Goal: Task Accomplishment & Management: Complete application form

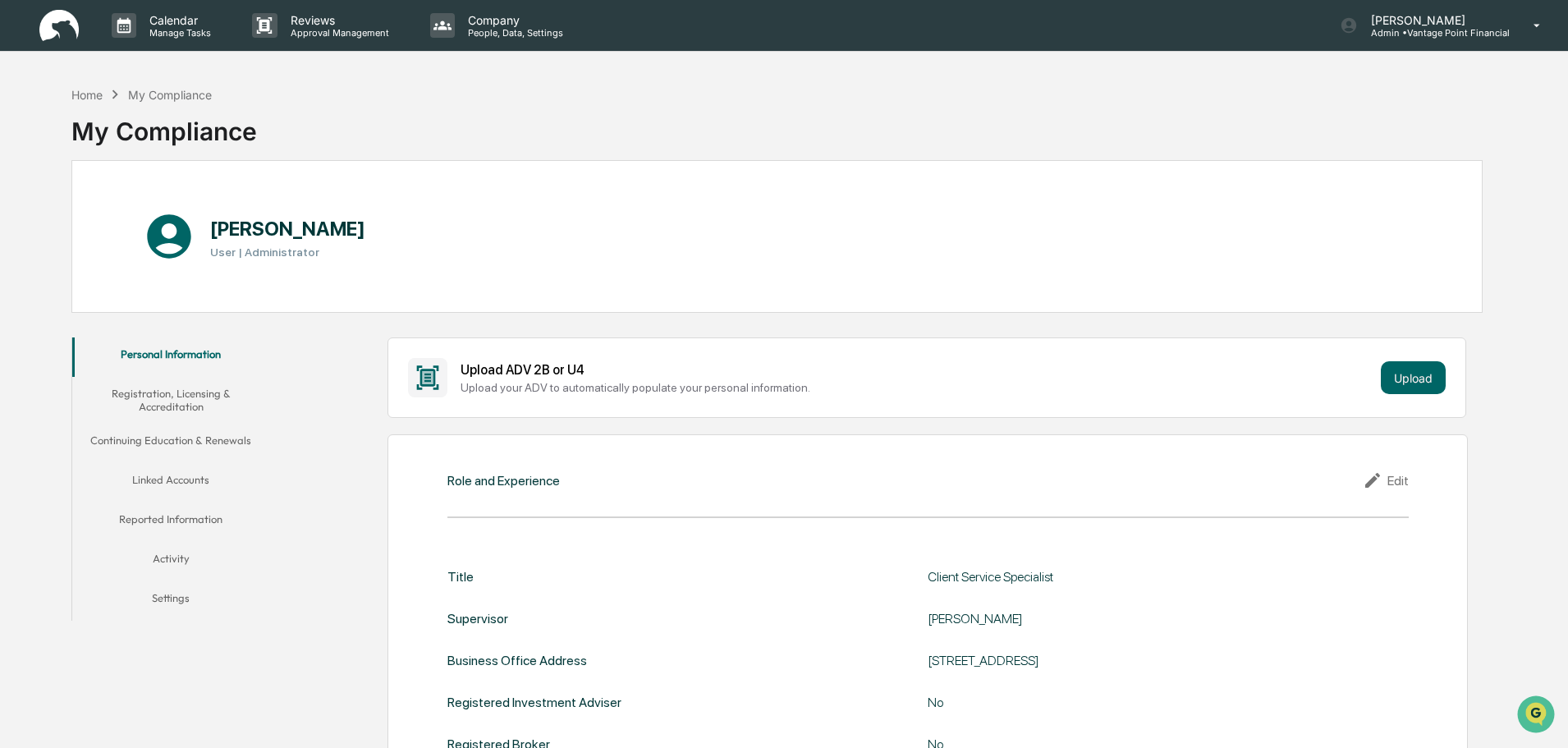
click at [185, 392] on button "Registration, Licensing & Accreditation" at bounding box center [170, 399] width 197 height 46
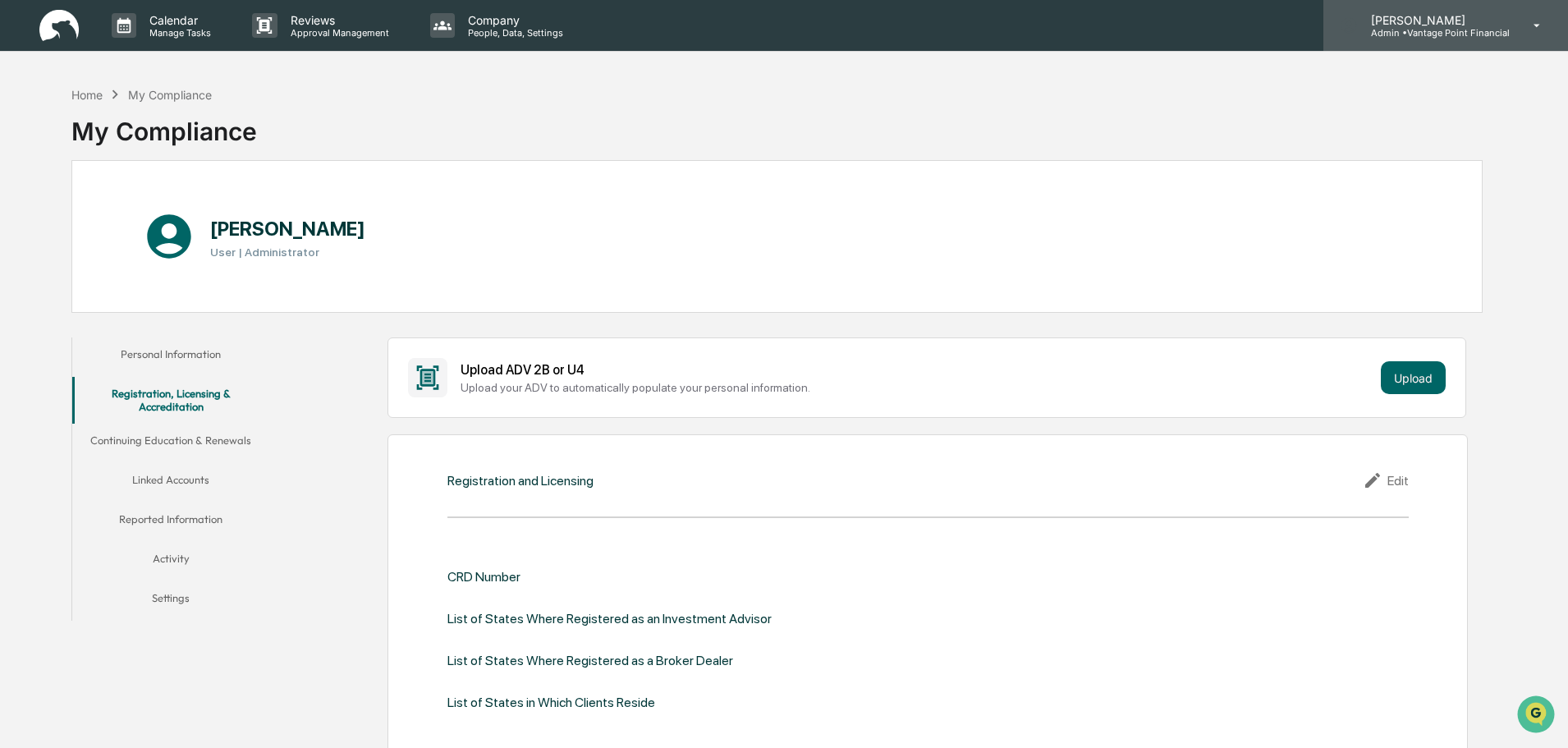
click at [1423, 29] on p "Admin • Vantage Point Financial" at bounding box center [1434, 33] width 152 height 12
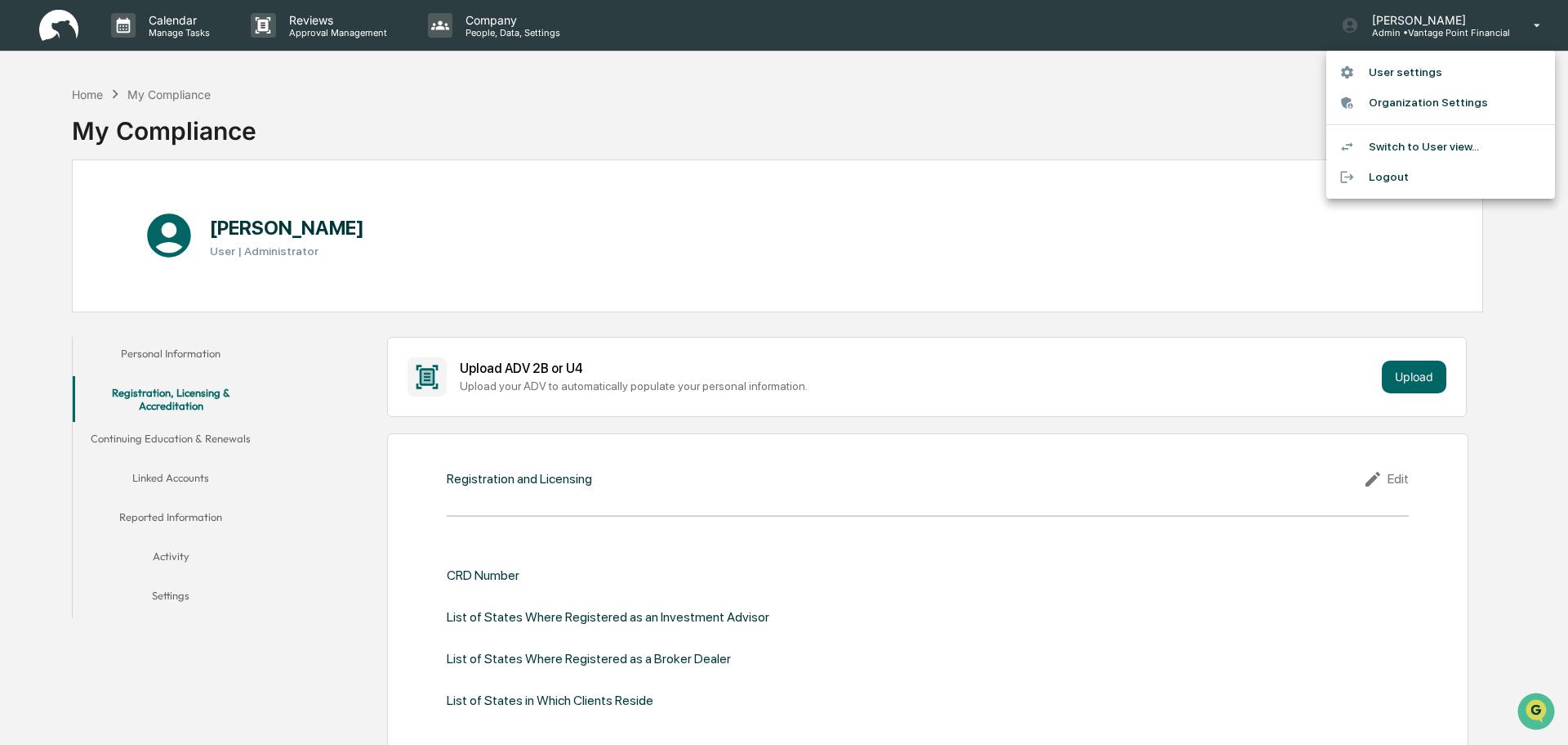
click at [1388, 147] on li "Switch to User view..." at bounding box center [1441, 146] width 229 height 30
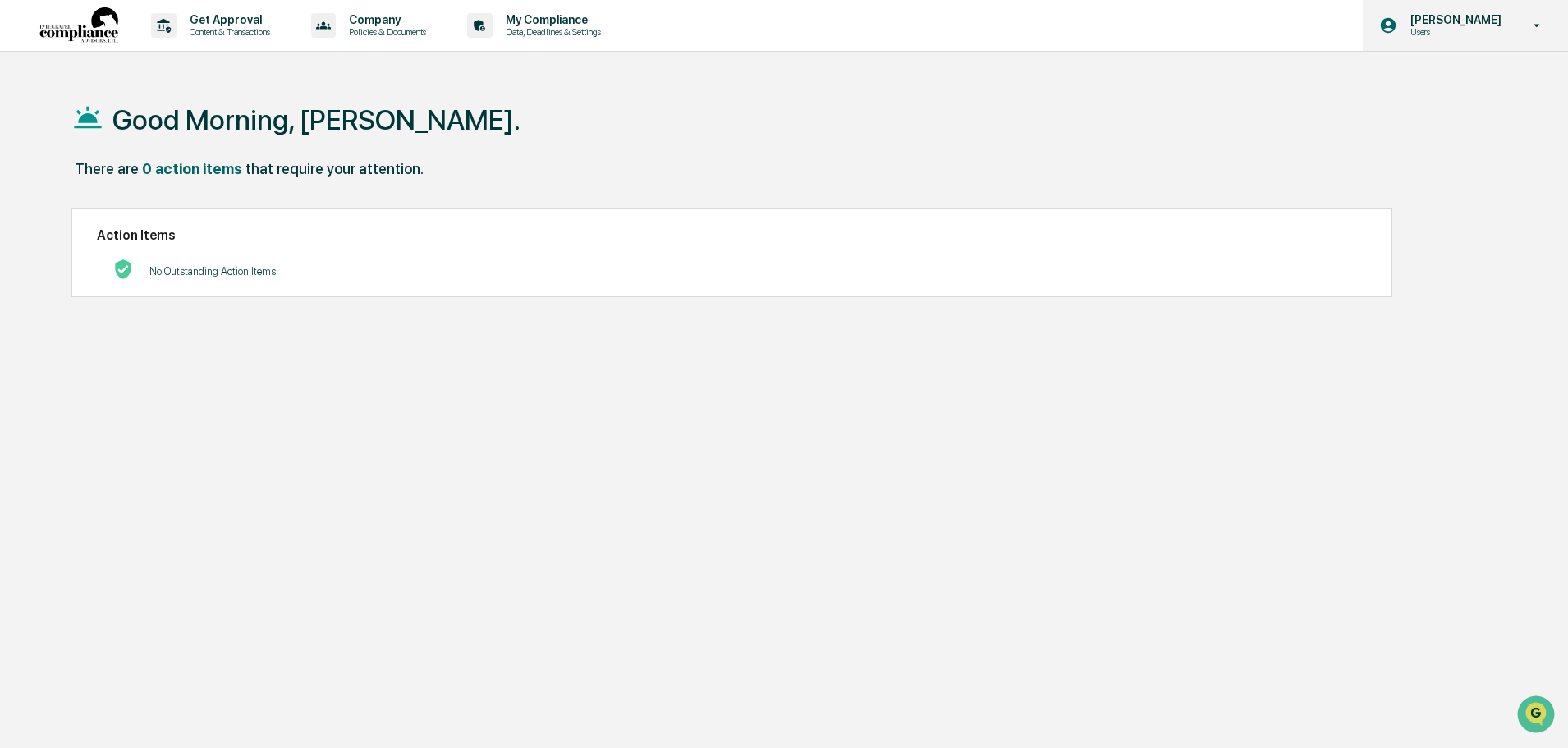
click at [1460, 33] on p "Users" at bounding box center [1453, 32] width 112 height 12
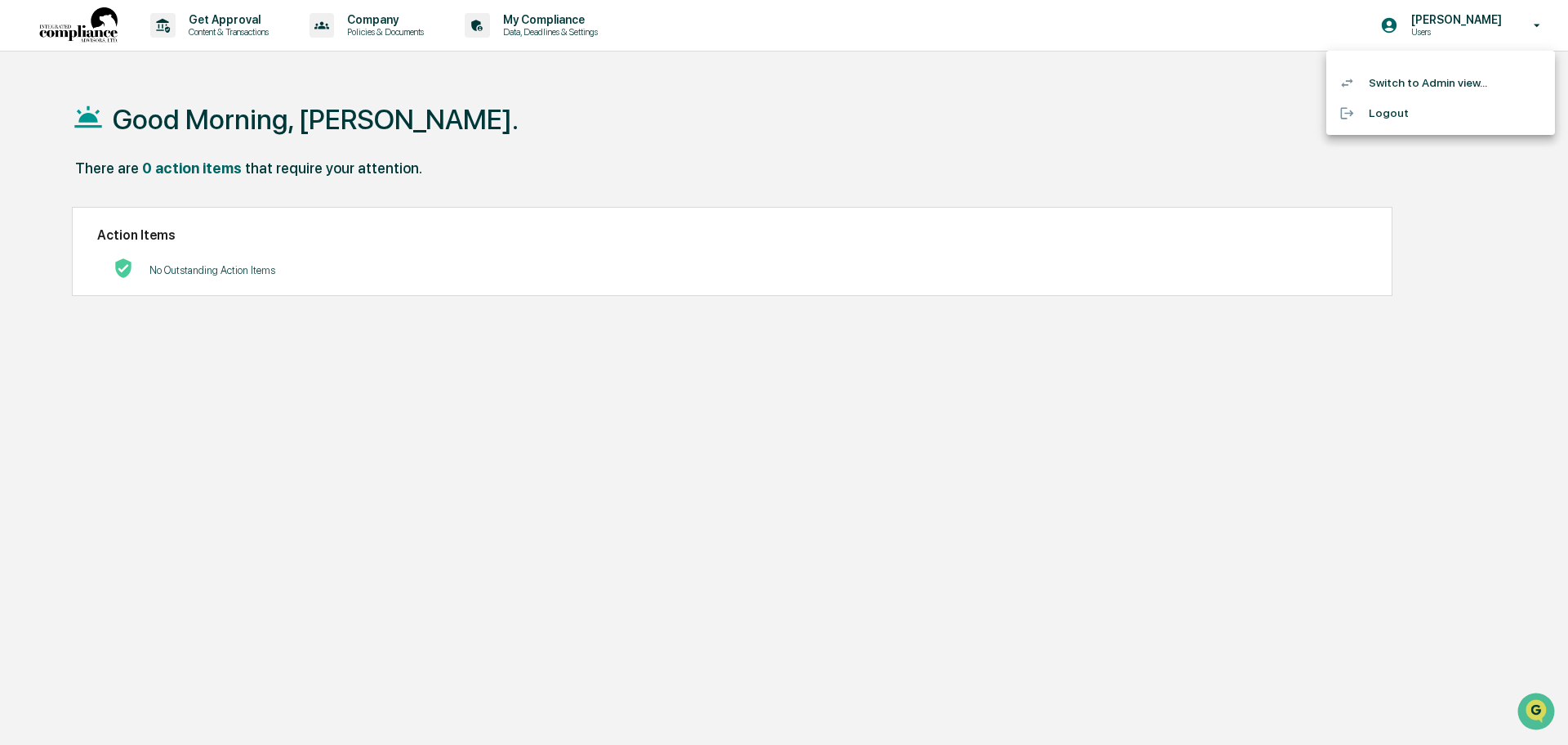
click at [1404, 83] on li "Switch to Admin view..." at bounding box center [1441, 83] width 229 height 30
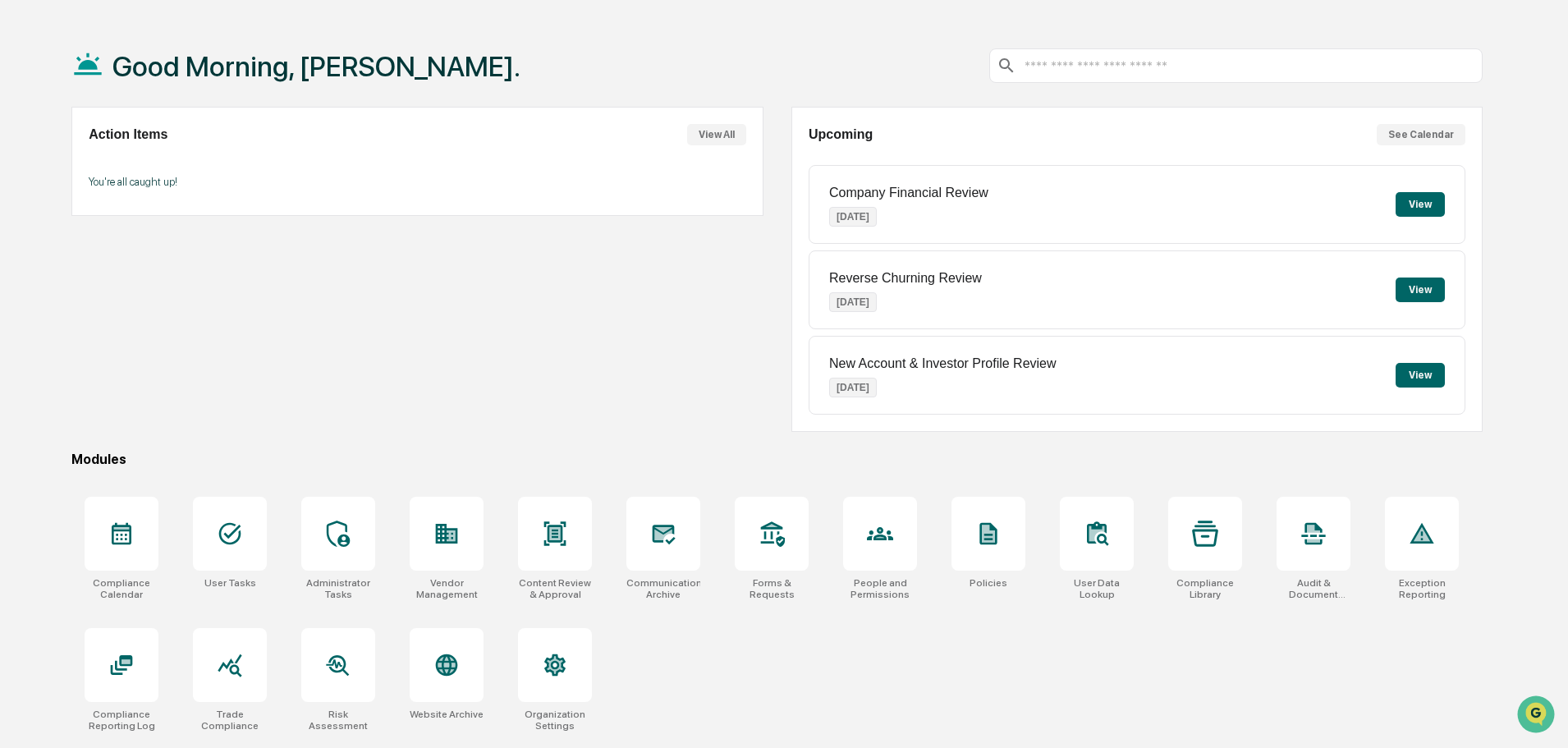
scroll to position [78, 0]
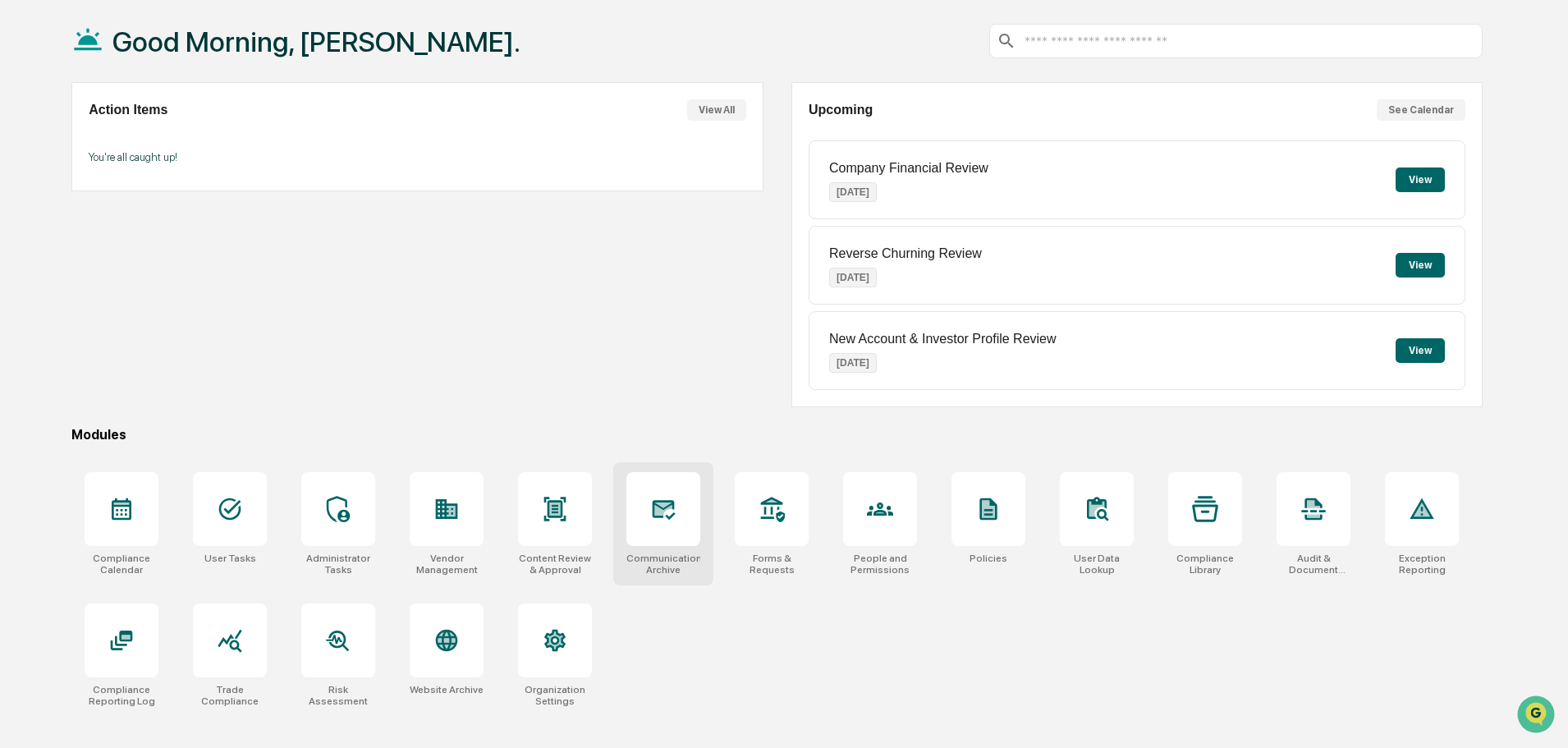
click at [668, 522] on div at bounding box center [663, 508] width 26 height 26
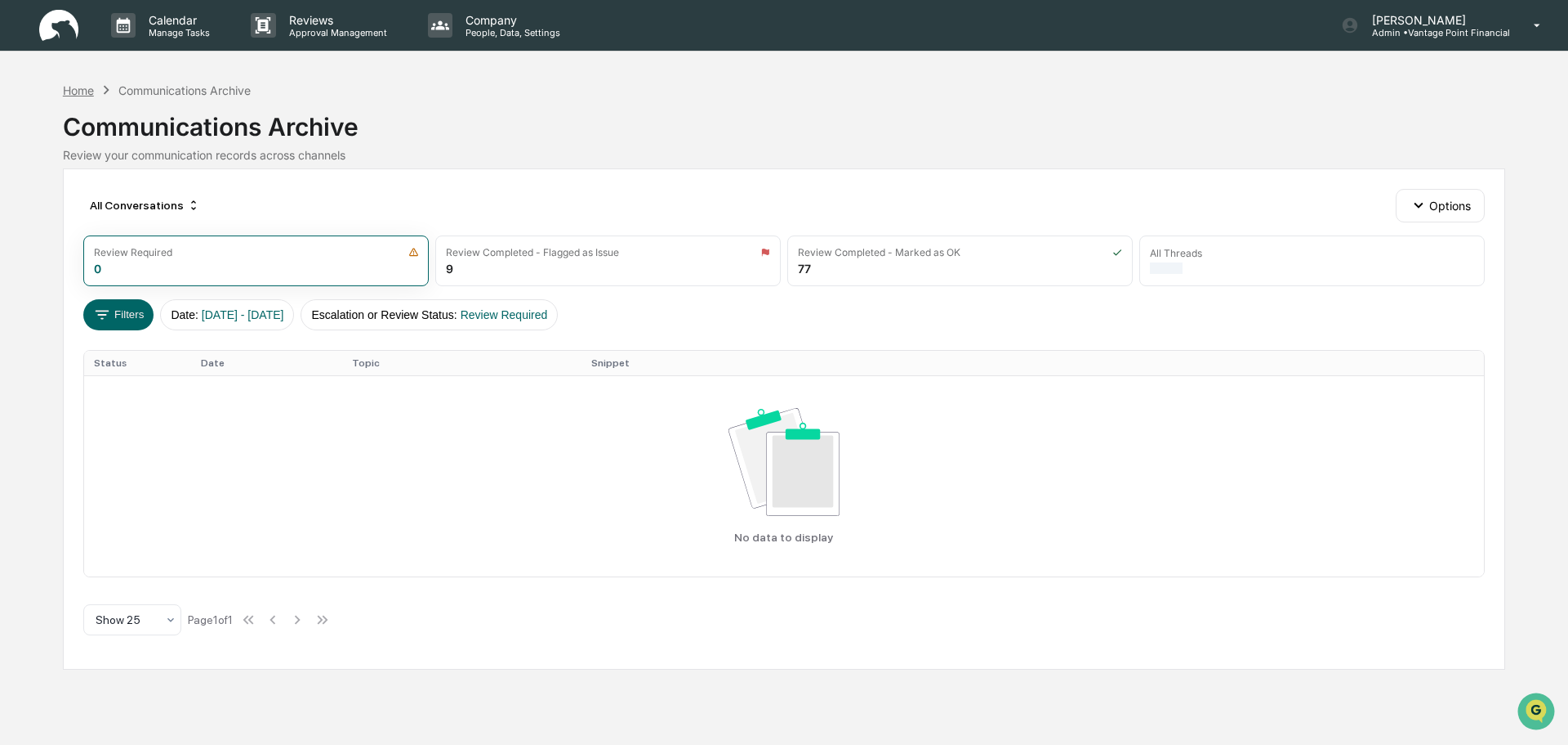
click at [85, 90] on div "Home" at bounding box center [78, 90] width 31 height 14
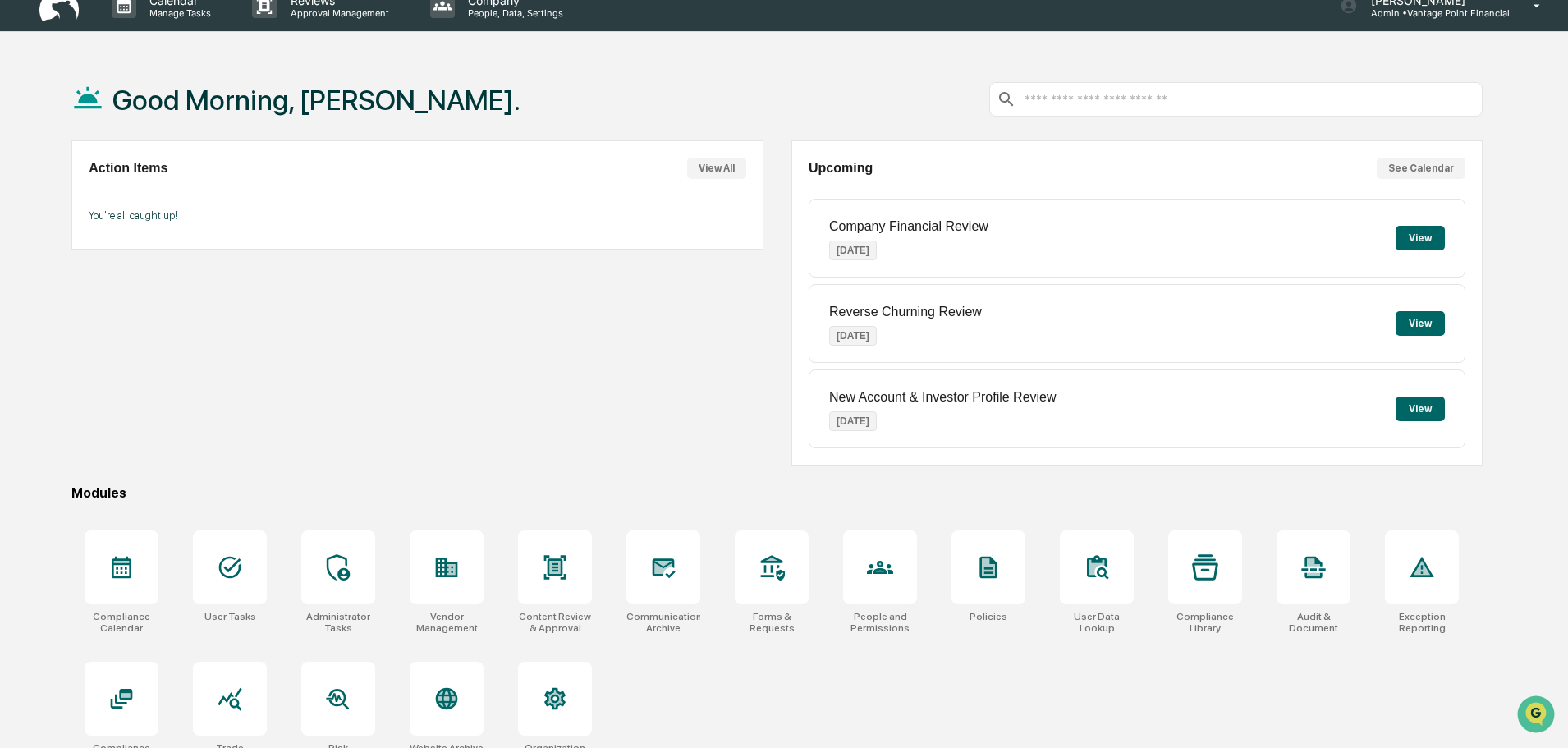
scroll to position [78, 0]
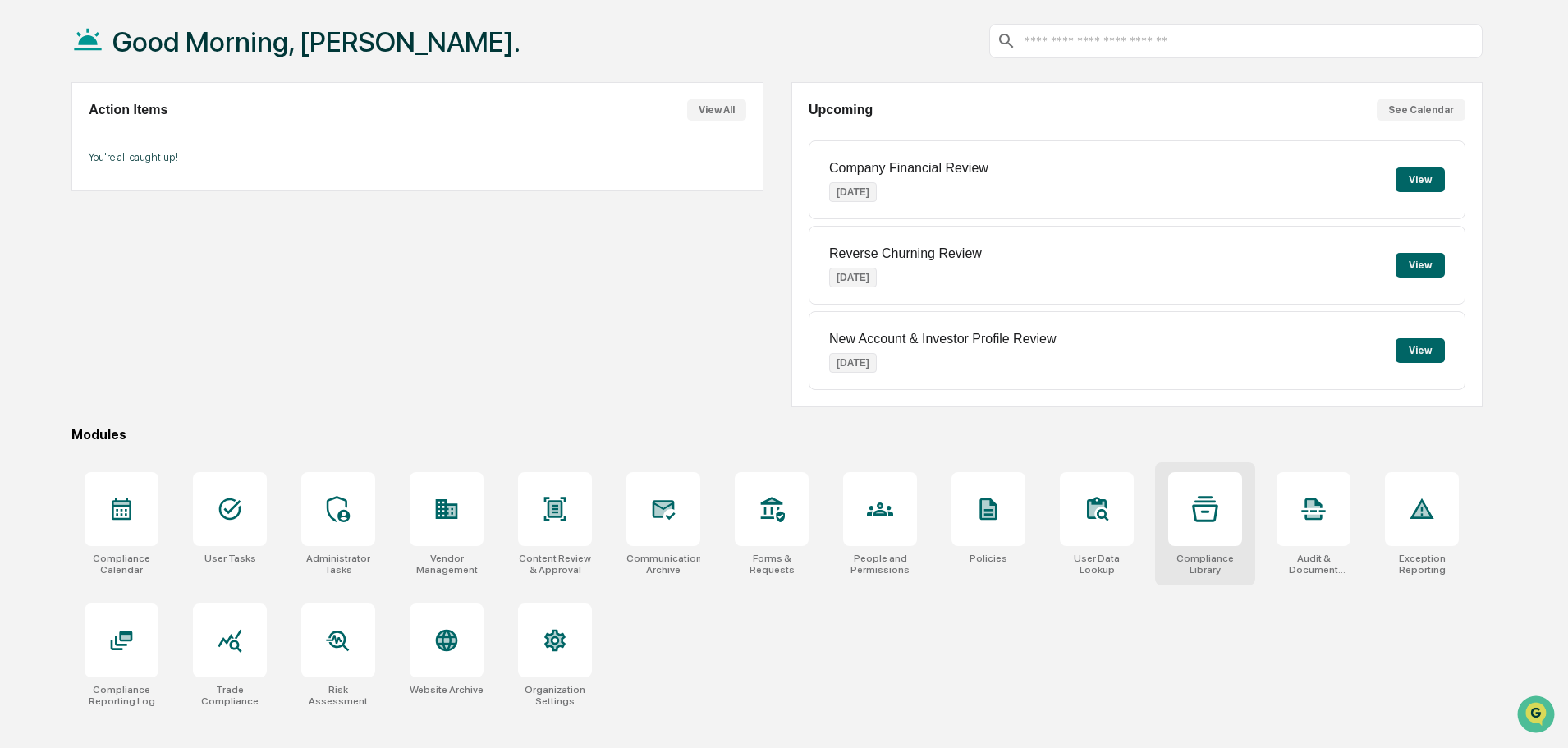
click at [1219, 535] on div at bounding box center [1205, 508] width 74 height 74
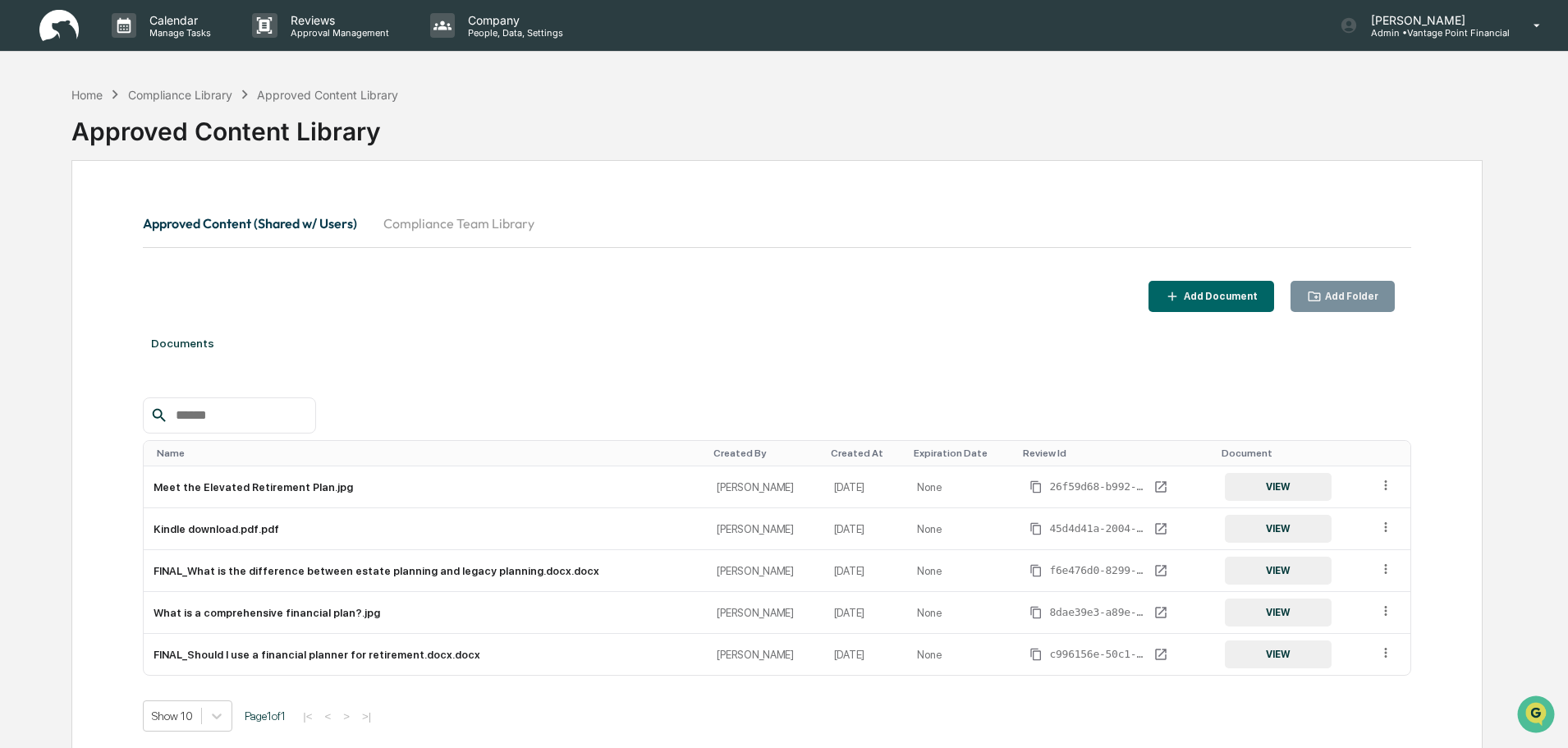
scroll to position [78, 0]
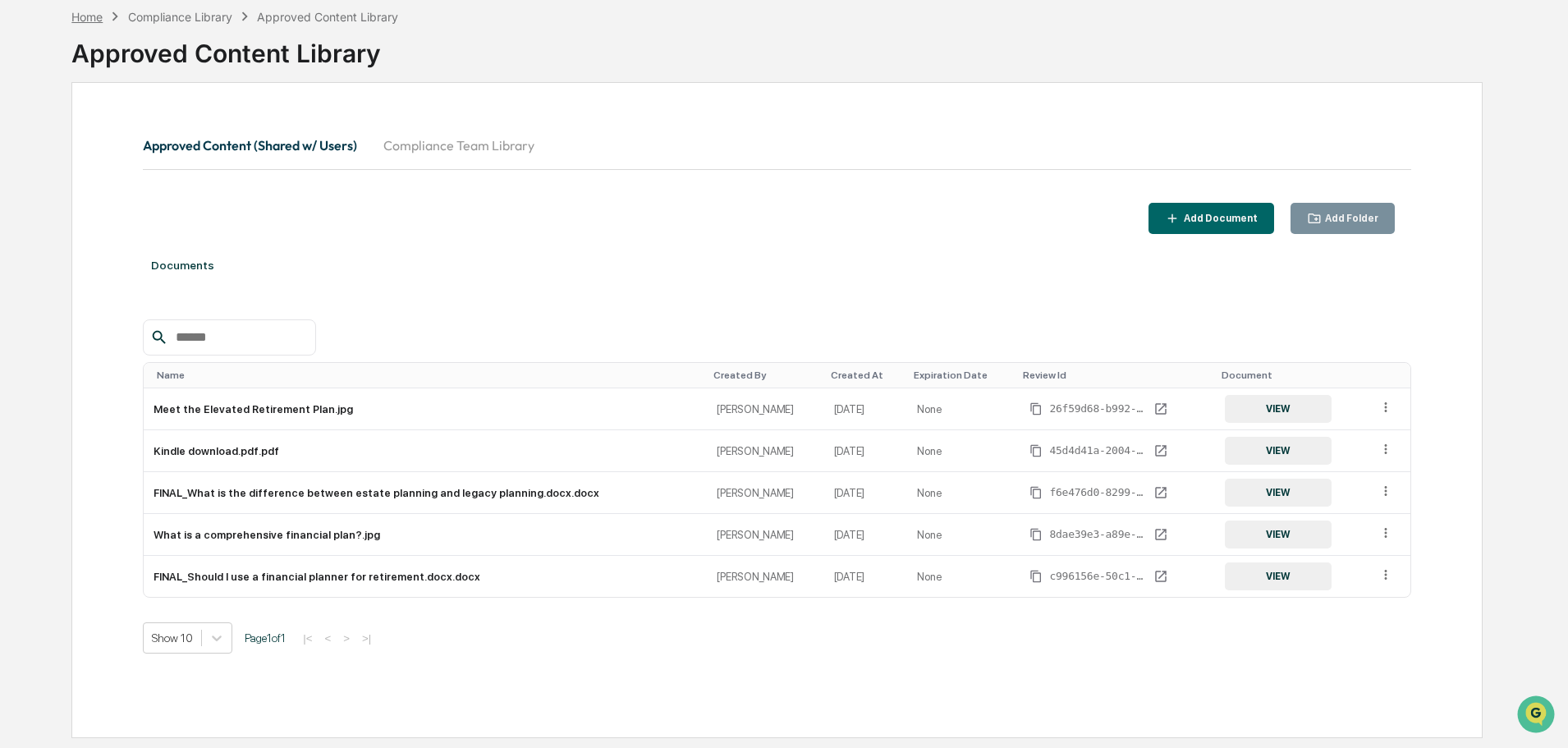
click at [98, 14] on div "Home" at bounding box center [87, 16] width 31 height 14
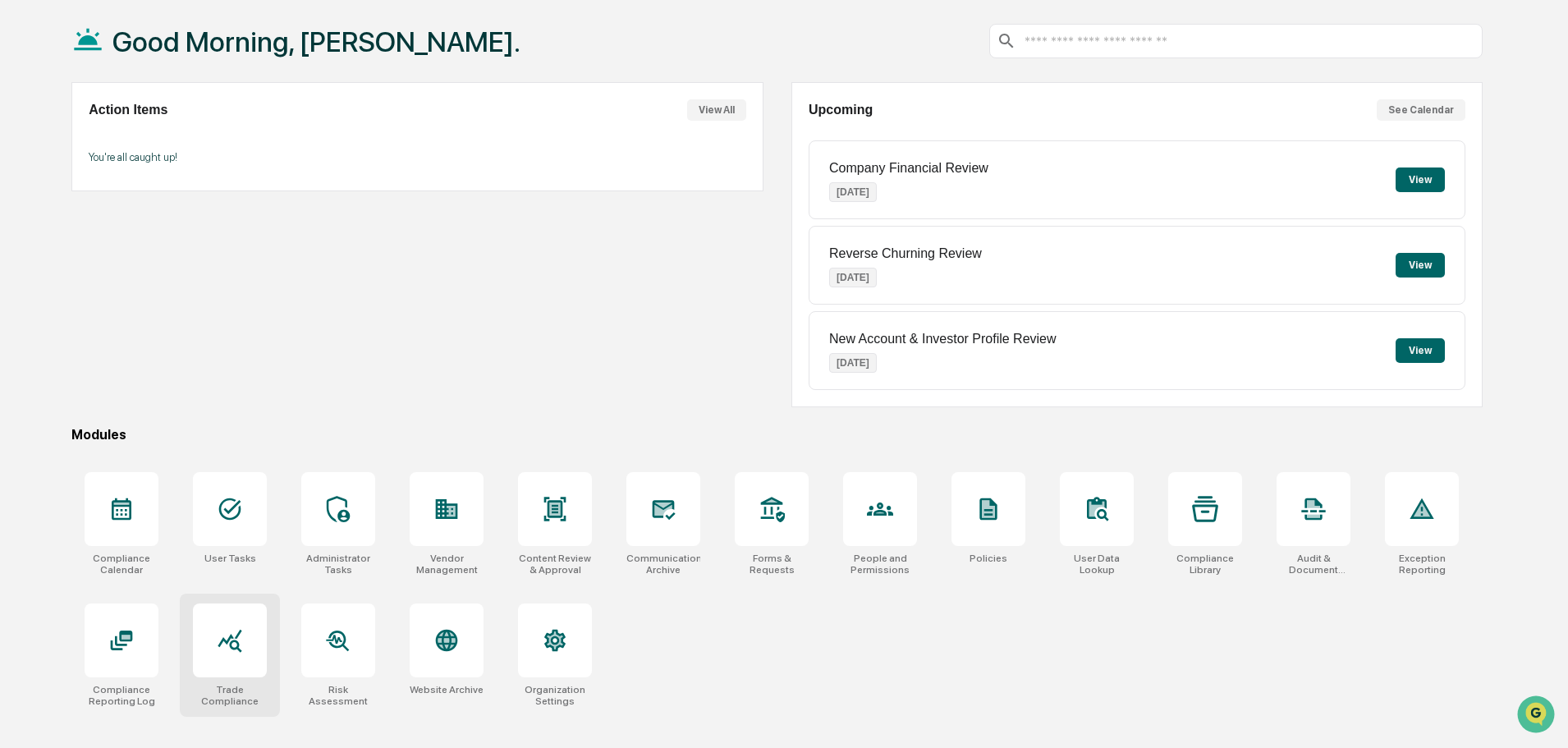
click at [216, 625] on div at bounding box center [230, 640] width 74 height 74
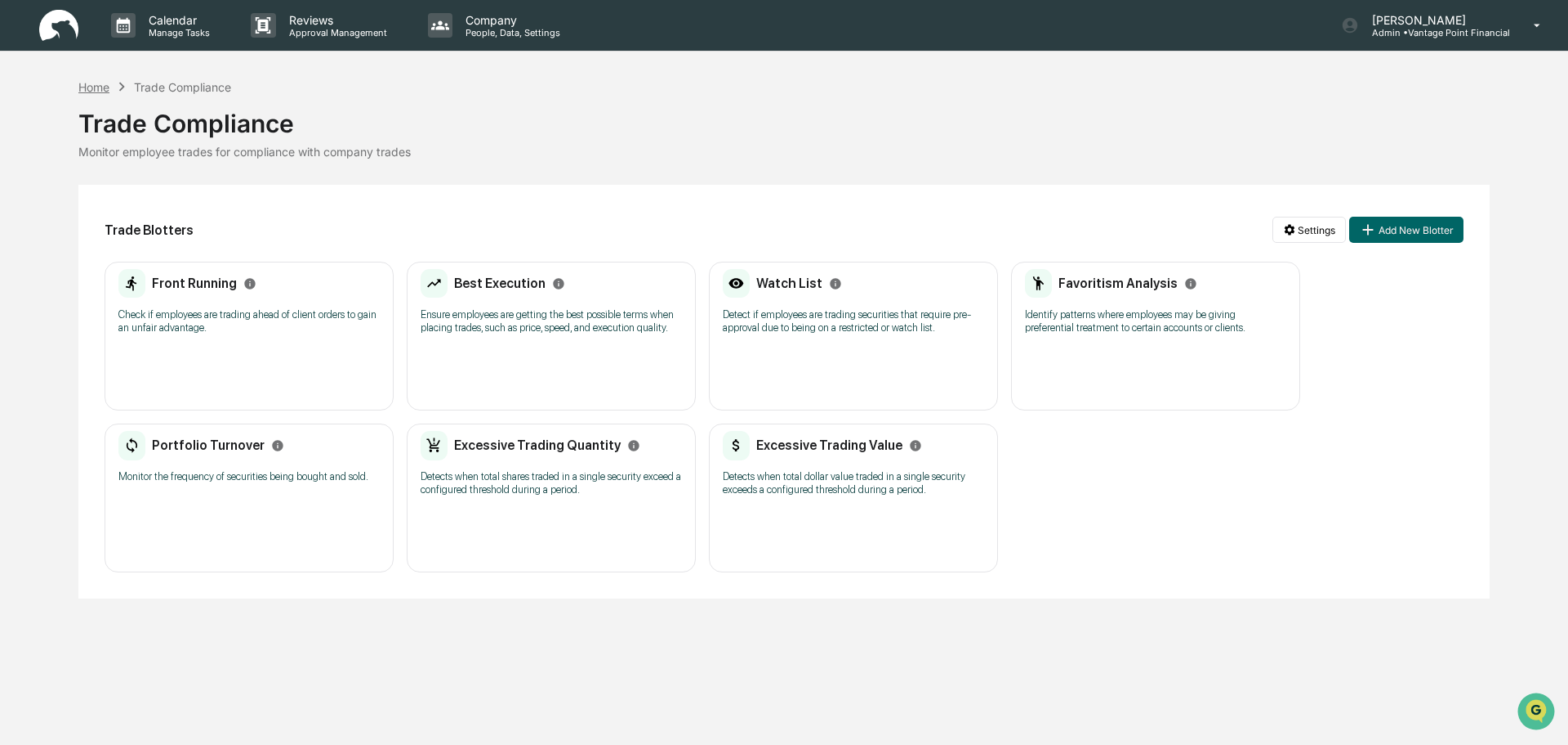
click at [91, 91] on div "Home" at bounding box center [93, 86] width 31 height 14
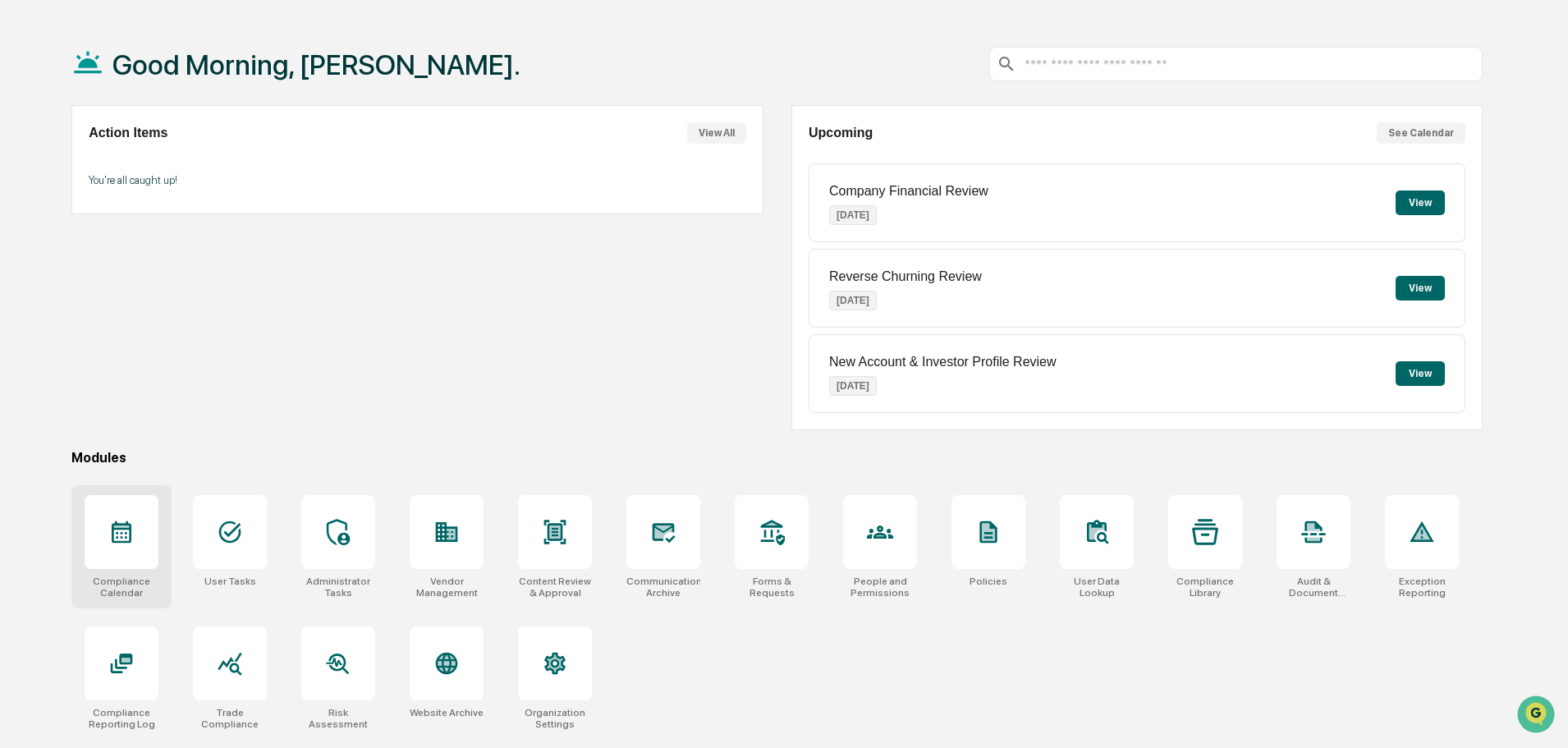
scroll to position [78, 0]
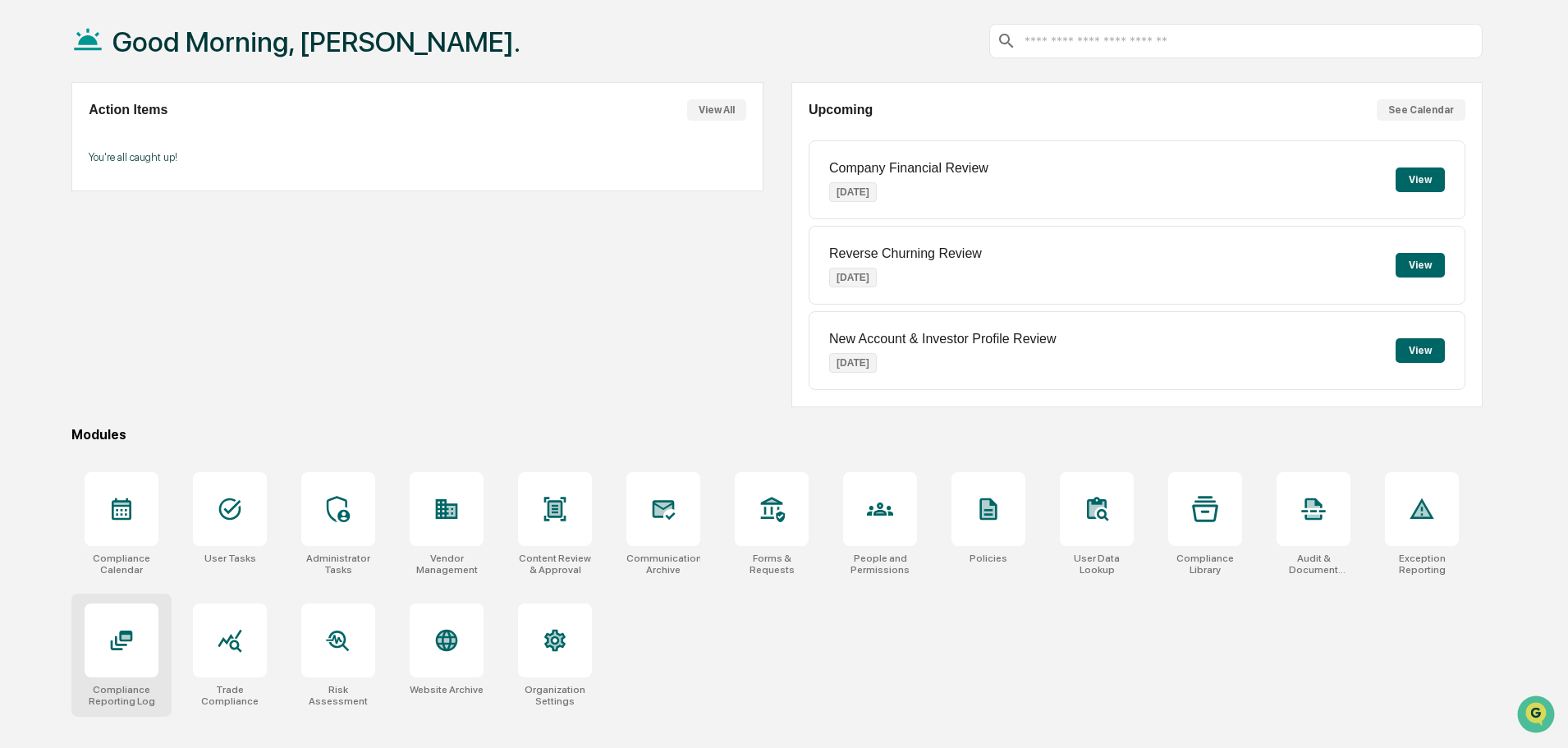
click at [120, 651] on icon at bounding box center [121, 640] width 26 height 26
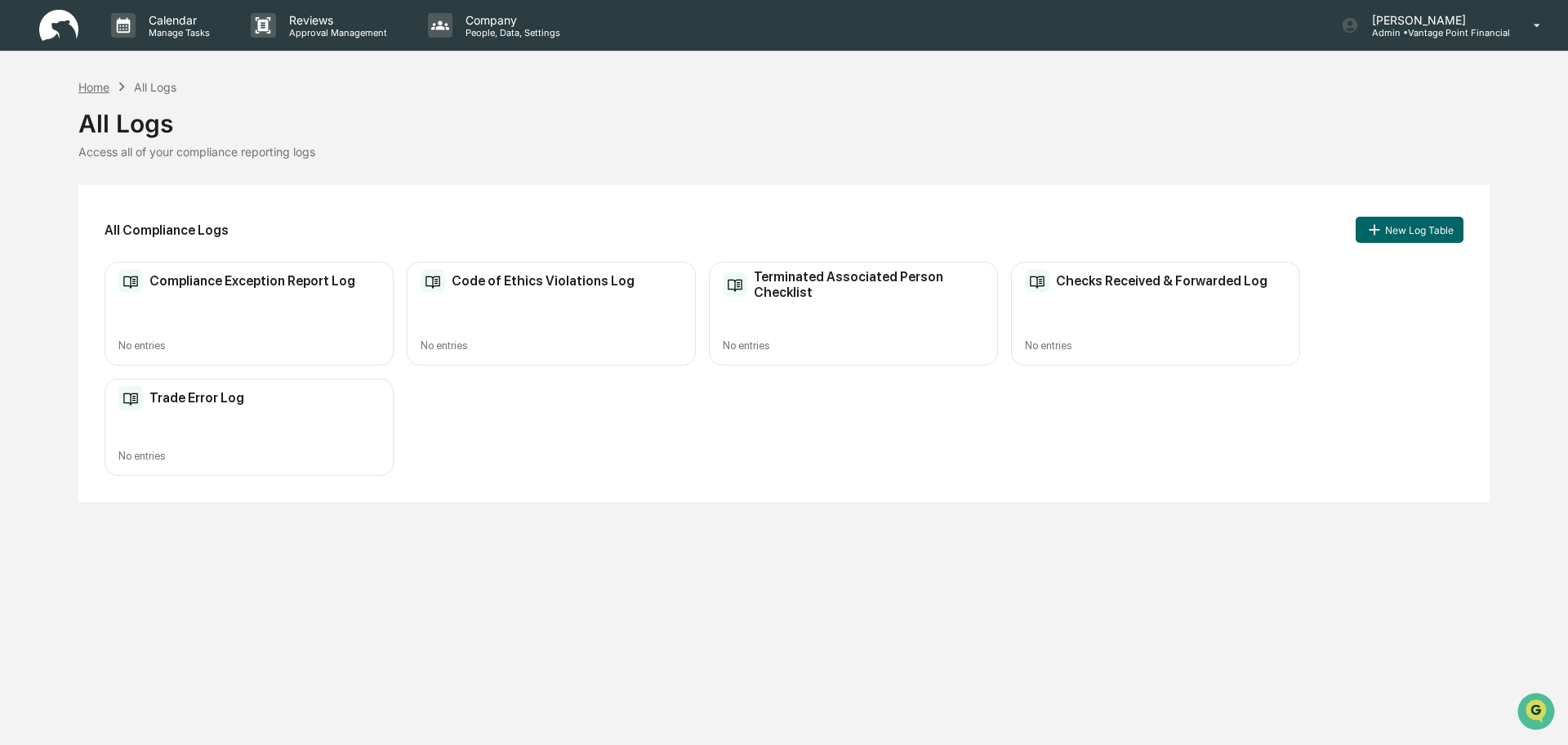
click at [95, 88] on div "Home" at bounding box center [93, 86] width 31 height 14
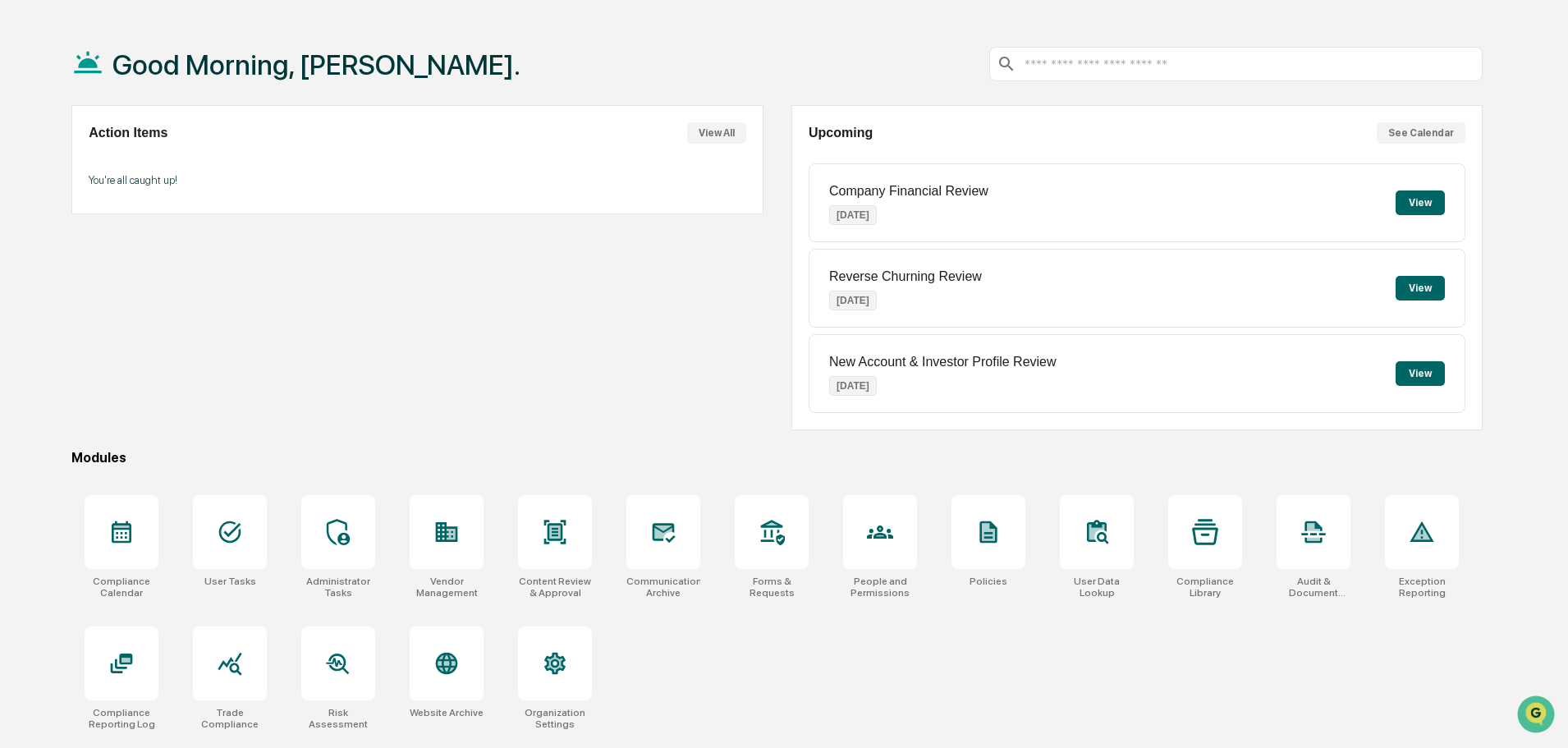
scroll to position [78, 0]
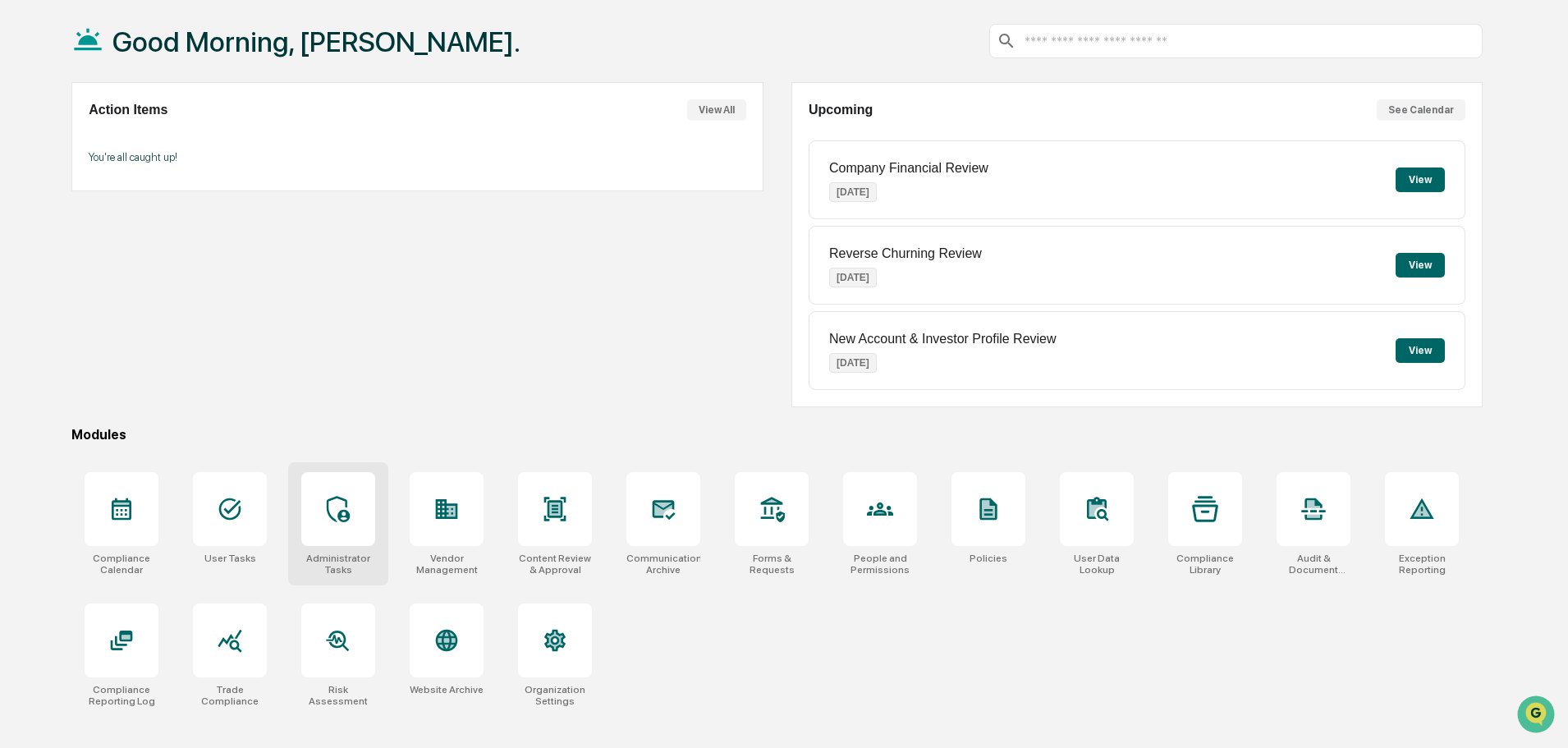
click at [338, 505] on icon at bounding box center [338, 508] width 26 height 26
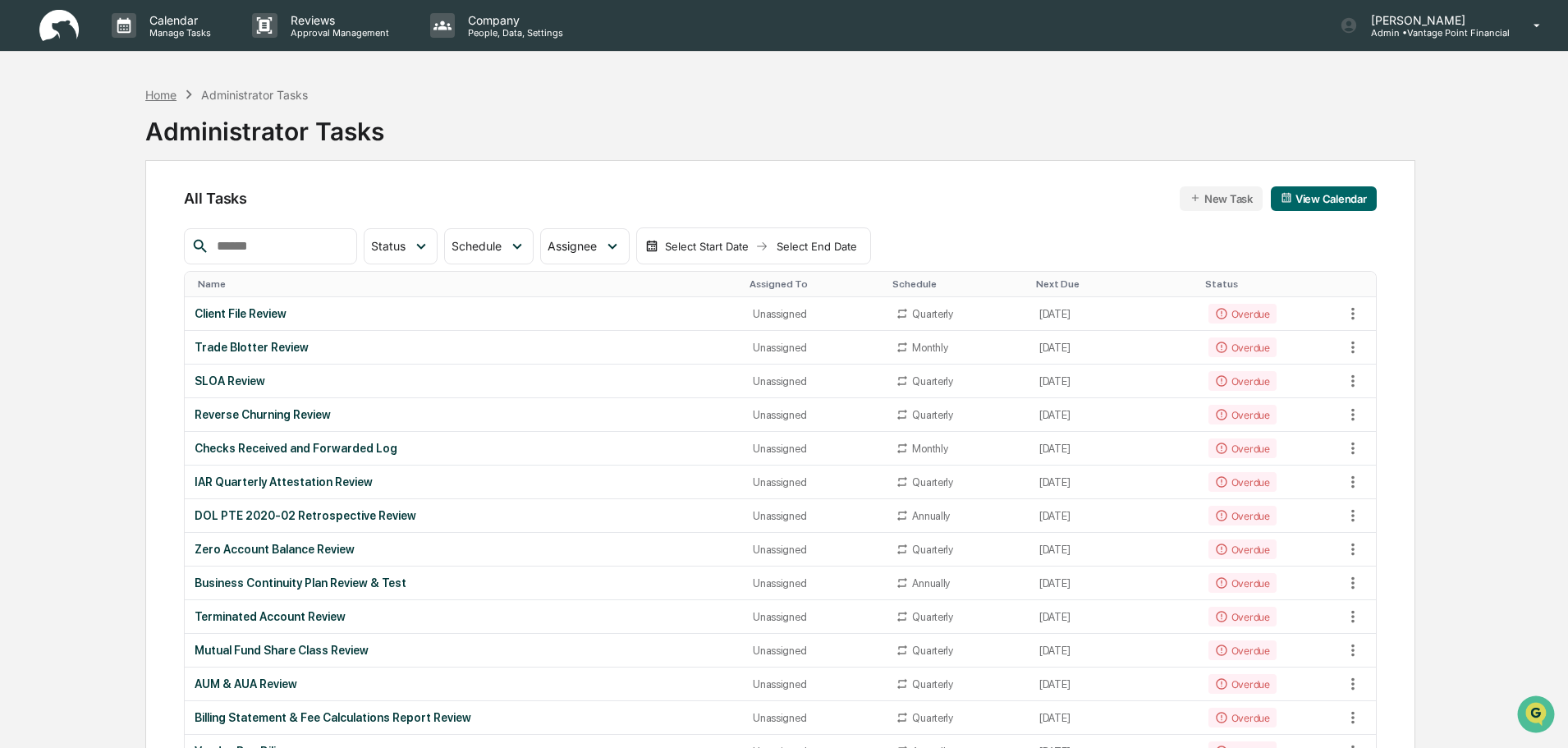
click at [169, 95] on div "Home" at bounding box center [160, 94] width 31 height 14
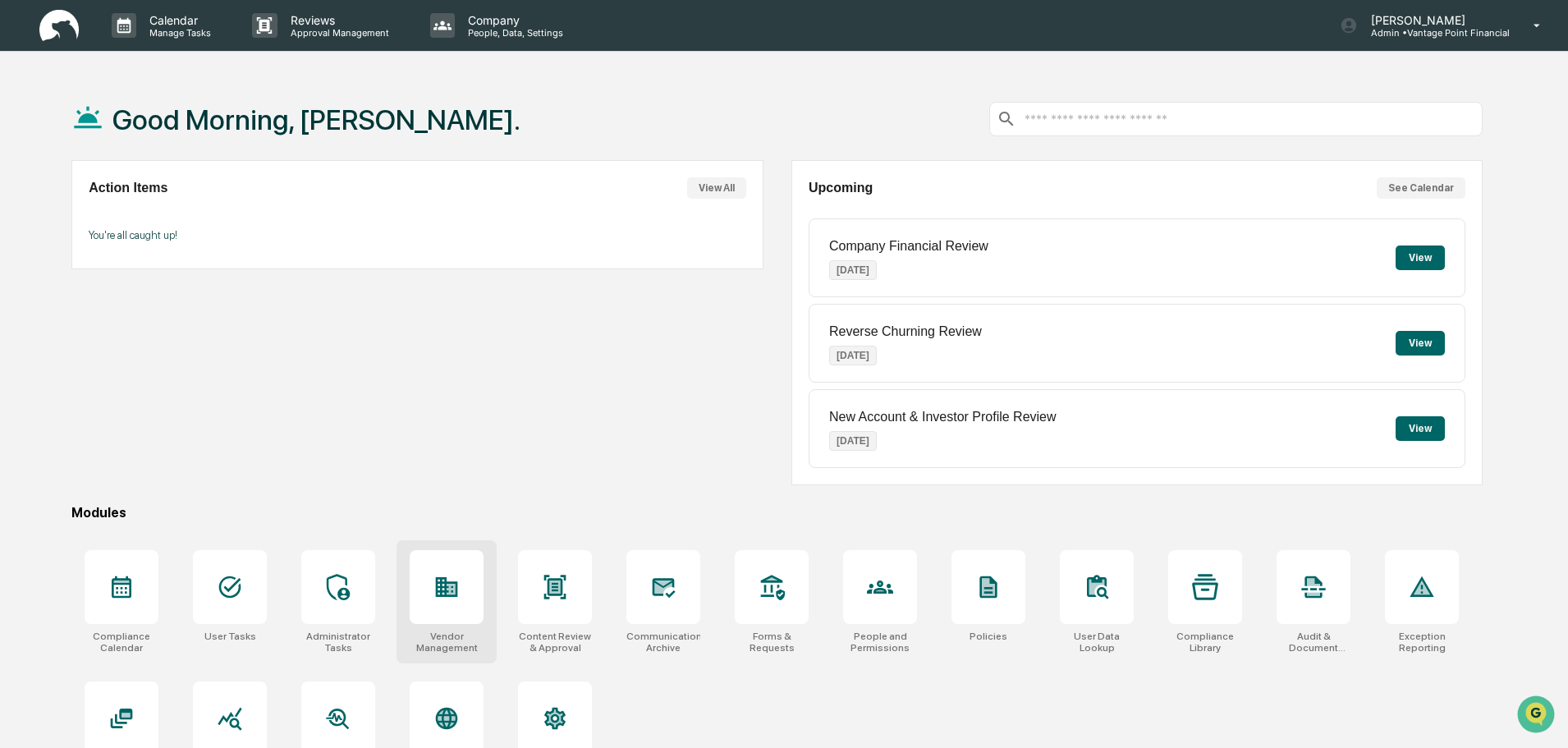
drag, startPoint x: 438, startPoint y: 600, endPoint x: 442, endPoint y: 634, distance: 34.2
click at [439, 599] on div at bounding box center [446, 587] width 74 height 74
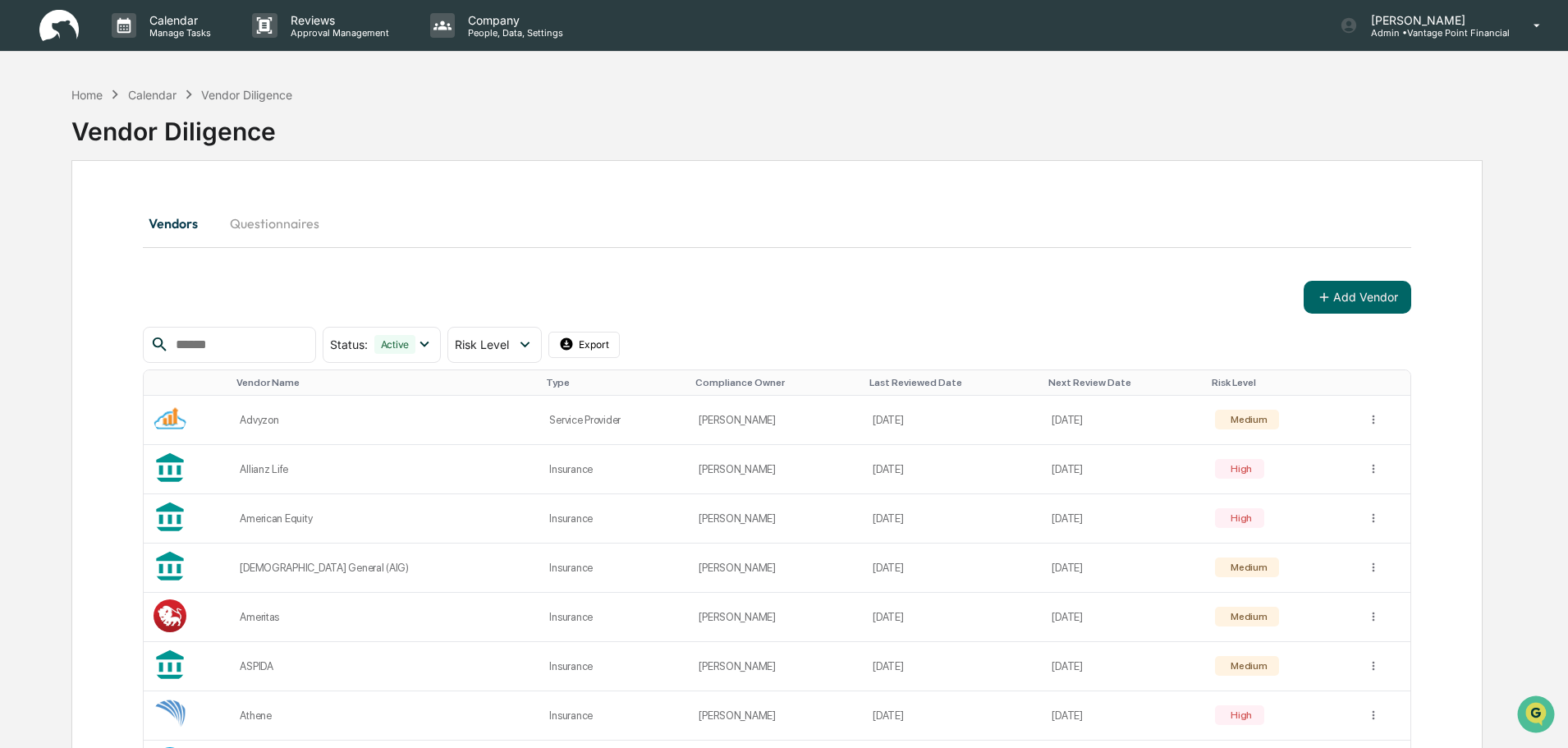
click at [270, 228] on button "Questionnaires" at bounding box center [274, 222] width 116 height 39
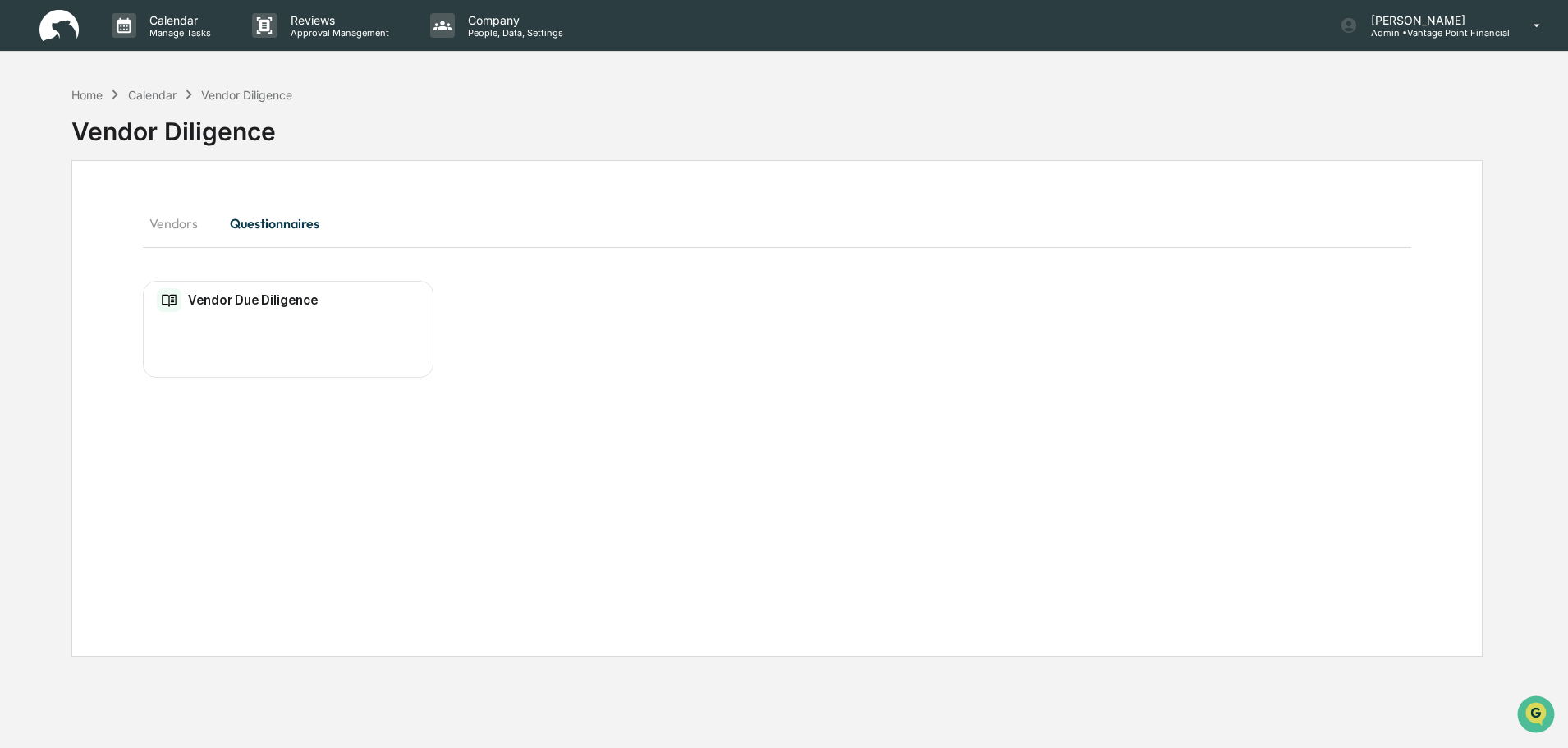
click at [171, 226] on button "Vendors" at bounding box center [180, 222] width 74 height 39
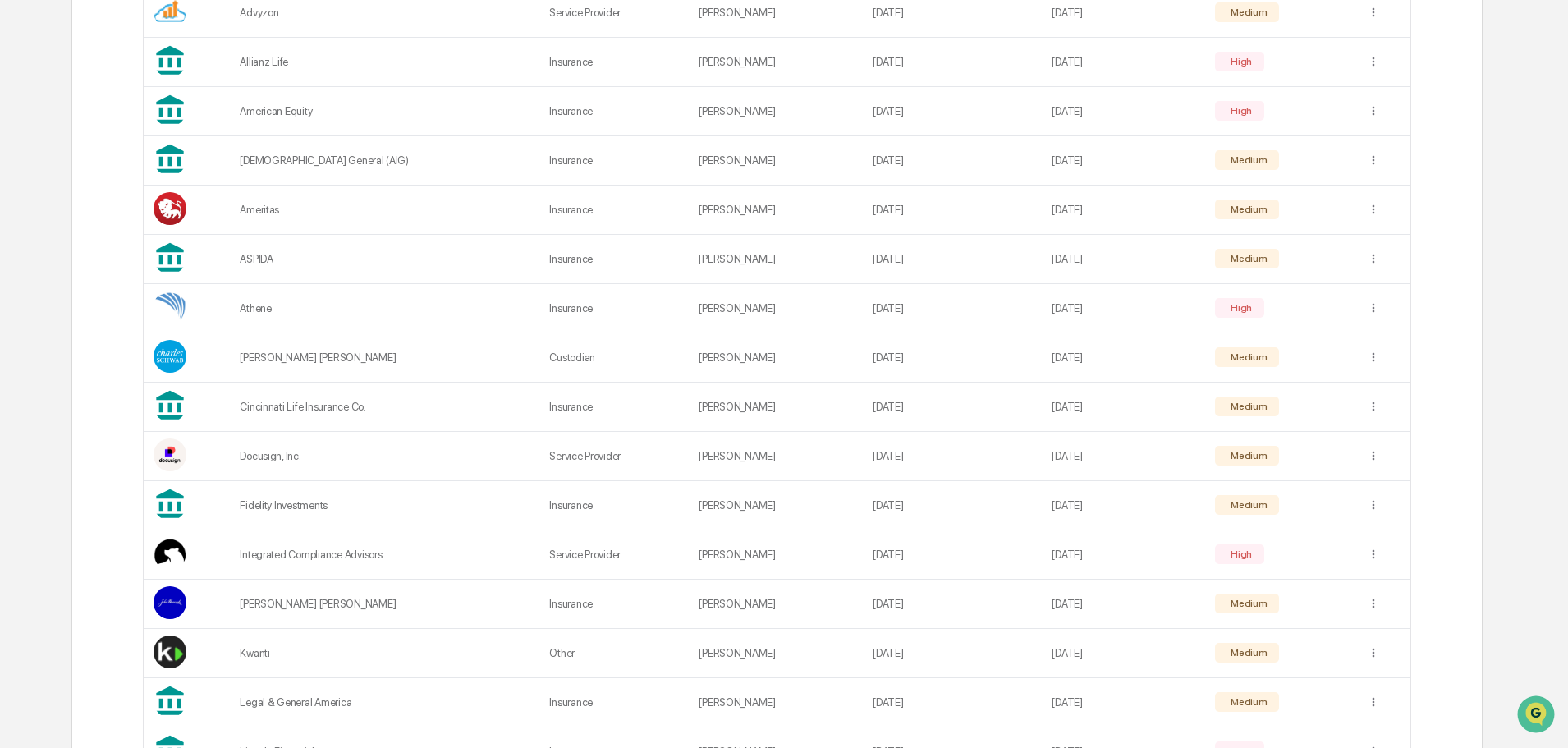
scroll to position [124, 0]
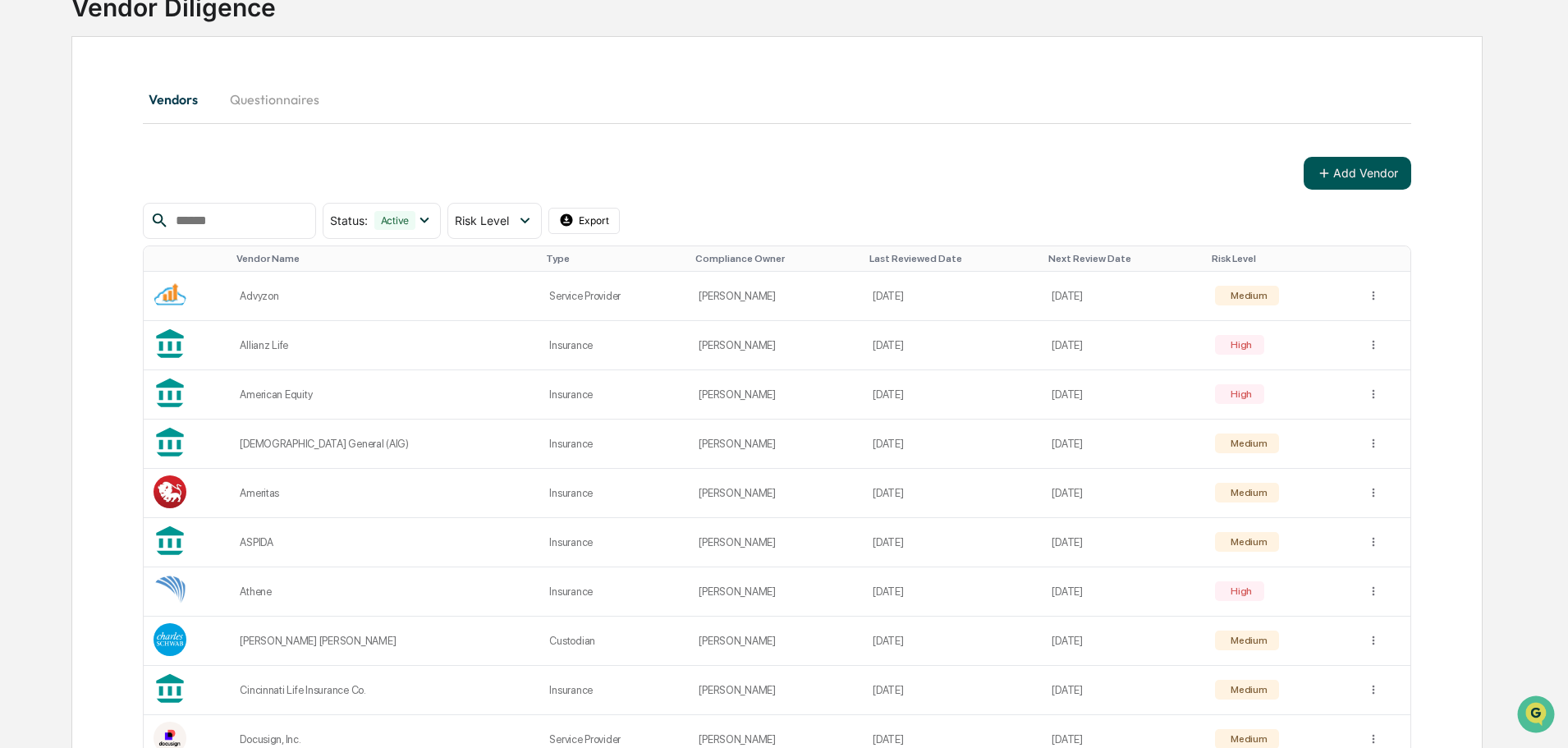
click at [1370, 166] on button "Add Vendor" at bounding box center [1357, 173] width 108 height 33
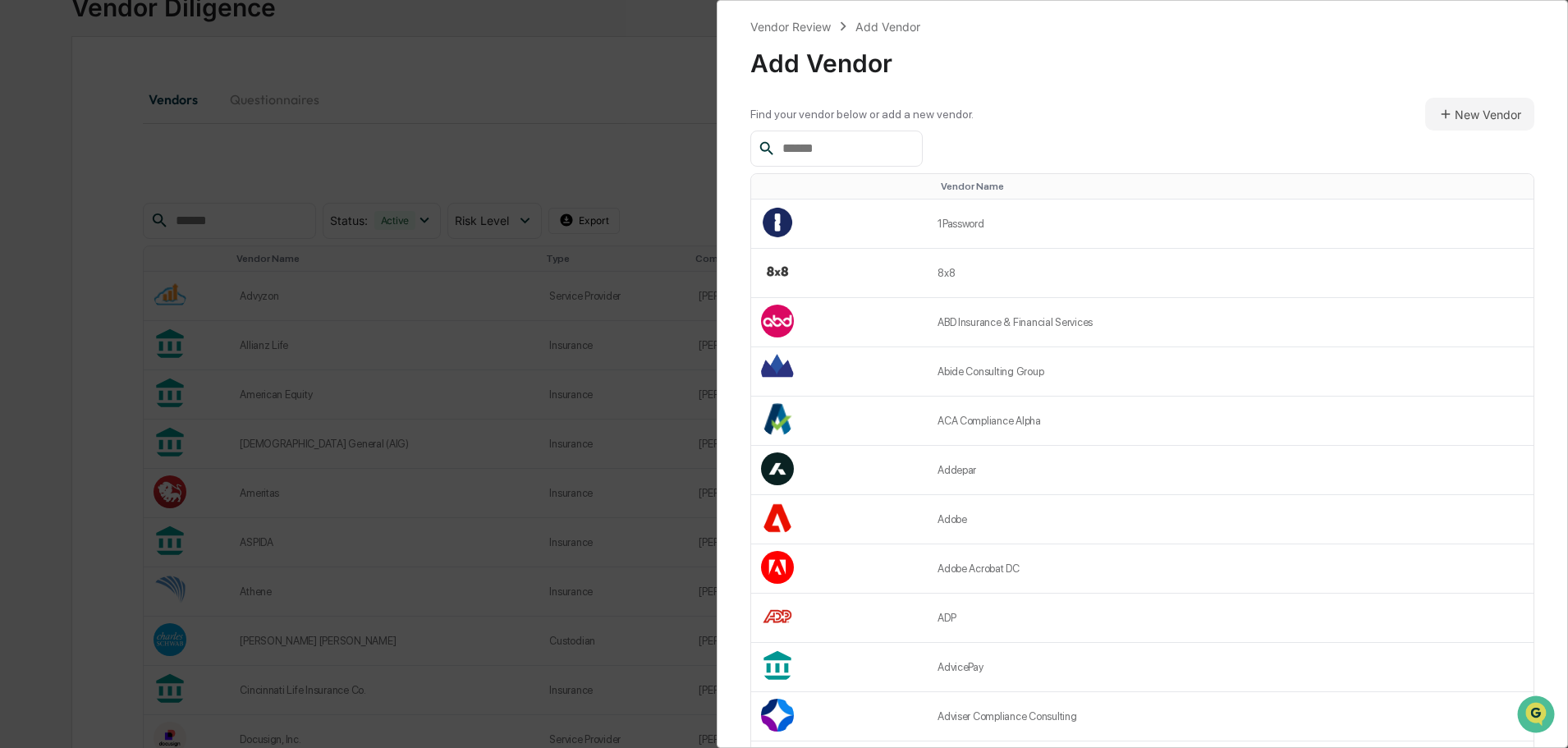
click at [503, 101] on div "Vendor Review Add Vendor Add Vendor Find your vendor below or add a new vendor.…" at bounding box center [784, 374] width 1568 height 748
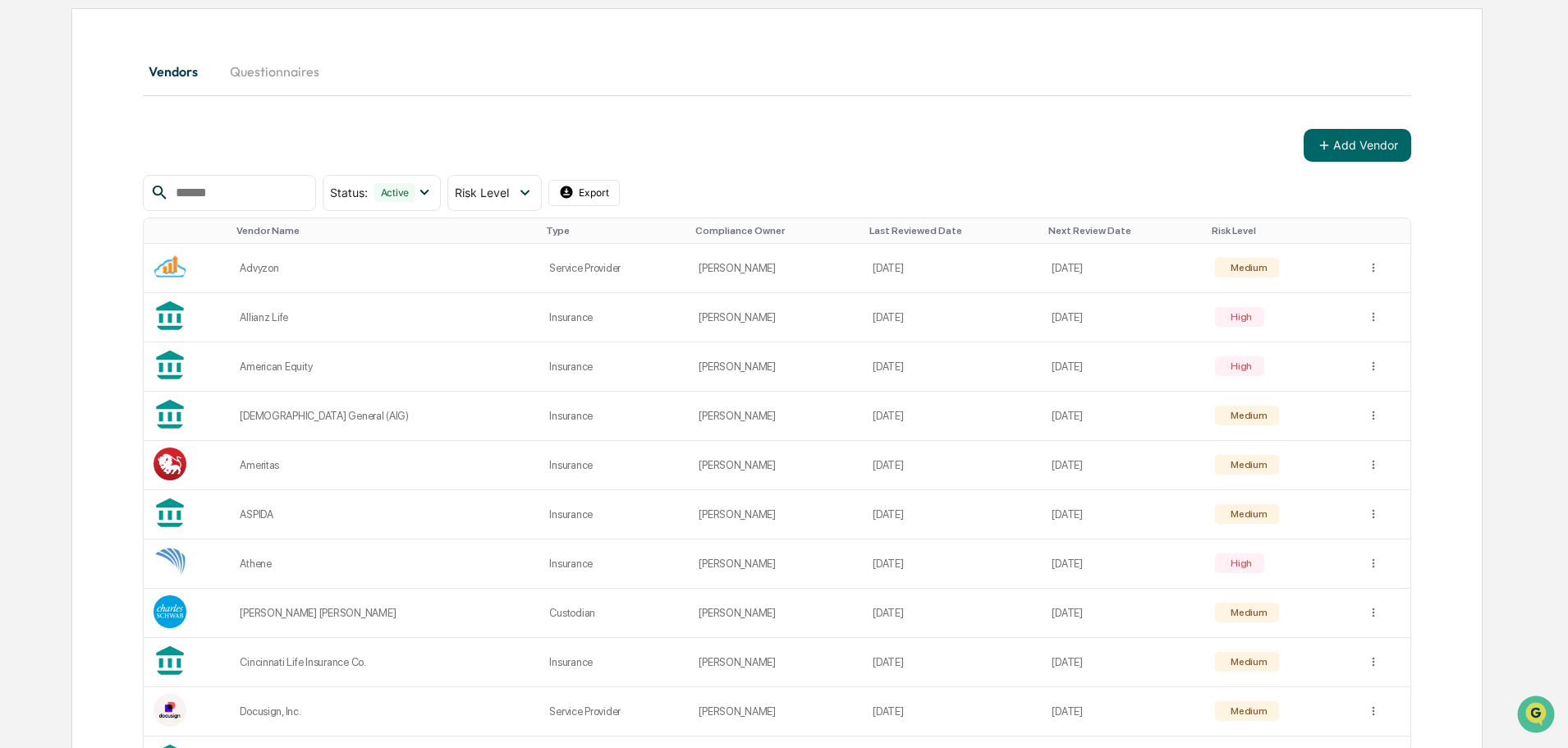
scroll to position [0, 0]
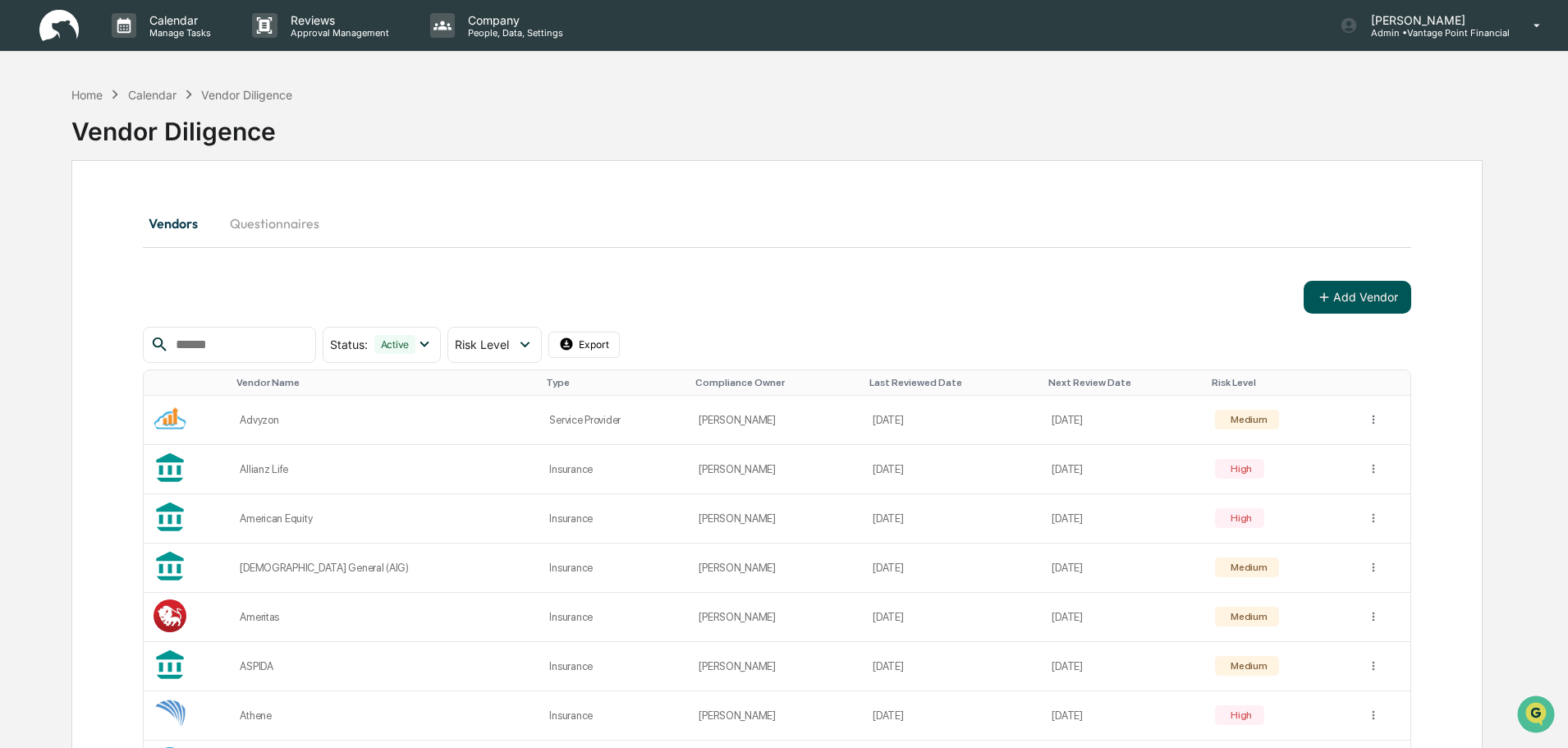
click at [1395, 302] on button "Add Vendor" at bounding box center [1357, 297] width 108 height 33
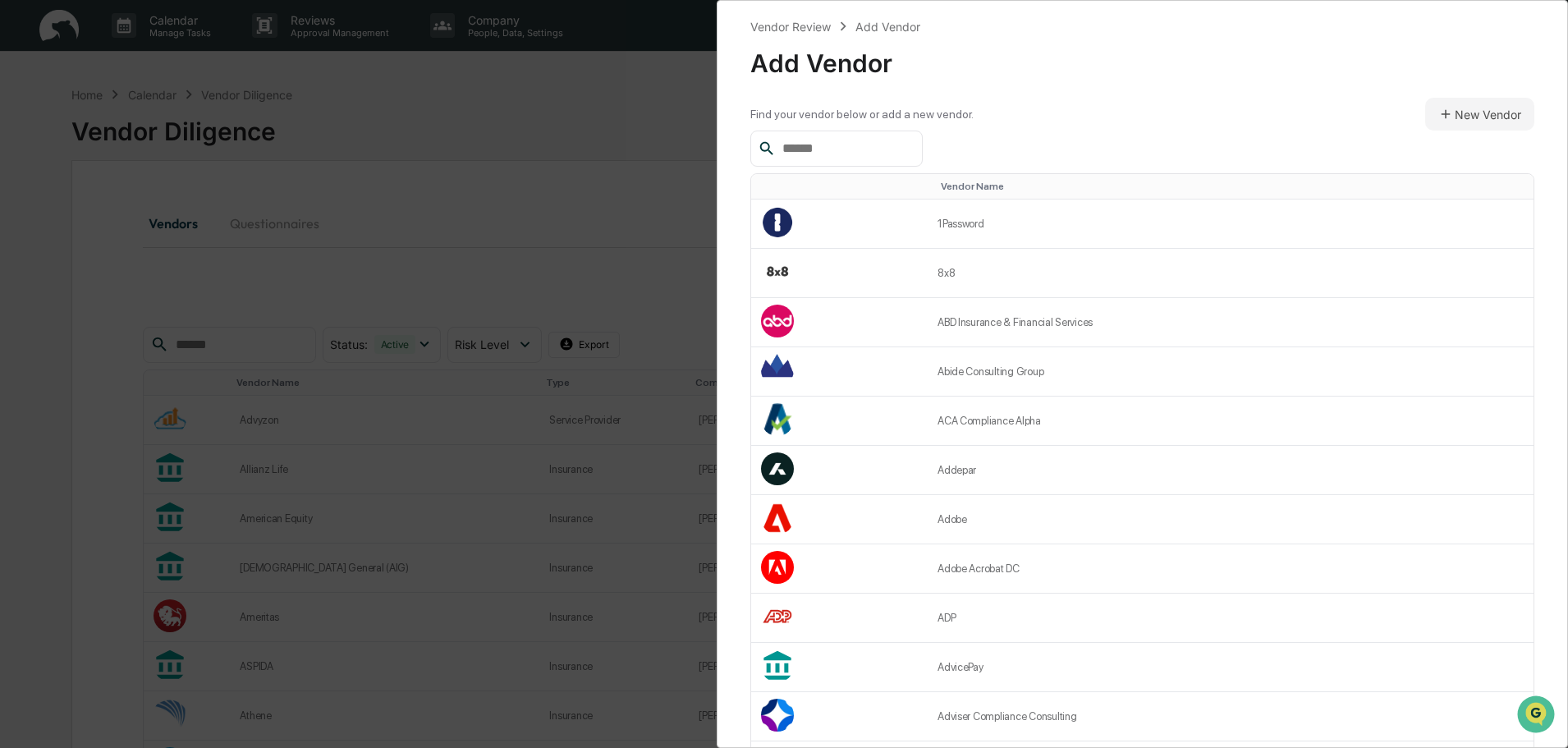
click at [815, 154] on input "text" at bounding box center [845, 148] width 139 height 21
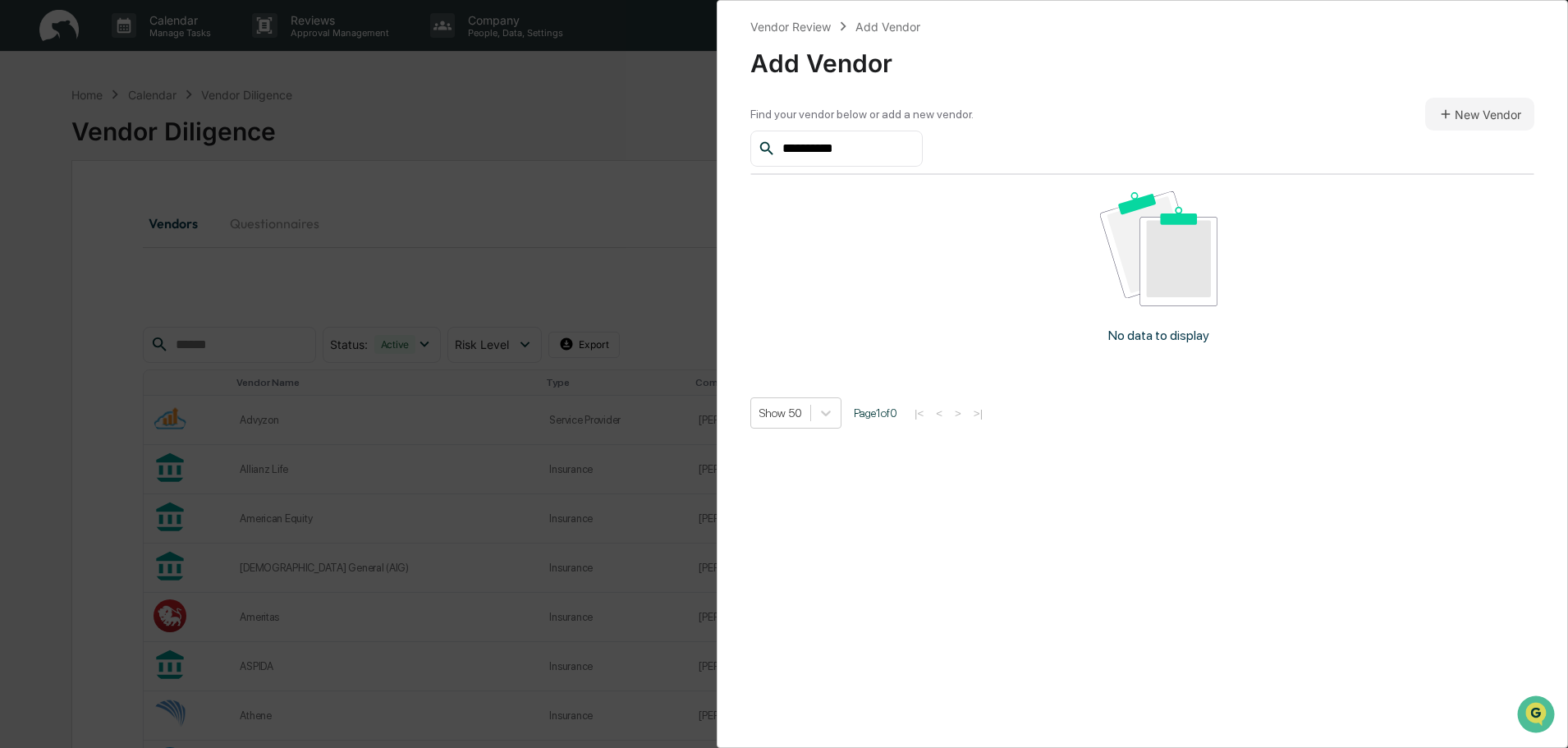
type input "**********"
click at [1478, 120] on button "New Vendor" at bounding box center [1480, 114] width 109 height 33
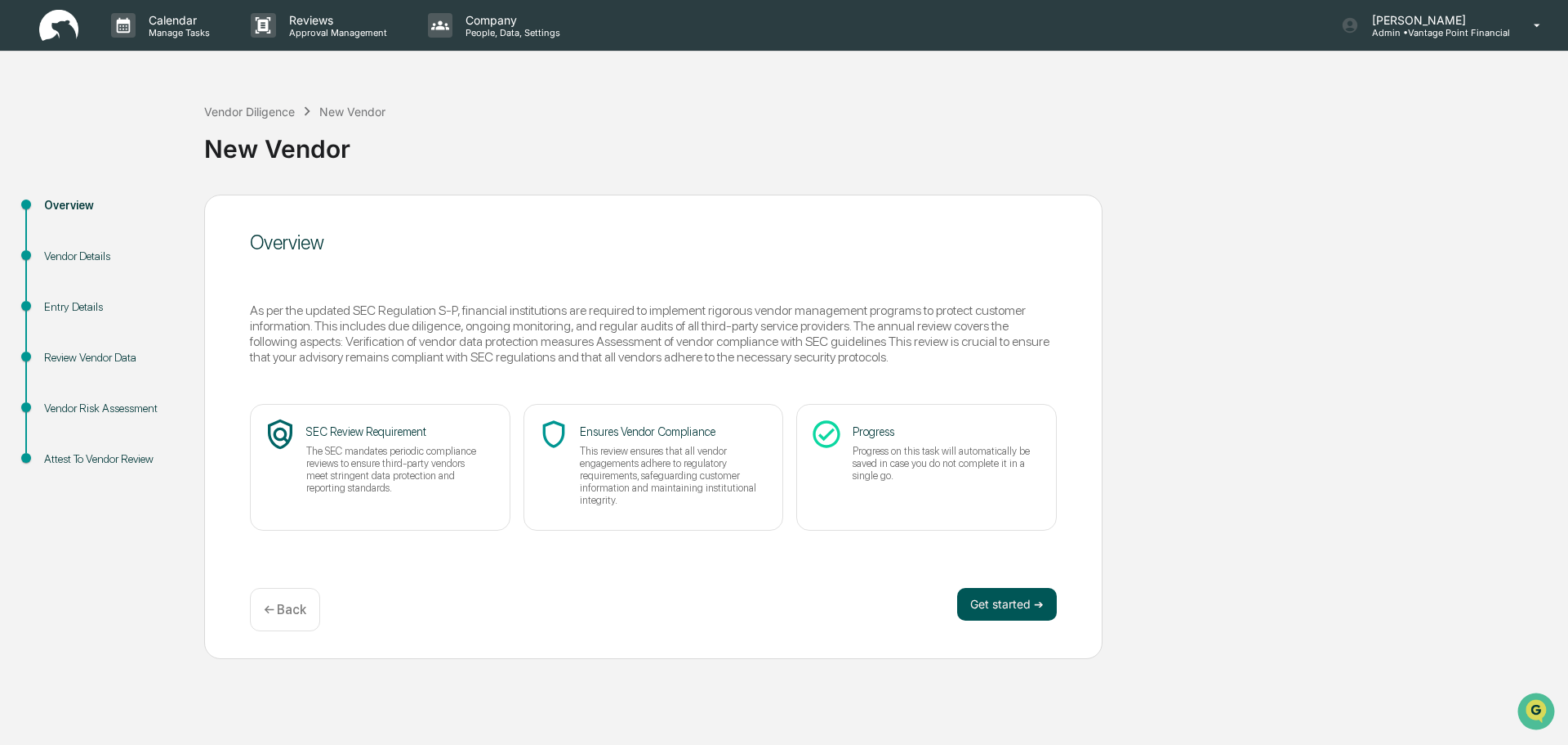
click at [989, 608] on button "Get started ➔" at bounding box center [1008, 604] width 100 height 33
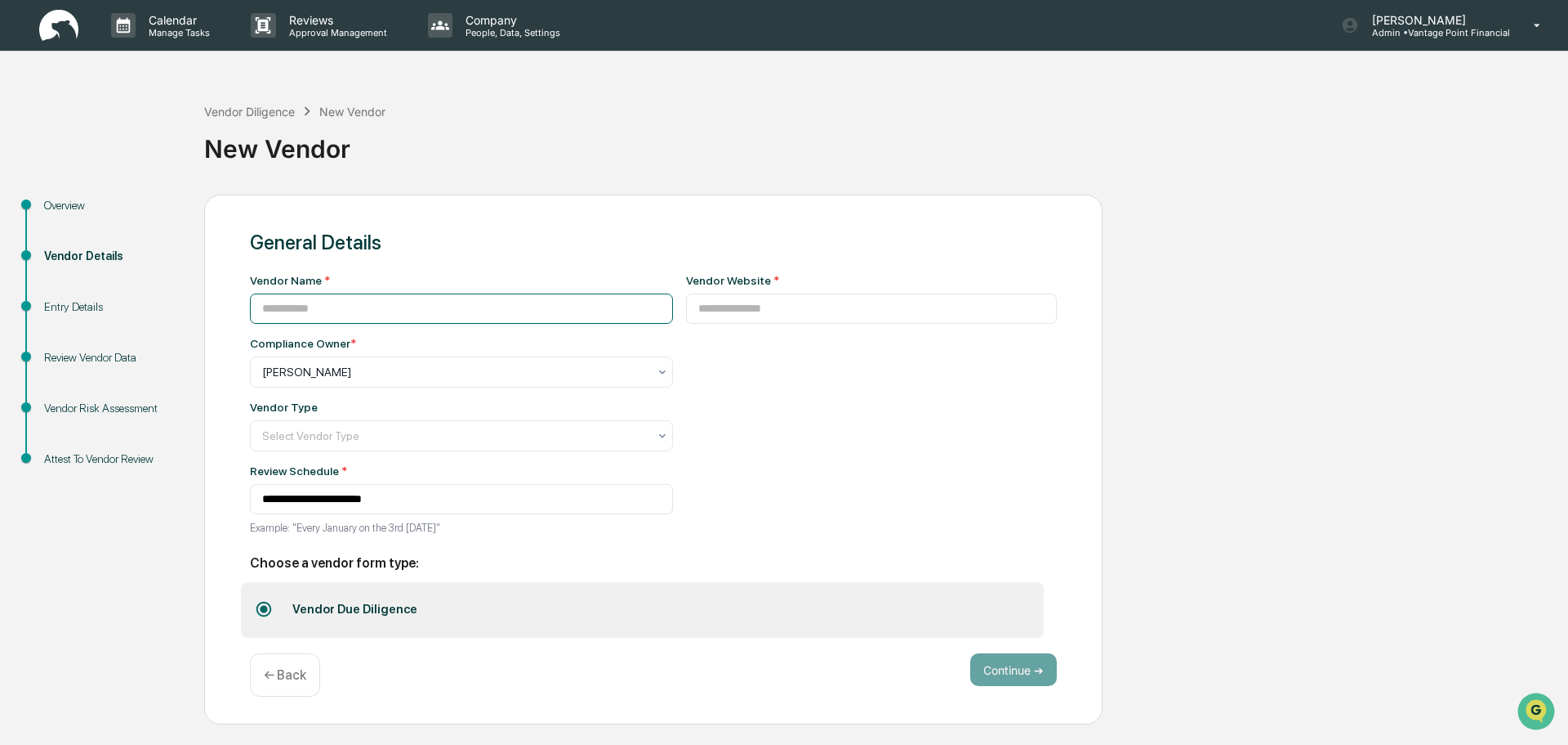
click at [347, 309] on input at bounding box center [462, 308] width 424 height 30
type input "**********"
click at [777, 324] on input at bounding box center [872, 308] width 372 height 30
paste input "**********"
type input "**********"
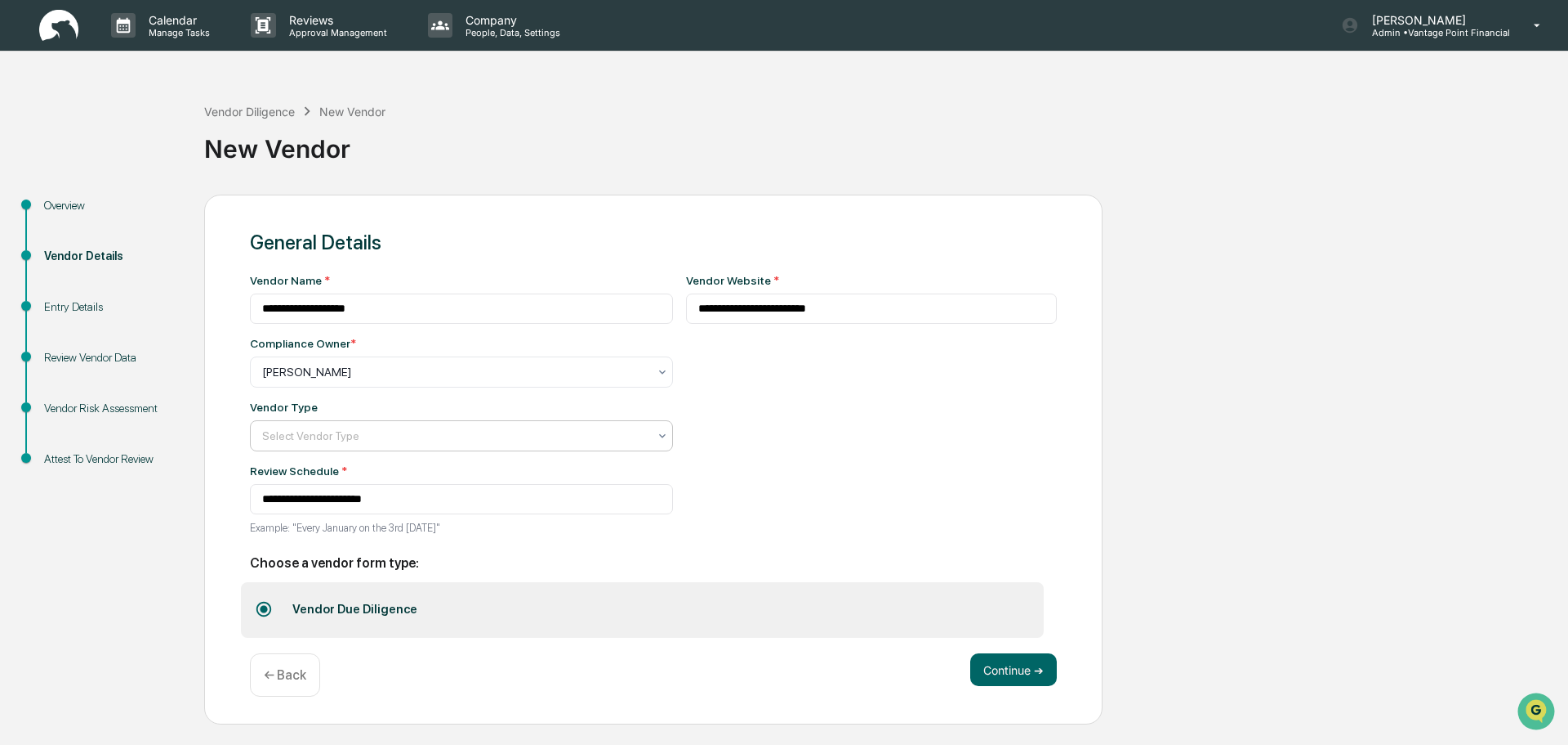
click at [392, 380] on div at bounding box center [454, 372] width 385 height 16
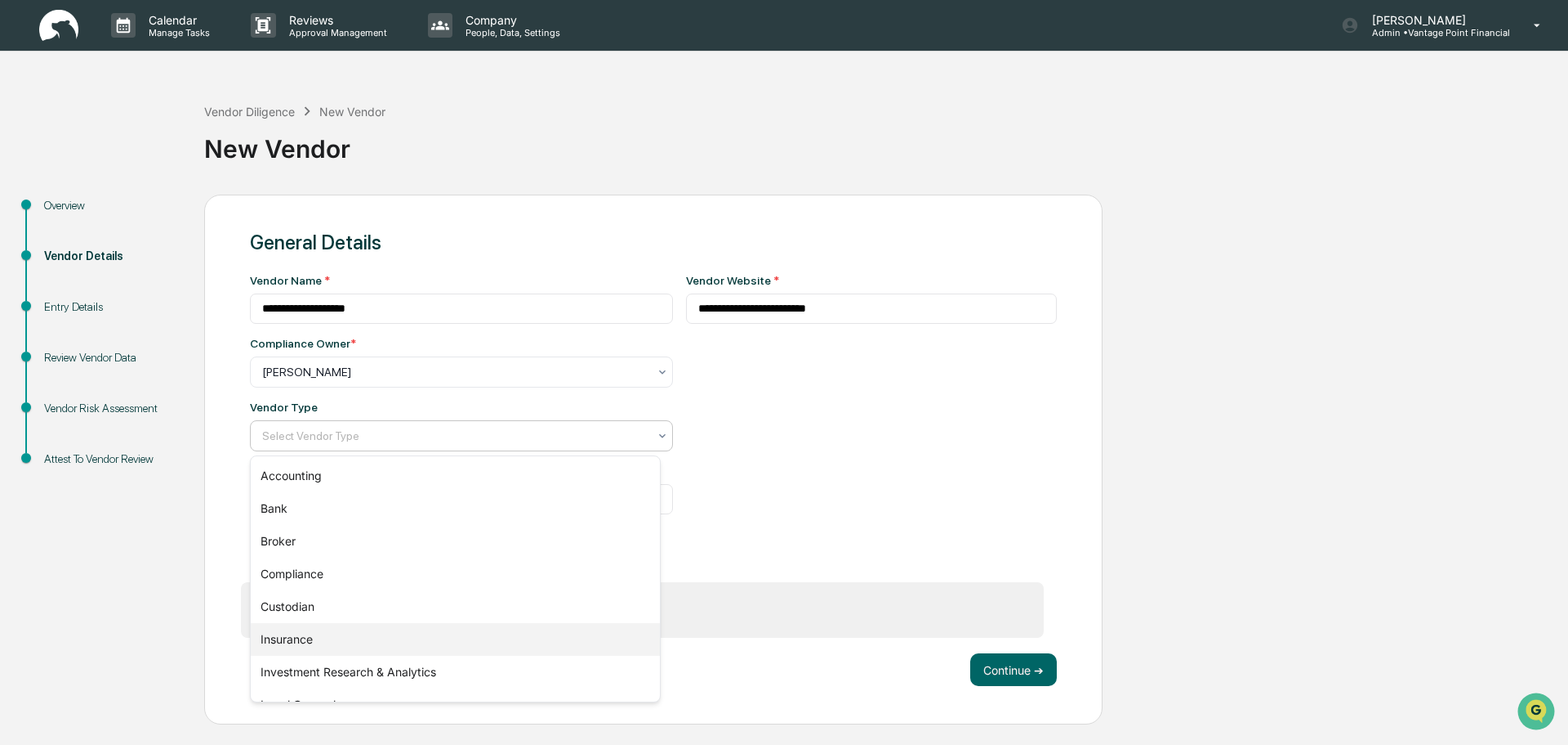
click at [328, 633] on div "Insurance" at bounding box center [455, 639] width 409 height 33
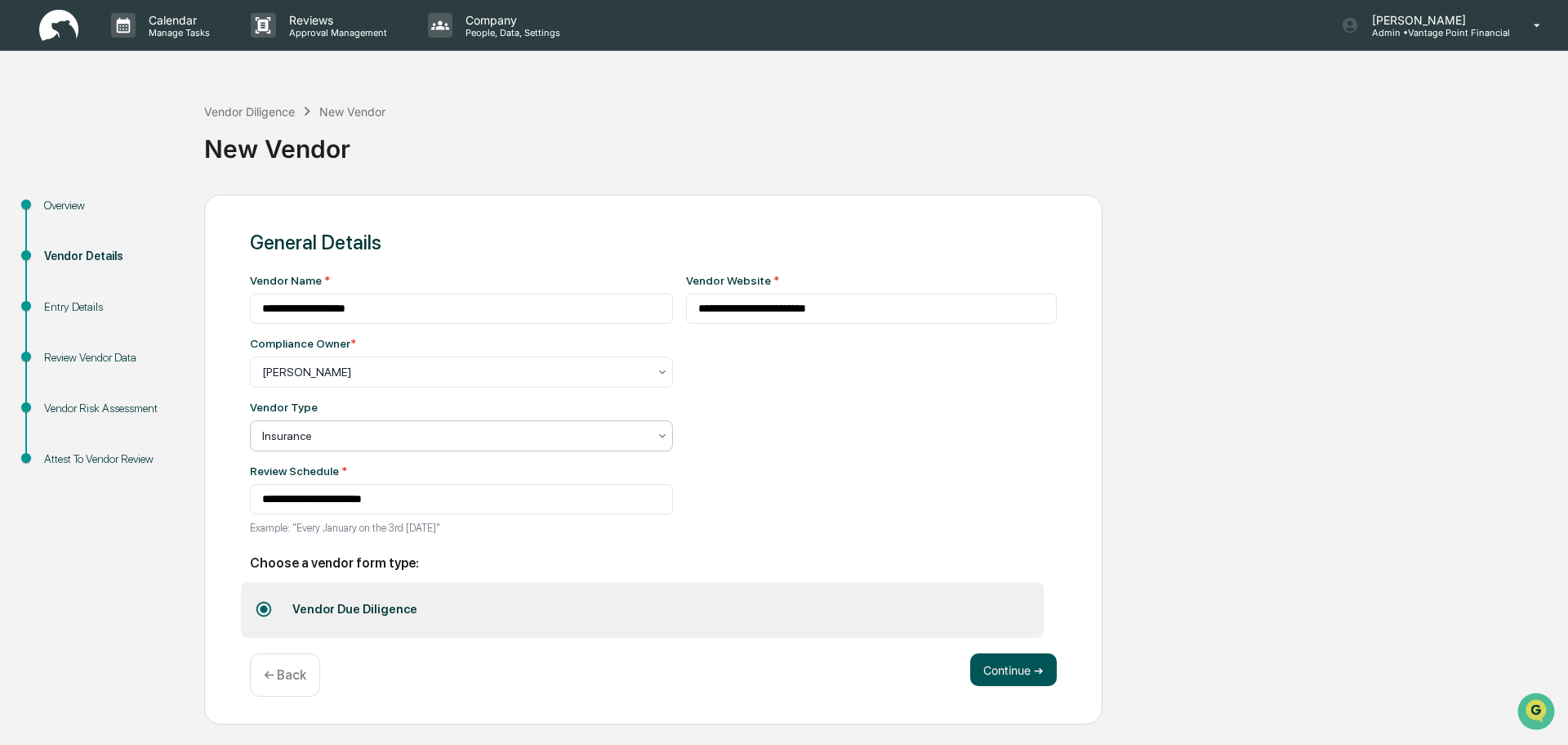
click at [980, 674] on button "Continue ➔" at bounding box center [1013, 670] width 86 height 33
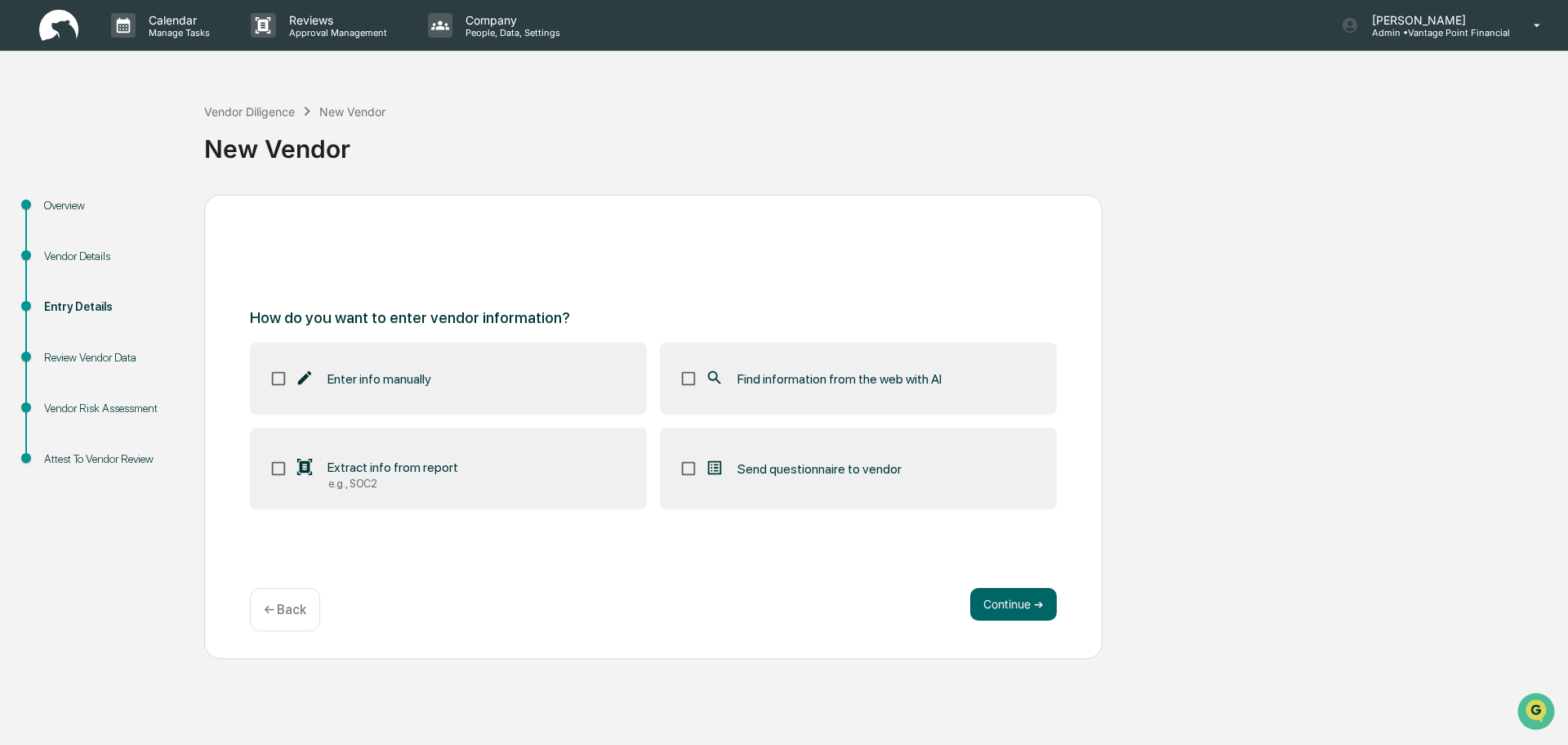
click at [397, 378] on span "Enter info manually" at bounding box center [379, 378] width 103 height 15
click at [679, 374] on label "Find information from the web with AI" at bounding box center [859, 377] width 397 height 72
click at [1008, 609] on button "Continue ➔" at bounding box center [1013, 604] width 86 height 33
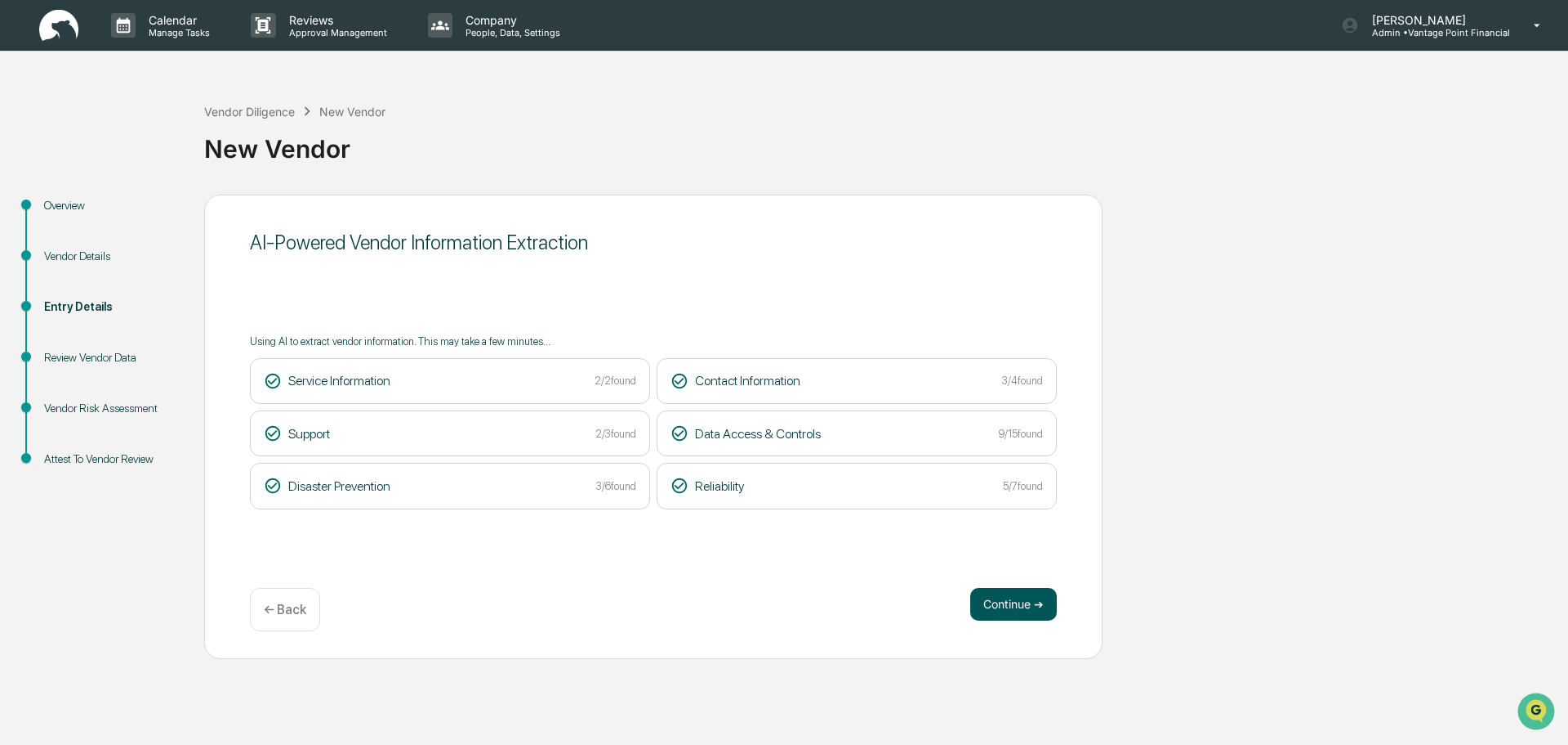
click at [1037, 586] on div "AI-Powered Vendor Information Extraction Using AI to extract vendor information…" at bounding box center [653, 426] width 899 height 465
click at [1036, 591] on button "Continue ➔" at bounding box center [1013, 604] width 86 height 33
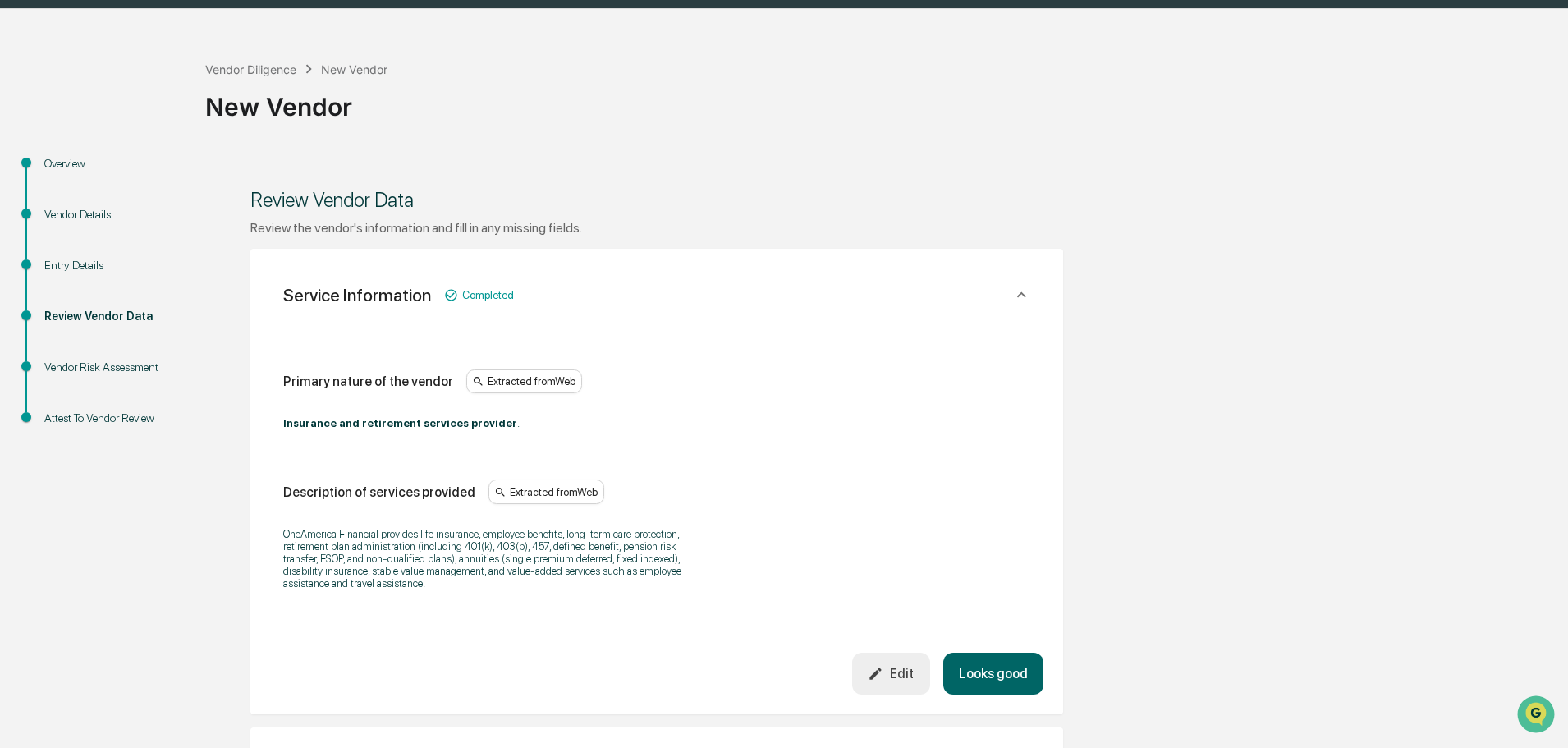
scroll to position [82, 0]
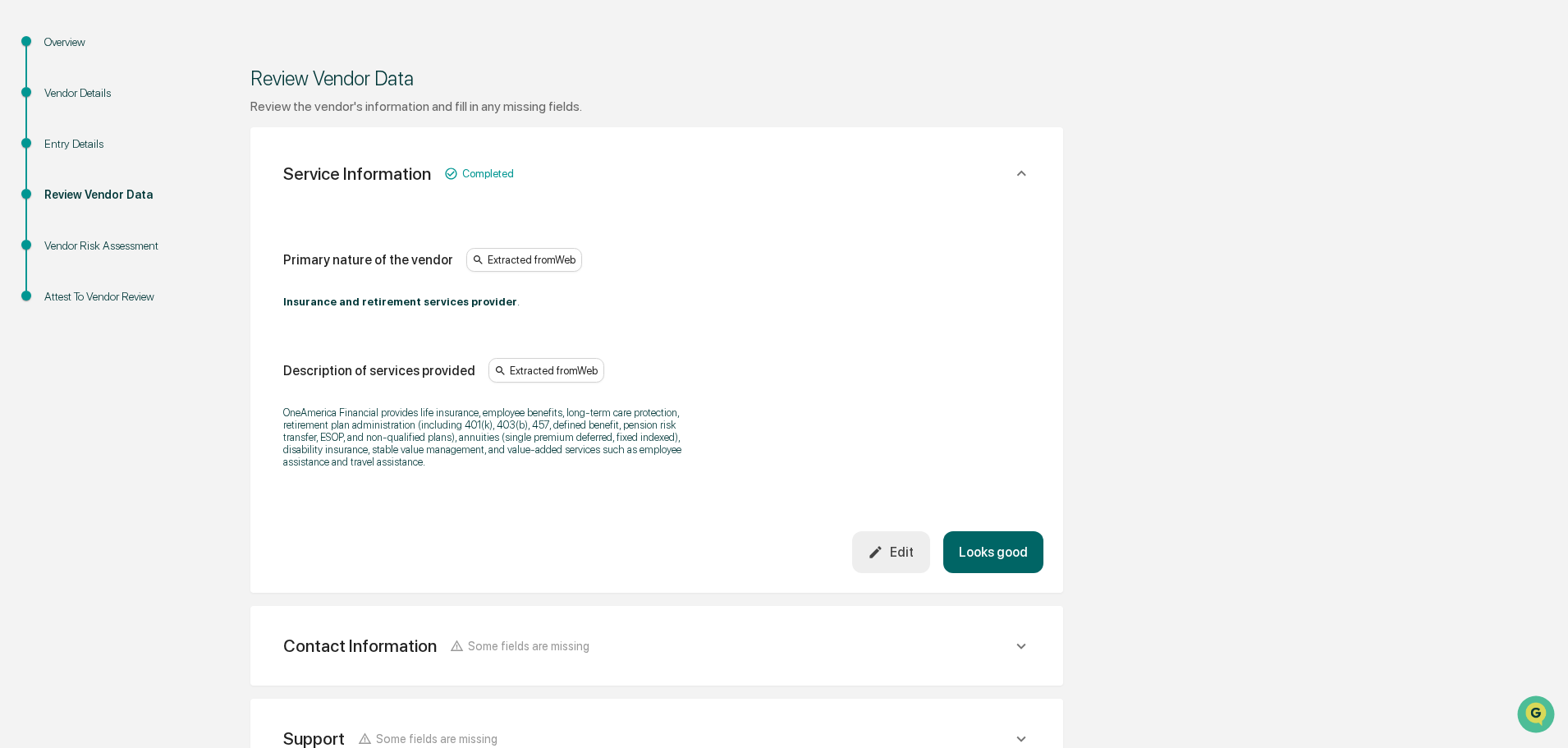
click at [1001, 554] on button "Looks good" at bounding box center [994, 552] width 100 height 42
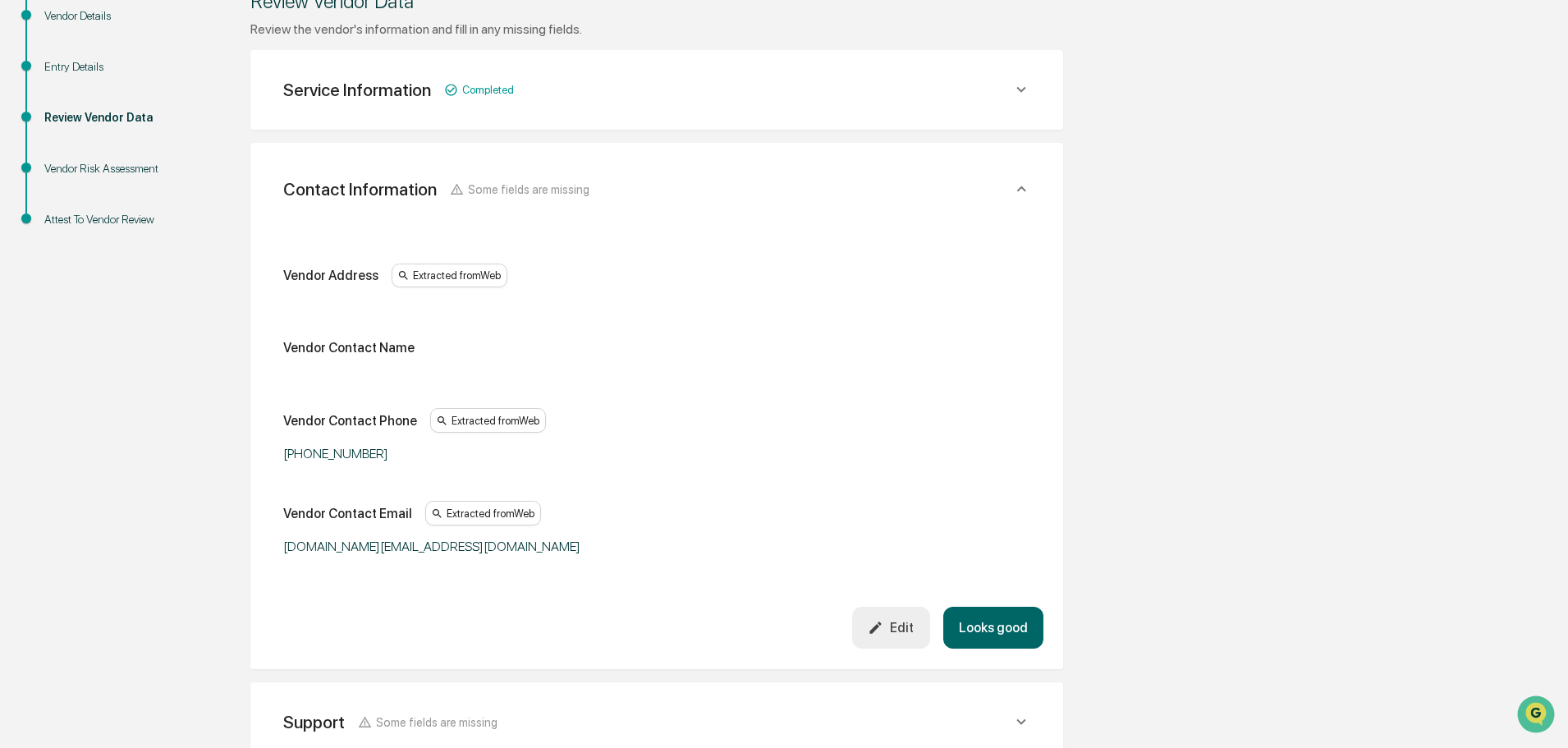
scroll to position [292, 0]
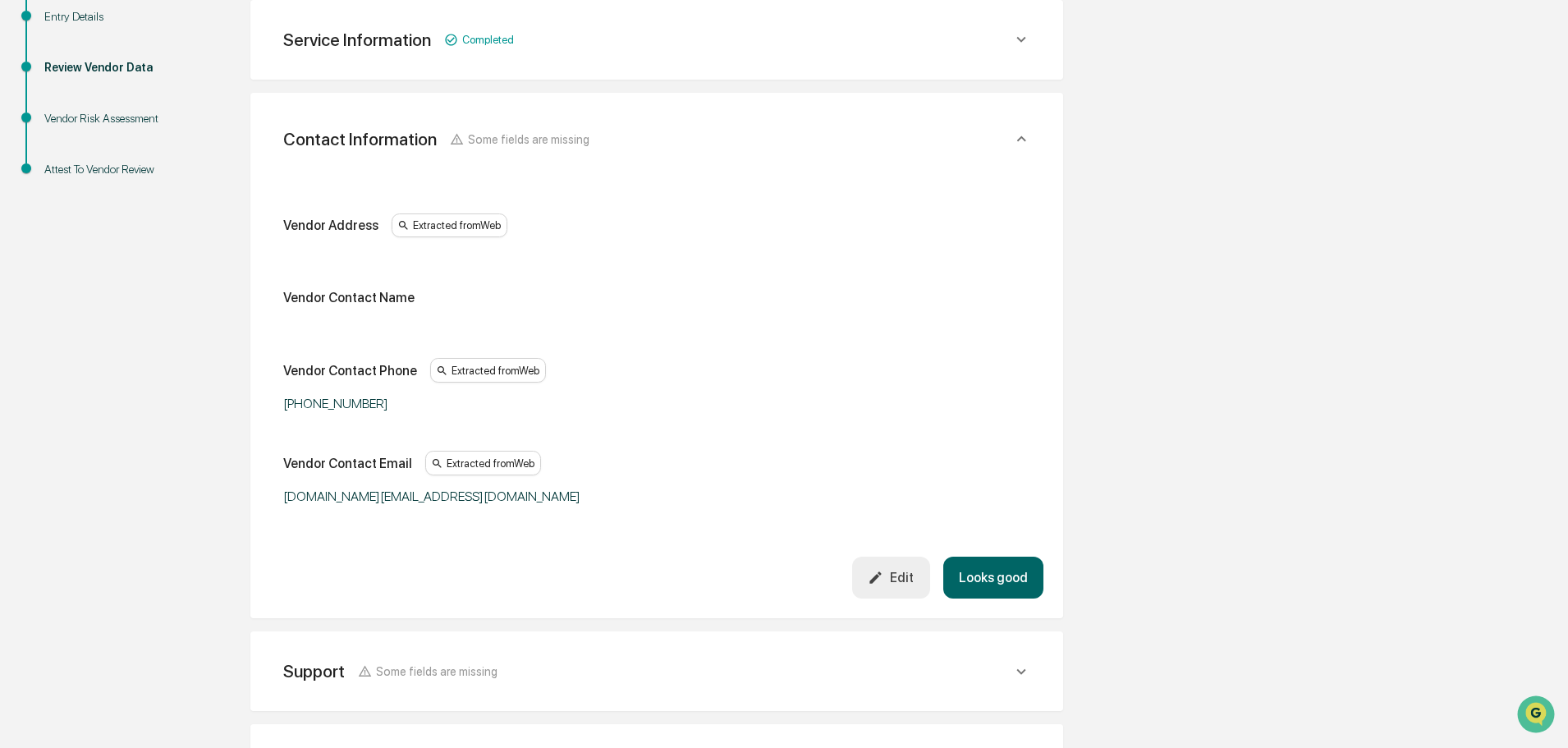
click at [901, 573] on div "Edit" at bounding box center [891, 577] width 46 height 15
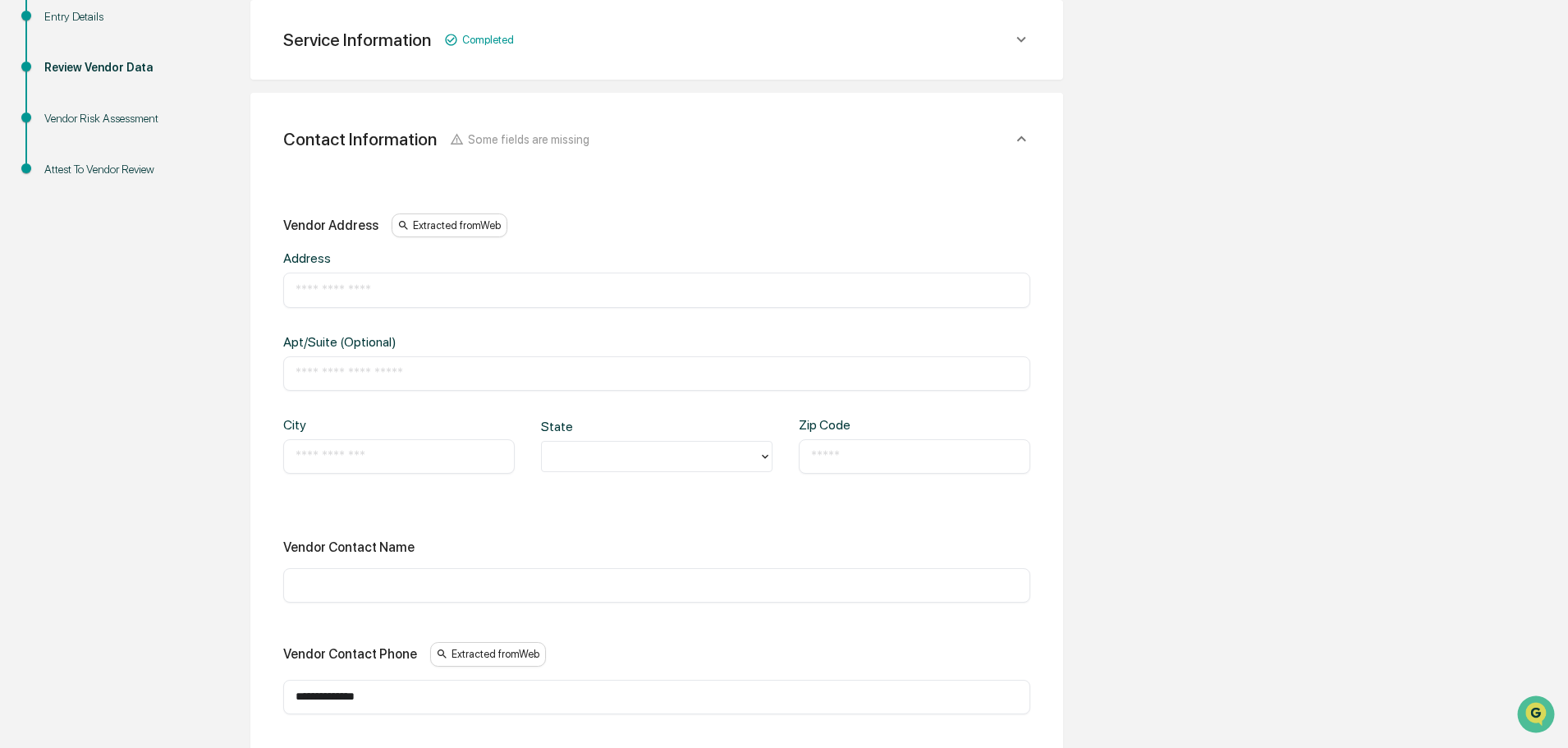
click at [425, 291] on input "text" at bounding box center [656, 290] width 723 height 16
click at [404, 302] on div "​" at bounding box center [657, 290] width 748 height 35
click at [393, 289] on input "text" at bounding box center [656, 290] width 723 height 16
click at [377, 288] on input "text" at bounding box center [656, 290] width 723 height 16
type input "*"
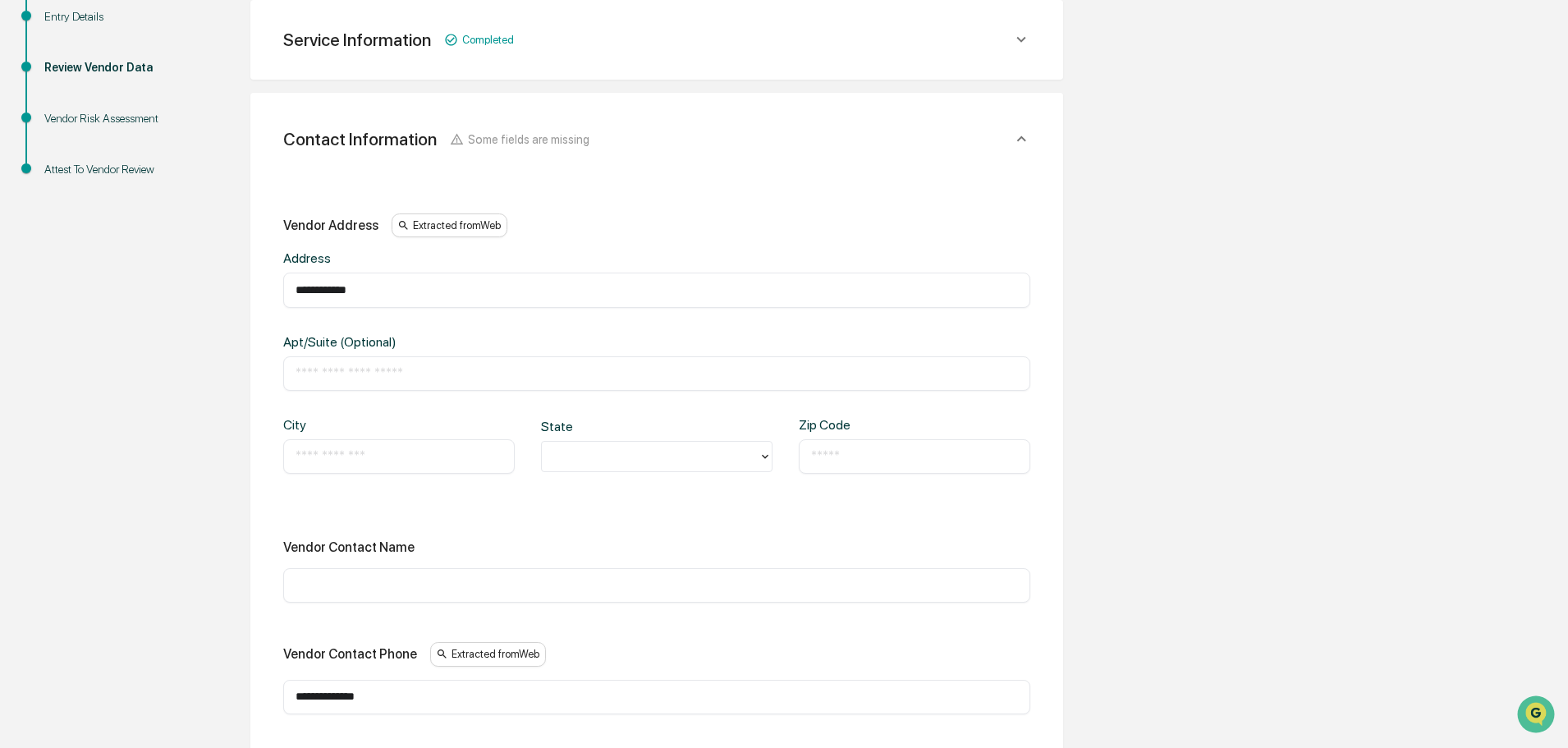
type input "**********"
type input "**"
type input "**********"
click at [358, 572] on div "​" at bounding box center [657, 585] width 748 height 35
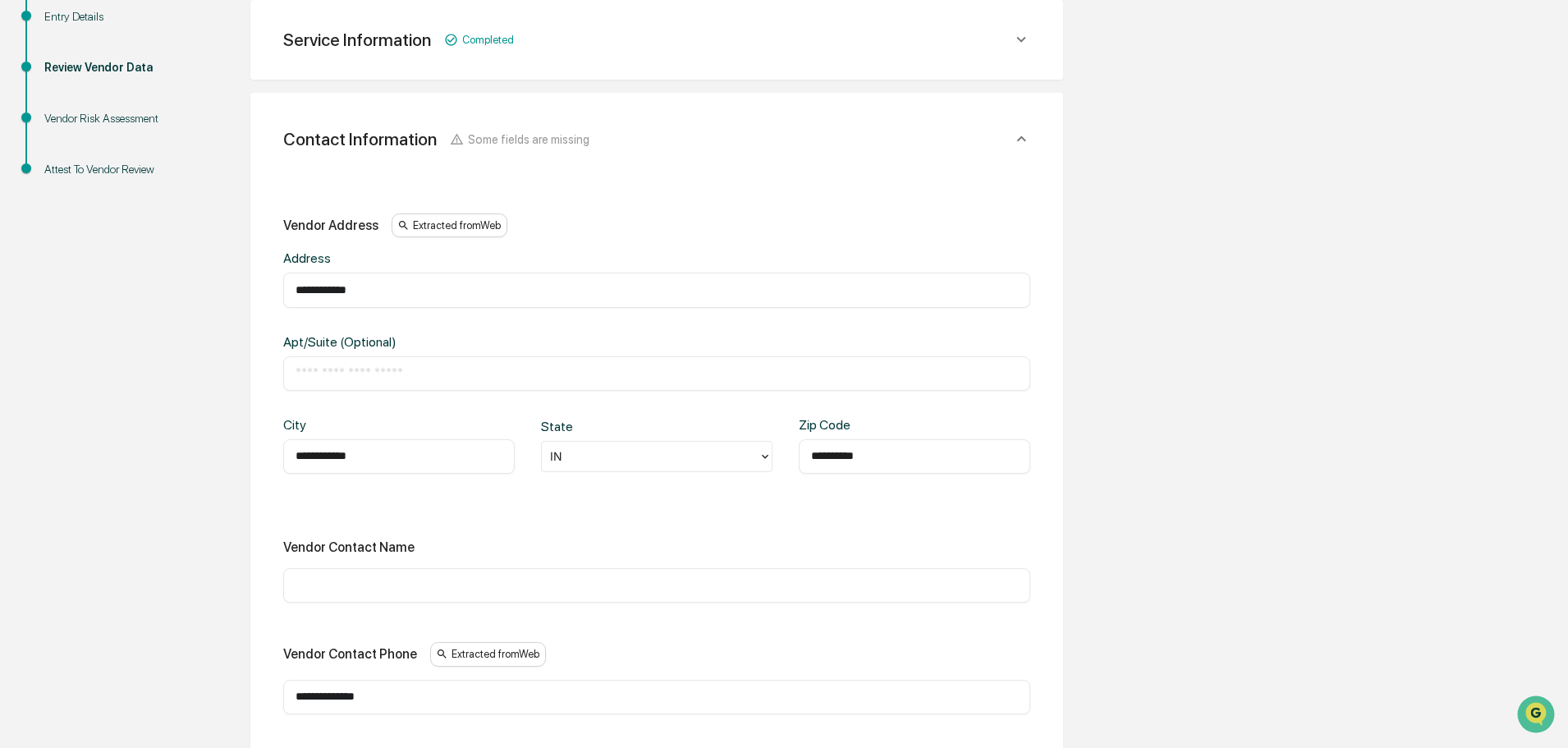
click at [369, 597] on div "​" at bounding box center [657, 585] width 748 height 35
click at [355, 575] on div "​" at bounding box center [657, 585] width 748 height 35
click at [614, 596] on div "​" at bounding box center [657, 585] width 748 height 35
click at [613, 583] on input "text" at bounding box center [656, 585] width 723 height 16
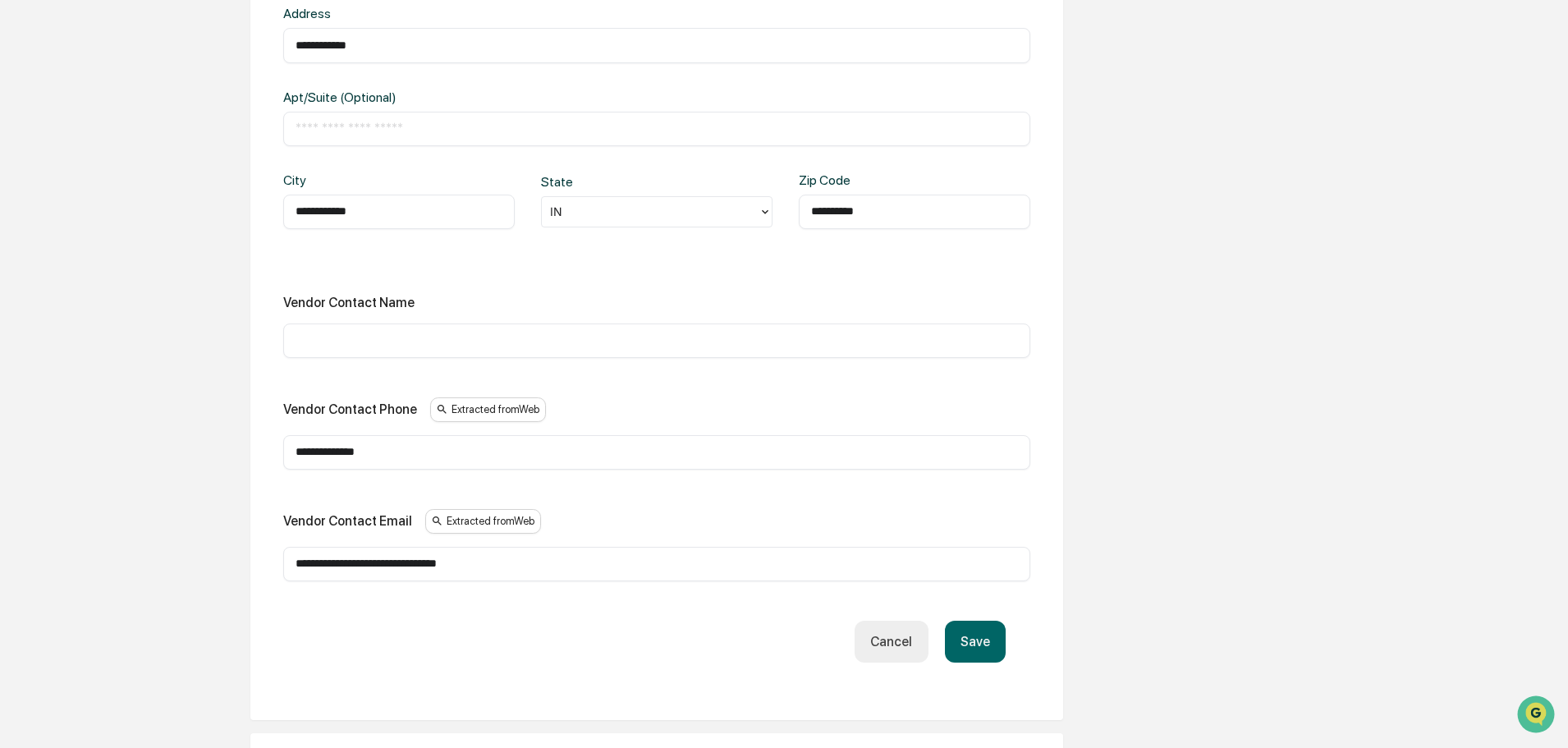
scroll to position [538, 0]
click at [439, 451] on input "**********" at bounding box center [656, 451] width 723 height 16
paste input "text"
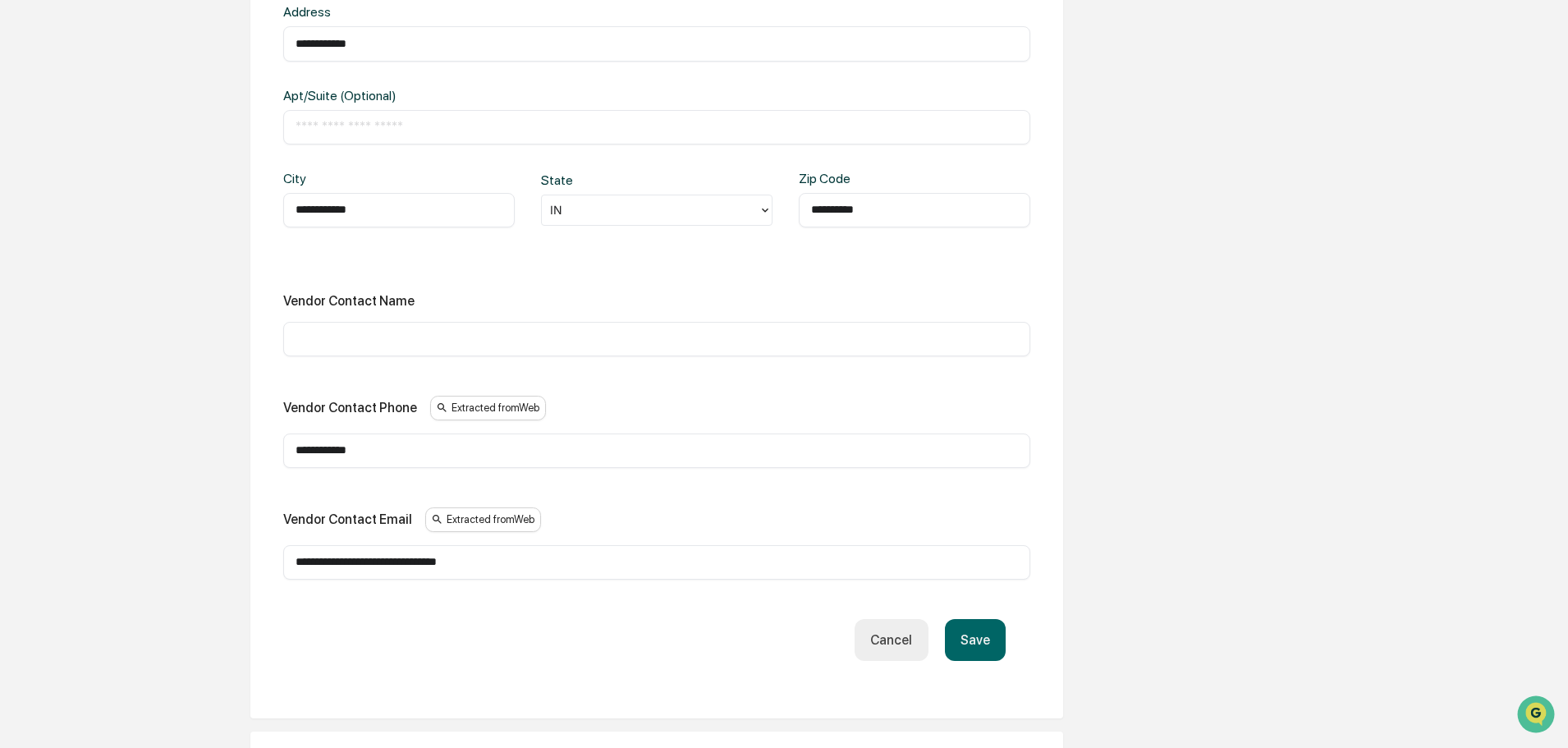
type input "**********"
click at [992, 643] on button "Save" at bounding box center [975, 640] width 61 height 42
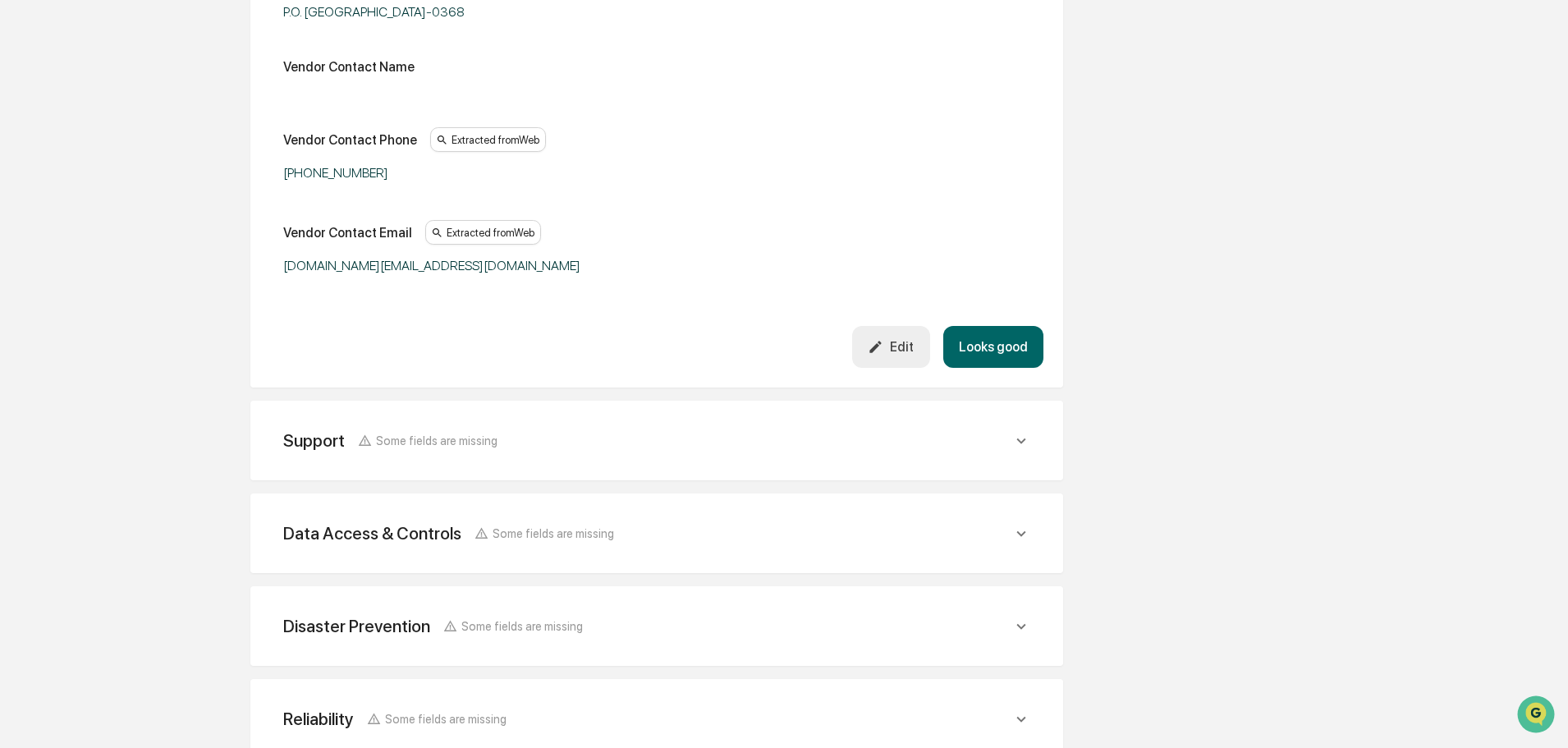
click at [985, 340] on button "Looks good" at bounding box center [994, 347] width 100 height 42
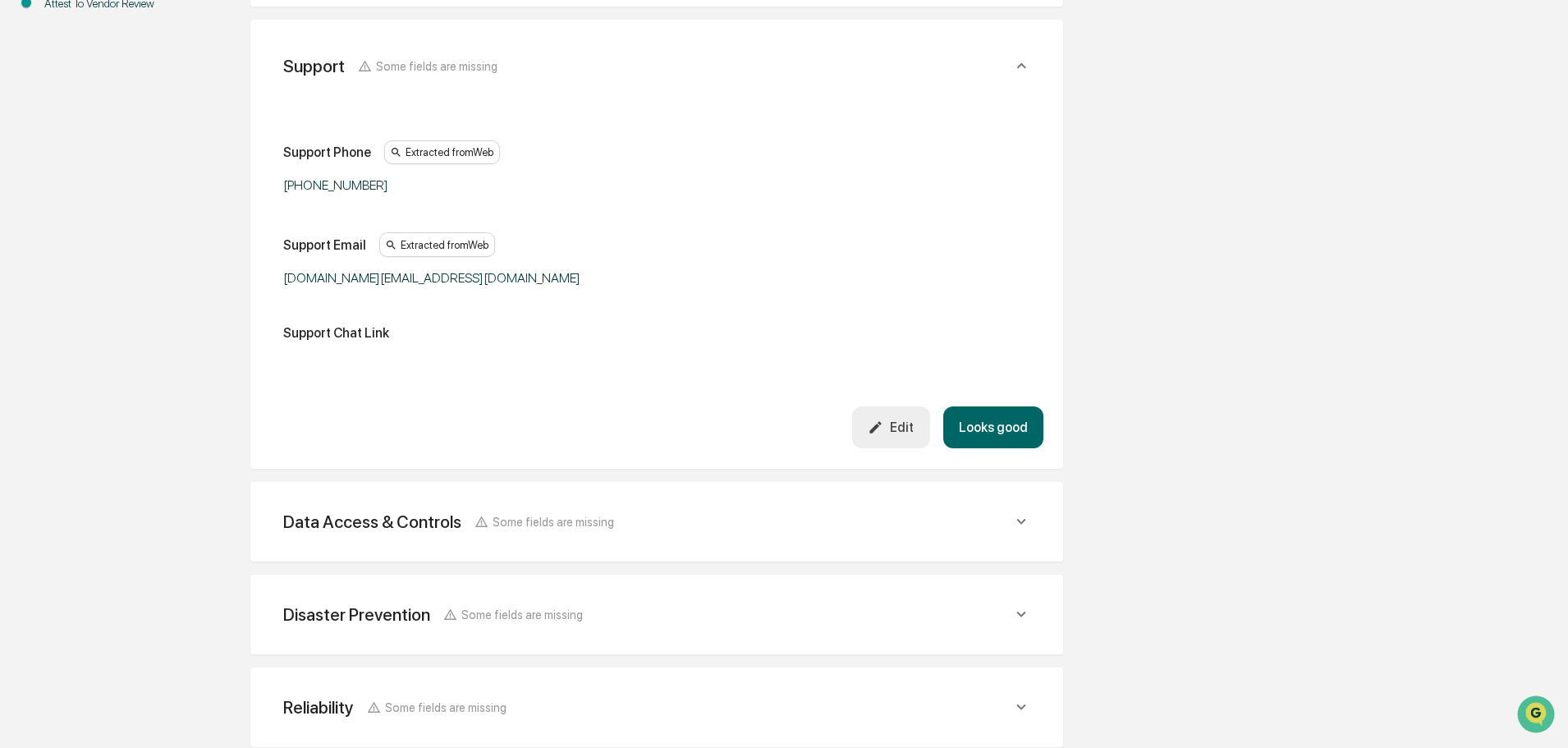
scroll to position [384, 0]
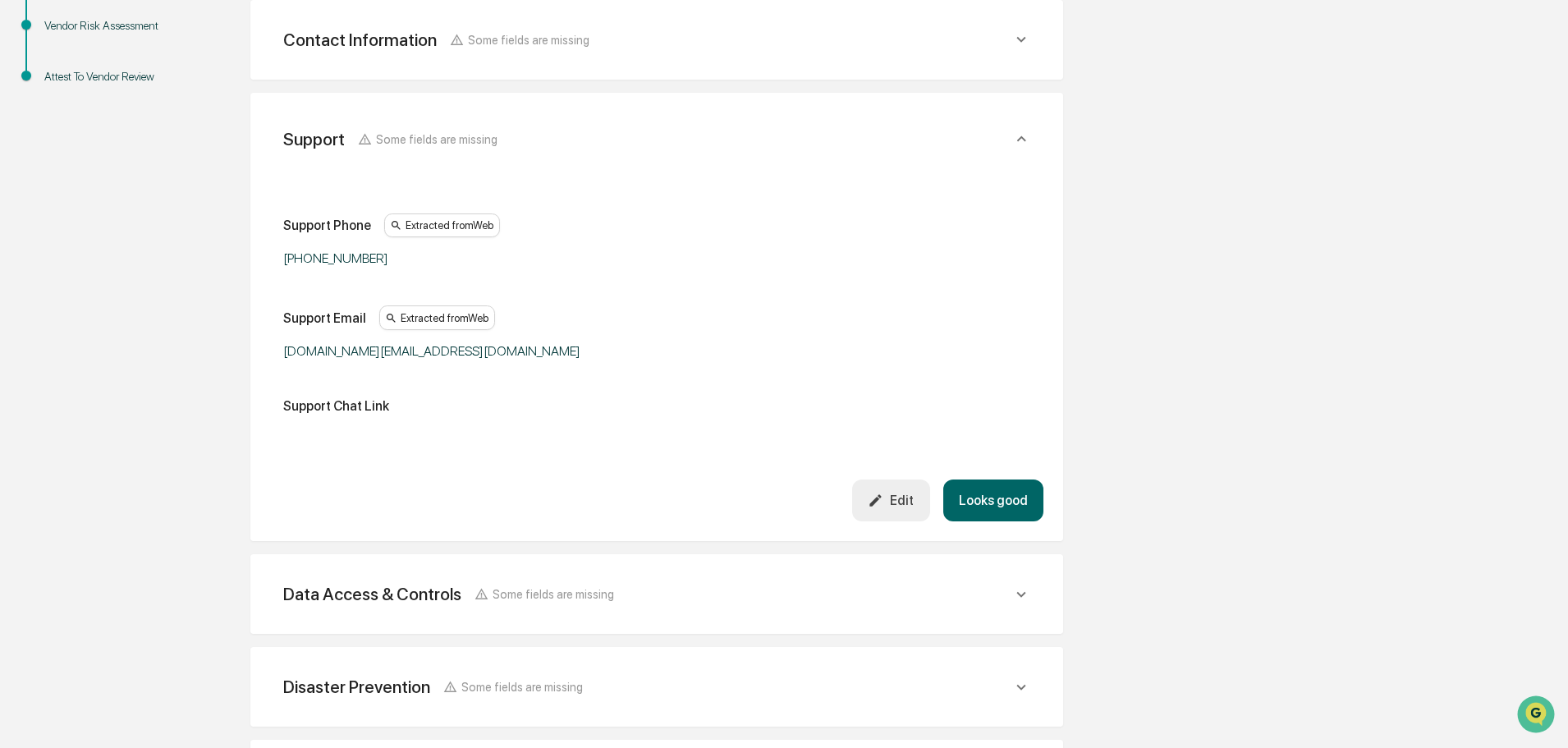
click at [892, 500] on div "Edit" at bounding box center [891, 499] width 46 height 15
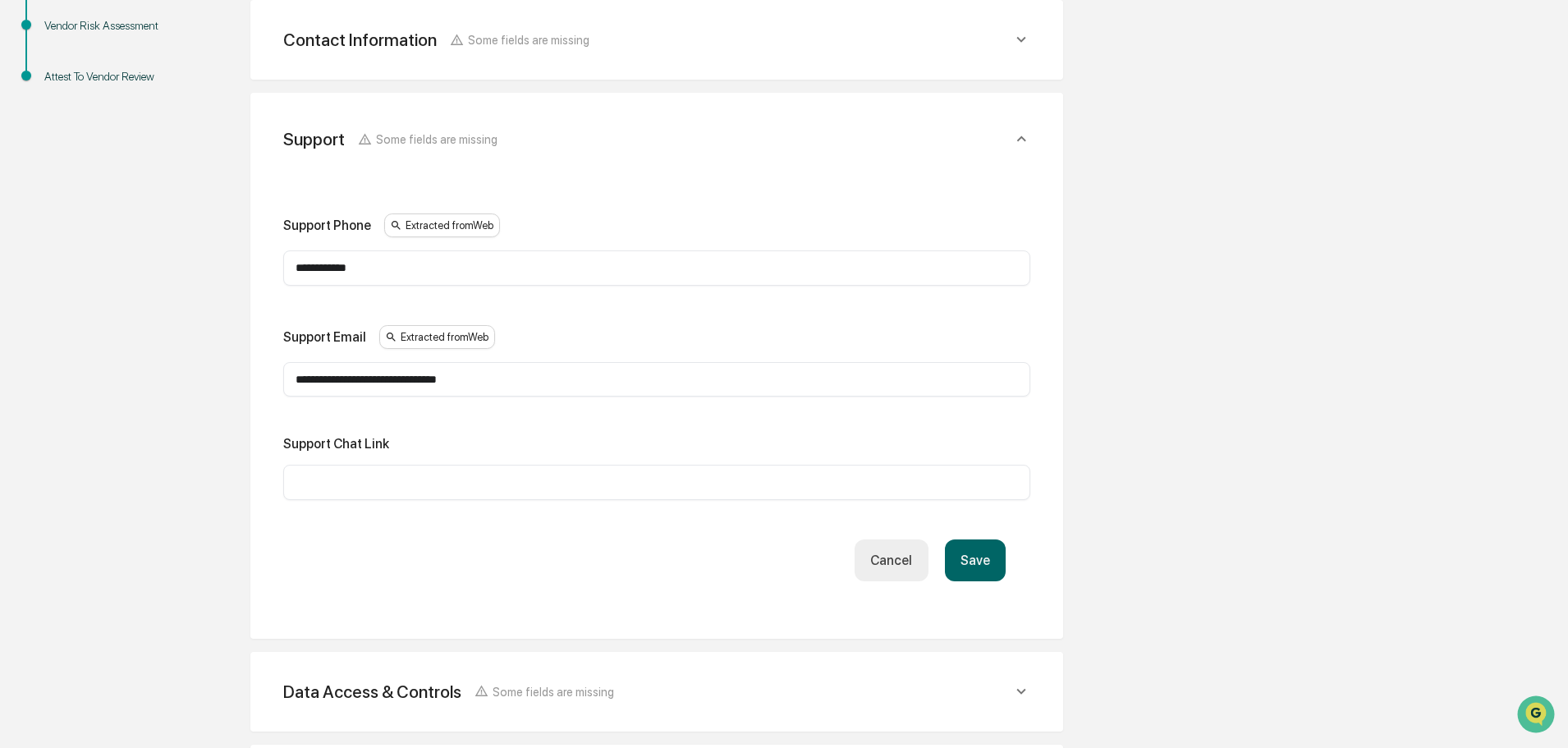
click at [481, 272] on input "**********" at bounding box center [656, 268] width 723 height 16
paste input "*"
type input "**********"
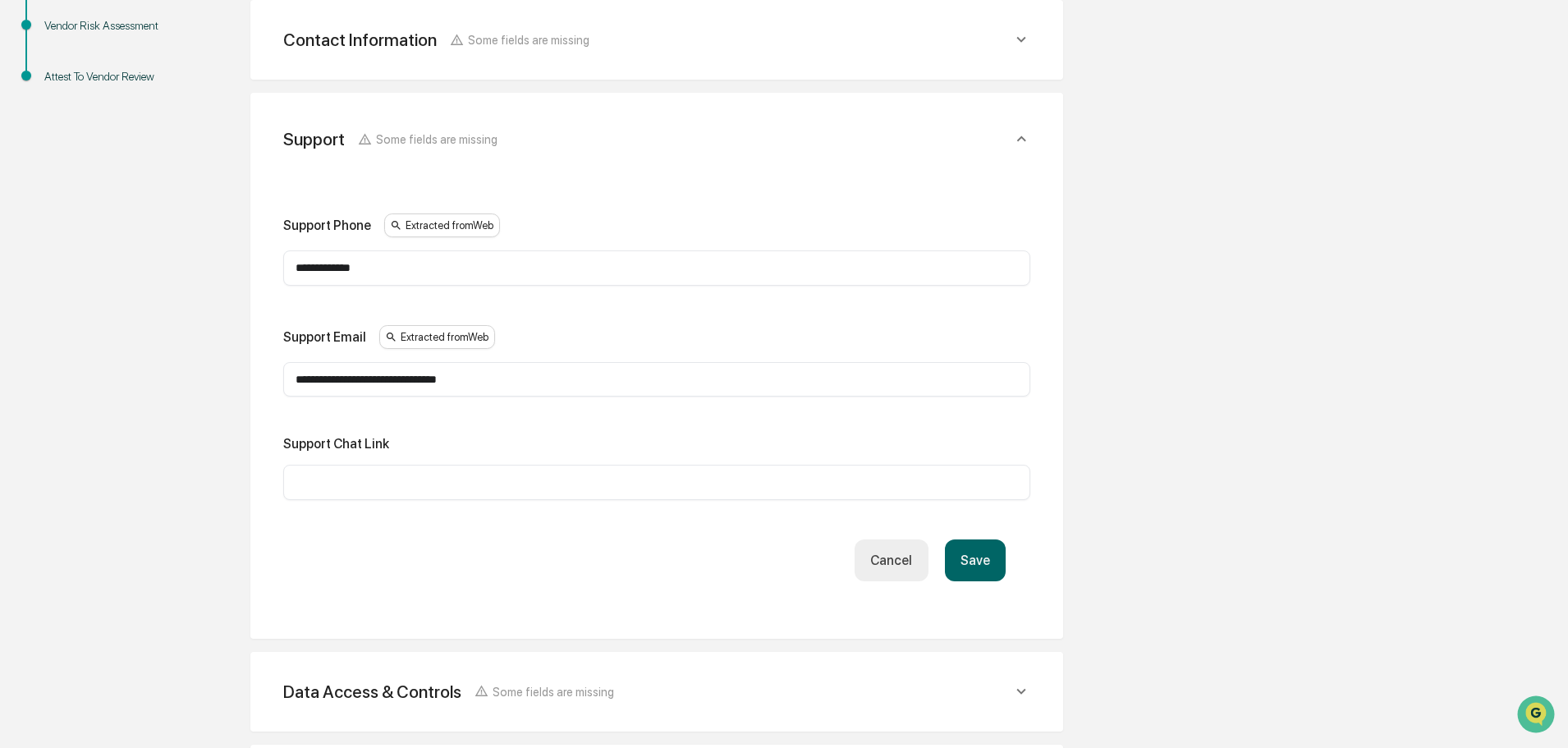
click at [999, 554] on button "Save" at bounding box center [975, 560] width 61 height 42
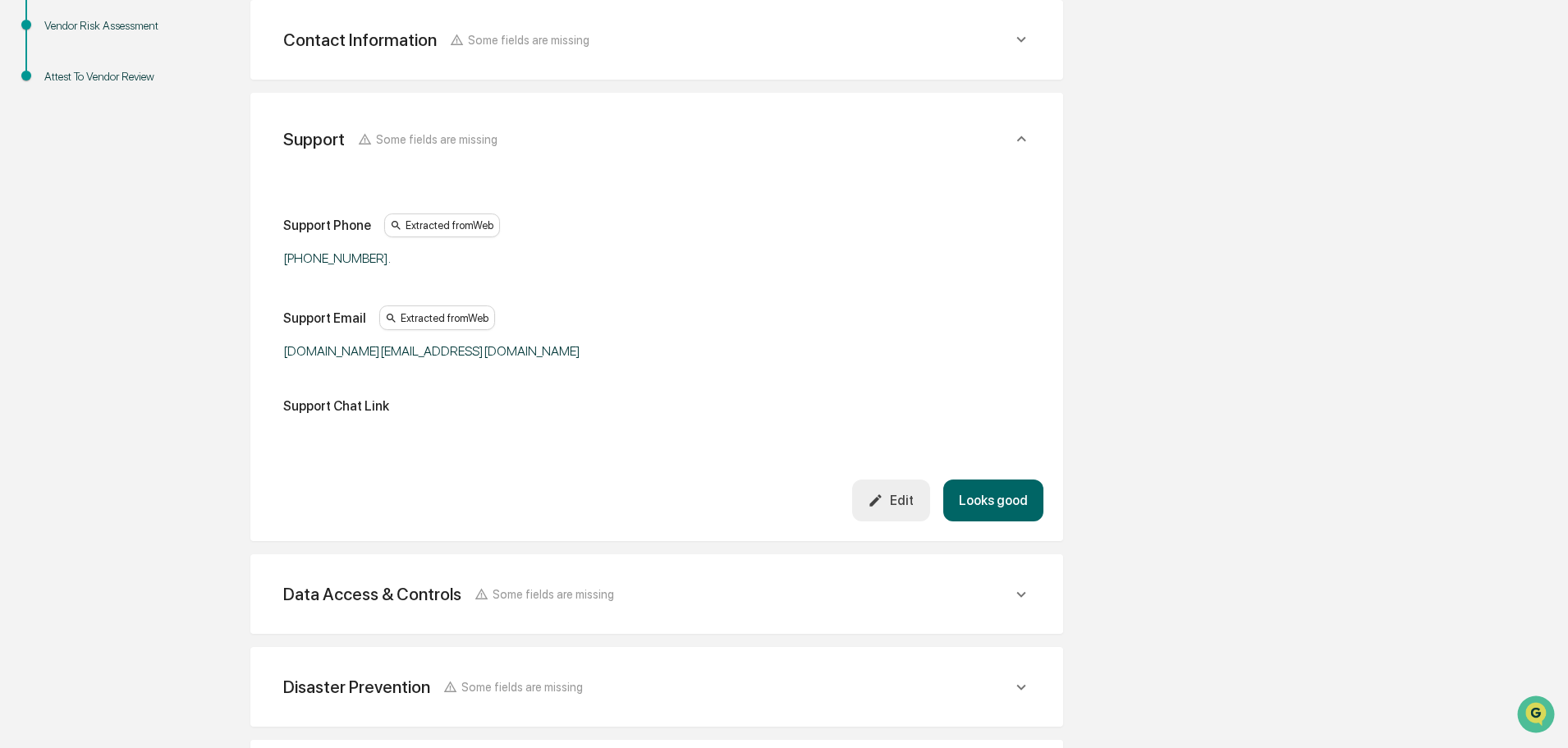
click at [993, 483] on button "Looks good" at bounding box center [994, 500] width 100 height 42
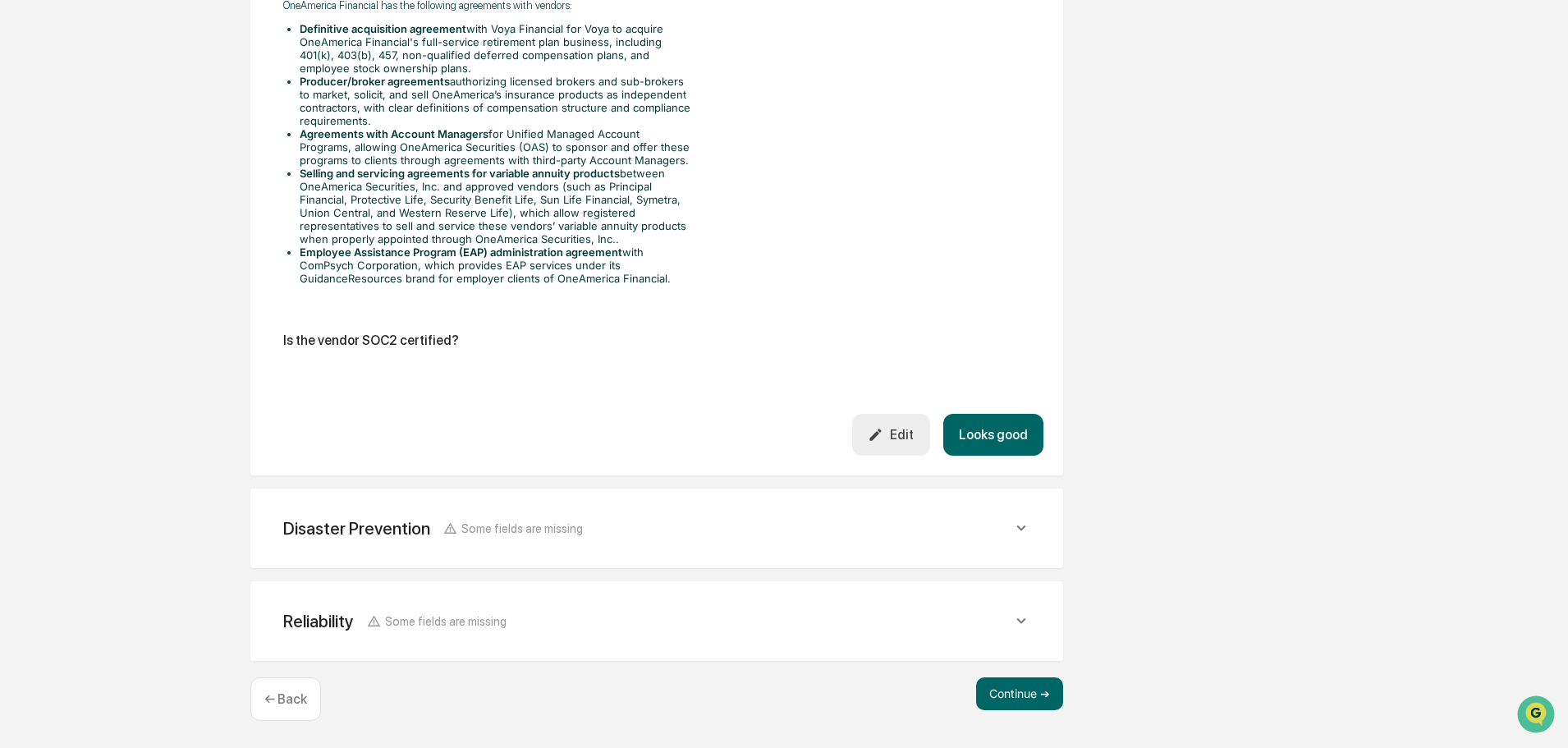
click at [995, 437] on button "Looks good" at bounding box center [994, 435] width 100 height 42
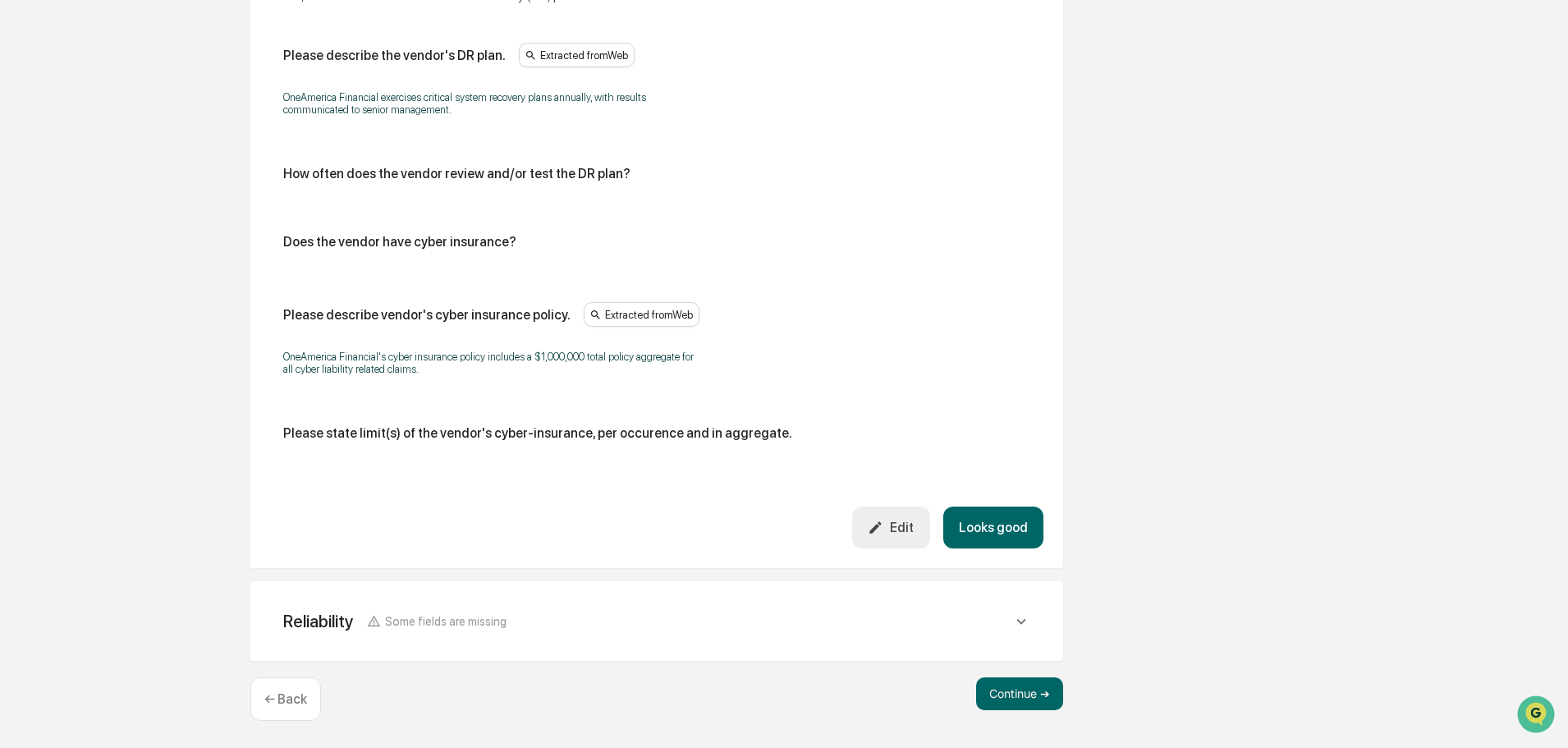
click at [1009, 522] on button "Looks good" at bounding box center [994, 528] width 100 height 42
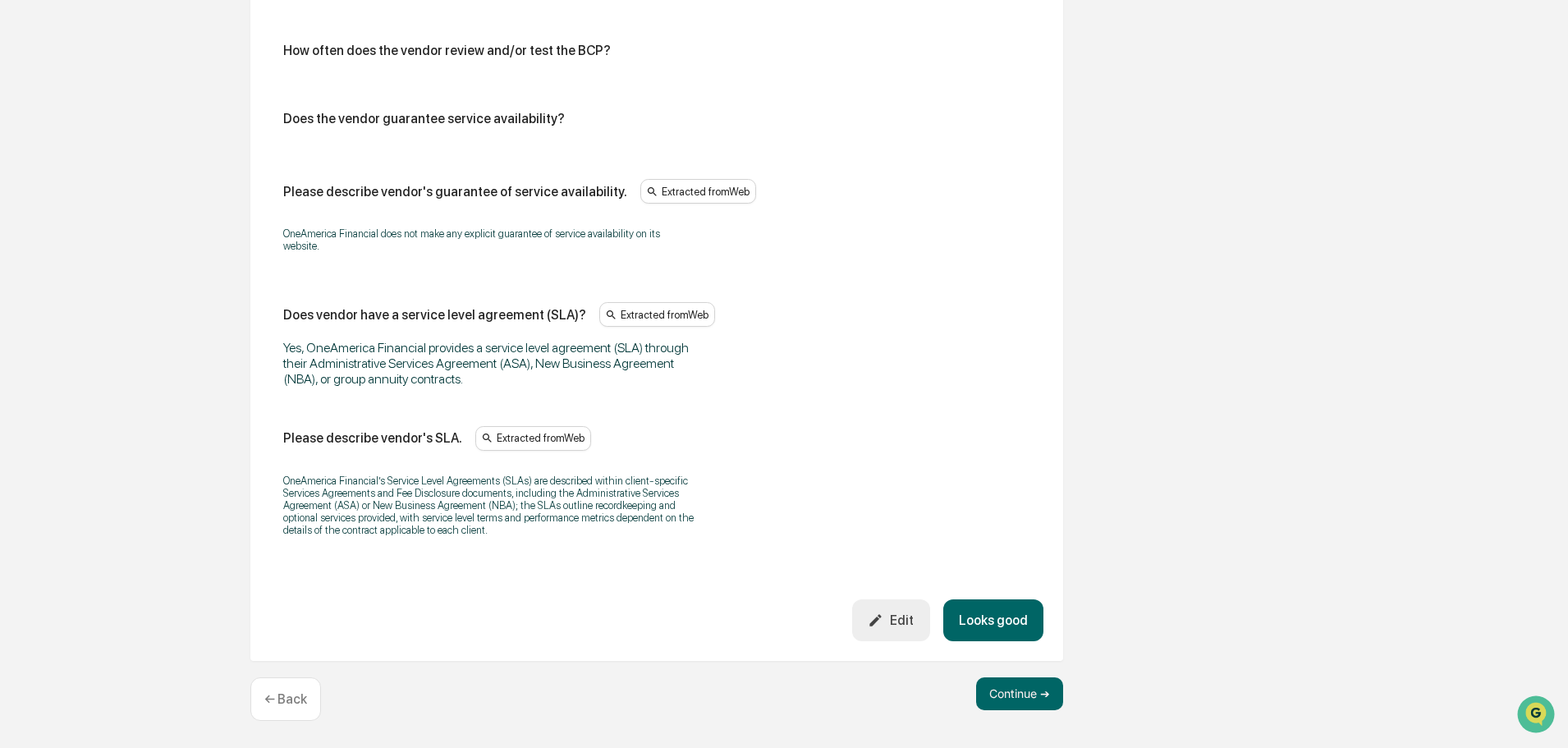
click at [999, 627] on button "Looks good" at bounding box center [994, 620] width 100 height 42
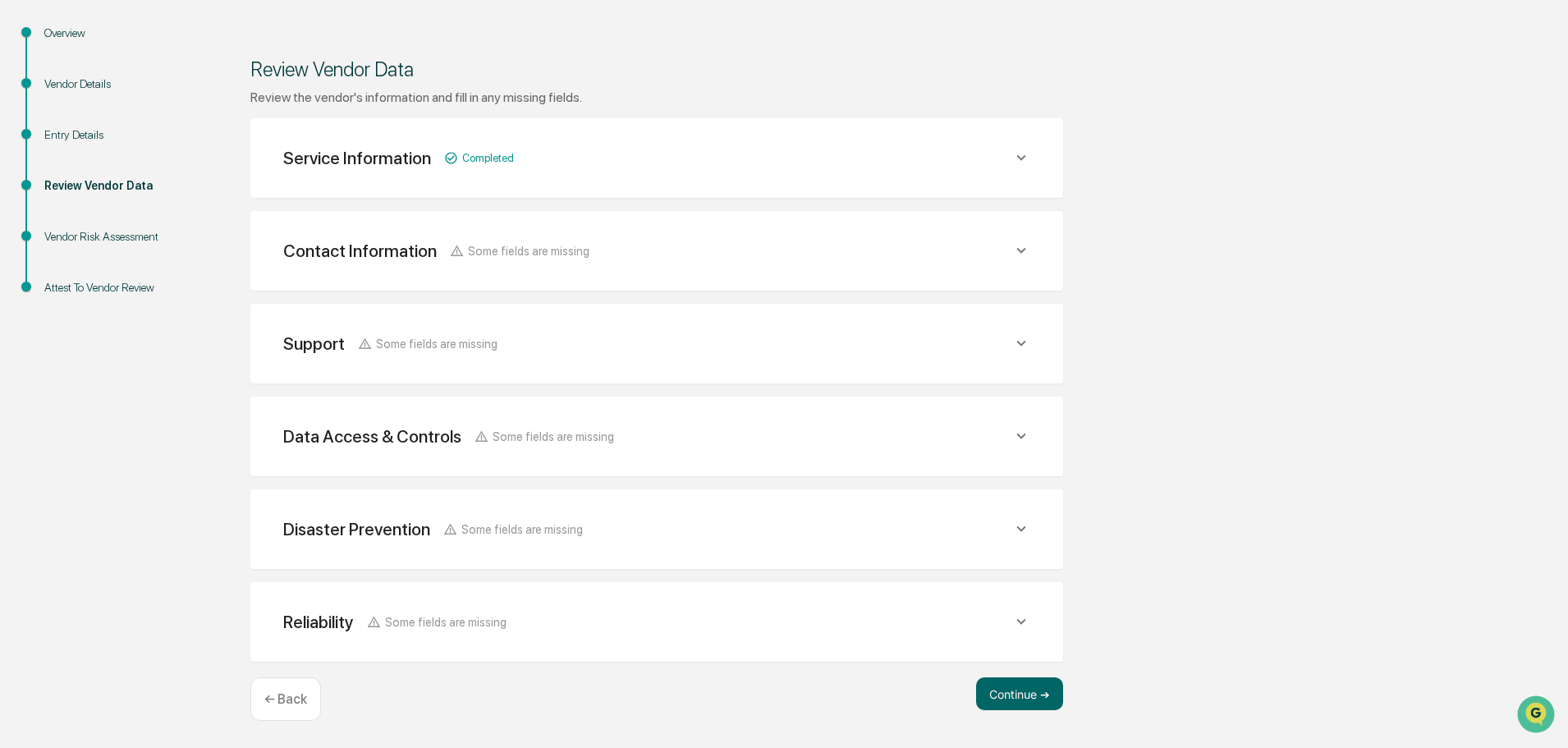
scroll to position [173, 0]
click at [1030, 699] on button "Continue ➔" at bounding box center [1019, 693] width 87 height 33
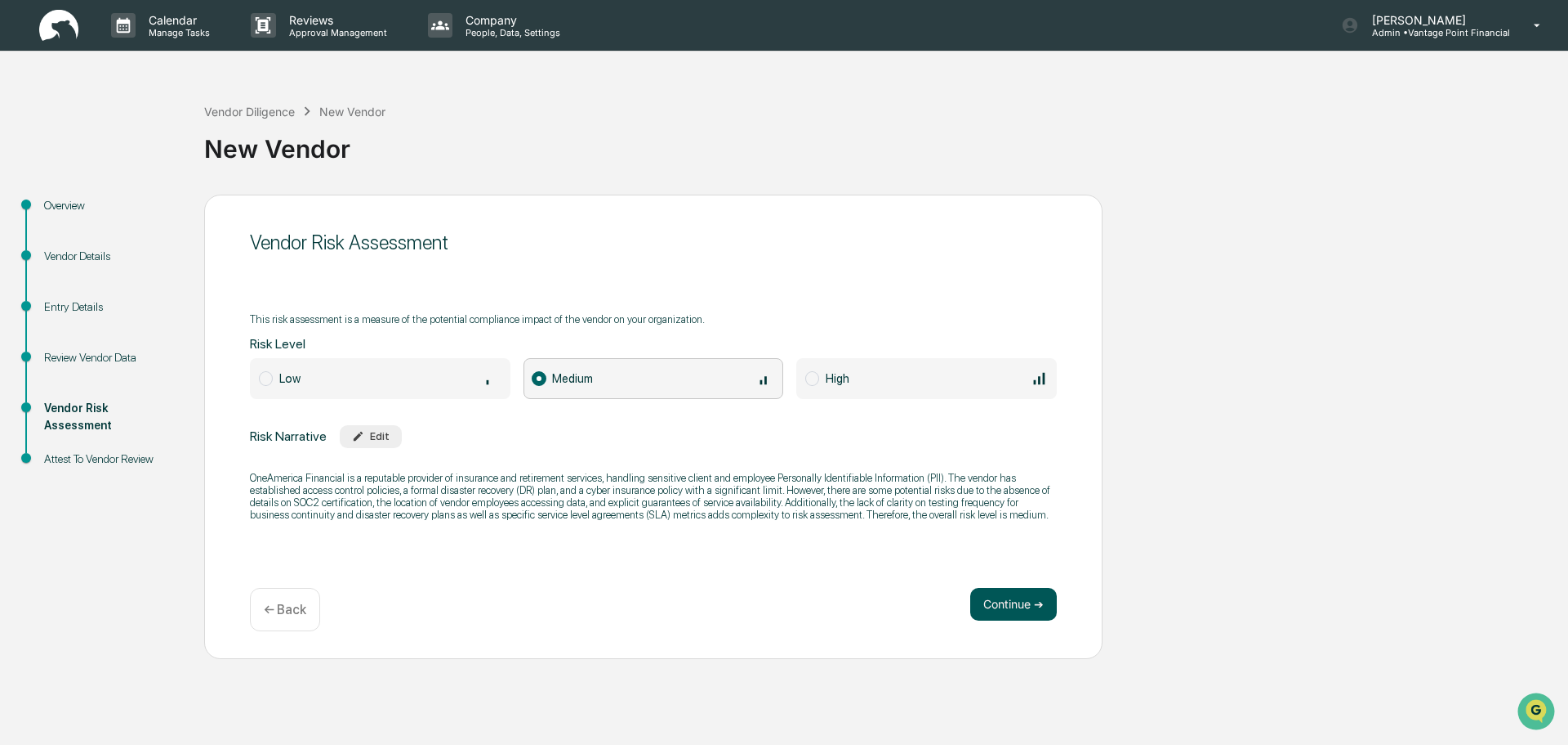
click at [1019, 612] on button "Continue ➔" at bounding box center [1013, 604] width 86 height 33
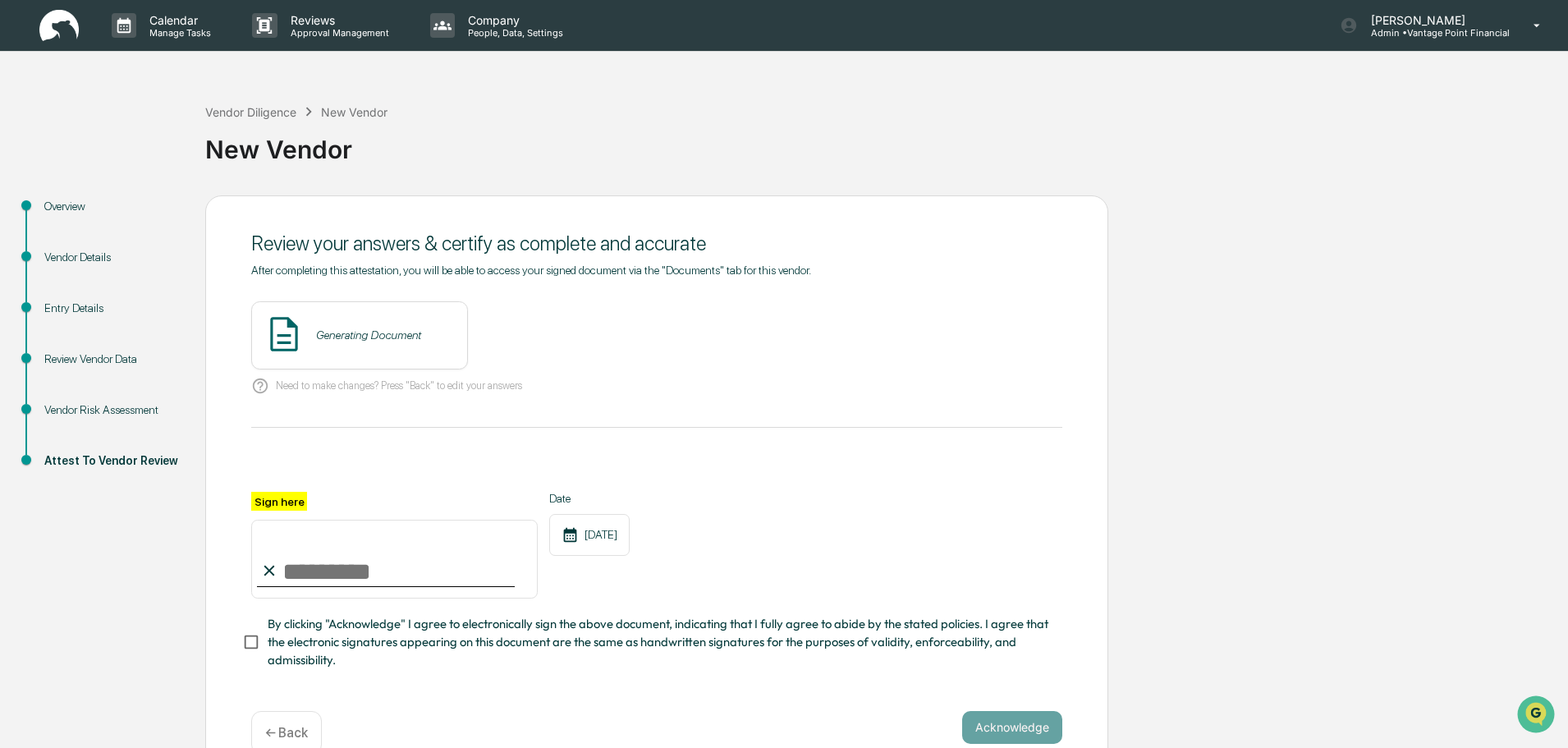
click at [377, 332] on div "Generating Document" at bounding box center [368, 334] width 105 height 13
click at [525, 328] on button "View" at bounding box center [546, 334] width 43 height 26
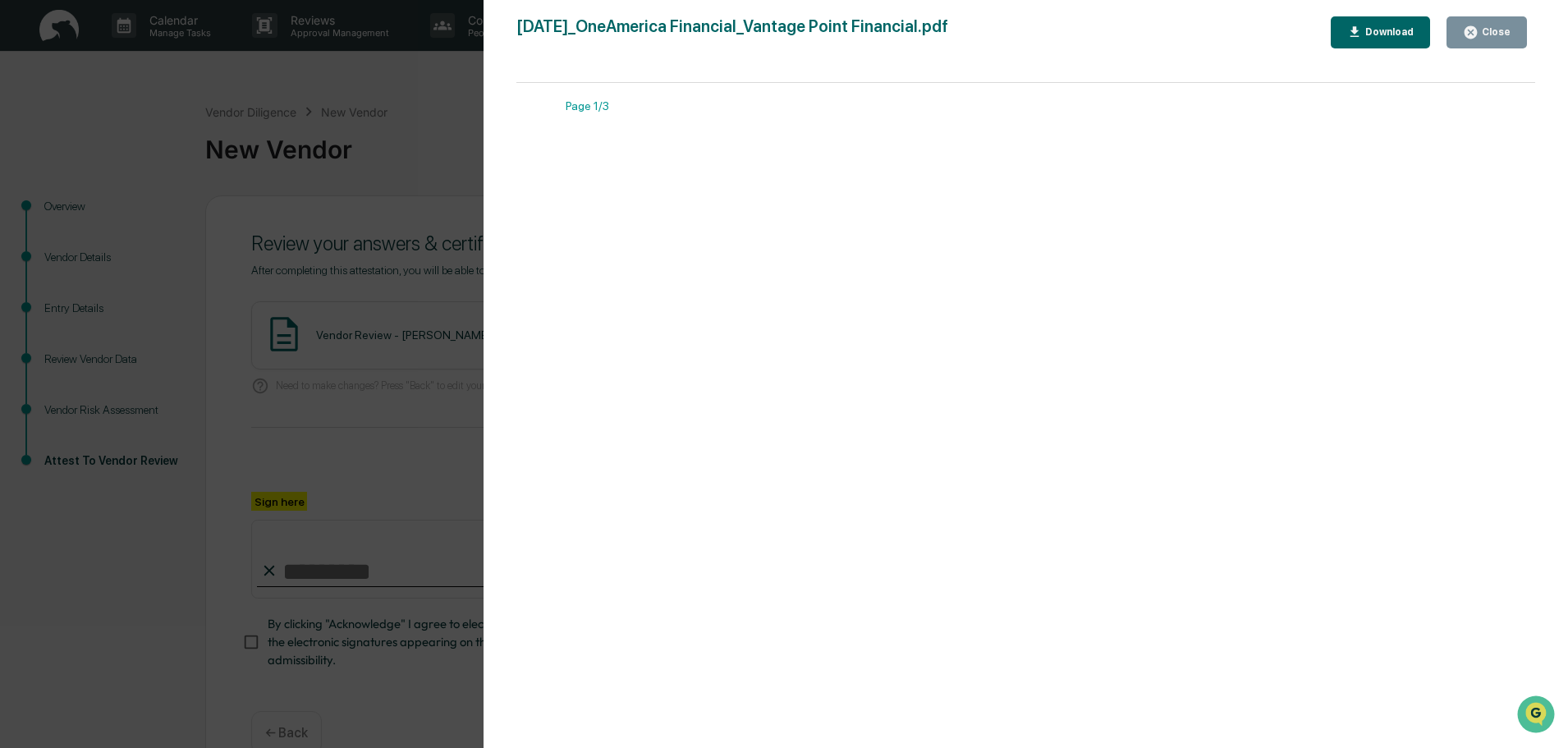
click at [1478, 34] on icon "button" at bounding box center [1471, 33] width 13 height 13
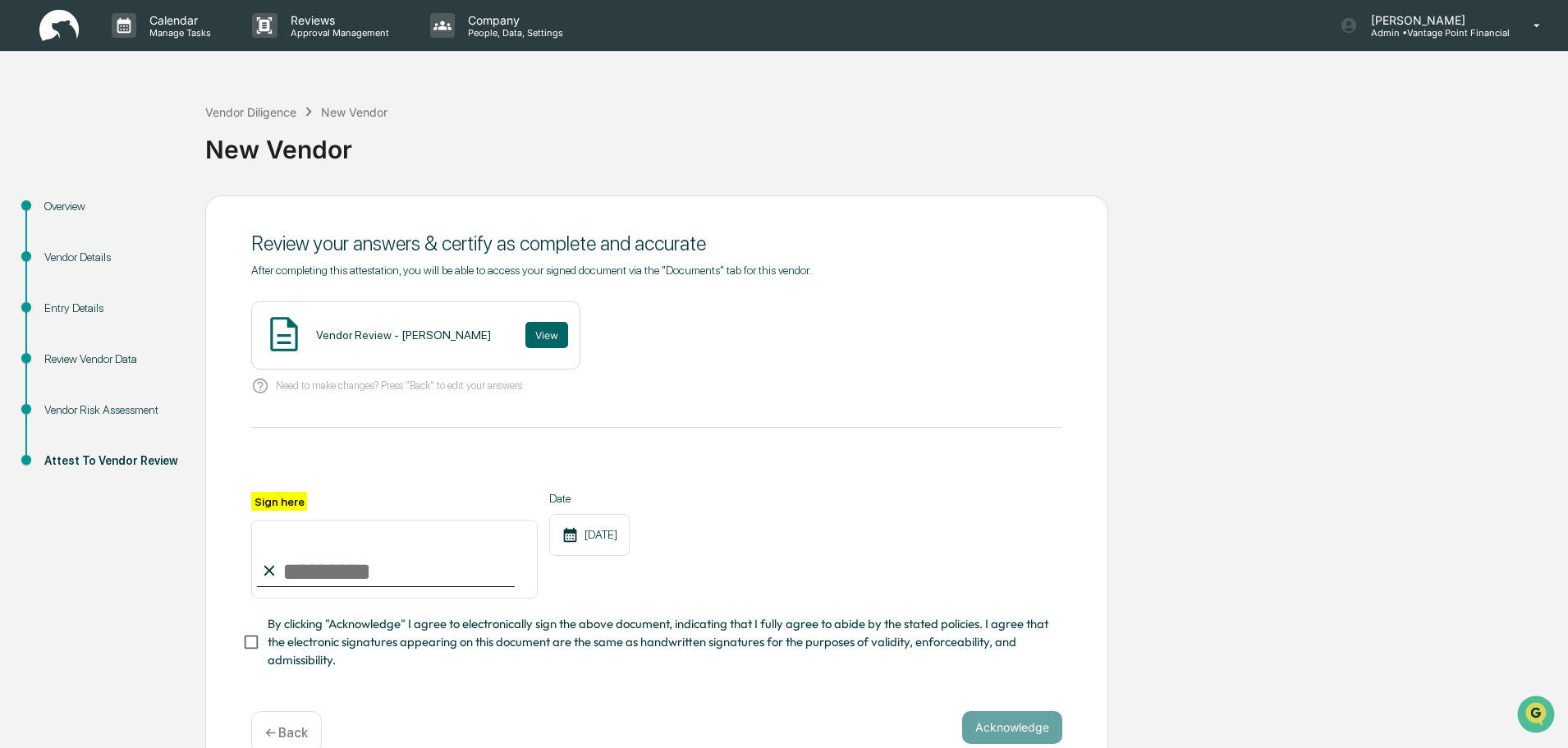
click at [351, 569] on input "Sign here" at bounding box center [395, 558] width 286 height 78
type input "**********"
click at [242, 646] on div "**********" at bounding box center [656, 488] width 903 height 587
click at [1020, 729] on button "Acknowledge" at bounding box center [1013, 727] width 100 height 33
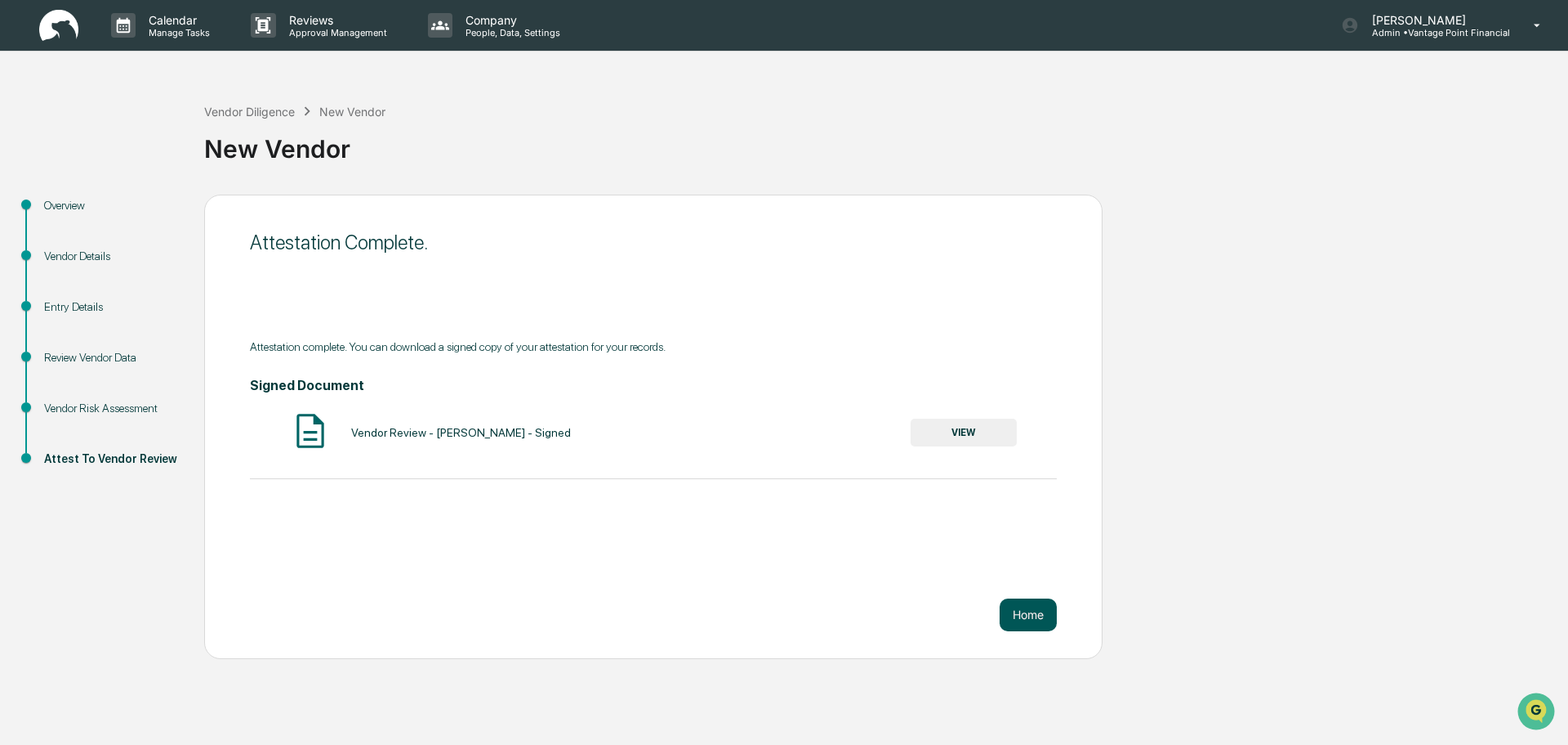
click at [1025, 615] on button "Home" at bounding box center [1028, 614] width 57 height 33
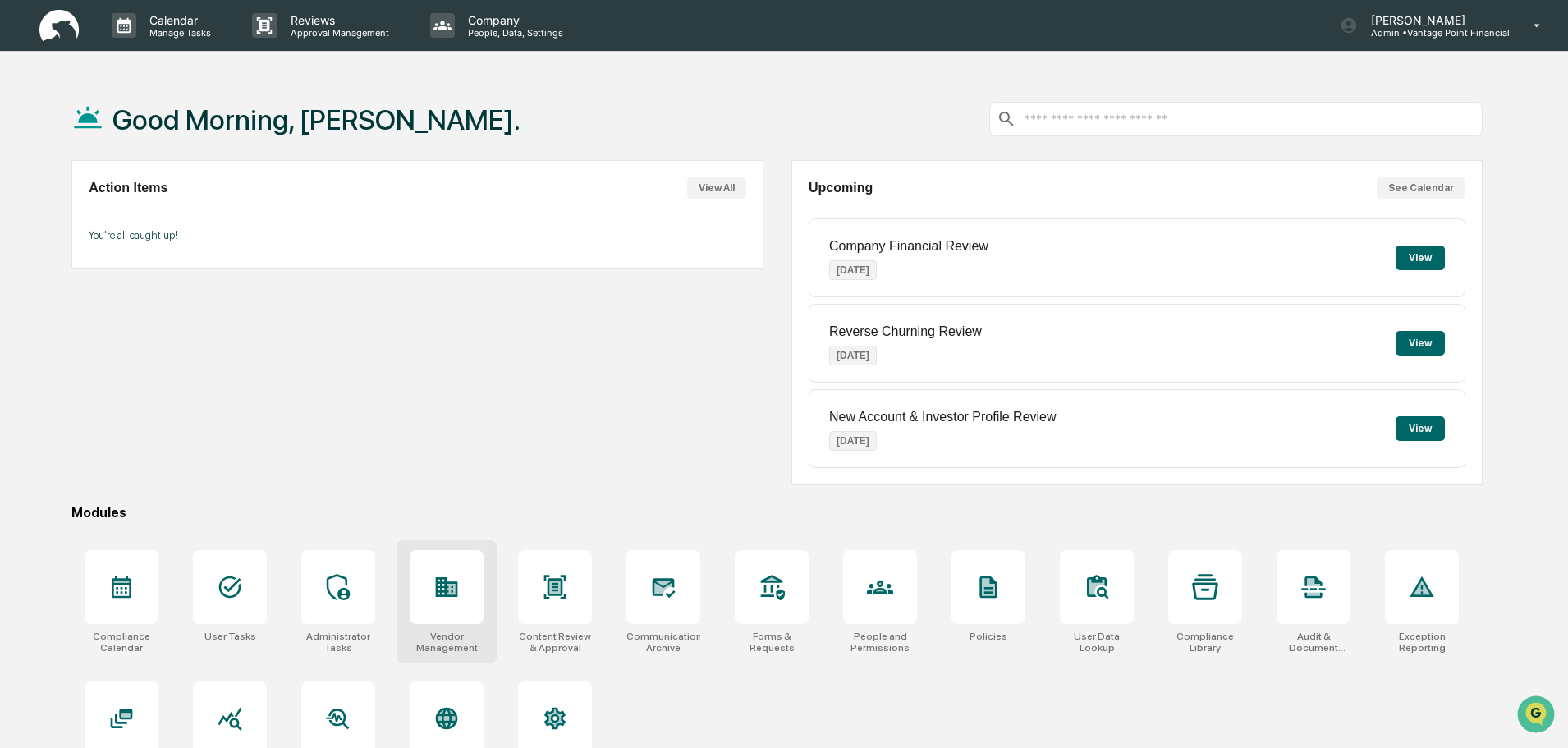
click at [453, 591] on icon at bounding box center [447, 587] width 22 height 20
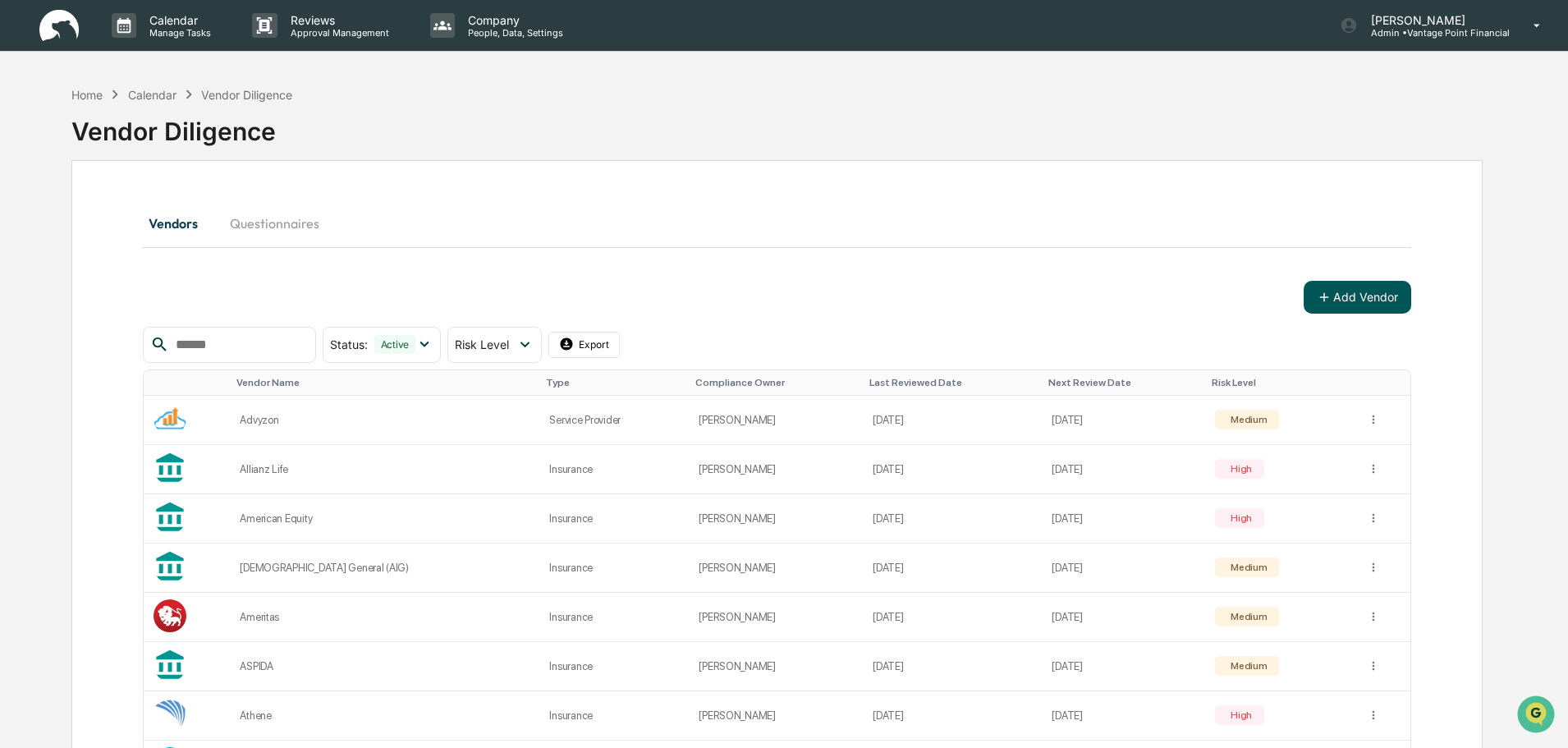
click at [1365, 310] on button "Add Vendor" at bounding box center [1357, 297] width 108 height 33
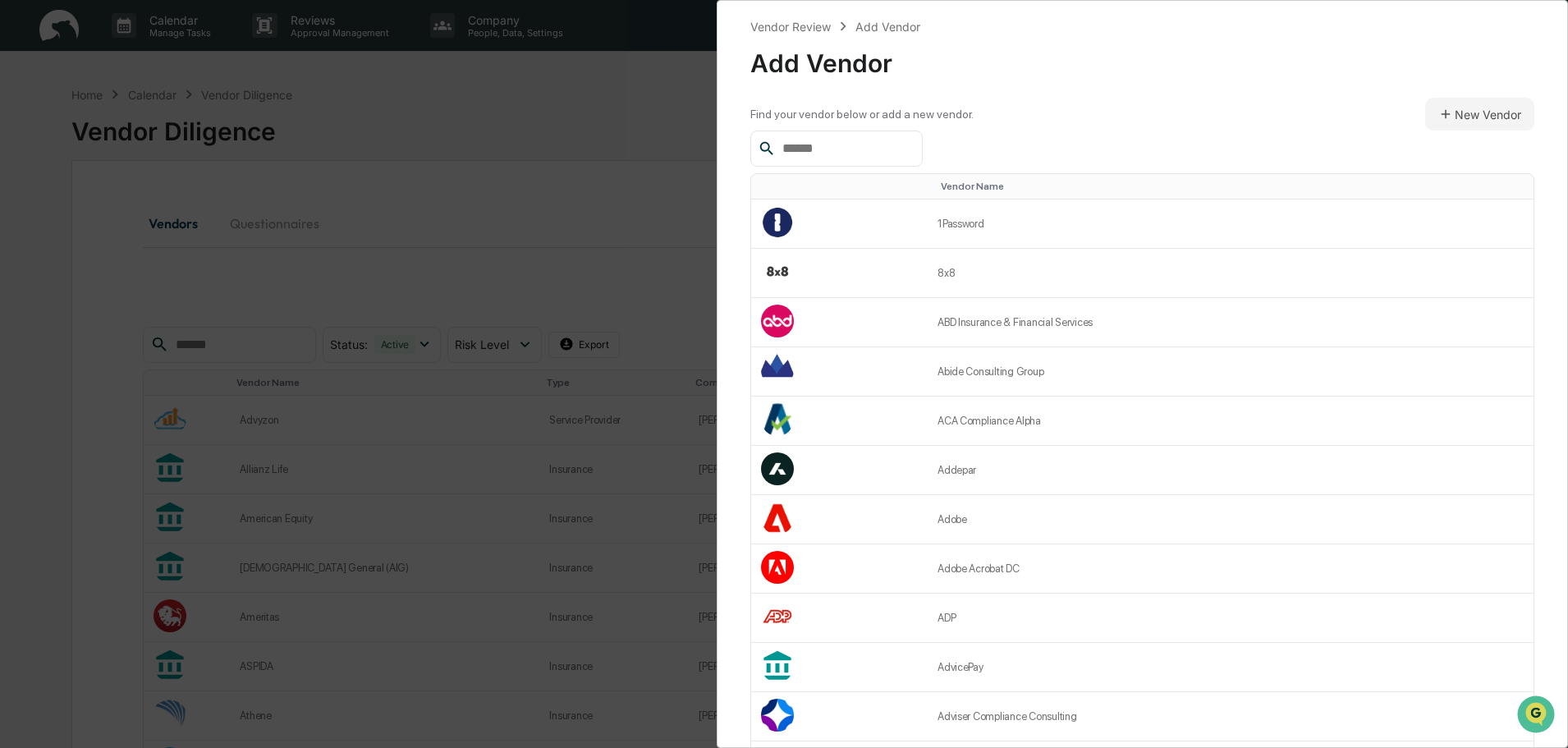
click at [835, 150] on input "text" at bounding box center [845, 148] width 139 height 21
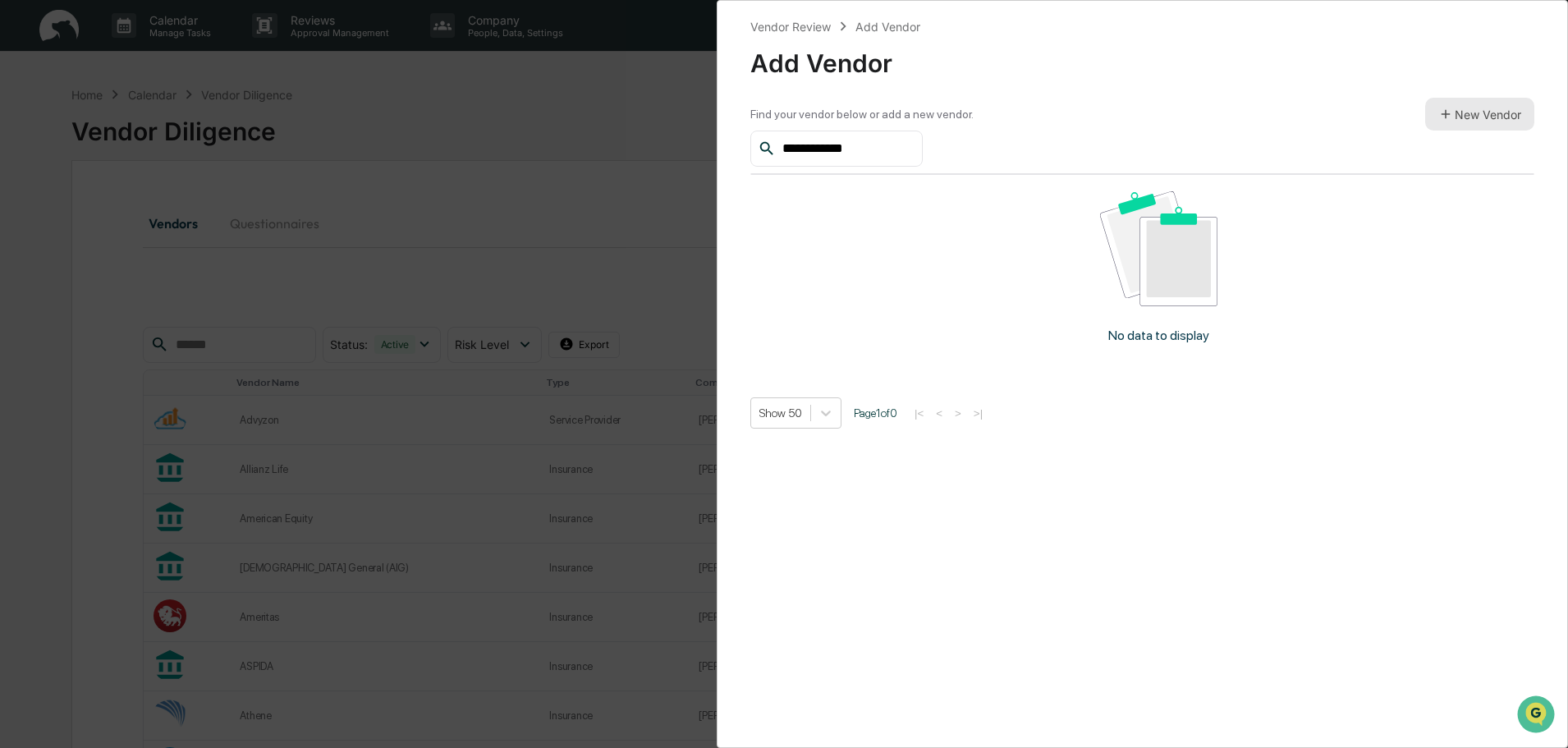
type input "**********"
click at [1501, 113] on button "New Vendor" at bounding box center [1480, 114] width 109 height 33
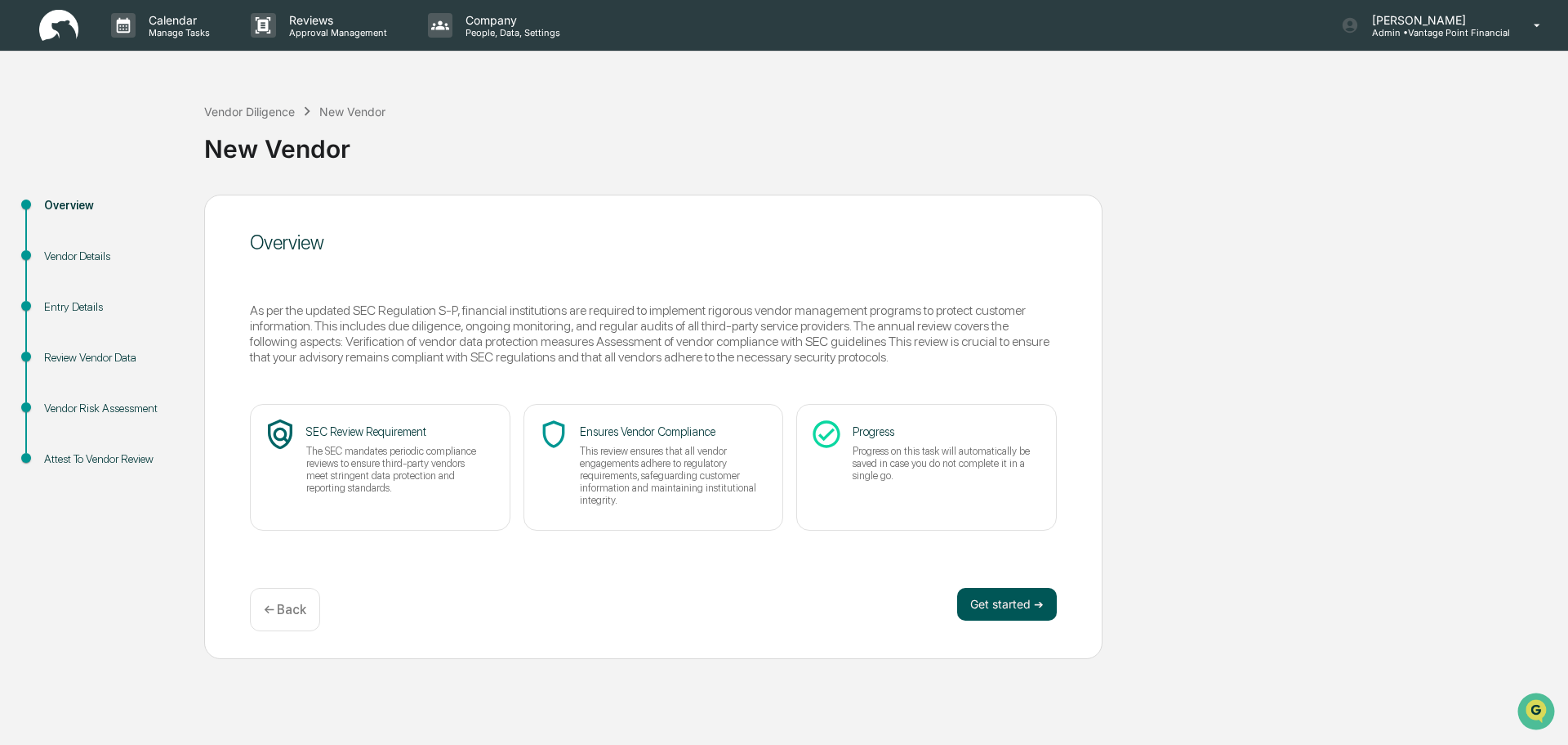
click at [1032, 599] on button "Get started ➔" at bounding box center [1008, 604] width 100 height 33
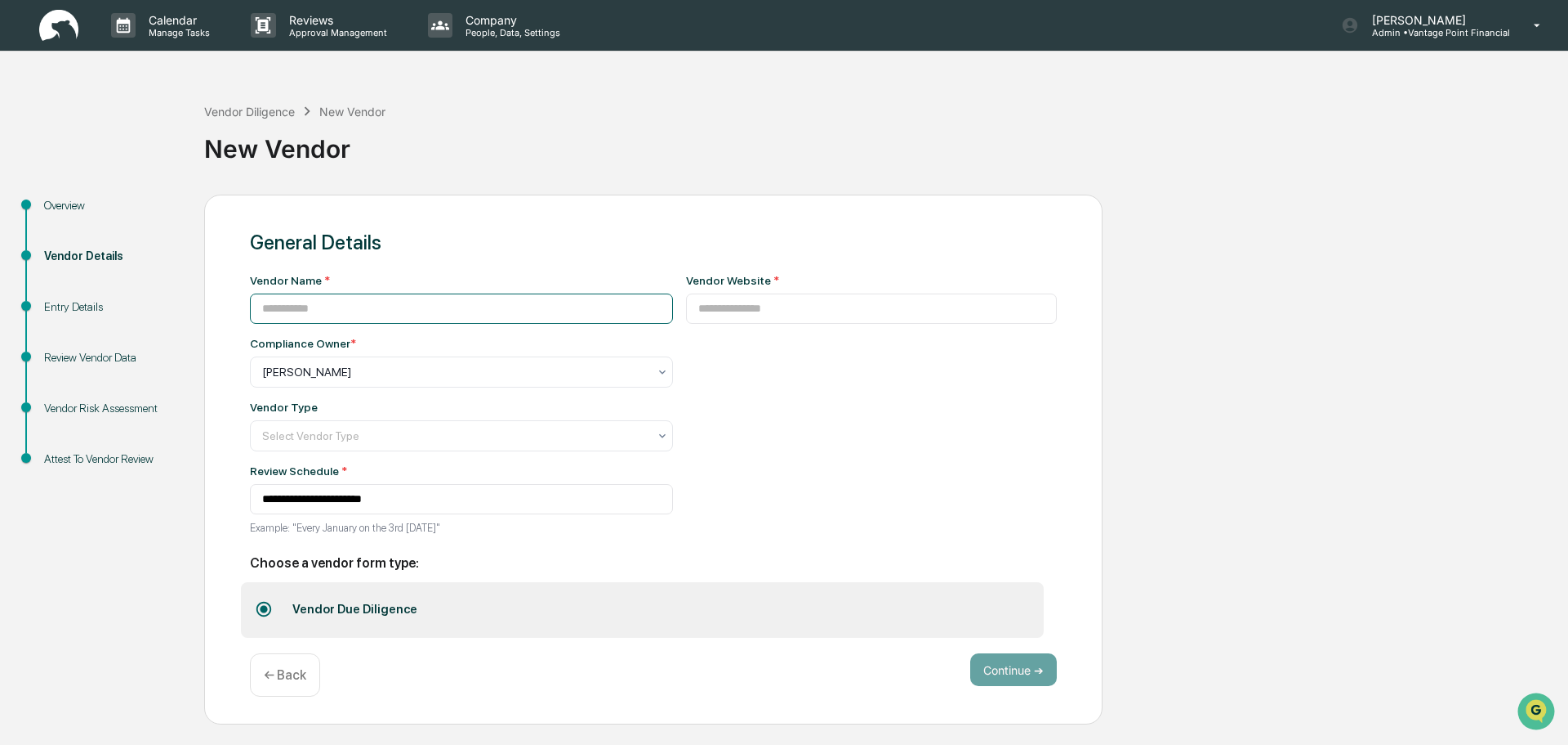
click at [367, 310] on input at bounding box center [462, 308] width 424 height 30
type input "**********"
paste input "**********"
type input "**********"
click at [433, 381] on div "[PERSON_NAME]" at bounding box center [454, 371] width 402 height 23
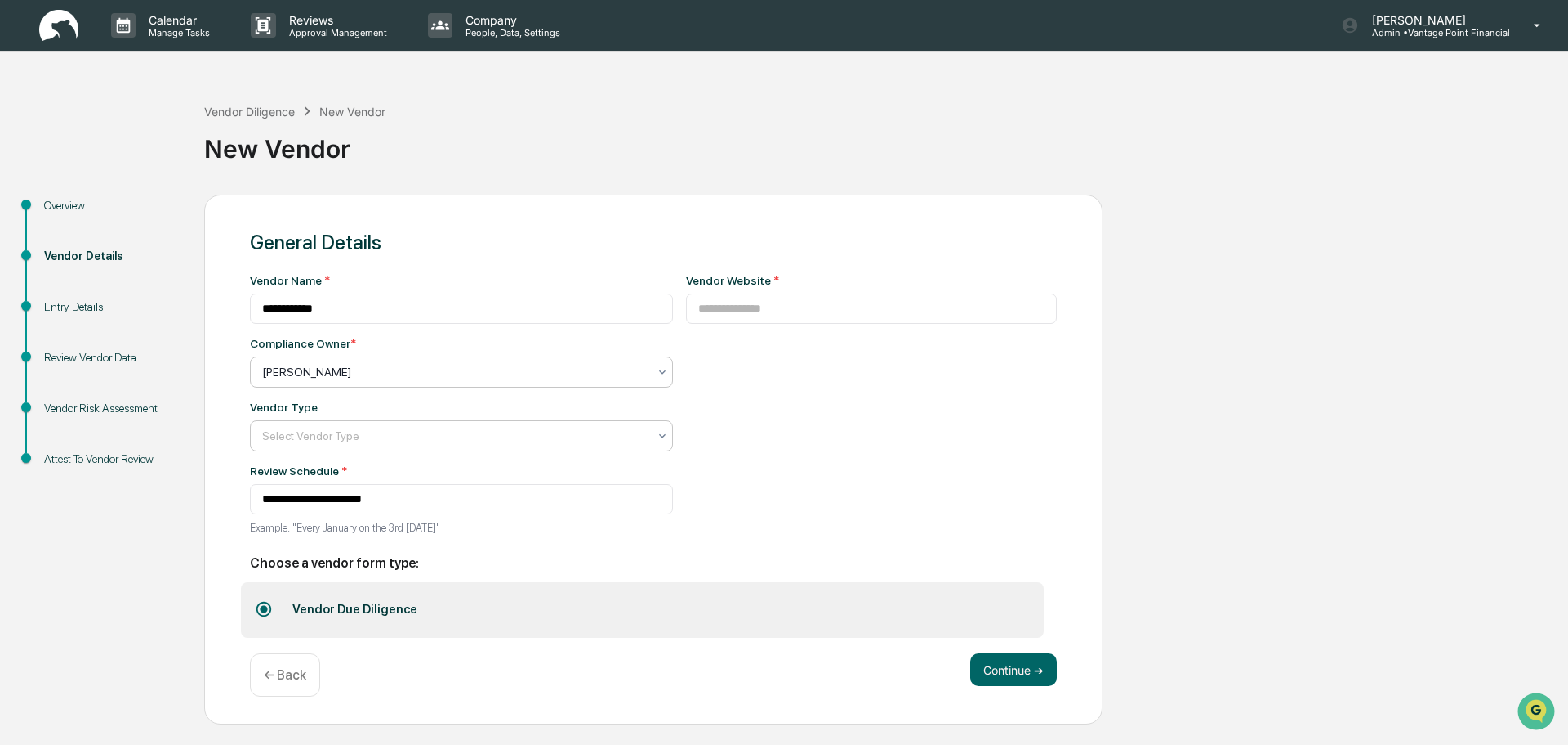
click at [463, 430] on div at bounding box center [454, 436] width 385 height 16
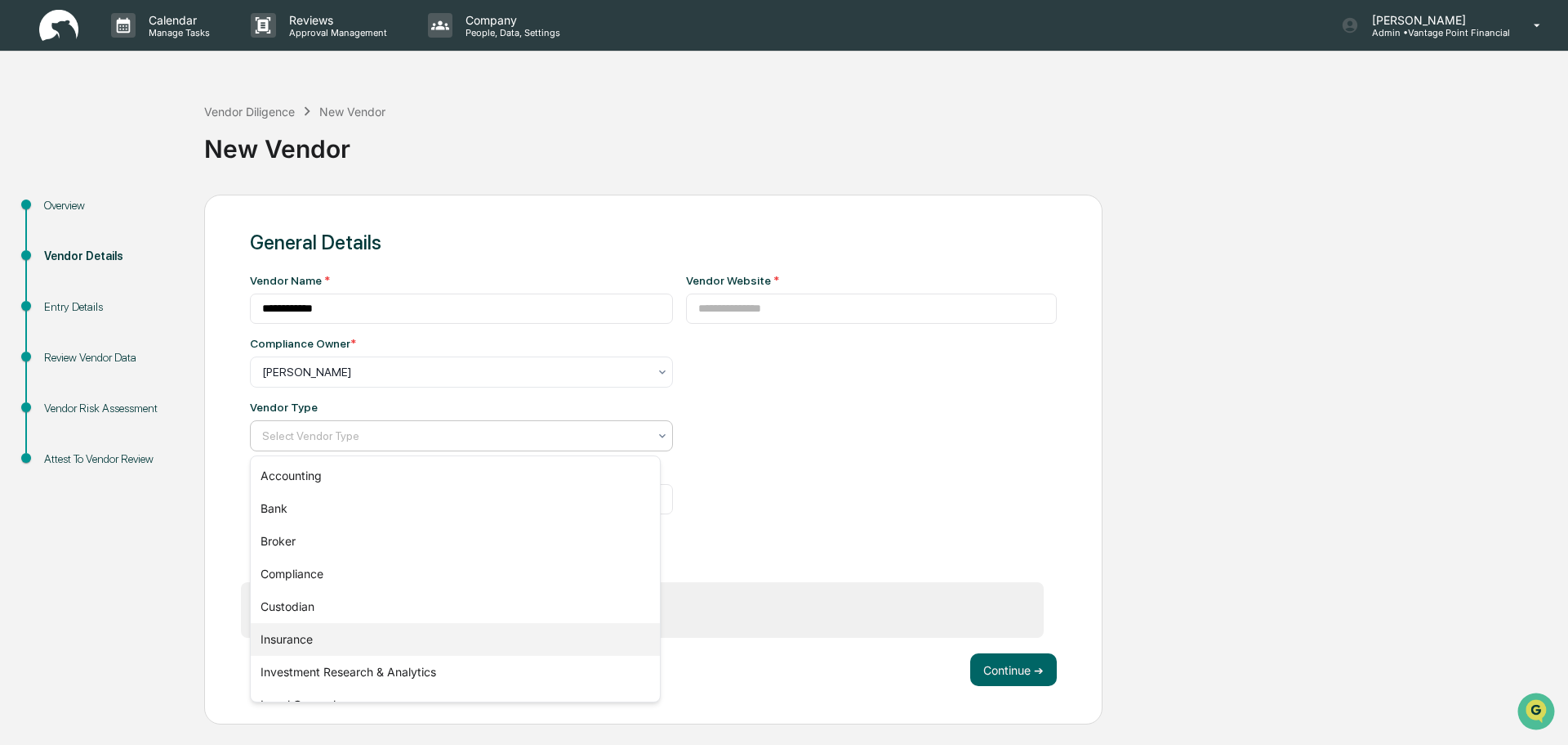
click at [337, 641] on div "Insurance" at bounding box center [455, 639] width 409 height 33
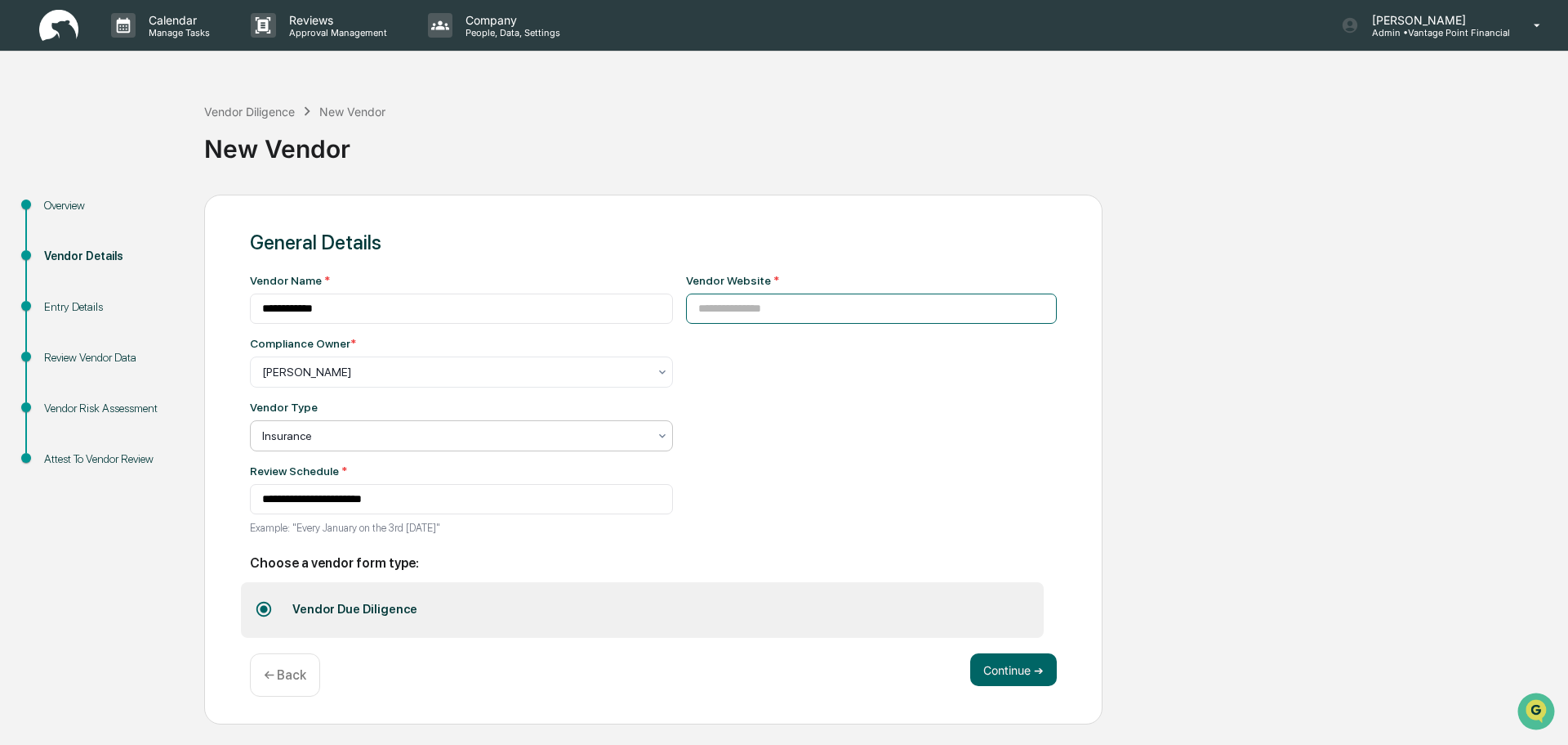
click at [718, 314] on input at bounding box center [872, 308] width 372 height 30
paste input "**********"
type input "**********"
click at [766, 412] on div "**********" at bounding box center [872, 409] width 372 height 270
click at [1058, 684] on div "**********" at bounding box center [653, 459] width 899 height 531
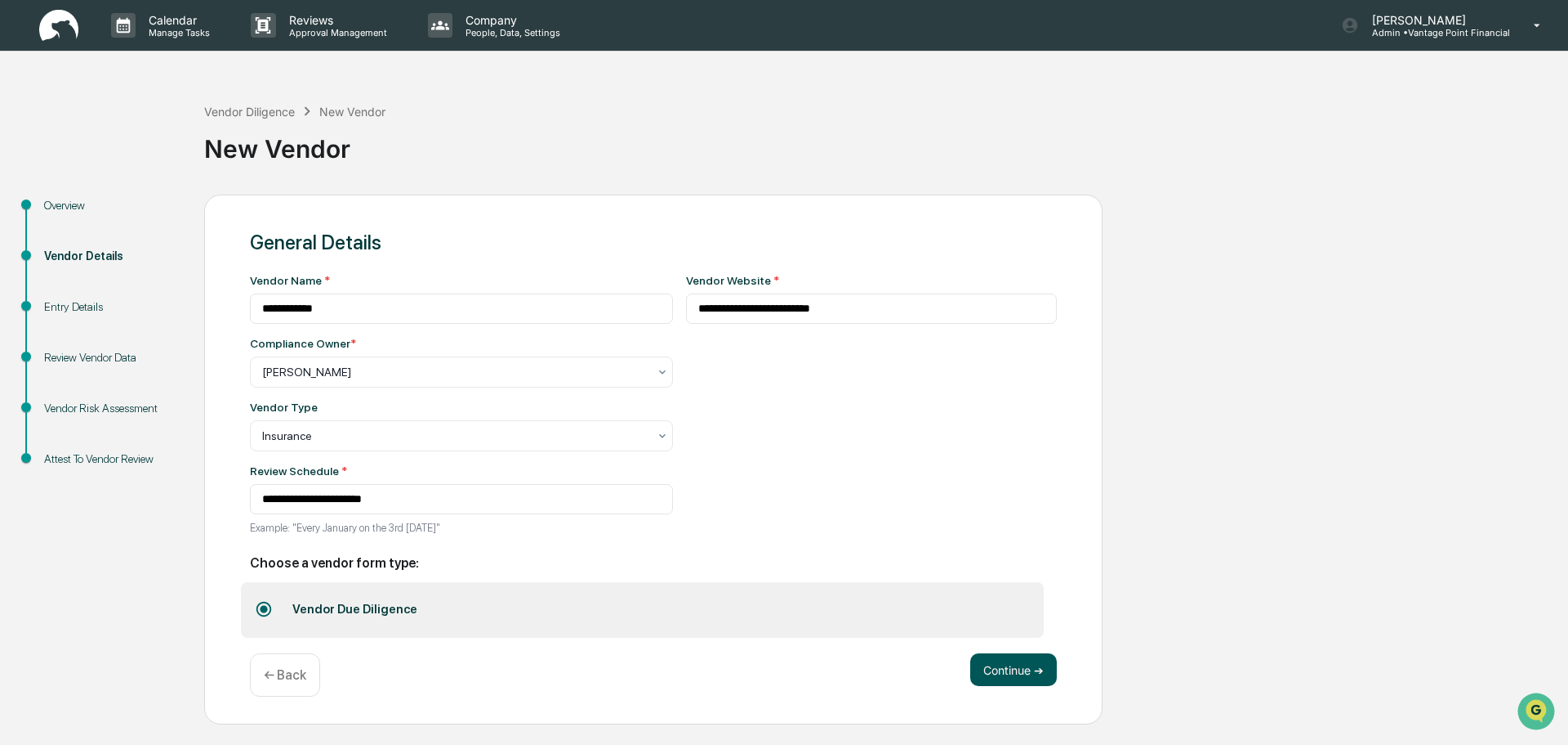
click at [1029, 669] on button "Continue ➔" at bounding box center [1013, 670] width 86 height 33
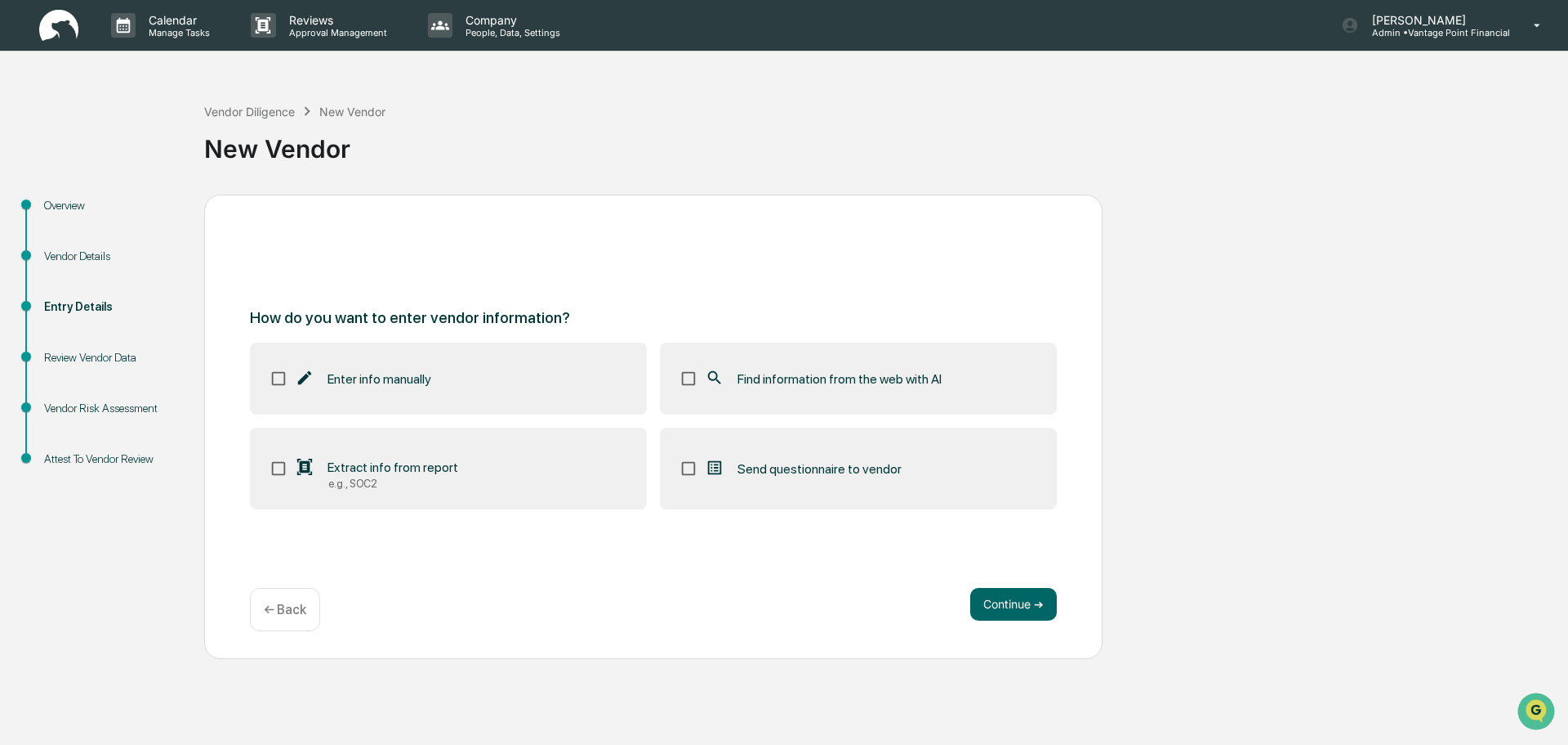
drag, startPoint x: 1029, startPoint y: 665, endPoint x: 886, endPoint y: 680, distance: 143.8
drag, startPoint x: 886, startPoint y: 680, endPoint x: 403, endPoint y: 368, distance: 575.0
click at [403, 368] on label "Enter info manually" at bounding box center [449, 377] width 397 height 72
click at [910, 382] on span "Find information from the web with AI" at bounding box center [839, 378] width 204 height 15
click at [1022, 603] on button "Continue ➔" at bounding box center [1013, 604] width 86 height 33
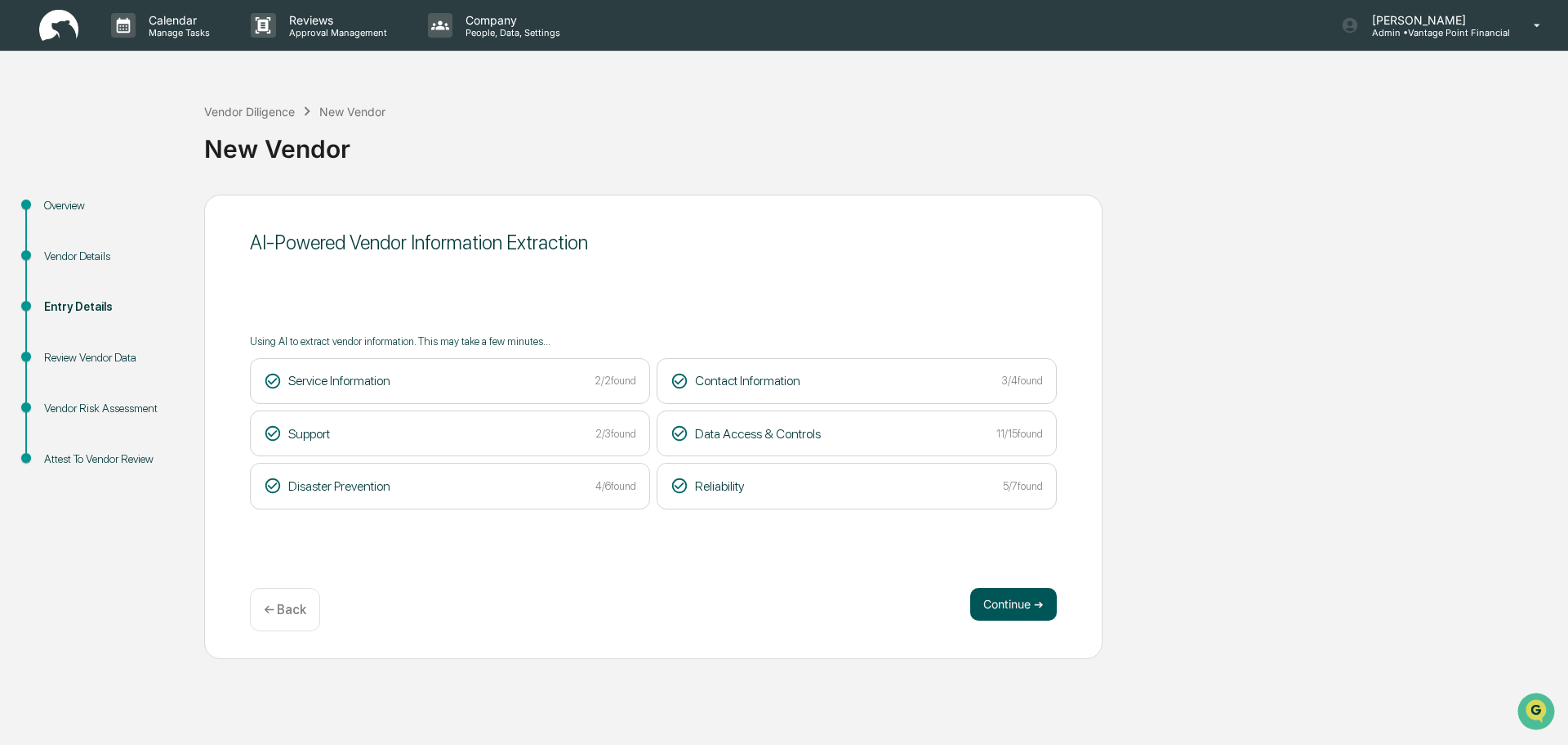
click at [1000, 602] on button "Continue ➔" at bounding box center [1013, 604] width 86 height 33
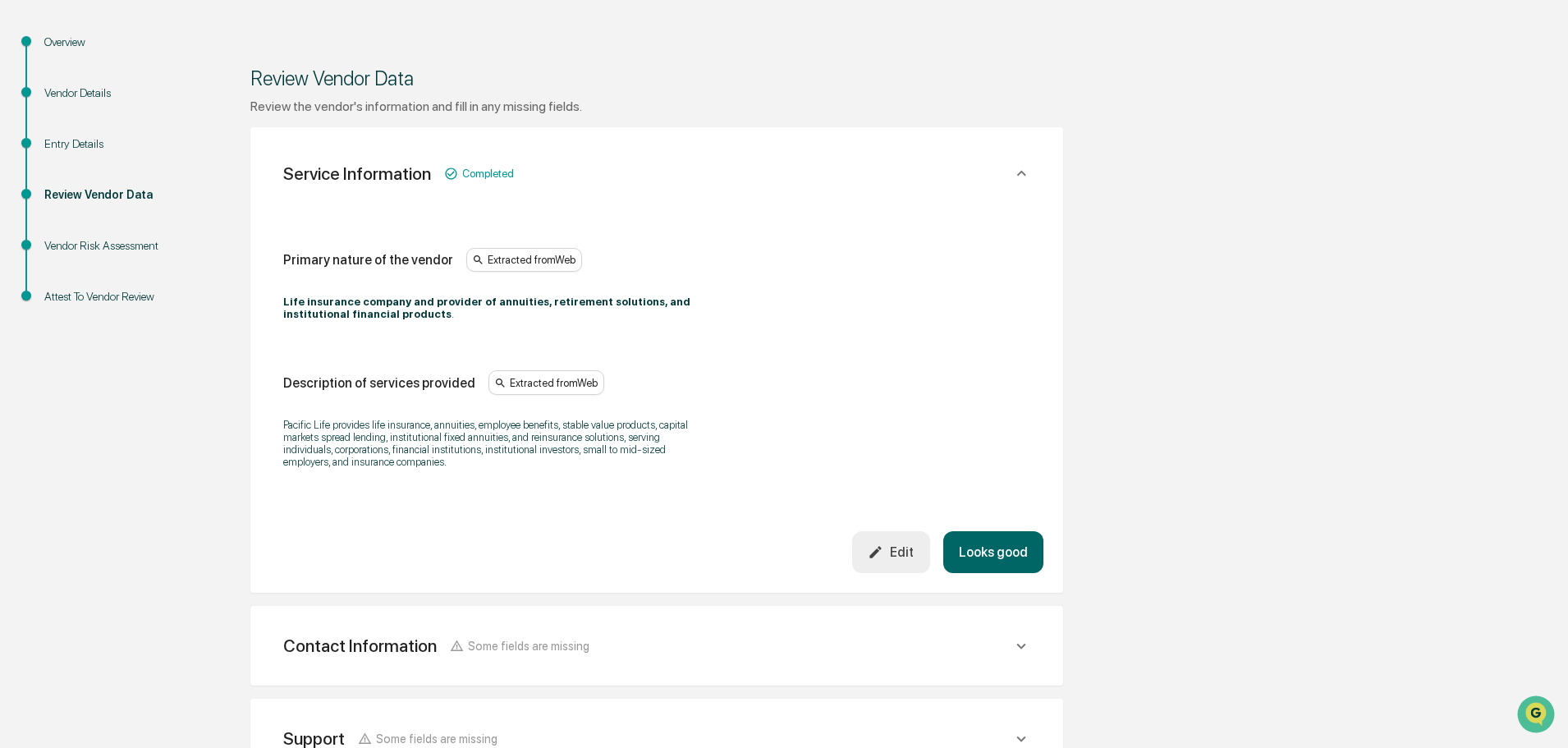
click at [1010, 552] on button "Looks good" at bounding box center [994, 552] width 100 height 42
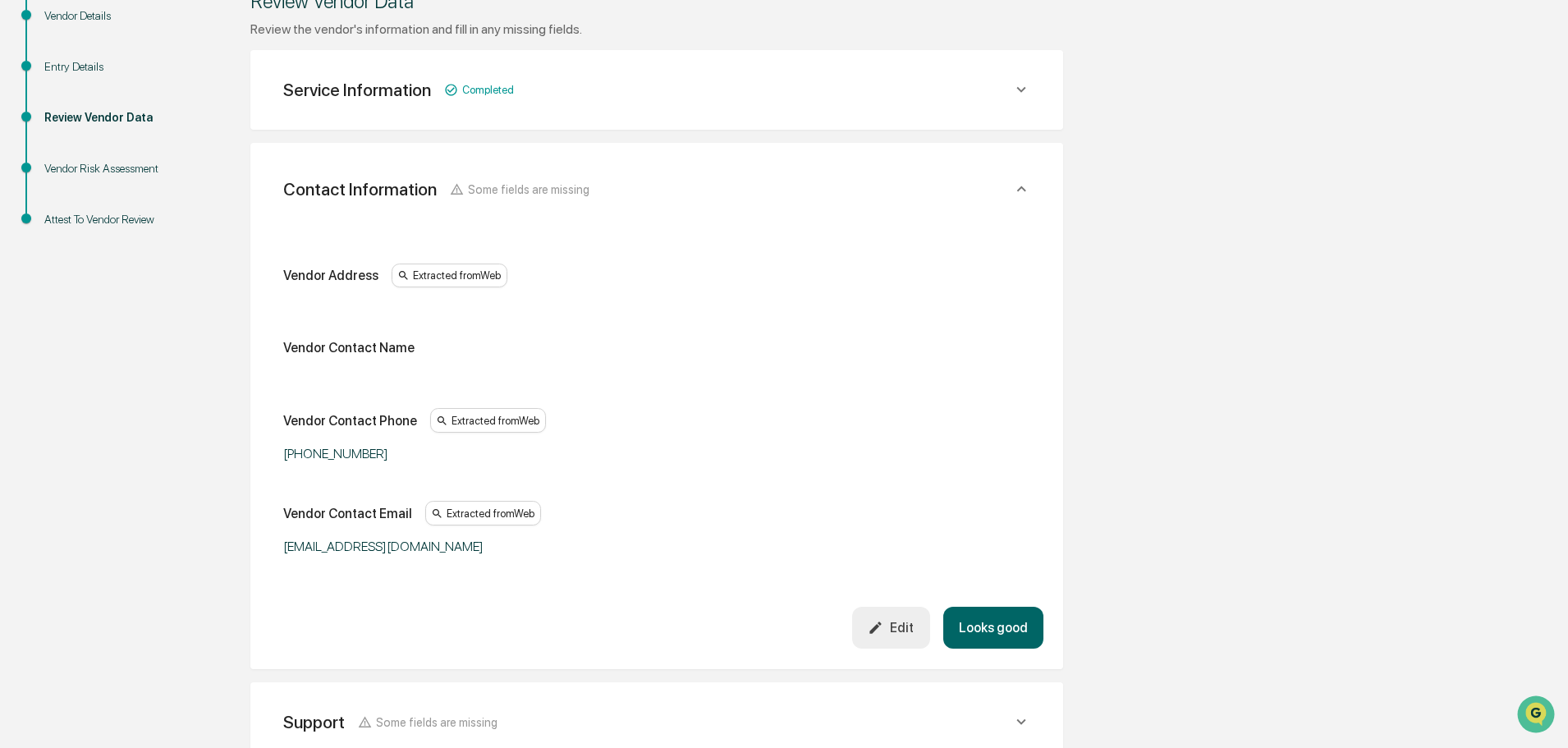
scroll to position [292, 0]
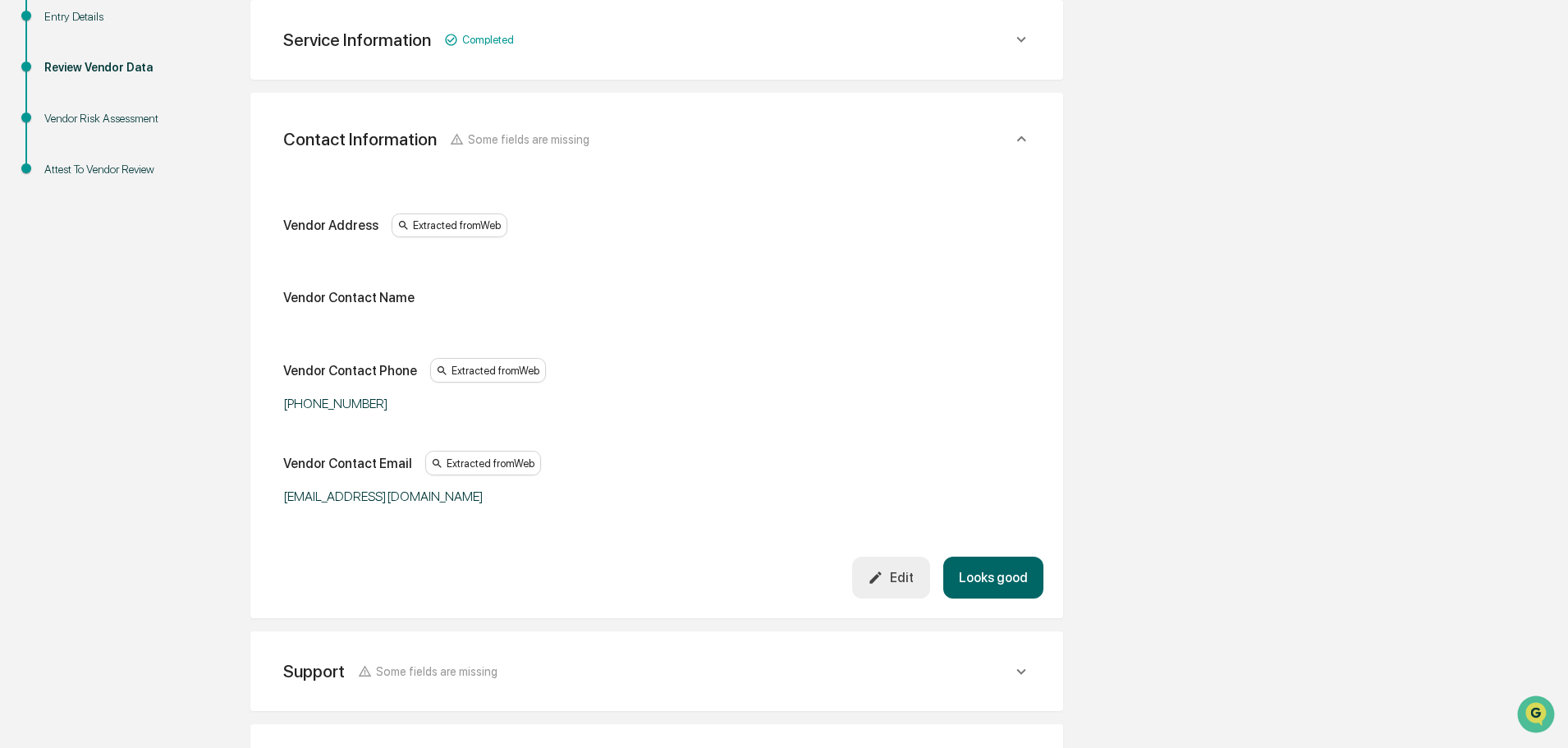
click at [898, 583] on div "Edit" at bounding box center [891, 577] width 46 height 15
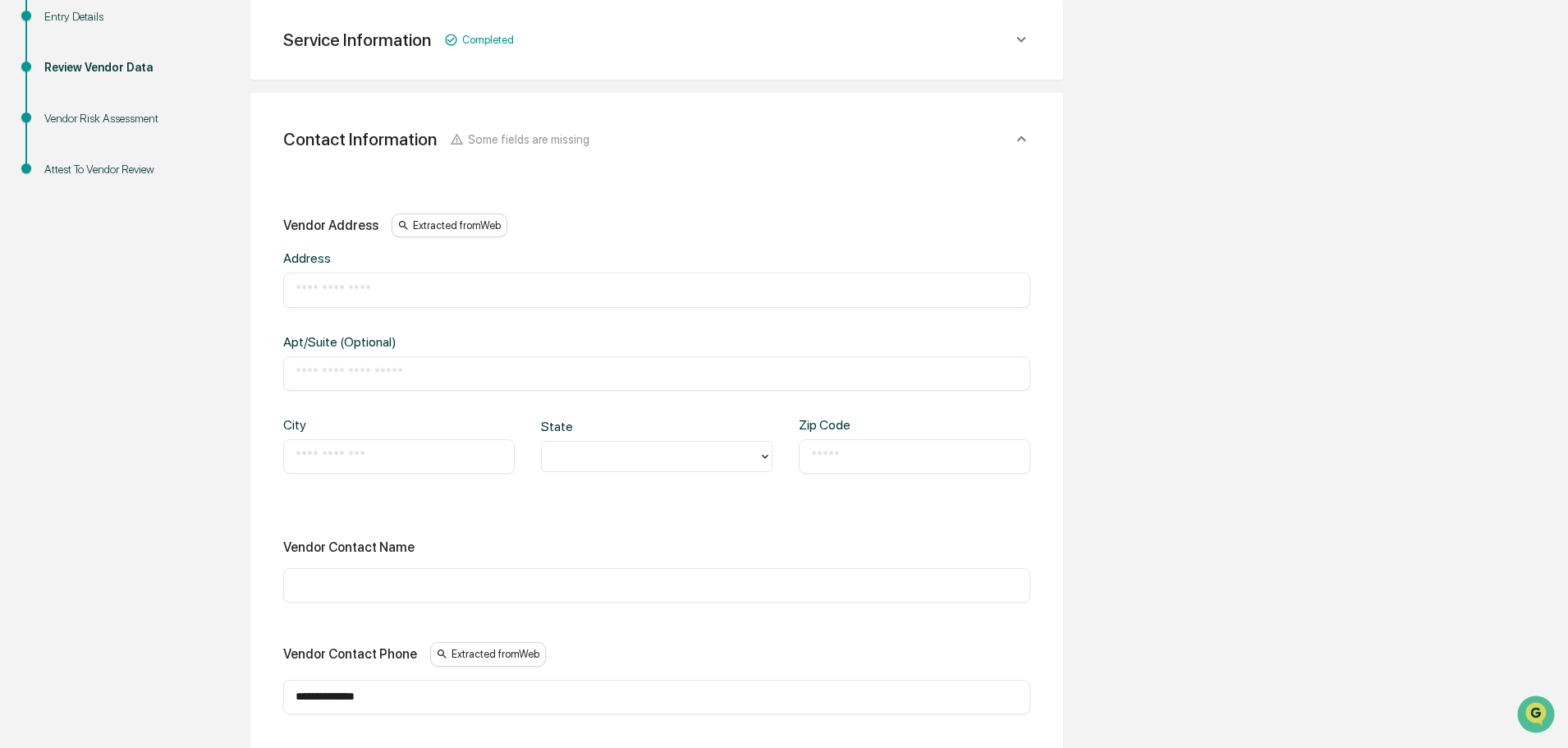
click at [404, 297] on input "text" at bounding box center [656, 290] width 723 height 16
type input "**********"
type input "*****"
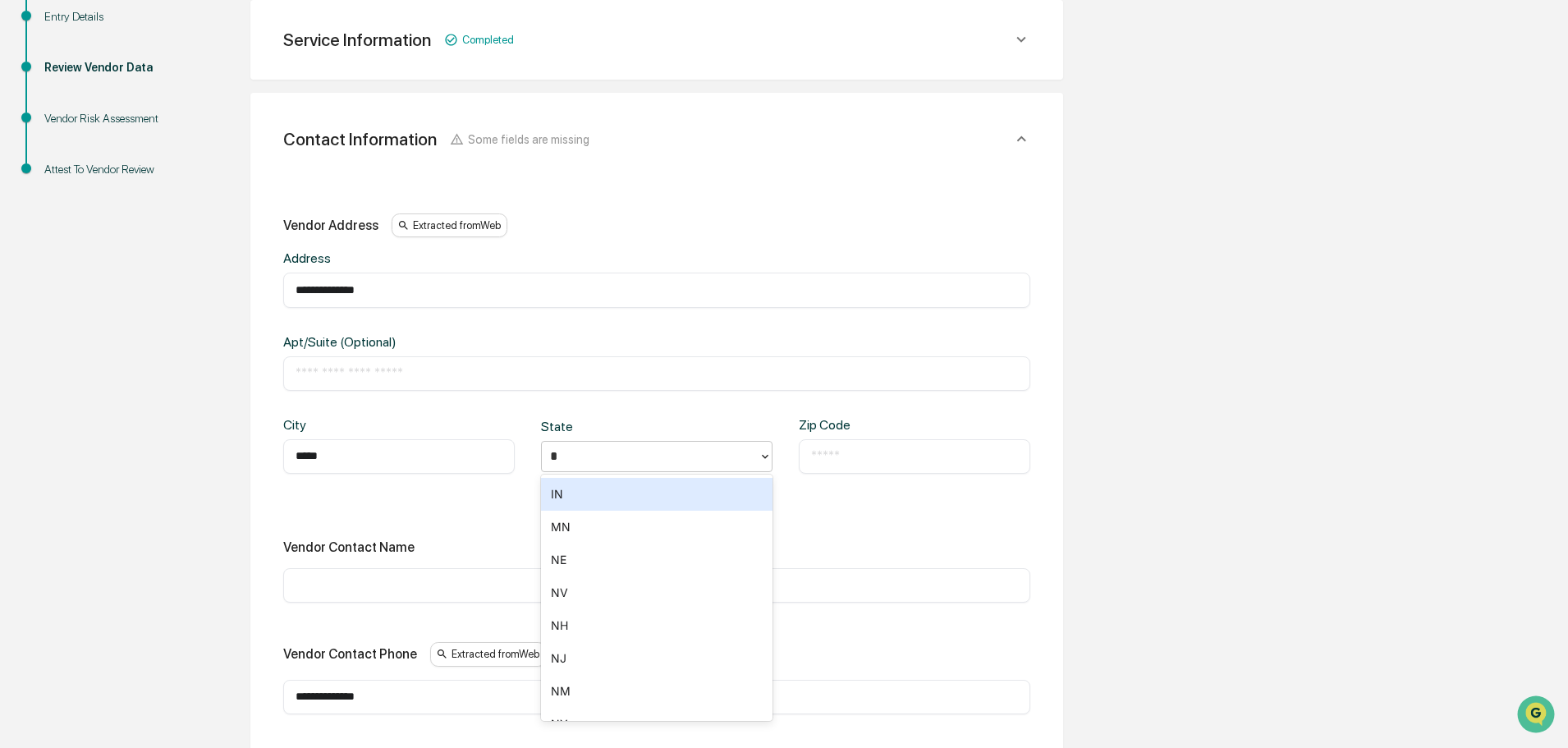
type input "**"
type input "*****"
click at [331, 361] on div "​" at bounding box center [657, 374] width 748 height 35
click at [328, 385] on div "​" at bounding box center [657, 374] width 748 height 35
click at [329, 381] on input "text" at bounding box center [656, 374] width 723 height 16
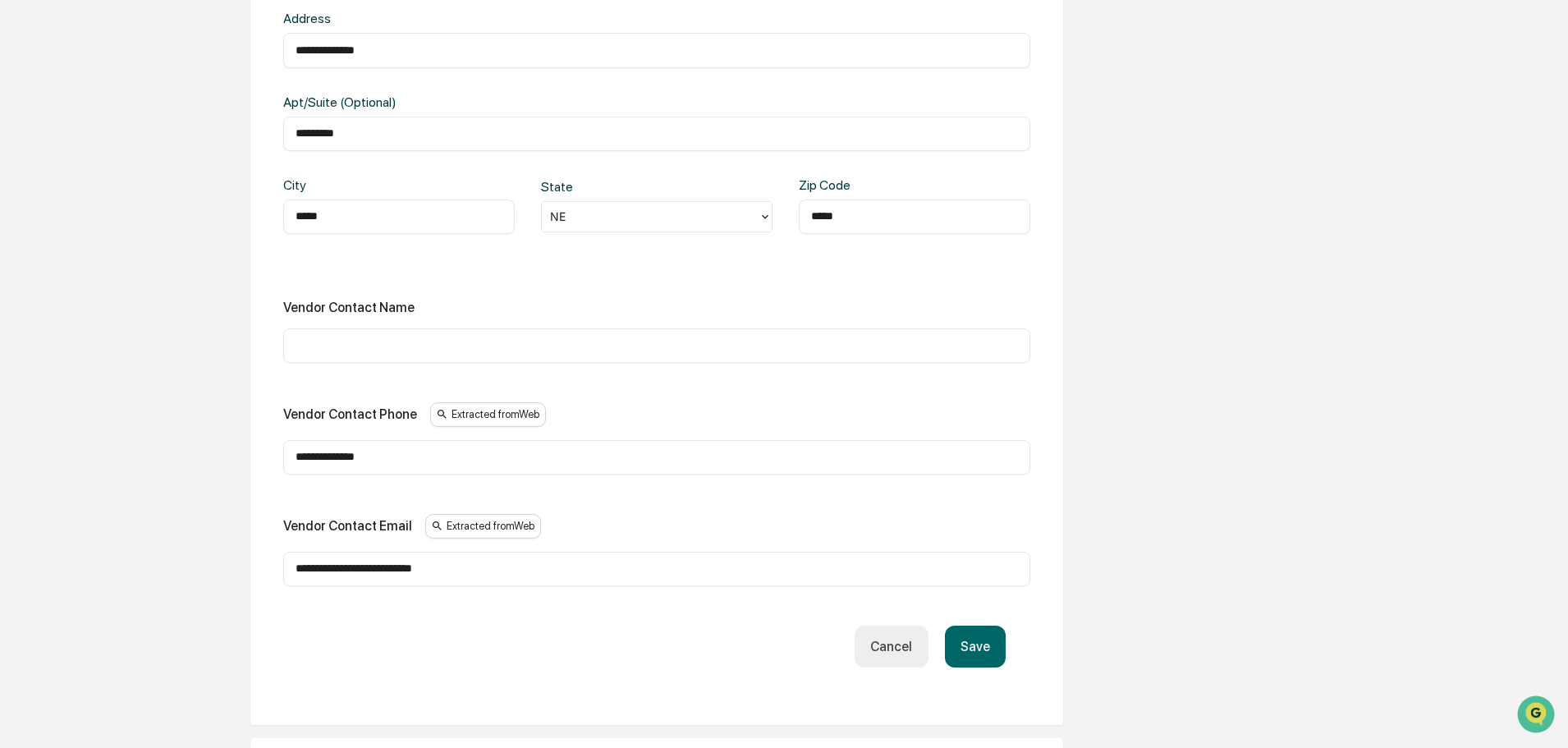
scroll to position [538, 0]
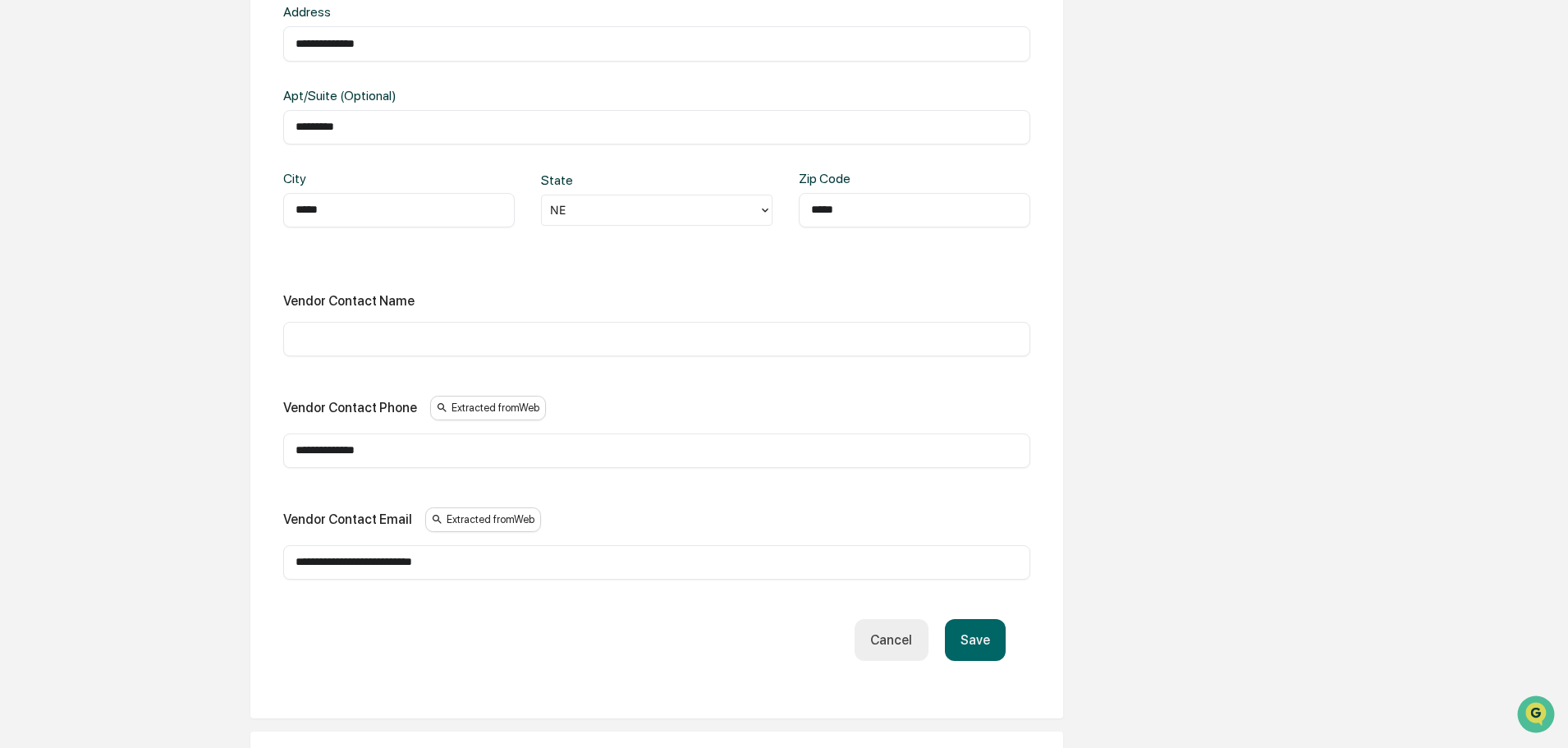
type input "*********"
click at [978, 640] on button "Save" at bounding box center [975, 640] width 61 height 42
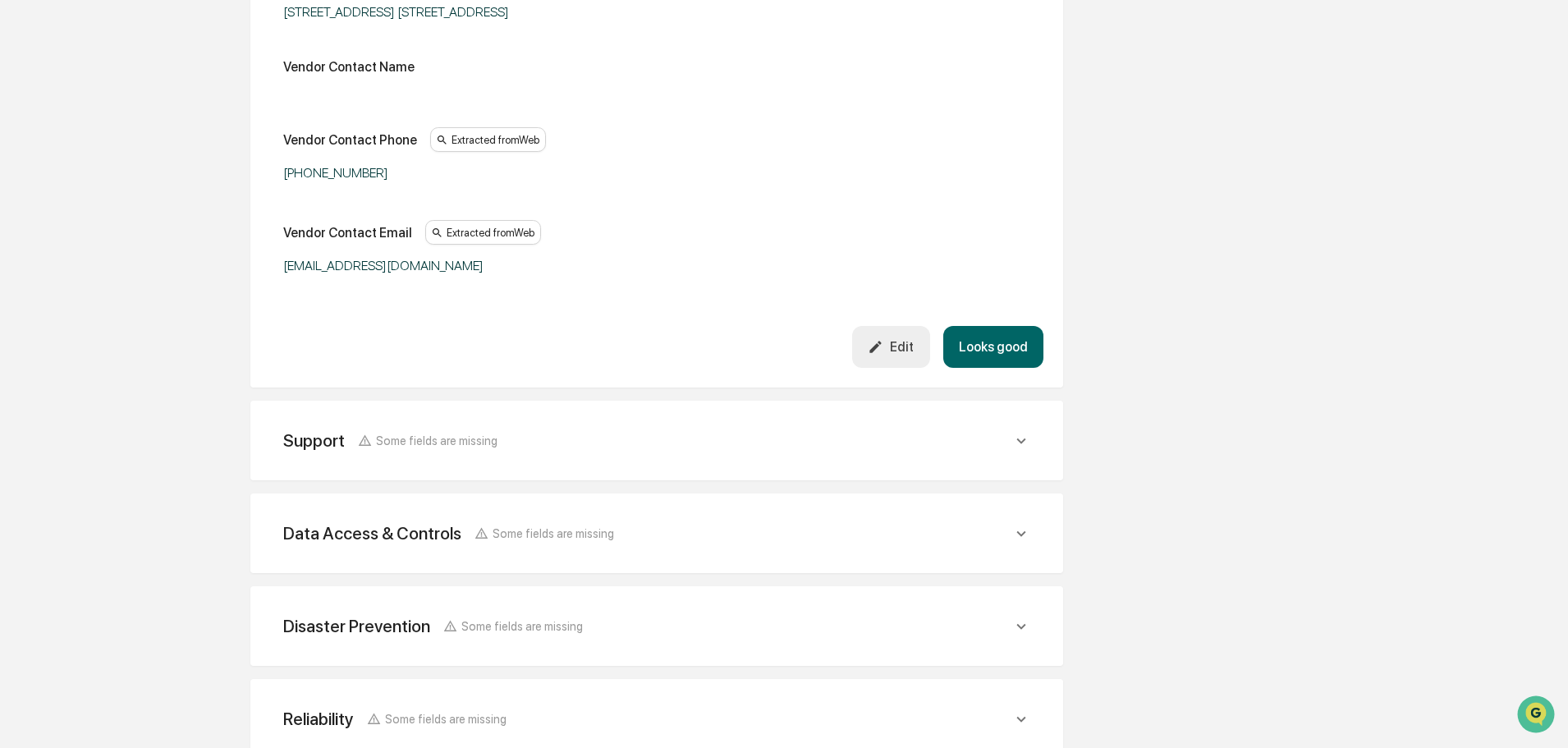
click at [1009, 353] on button "Looks good" at bounding box center [994, 347] width 100 height 42
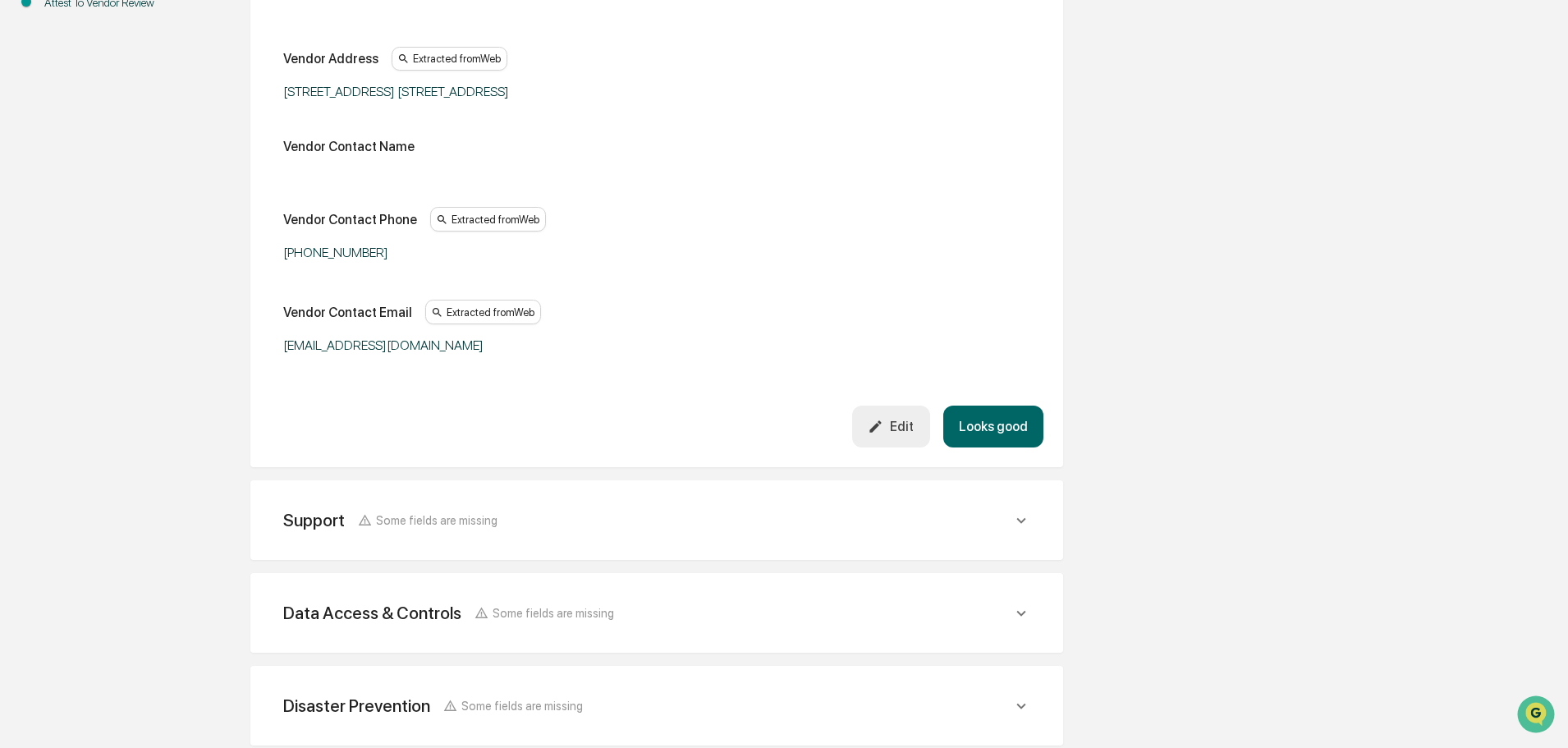
scroll to position [384, 0]
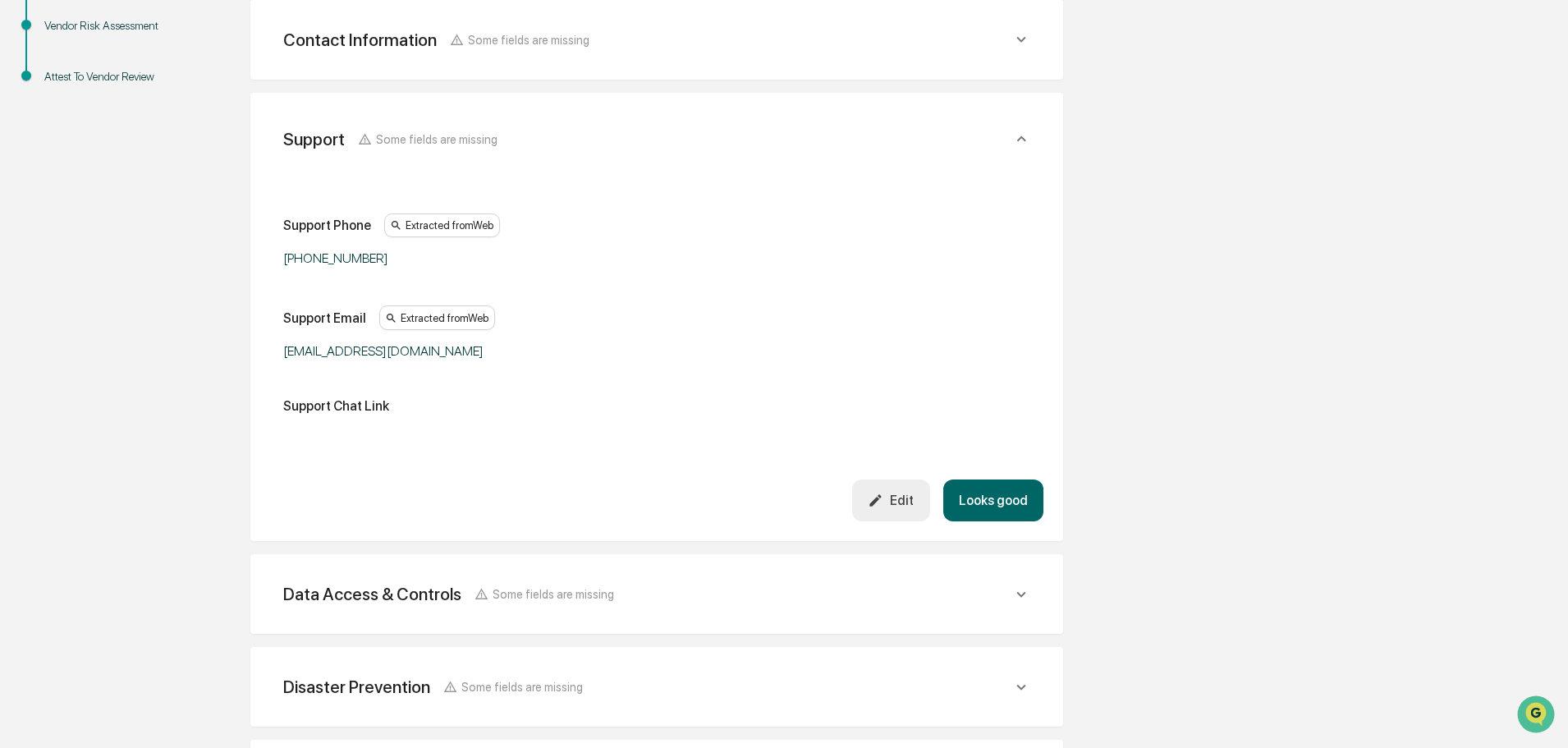
click at [1023, 495] on button "Looks good" at bounding box center [994, 500] width 100 height 42
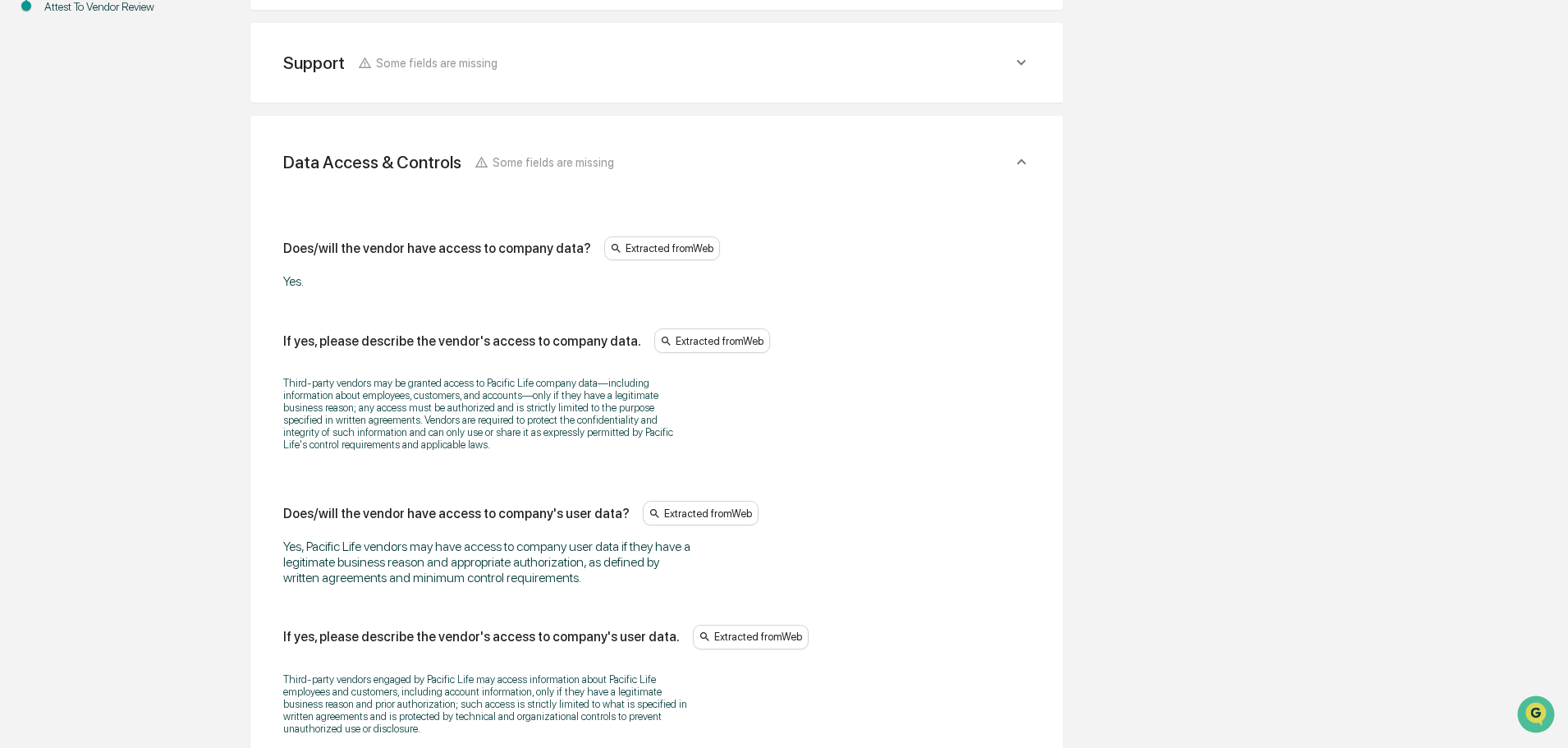
scroll to position [476, 0]
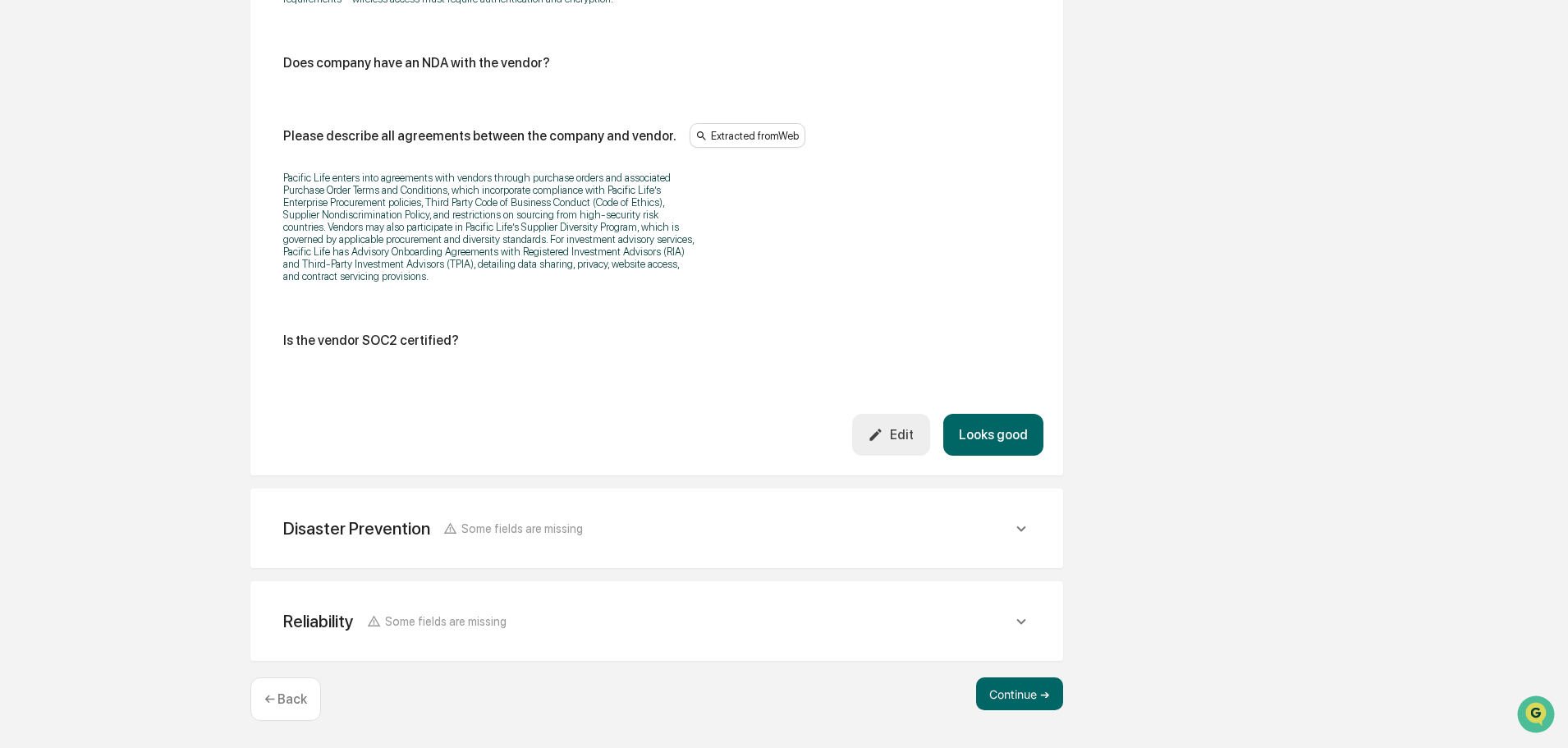
click at [1009, 426] on button "Looks good" at bounding box center [994, 435] width 100 height 42
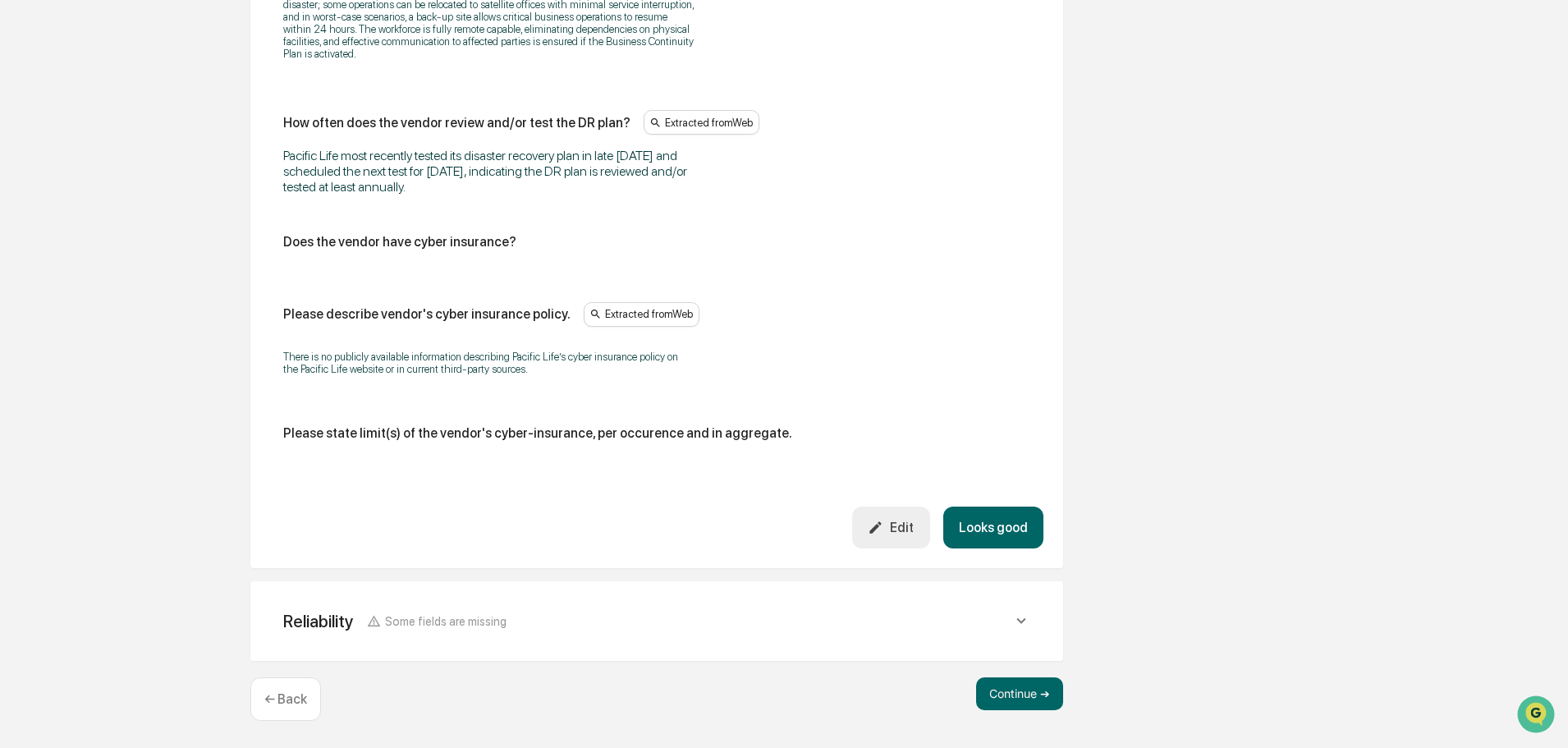
click at [1027, 535] on button "Looks good" at bounding box center [994, 528] width 100 height 42
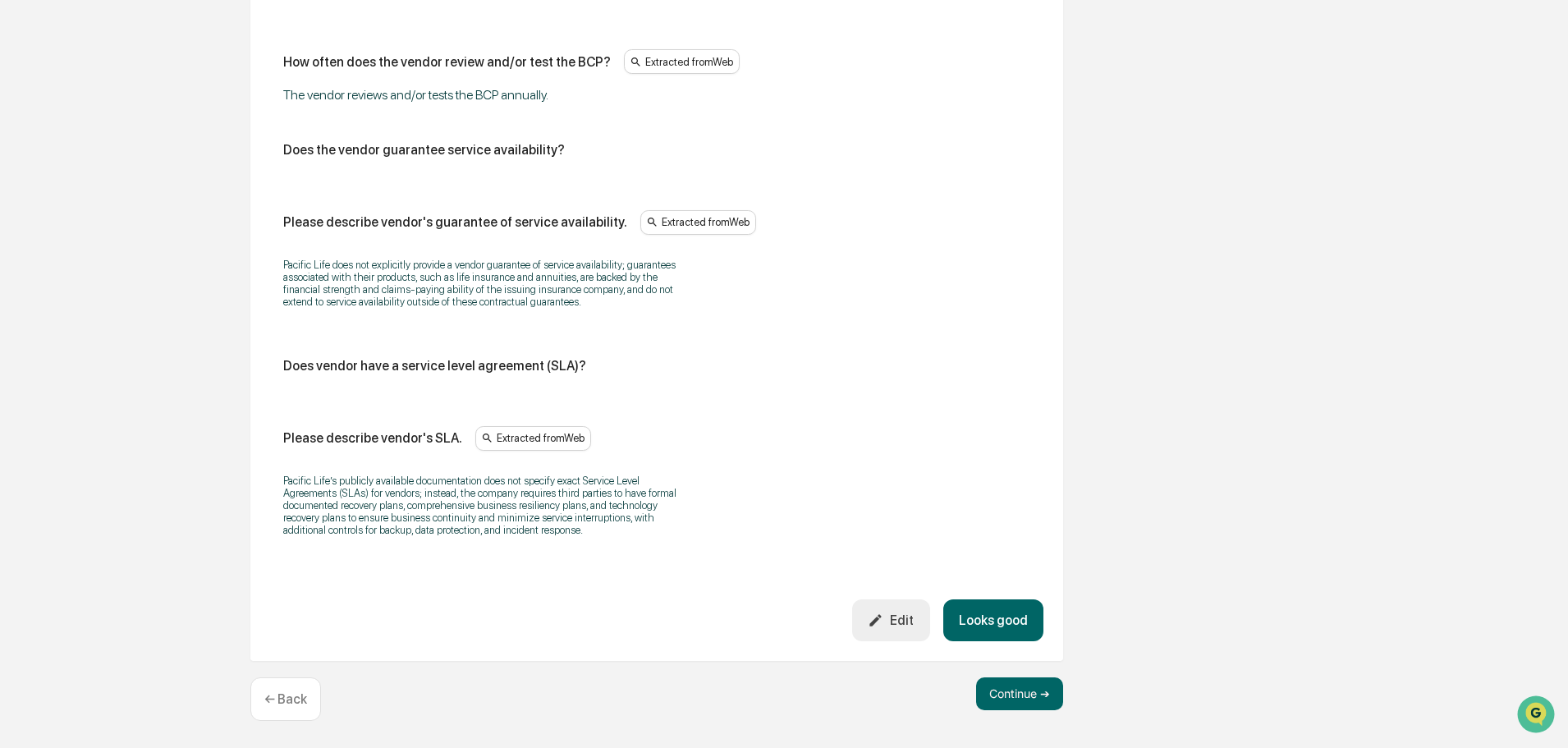
click at [1022, 625] on button "Looks good" at bounding box center [994, 620] width 100 height 42
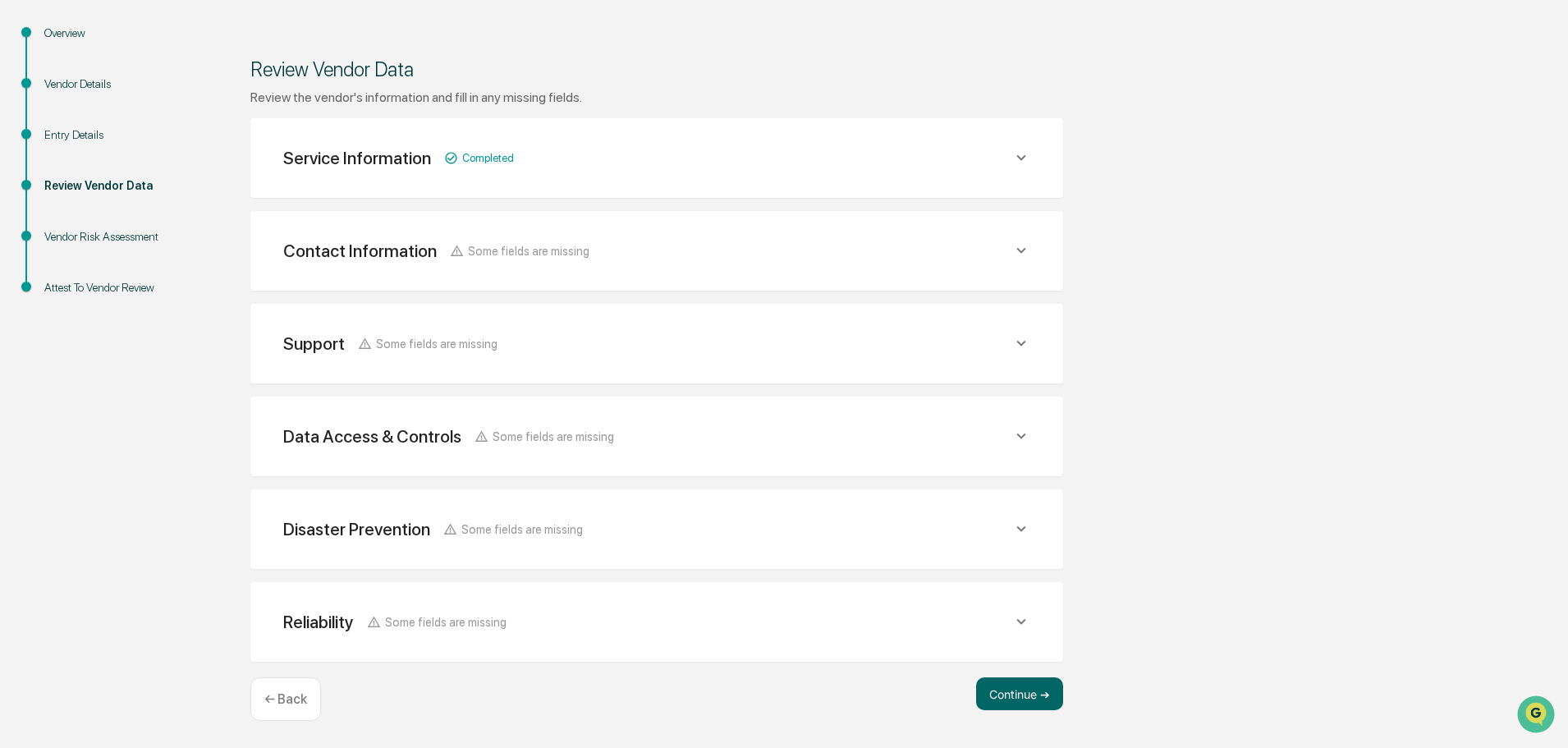
scroll to position [173, 0]
click at [1016, 700] on button "Continue ➔" at bounding box center [1019, 693] width 87 height 33
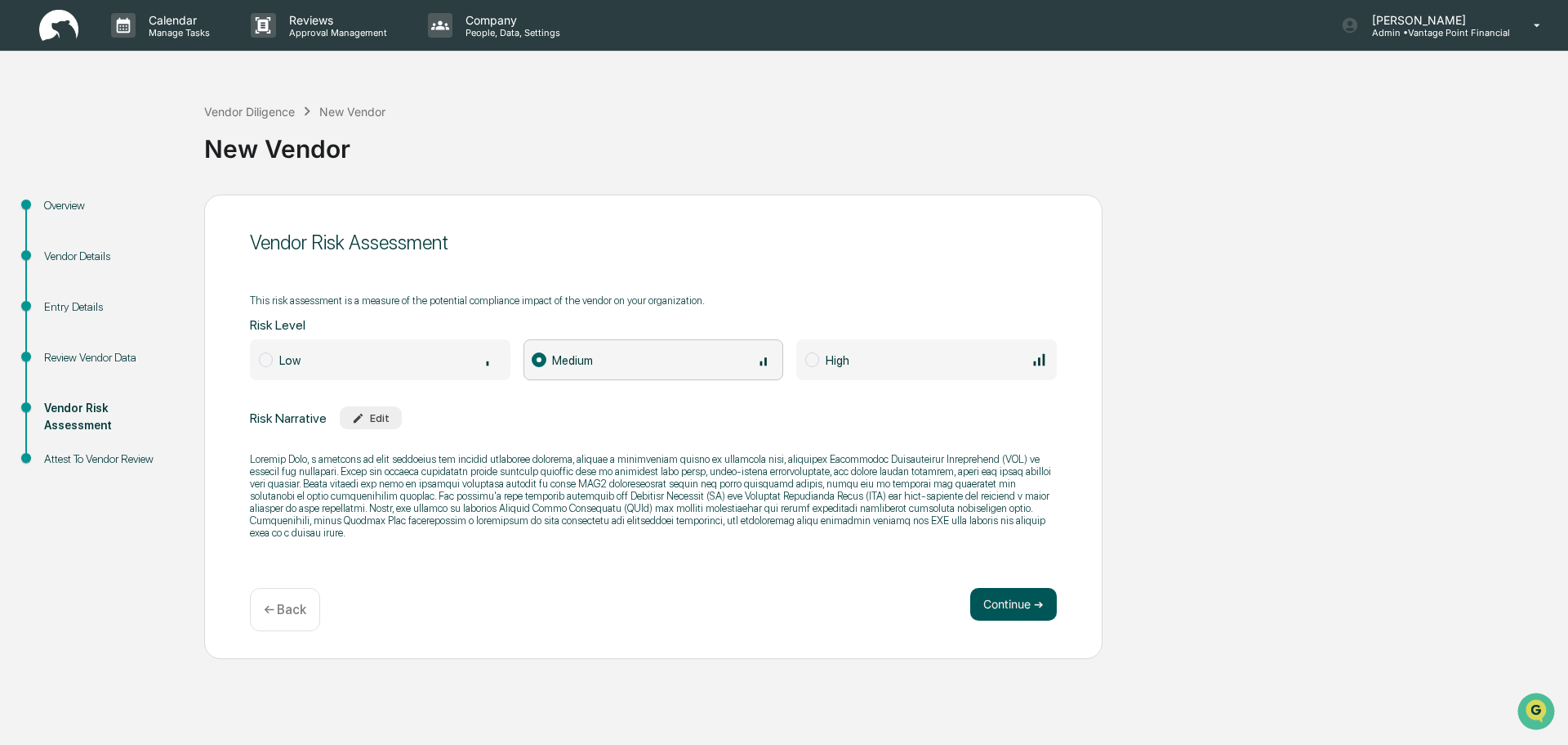
click at [1047, 613] on button "Continue ➔" at bounding box center [1013, 604] width 86 height 33
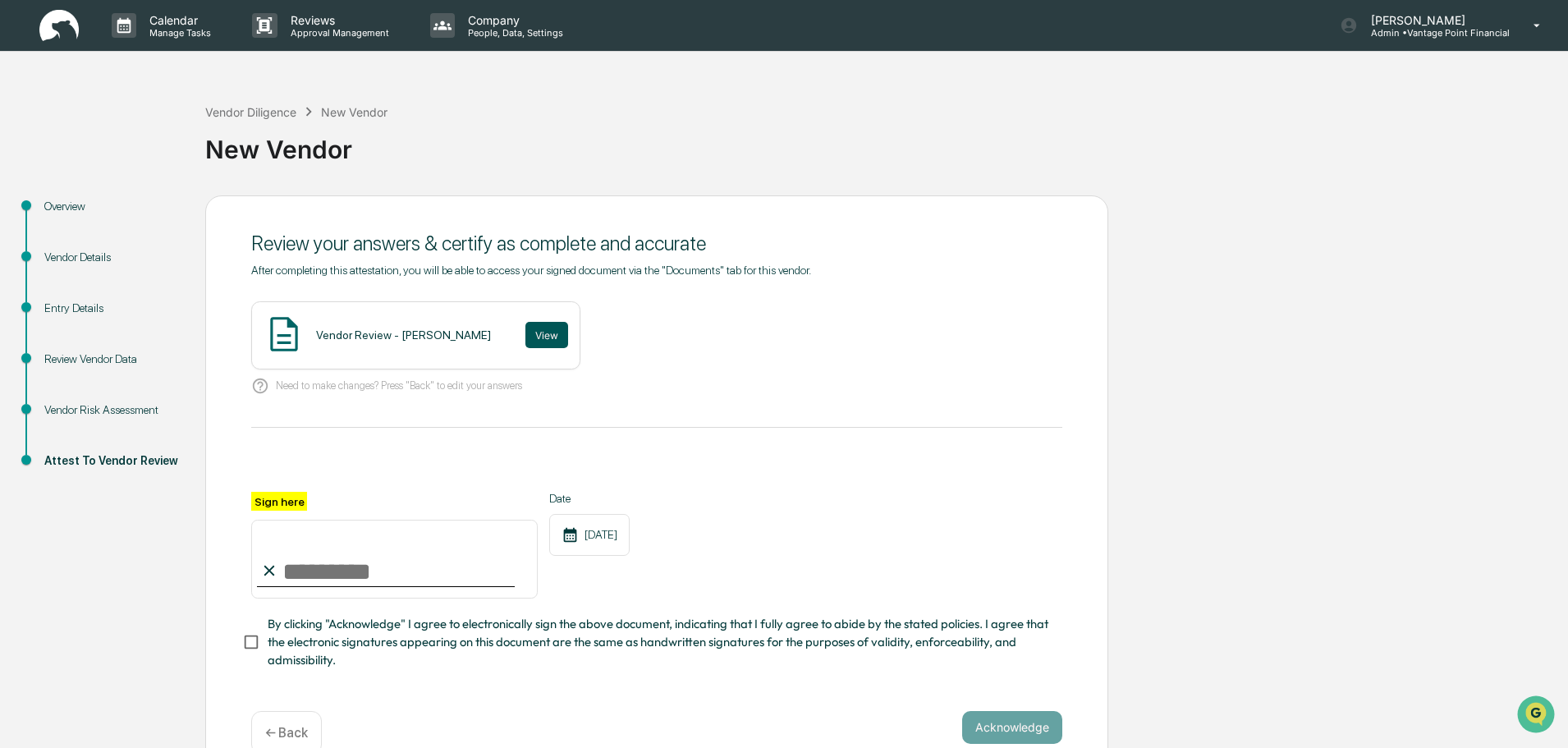
click at [525, 333] on button "View" at bounding box center [546, 334] width 43 height 26
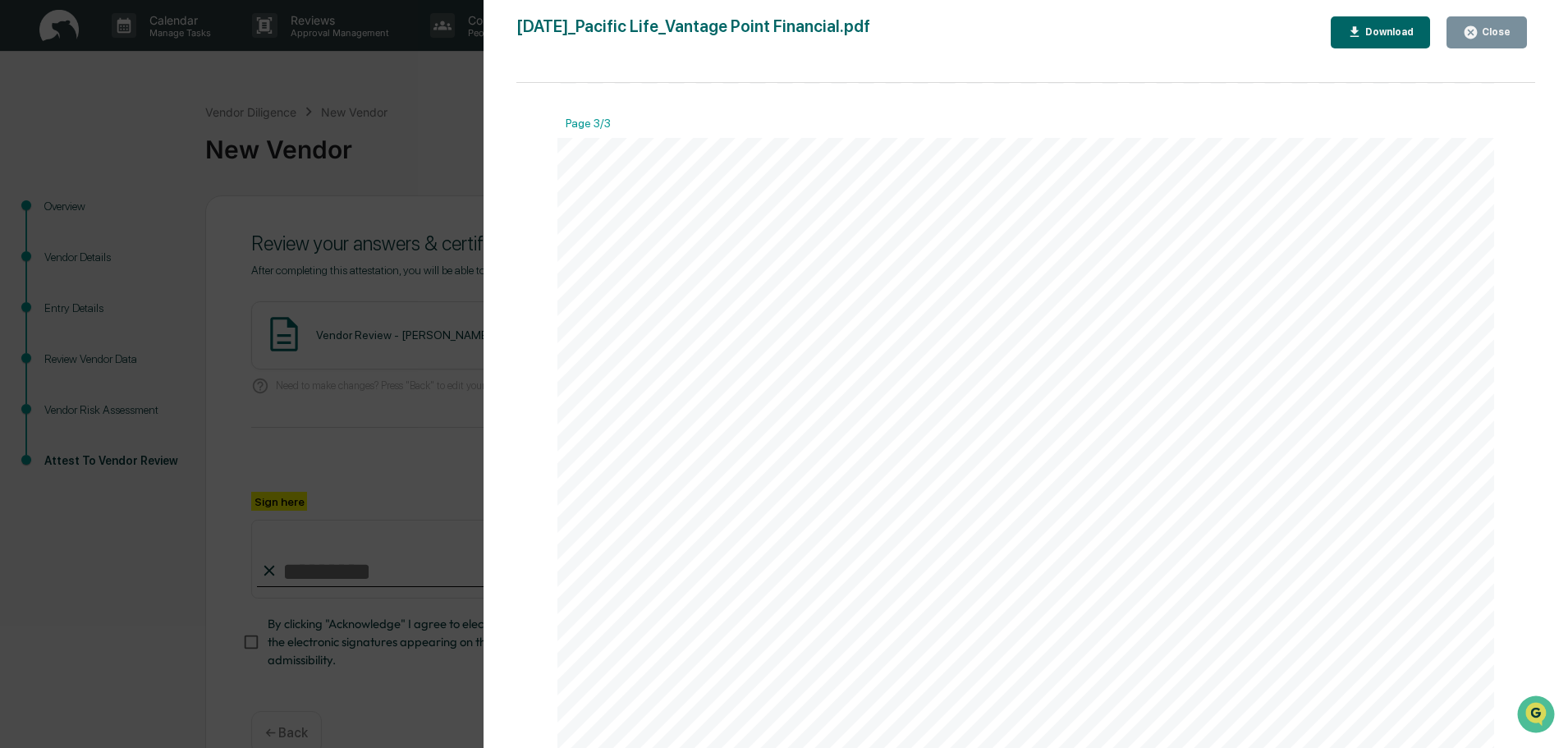
scroll to position [2955, 0]
click at [1475, 36] on icon "button" at bounding box center [1471, 33] width 13 height 13
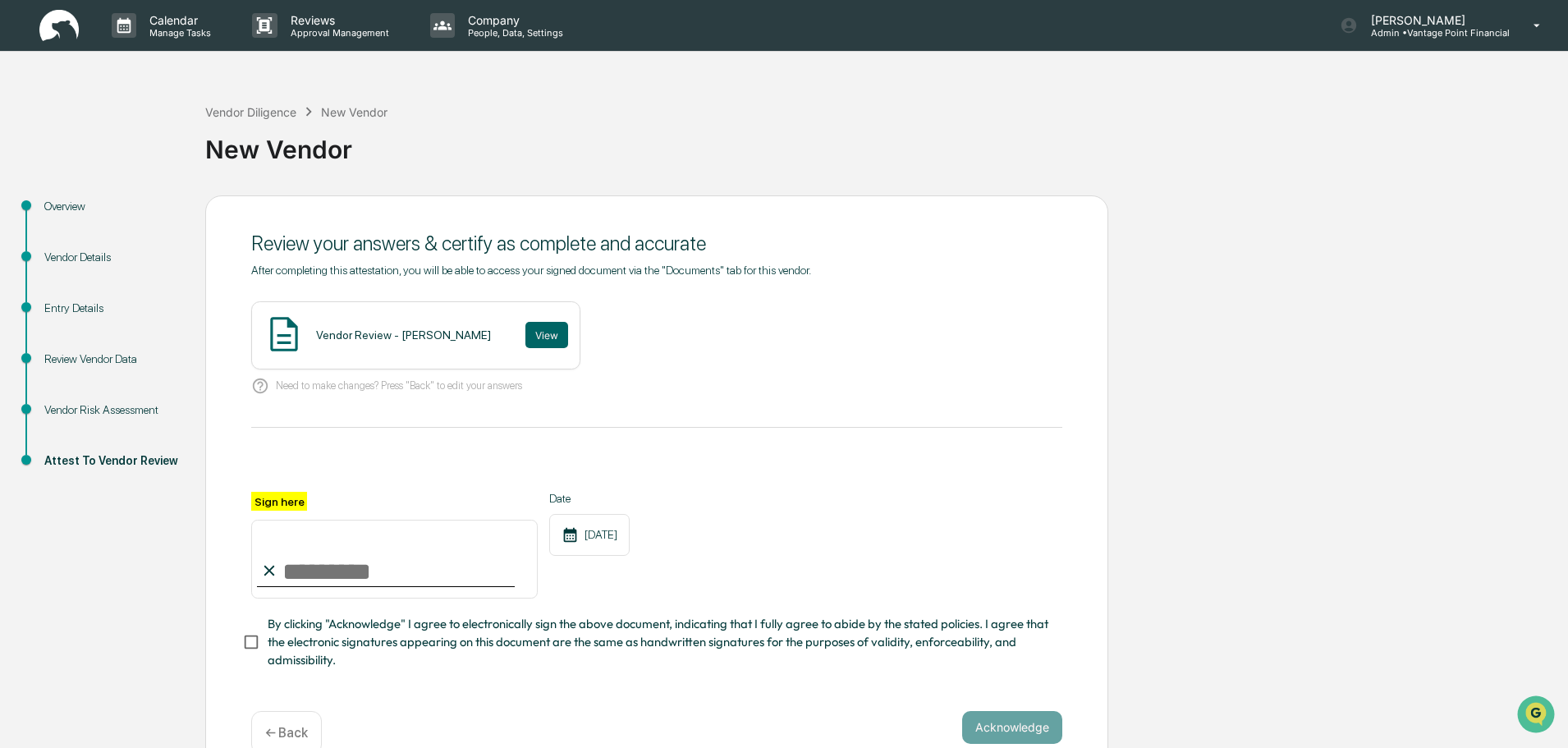
click at [397, 569] on input "Sign here" at bounding box center [395, 558] width 286 height 78
type input "**********"
click at [1008, 732] on button "Acknowledge" at bounding box center [1013, 727] width 100 height 33
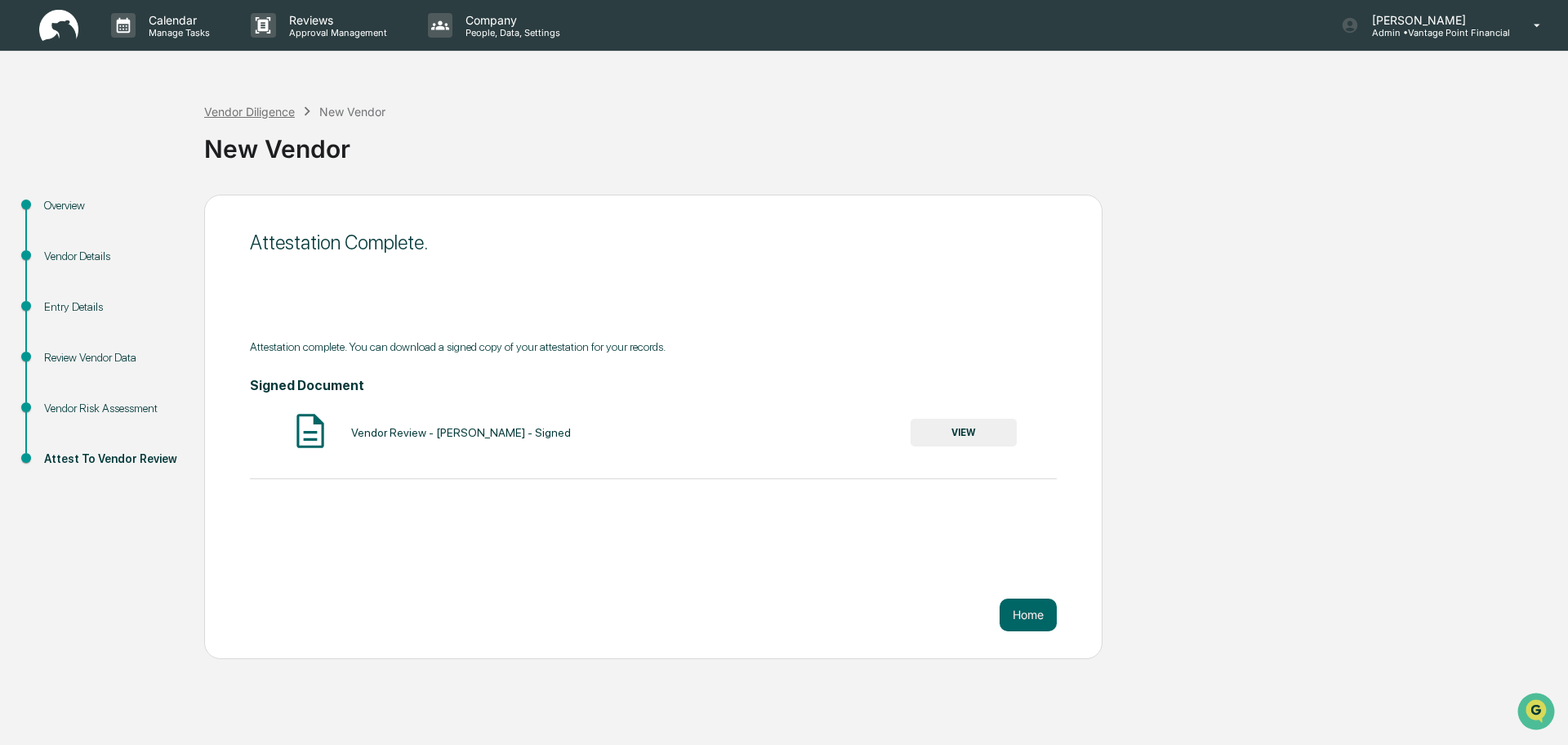
click at [263, 118] on div "Vendor Diligence" at bounding box center [249, 111] width 91 height 14
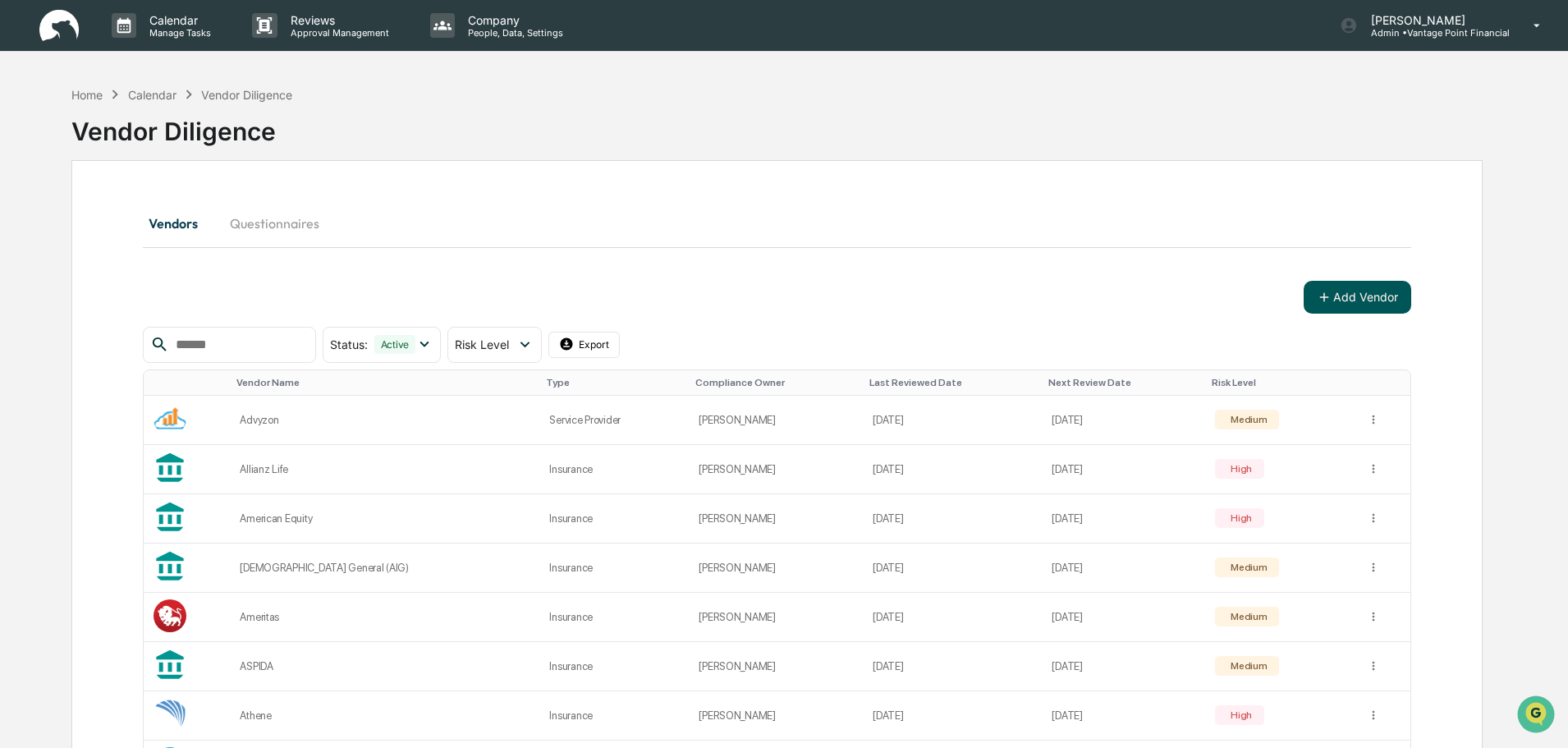
click at [1338, 284] on button "Add Vendor" at bounding box center [1357, 297] width 108 height 33
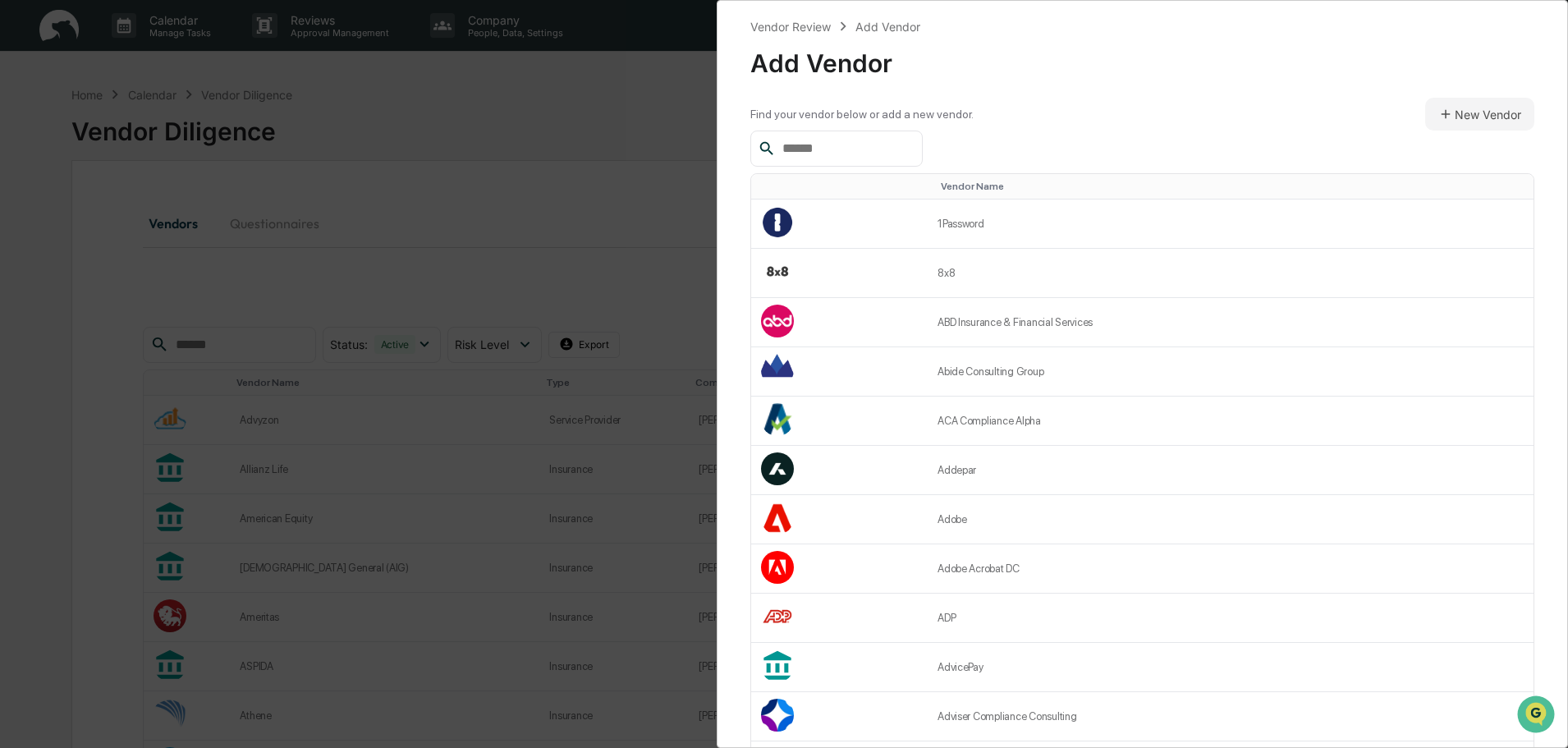
click at [874, 154] on input "text" at bounding box center [845, 148] width 139 height 21
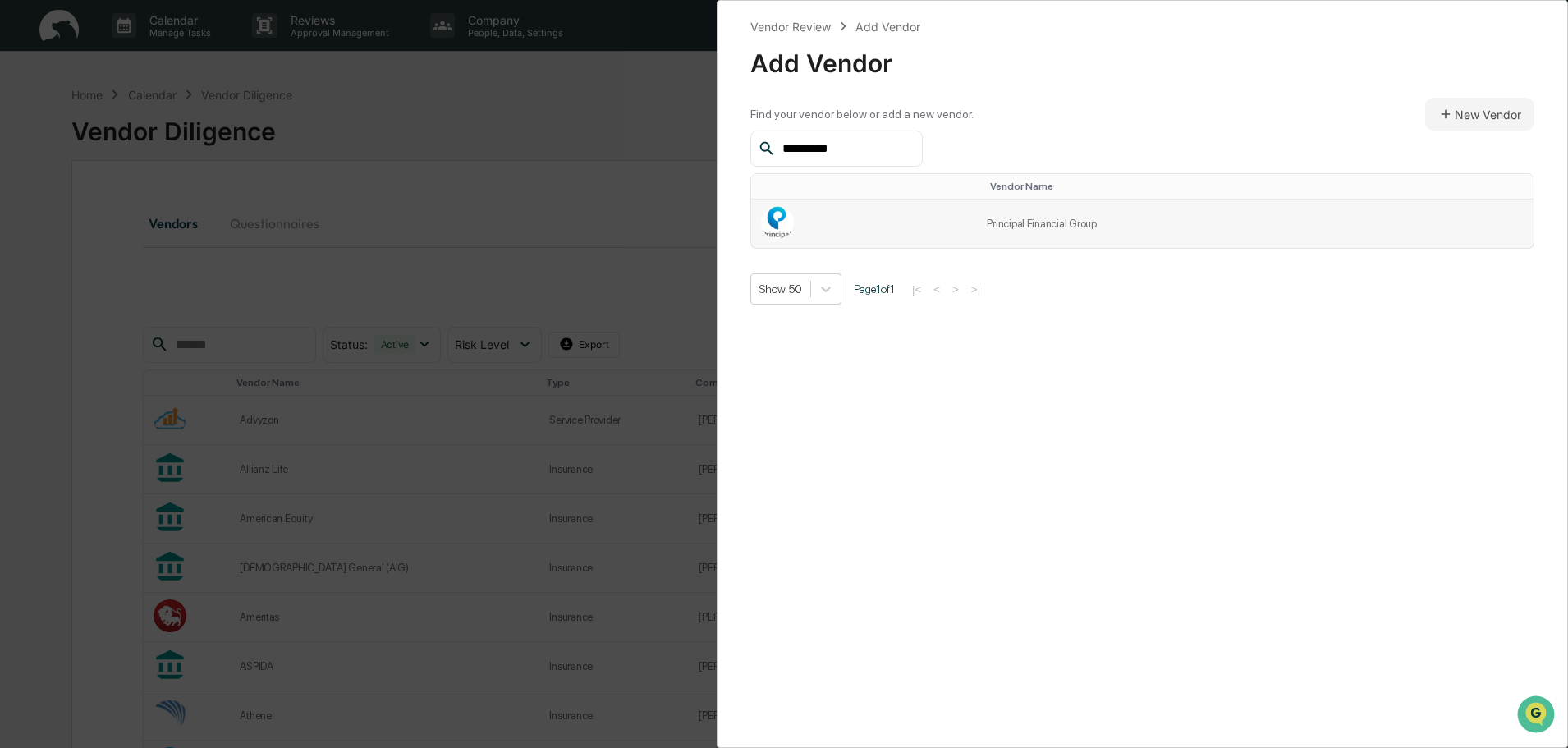
type input "*********"
click at [807, 220] on td at bounding box center [864, 223] width 226 height 48
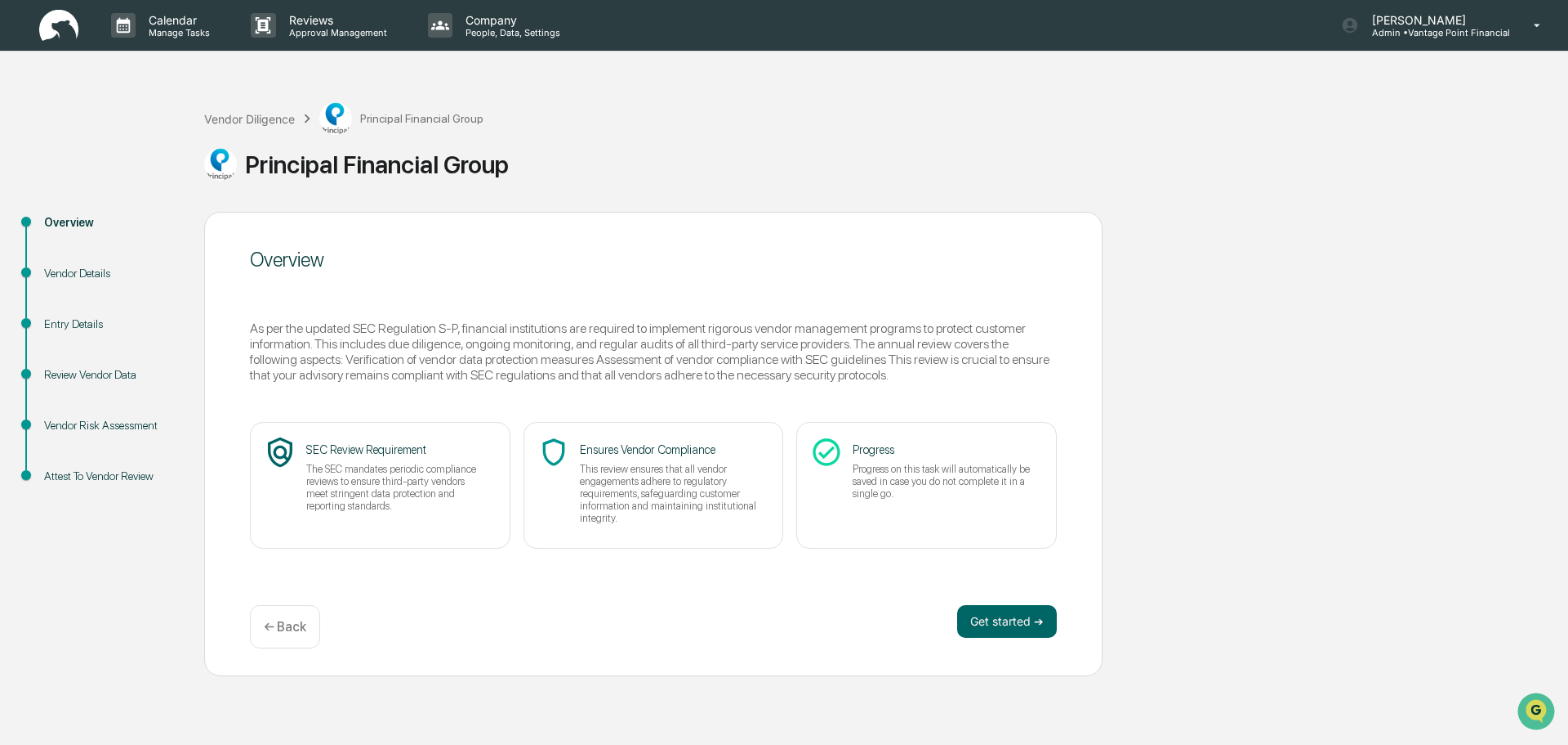
click at [1041, 594] on div "Overview As per the updated SEC Regulation S-P, financial institutions are requ…" at bounding box center [653, 444] width 899 height 465
click at [1037, 621] on button "Get started ➔" at bounding box center [1008, 622] width 100 height 33
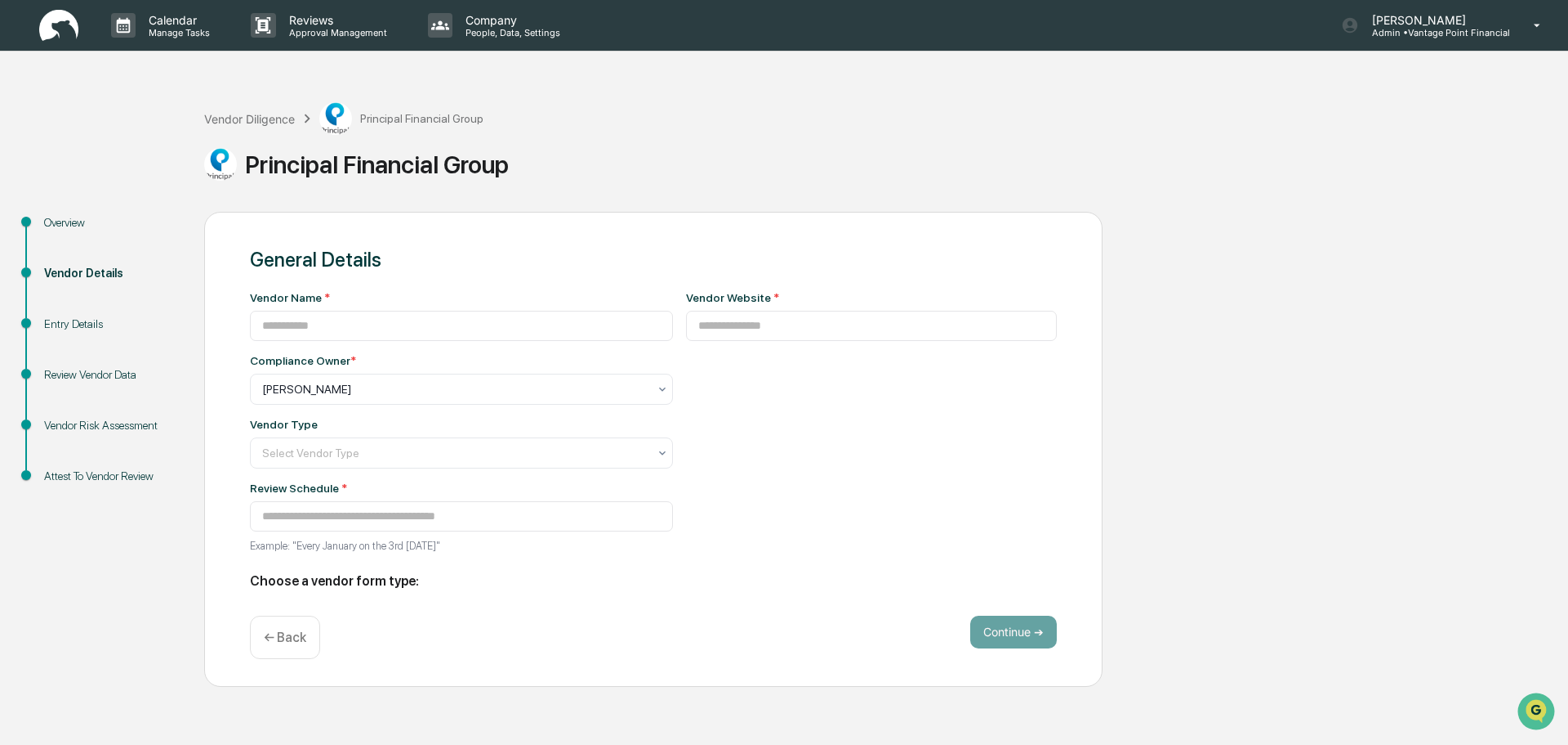
type input "**********"
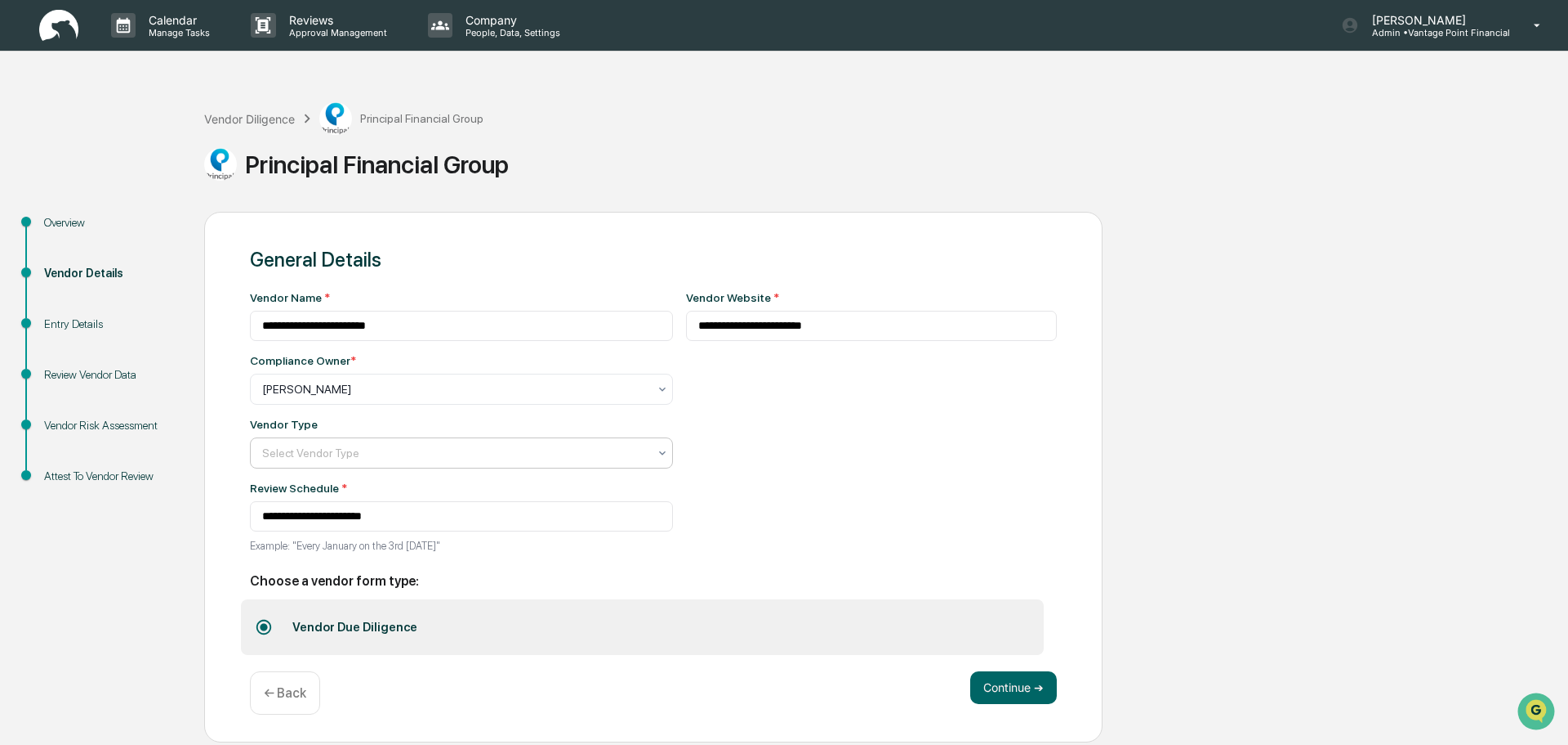
click at [501, 400] on div "Select Vendor Type" at bounding box center [454, 388] width 402 height 23
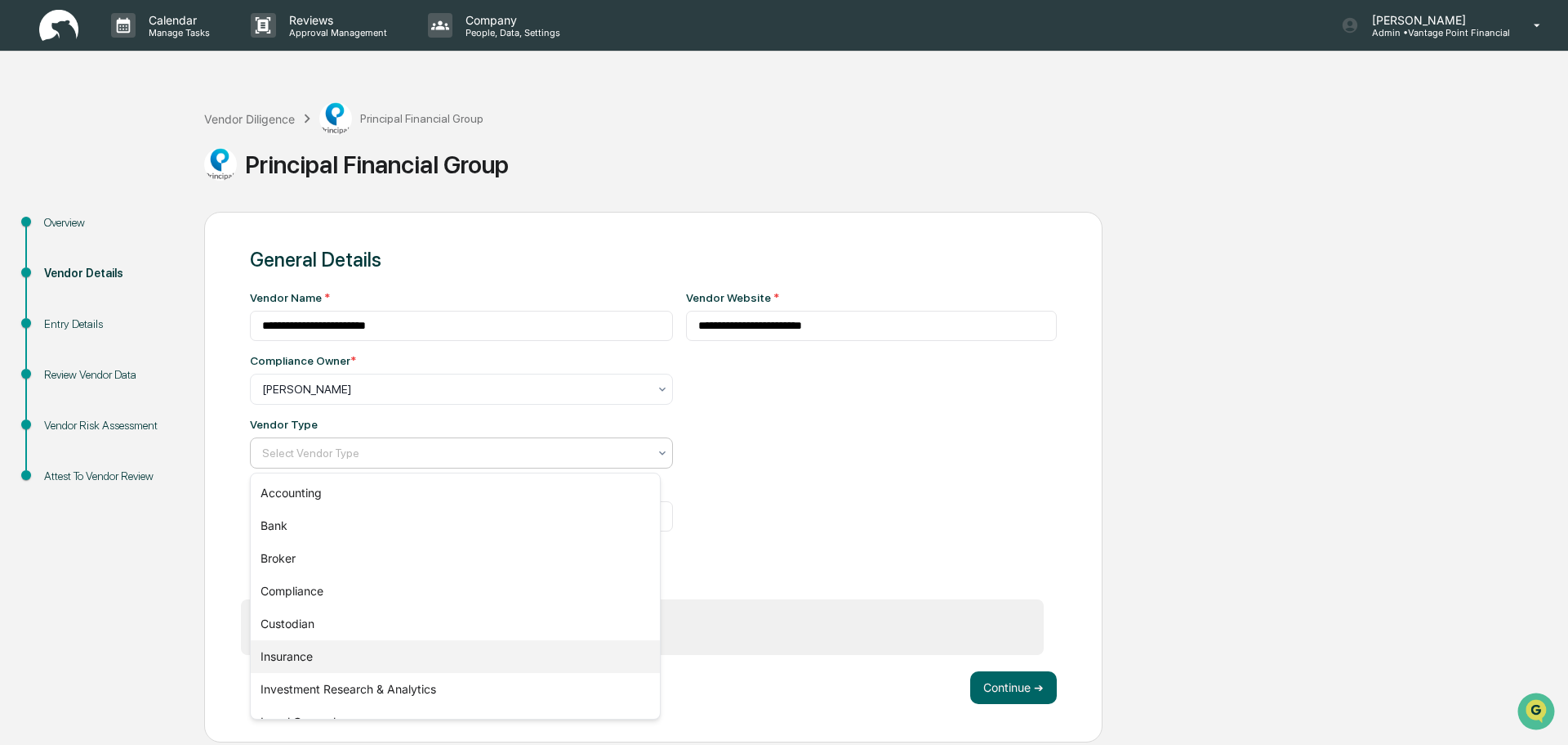
click at [308, 662] on div "Insurance" at bounding box center [455, 656] width 409 height 33
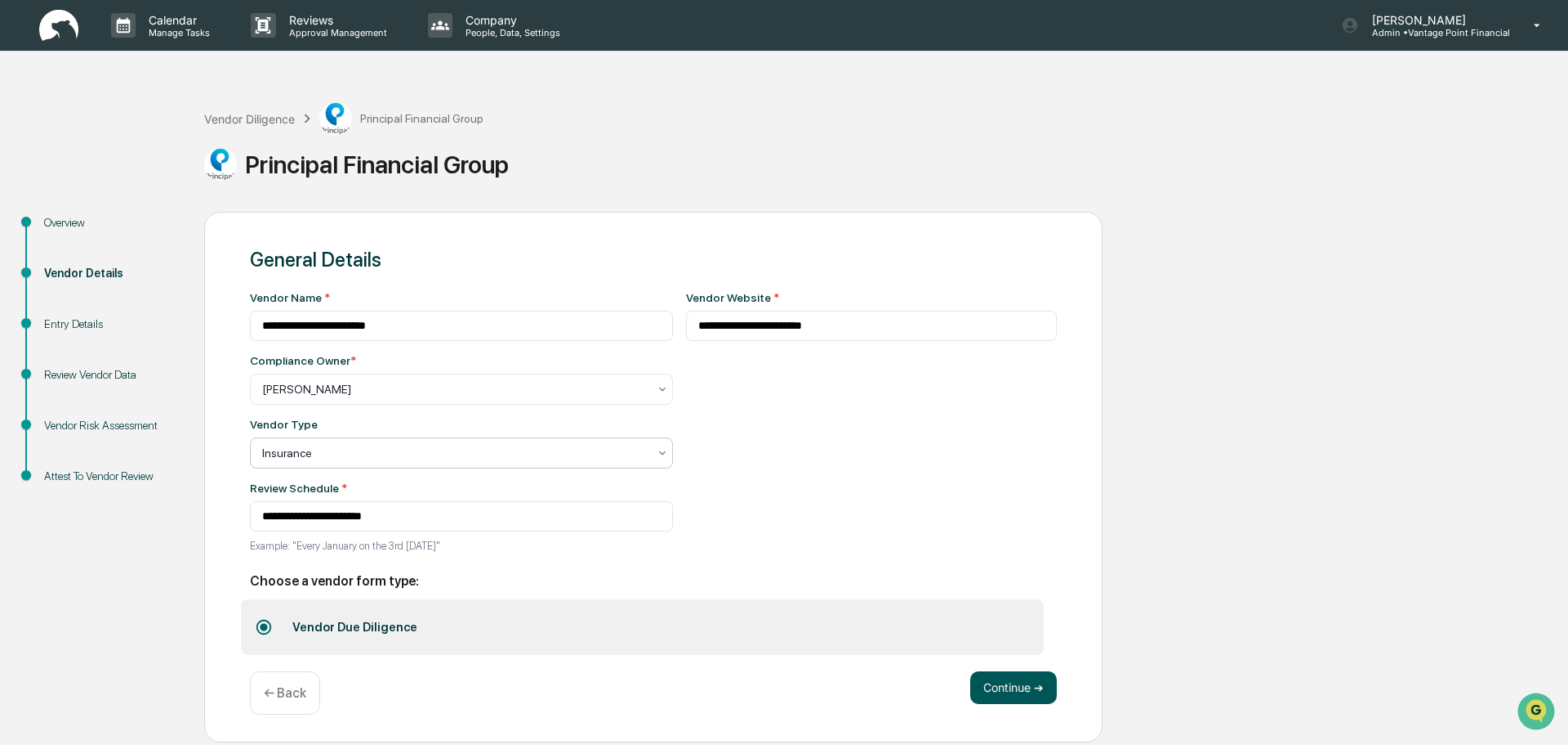
click at [1015, 688] on button "Continue ➔" at bounding box center [1013, 688] width 86 height 33
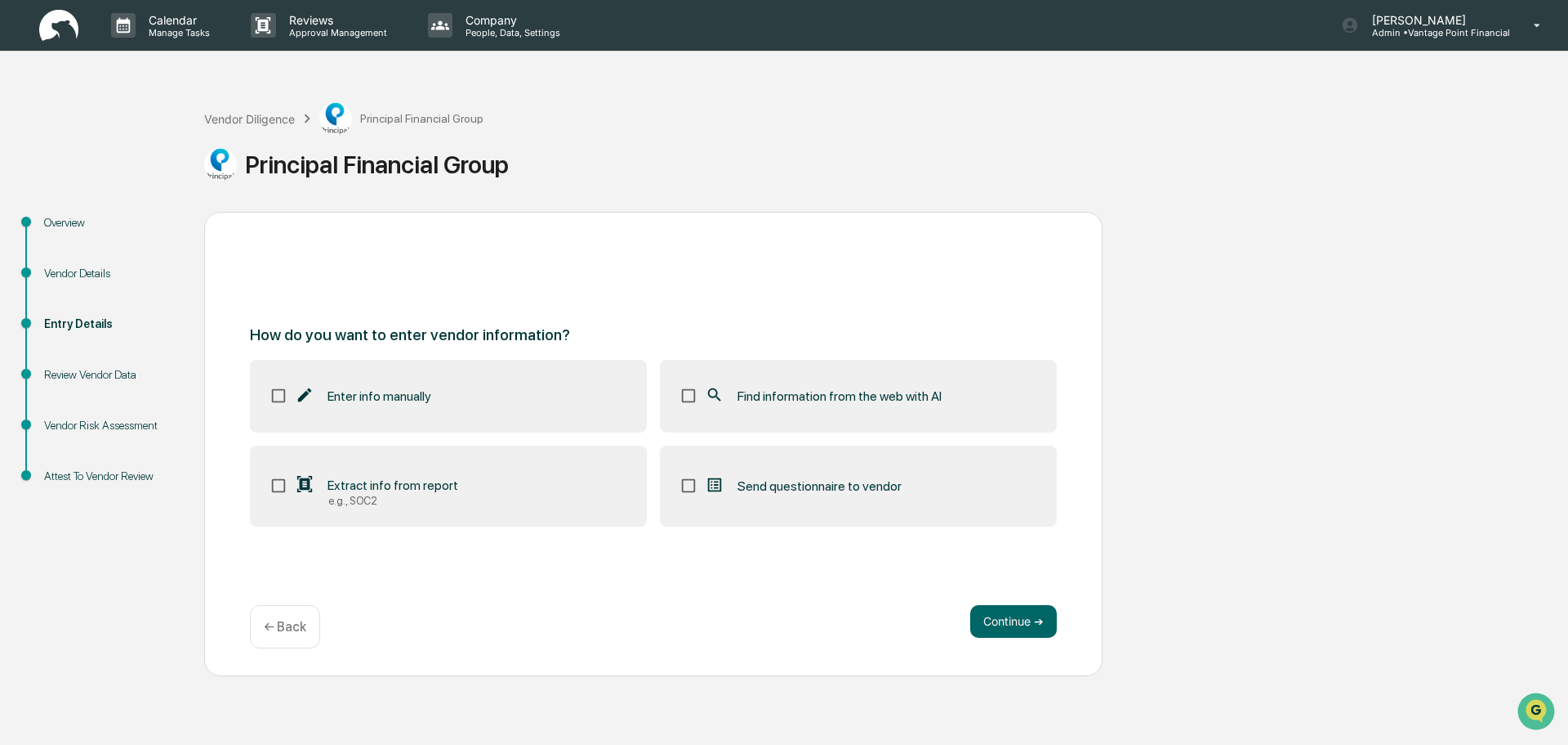
click at [406, 351] on div "How do you want to enter vendor information? Enter info manually Find informati…" at bounding box center [654, 426] width 807 height 201
click at [404, 374] on label "Enter info manually" at bounding box center [449, 395] width 397 height 72
click at [707, 408] on label "Find information from the web with AI" at bounding box center [859, 395] width 397 height 72
click at [979, 621] on button "Continue ➔" at bounding box center [1013, 622] width 86 height 33
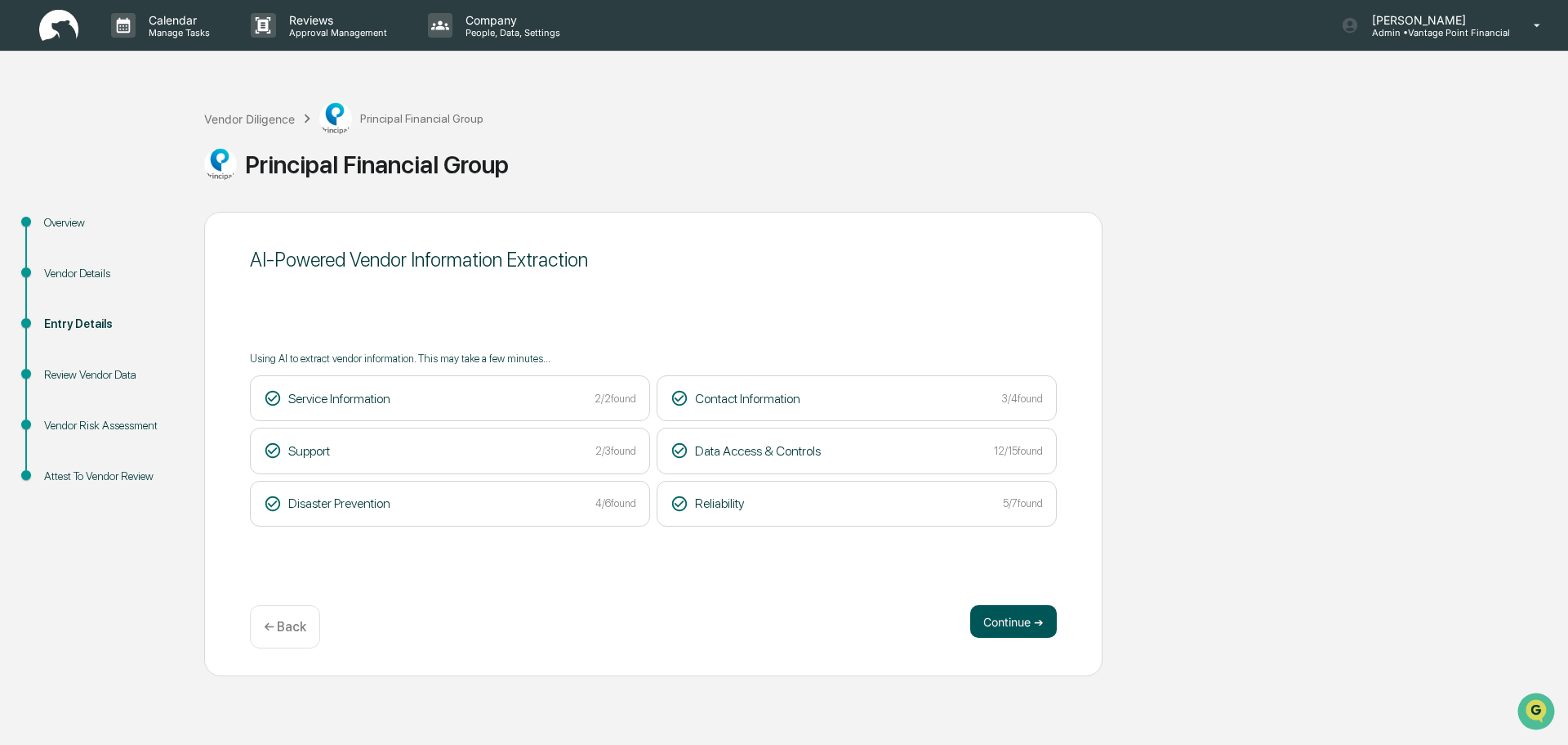
click at [1025, 622] on button "Continue ➔" at bounding box center [1013, 622] width 86 height 33
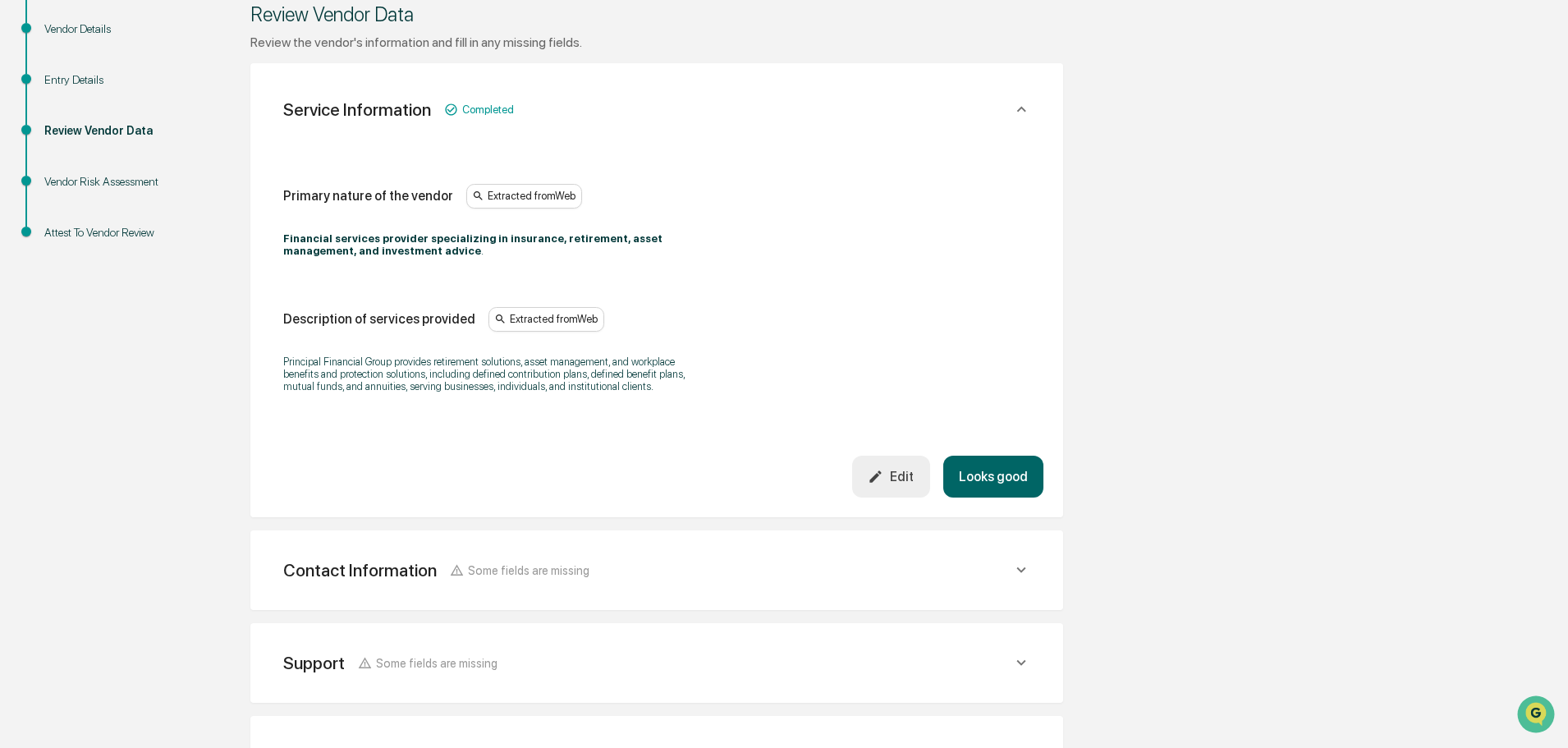
scroll to position [246, 0]
click at [987, 461] on button "Looks good" at bounding box center [994, 476] width 100 height 42
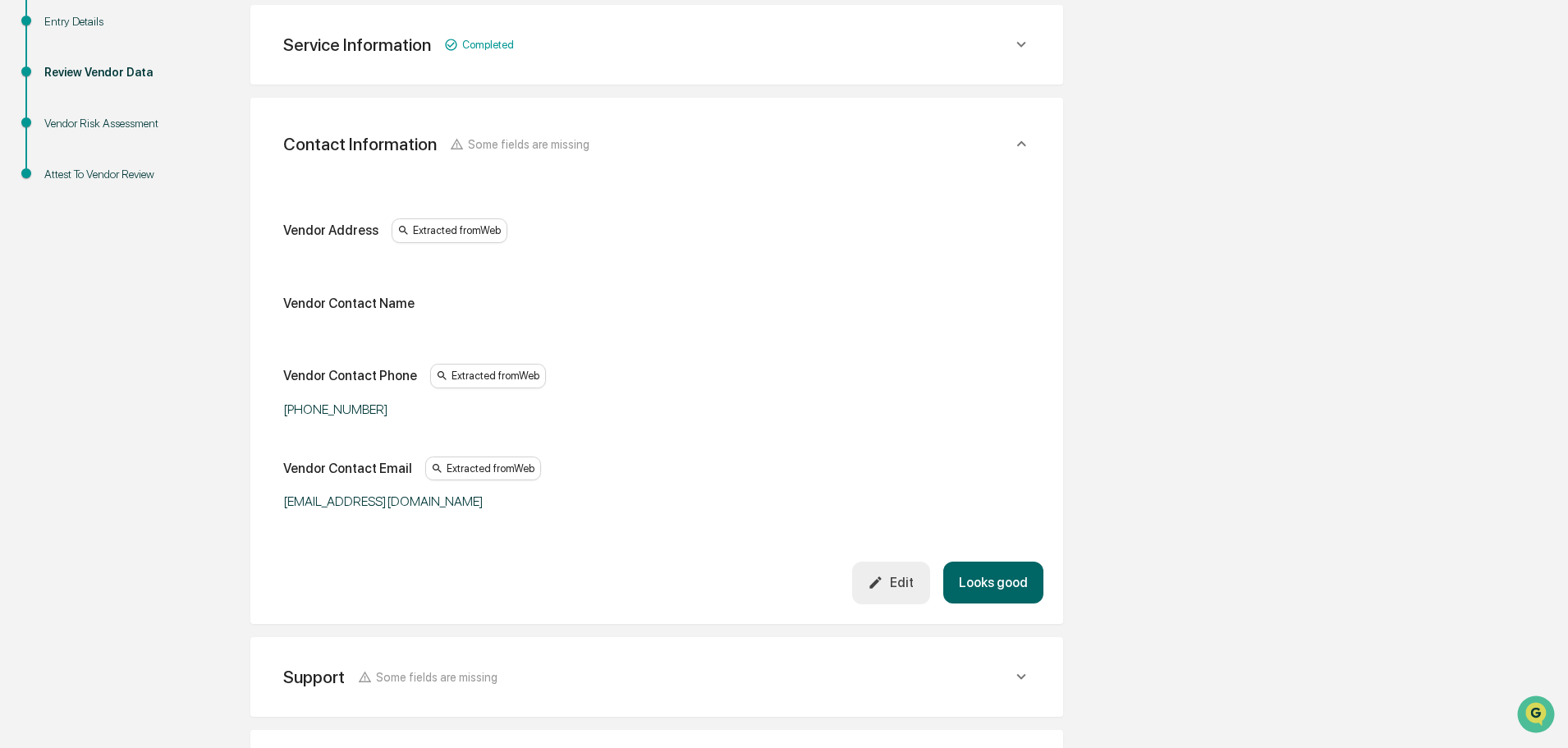
scroll to position [309, 0]
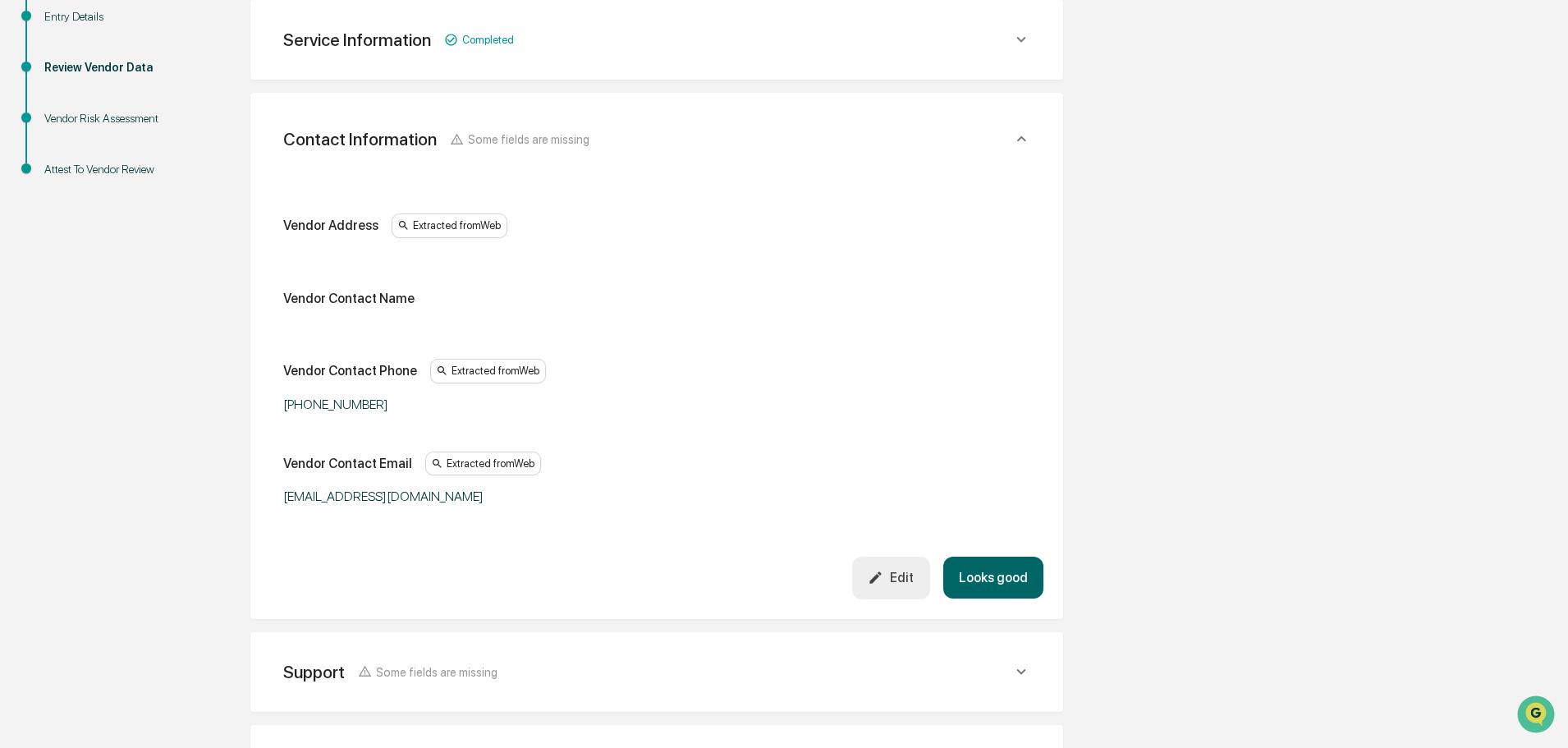
click at [876, 579] on icon "button" at bounding box center [875, 577] width 15 height 15
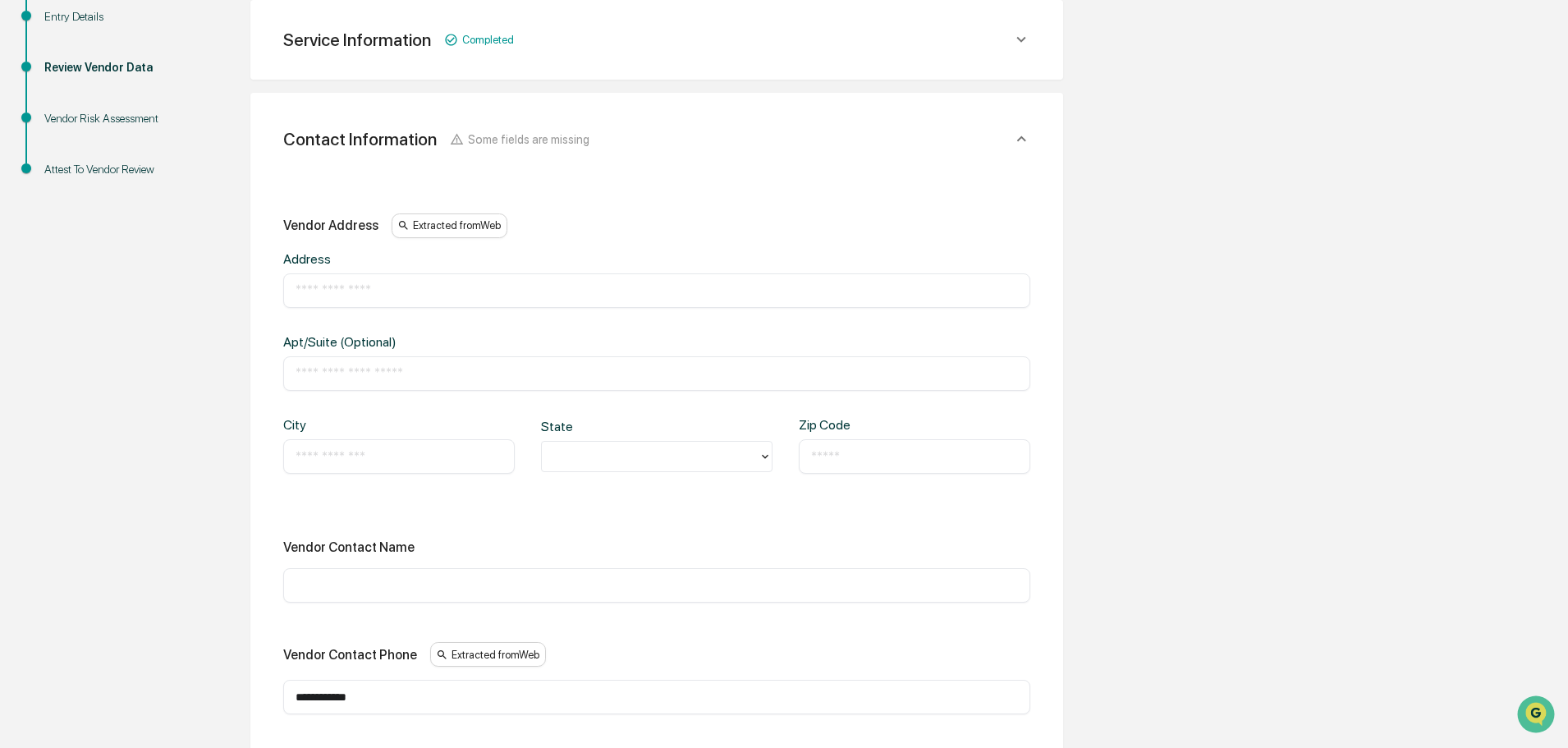
click at [430, 292] on input "text" at bounding box center [656, 291] width 723 height 16
type input "**********"
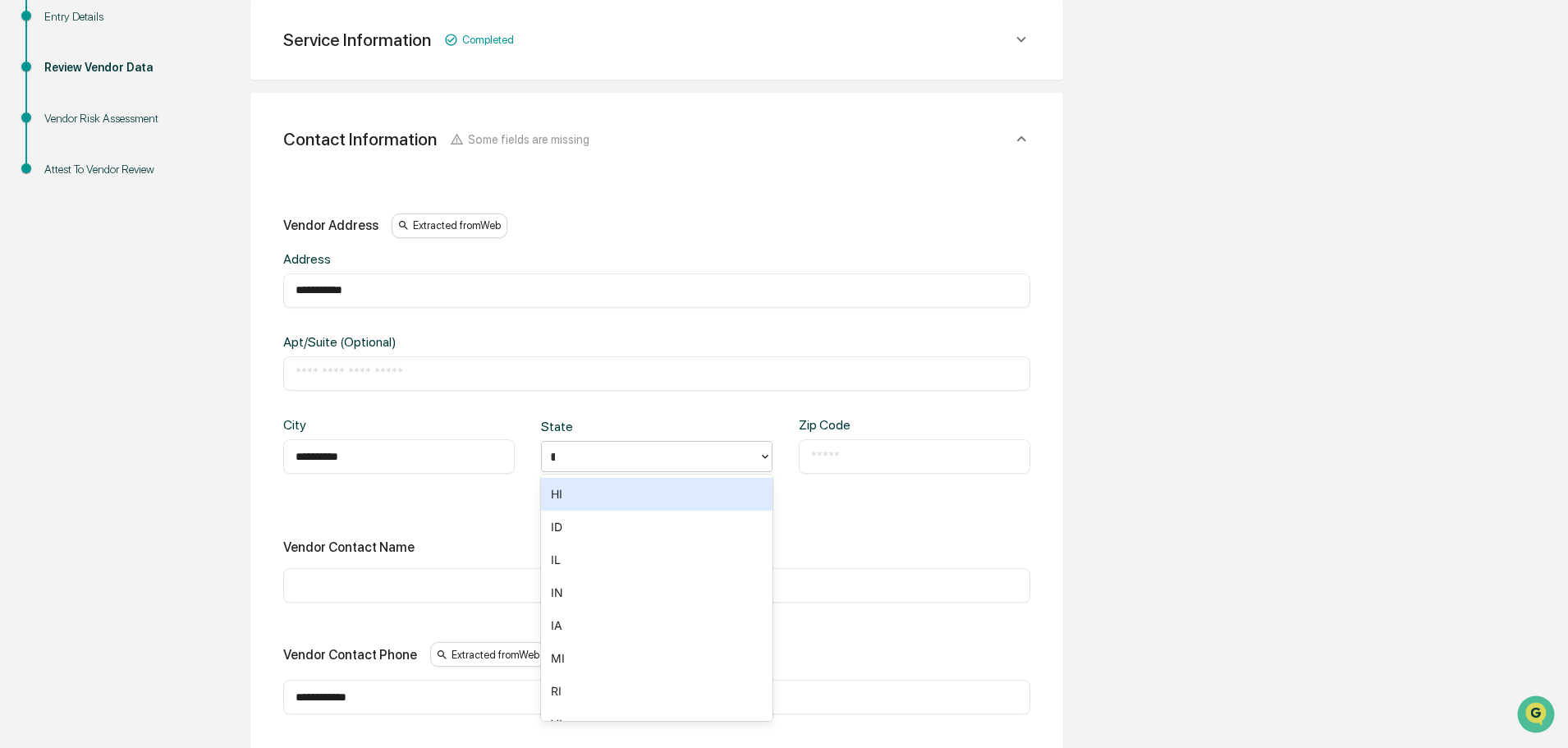
type input "**"
type input "*****"
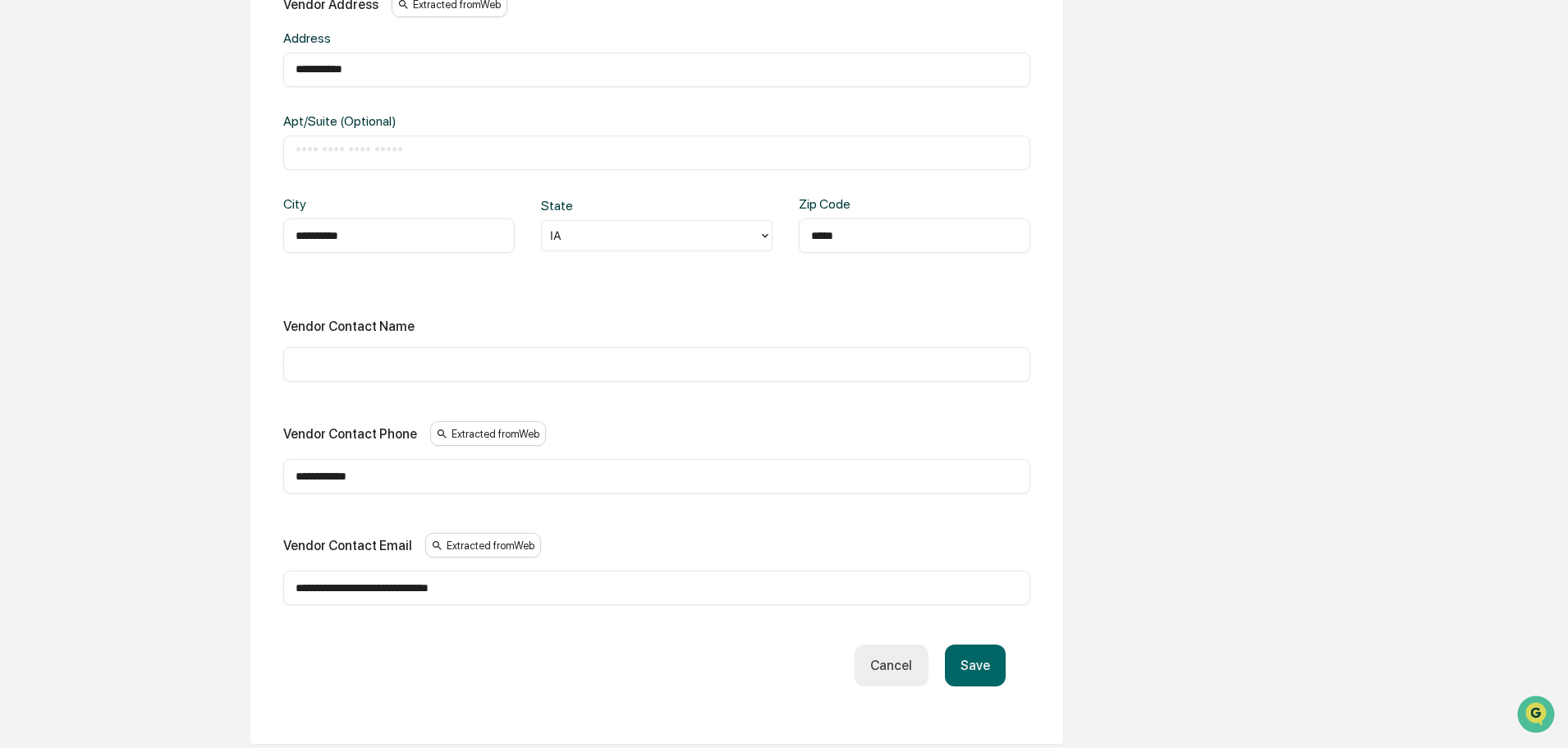
scroll to position [555, 0]
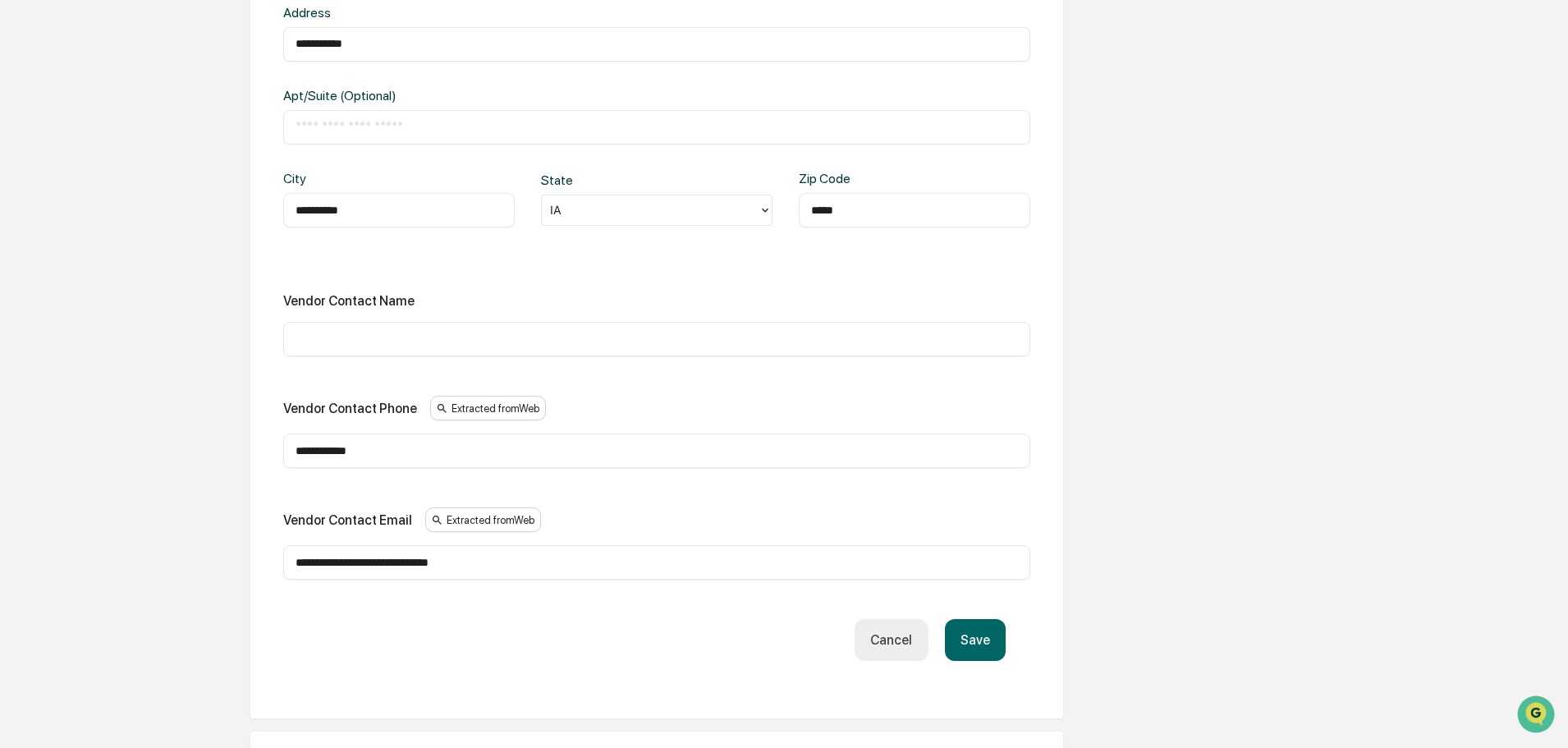
drag, startPoint x: 407, startPoint y: 449, endPoint x: 129, endPoint y: 475, distance: 279.2
click at [129, 475] on div "**********" at bounding box center [784, 416] width 1552 height 1518
paste input "***"
type input "**********"
click at [965, 640] on button "Save" at bounding box center [975, 640] width 61 height 42
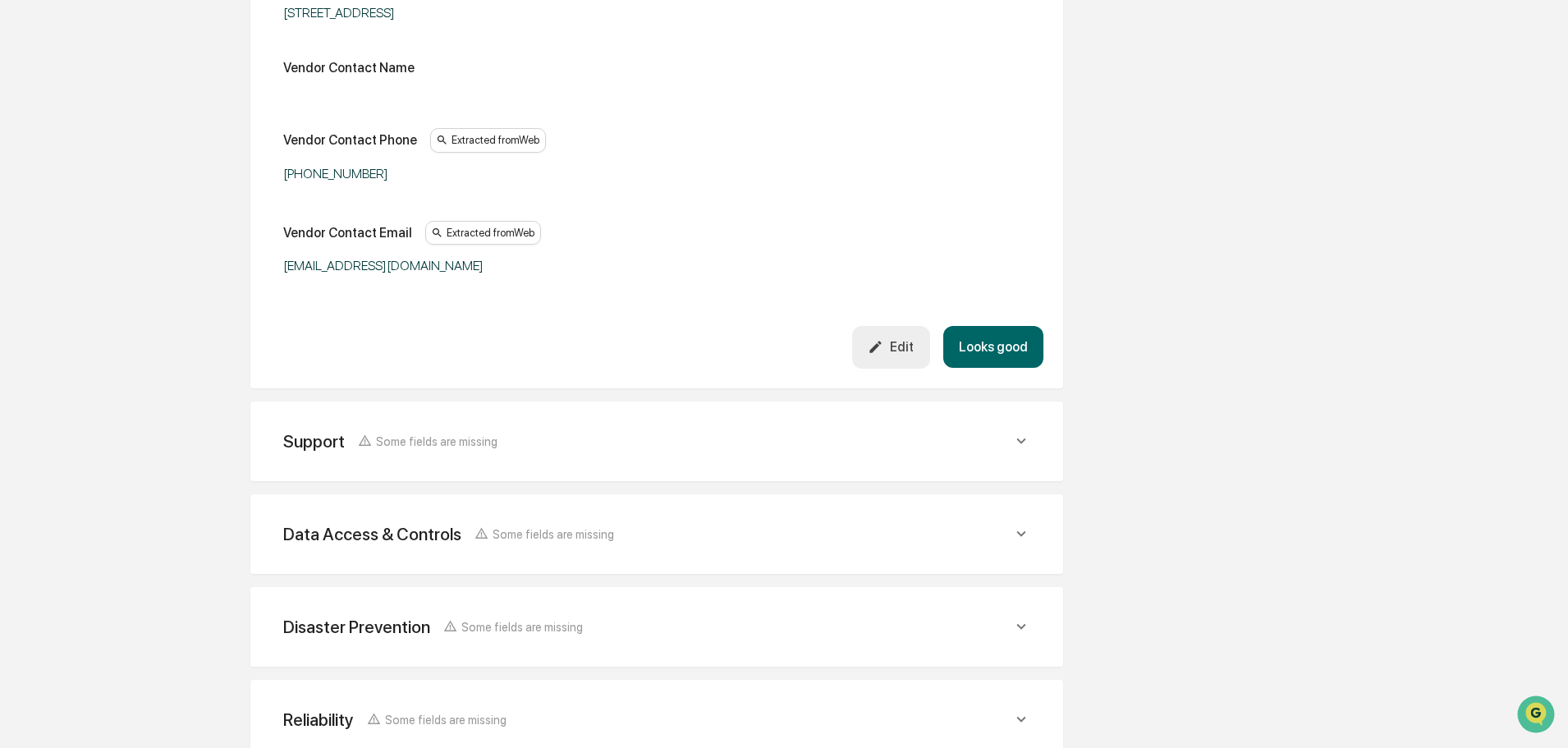
click at [995, 347] on button "Looks good" at bounding box center [994, 347] width 100 height 42
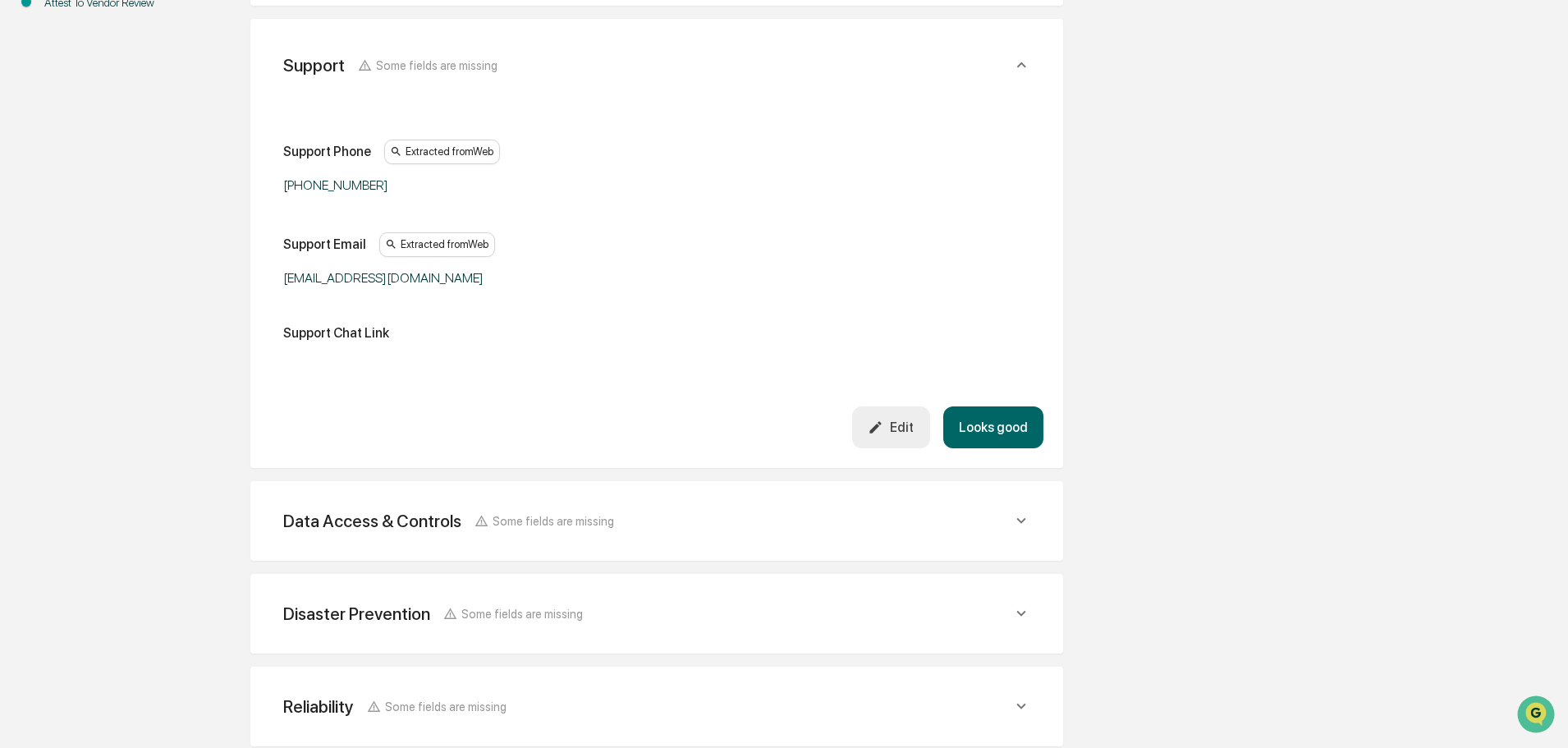
scroll to position [401, 0]
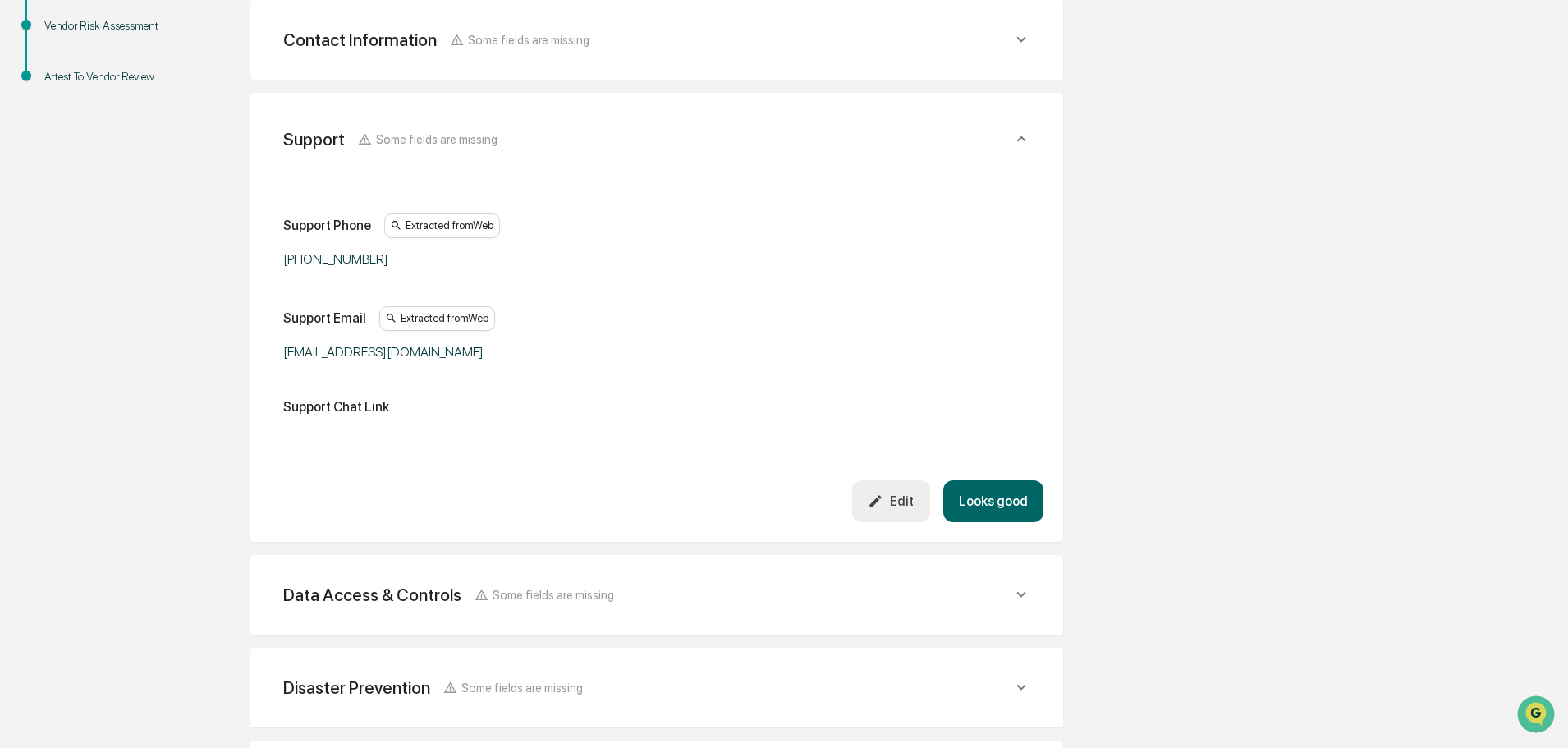
click at [1005, 505] on button "Looks good" at bounding box center [994, 501] width 100 height 42
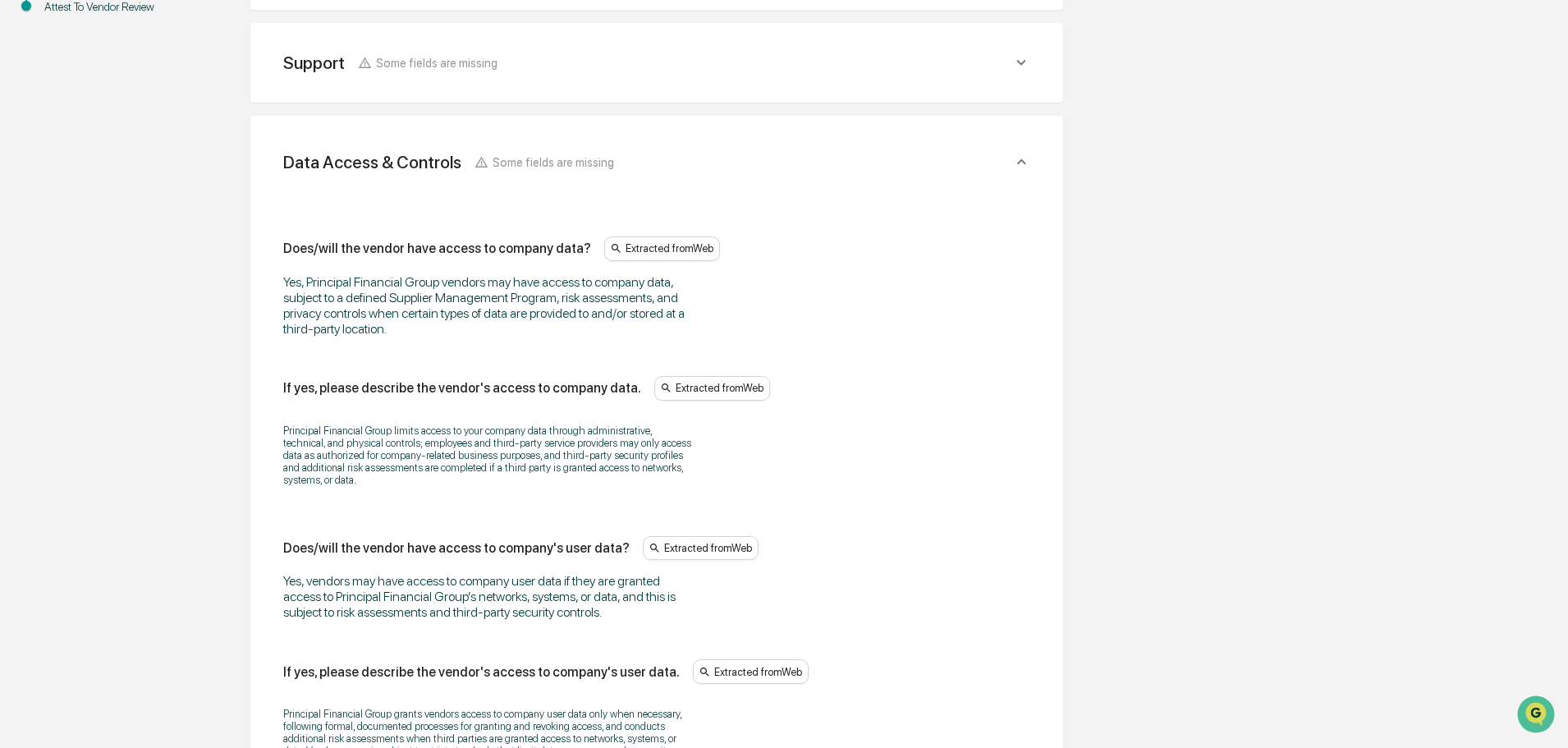
scroll to position [494, 0]
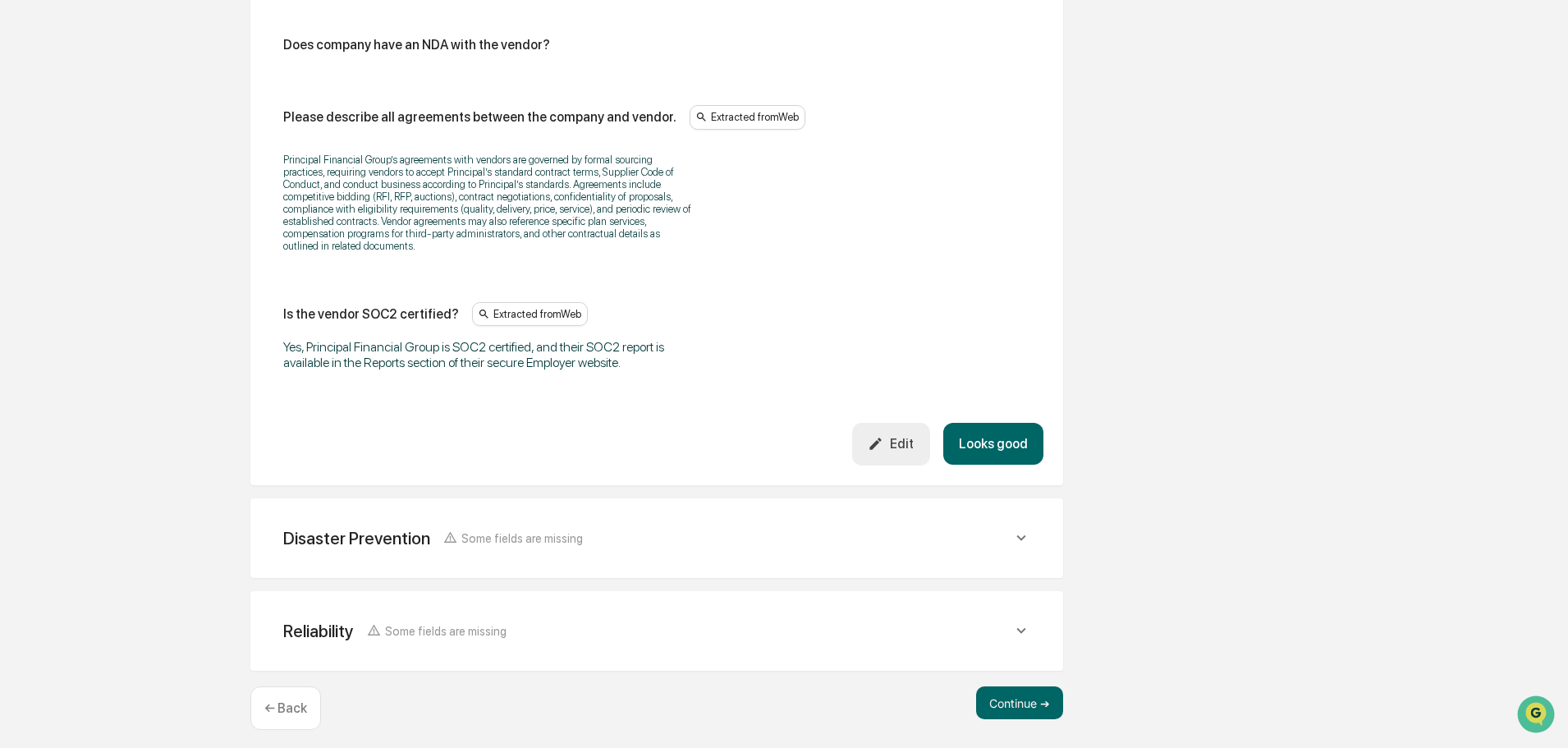
click at [990, 432] on button "Looks good" at bounding box center [994, 444] width 100 height 42
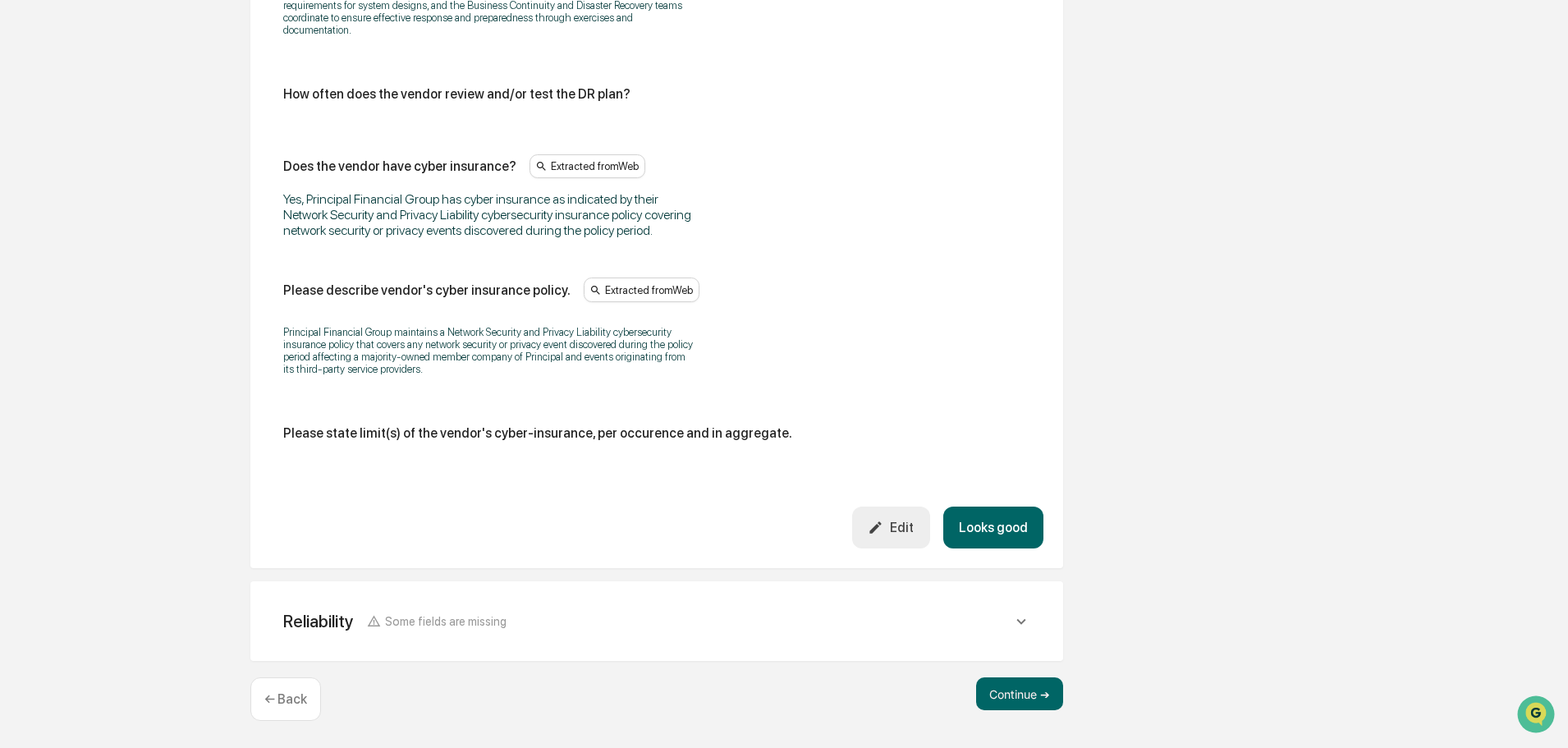
click at [1004, 520] on button "Looks good" at bounding box center [994, 528] width 100 height 42
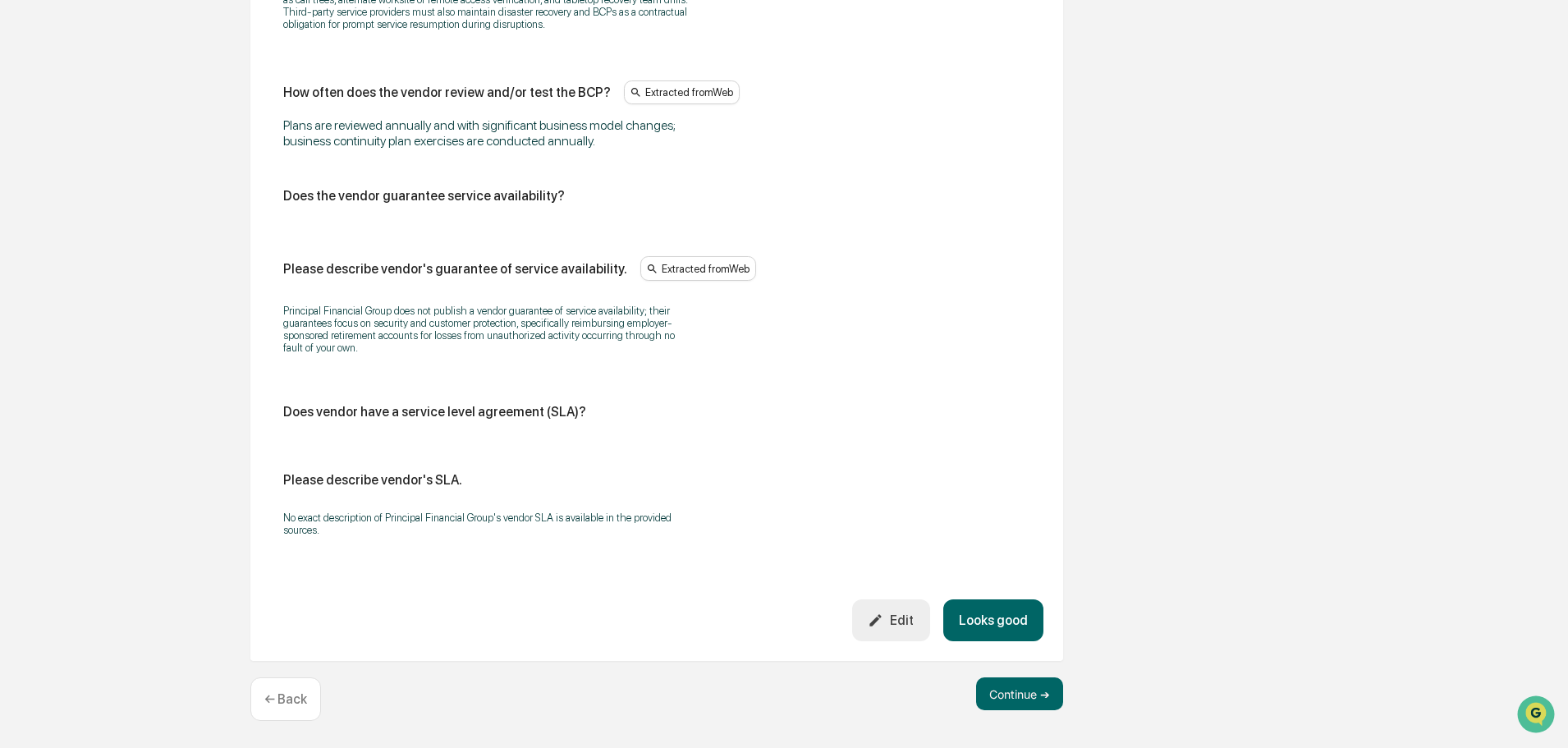
click at [994, 612] on button "Looks good" at bounding box center [994, 620] width 100 height 42
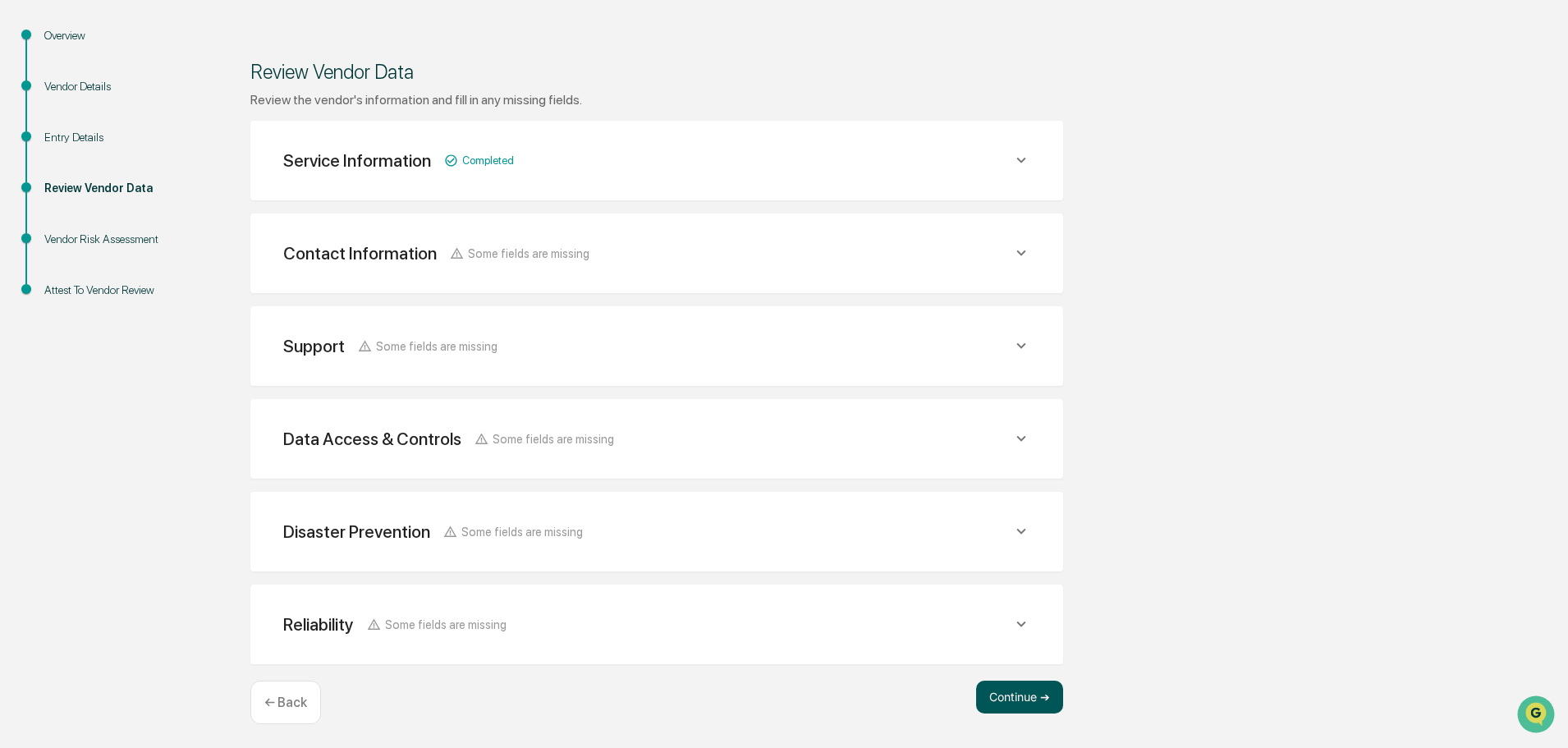
scroll to position [191, 0]
click at [997, 700] on button "Continue ➔" at bounding box center [1019, 693] width 87 height 33
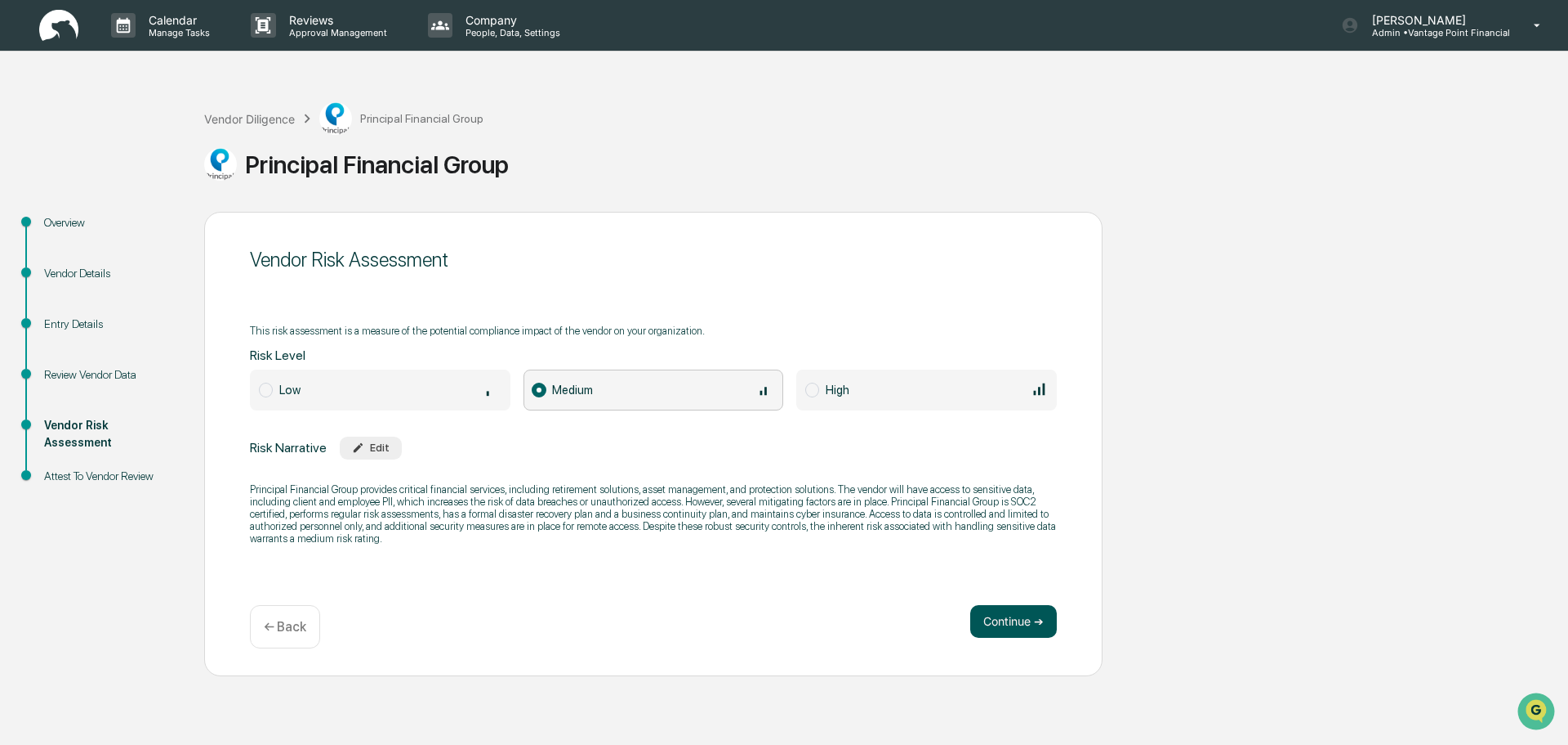
click at [995, 620] on button "Continue ➔" at bounding box center [1013, 622] width 86 height 33
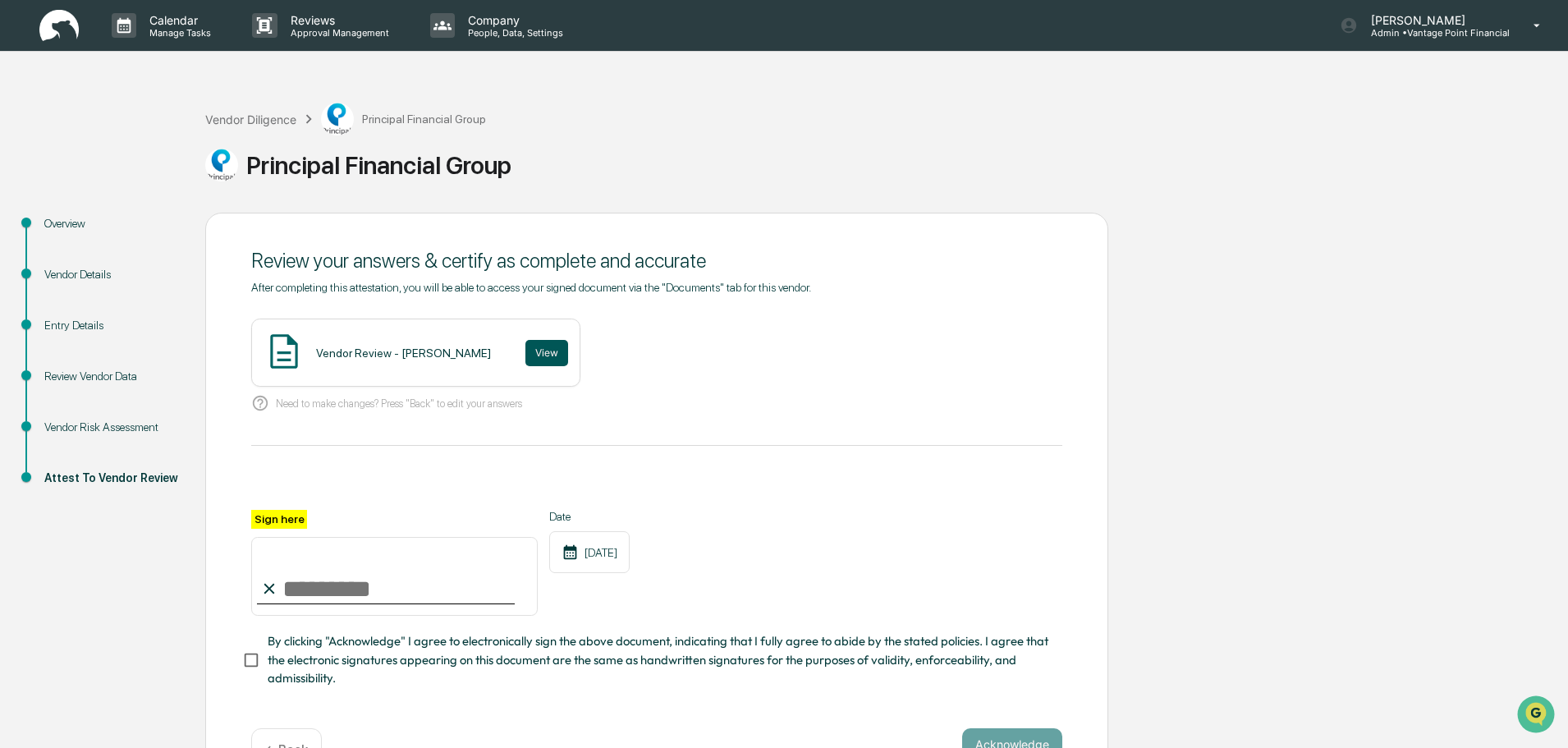
click at [525, 347] on button "View" at bounding box center [546, 353] width 43 height 26
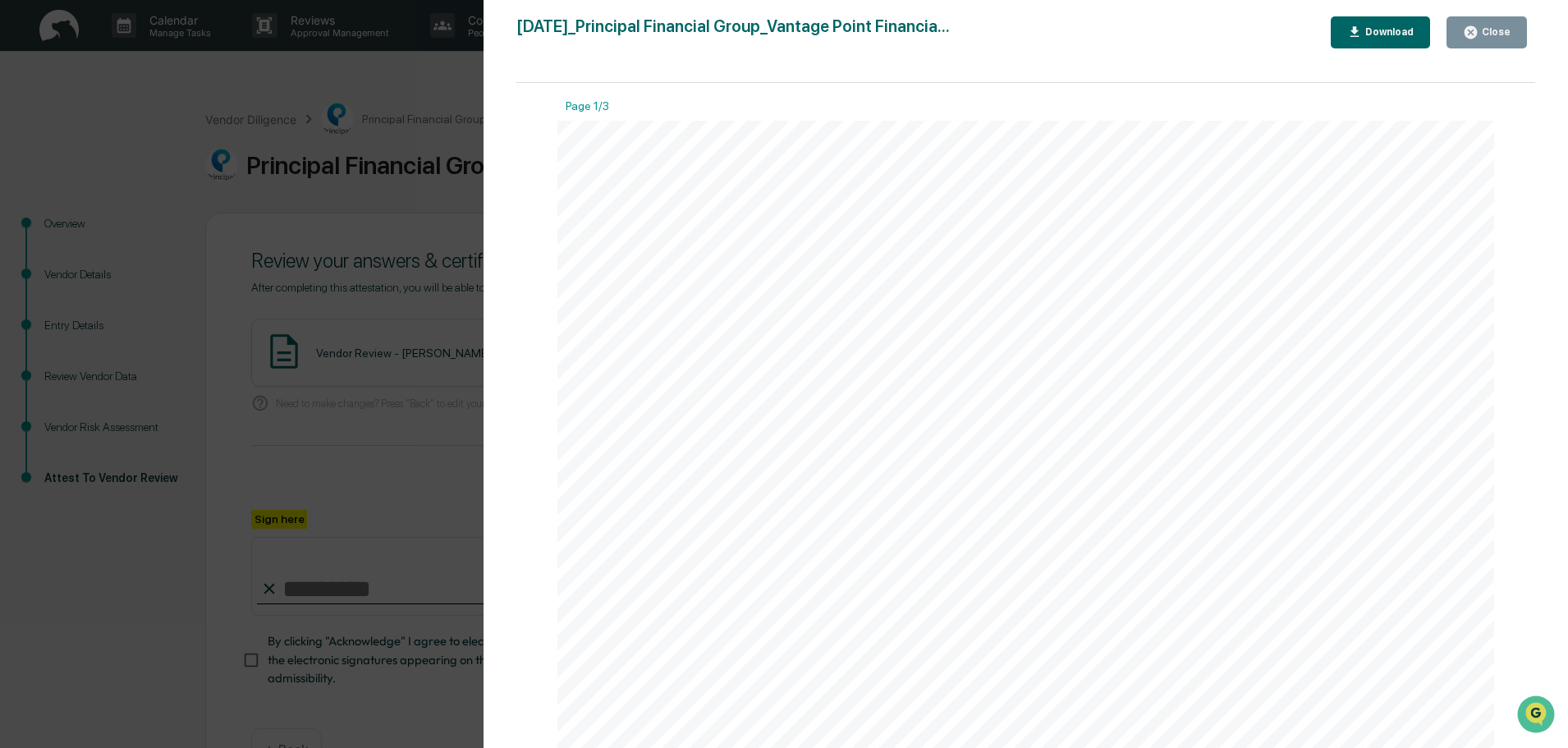
click at [1494, 35] on div "Close" at bounding box center [1494, 32] width 32 height 12
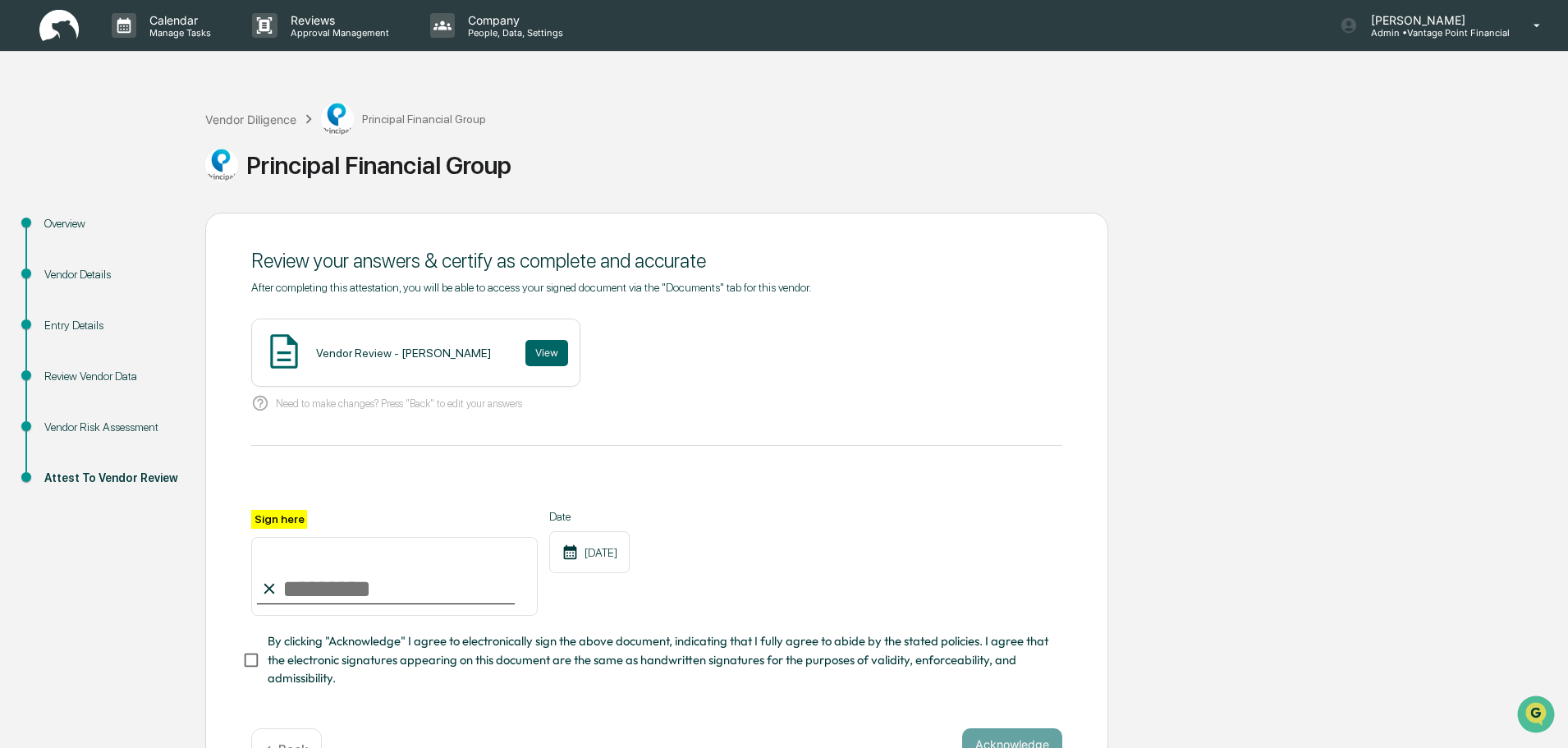
click at [345, 599] on input "Sign here" at bounding box center [395, 576] width 286 height 78
type input "**********"
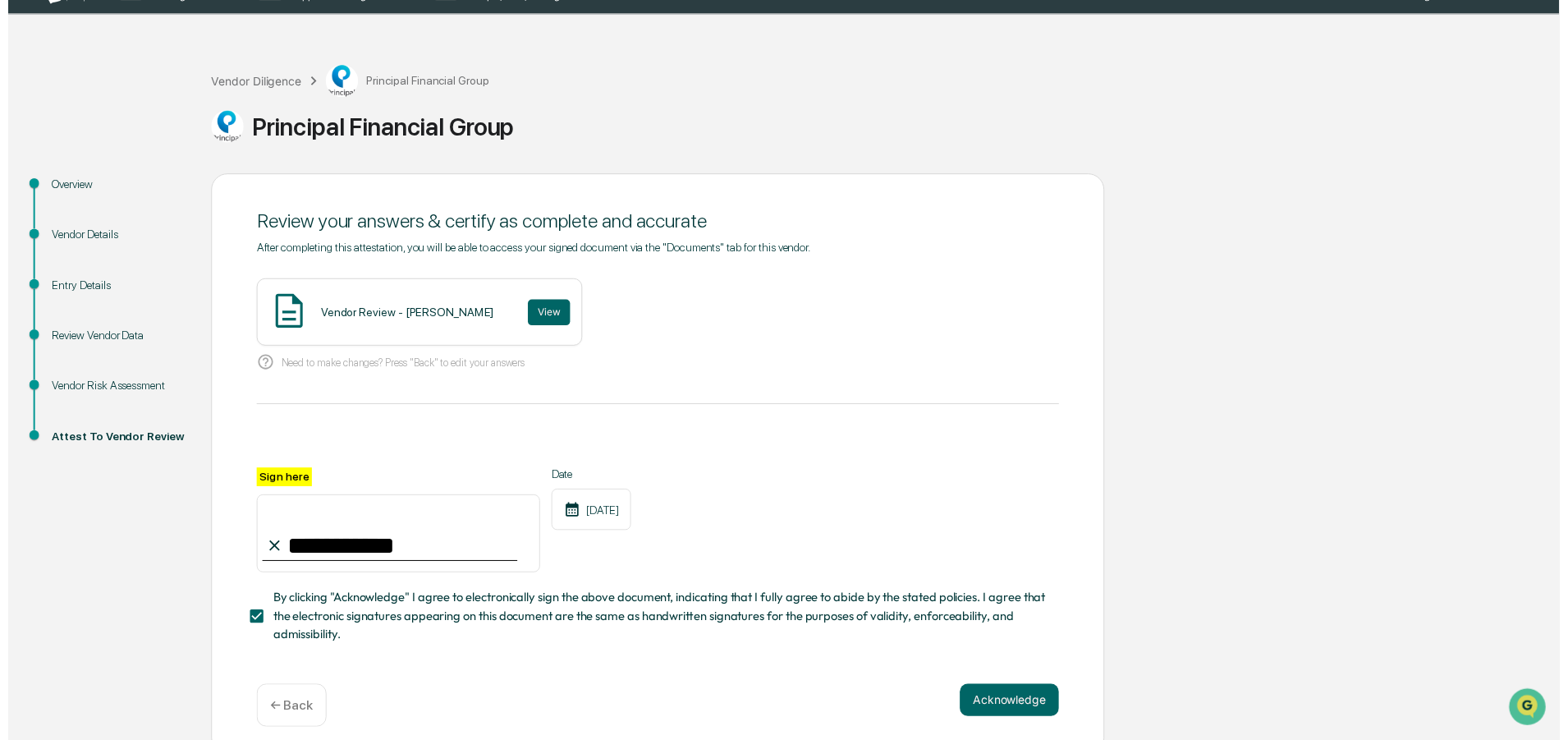
scroll to position [57, 0]
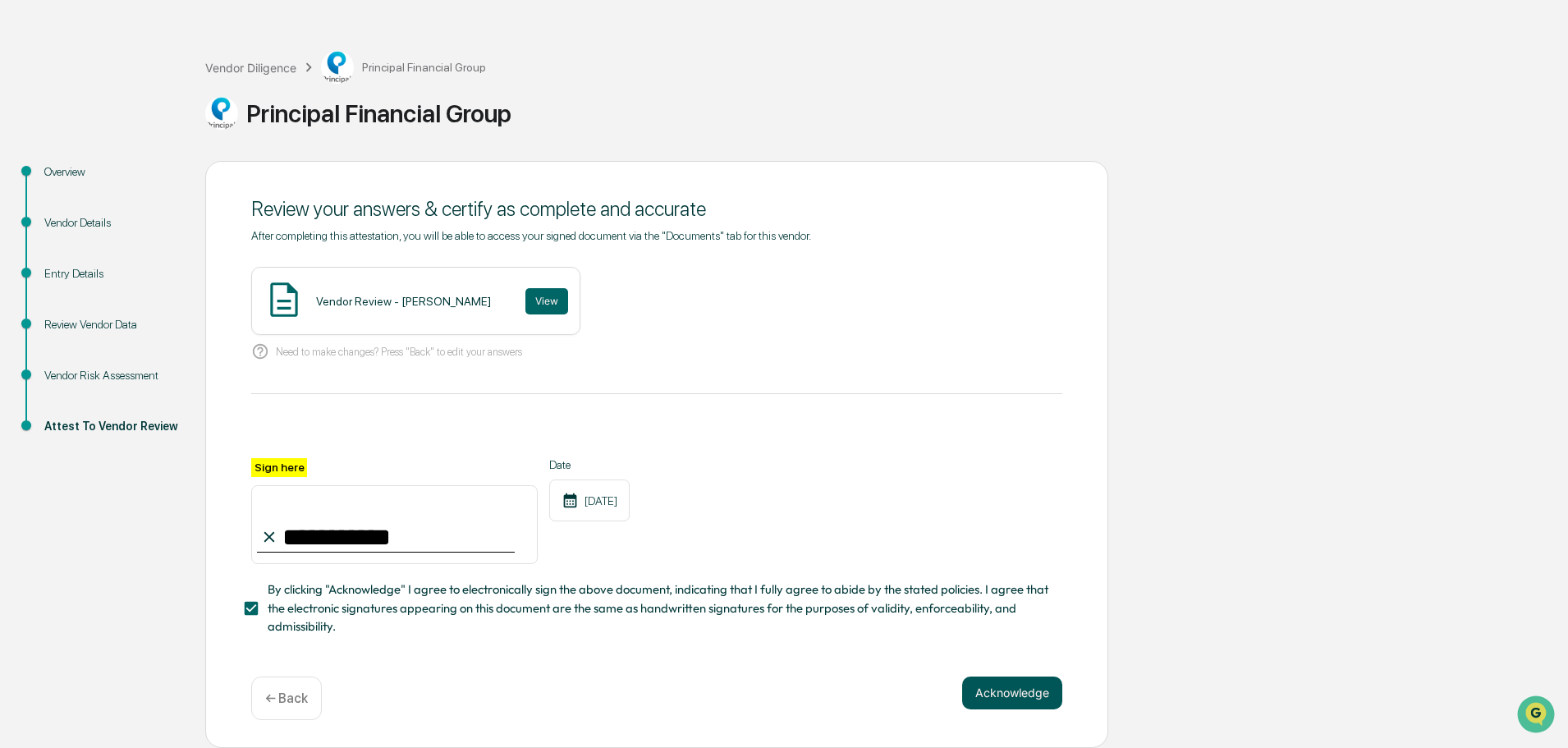
click at [1020, 689] on button "Acknowledge" at bounding box center [1013, 692] width 100 height 33
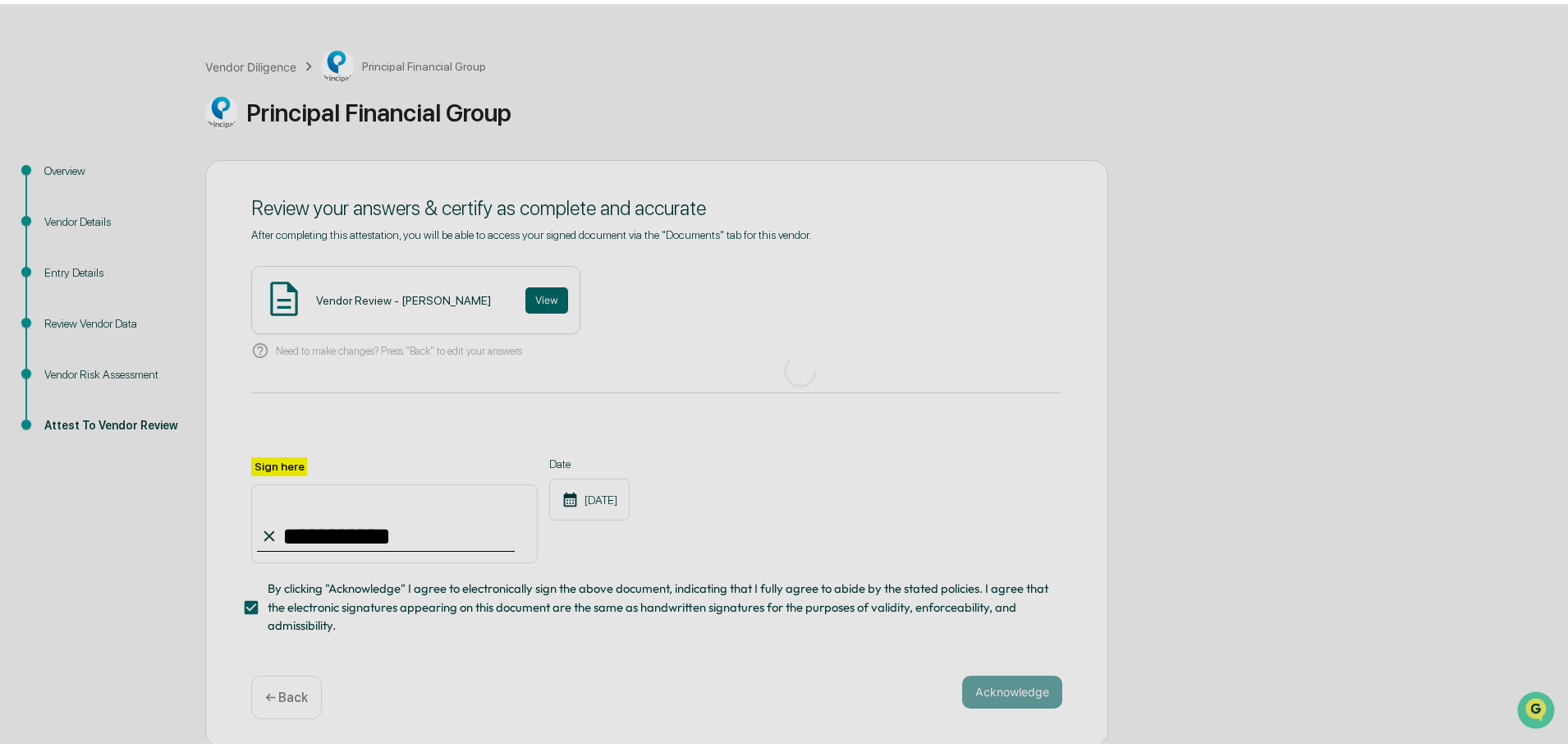
scroll to position [0, 0]
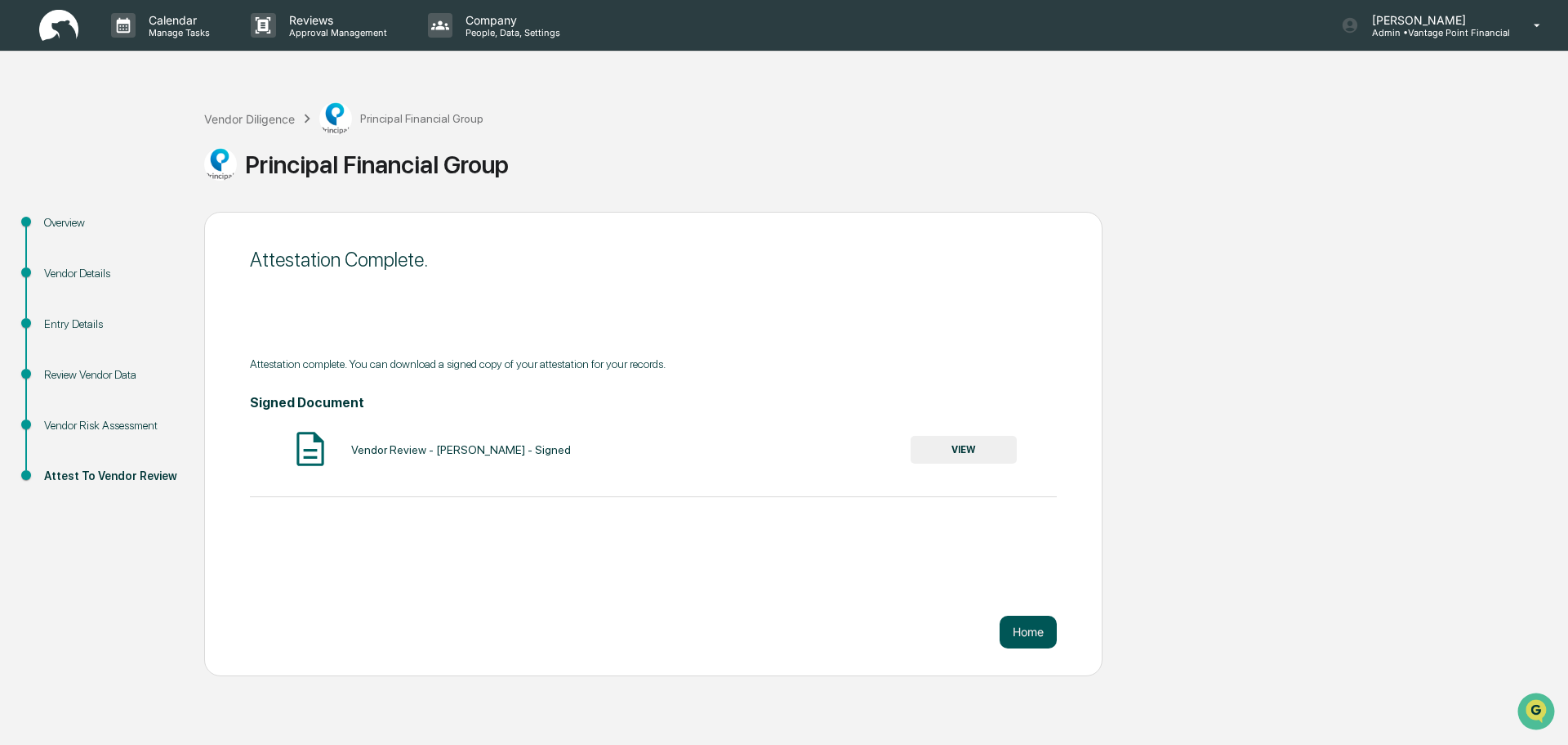
click at [1037, 635] on button "Home" at bounding box center [1028, 632] width 57 height 33
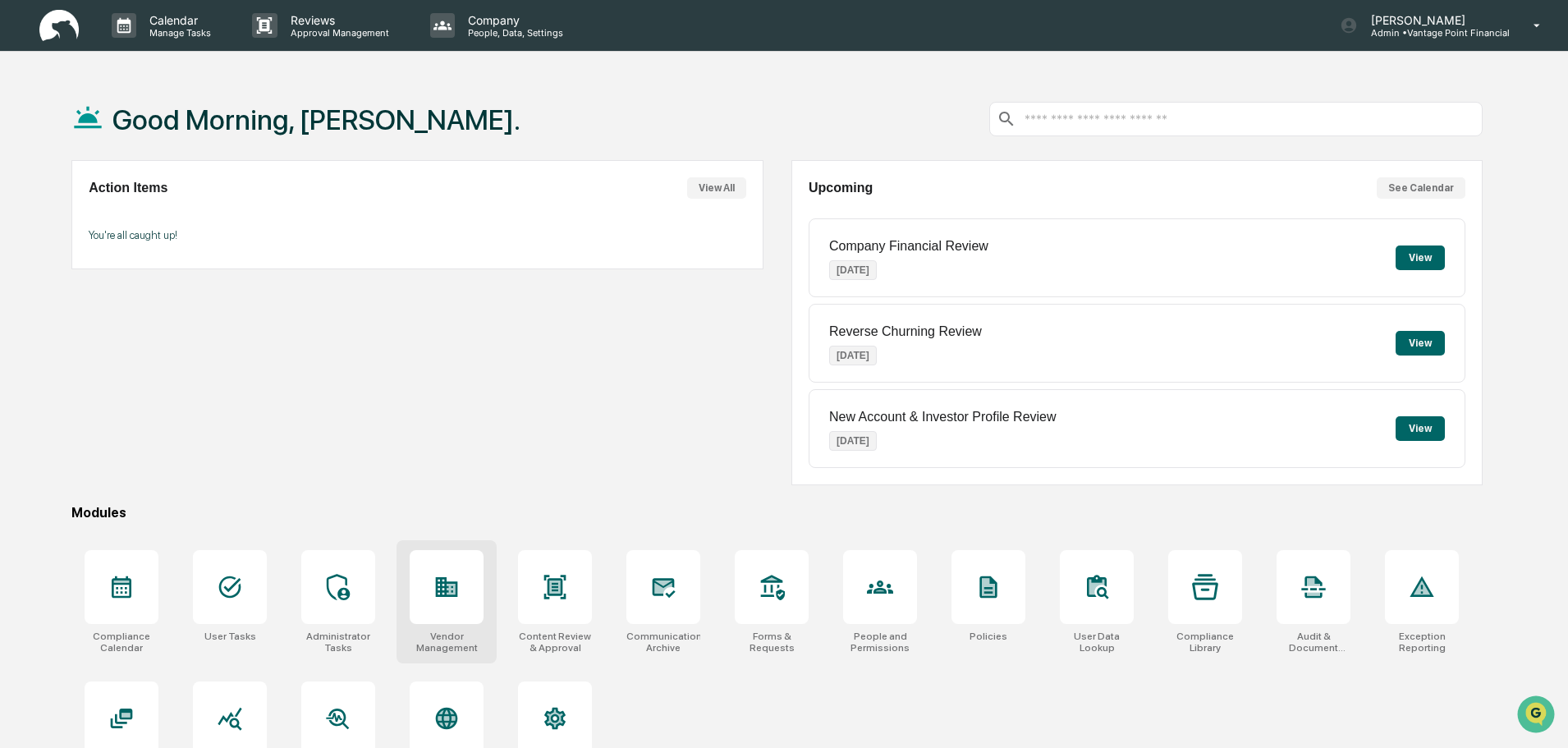
click at [448, 597] on icon at bounding box center [447, 587] width 22 height 20
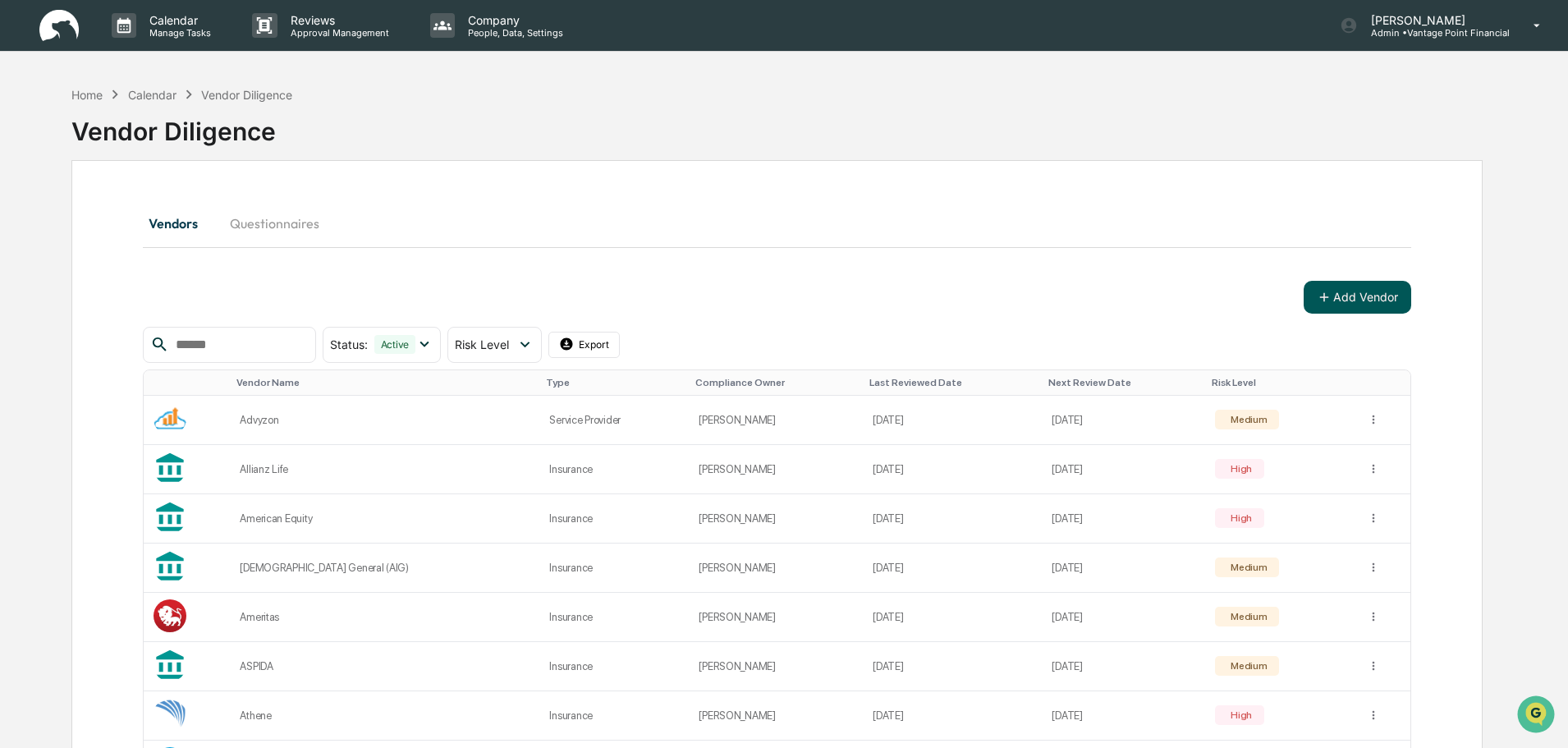
click at [1320, 293] on icon at bounding box center [1325, 297] width 15 height 15
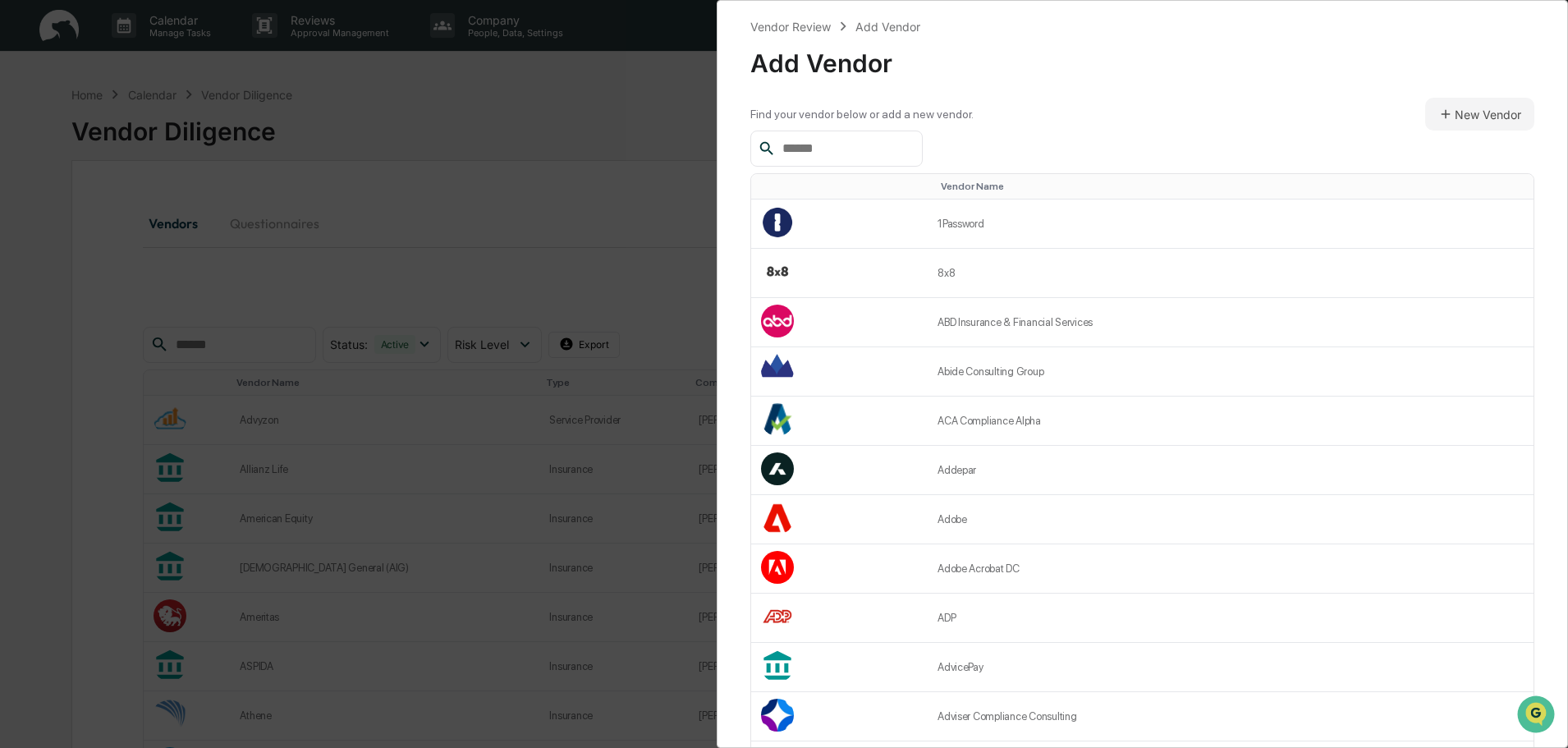
click at [862, 159] on input "text" at bounding box center [845, 148] width 139 height 21
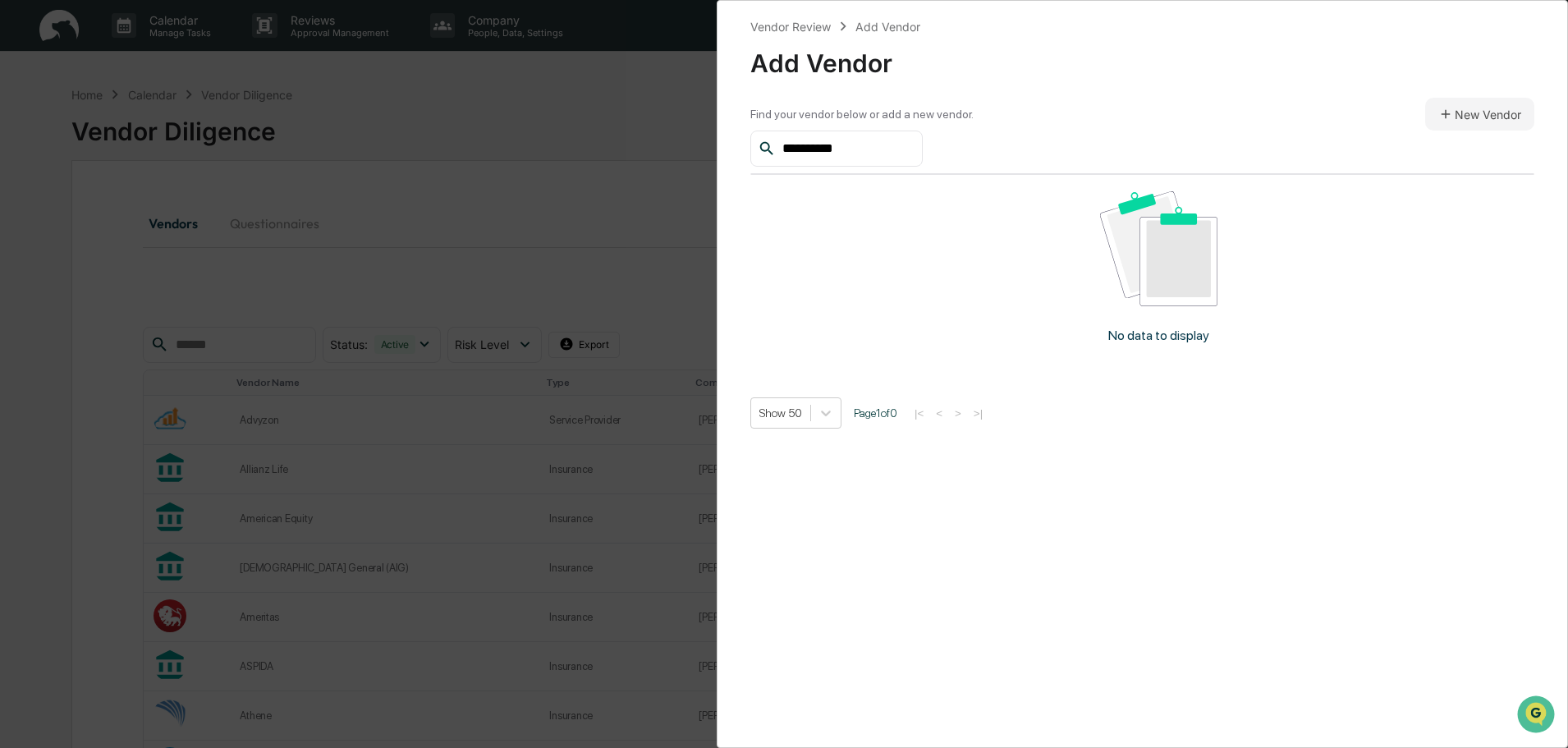
type input "**********"
click at [1491, 127] on button "New Vendor" at bounding box center [1480, 114] width 109 height 33
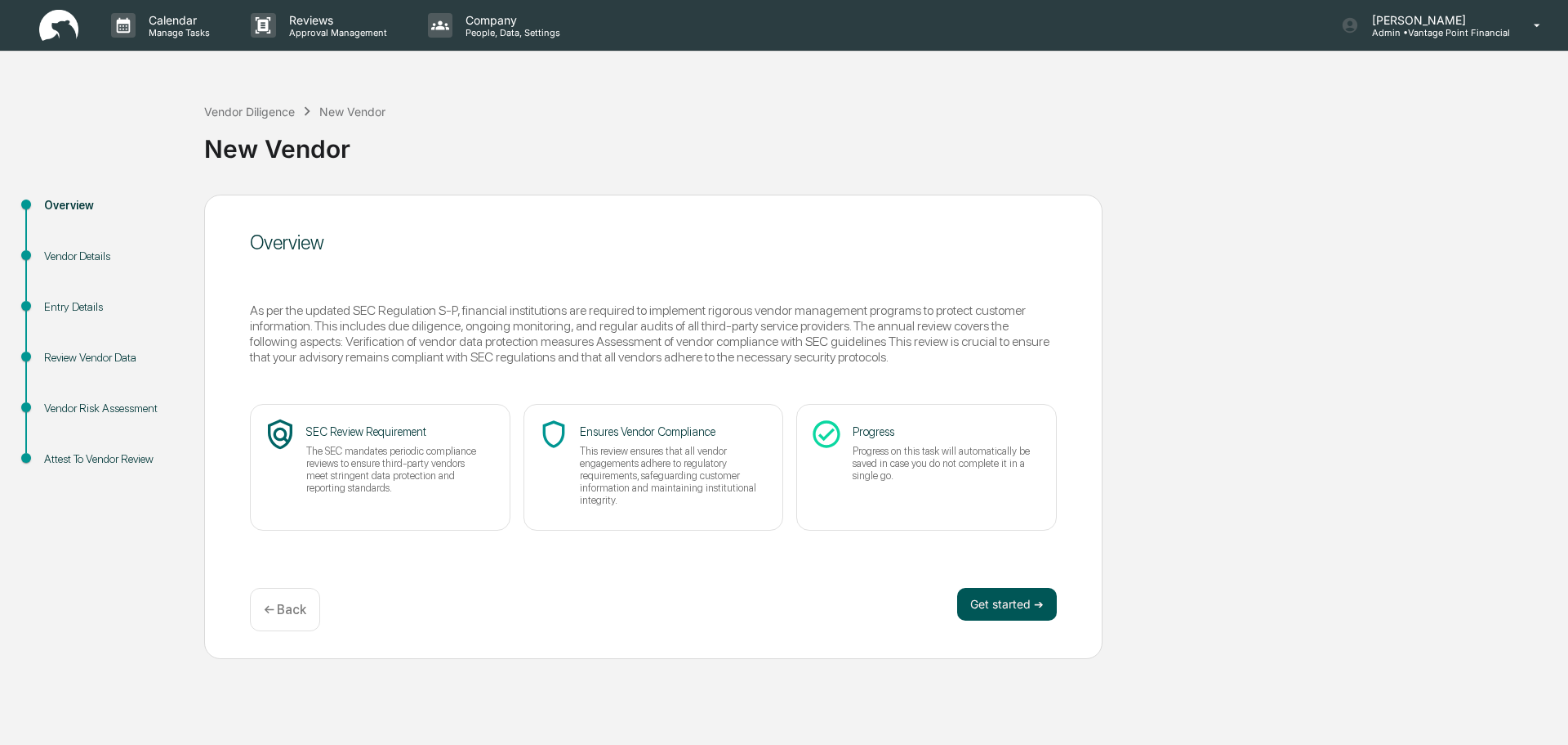
click at [994, 607] on button "Get started ➔" at bounding box center [1008, 604] width 100 height 33
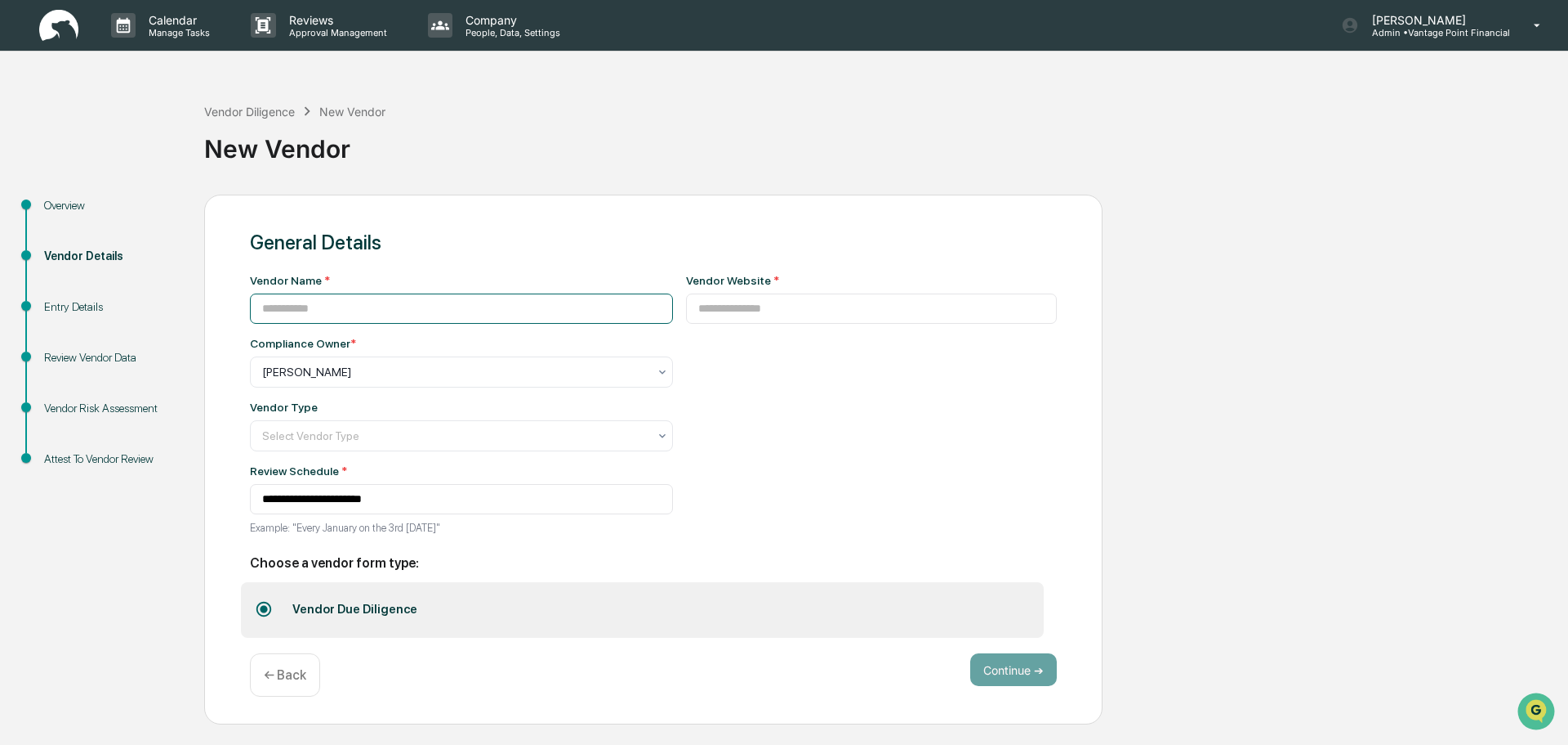
click at [332, 309] on input at bounding box center [462, 308] width 424 height 30
type input "**********"
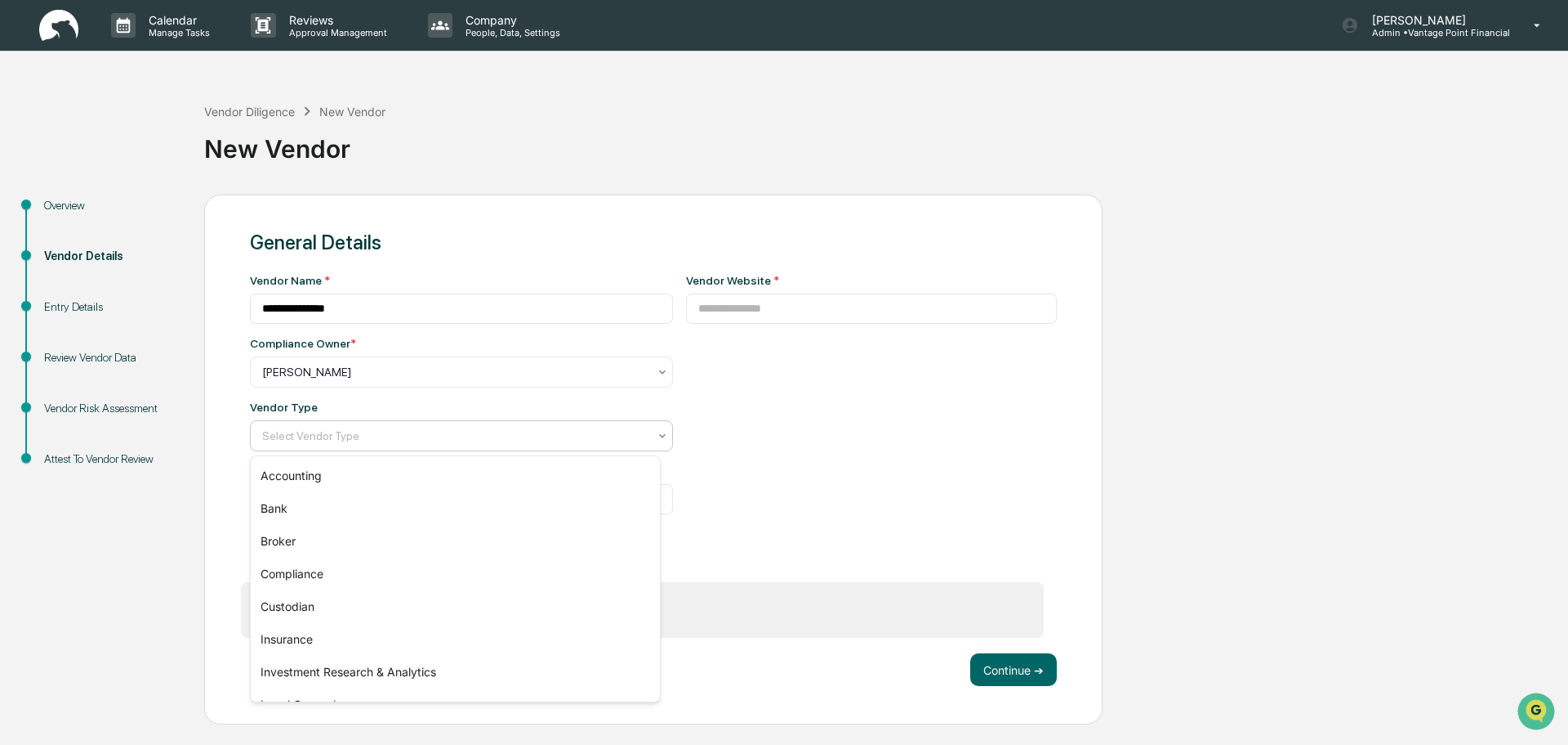
click at [358, 434] on div at bounding box center [454, 436] width 385 height 16
click at [307, 642] on div "Insurance" at bounding box center [455, 639] width 409 height 33
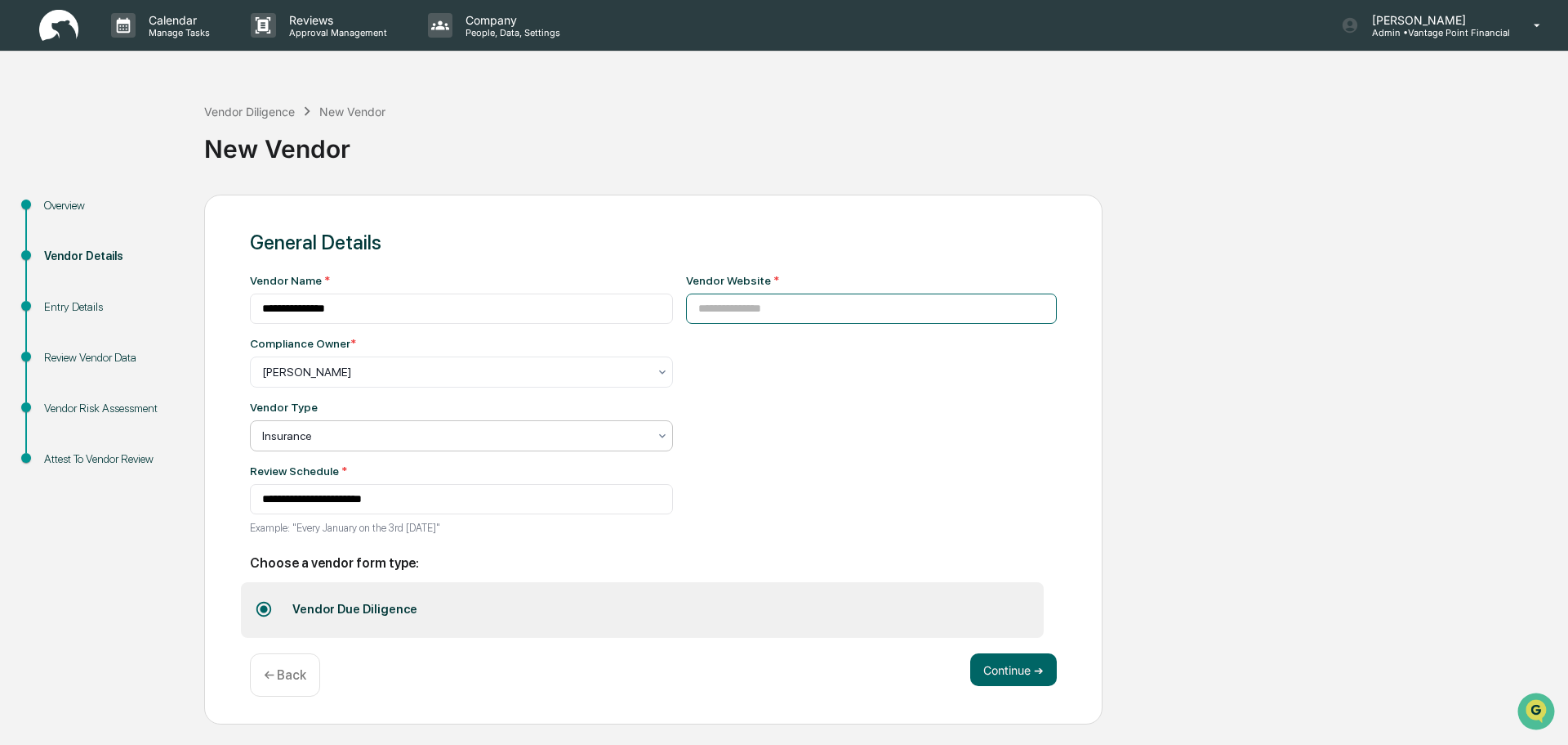
click at [725, 312] on input at bounding box center [872, 308] width 372 height 30
paste input "**********"
type input "**********"
click at [901, 459] on div "**********" at bounding box center [872, 409] width 372 height 270
click at [1040, 688] on div "Continue ➔ ← Back" at bounding box center [654, 675] width 807 height 44
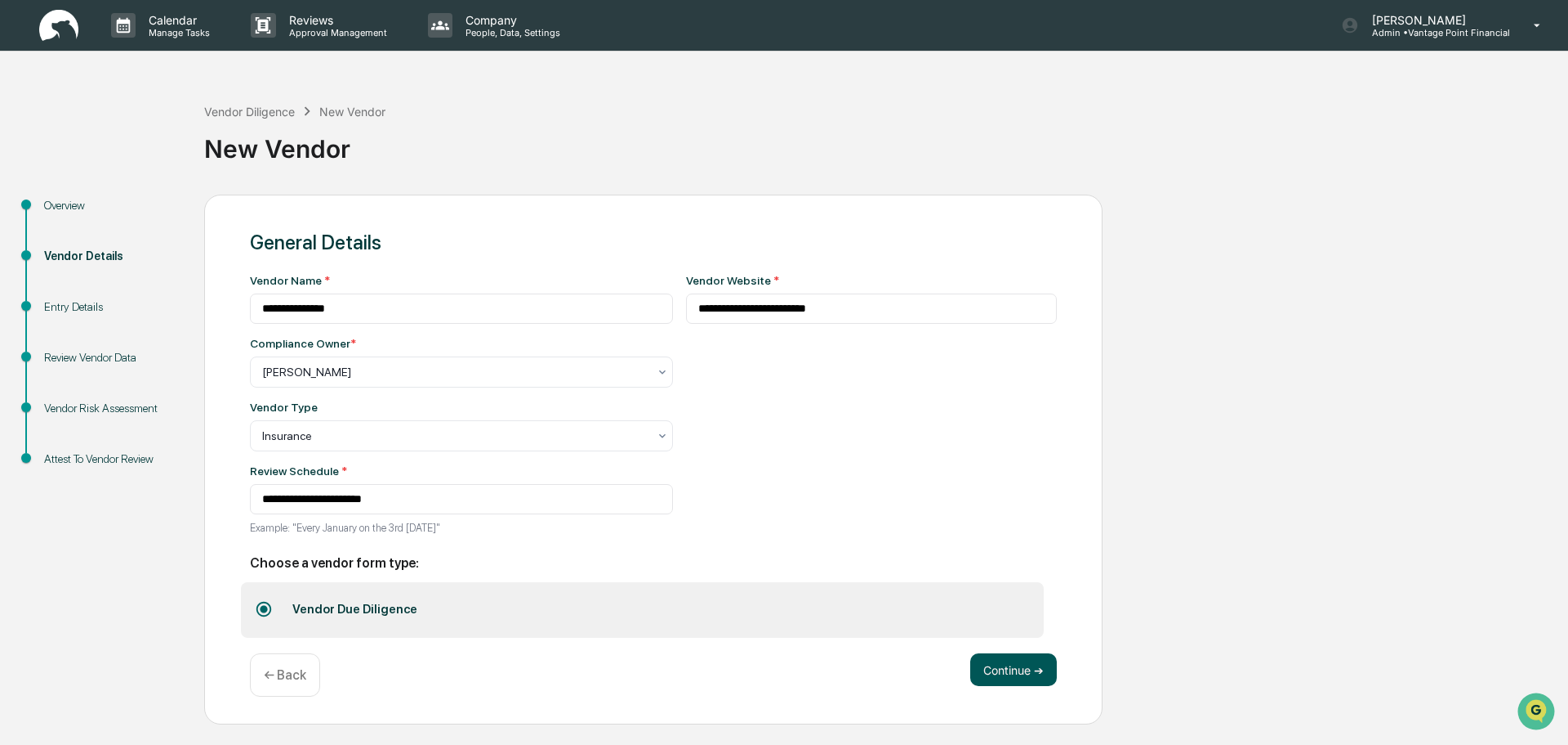
click at [1041, 674] on button "Continue ➔" at bounding box center [1013, 670] width 86 height 33
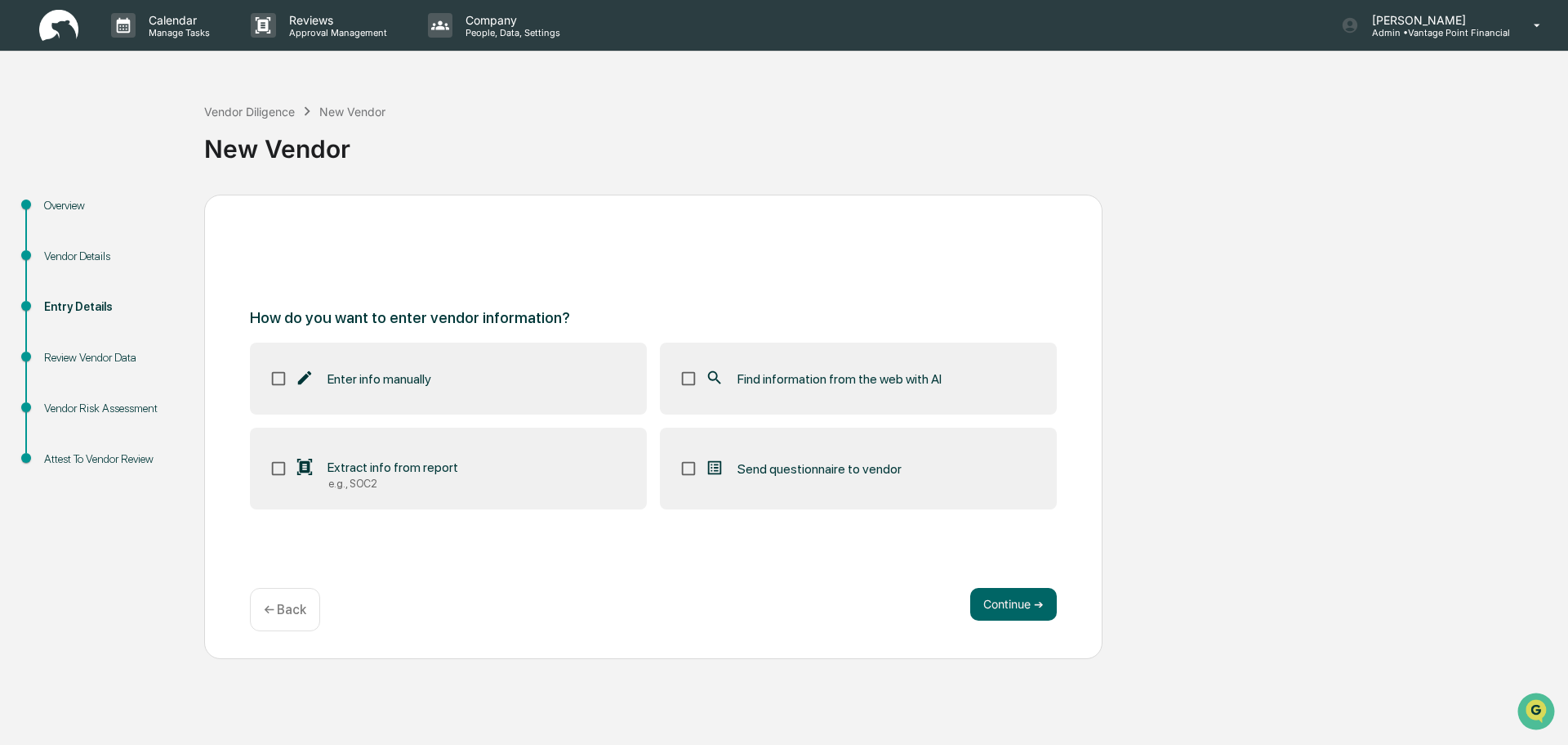
click at [442, 389] on label "Enter info manually" at bounding box center [449, 377] width 397 height 72
click at [836, 386] on span "Find information from the web with AI" at bounding box center [839, 378] width 204 height 15
click at [1013, 617] on button "Continue ➔" at bounding box center [1013, 604] width 86 height 33
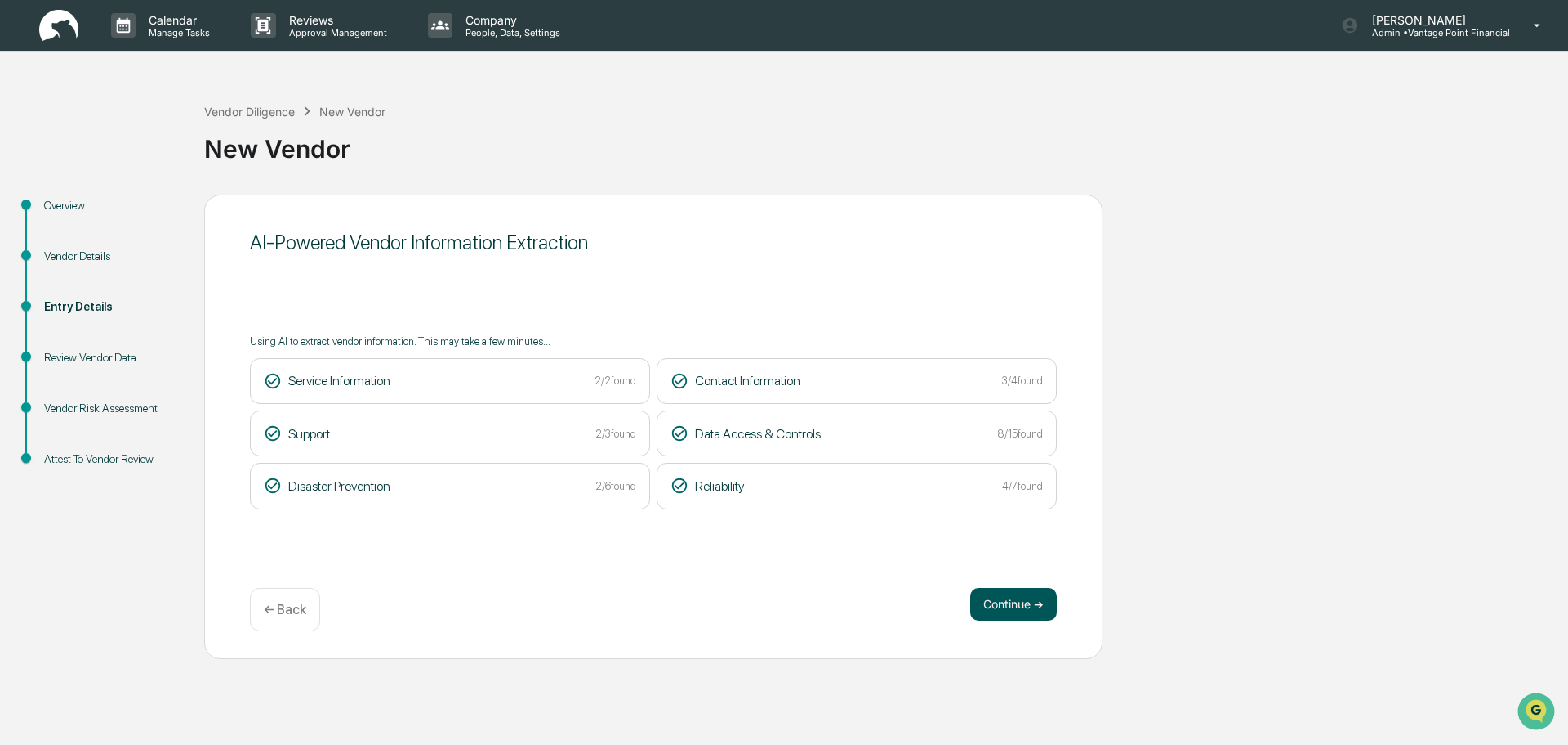
click at [1008, 598] on button "Continue ➔" at bounding box center [1013, 604] width 86 height 33
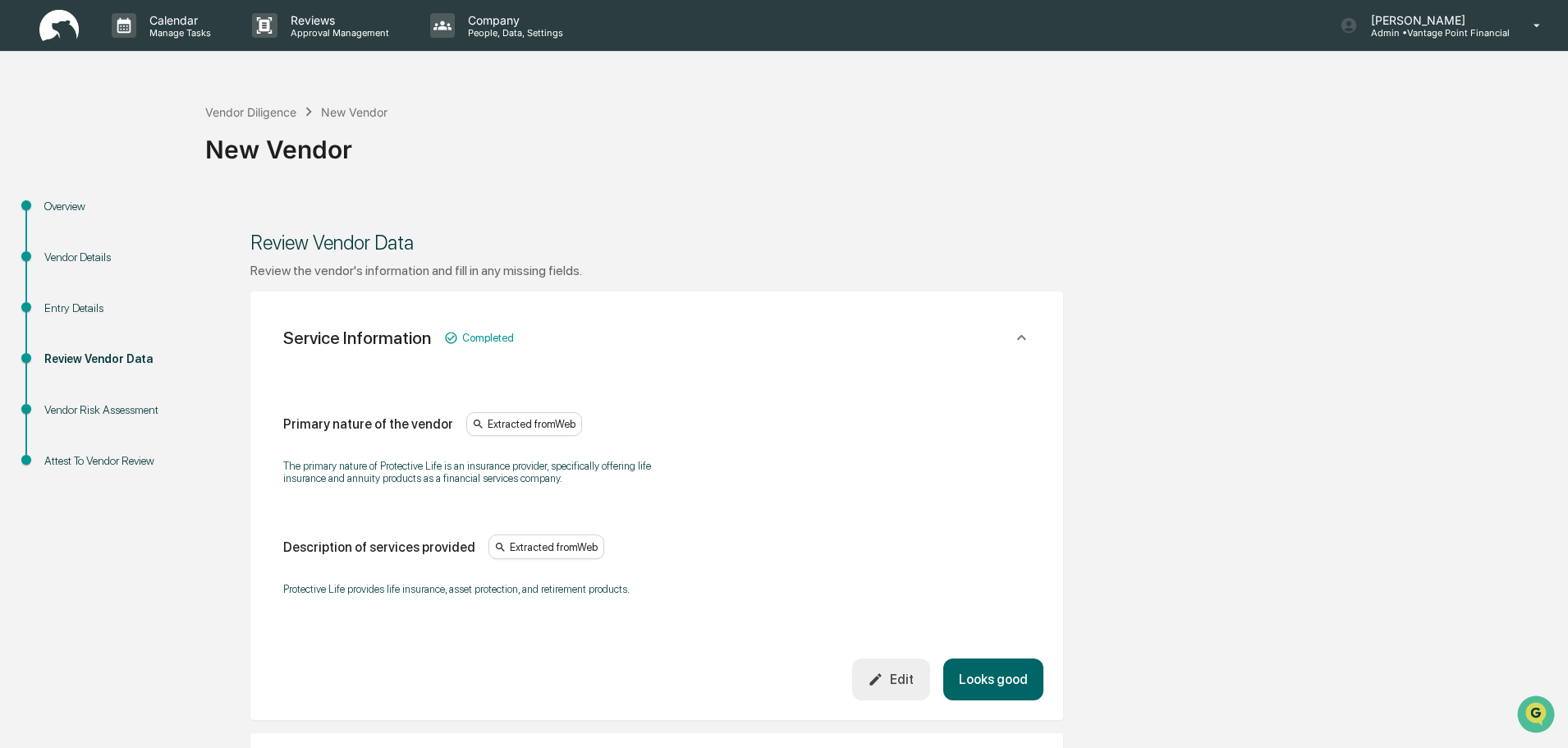
click at [978, 671] on button "Looks good" at bounding box center [994, 679] width 100 height 42
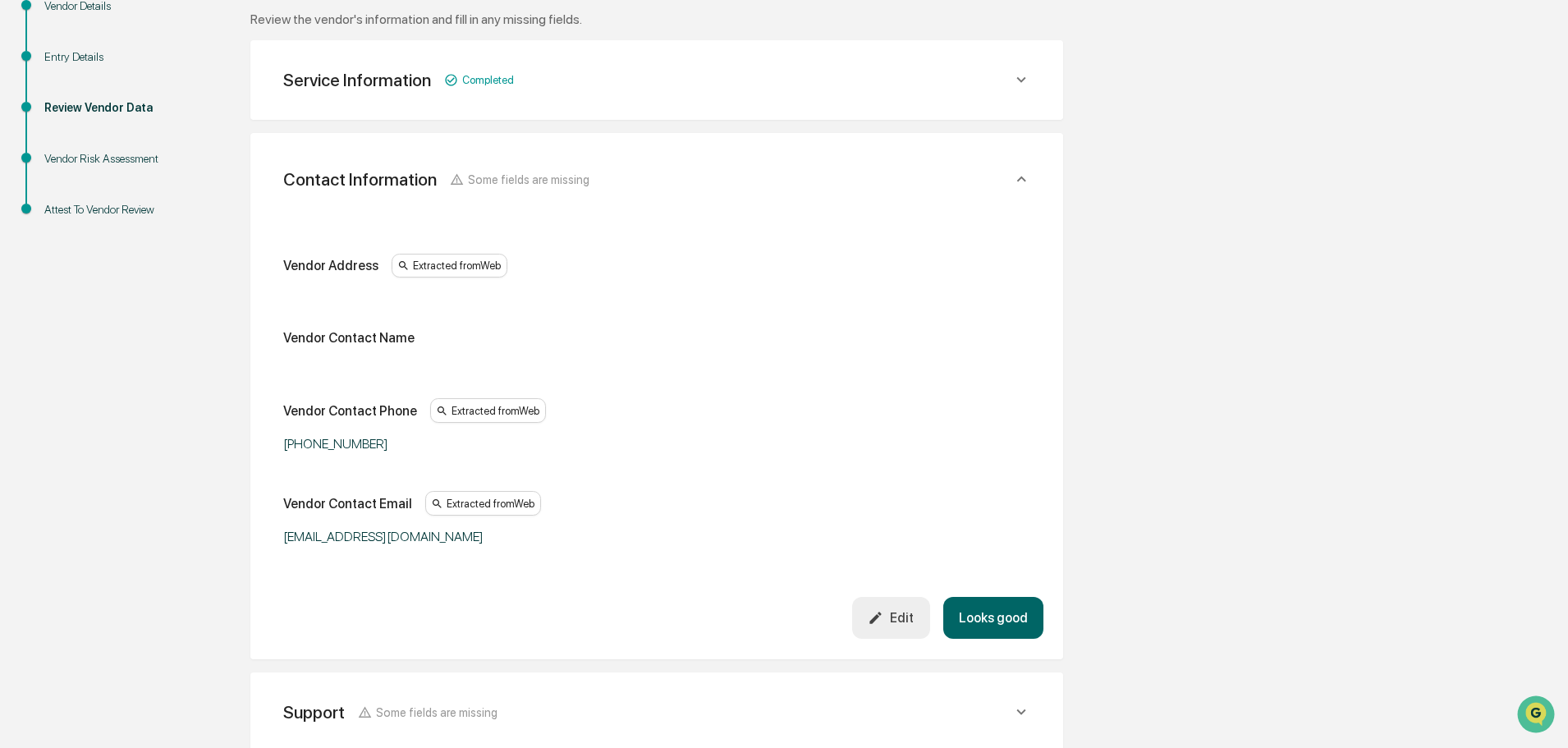
scroll to position [292, 0]
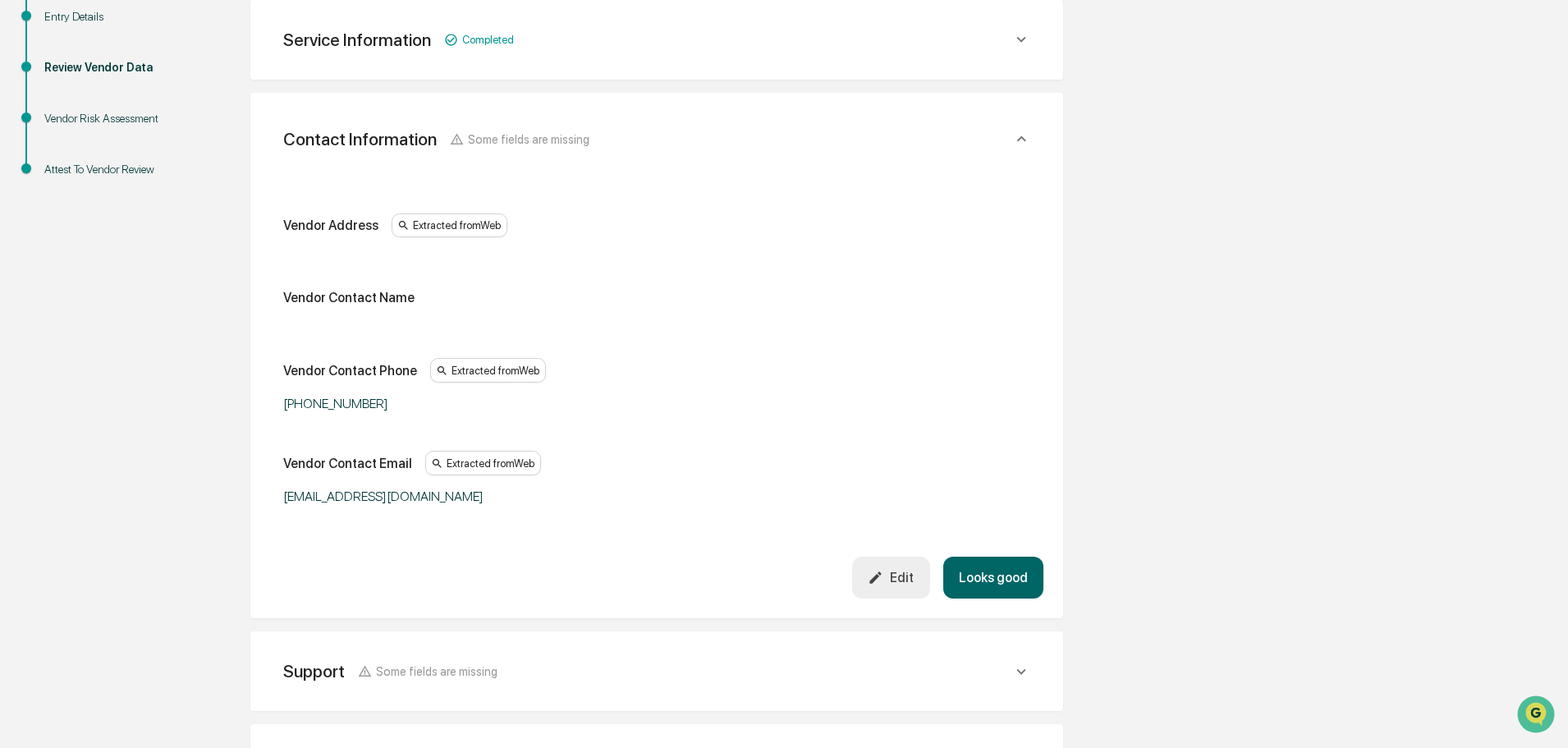
click at [883, 569] on icon "button" at bounding box center [875, 577] width 15 height 15
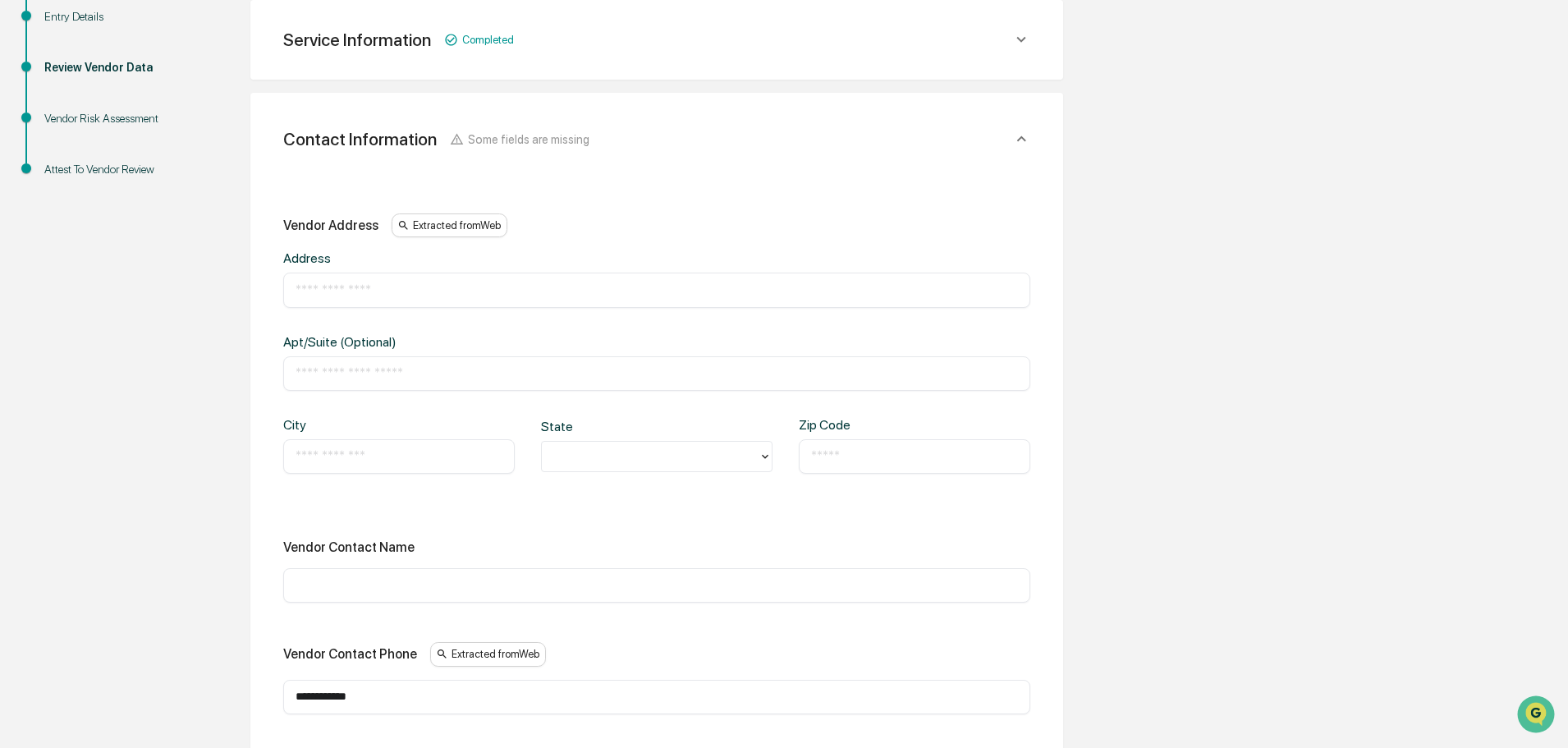
click at [358, 285] on input "text" at bounding box center [656, 290] width 723 height 16
click at [345, 293] on input "text" at bounding box center [656, 290] width 723 height 16
type input "**********"
type input "**"
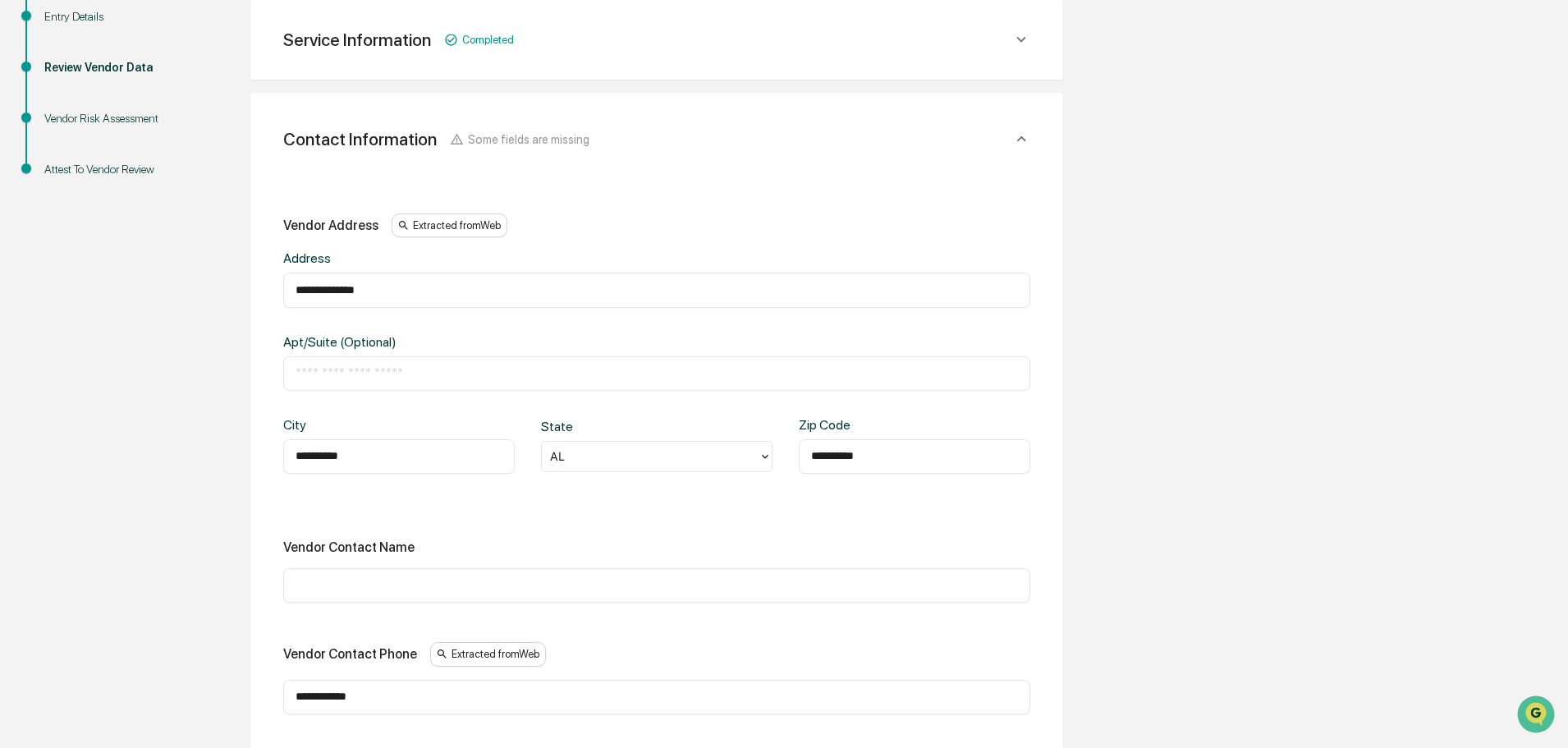
type input "**********"
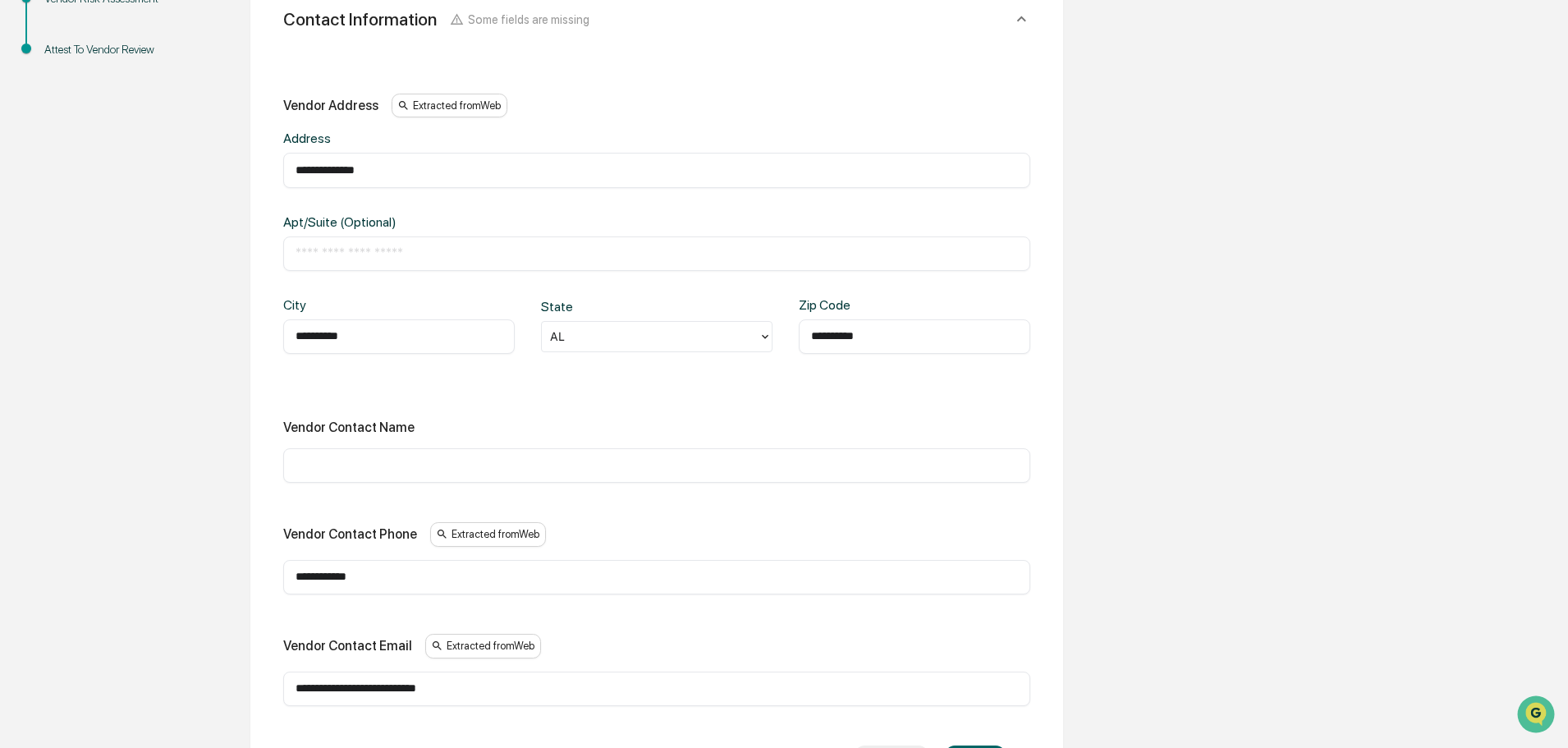
scroll to position [456, 0]
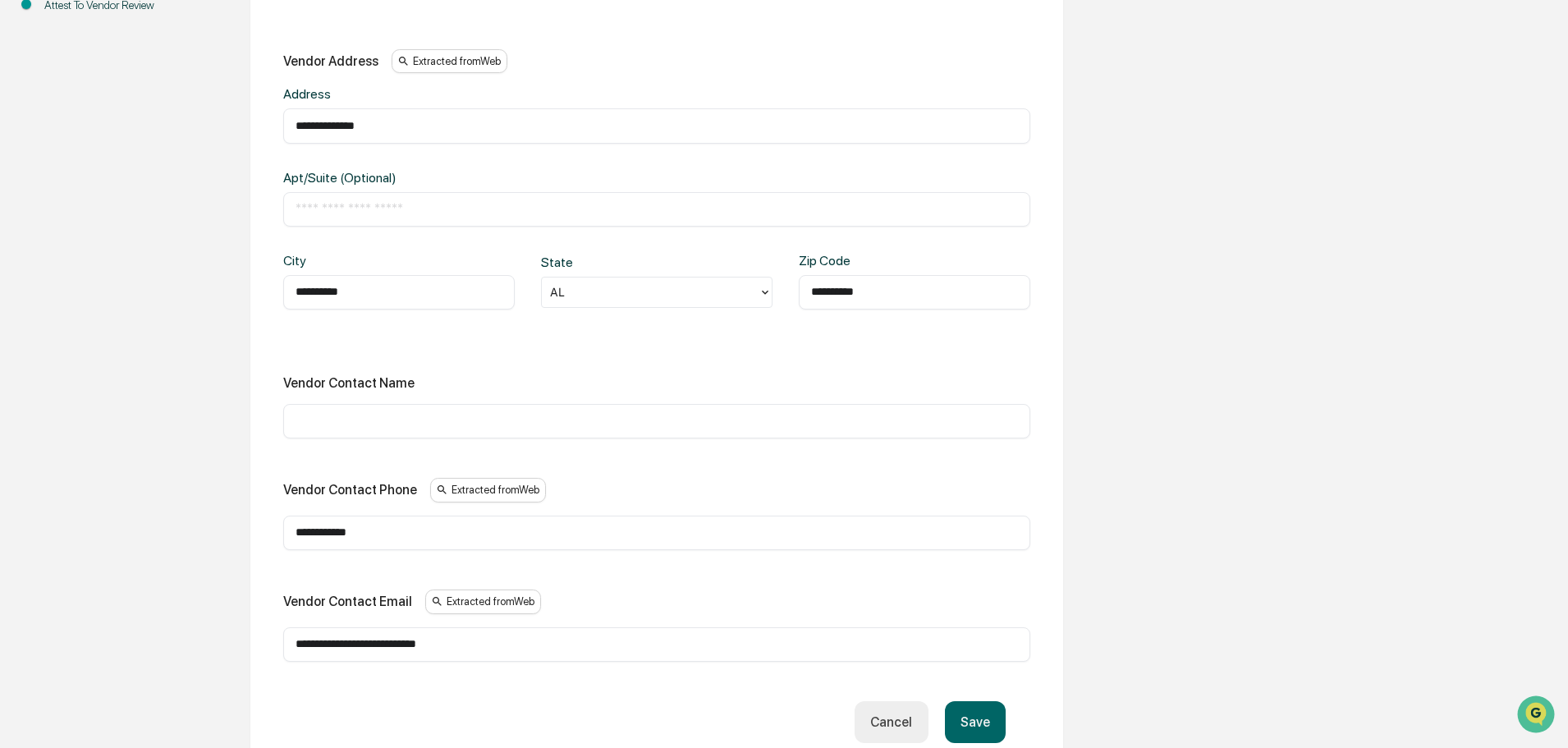
click at [420, 525] on input "**********" at bounding box center [656, 533] width 723 height 16
drag, startPoint x: 410, startPoint y: 532, endPoint x: -1, endPoint y: 558, distance: 411.8
type input "**********"
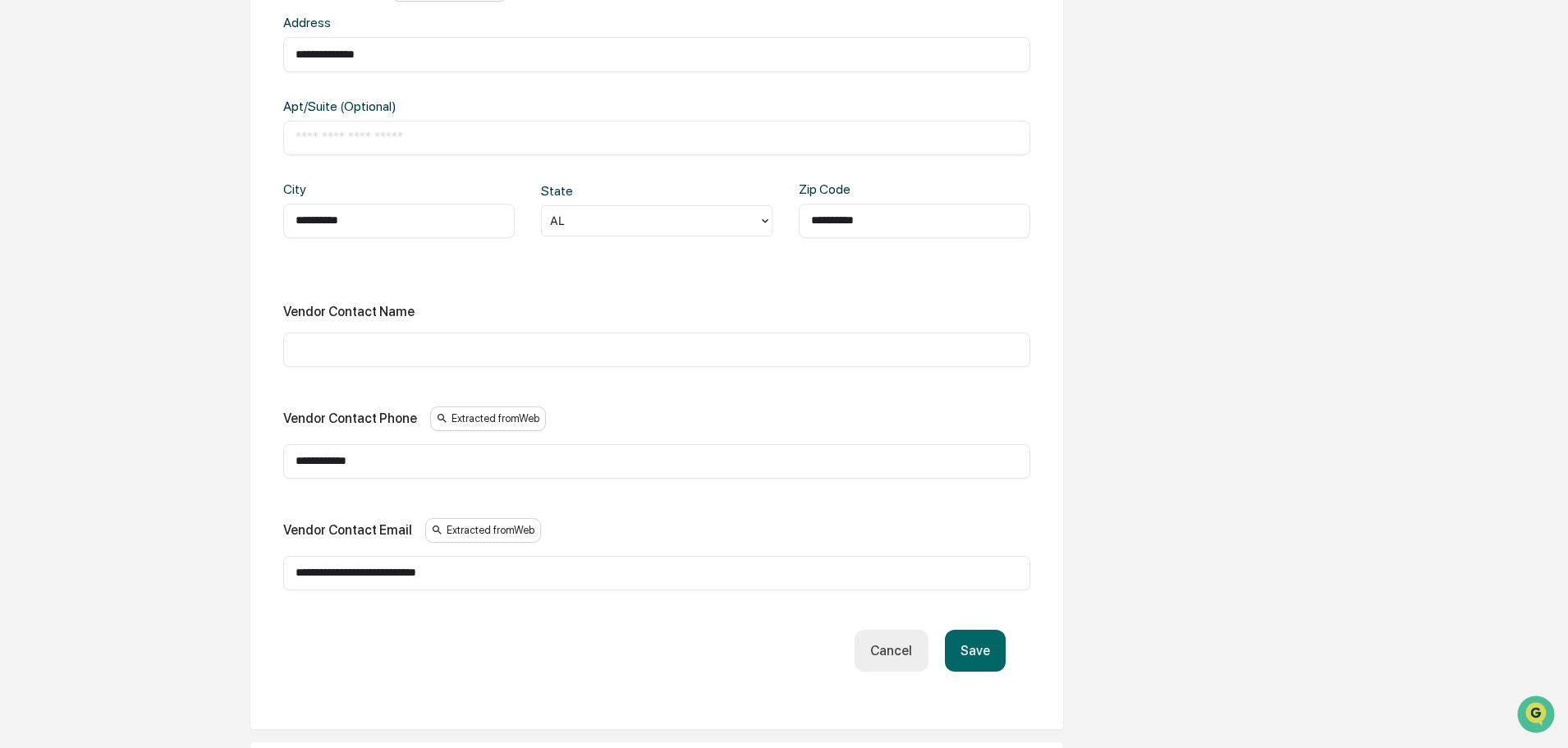
scroll to position [620, 0]
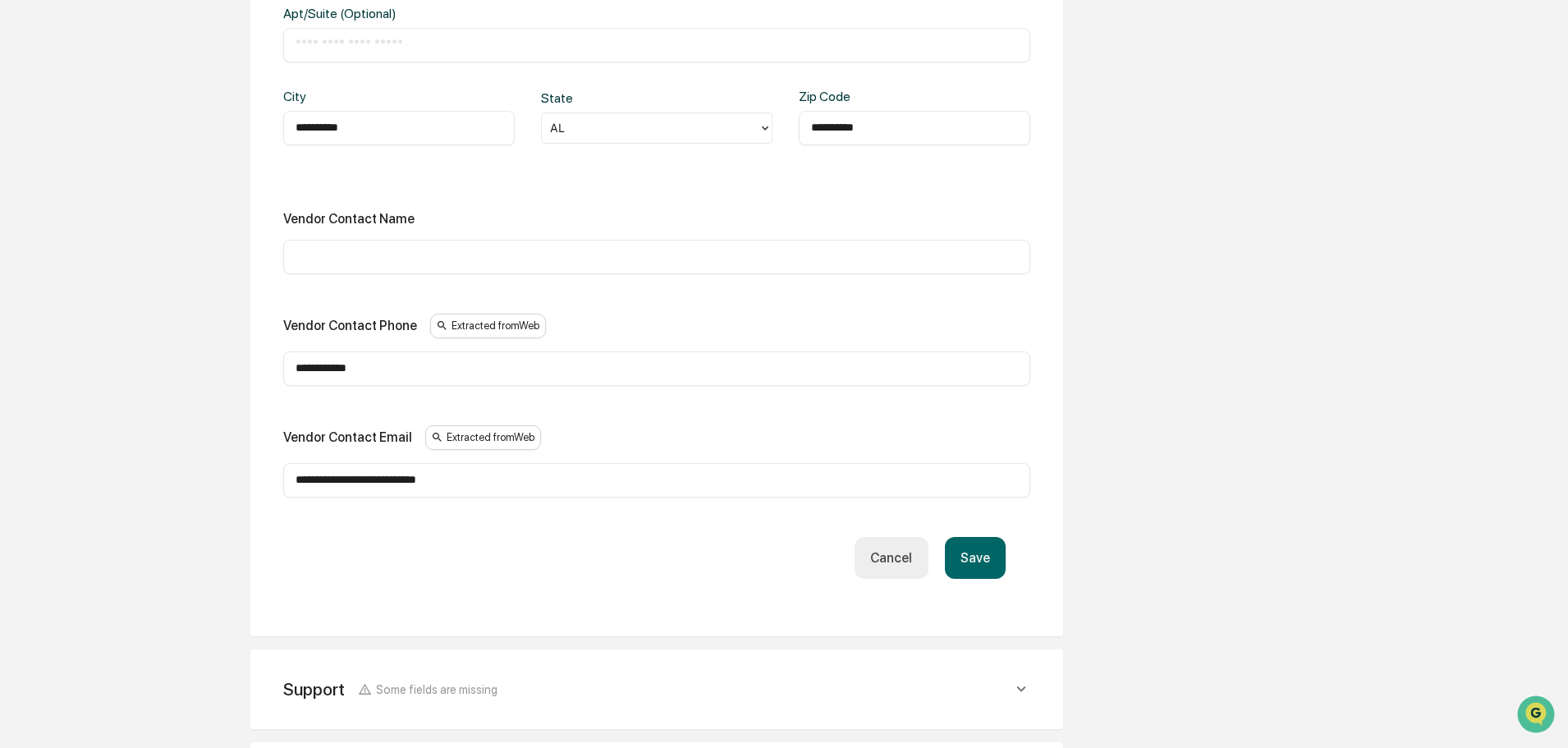
click at [989, 552] on button "Save" at bounding box center [975, 558] width 61 height 42
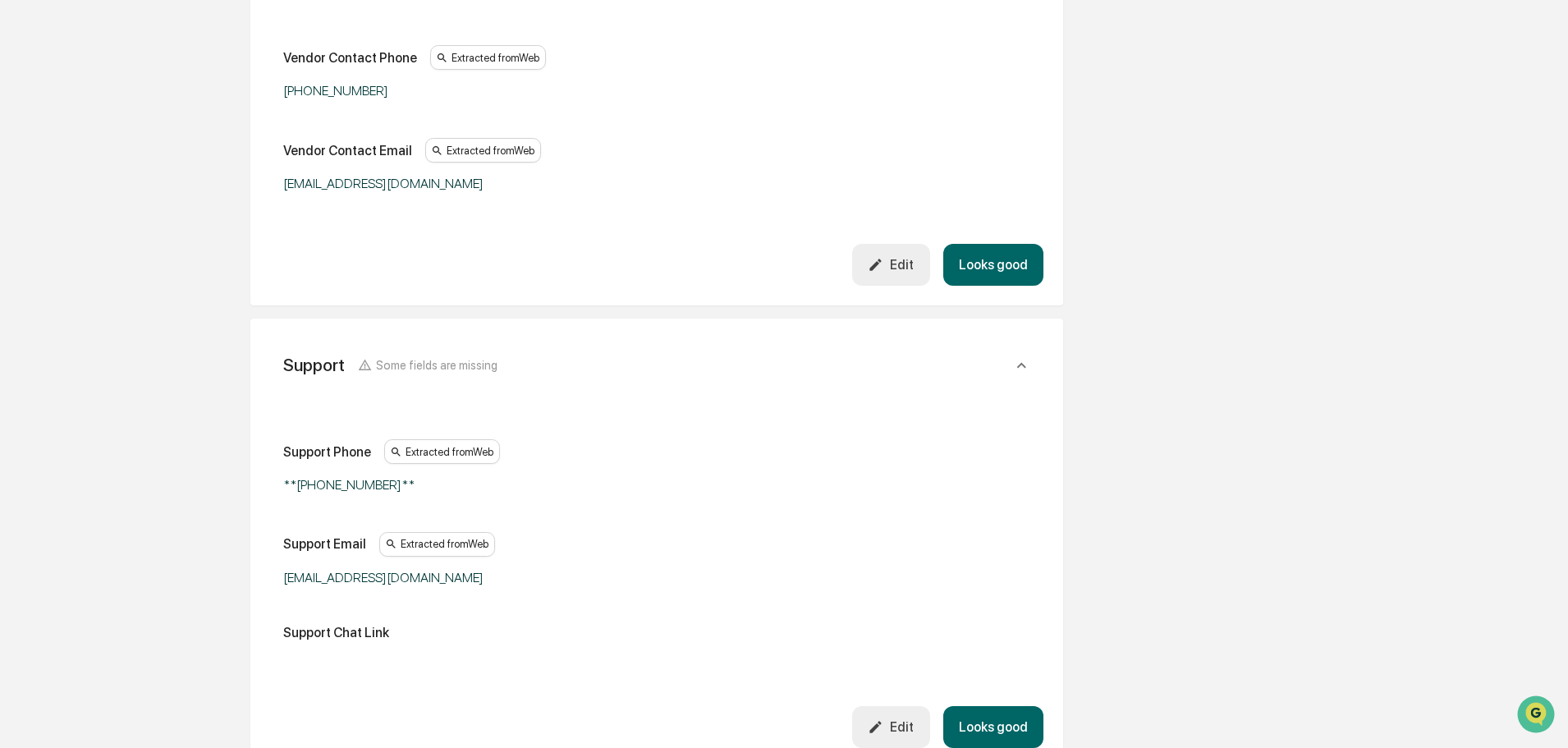
click at [914, 272] on div "Edit" at bounding box center [891, 264] width 46 height 15
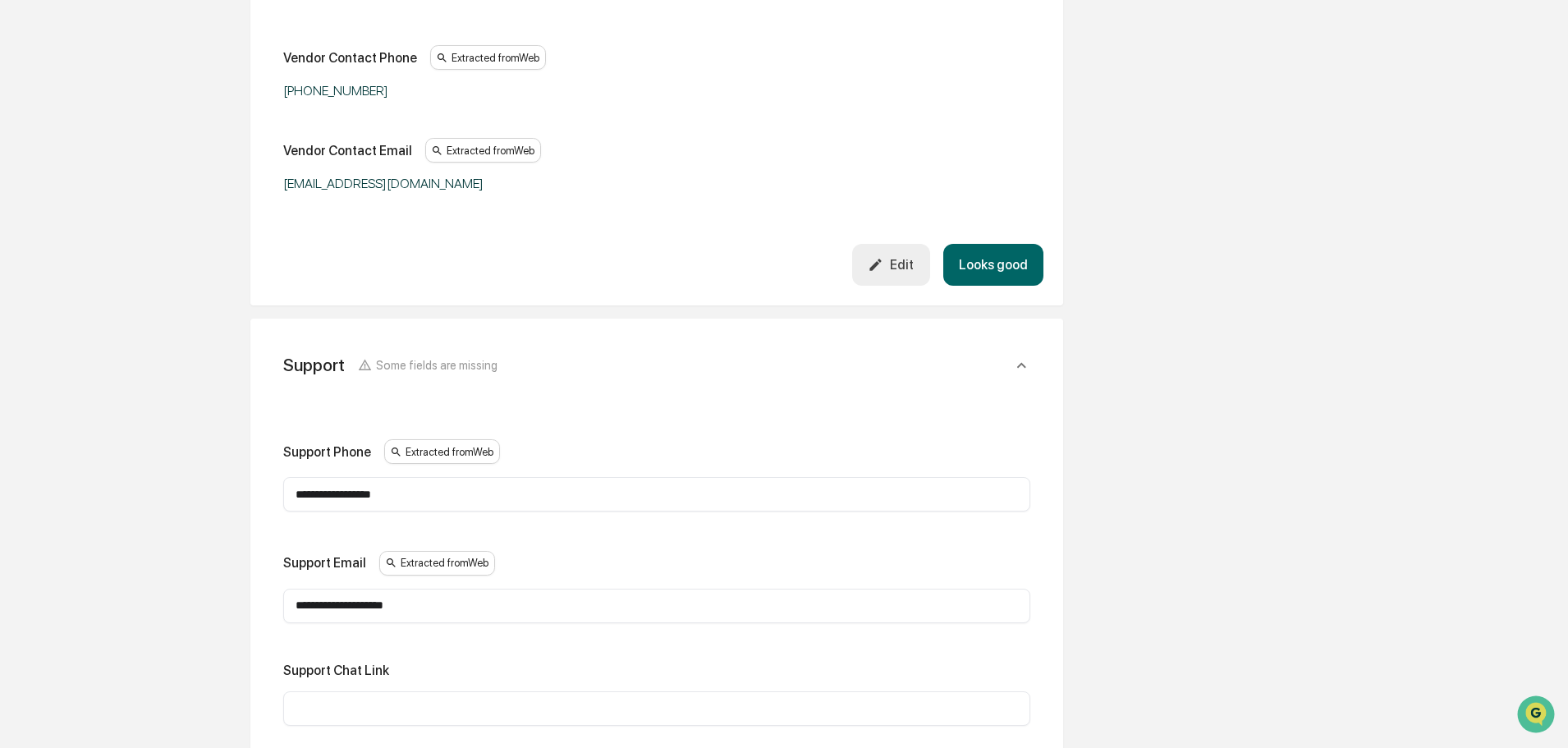
drag, startPoint x: 461, startPoint y: 496, endPoint x: -176, endPoint y: 499, distance: 637.0
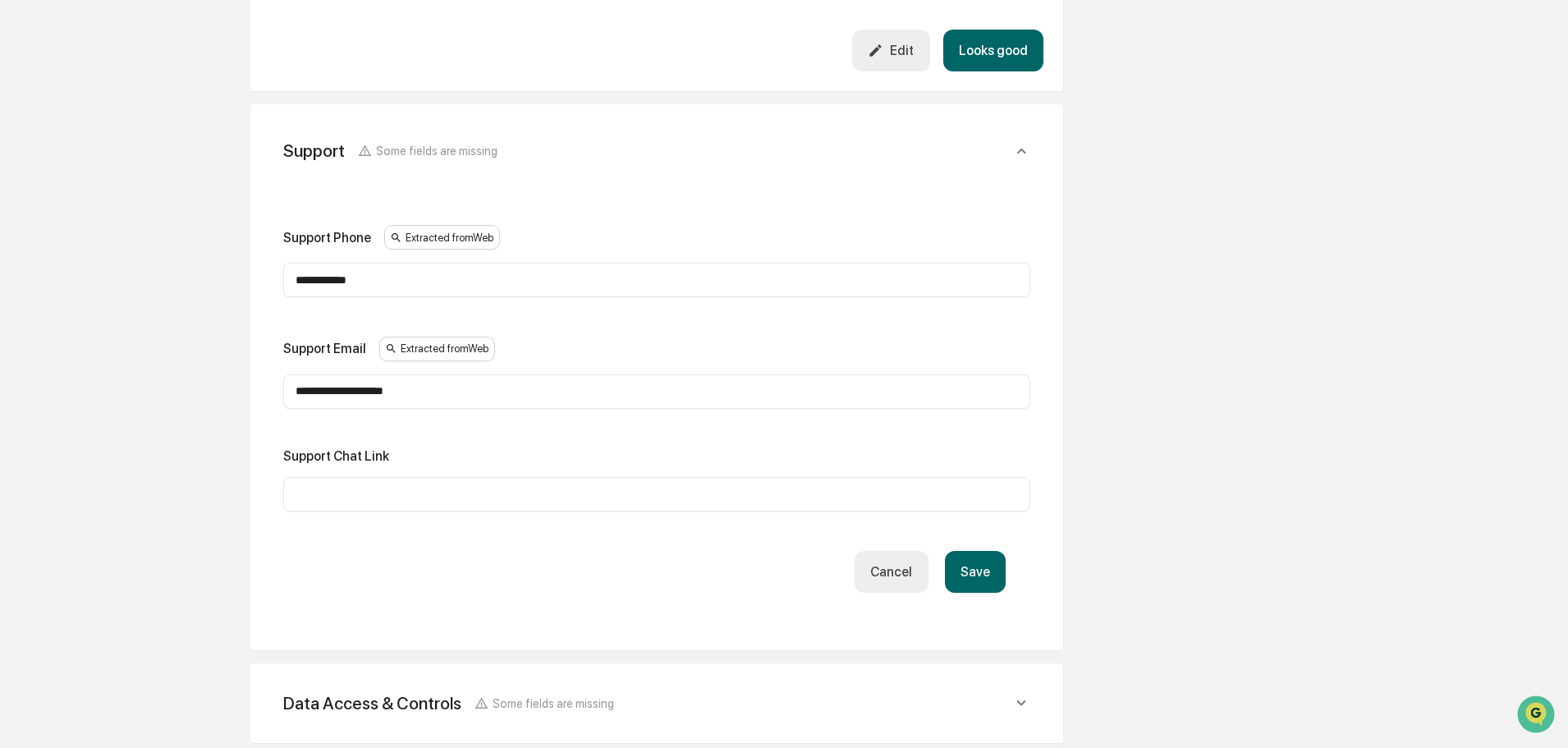
scroll to position [866, 0]
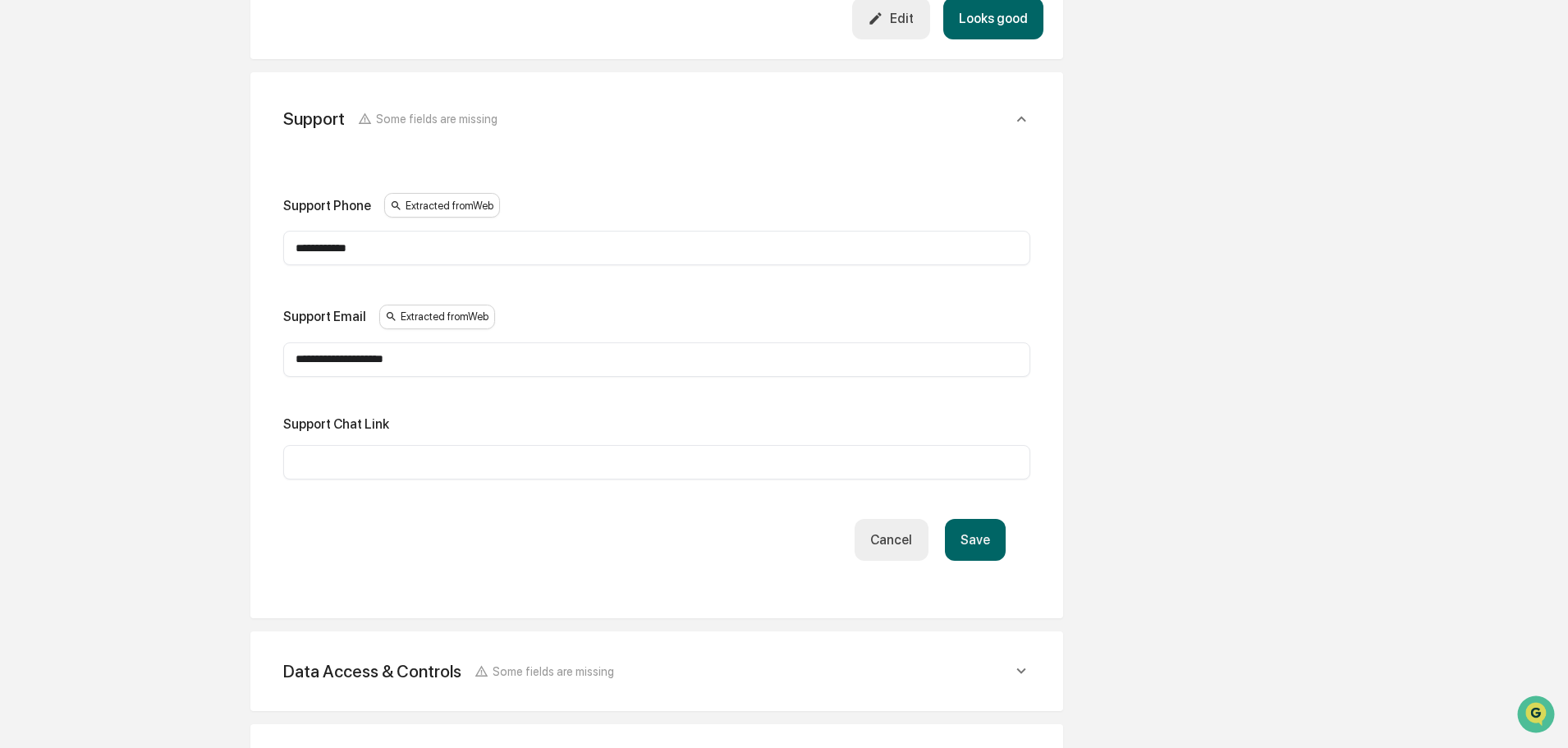
type input "**********"
click at [975, 525] on button "Save" at bounding box center [975, 539] width 61 height 42
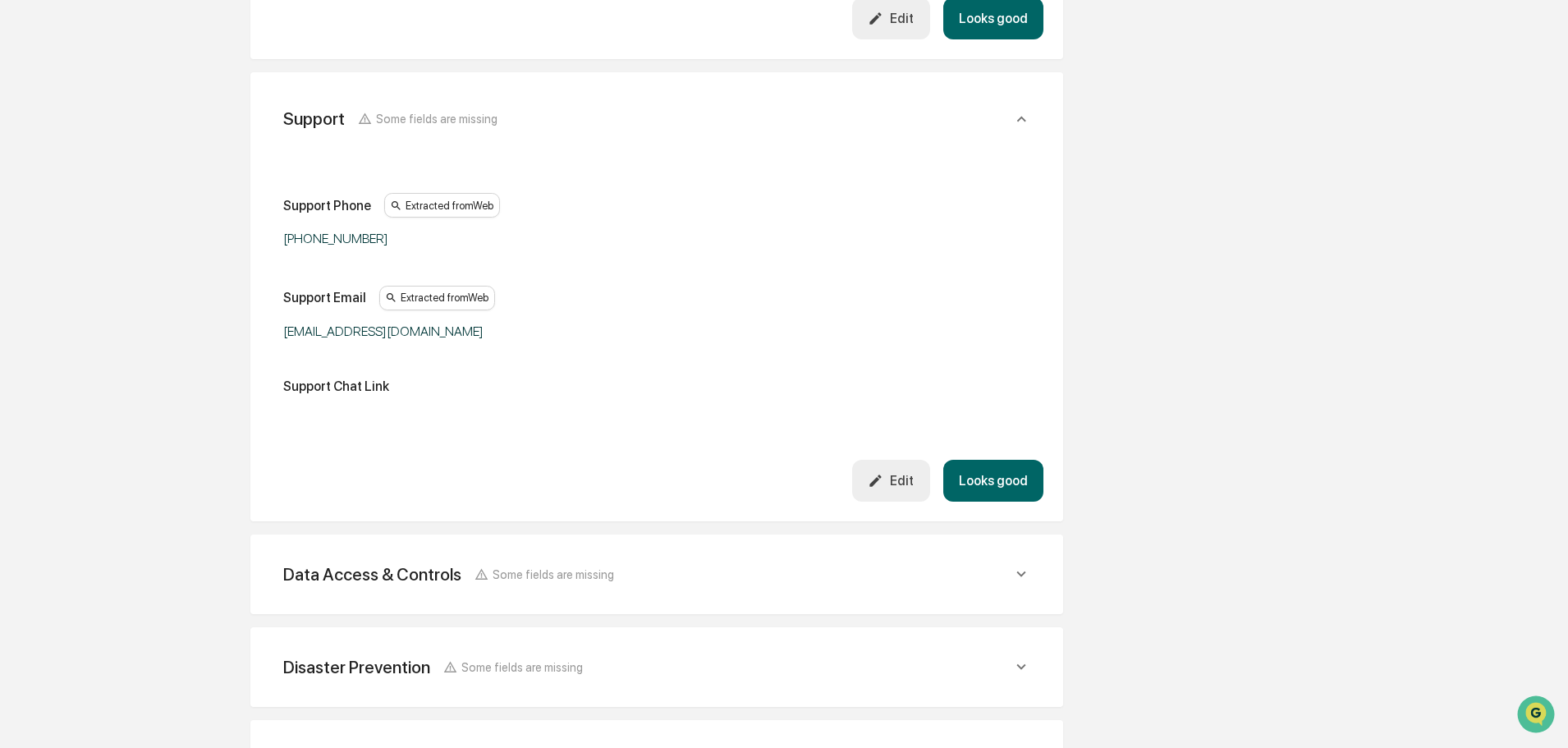
click at [1022, 27] on button "Looks good" at bounding box center [994, 18] width 100 height 42
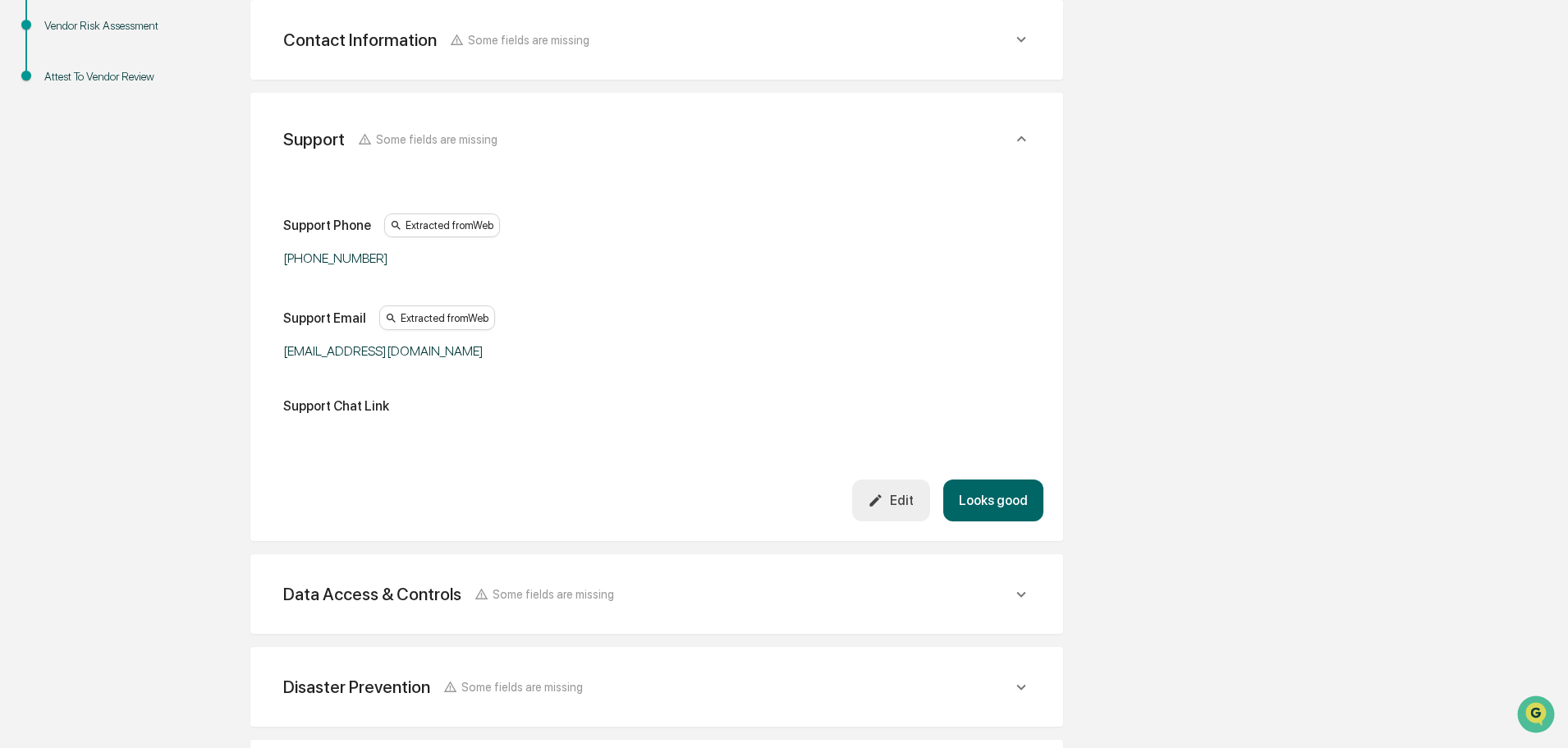
click at [985, 508] on button "Looks good" at bounding box center [994, 500] width 100 height 42
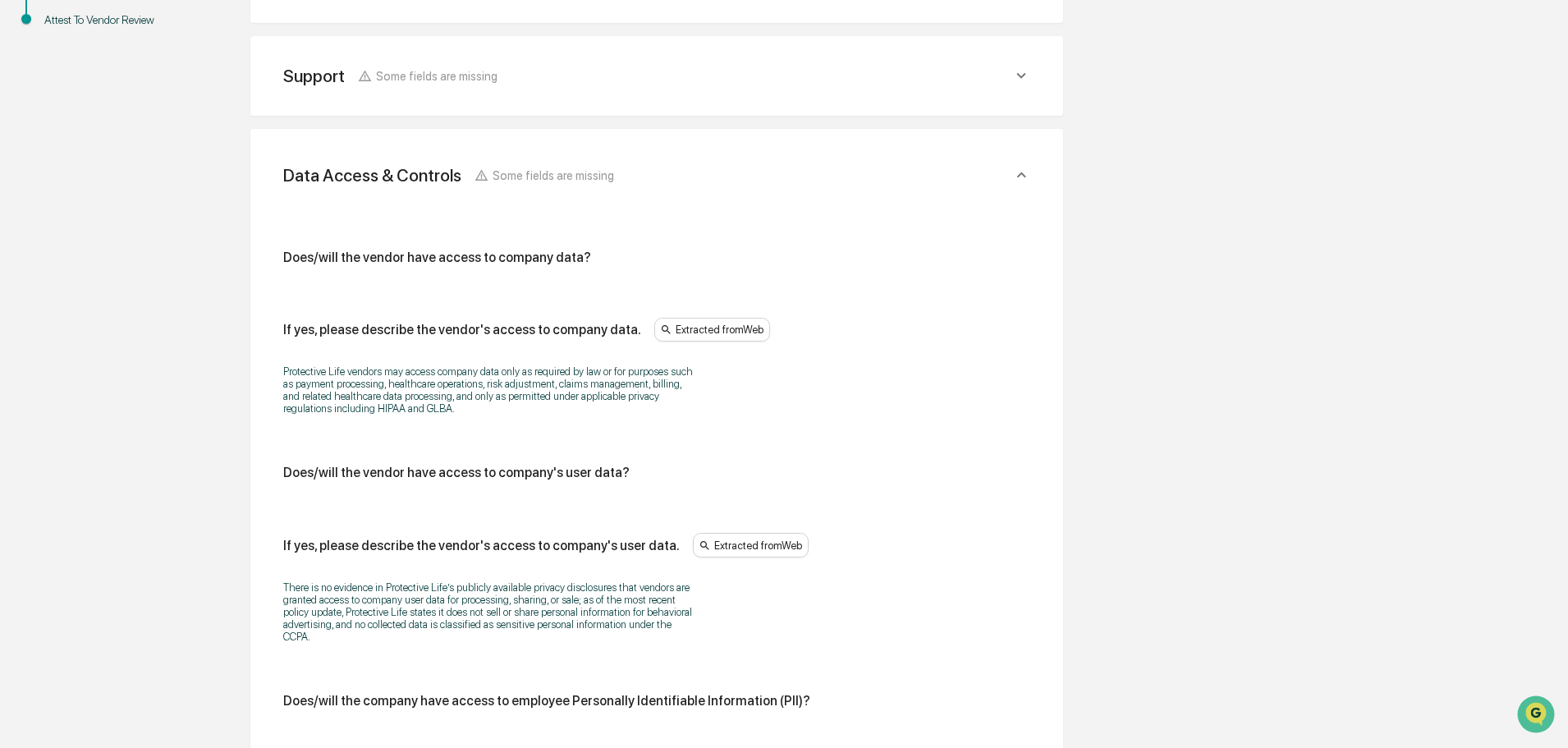
scroll to position [476, 0]
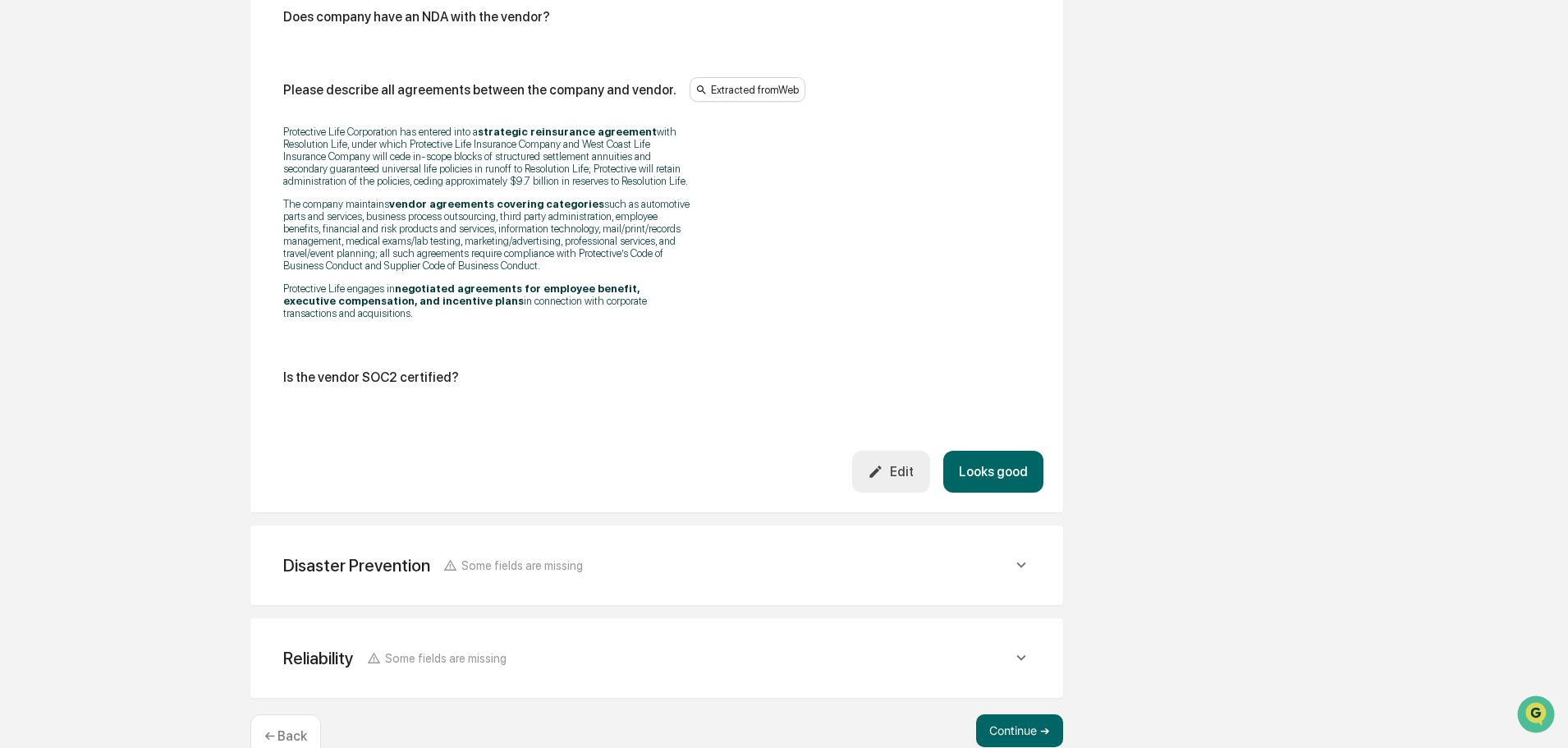
click at [1015, 451] on button "Looks good" at bounding box center [994, 472] width 100 height 42
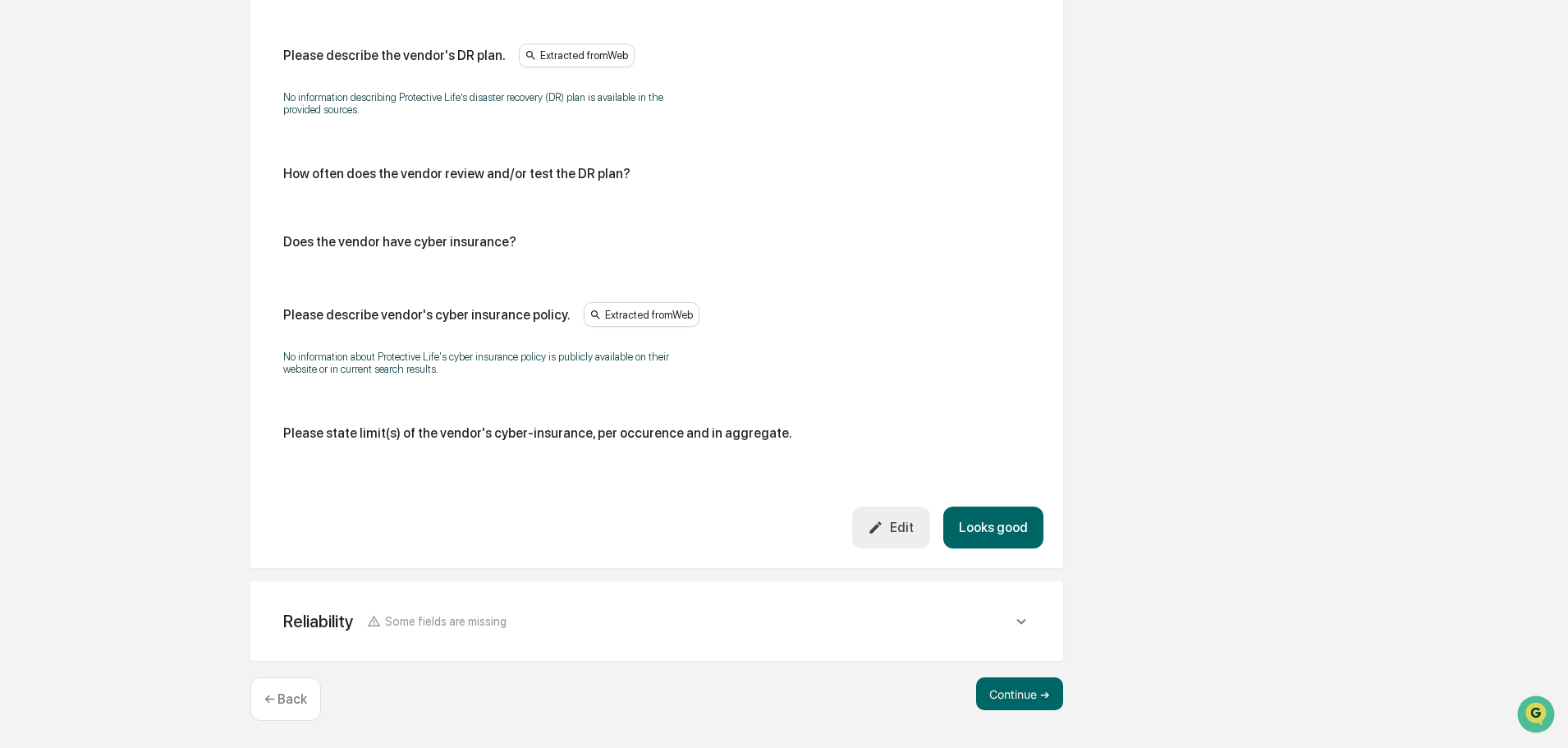
click at [986, 528] on button "Looks good" at bounding box center [994, 528] width 100 height 42
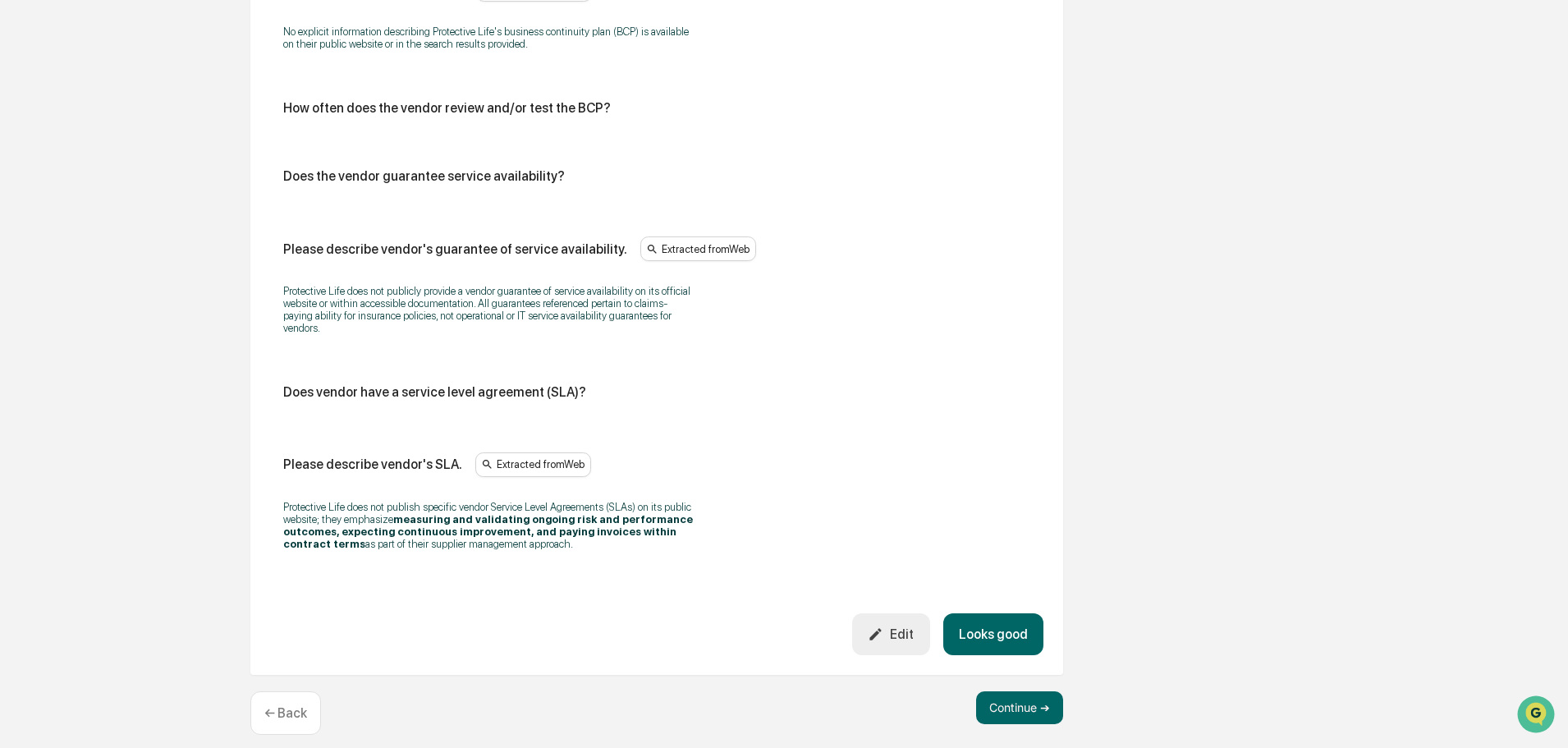
click at [1000, 615] on button "Looks good" at bounding box center [994, 634] width 100 height 42
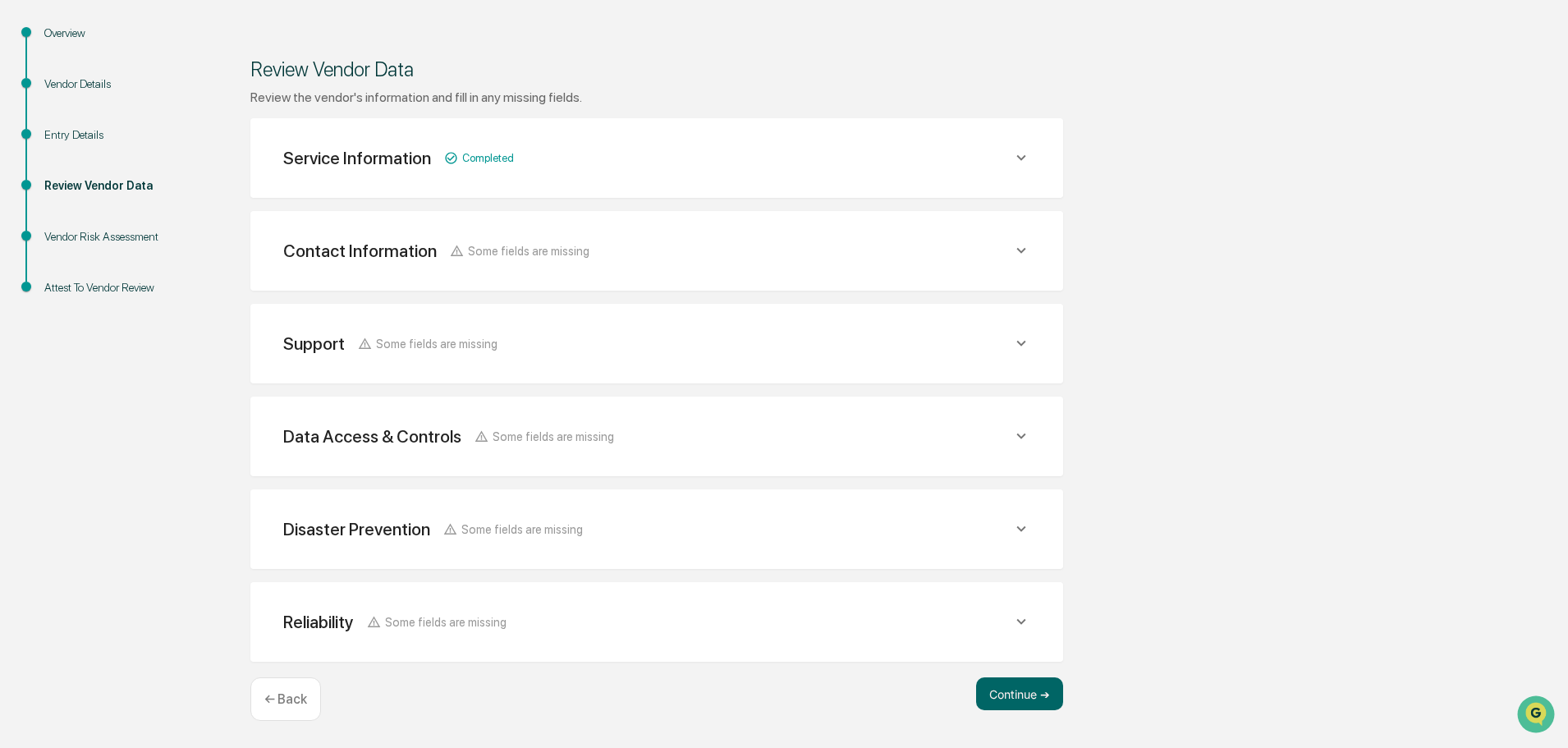
scroll to position [173, 0]
click at [1019, 697] on button "Continue ➔" at bounding box center [1019, 693] width 87 height 33
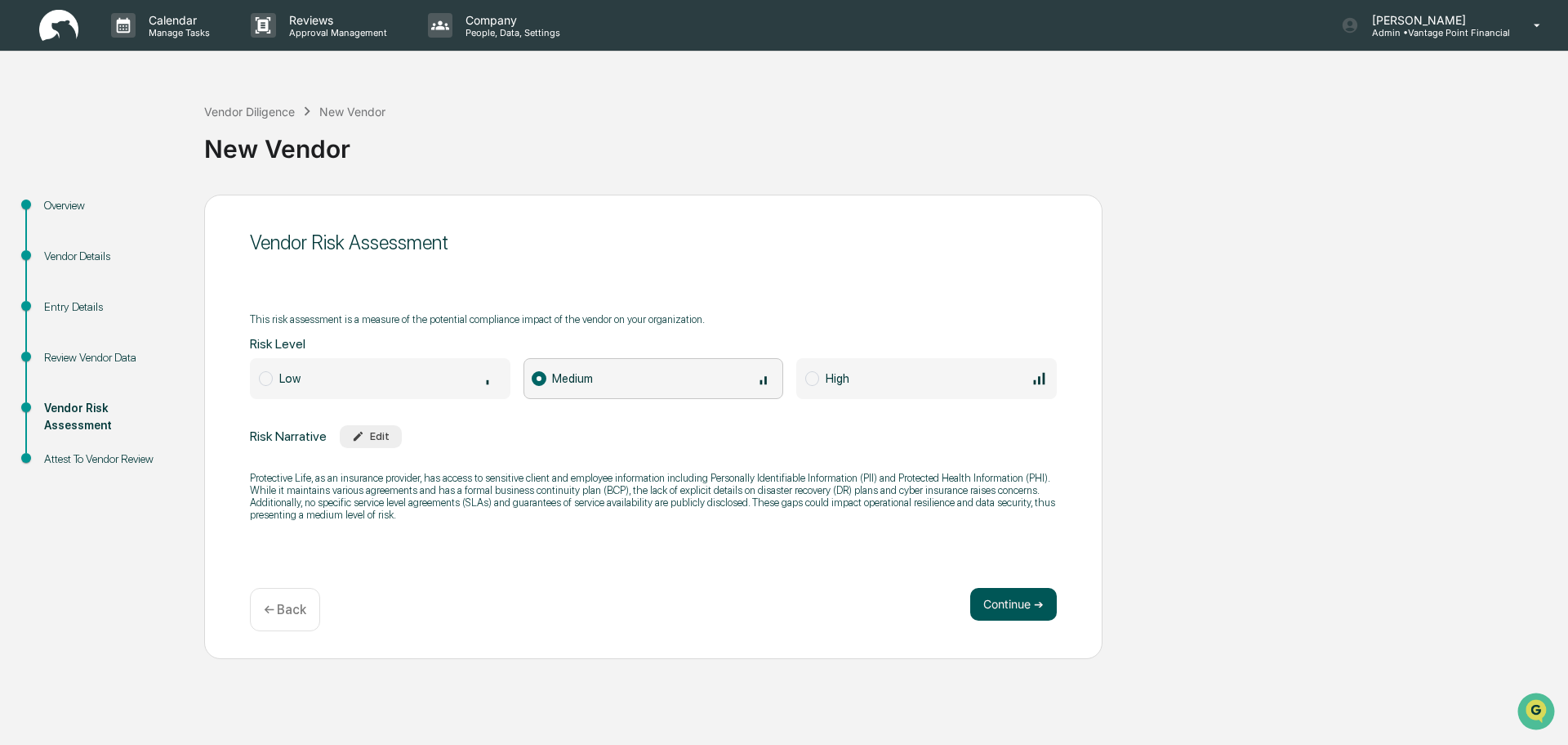
click at [999, 593] on button "Continue ➔" at bounding box center [1013, 604] width 86 height 33
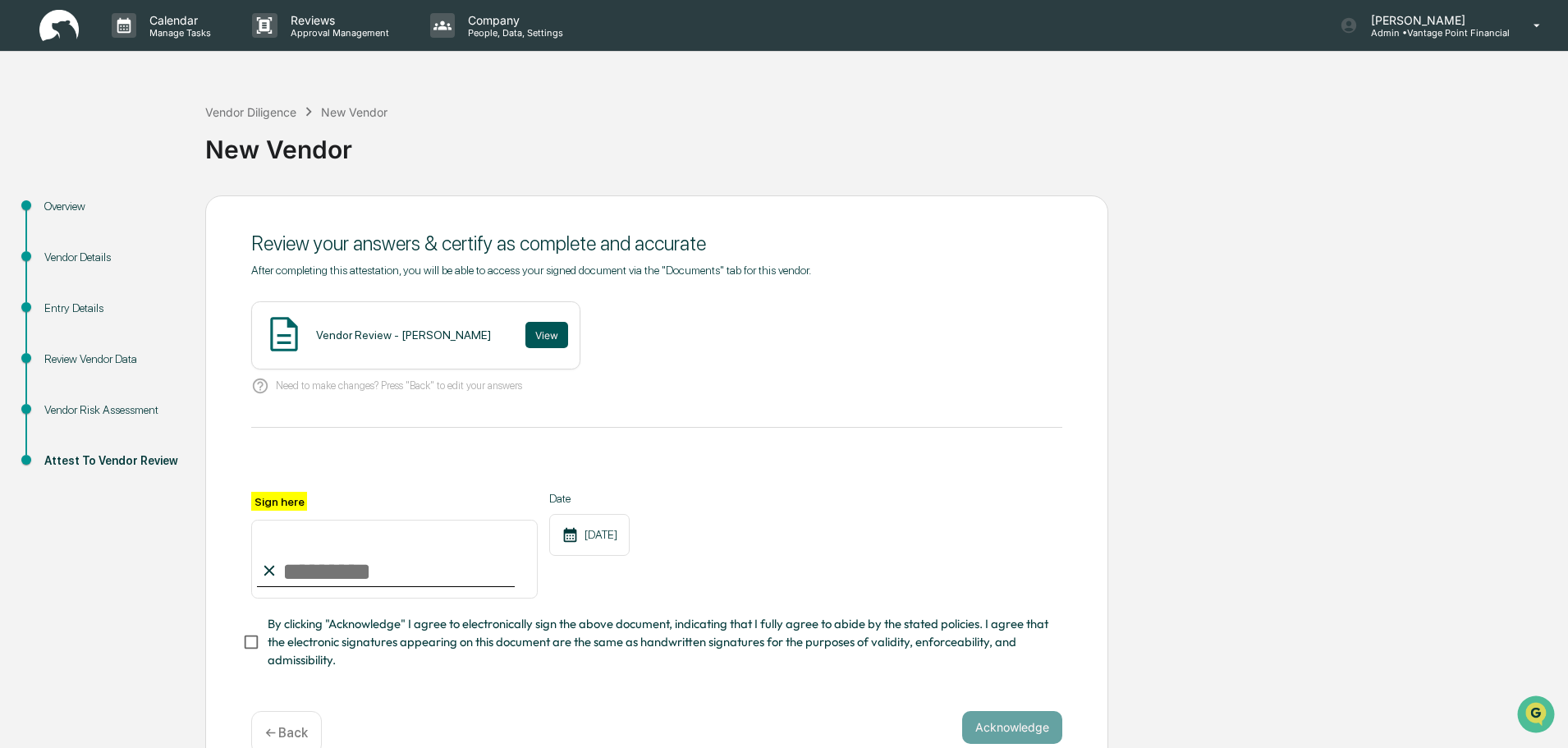
click at [525, 342] on button "View" at bounding box center [546, 334] width 43 height 26
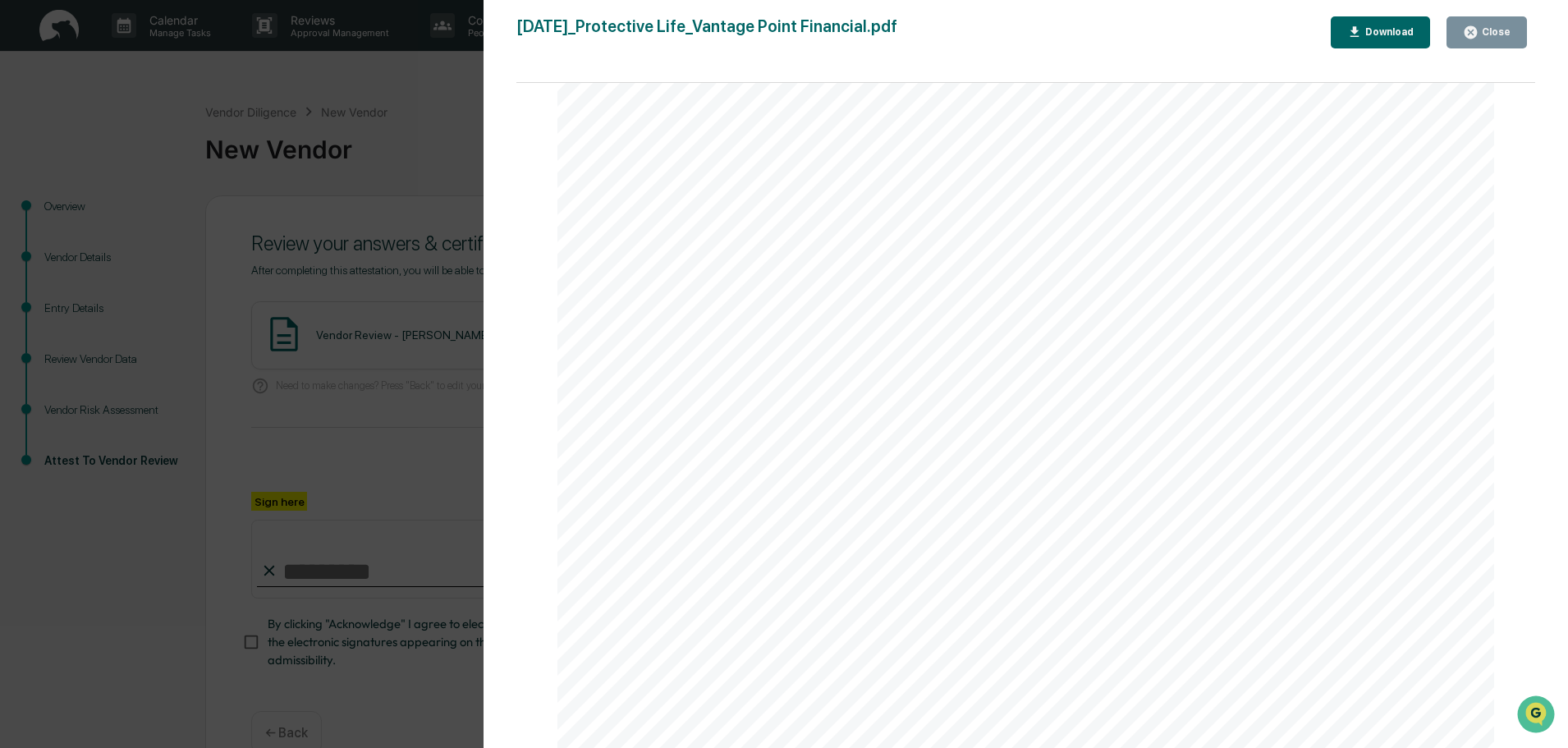
scroll to position [3365, 0]
click at [1474, 44] on button "Close" at bounding box center [1487, 32] width 80 height 32
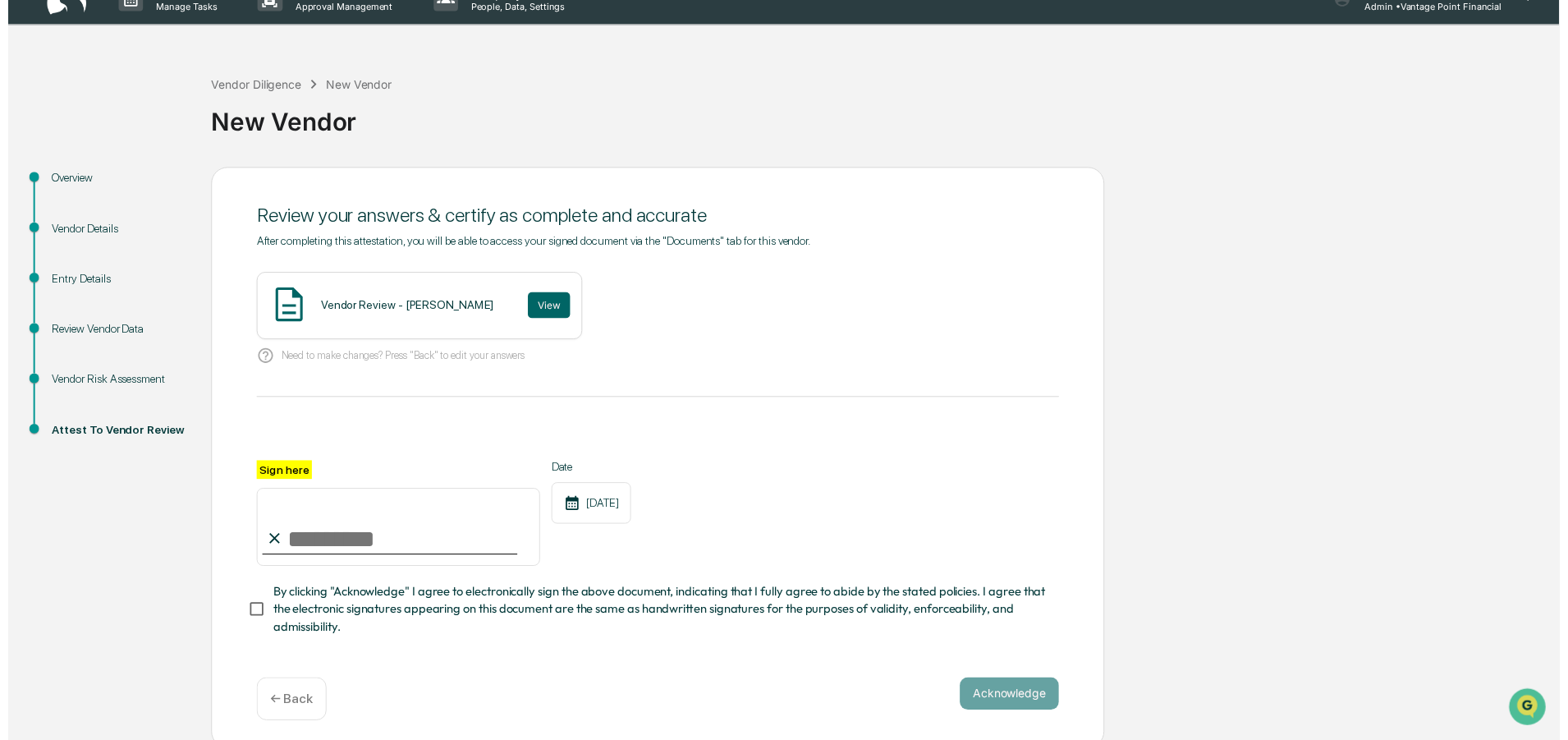
scroll to position [39, 0]
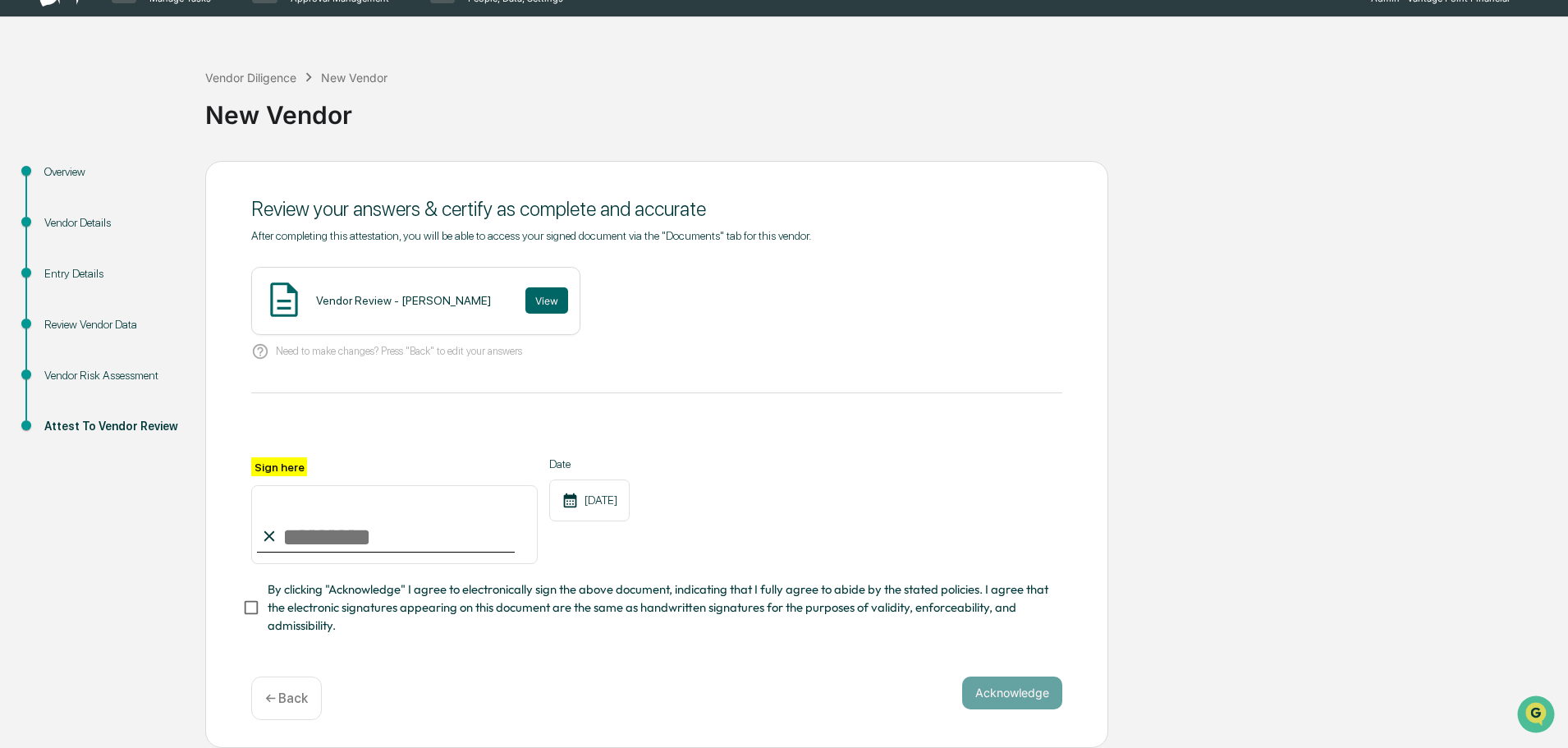
click at [334, 531] on input "Sign here" at bounding box center [395, 524] width 286 height 78
type input "**********"
click at [1021, 691] on button "Acknowledge" at bounding box center [1013, 692] width 100 height 33
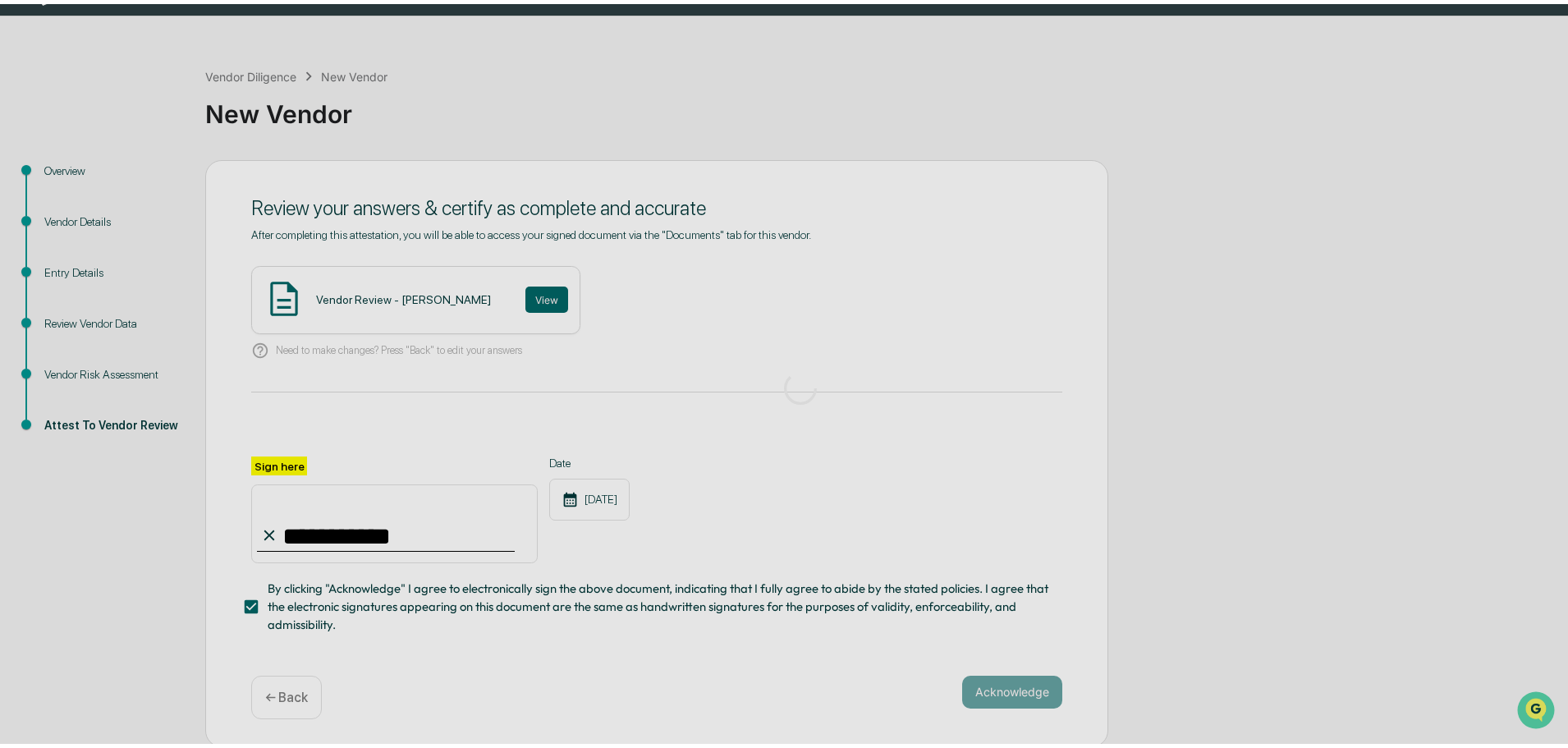
scroll to position [0, 0]
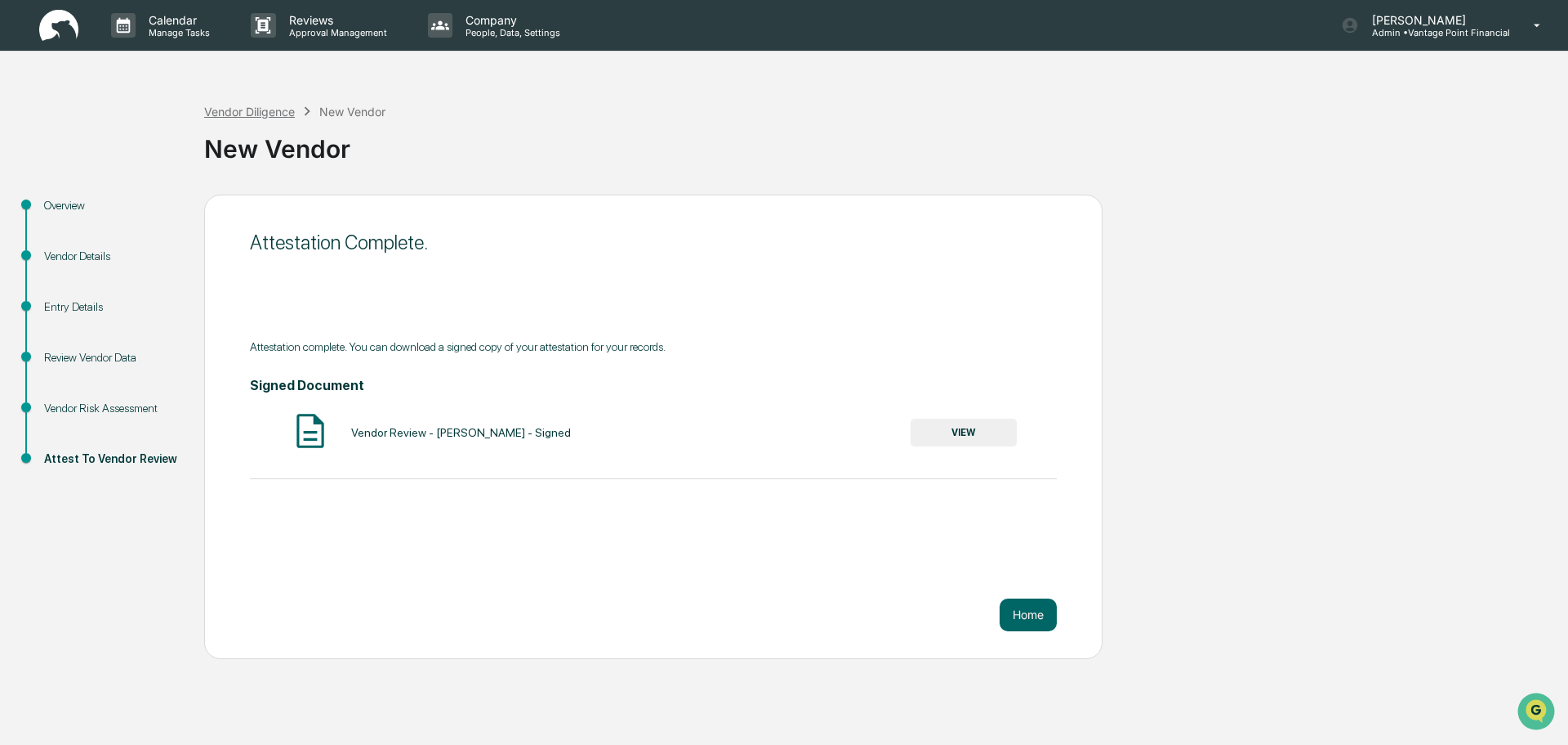
click at [246, 106] on div "Vendor Diligence" at bounding box center [249, 111] width 91 height 14
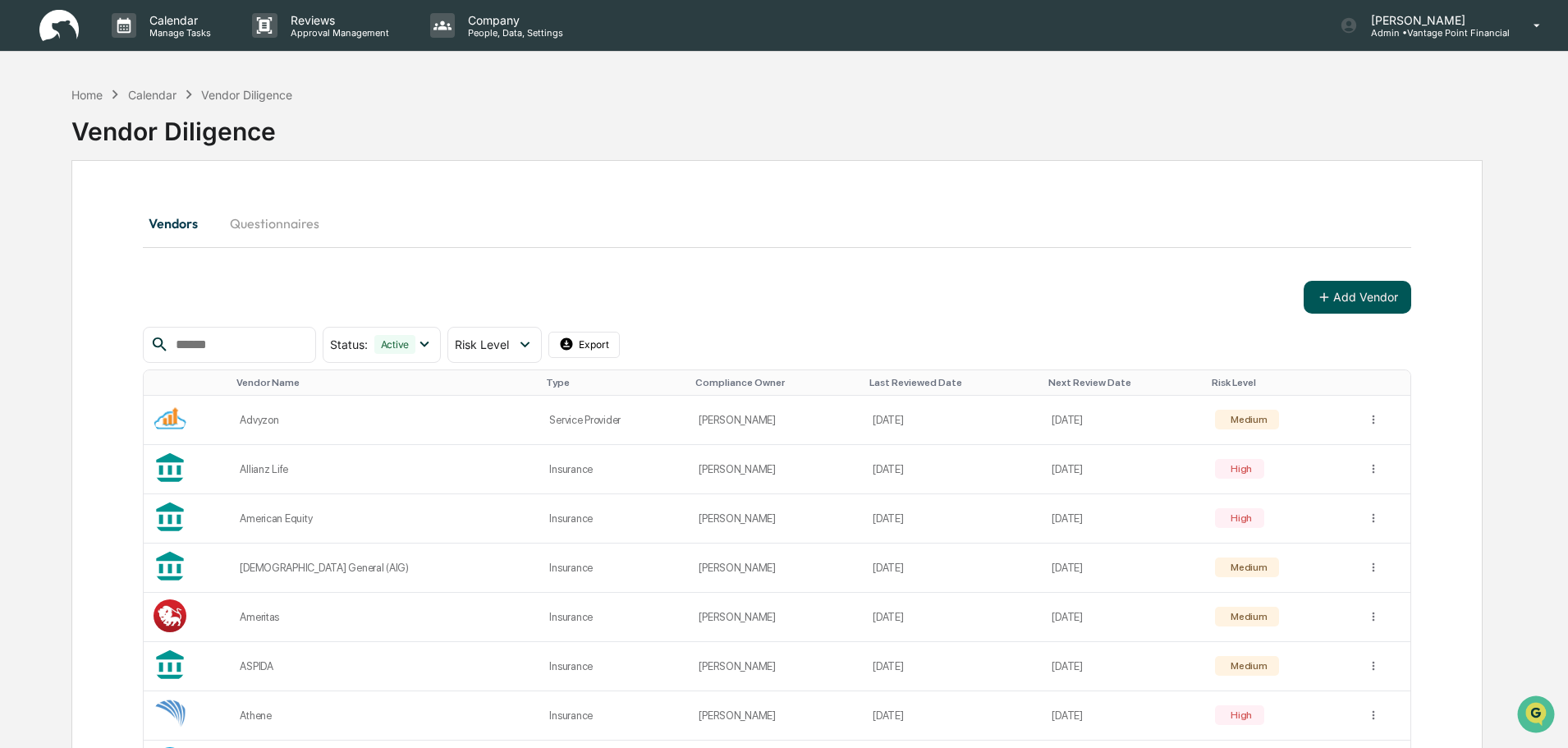
click at [1377, 304] on button "Add Vendor" at bounding box center [1357, 297] width 108 height 33
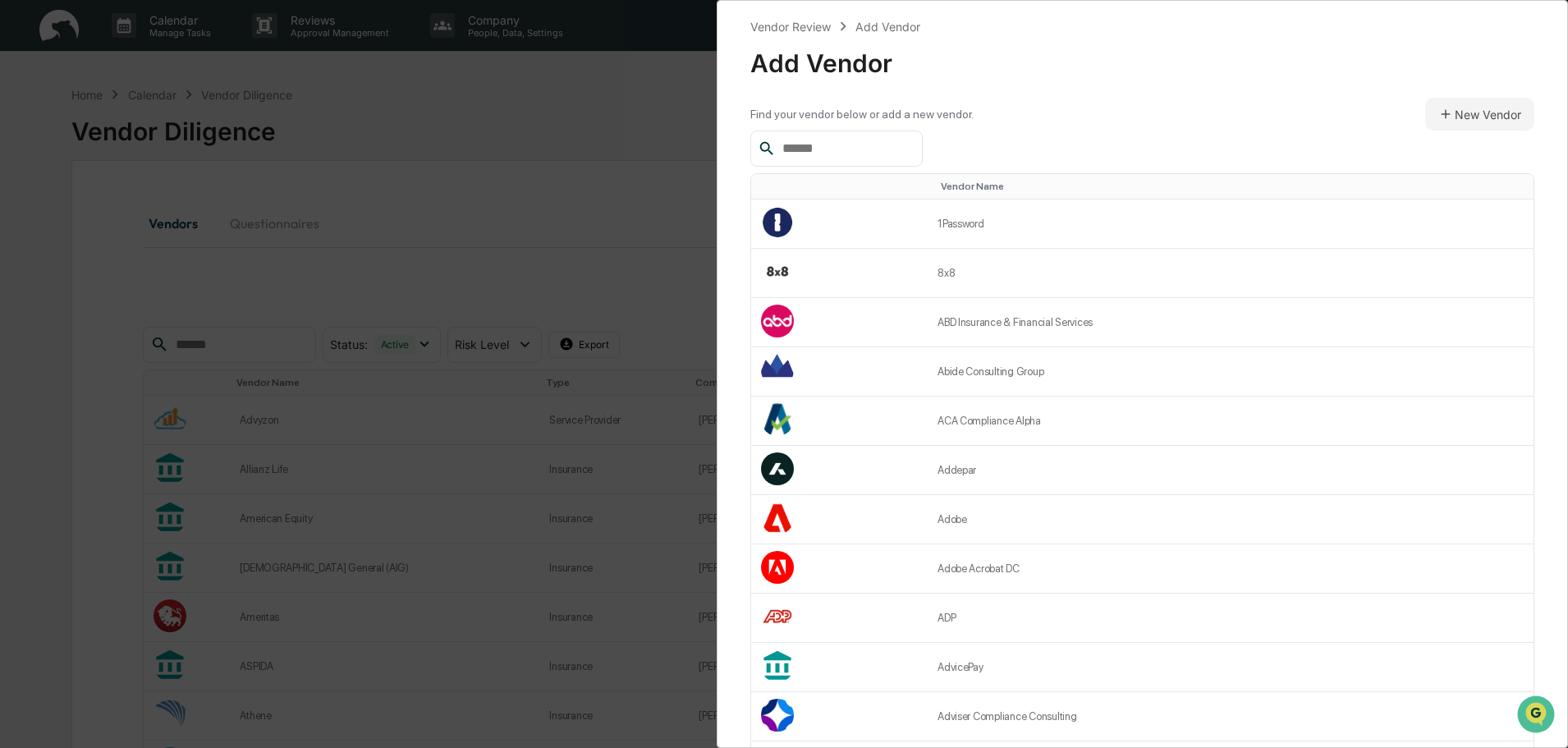
click at [897, 141] on input "text" at bounding box center [845, 148] width 139 height 21
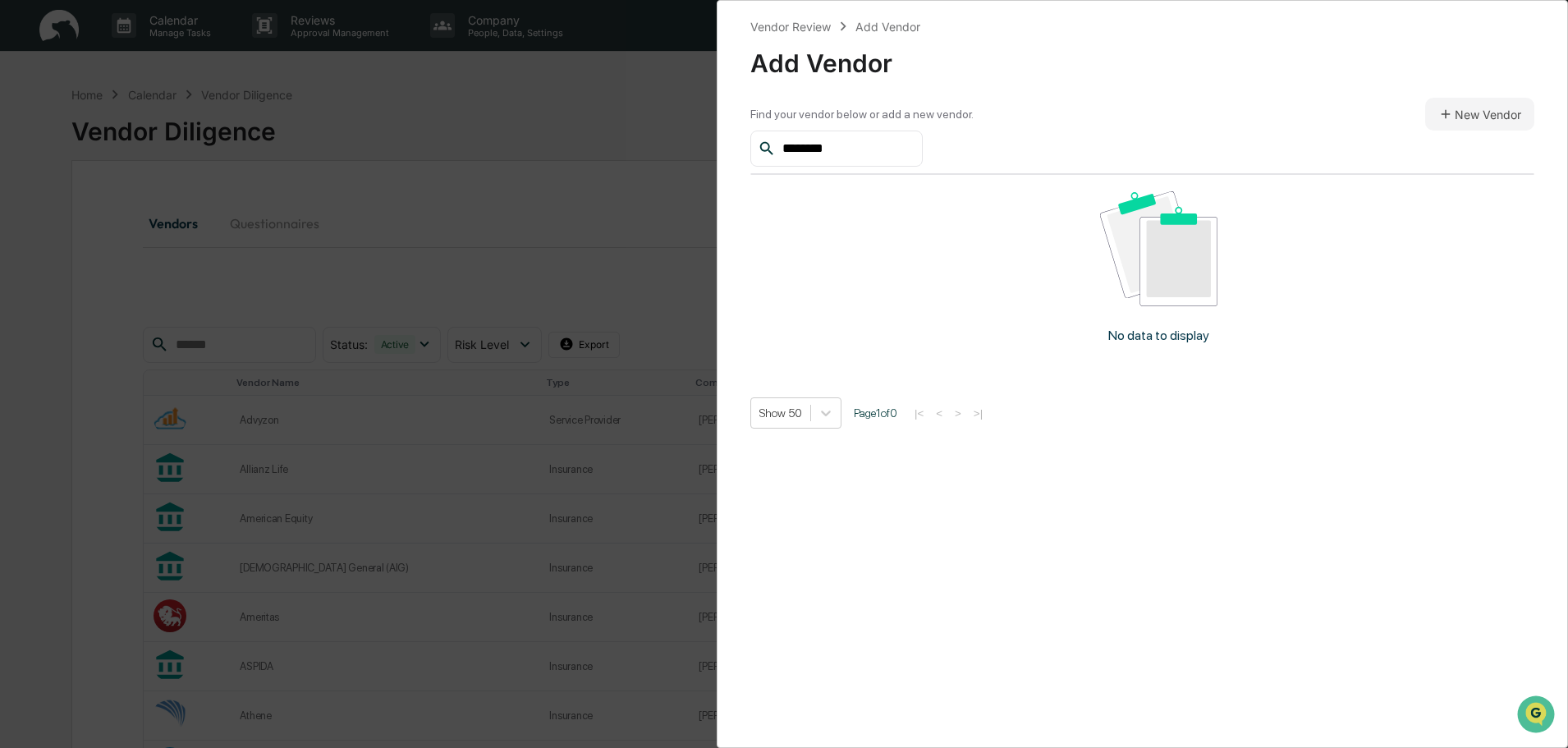
type input "********"
click at [1457, 124] on button "New Vendor" at bounding box center [1480, 114] width 109 height 33
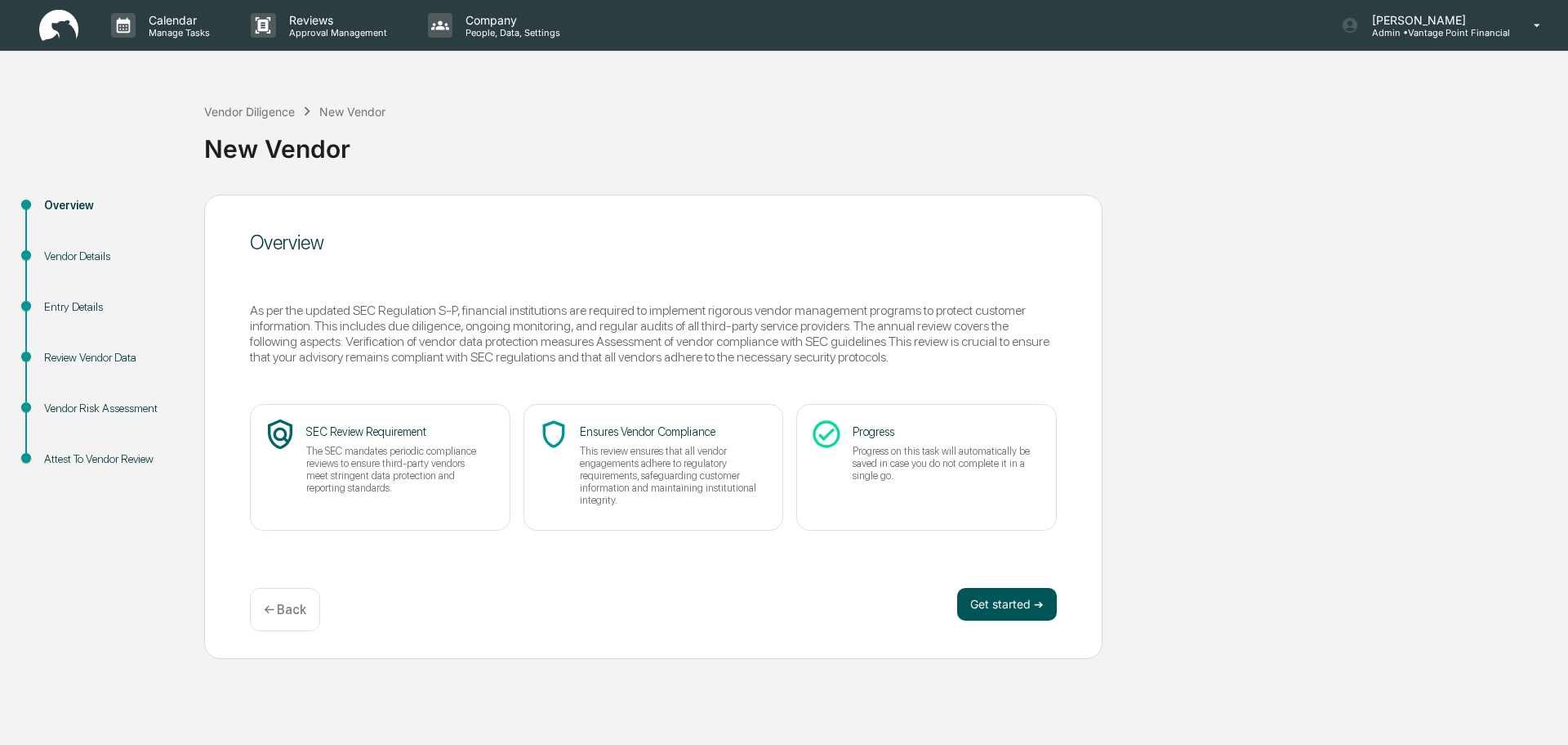
click at [1023, 601] on button "Get started ➔" at bounding box center [1008, 604] width 100 height 33
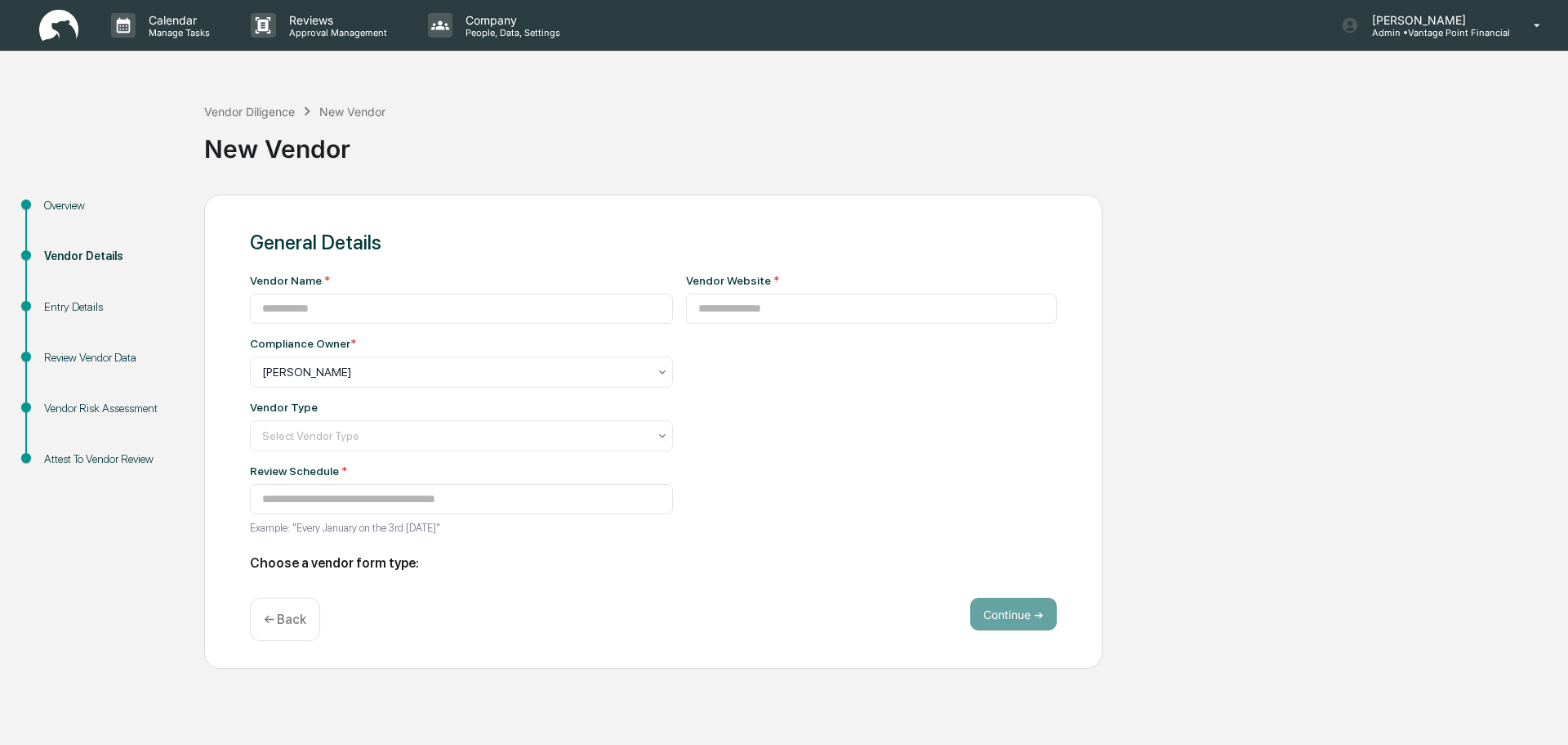
type input "**********"
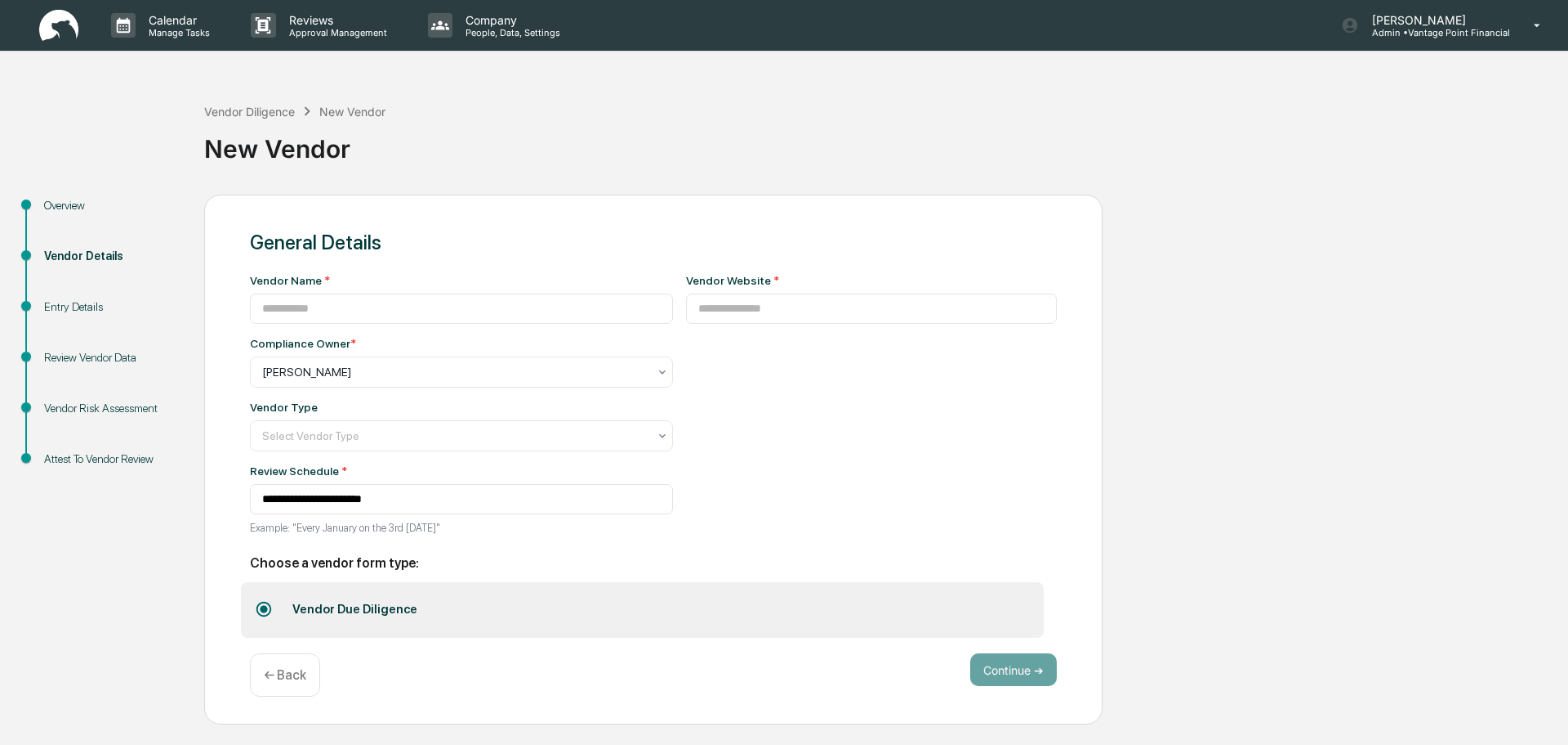
click at [433, 292] on div "Vendor Name *" at bounding box center [462, 299] width 424 height 50
click at [433, 305] on input at bounding box center [462, 308] width 424 height 30
type input "********"
click at [753, 314] on input at bounding box center [872, 308] width 372 height 30
click at [795, 311] on input at bounding box center [872, 308] width 372 height 30
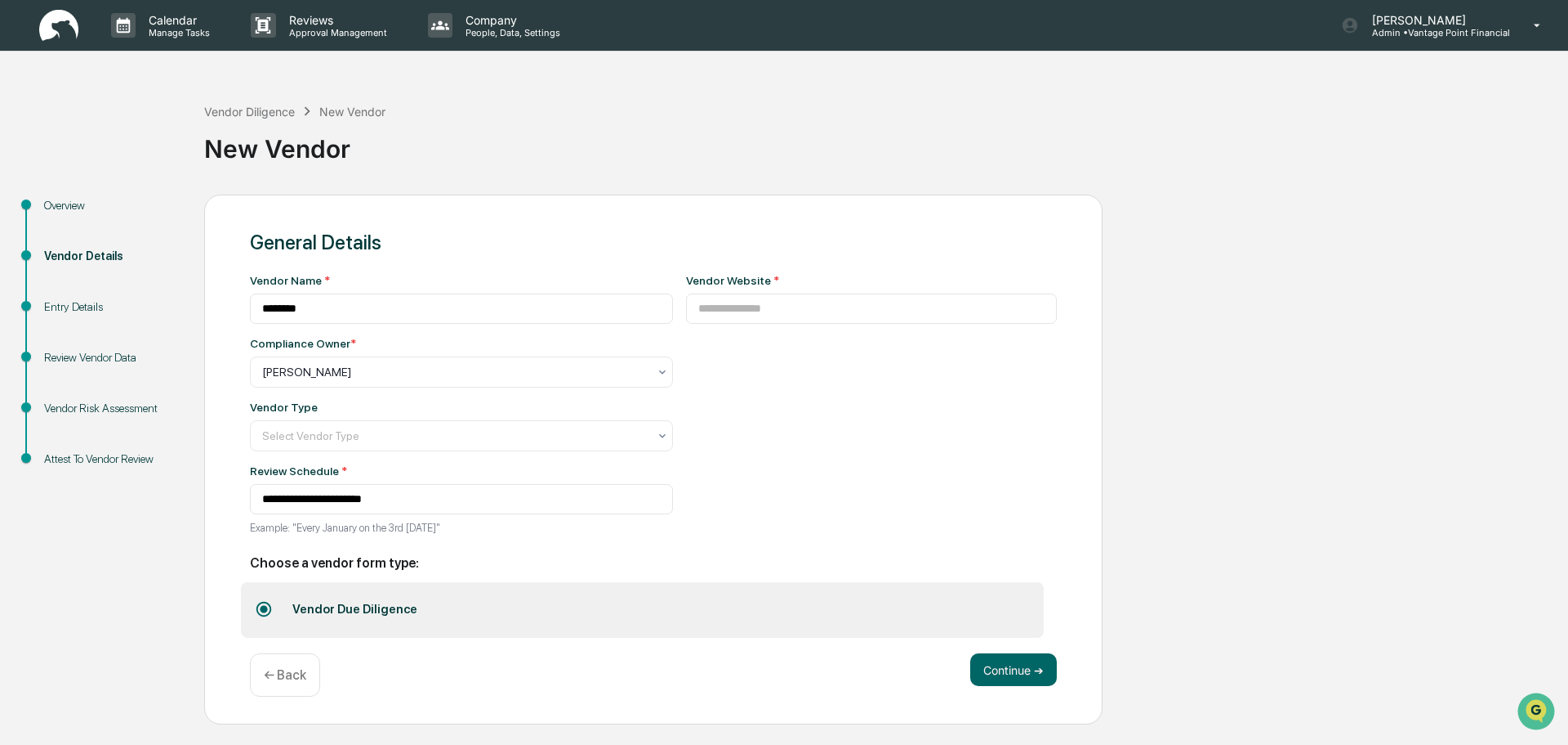
click at [739, 327] on div "Vendor Website *" at bounding box center [872, 409] width 372 height 270
click at [737, 319] on input at bounding box center [872, 308] width 372 height 30
paste input "**********"
drag, startPoint x: 940, startPoint y: 315, endPoint x: 823, endPoint y: 321, distance: 117.2
click at [821, 319] on input "**********" at bounding box center [872, 308] width 372 height 30
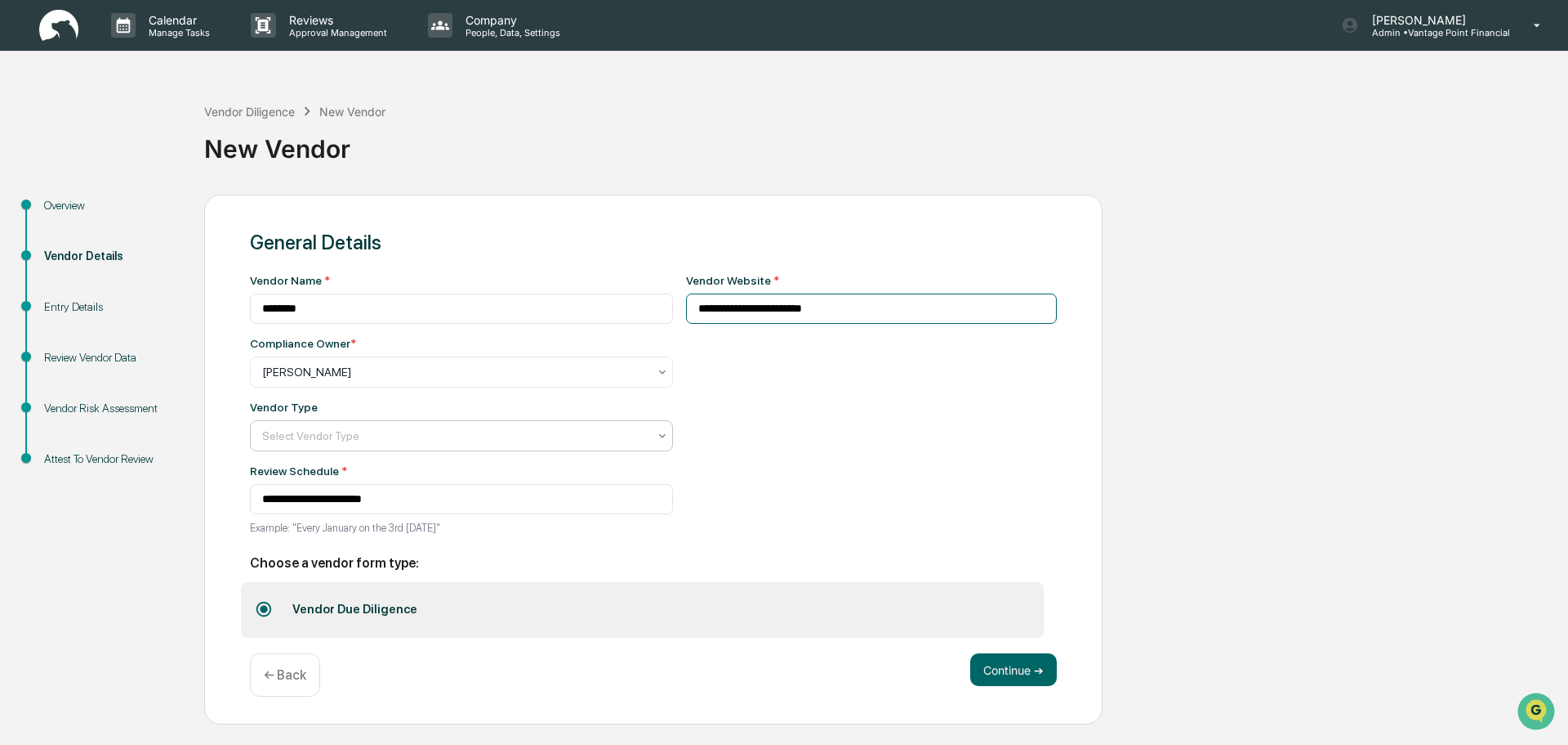
type input "**********"
click at [359, 380] on div at bounding box center [454, 372] width 385 height 16
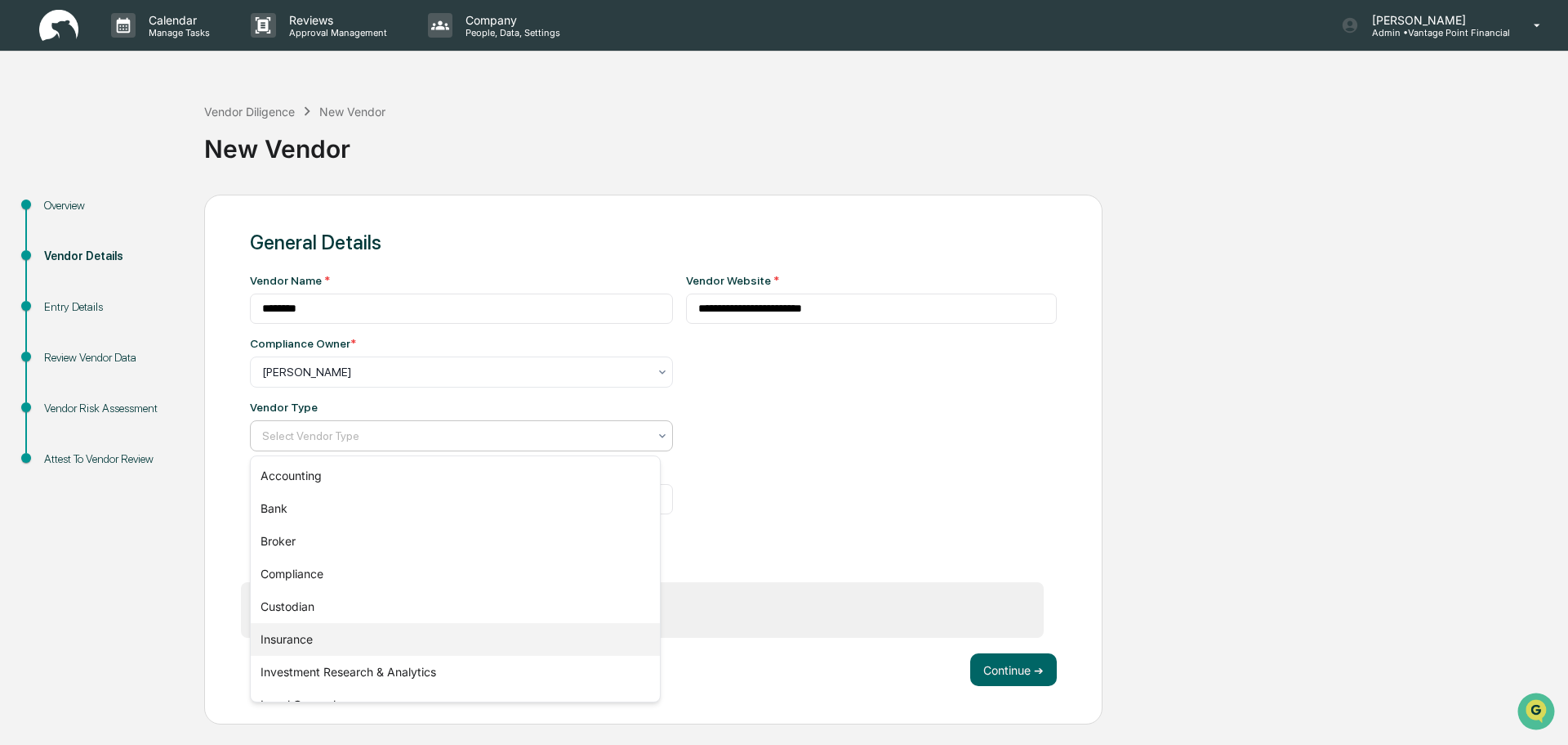
click at [291, 642] on div "Insurance" at bounding box center [455, 639] width 409 height 33
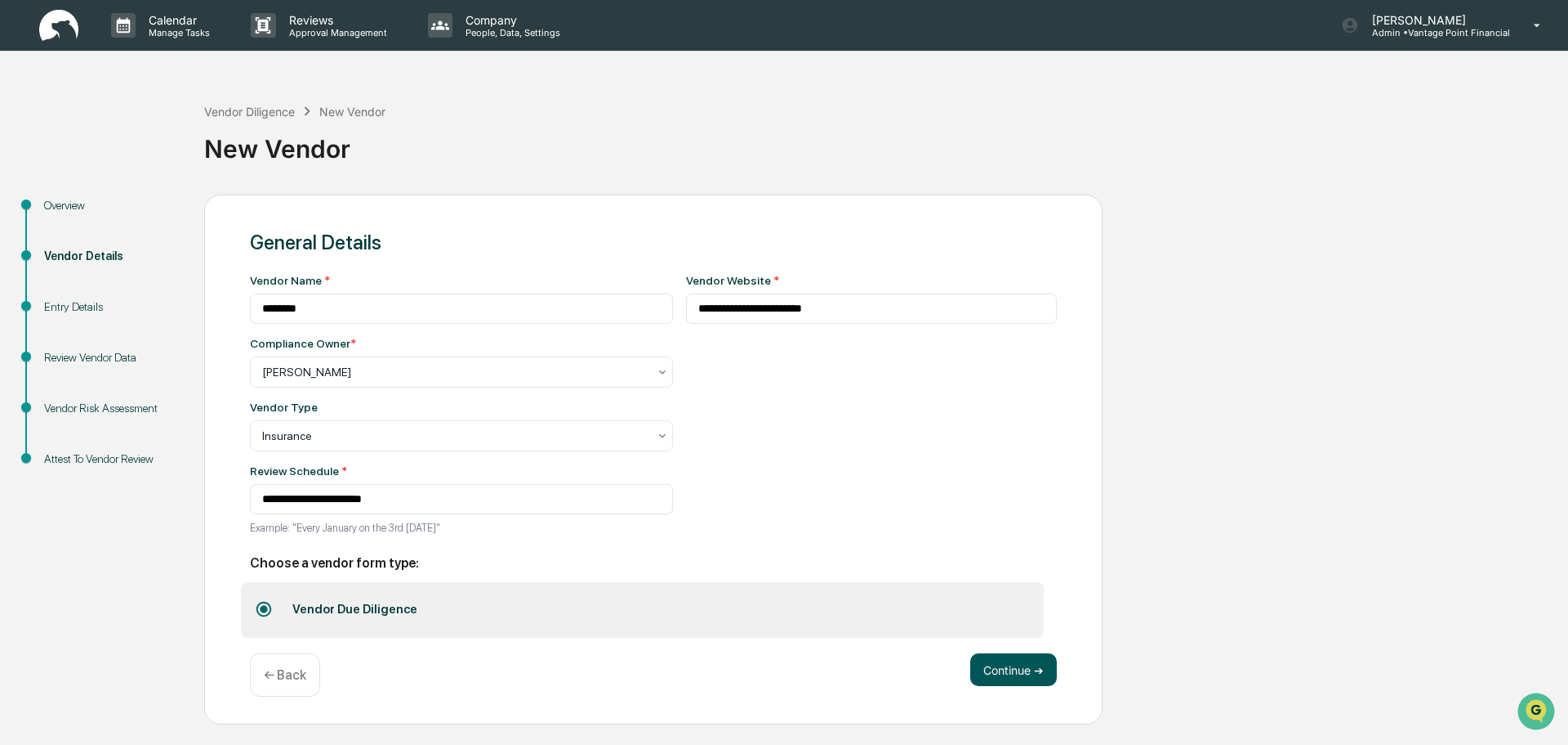
click at [1020, 663] on button "Continue ➔" at bounding box center [1013, 670] width 86 height 33
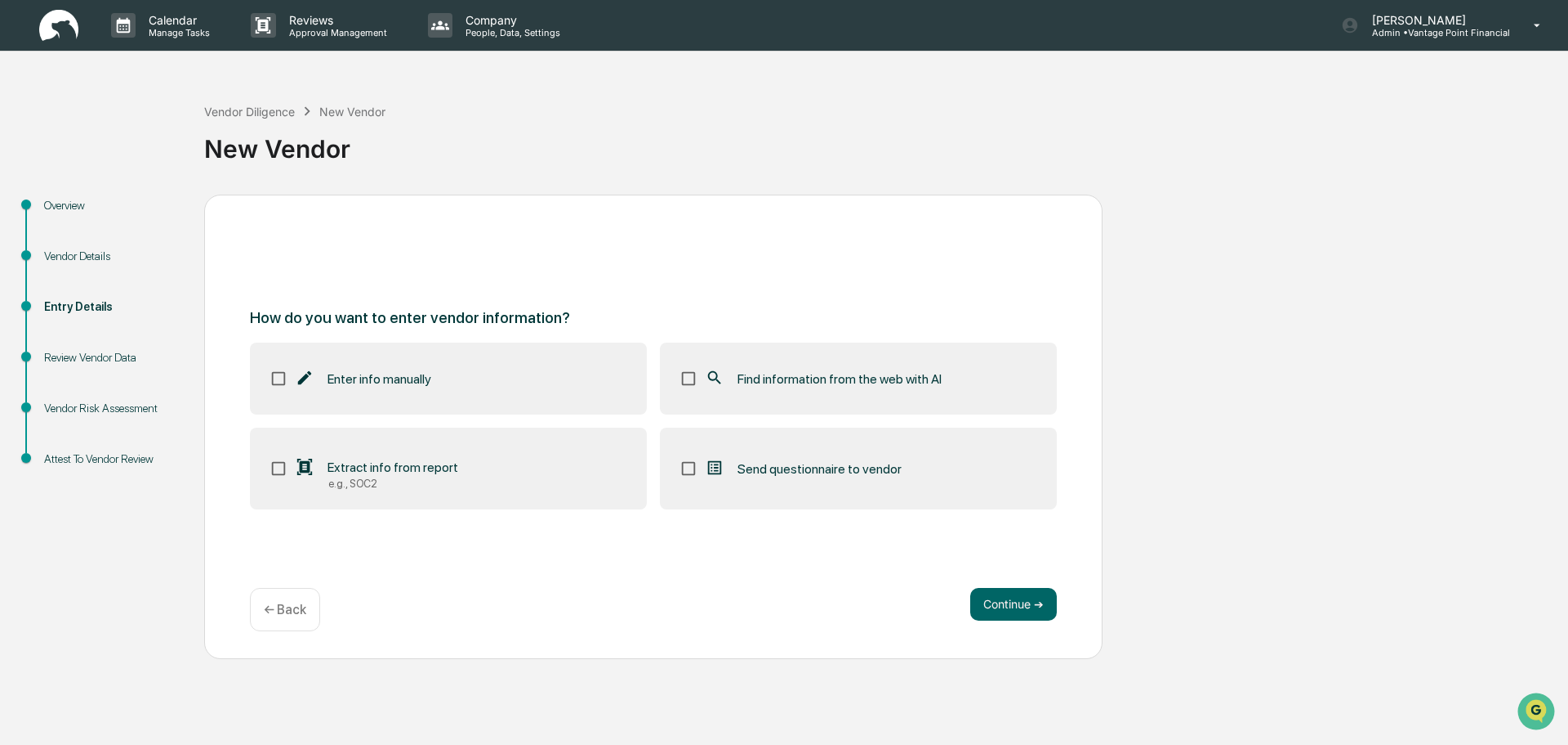
click at [454, 383] on label "Enter info manually" at bounding box center [449, 377] width 397 height 72
click at [805, 400] on label "Find information from the web with AI" at bounding box center [859, 377] width 397 height 72
click at [1002, 605] on button "Continue ➔" at bounding box center [1013, 604] width 86 height 33
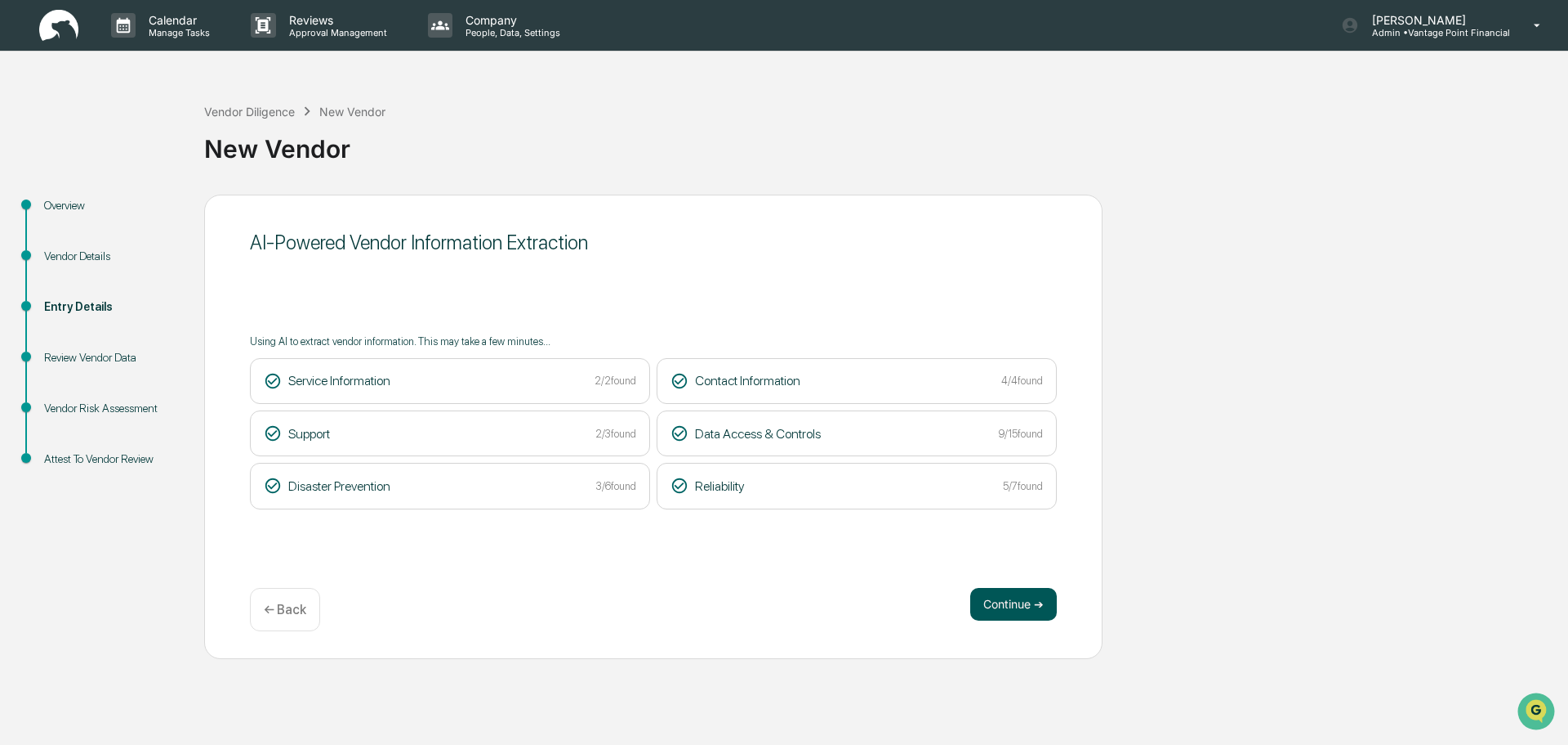
click at [1011, 602] on button "Continue ➔" at bounding box center [1013, 604] width 86 height 33
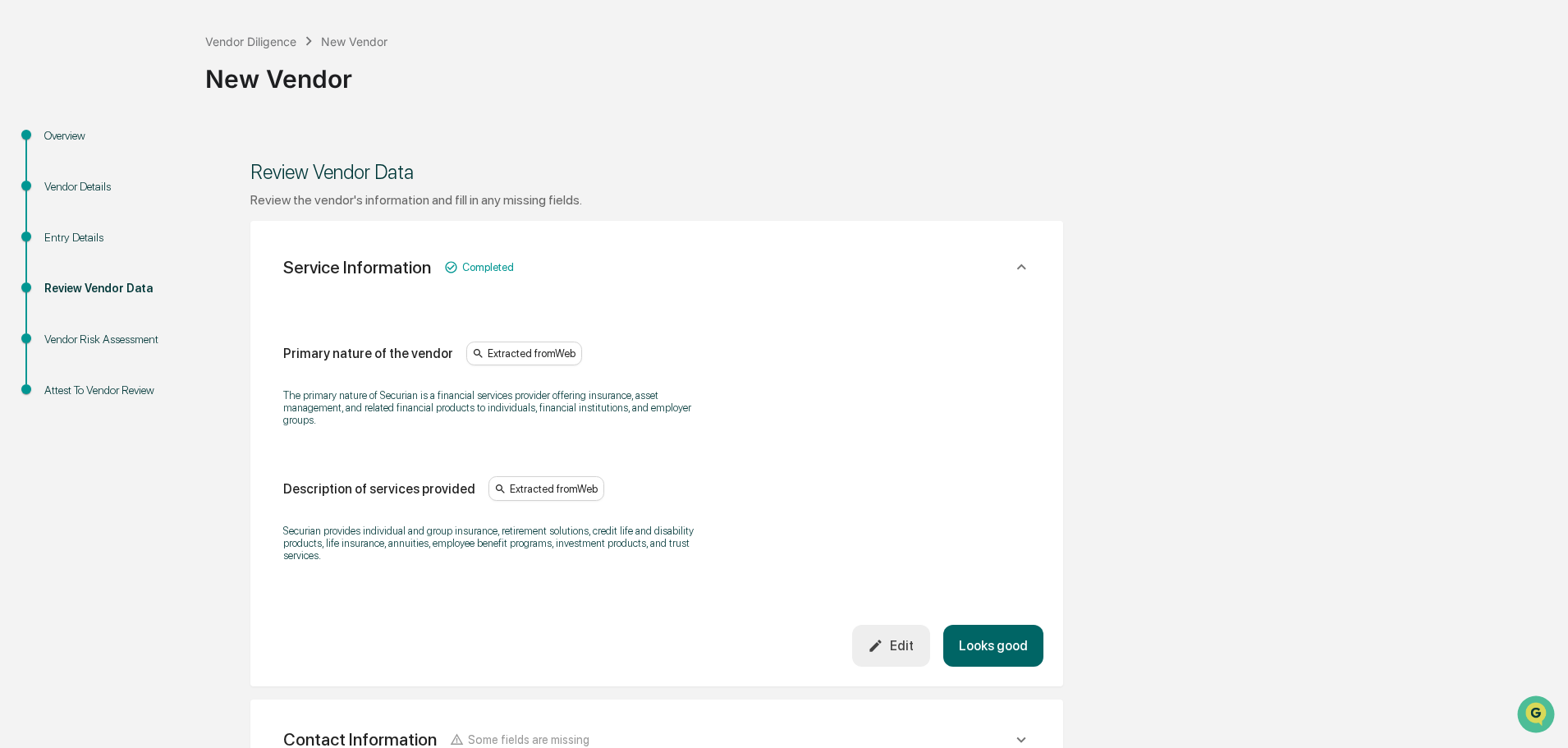
scroll to position [164, 0]
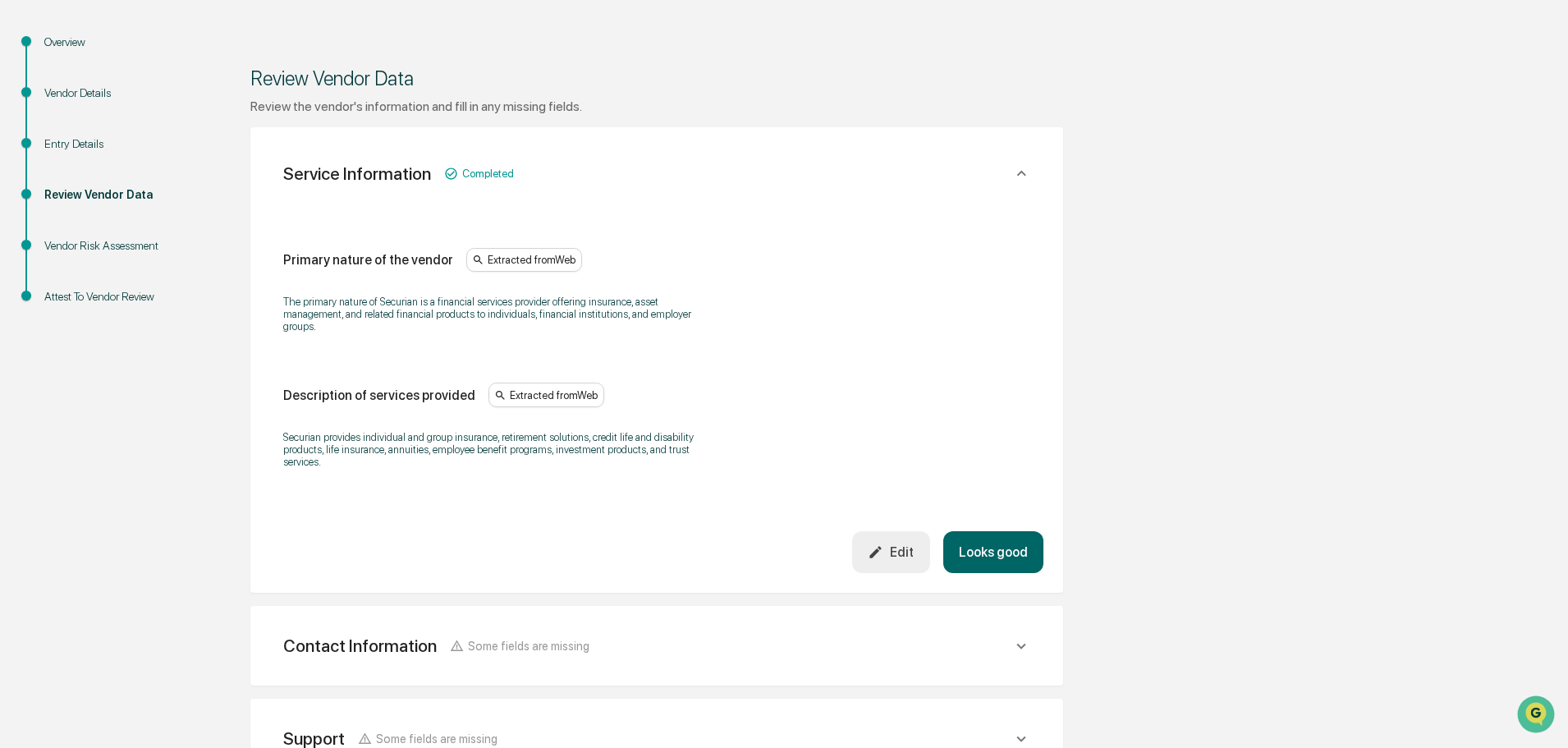
drag, startPoint x: 982, startPoint y: 542, endPoint x: 985, endPoint y: 534, distance: 8.5
click at [982, 540] on button "Looks good" at bounding box center [994, 552] width 100 height 42
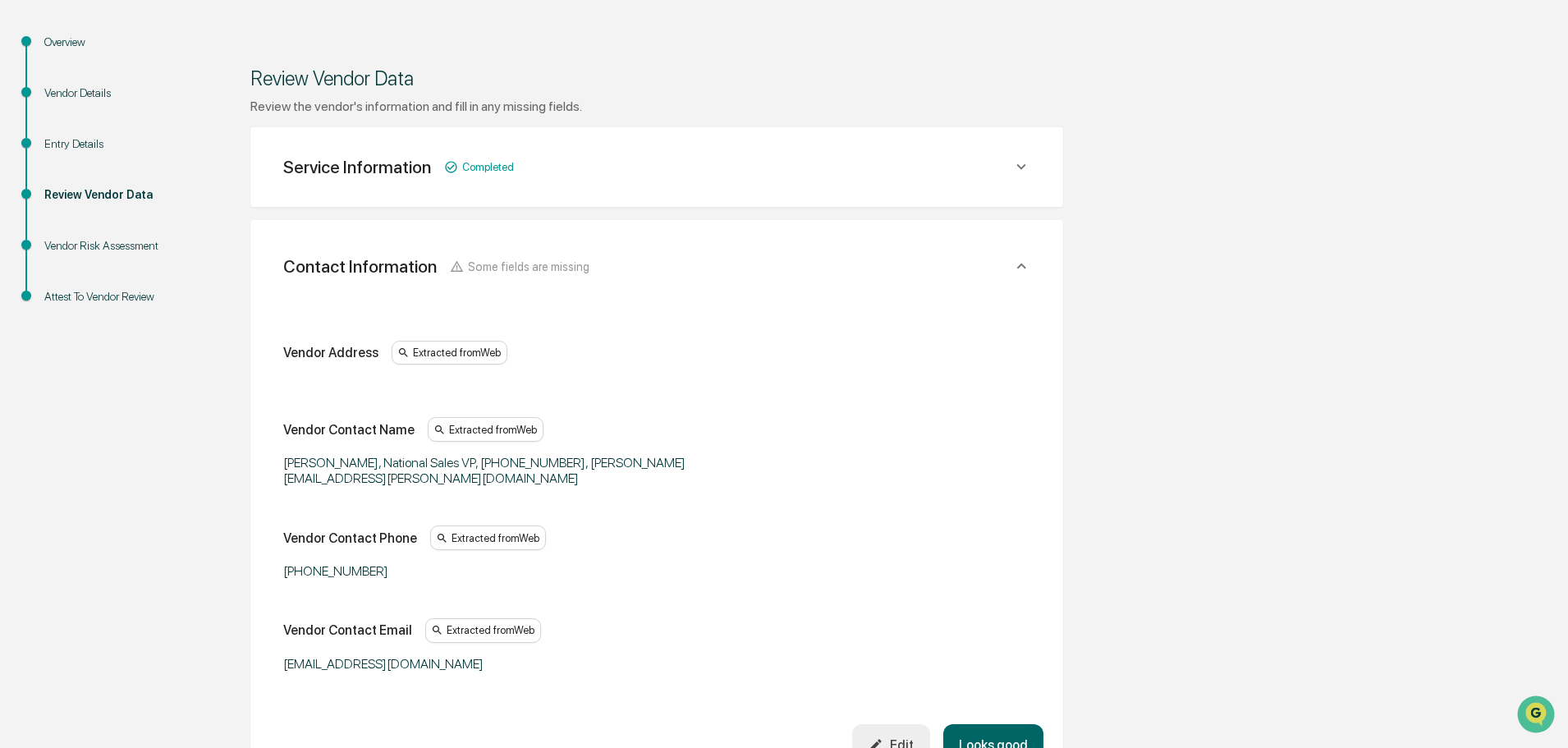
scroll to position [292, 0]
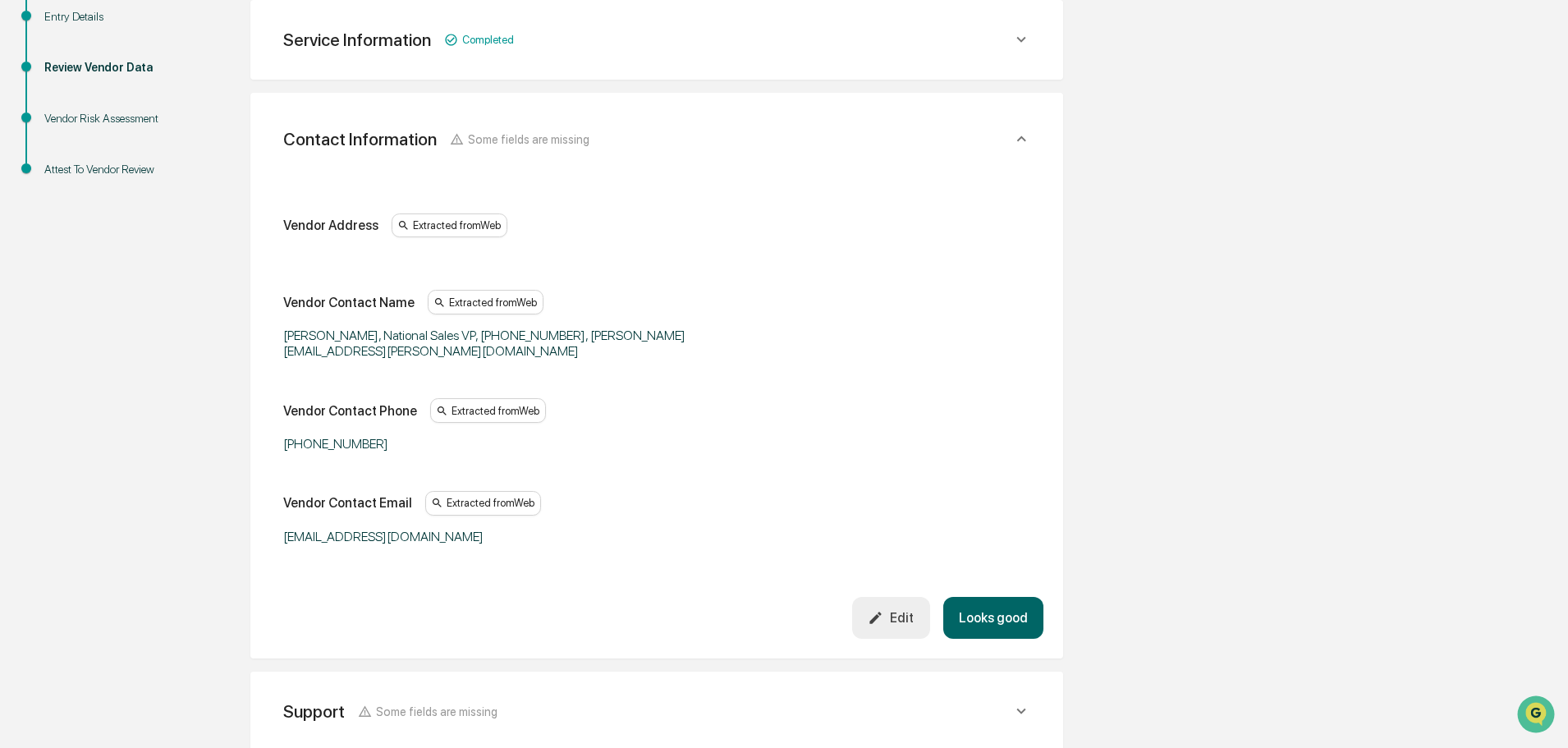
click at [910, 620] on div "Edit" at bounding box center [891, 617] width 46 height 15
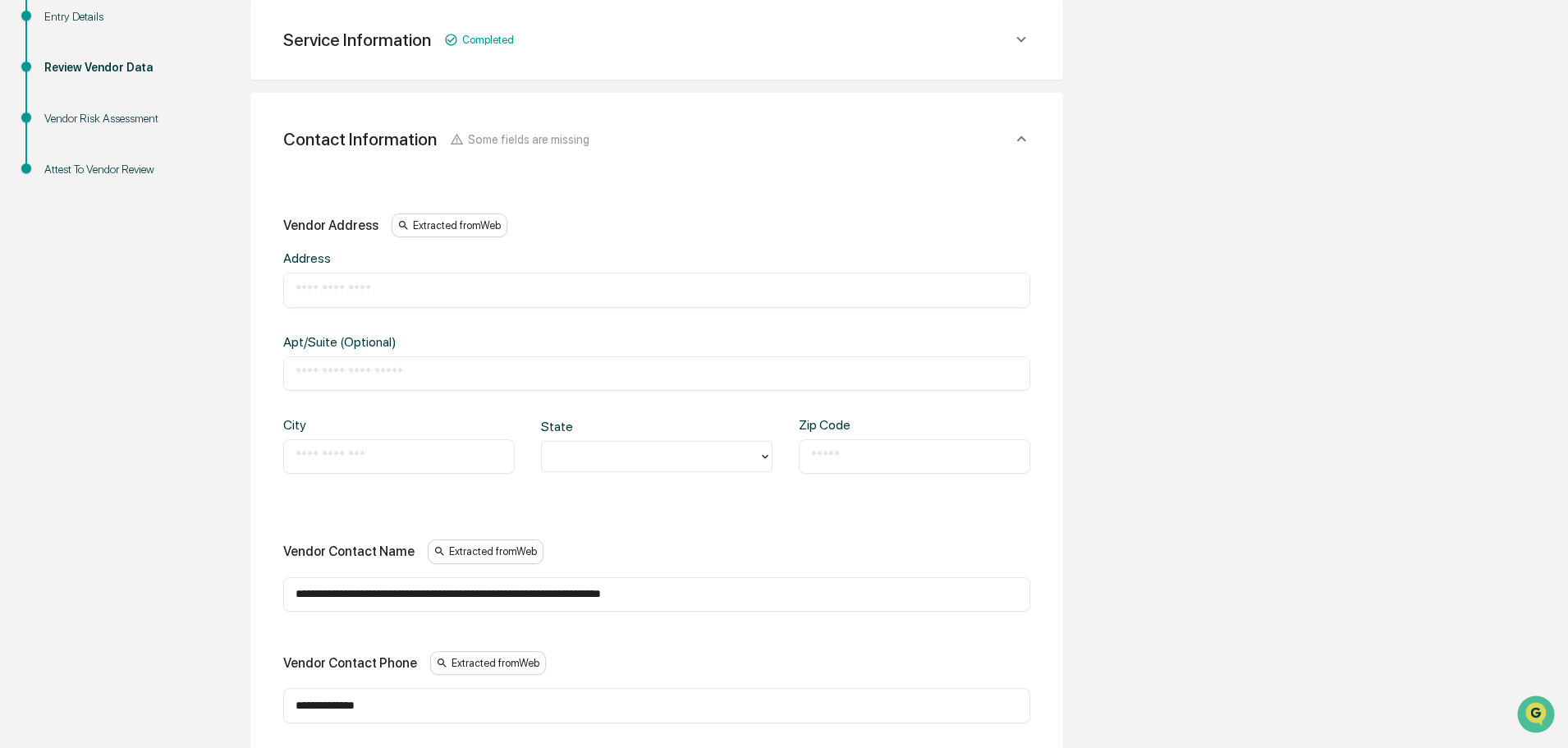
click at [335, 295] on input "text" at bounding box center [656, 290] width 723 height 16
click at [731, 593] on input "**********" at bounding box center [656, 594] width 723 height 16
drag, startPoint x: 760, startPoint y: 593, endPoint x: 231, endPoint y: 589, distance: 529.0
click at [231, 589] on div "**********" at bounding box center [656, 668] width 903 height 1527
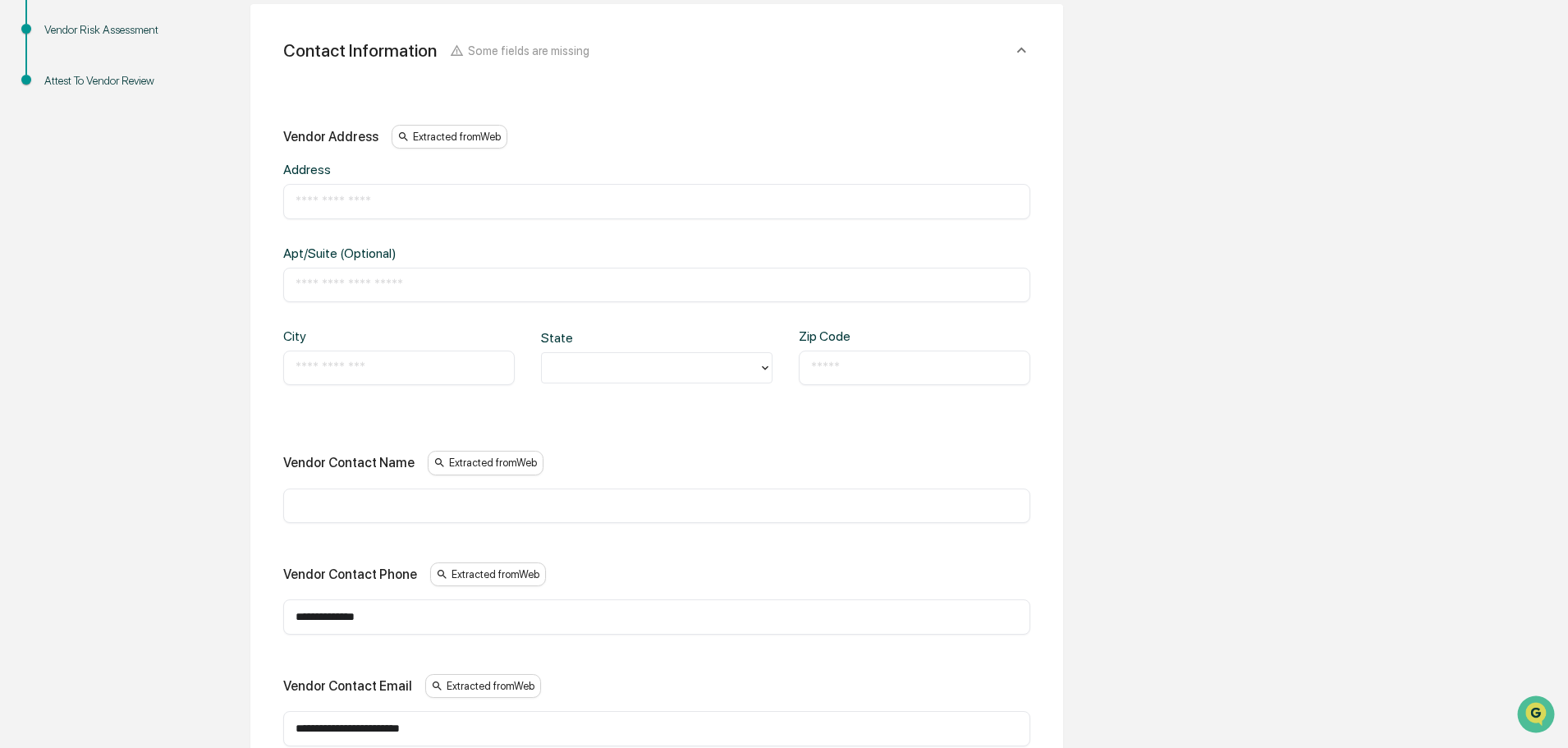
scroll to position [374, 0]
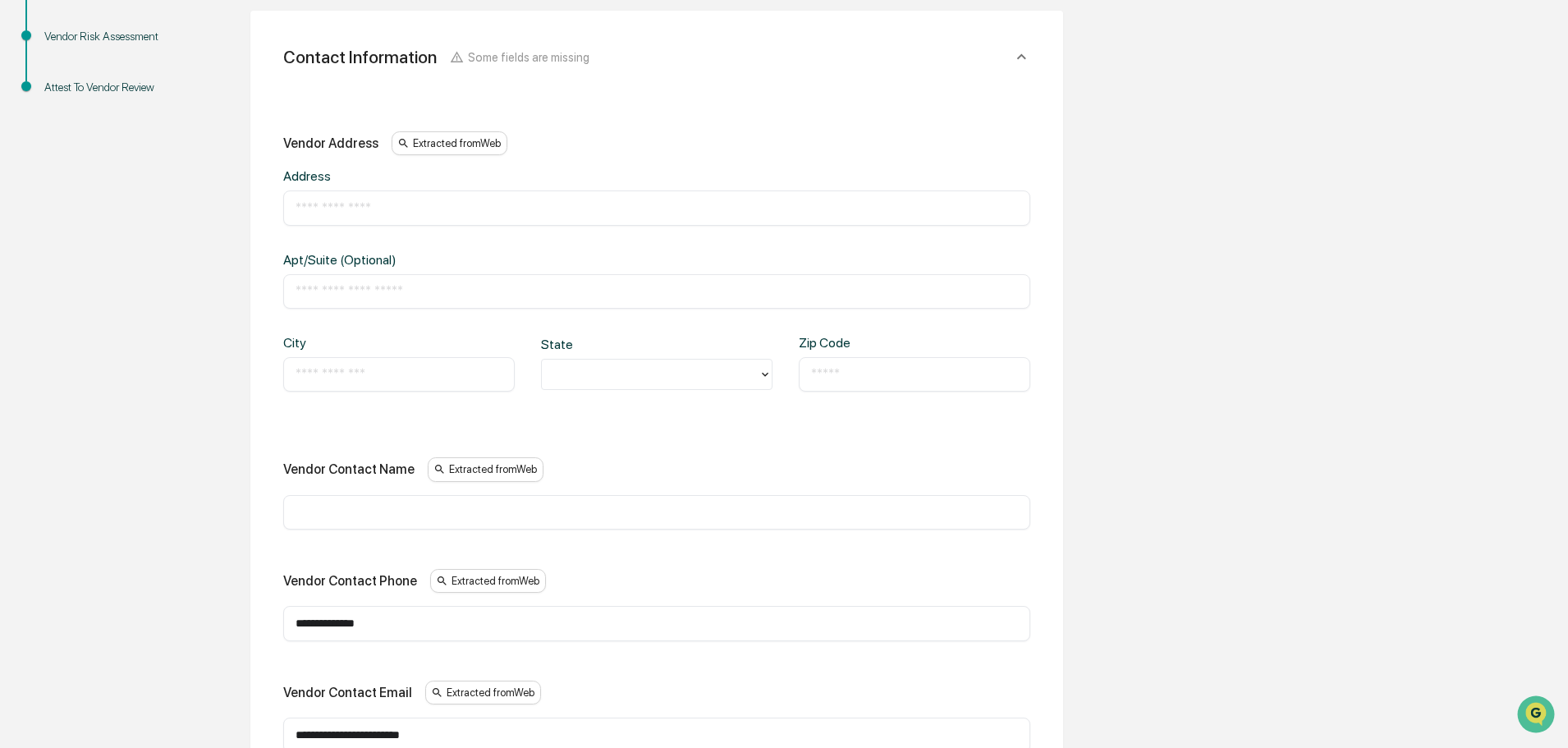
click at [570, 220] on div "​" at bounding box center [657, 208] width 748 height 35
drag, startPoint x: 573, startPoint y: 210, endPoint x: 600, endPoint y: 214, distance: 27.3
click at [573, 210] on input "text" at bounding box center [656, 208] width 723 height 16
click at [365, 204] on input "text" at bounding box center [656, 208] width 723 height 16
type input "**********"
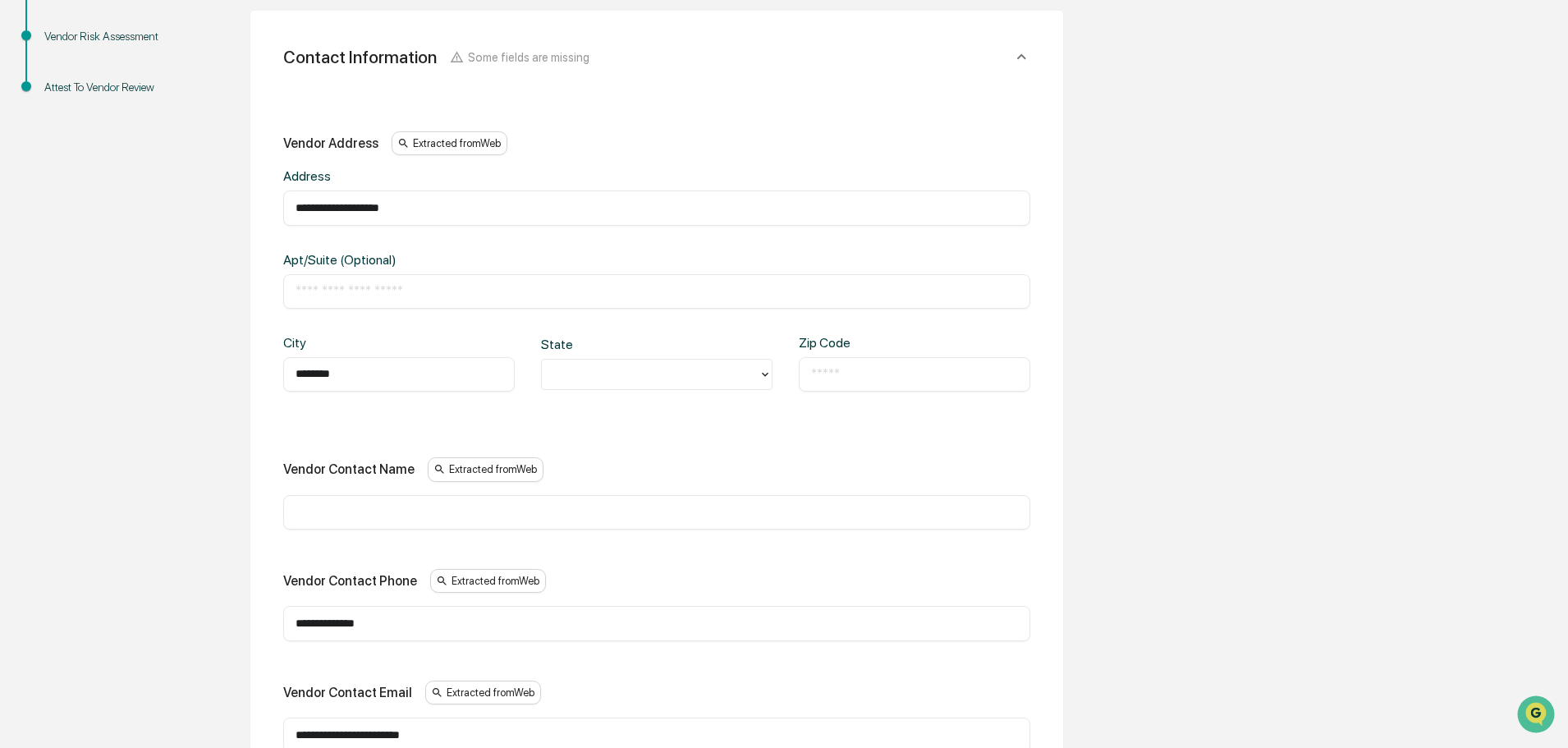
type input "********"
type input "**"
type input "**********"
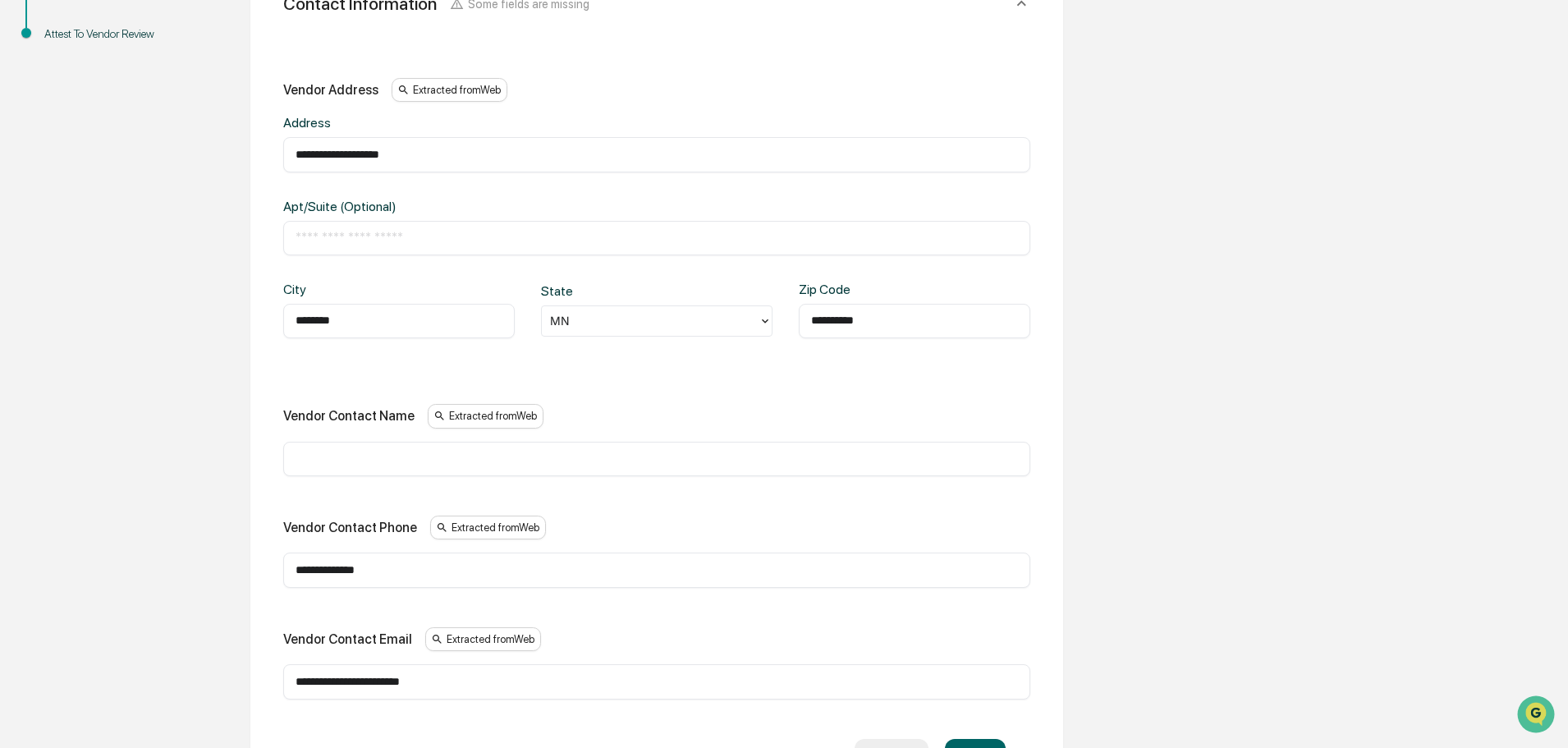
scroll to position [456, 0]
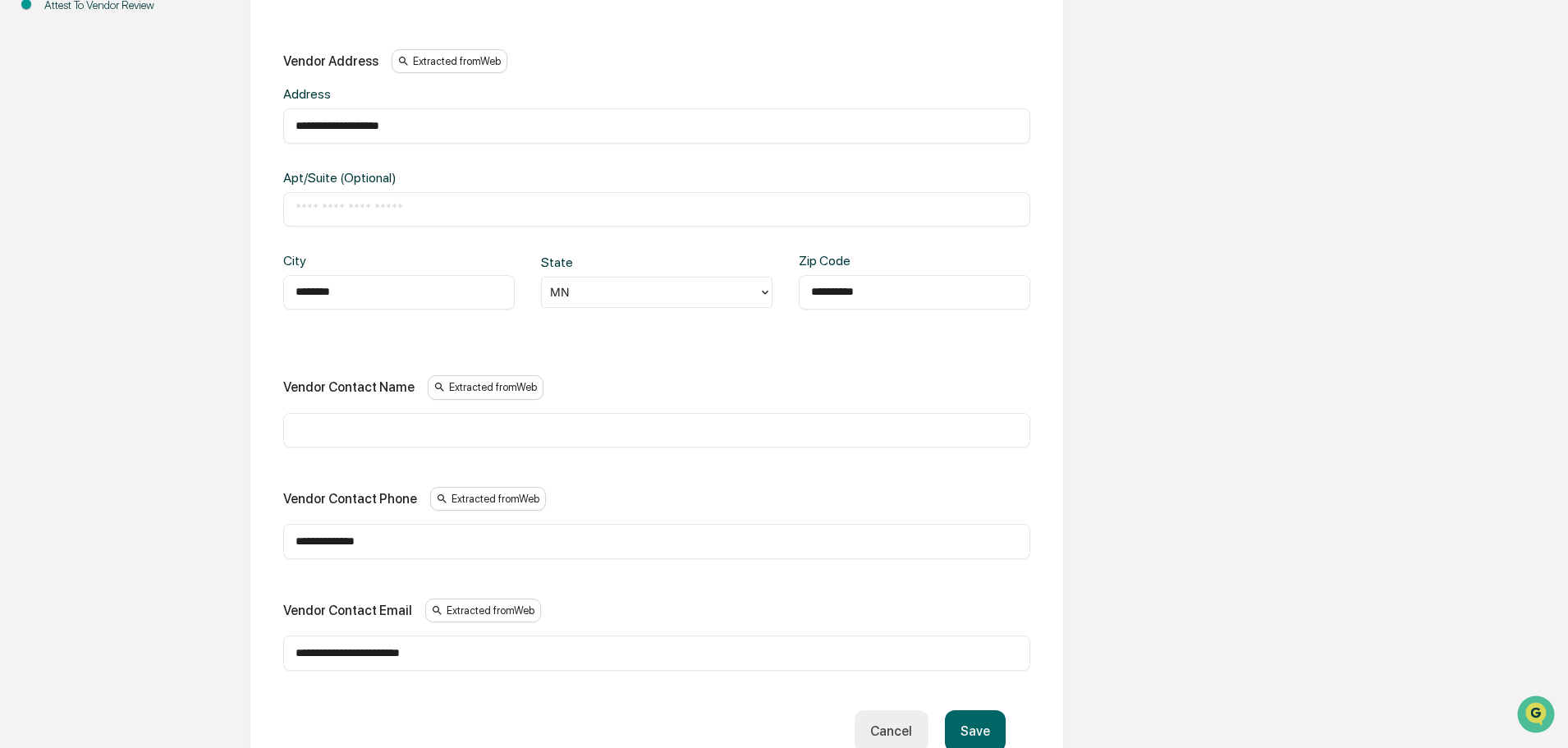
type input "**********"
click at [989, 723] on button "Save" at bounding box center [975, 731] width 61 height 42
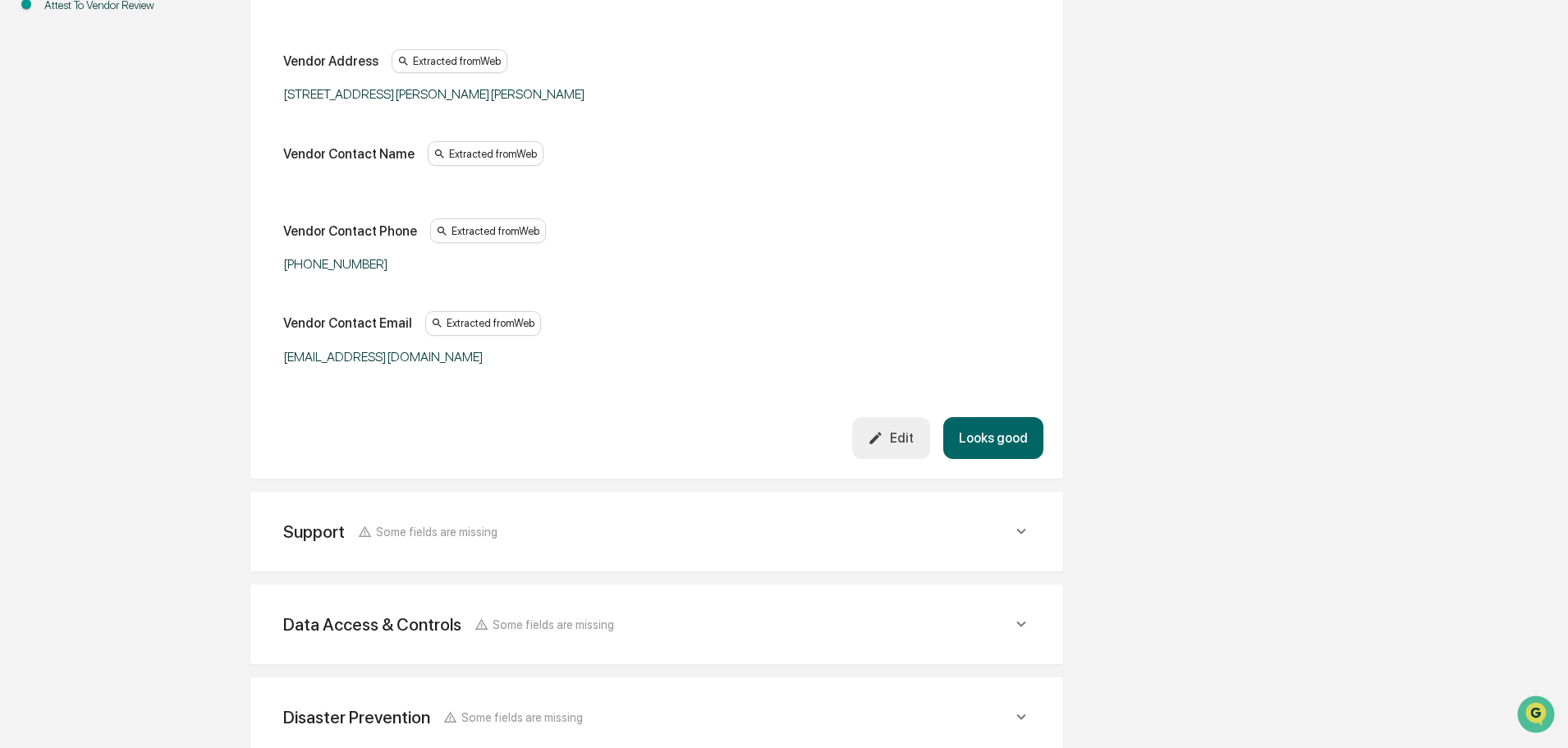
click at [1009, 434] on button "Looks good" at bounding box center [994, 438] width 100 height 42
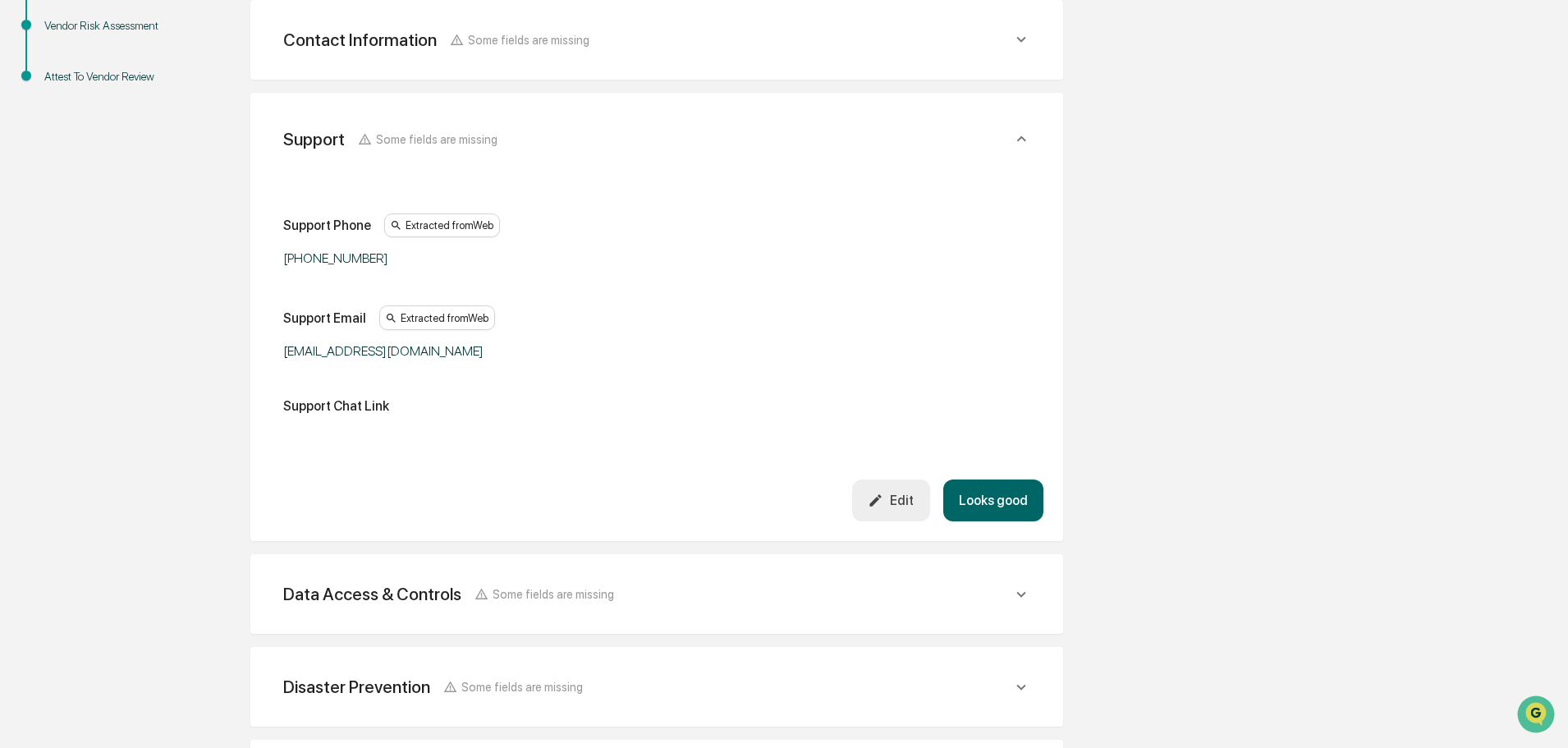
click at [989, 504] on button "Looks good" at bounding box center [994, 500] width 100 height 42
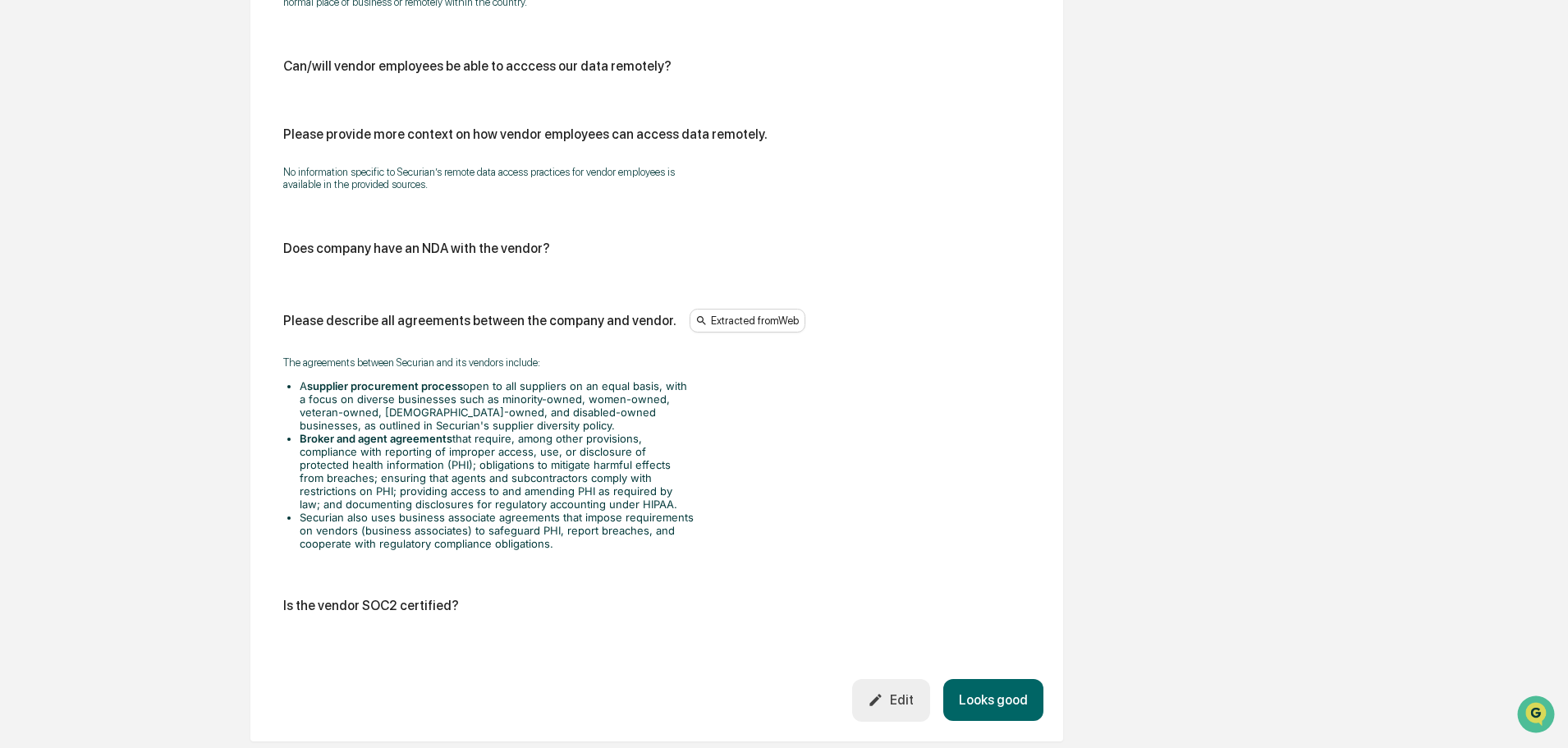
scroll to position [1932, 0]
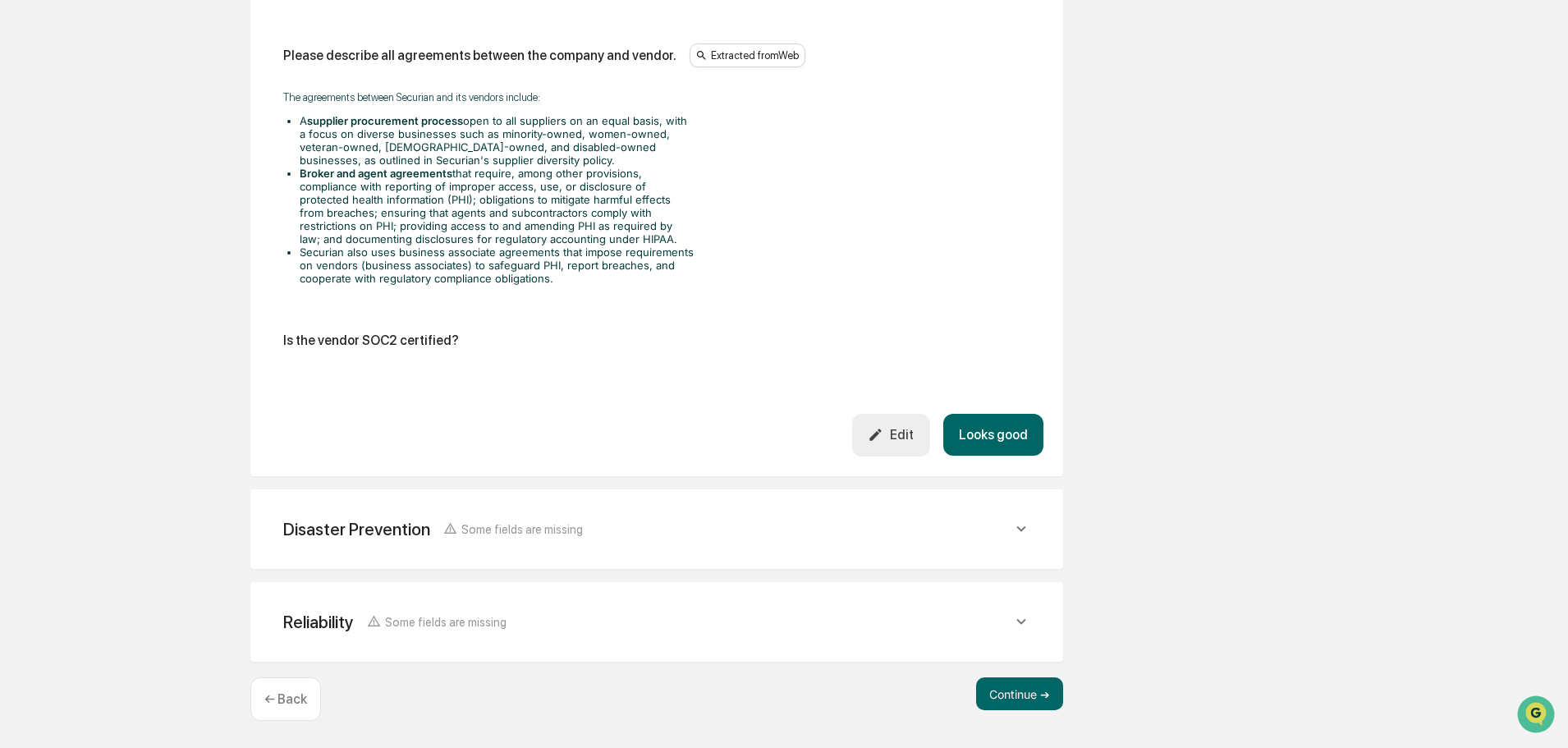
click at [964, 437] on button "Looks good" at bounding box center [994, 435] width 100 height 42
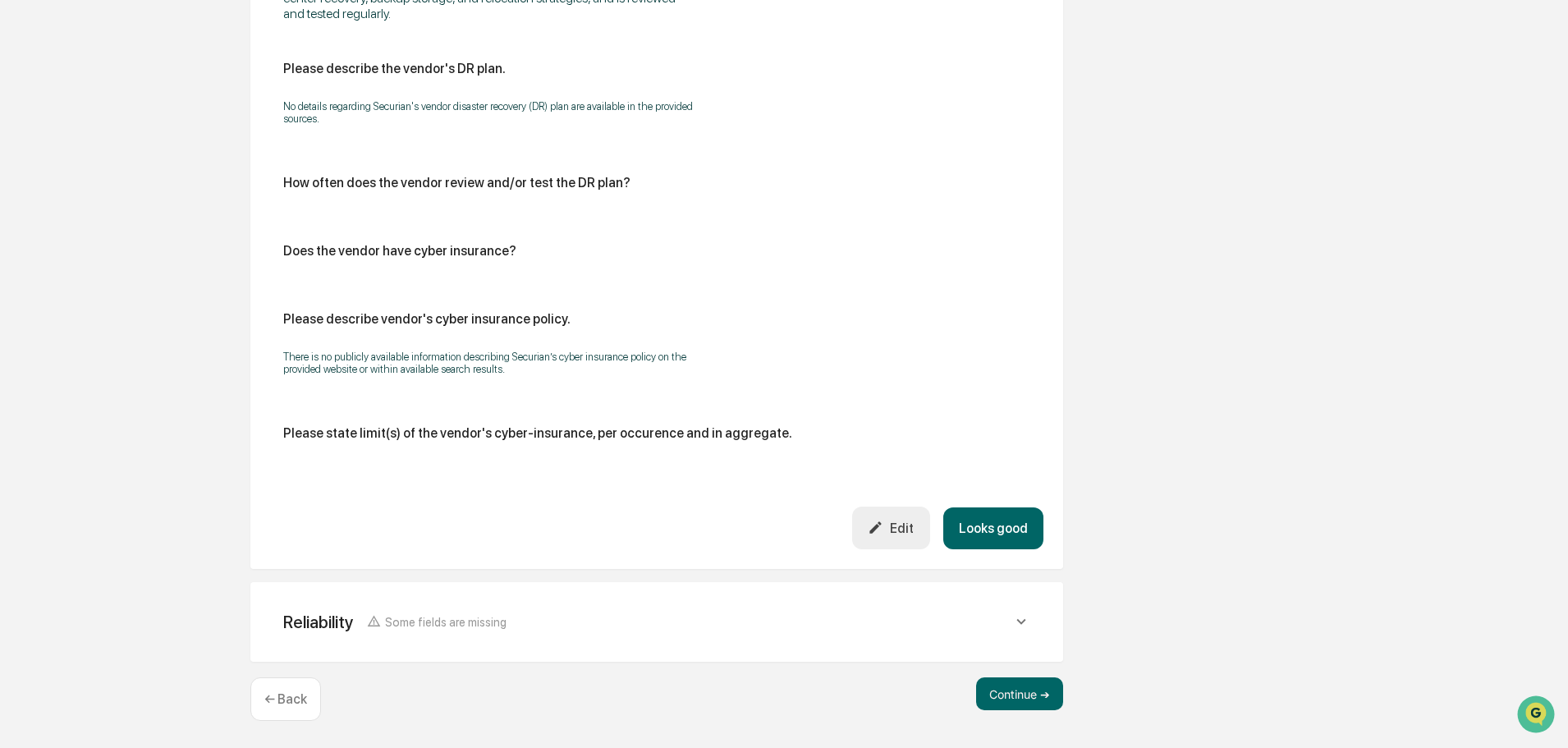
click at [995, 522] on button "Looks good" at bounding box center [994, 528] width 100 height 42
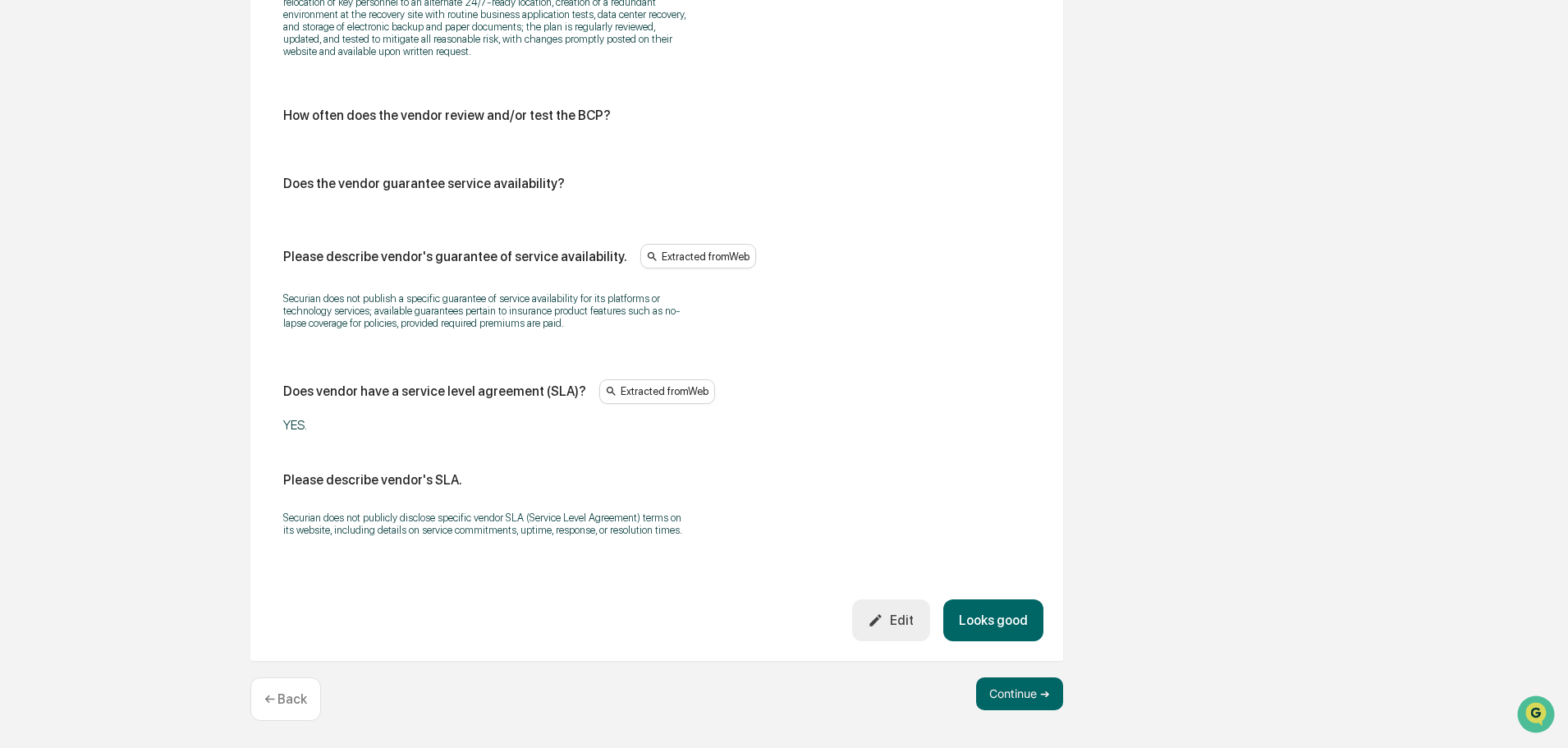
click at [1014, 628] on button "Looks good" at bounding box center [994, 620] width 100 height 42
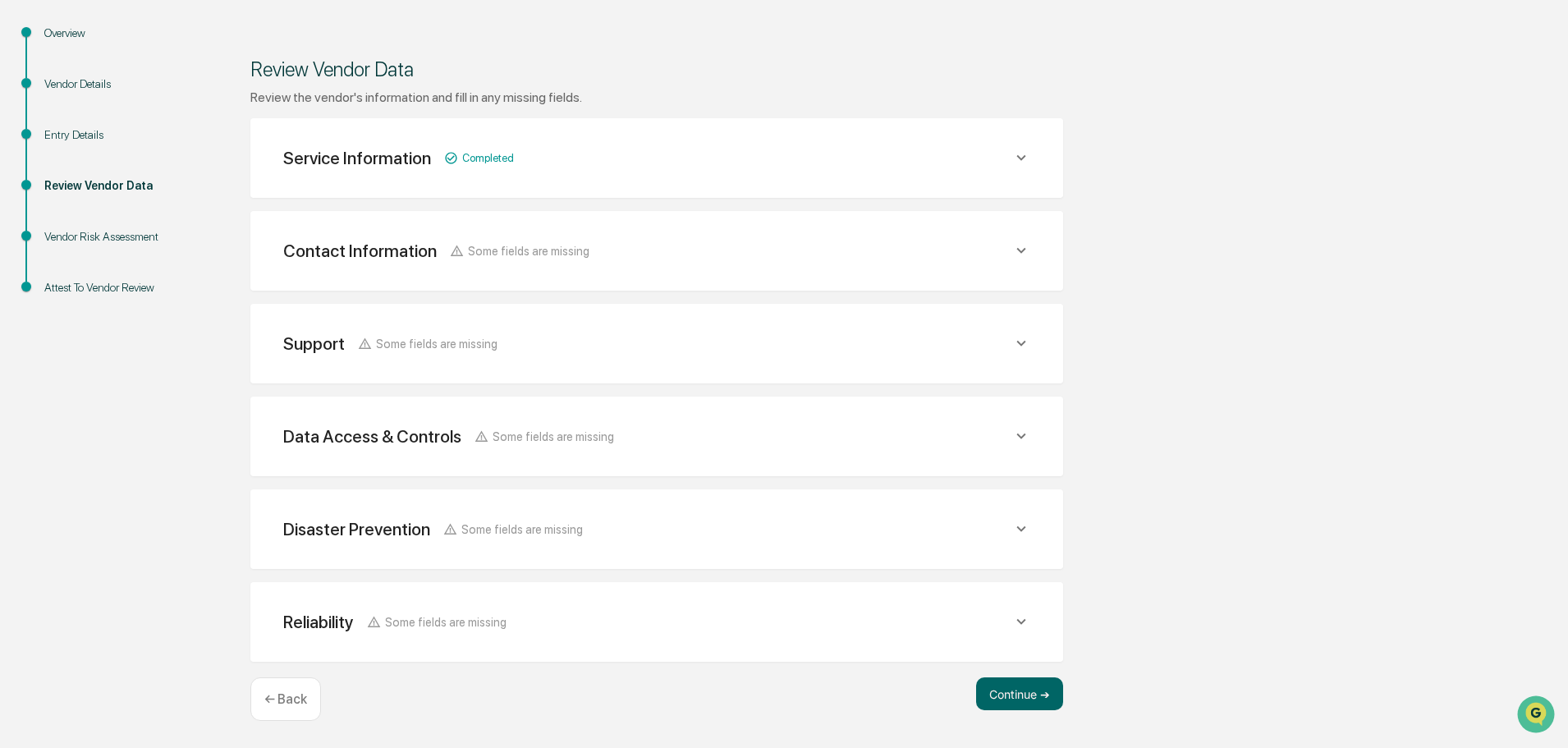
scroll to position [173, 0]
click at [1036, 692] on button "Continue ➔" at bounding box center [1019, 693] width 87 height 33
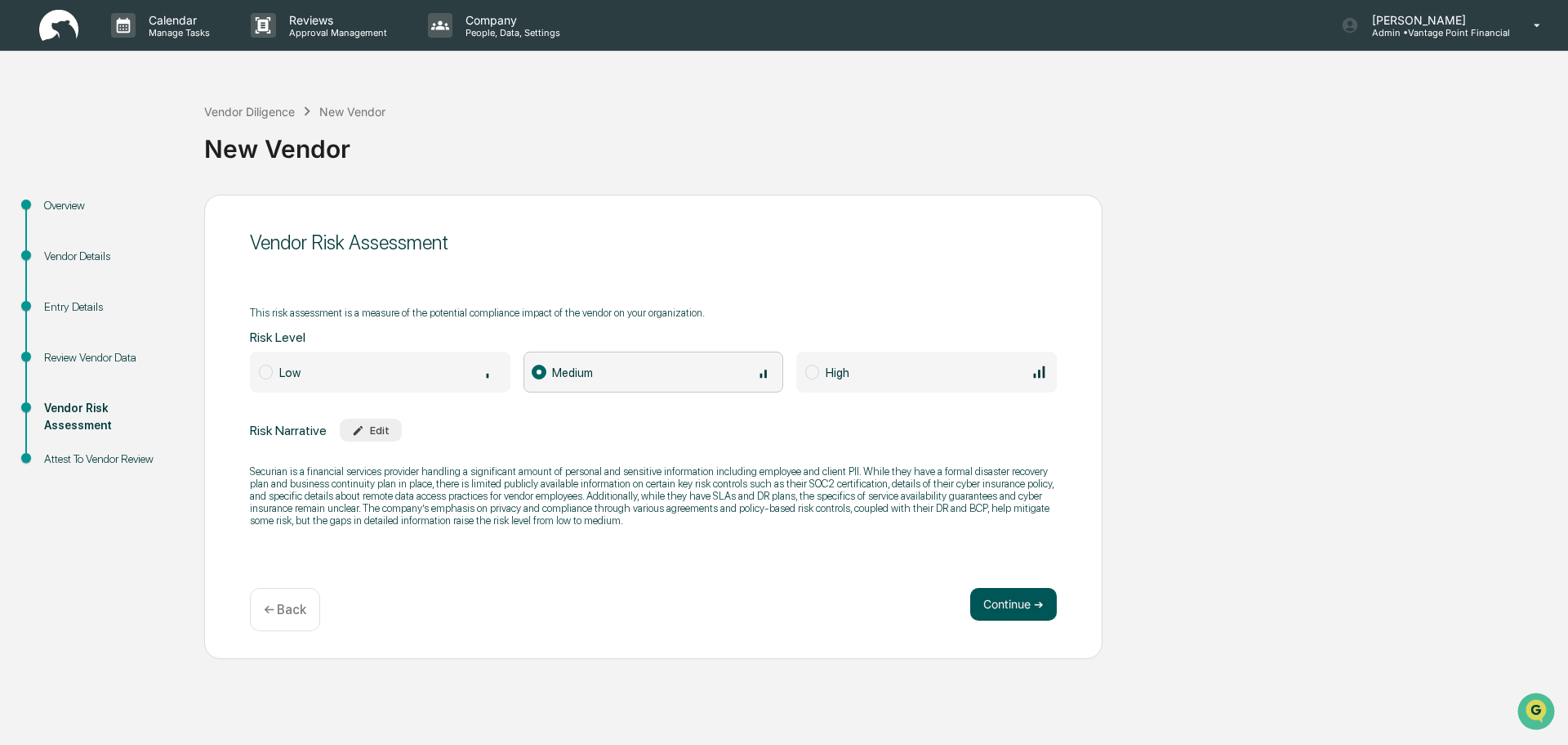
click at [1018, 595] on button "Continue ➔" at bounding box center [1013, 604] width 86 height 33
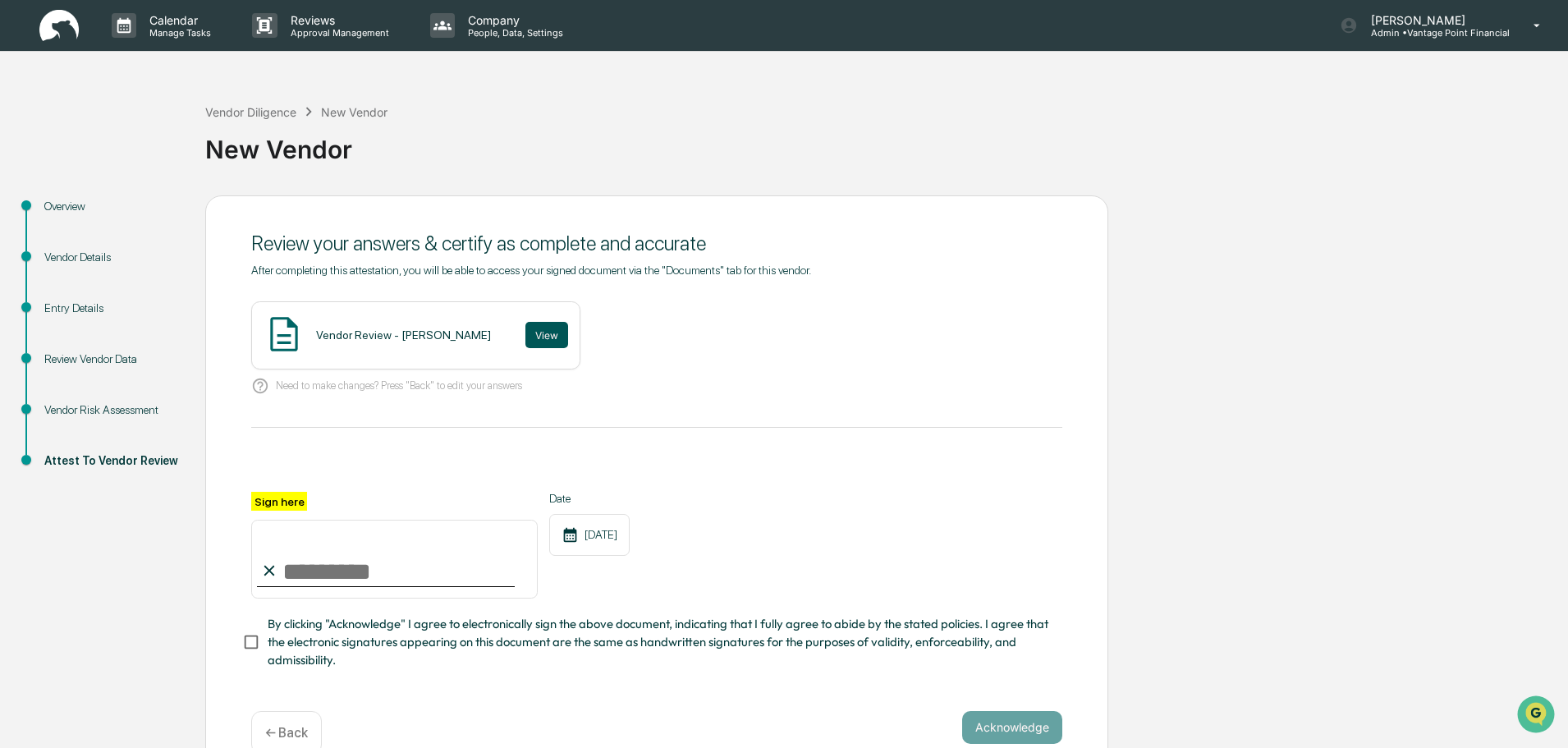
click at [525, 339] on button "View" at bounding box center [546, 334] width 43 height 26
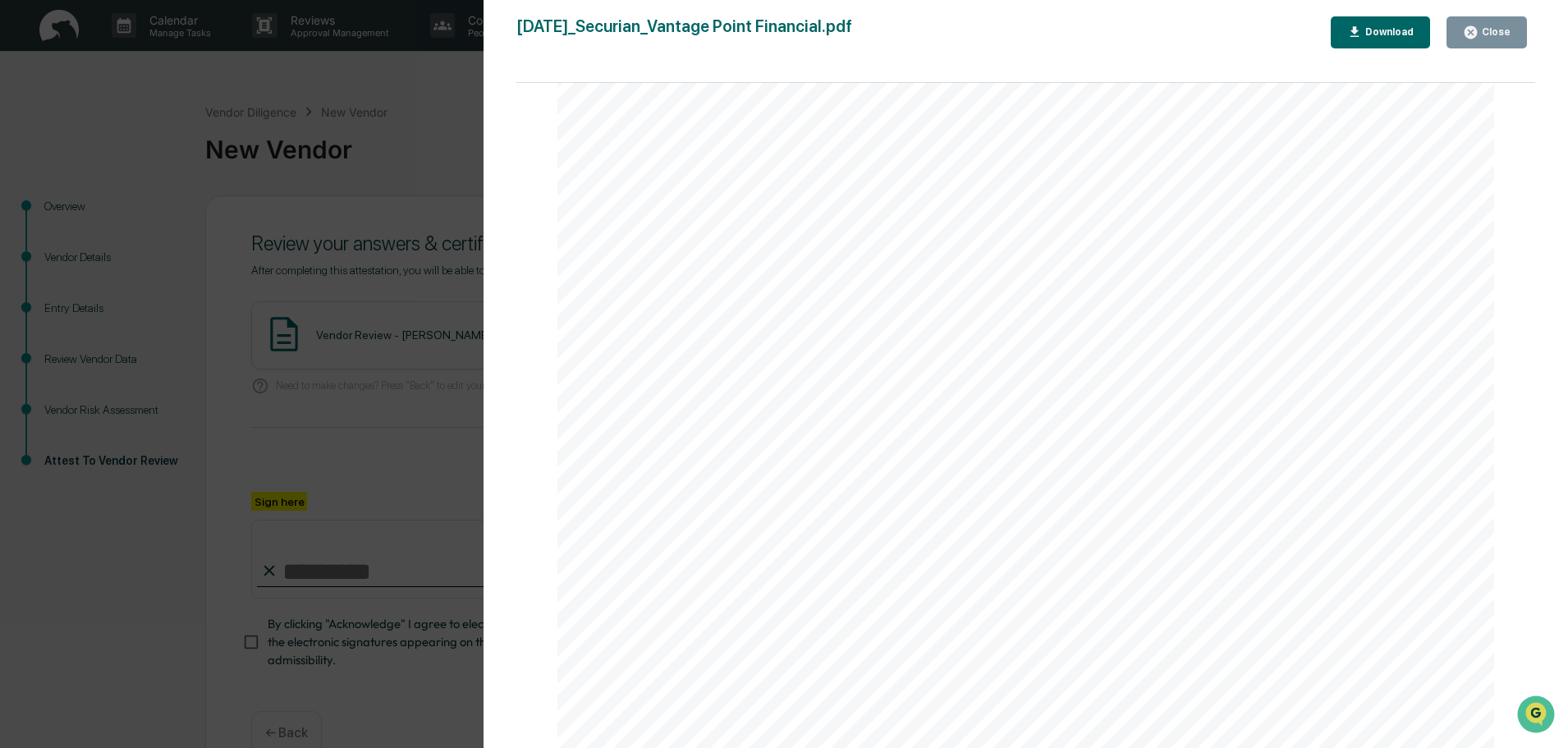
scroll to position [657, 0]
click at [1466, 45] on button "Close" at bounding box center [1487, 32] width 80 height 32
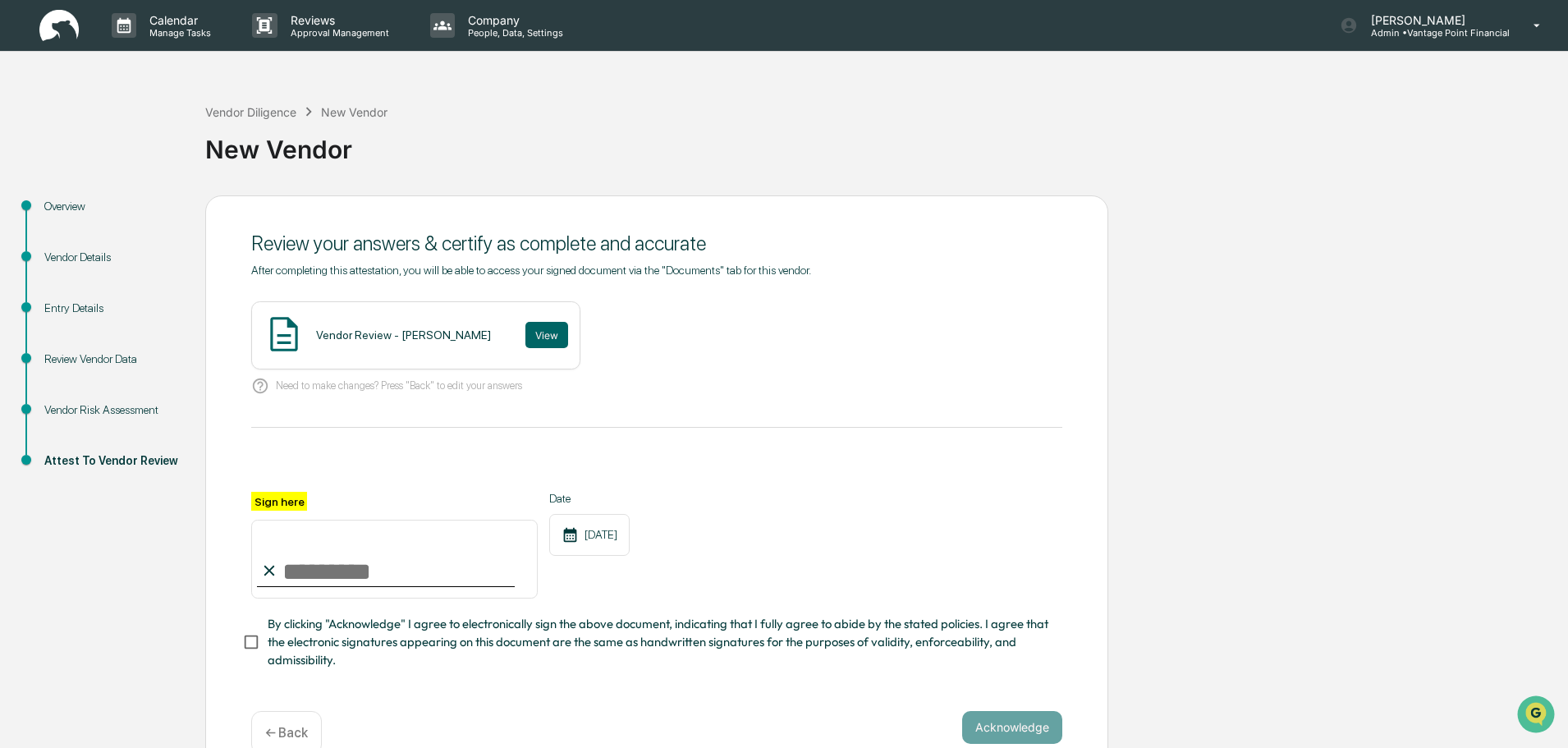
click at [298, 569] on input "Sign here" at bounding box center [395, 558] width 286 height 78
type input "**********"
click at [1012, 723] on button "Acknowledge" at bounding box center [1013, 727] width 100 height 33
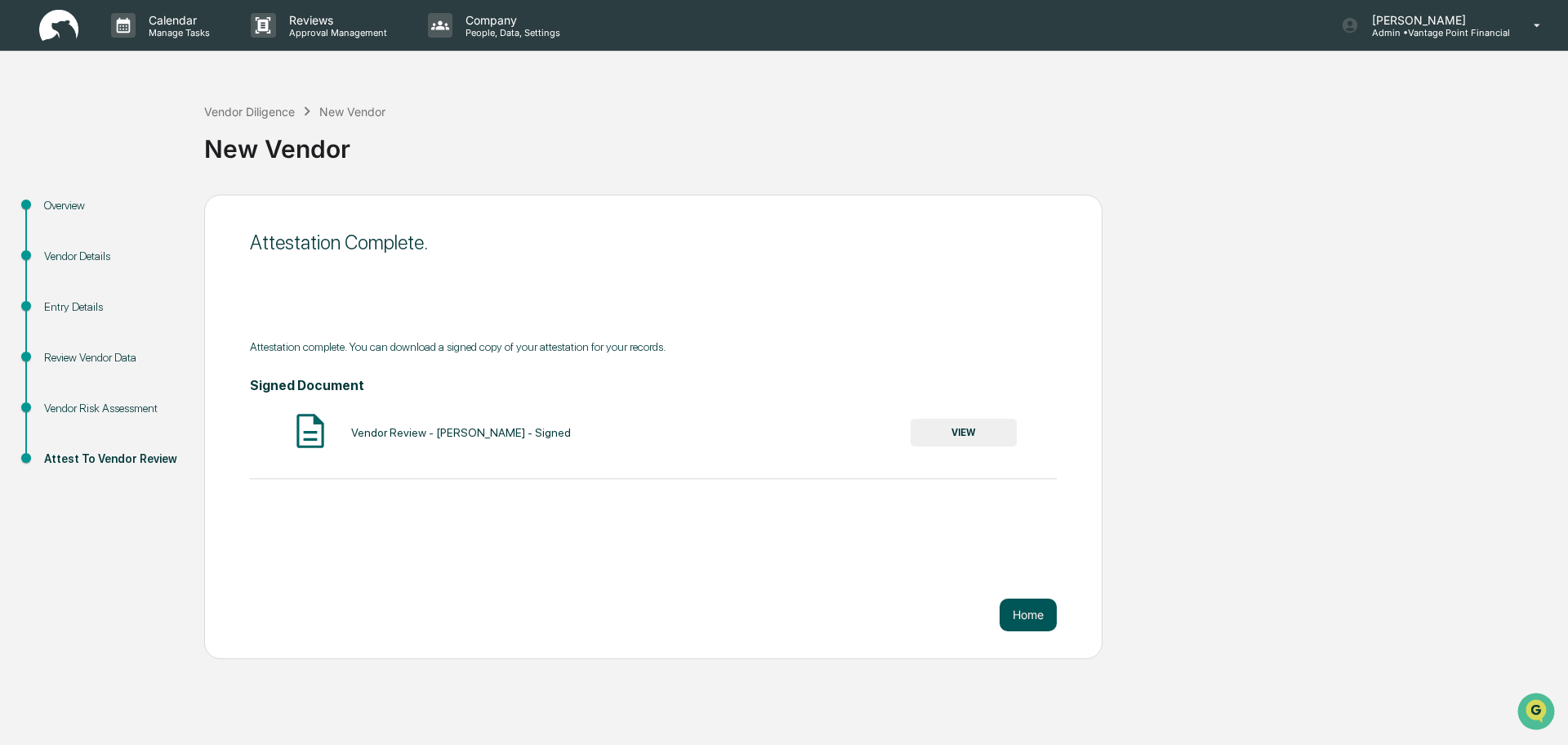
click at [1024, 609] on button "Home" at bounding box center [1028, 614] width 57 height 33
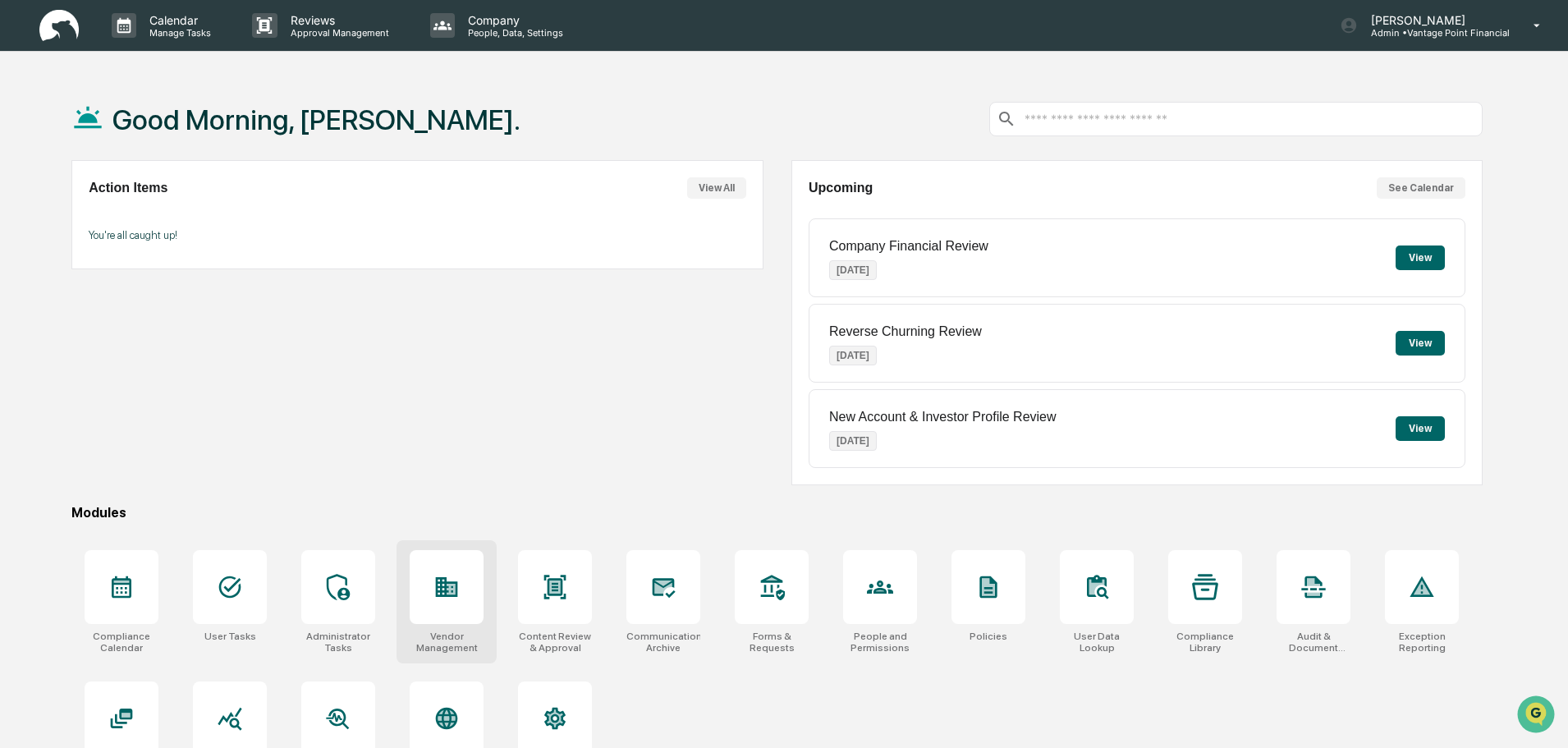
click at [440, 589] on icon at bounding box center [447, 587] width 26 height 26
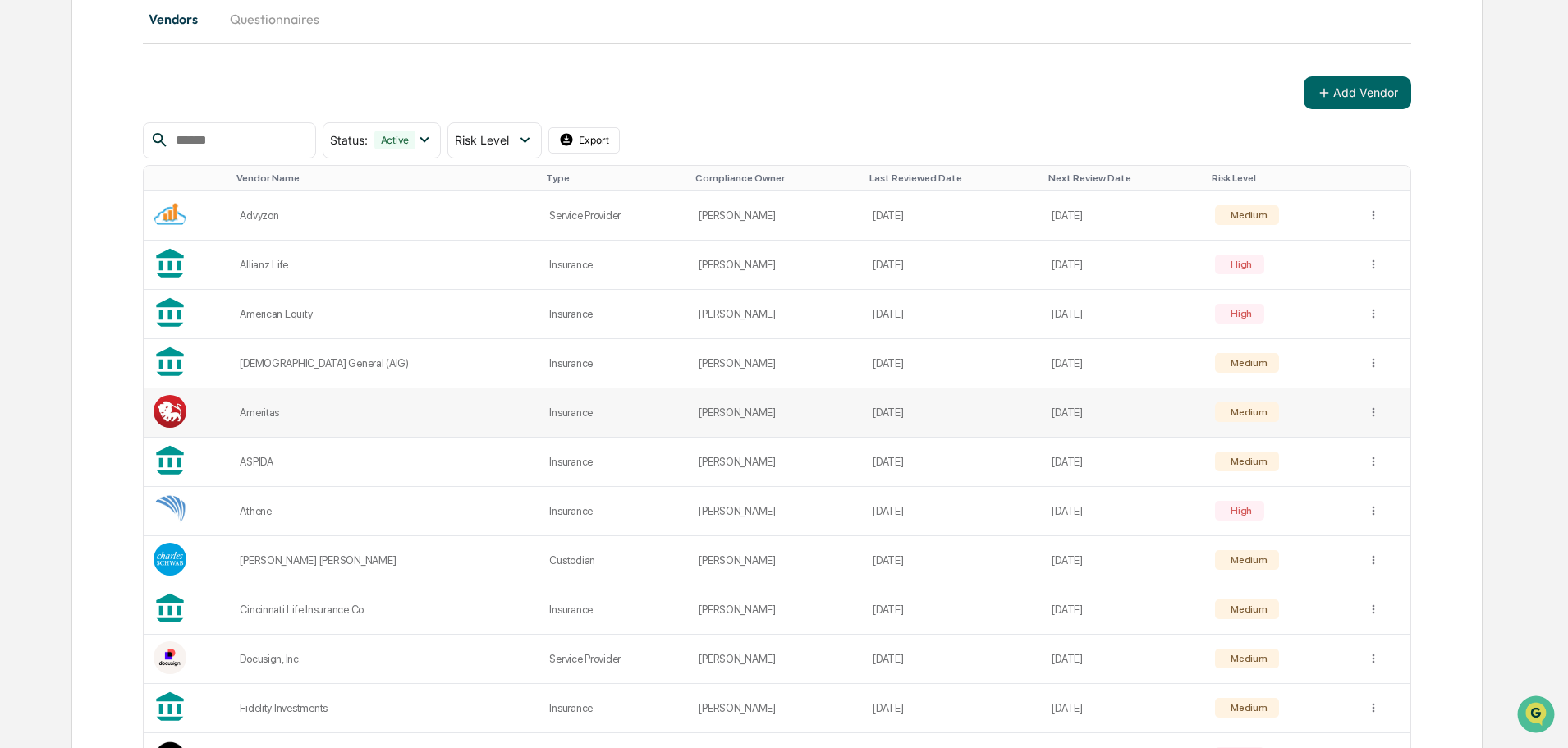
scroll to position [124, 0]
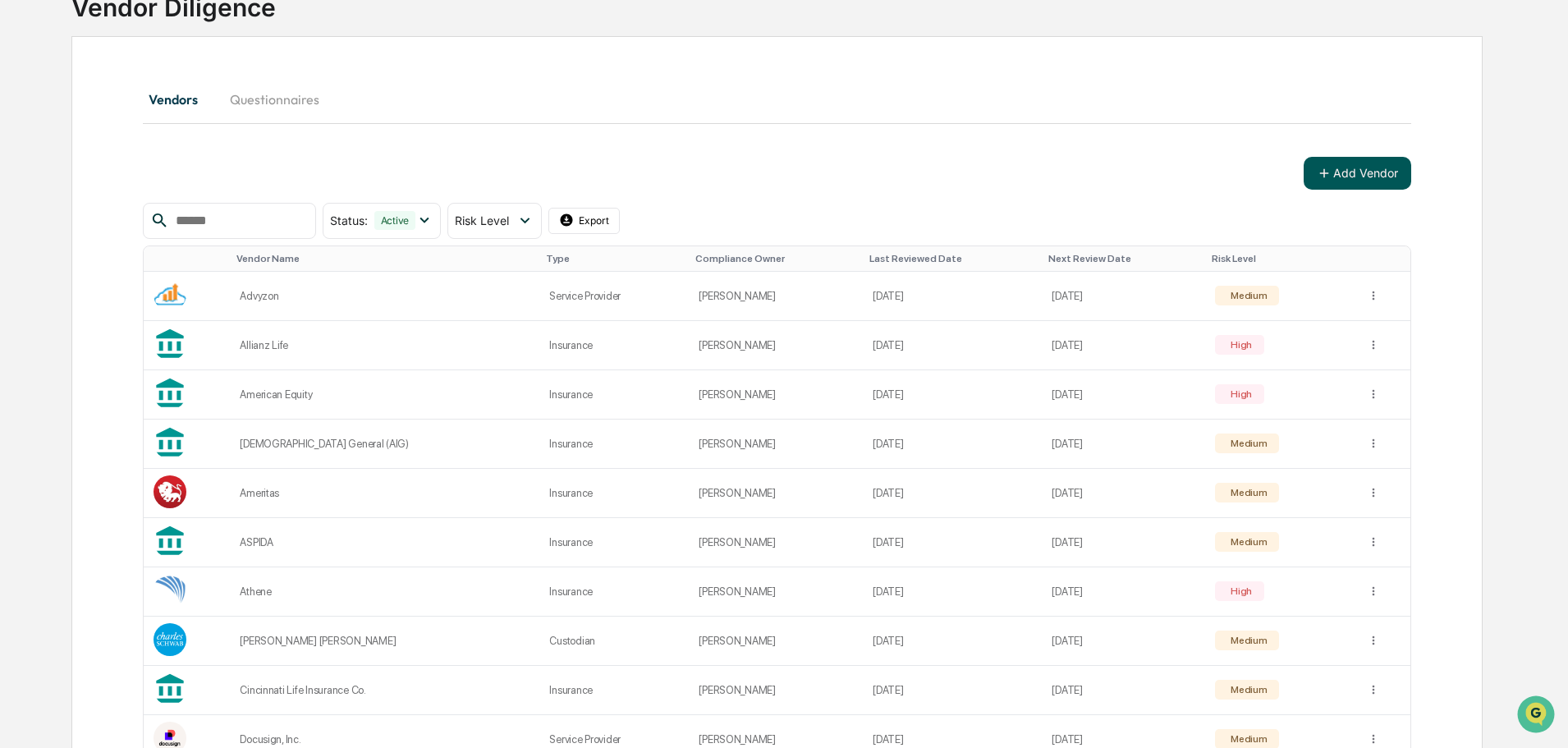
click at [1346, 173] on button "Add Vendor" at bounding box center [1357, 173] width 108 height 33
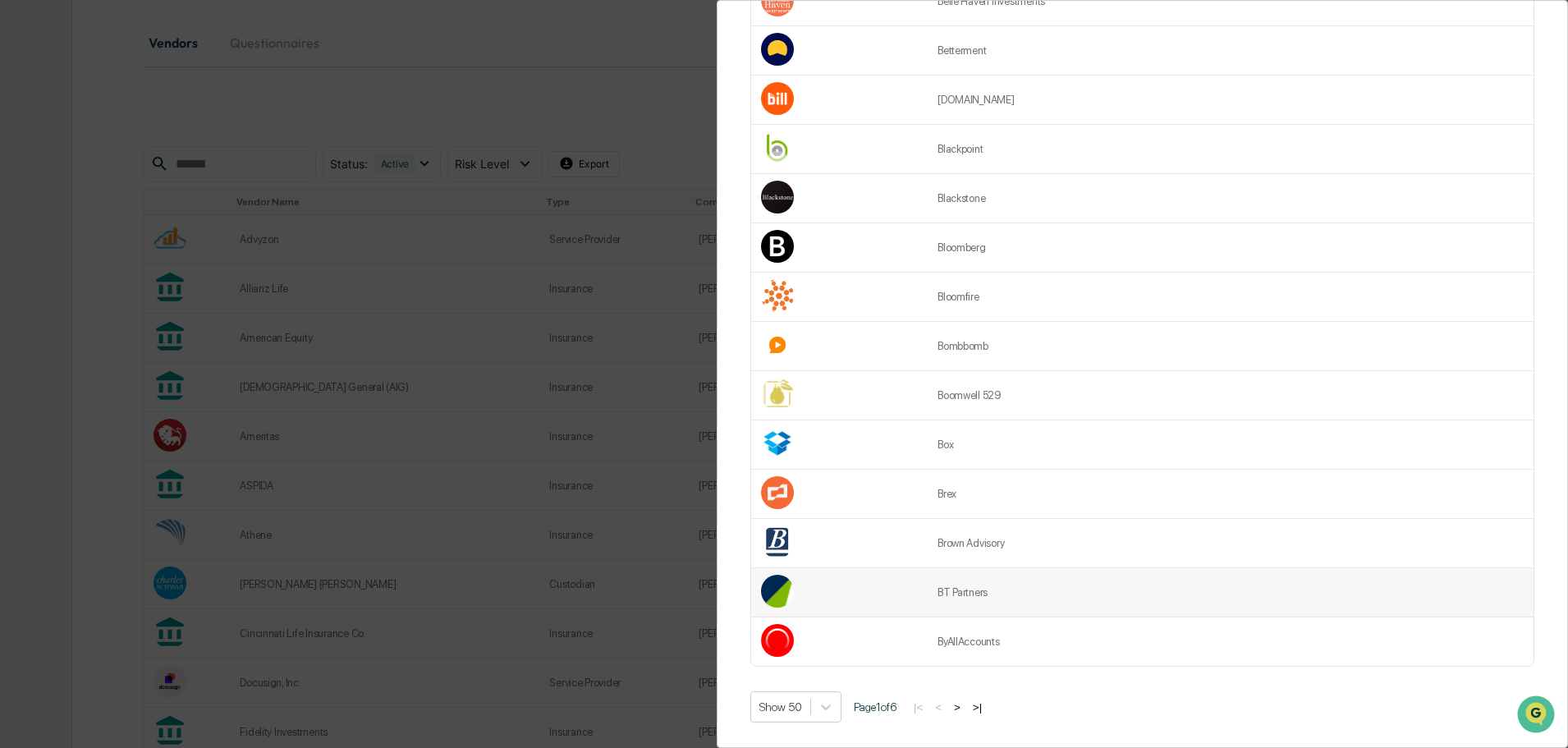
scroll to position [206, 0]
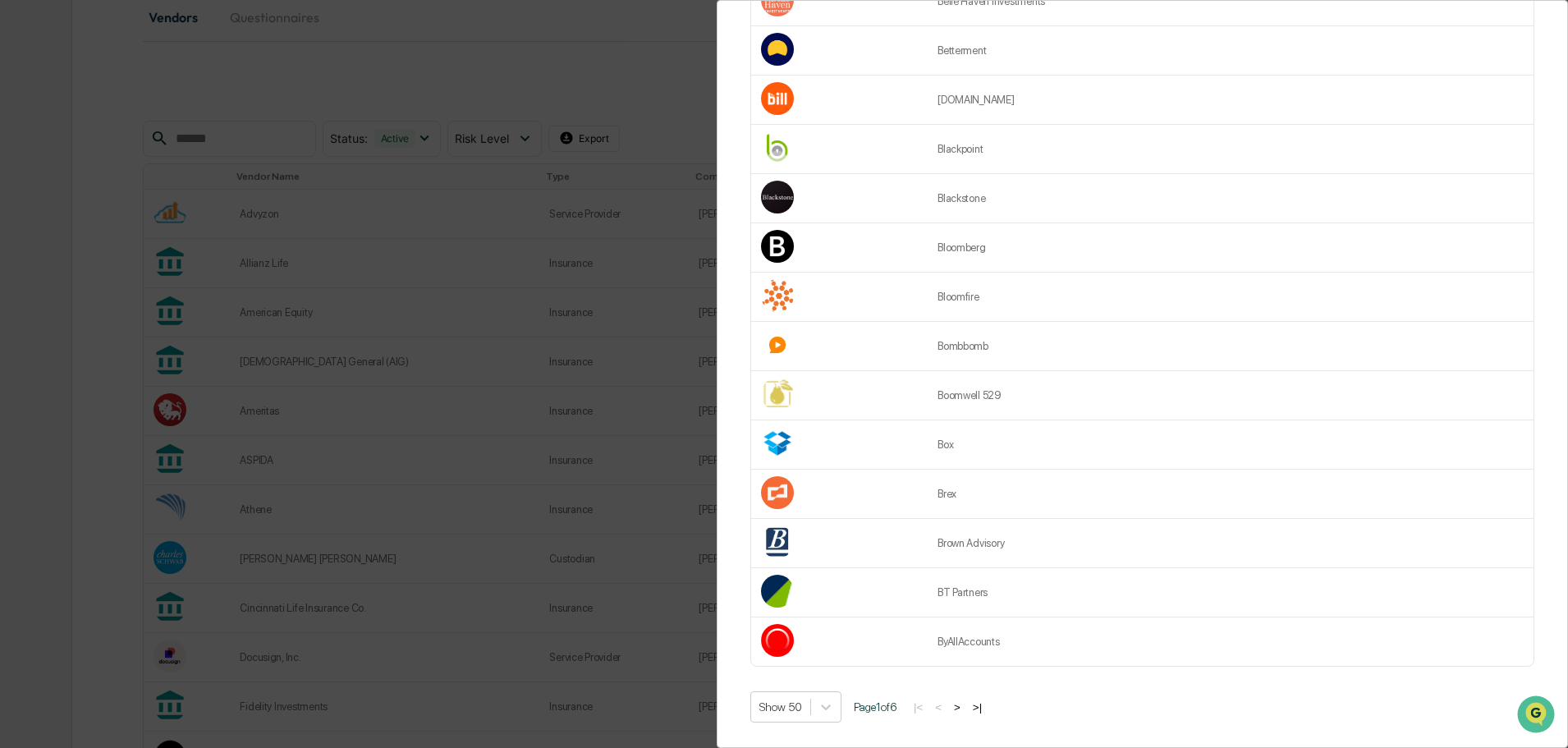
click at [965, 700] on button ">" at bounding box center [957, 706] width 16 height 14
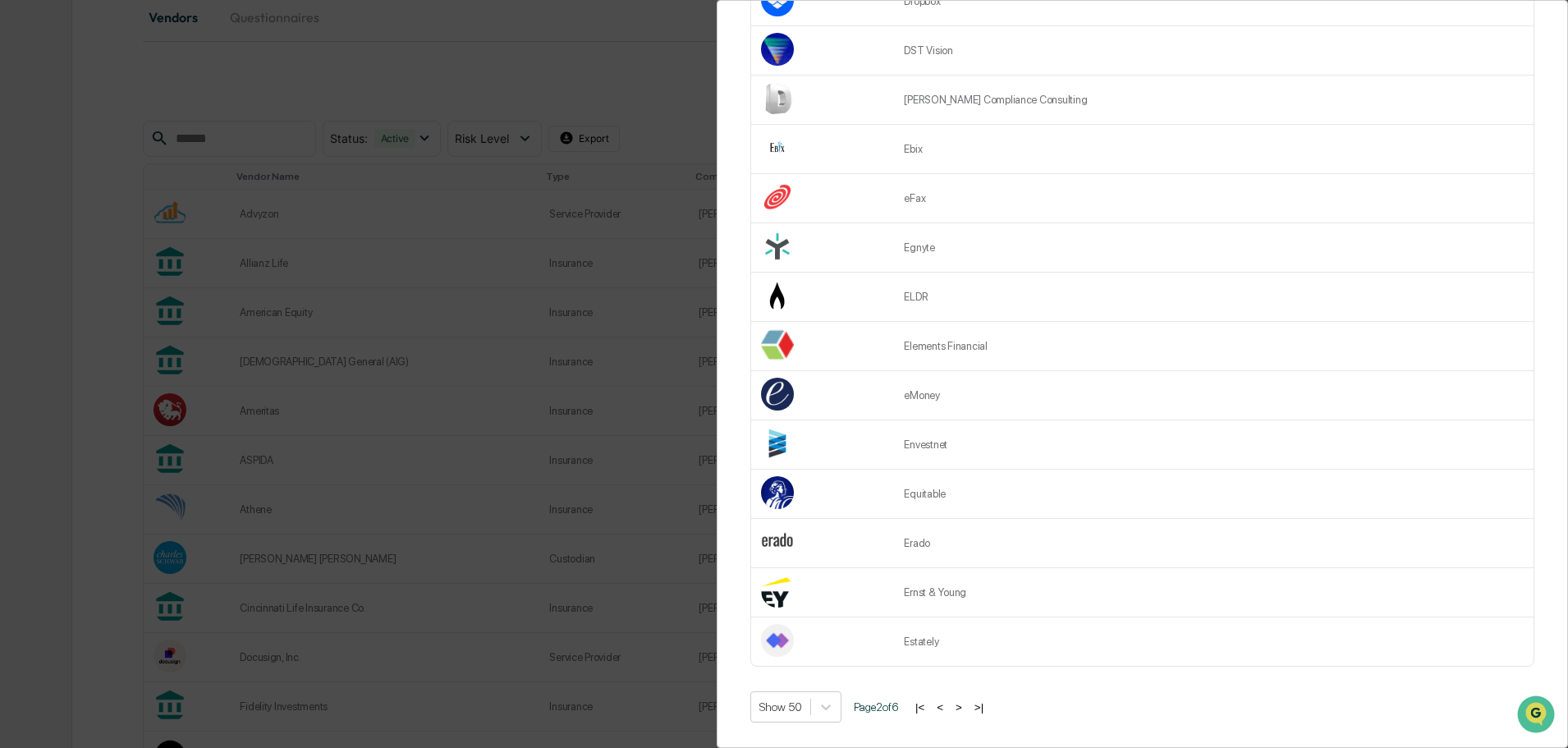
click at [965, 700] on button ">" at bounding box center [959, 706] width 16 height 14
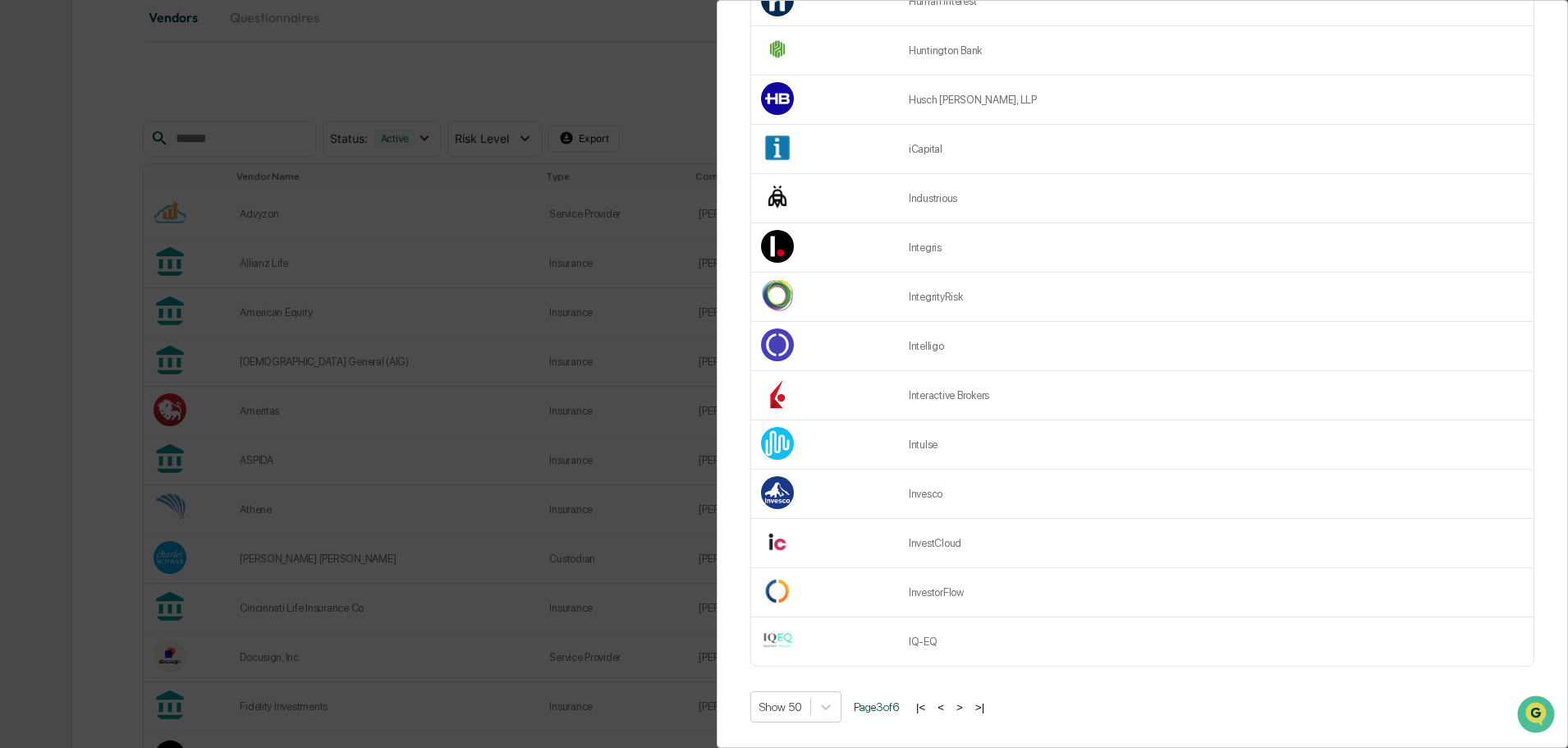
click at [965, 700] on button ">" at bounding box center [960, 706] width 16 height 14
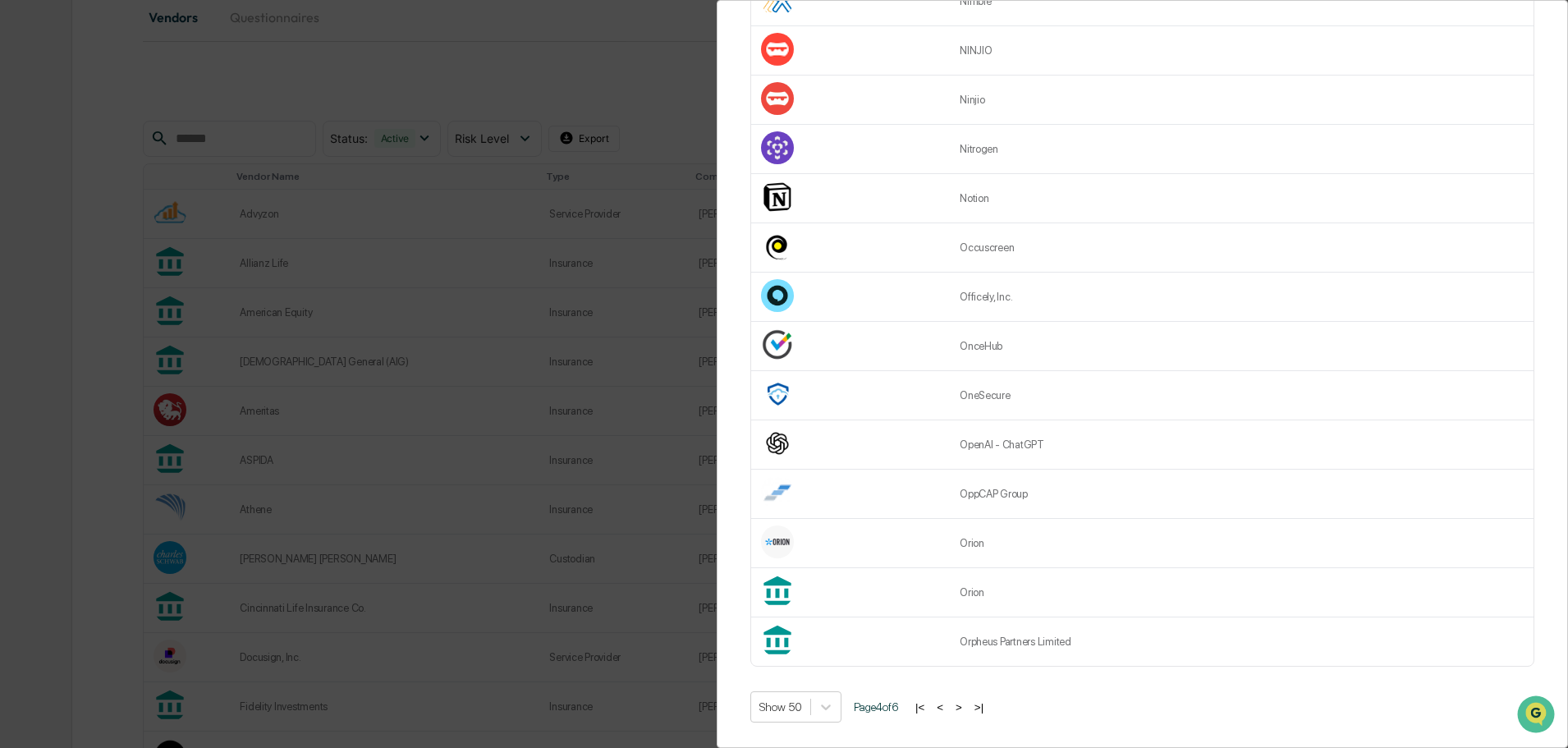
click at [965, 700] on button ">" at bounding box center [959, 706] width 16 height 14
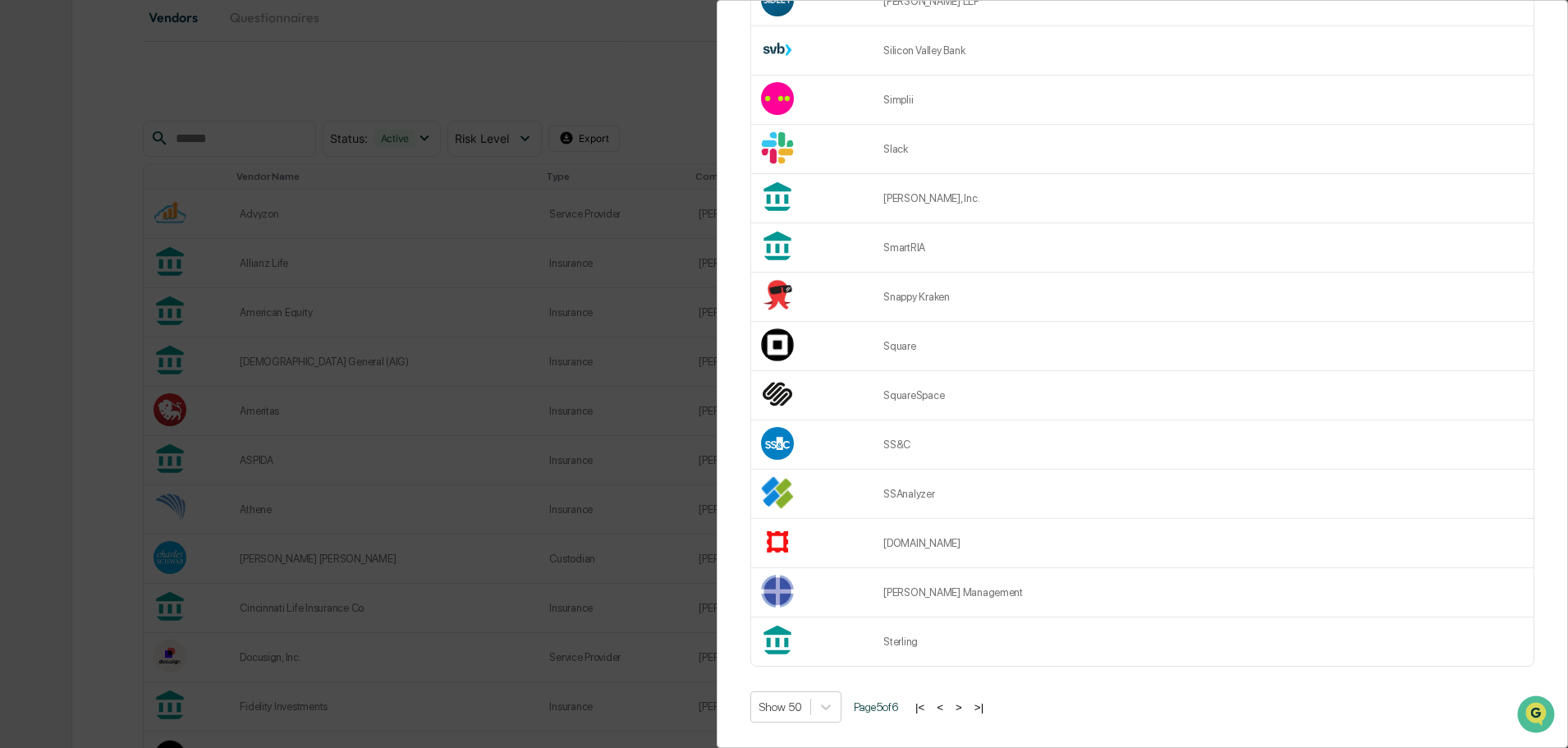
click at [948, 700] on button "<" at bounding box center [940, 706] width 16 height 14
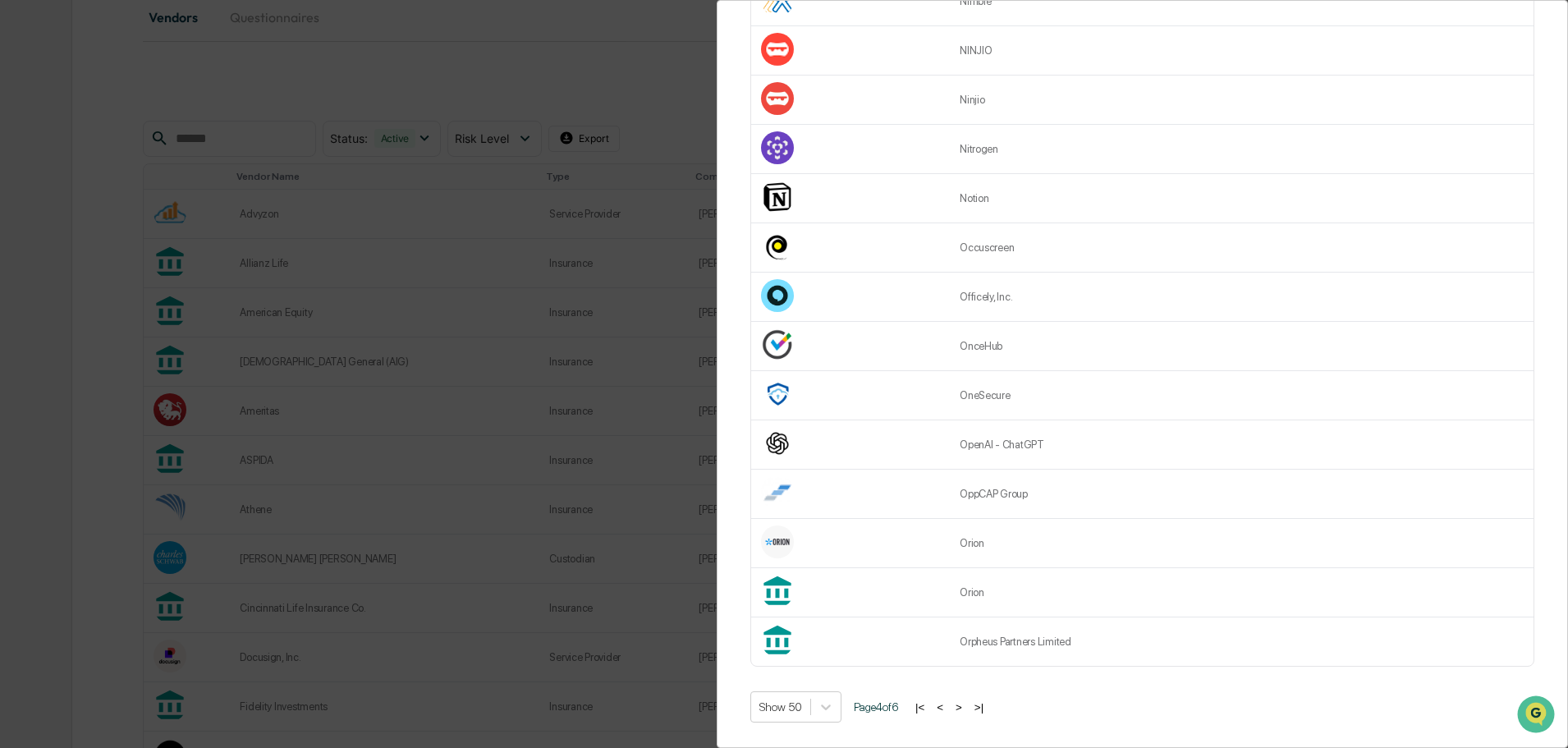
click at [966, 700] on button ">" at bounding box center [959, 706] width 16 height 14
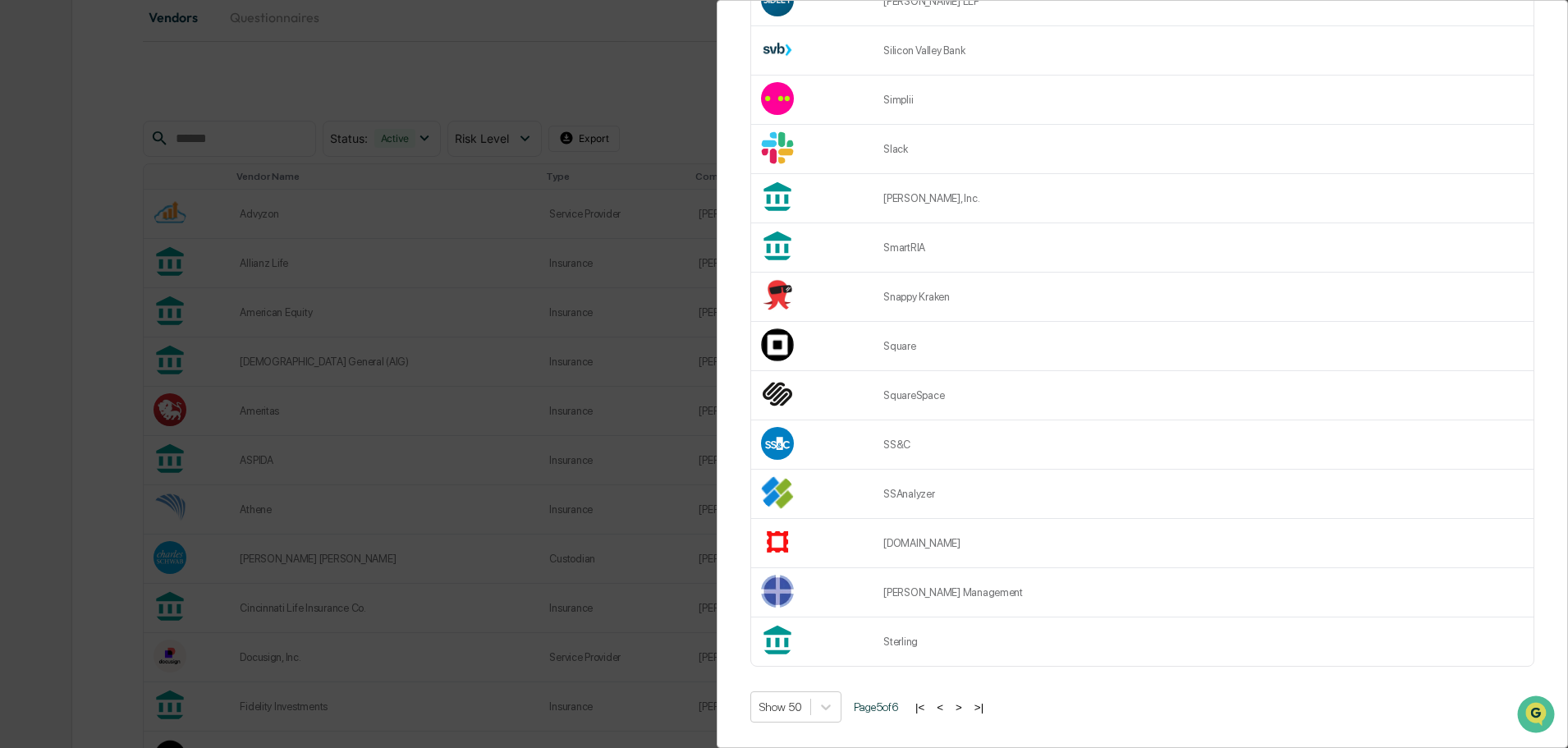
click at [966, 700] on button ">" at bounding box center [959, 706] width 16 height 14
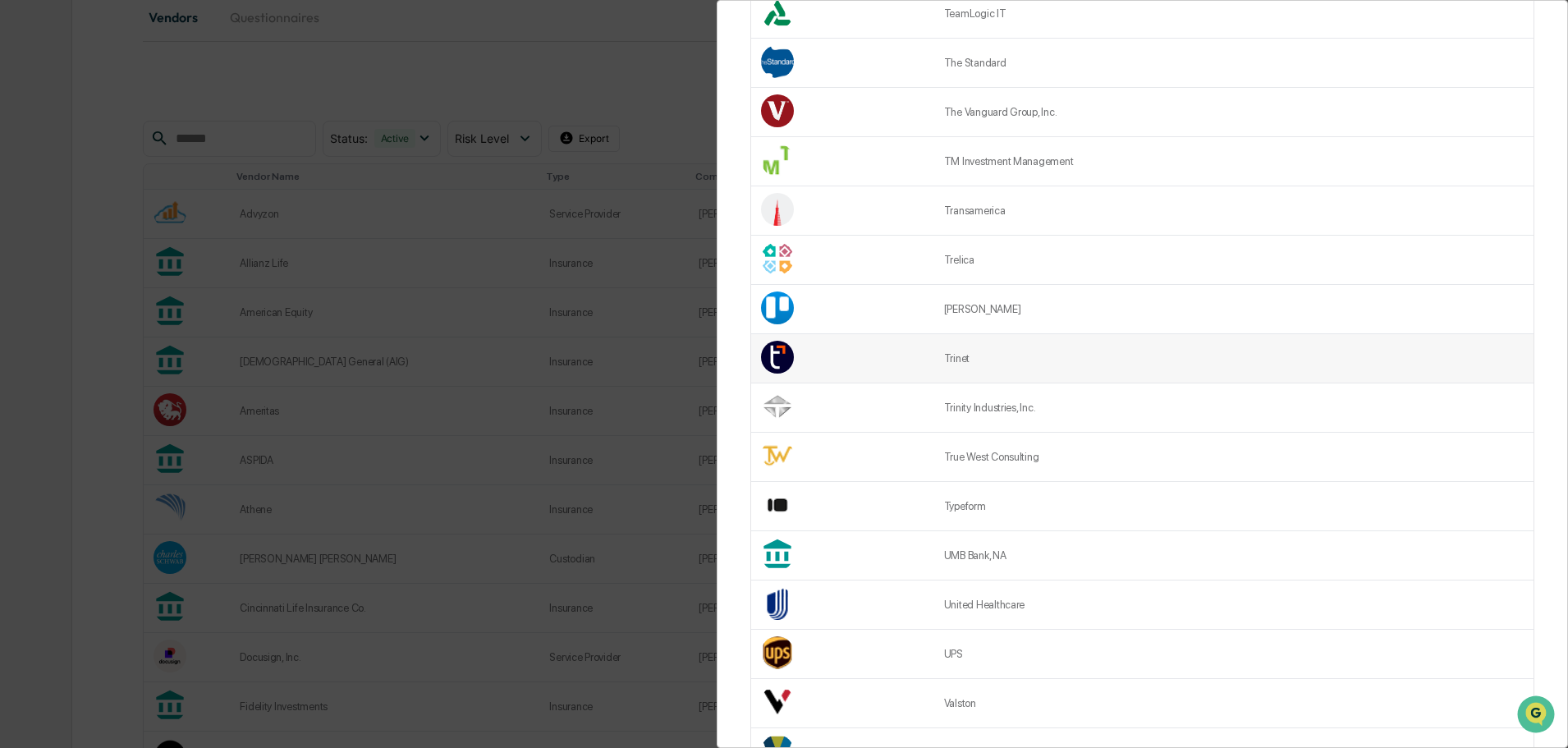
scroll to position [476, 0]
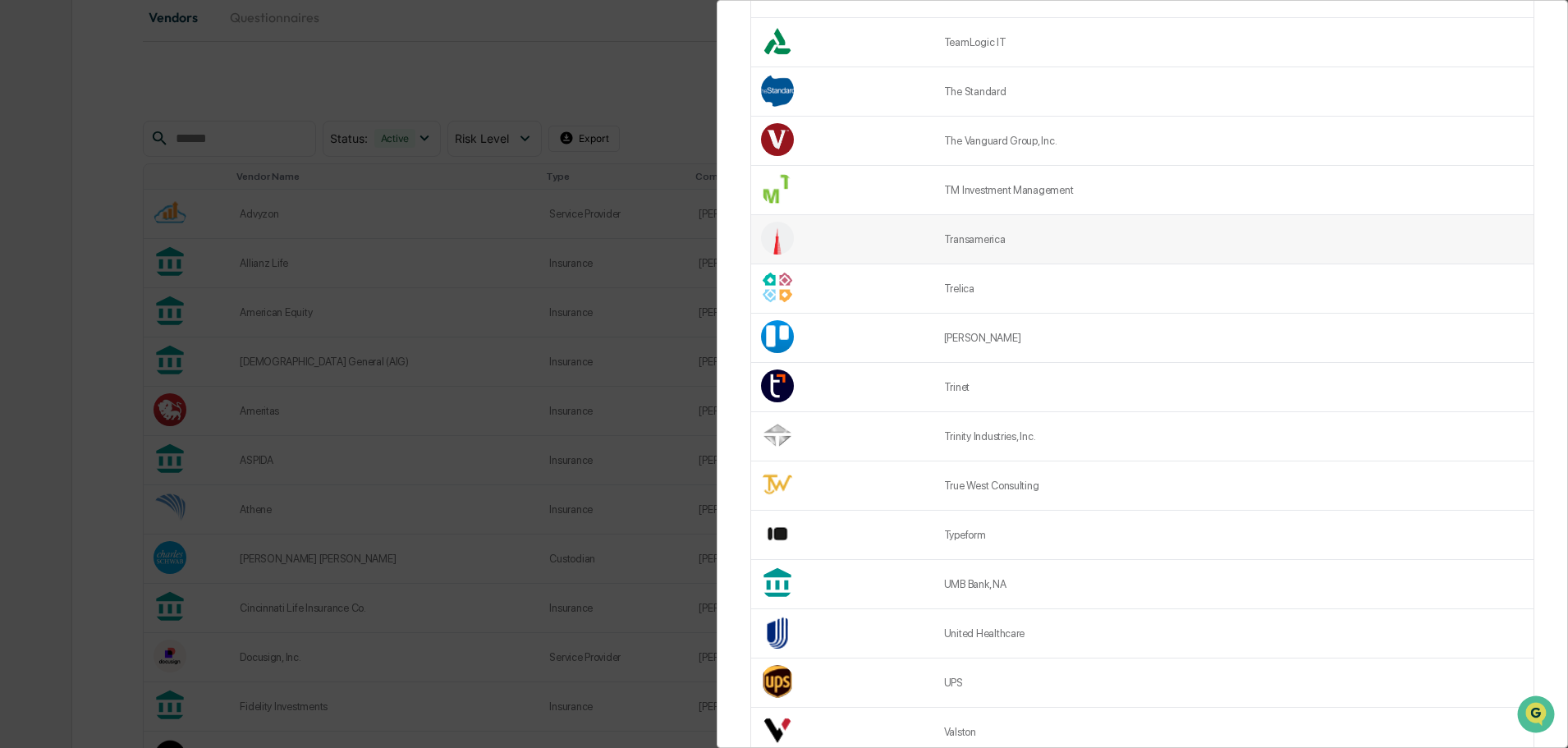
click at [996, 244] on td "Transamerica" at bounding box center [1234, 240] width 600 height 49
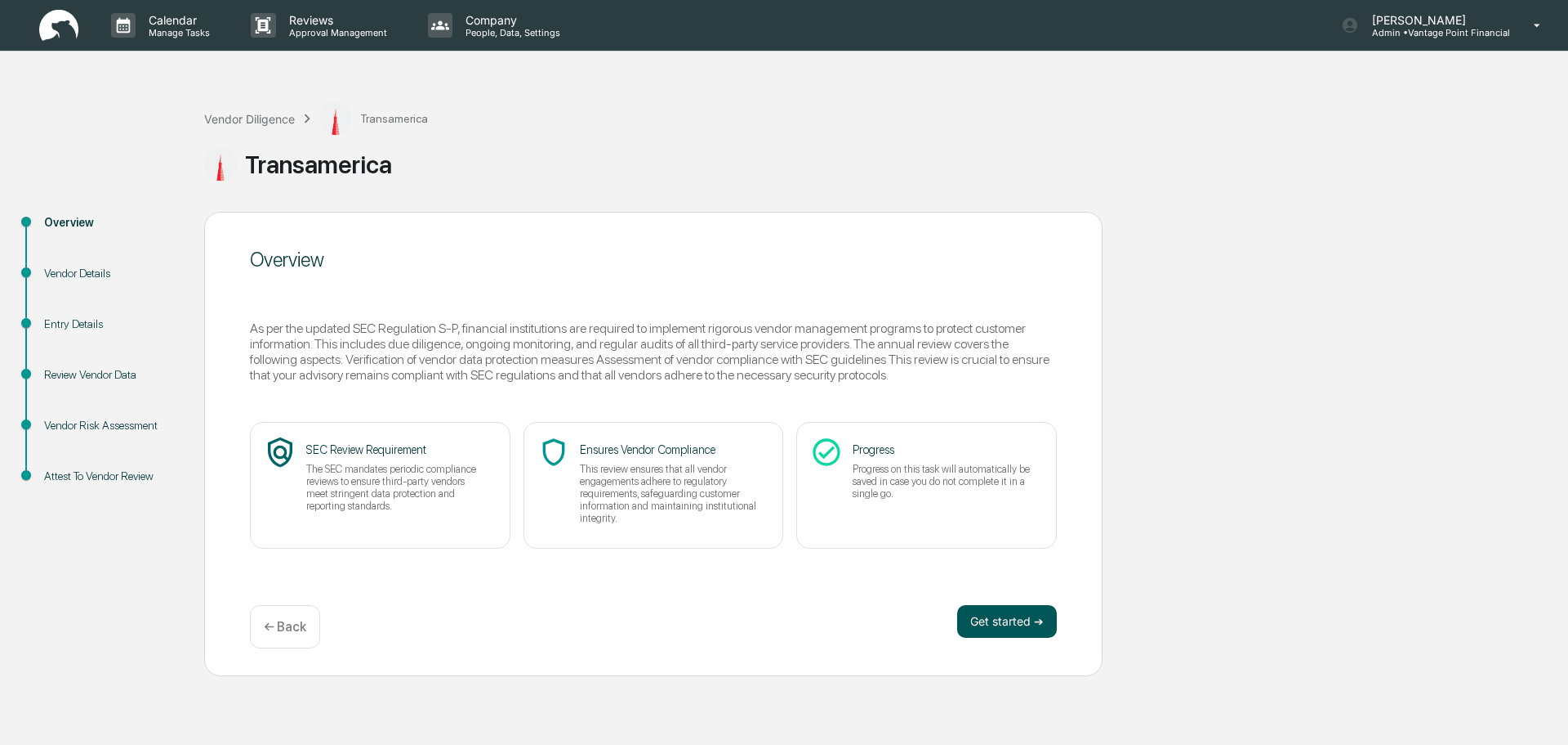
click at [1025, 611] on button "Get started ➔" at bounding box center [1008, 622] width 100 height 33
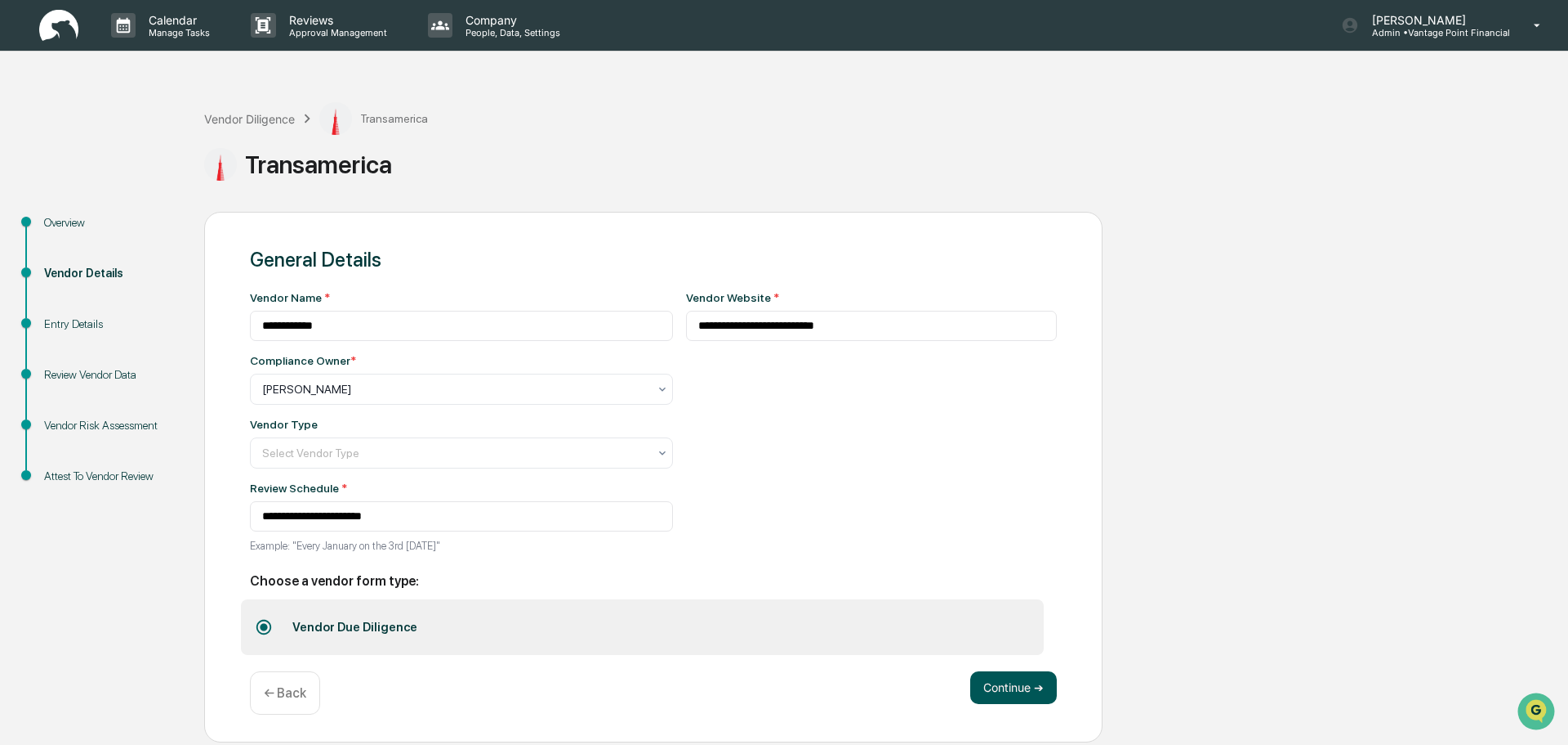
click at [1040, 686] on button "Continue ➔" at bounding box center [1013, 688] width 86 height 33
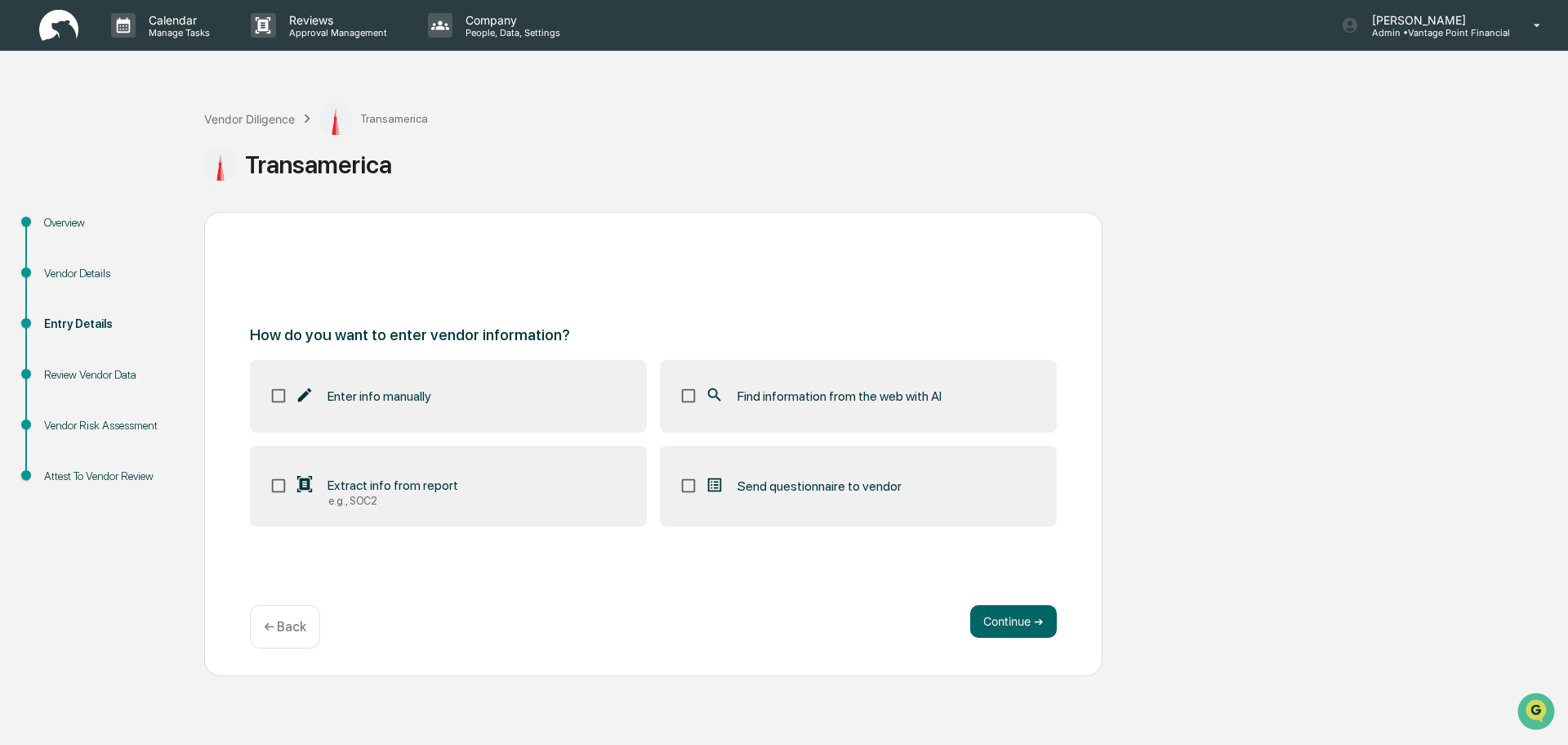
click at [318, 385] on label "Enter info manually" at bounding box center [449, 395] width 397 height 72
click at [317, 628] on div "← Back" at bounding box center [285, 627] width 70 height 44
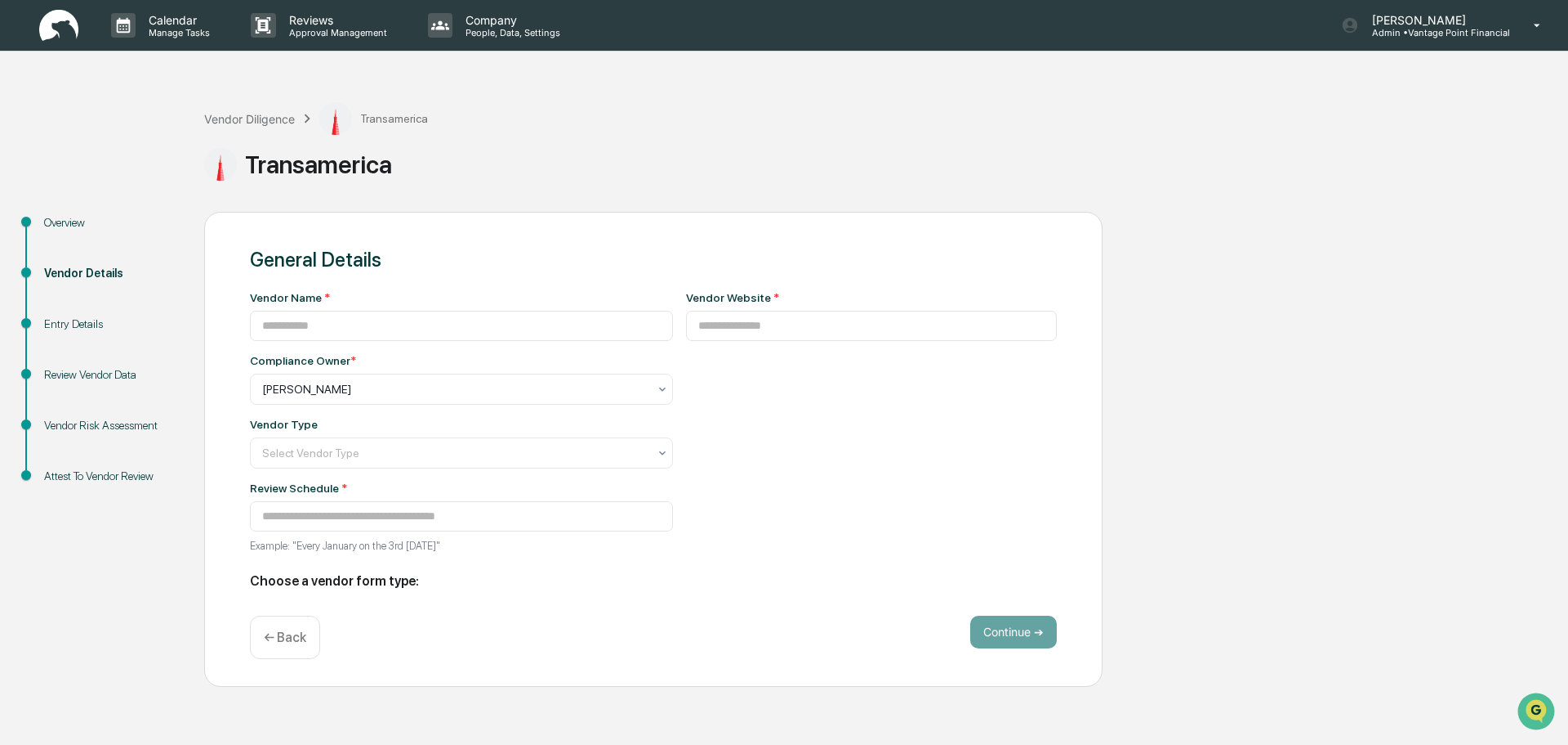
type input "**********"
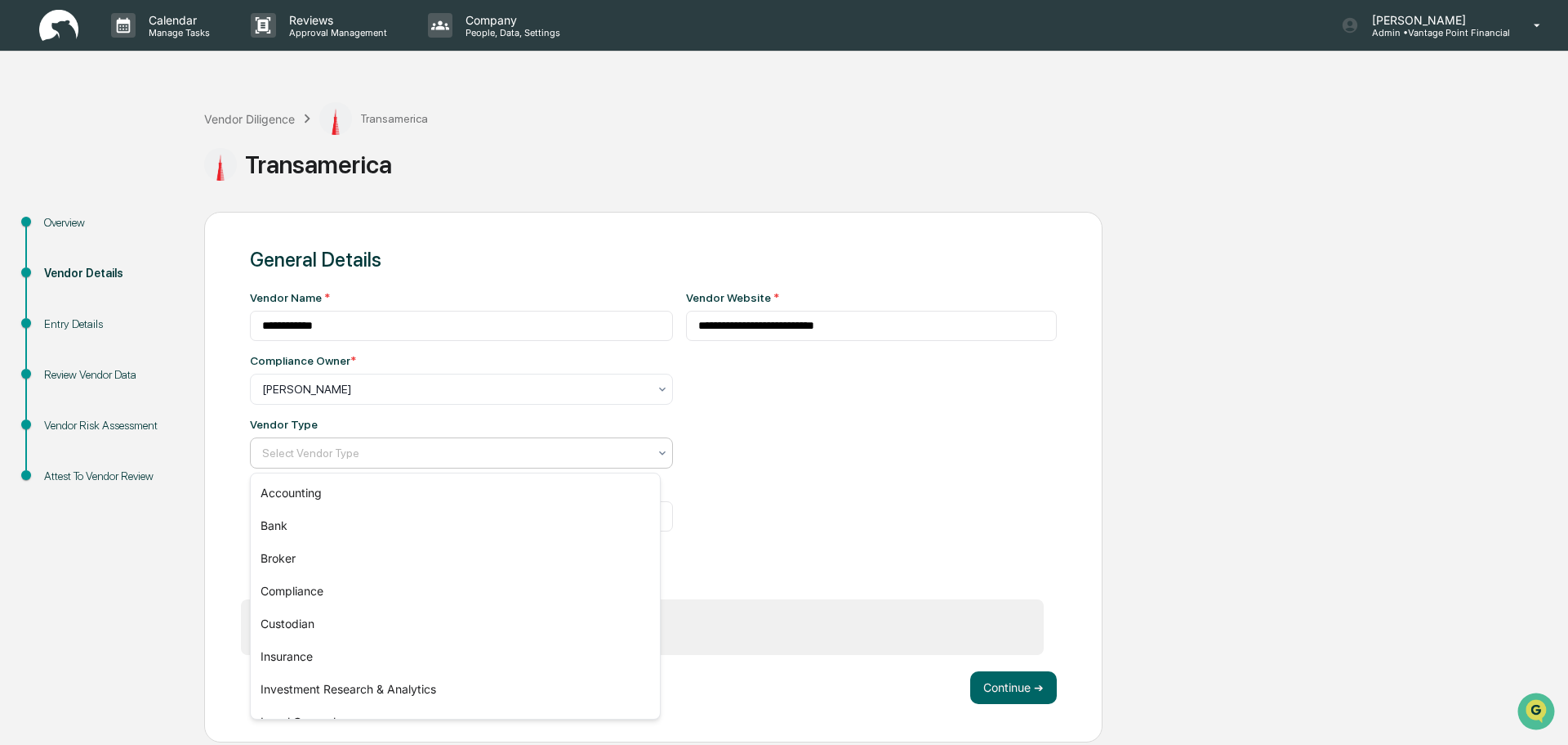
click at [357, 456] on div at bounding box center [454, 453] width 385 height 16
click at [322, 648] on div "Insurance" at bounding box center [455, 656] width 409 height 33
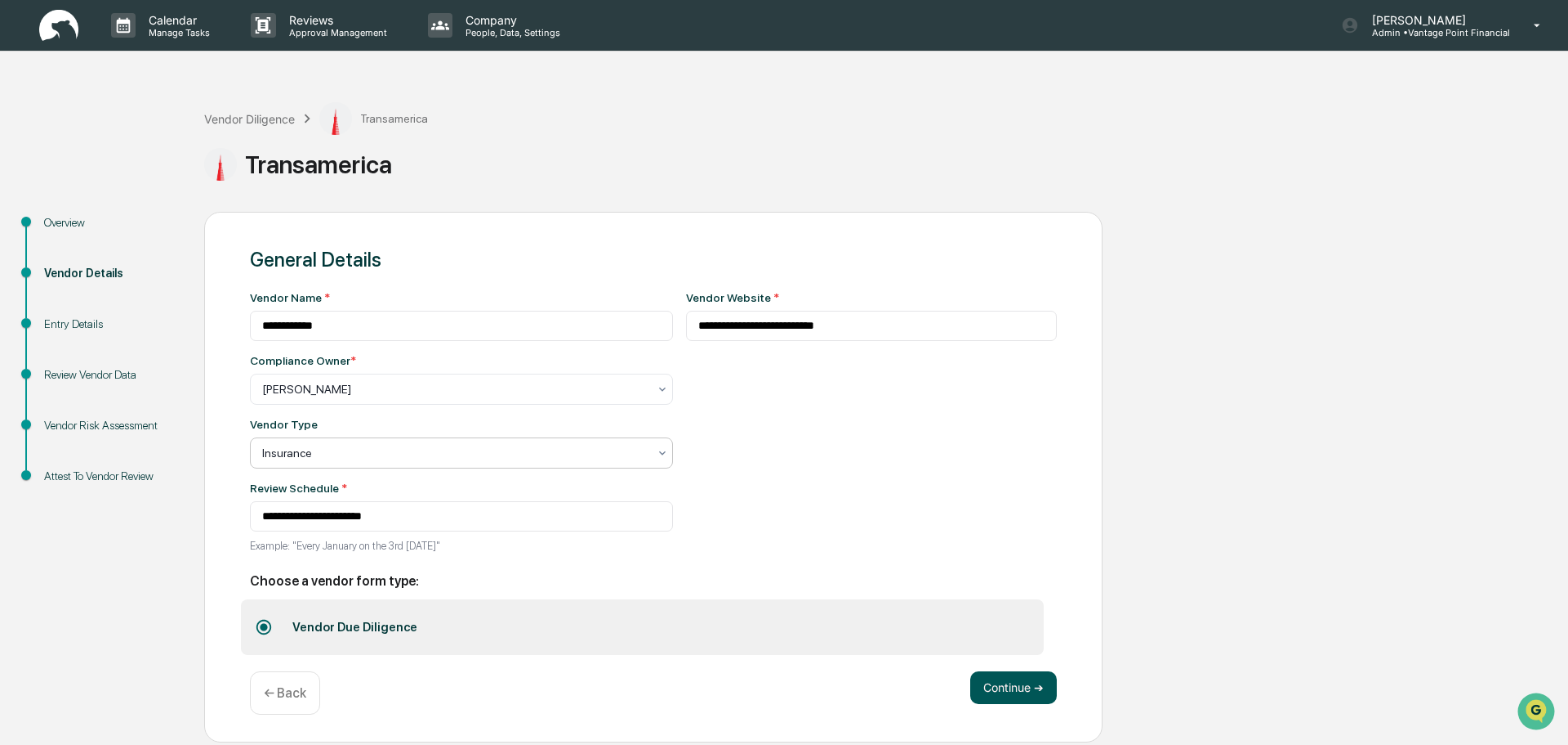
click at [996, 673] on button "Continue ➔" at bounding box center [1013, 688] width 86 height 33
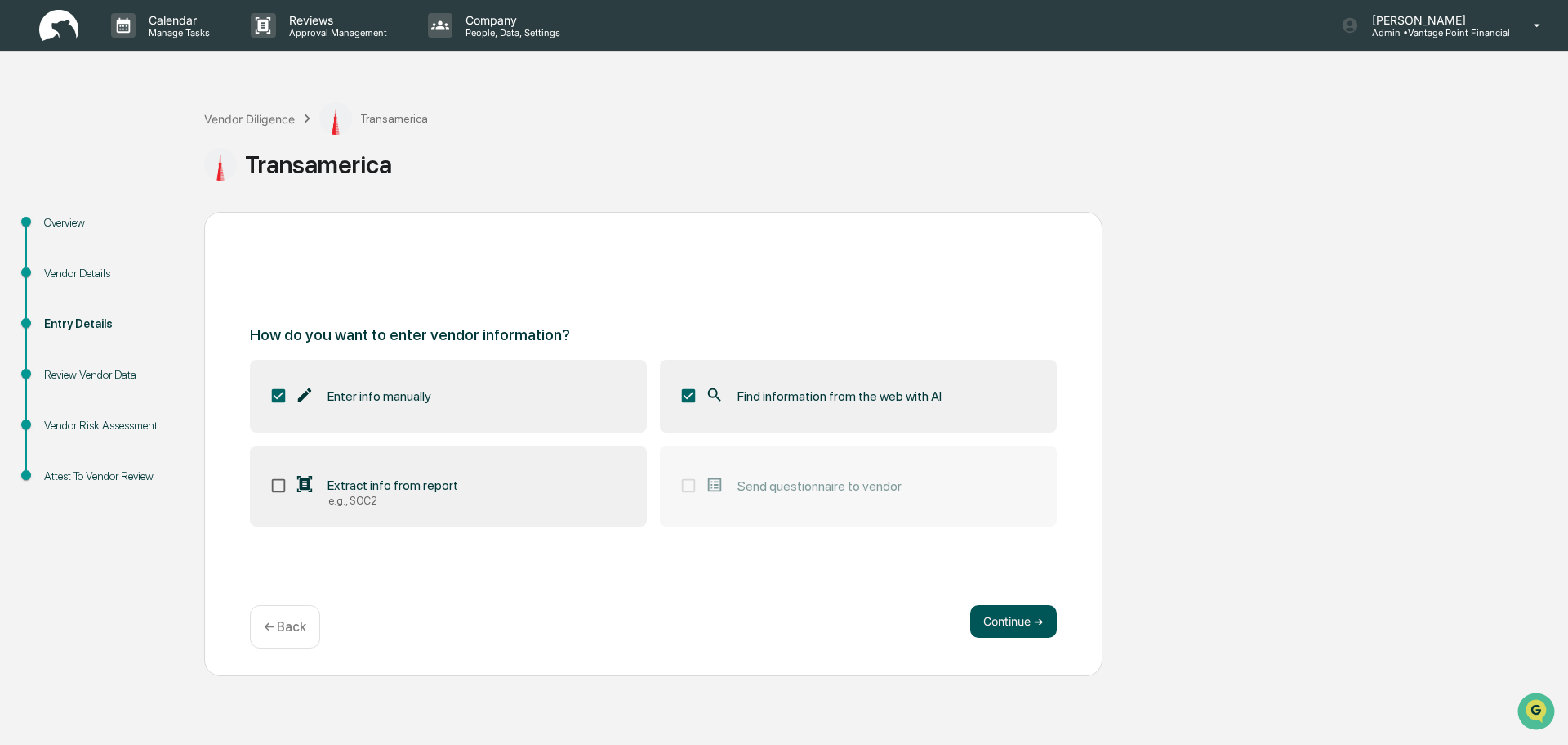
click at [997, 624] on button "Continue ➔" at bounding box center [1013, 622] width 86 height 33
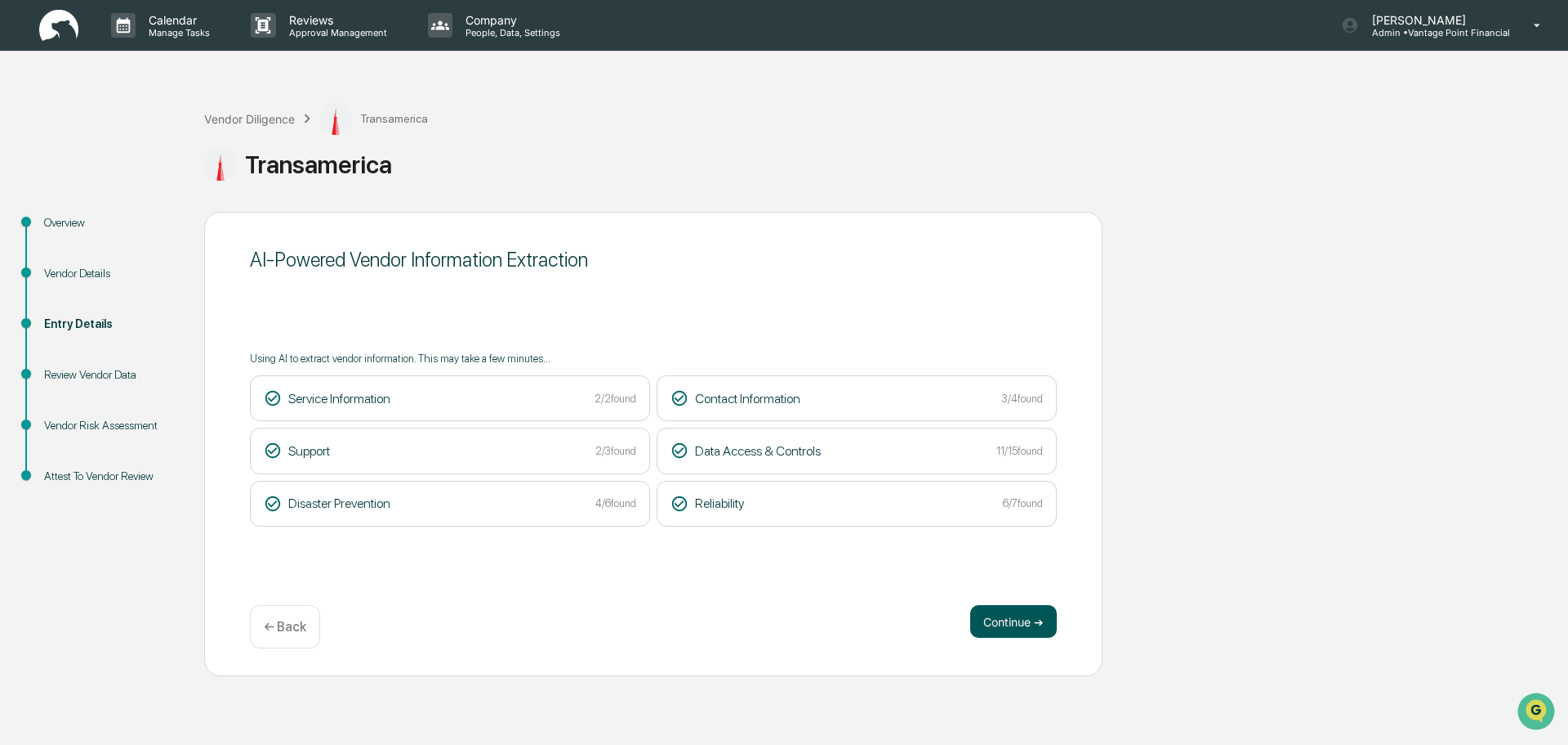
click at [997, 629] on button "Continue ➔" at bounding box center [1013, 622] width 86 height 33
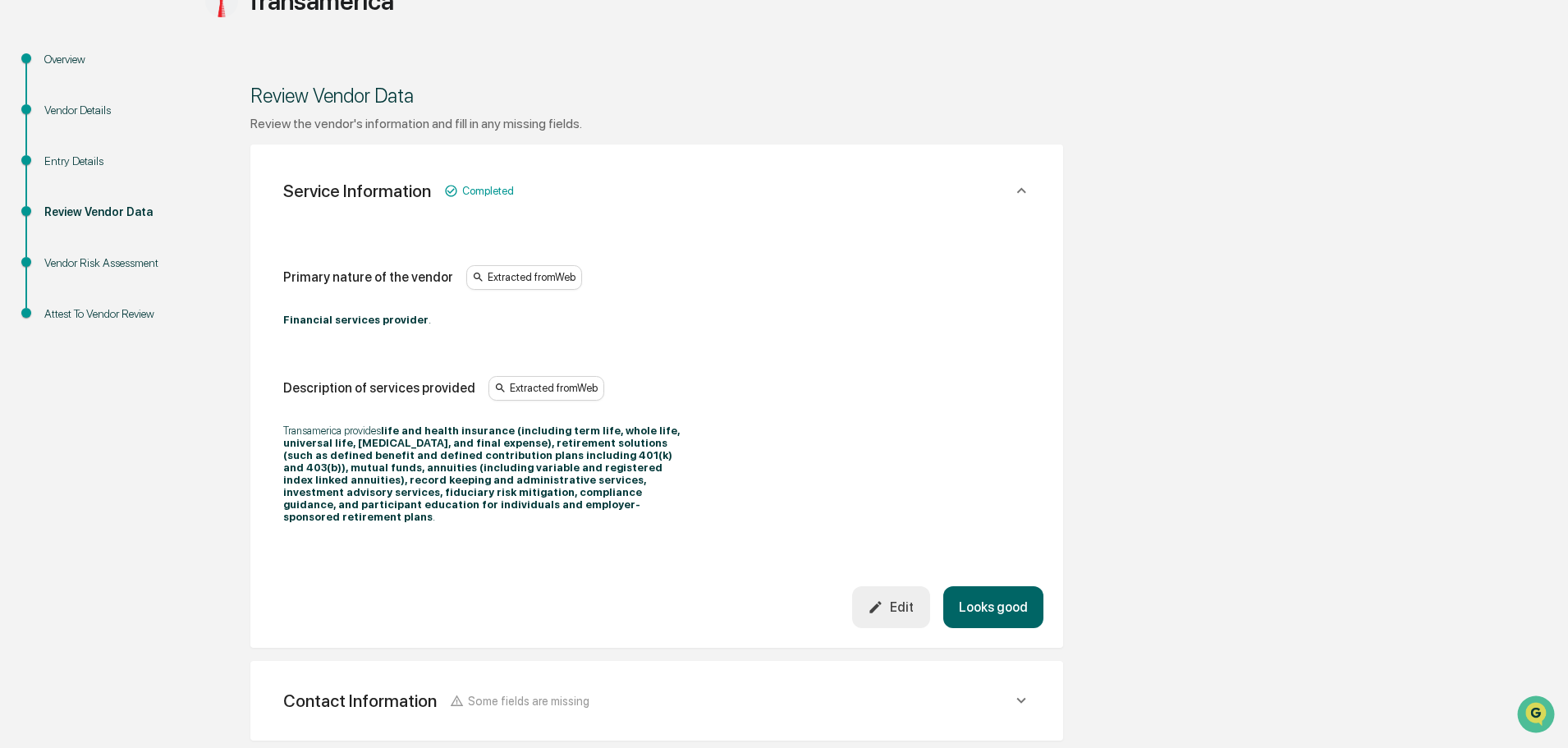
click at [975, 586] on button "Looks good" at bounding box center [994, 607] width 100 height 42
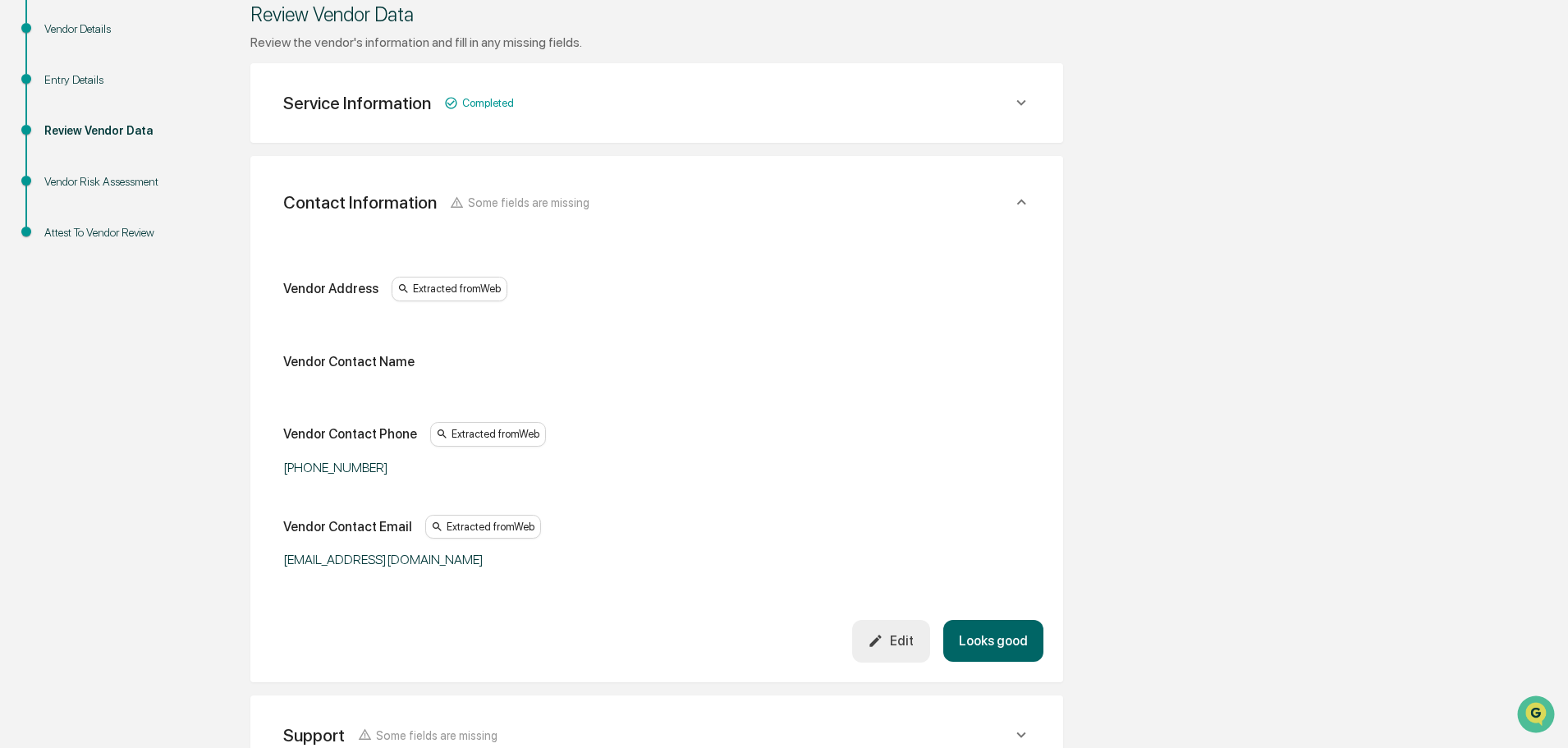
scroll to position [246, 0]
click at [914, 633] on div "Edit" at bounding box center [891, 640] width 46 height 15
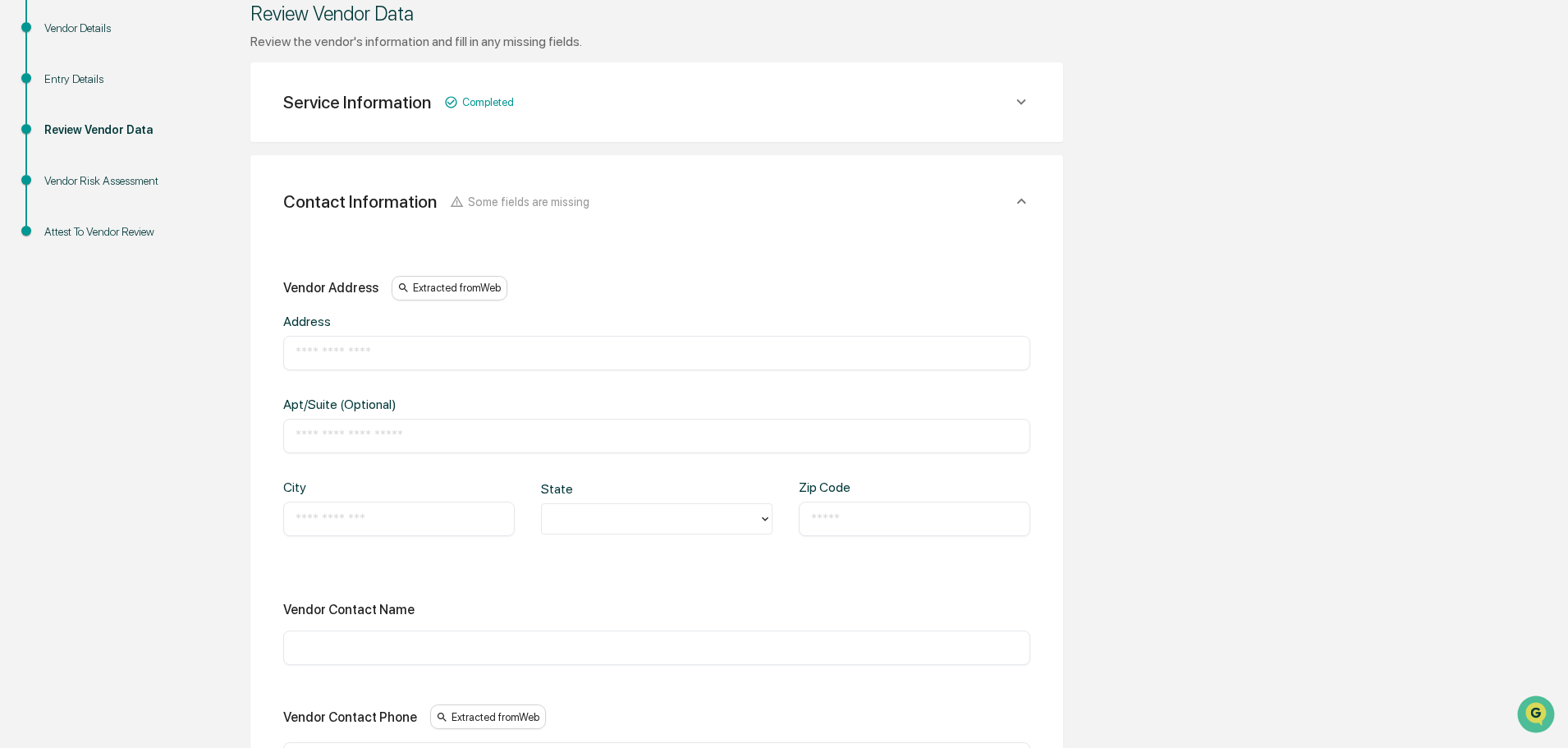
drag, startPoint x: 384, startPoint y: 351, endPoint x: 370, endPoint y: 345, distance: 15.2
click at [384, 350] on input "text" at bounding box center [656, 353] width 723 height 16
type input "**********"
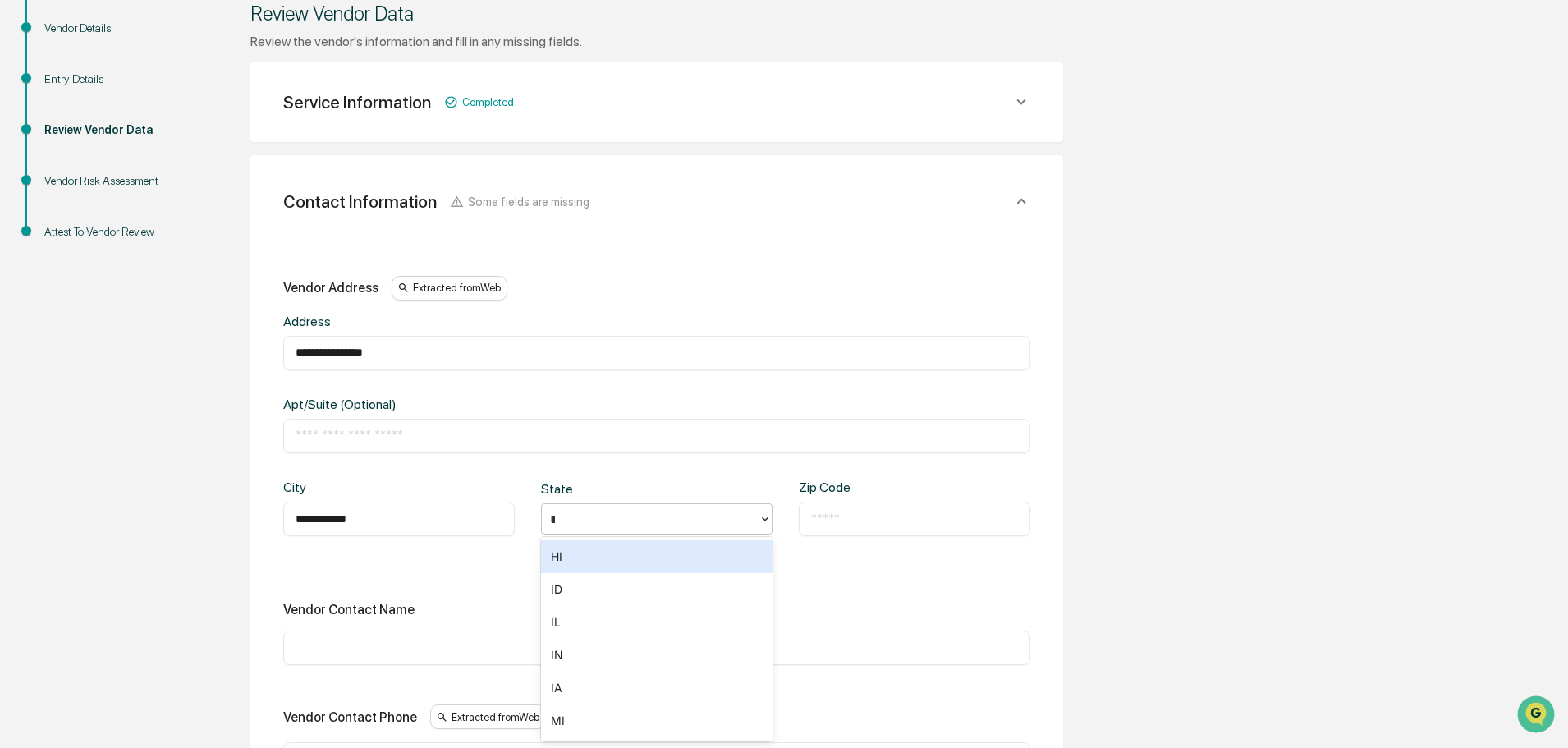
type input "**"
type input "*****"
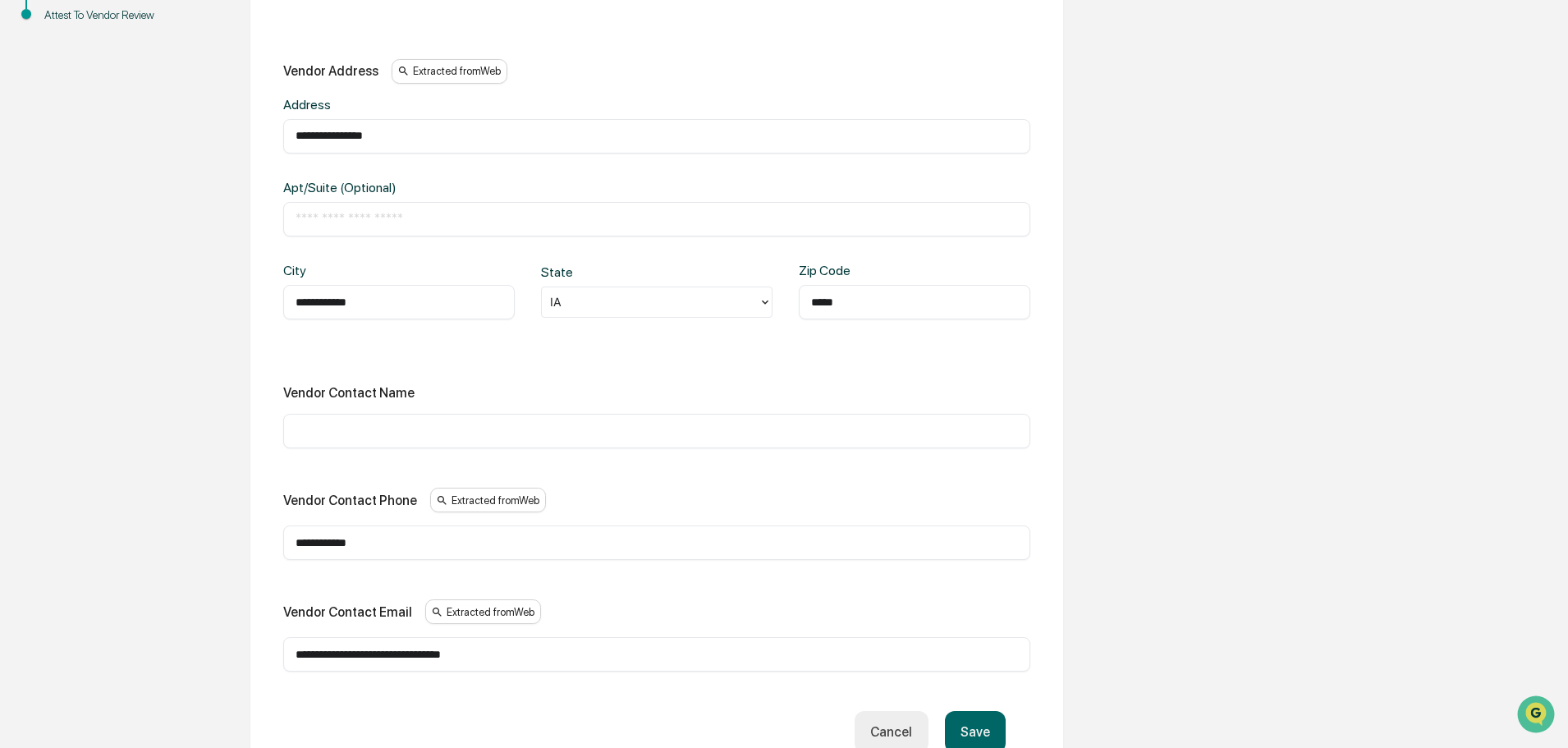
scroll to position [492, 0]
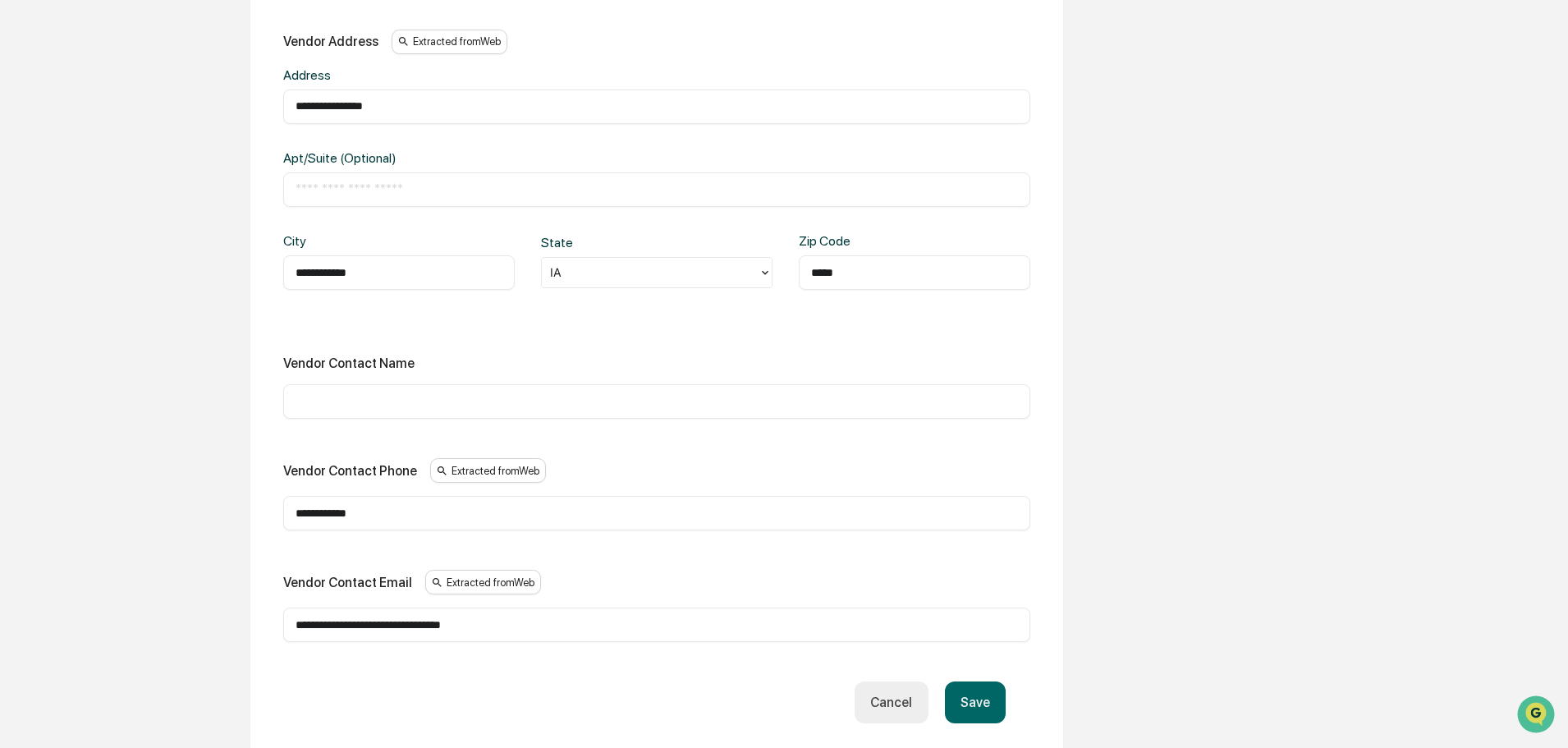
click at [490, 515] on input "**********" at bounding box center [656, 513] width 723 height 16
click at [489, 515] on input "**********" at bounding box center [656, 513] width 723 height 16
type input "**********"
click at [997, 696] on button "Save" at bounding box center [975, 702] width 61 height 42
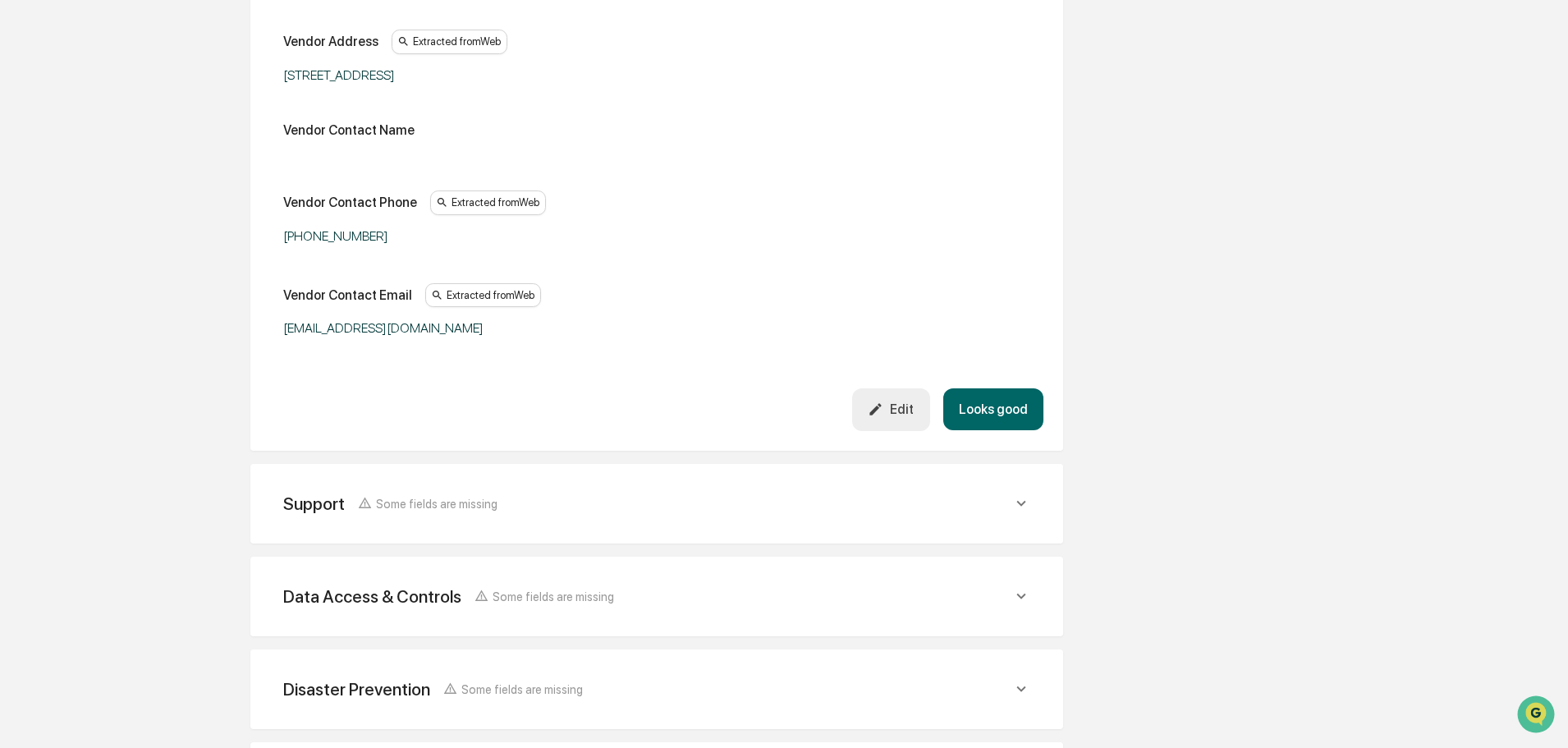
click at [997, 414] on button "Looks good" at bounding box center [994, 409] width 100 height 42
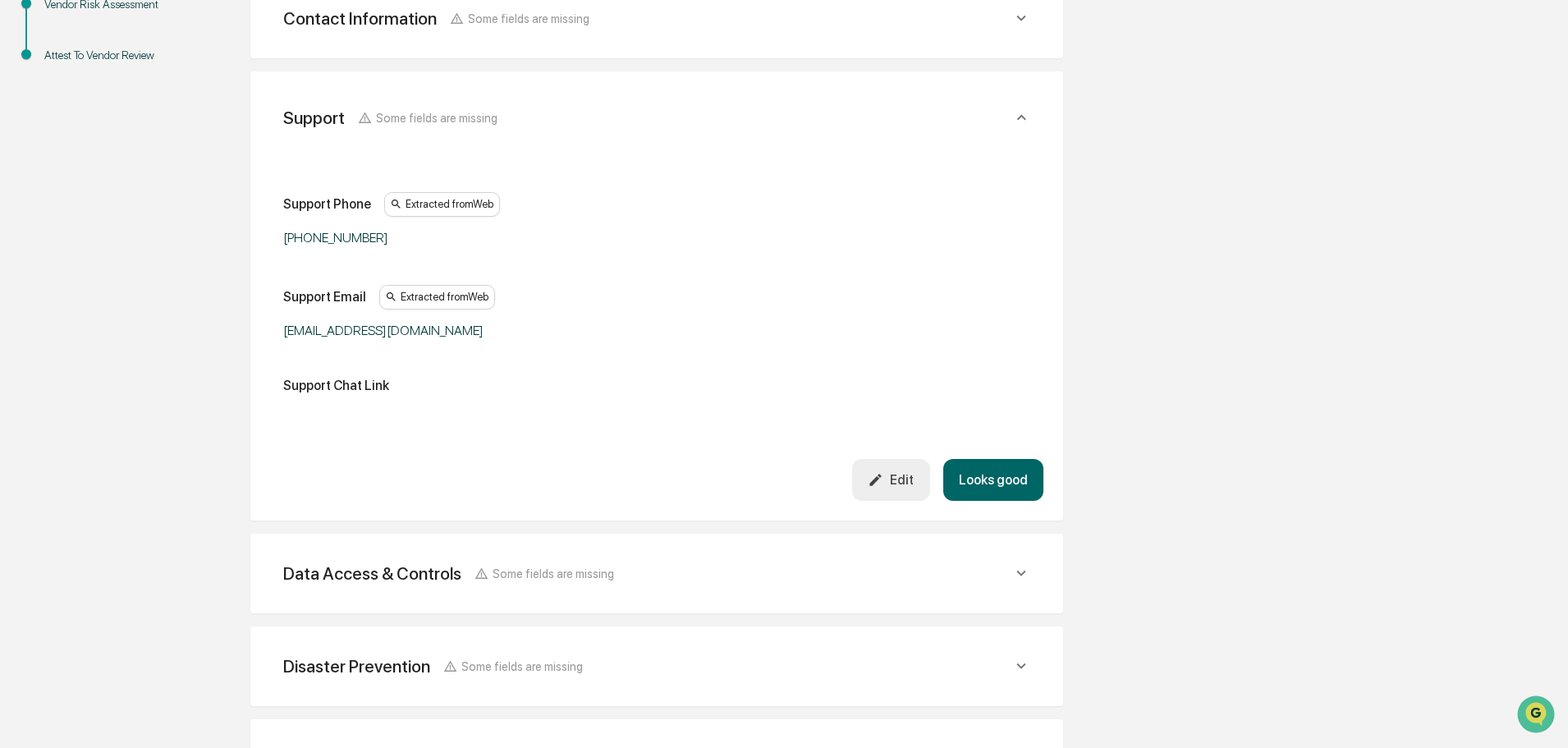
scroll to position [401, 0]
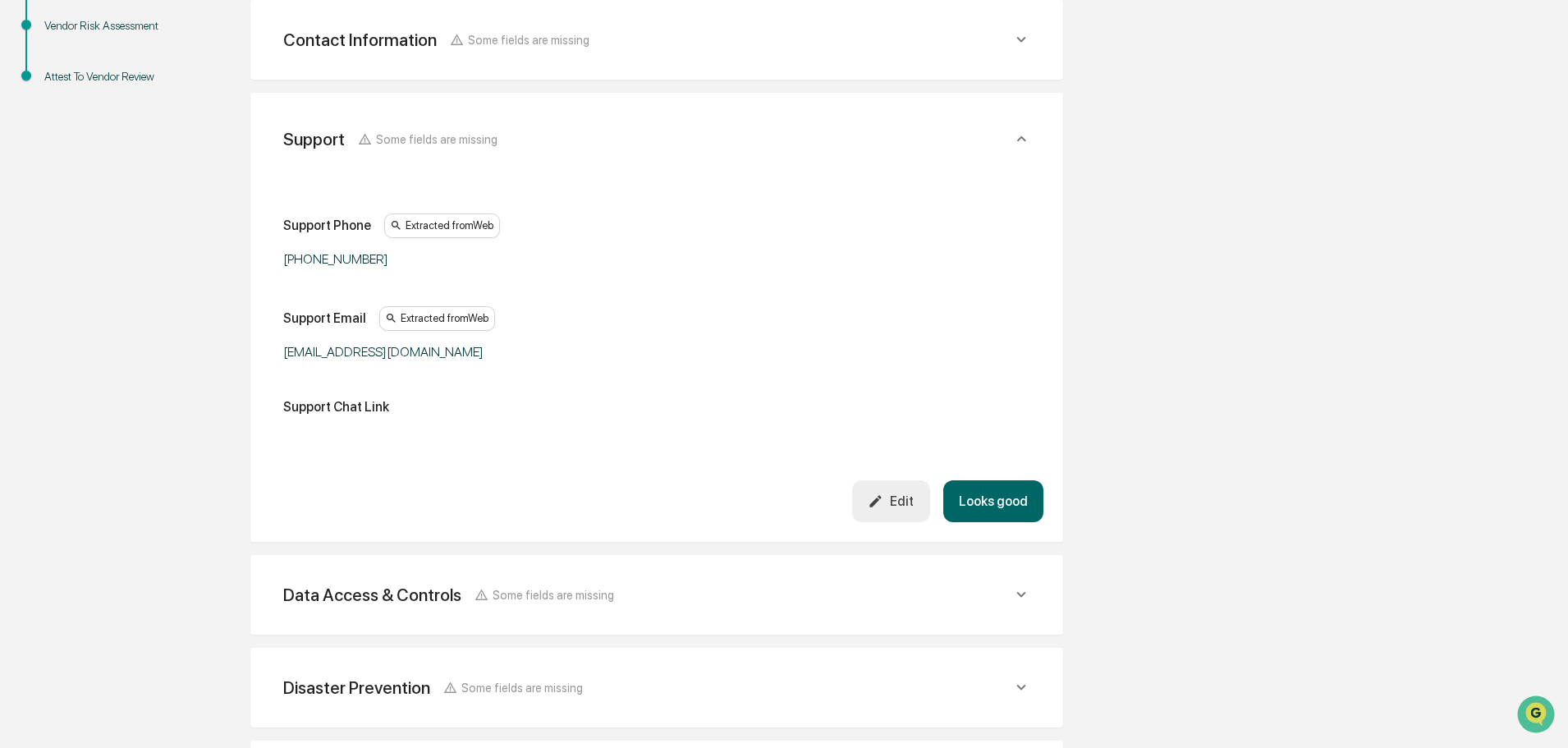
click at [1022, 497] on button "Looks good" at bounding box center [994, 501] width 100 height 42
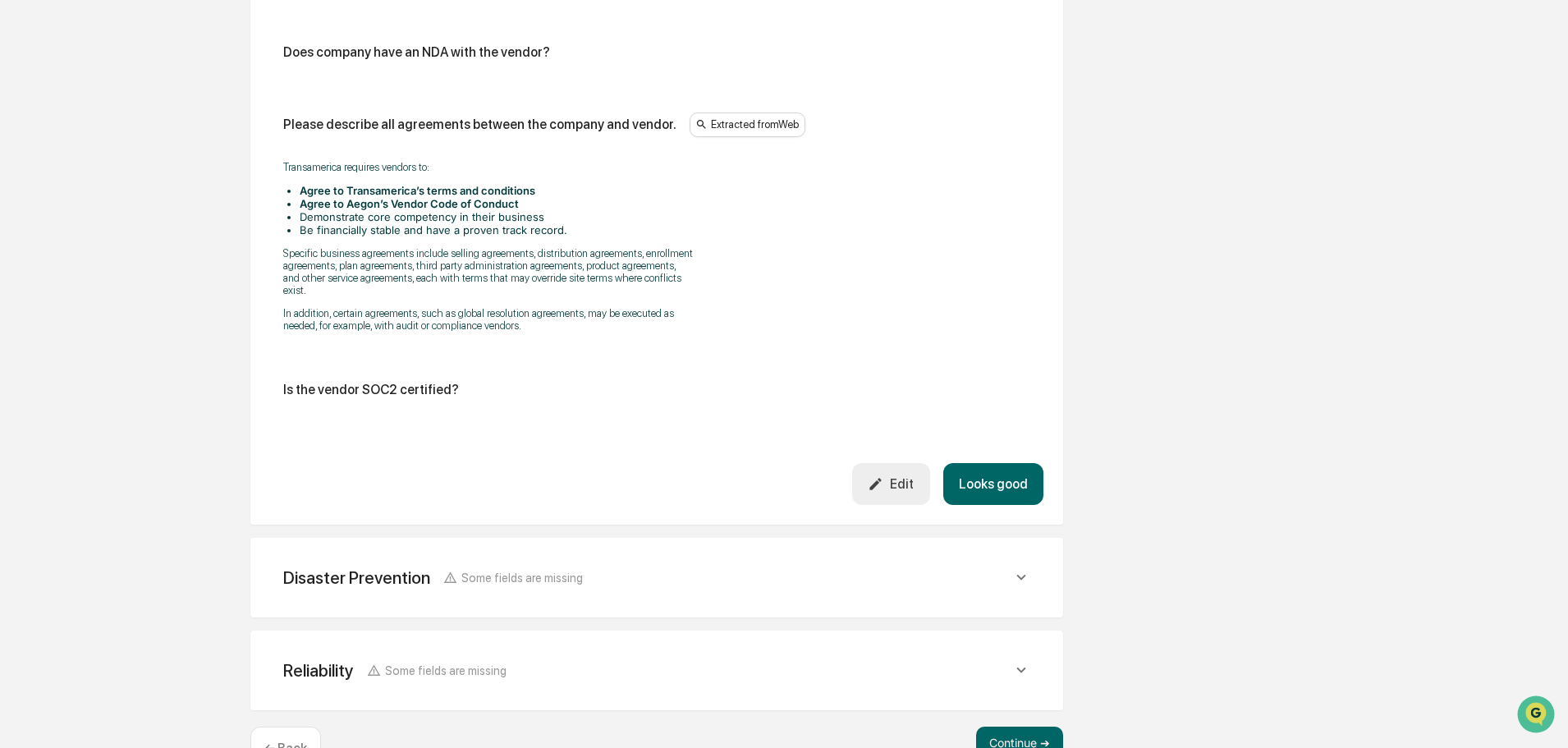
click at [986, 478] on button "Looks good" at bounding box center [994, 484] width 100 height 42
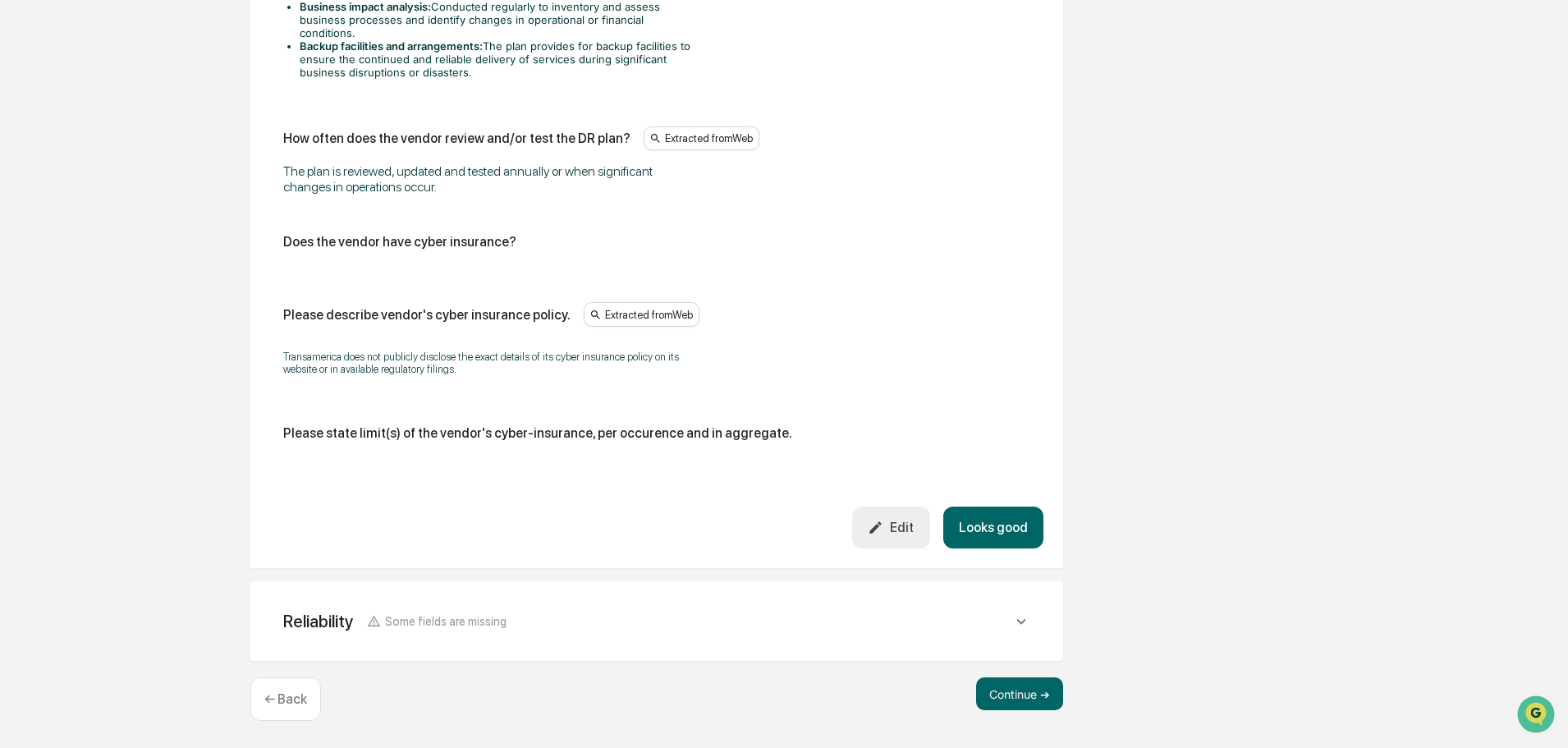
click at [997, 534] on button "Looks good" at bounding box center [994, 528] width 100 height 42
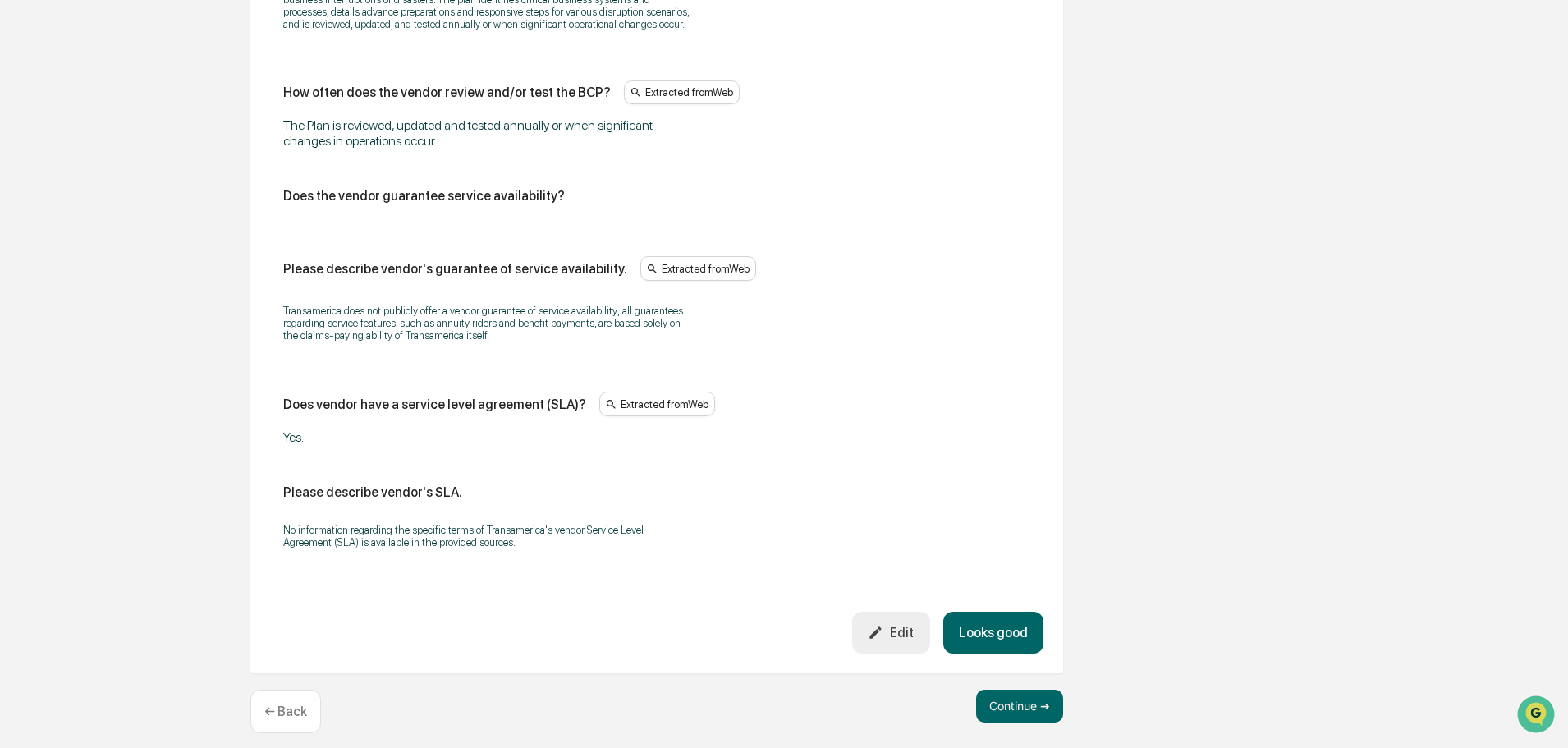
click at [996, 637] on button "Looks good" at bounding box center [994, 632] width 100 height 42
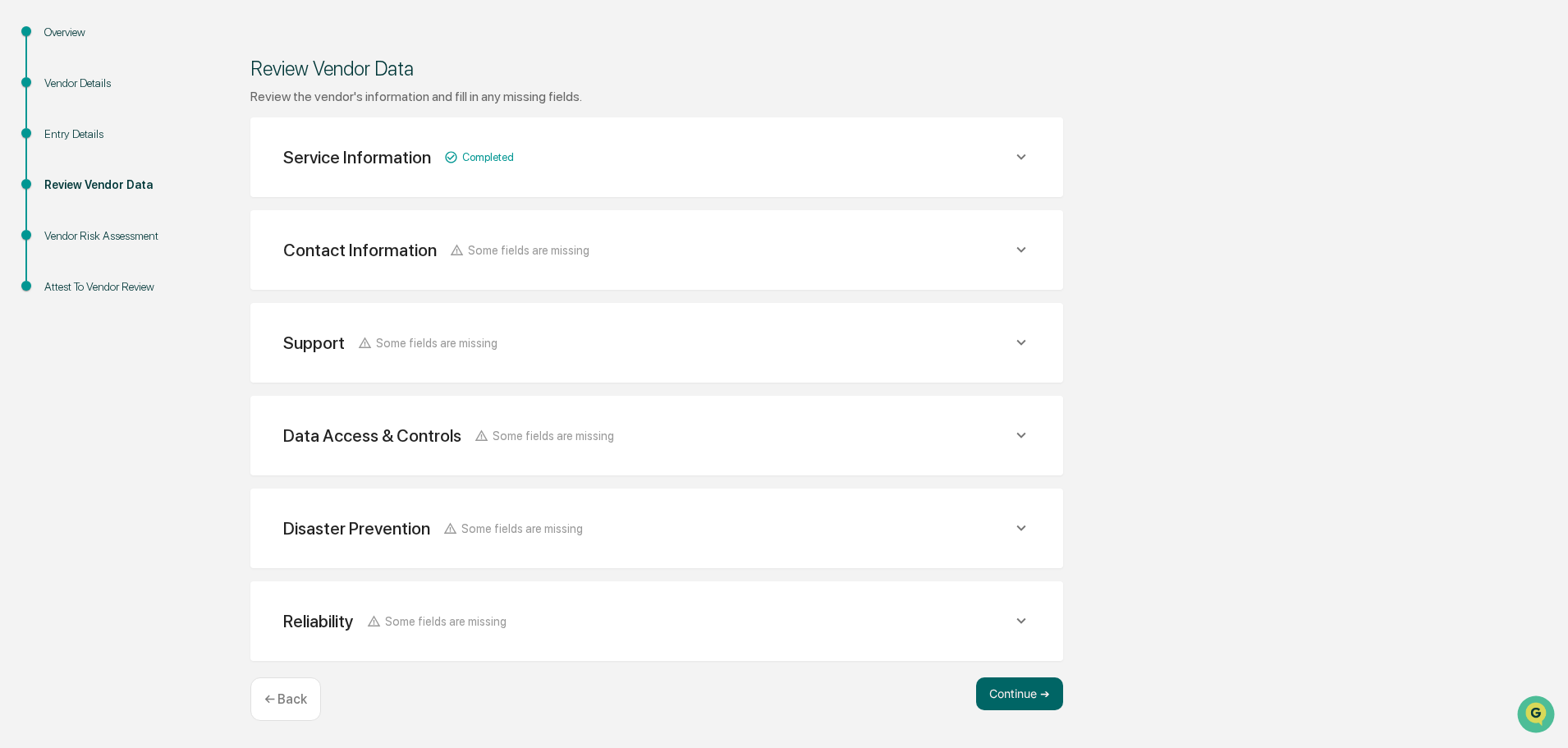
scroll to position [191, 0]
click at [1018, 702] on button "Continue ➔" at bounding box center [1019, 693] width 87 height 33
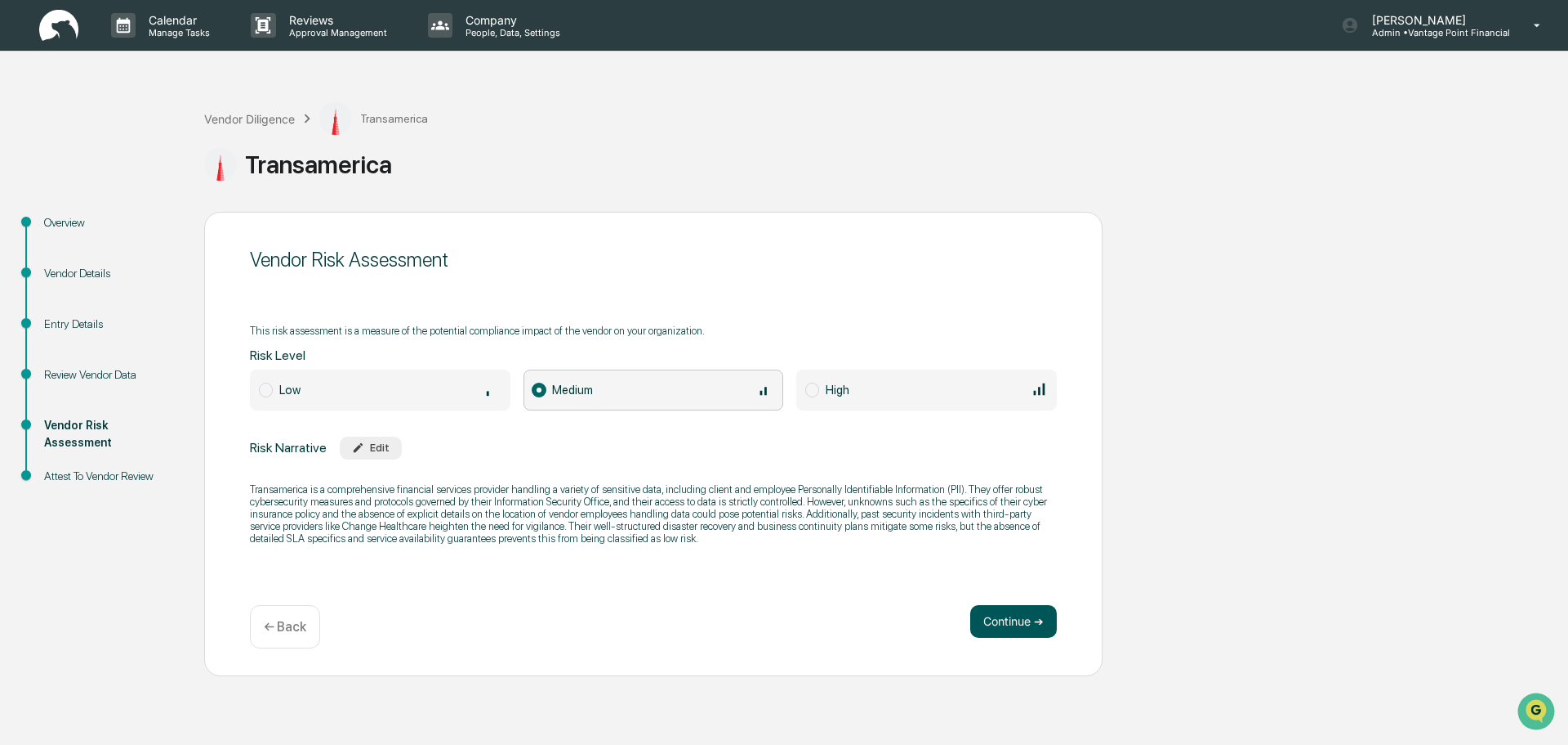
click at [1025, 605] on button "Continue ➔" at bounding box center [1013, 622] width 86 height 33
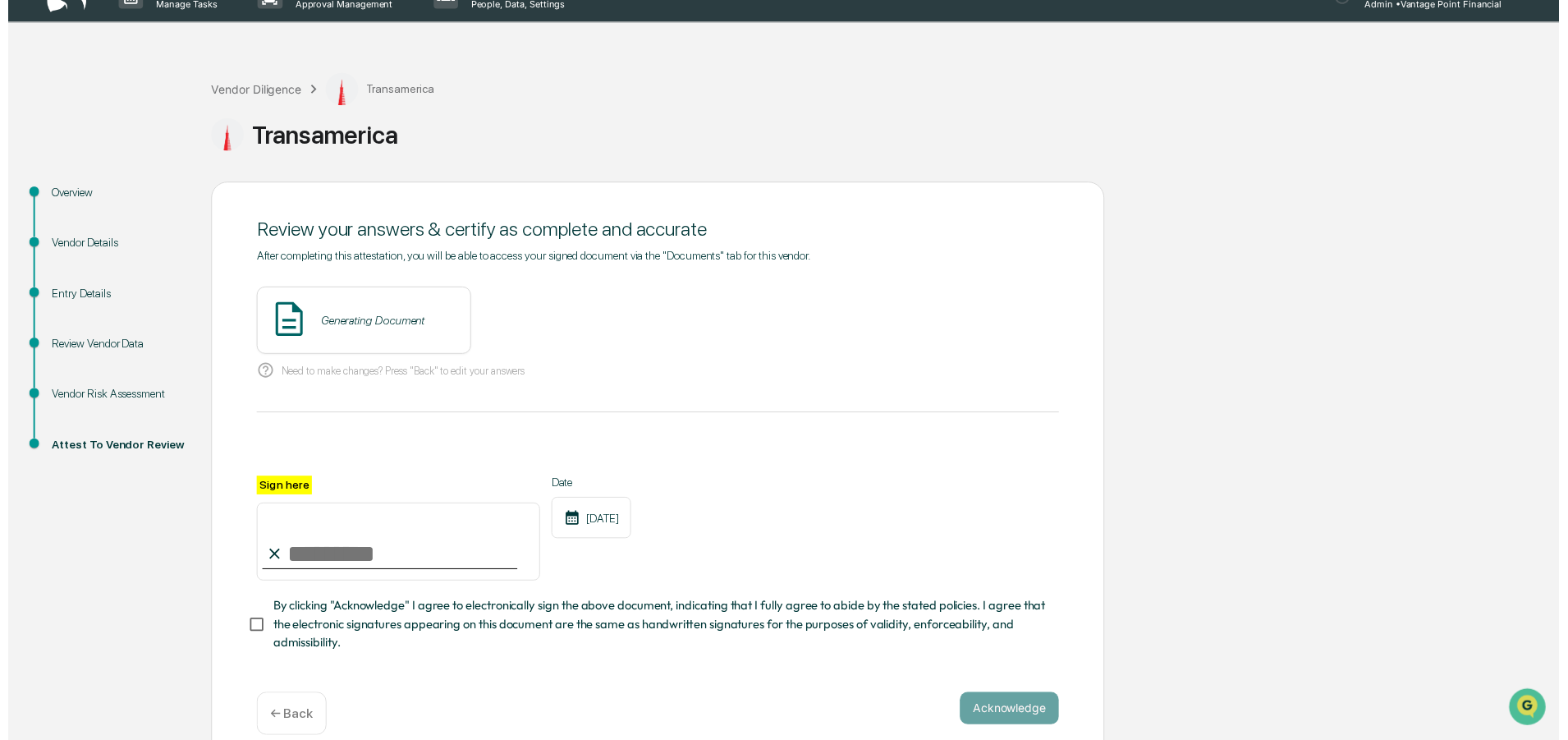
scroll to position [57, 0]
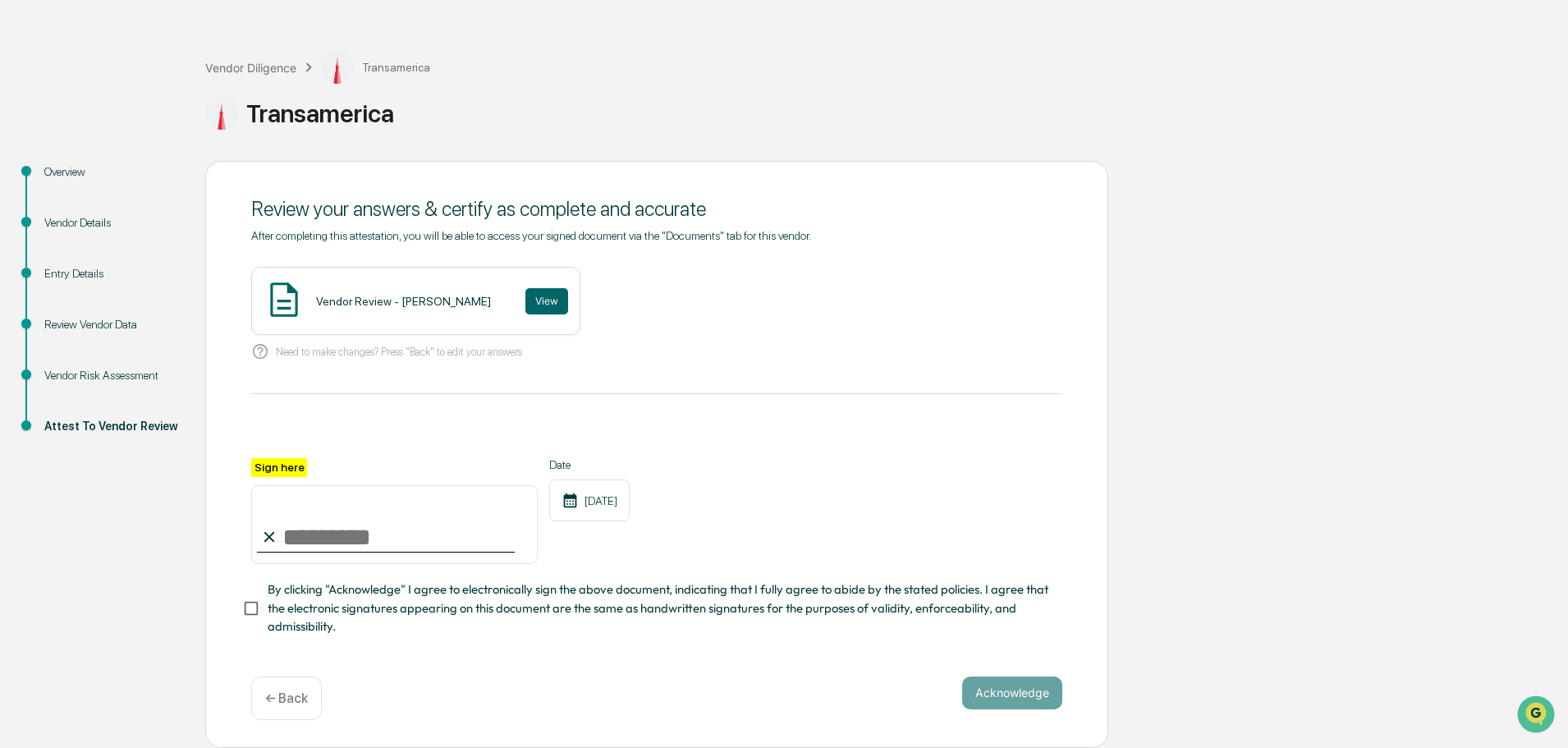
click at [481, 302] on div "Vendor Review - Emily Rubio View" at bounding box center [416, 301] width 329 height 68
click at [525, 296] on button "View" at bounding box center [546, 301] width 43 height 26
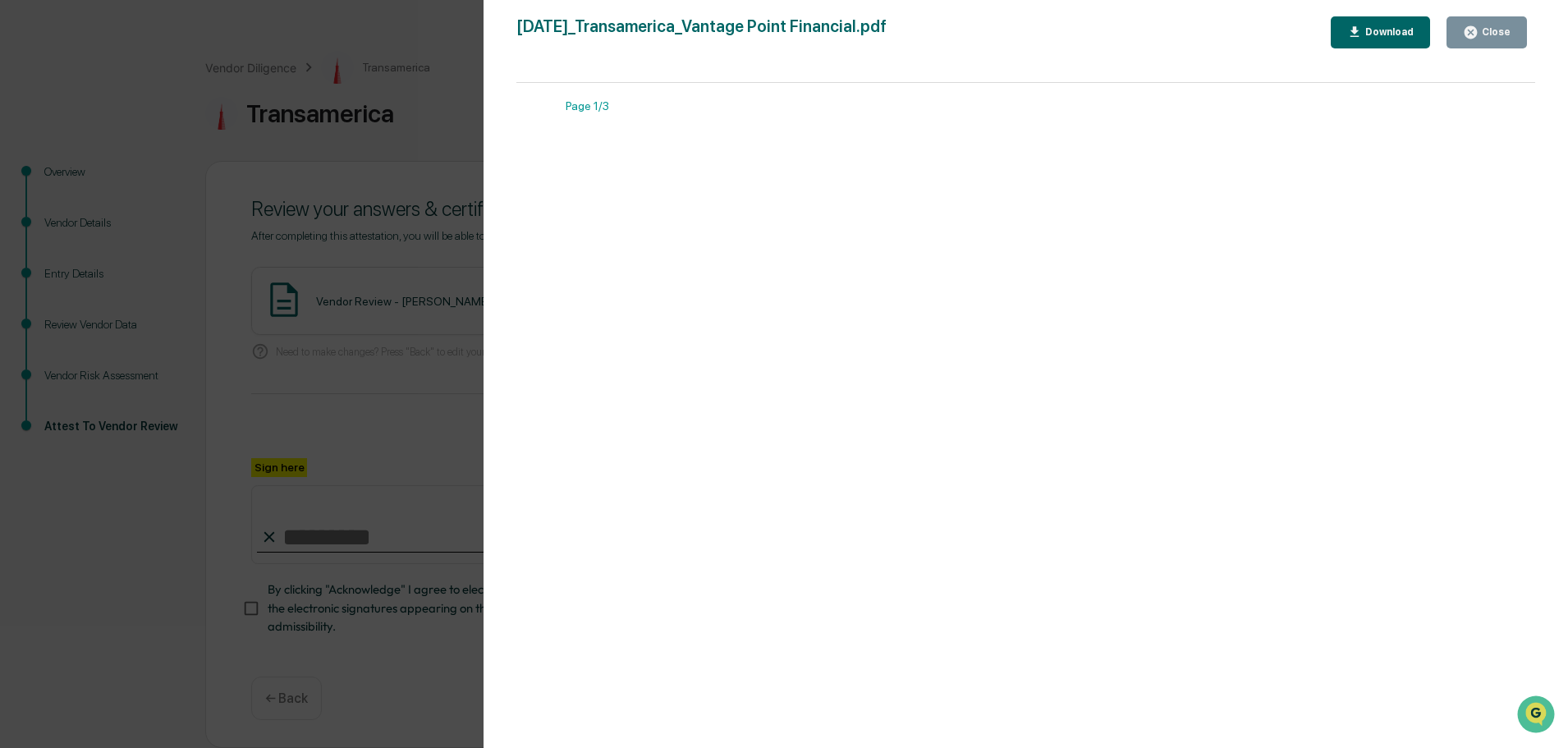
click at [1508, 40] on button "Close" at bounding box center [1487, 32] width 80 height 32
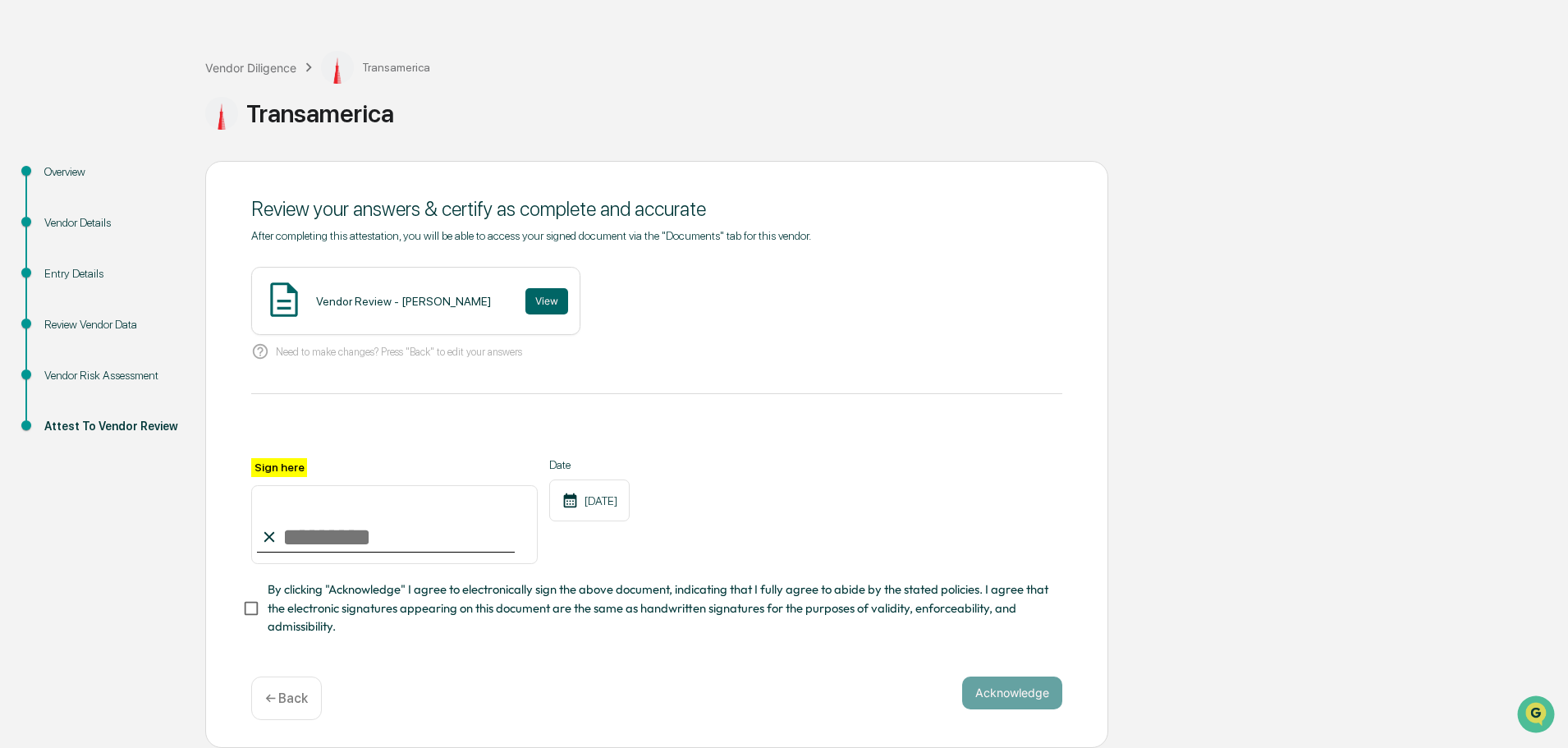
click at [437, 533] on input "Sign here" at bounding box center [395, 524] width 286 height 78
click at [360, 534] on input "Sign here" at bounding box center [395, 524] width 286 height 78
type input "**********"
click at [1028, 685] on button "Acknowledge" at bounding box center [1013, 692] width 100 height 33
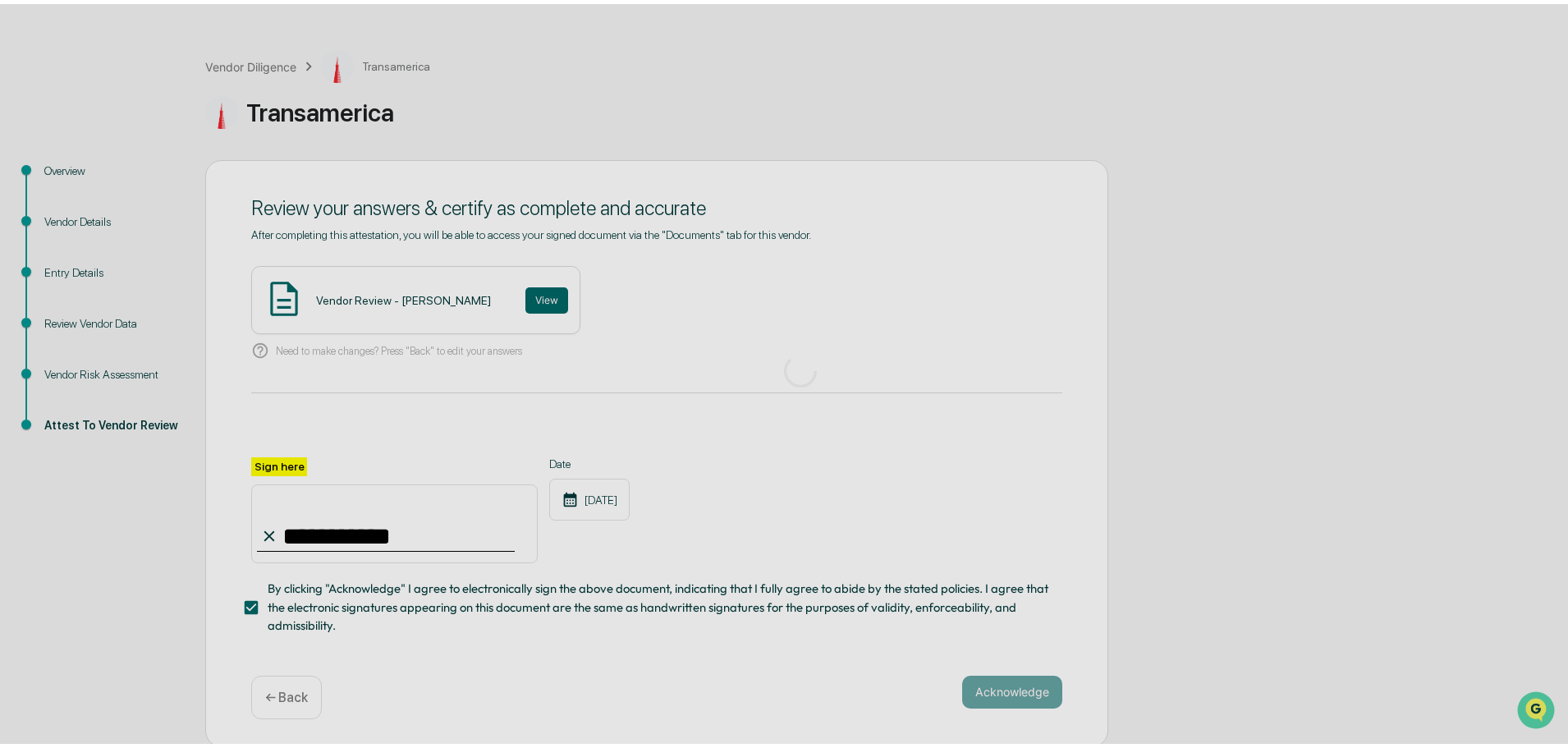
scroll to position [0, 0]
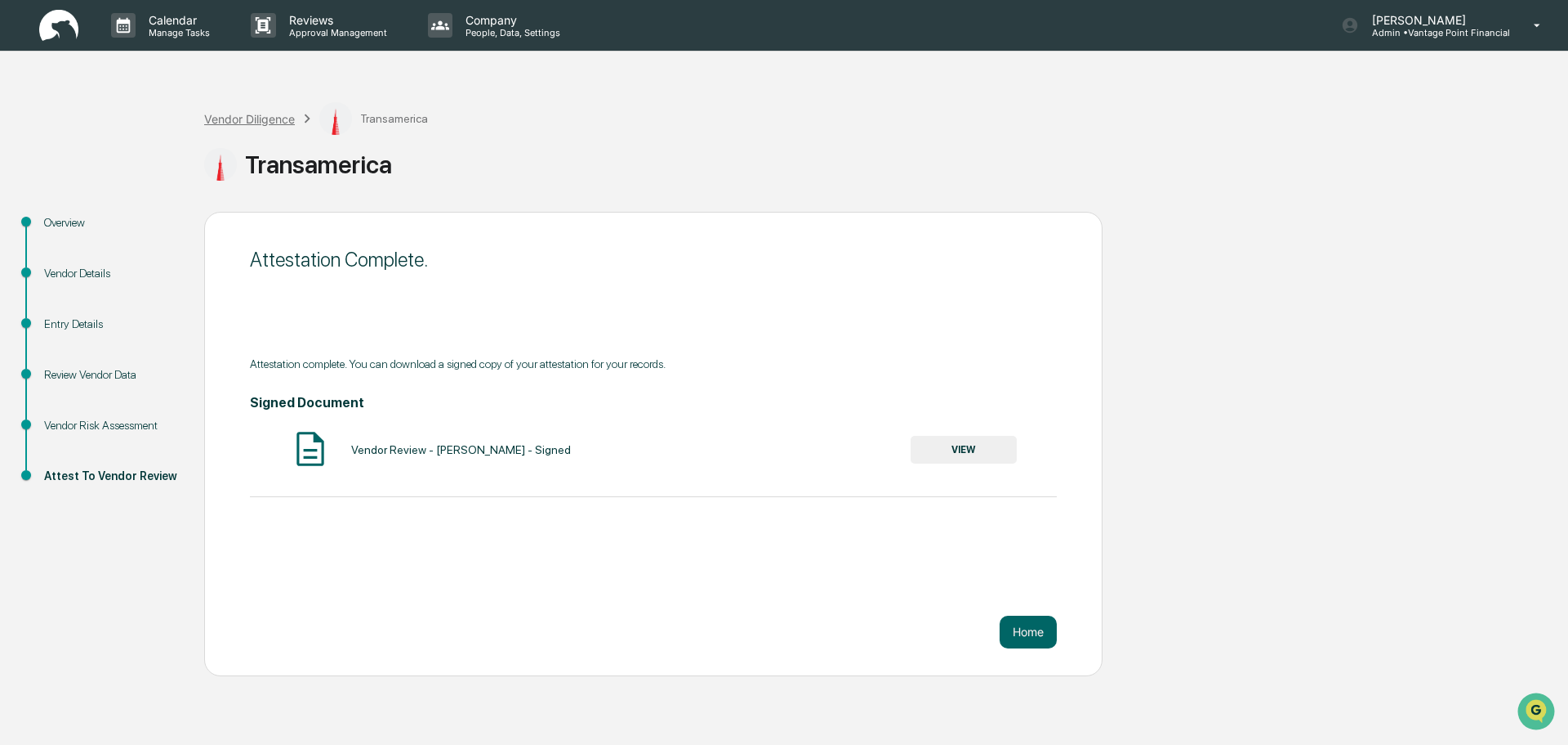
click at [278, 120] on div "Vendor Diligence" at bounding box center [249, 118] width 91 height 14
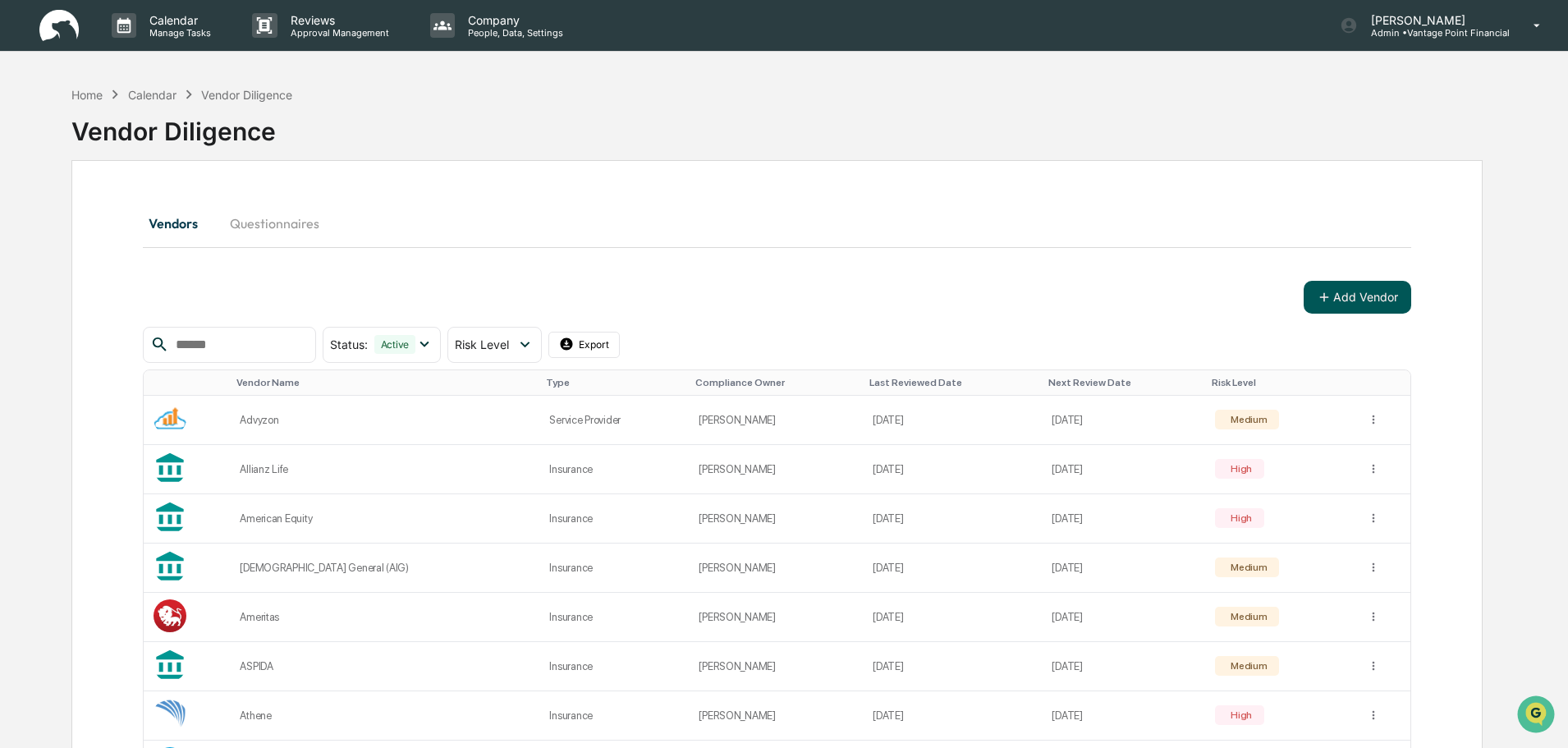
click at [1346, 301] on button "Add Vendor" at bounding box center [1357, 297] width 108 height 33
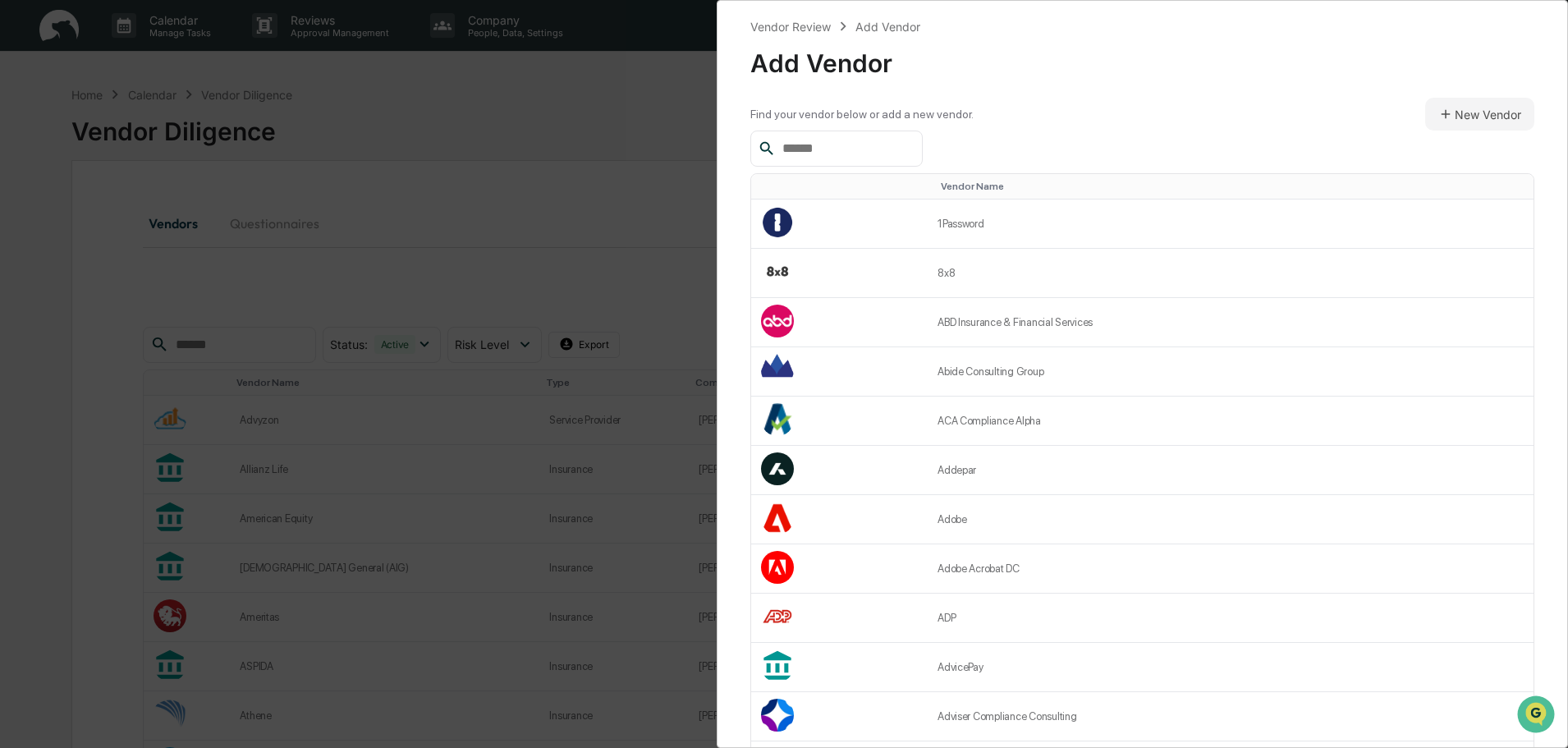
click at [890, 148] on input "text" at bounding box center [845, 148] width 139 height 21
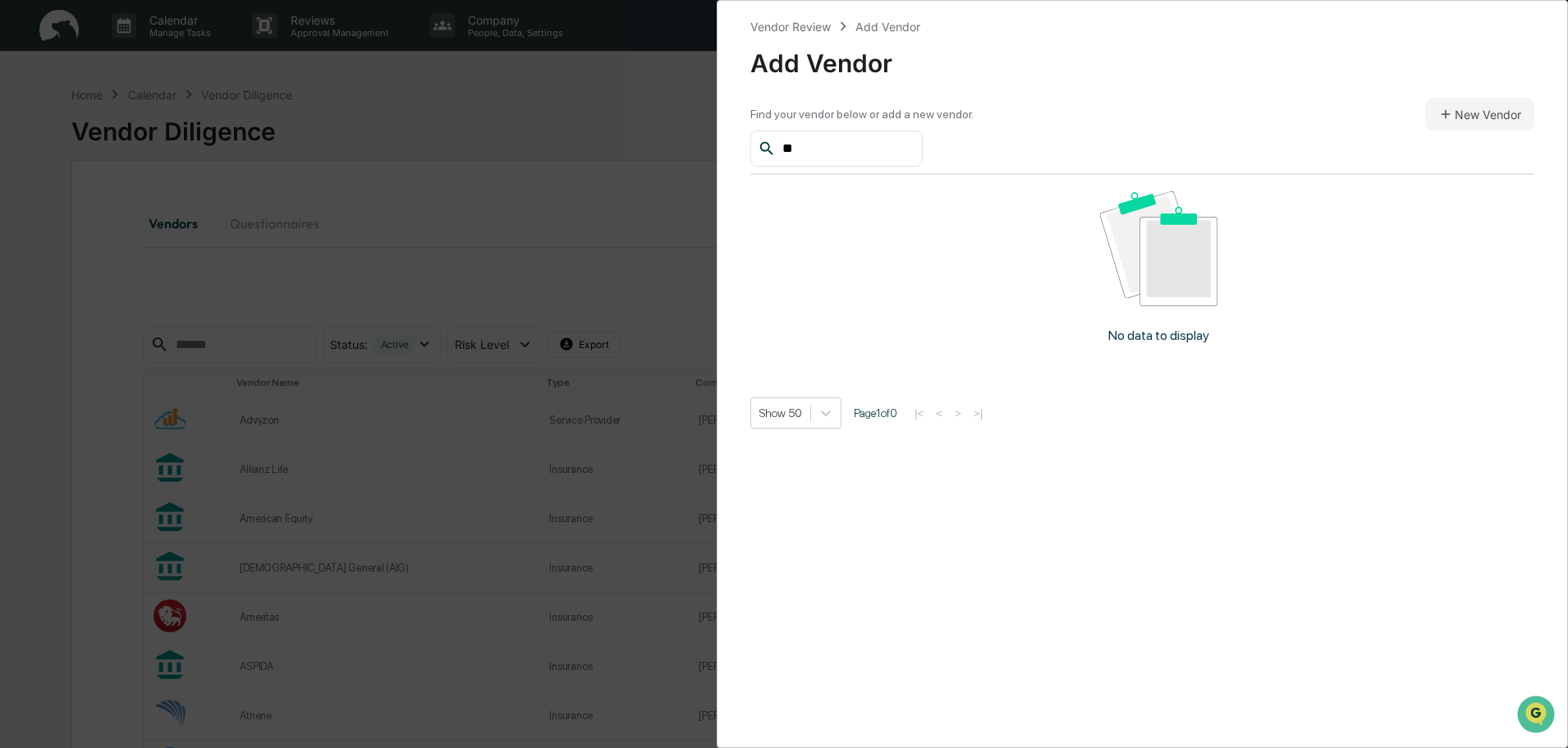
type input "*"
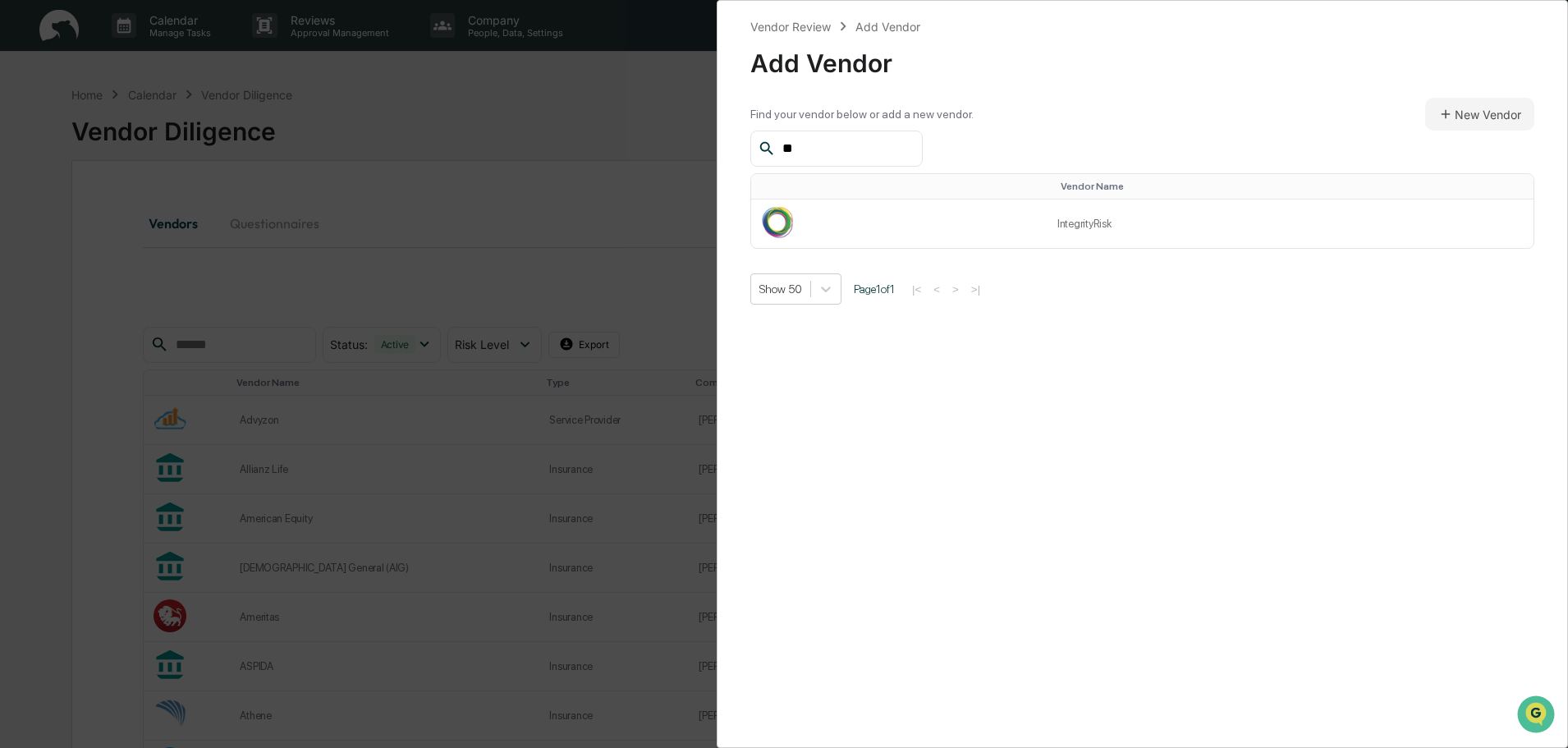
type input "*"
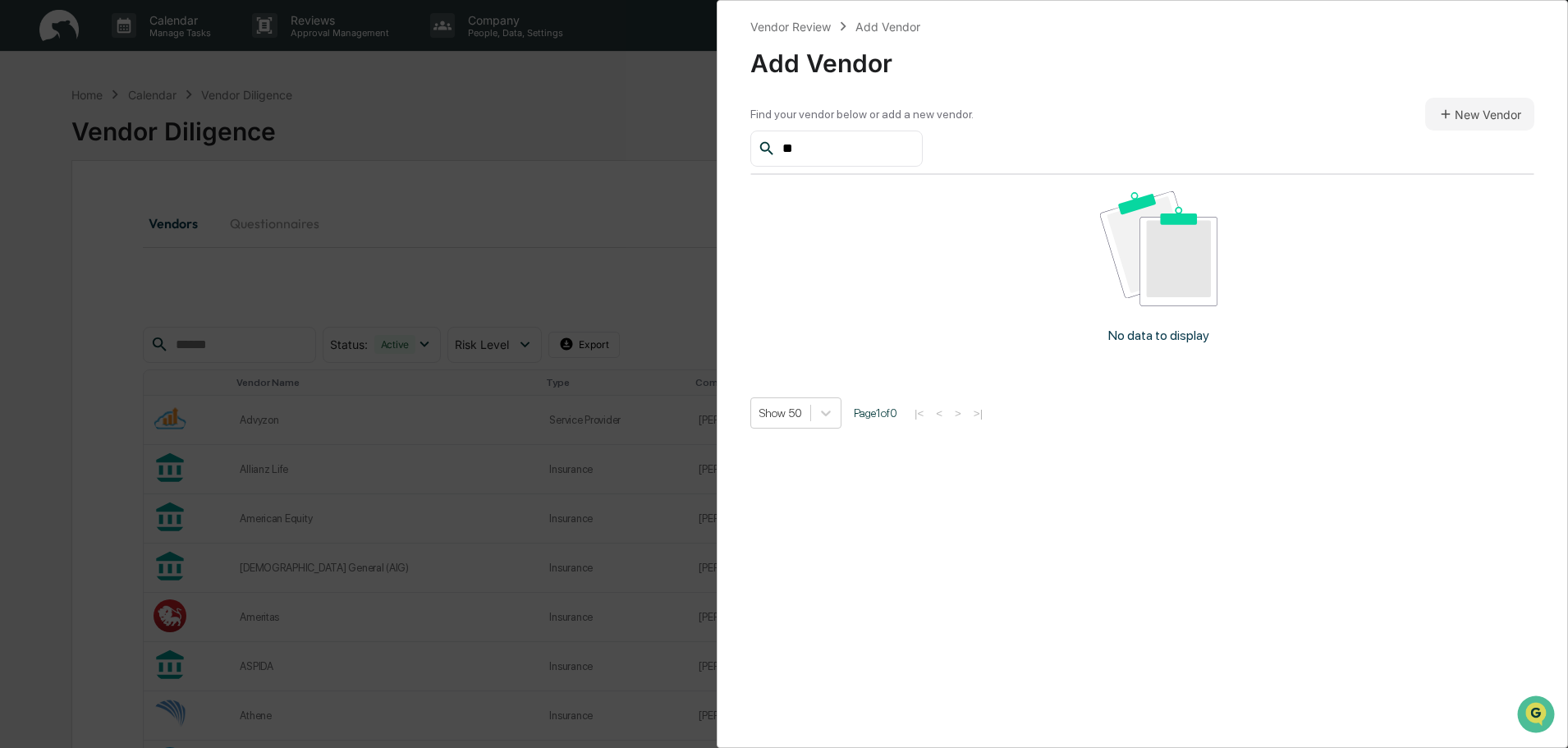
type input "*"
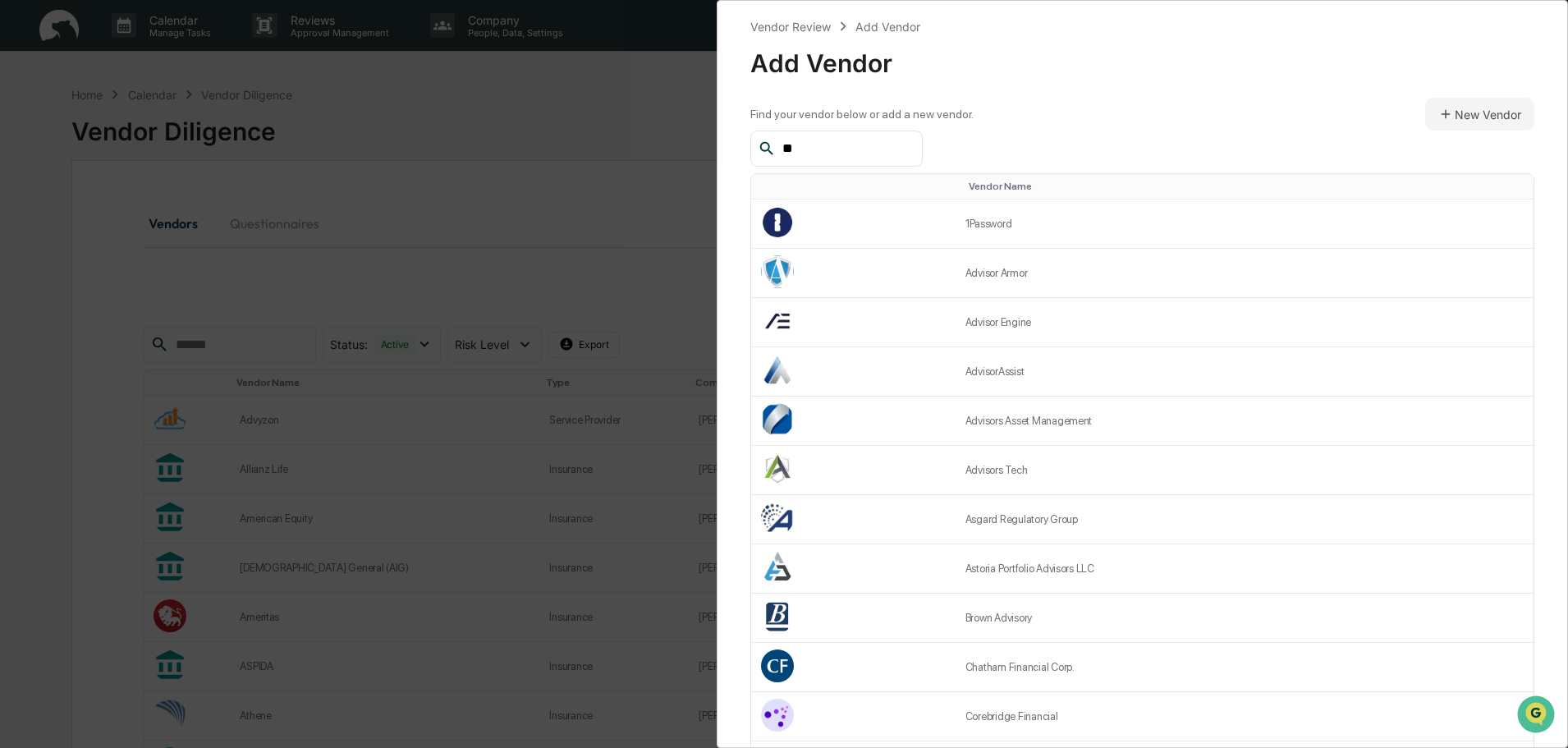
type input "*"
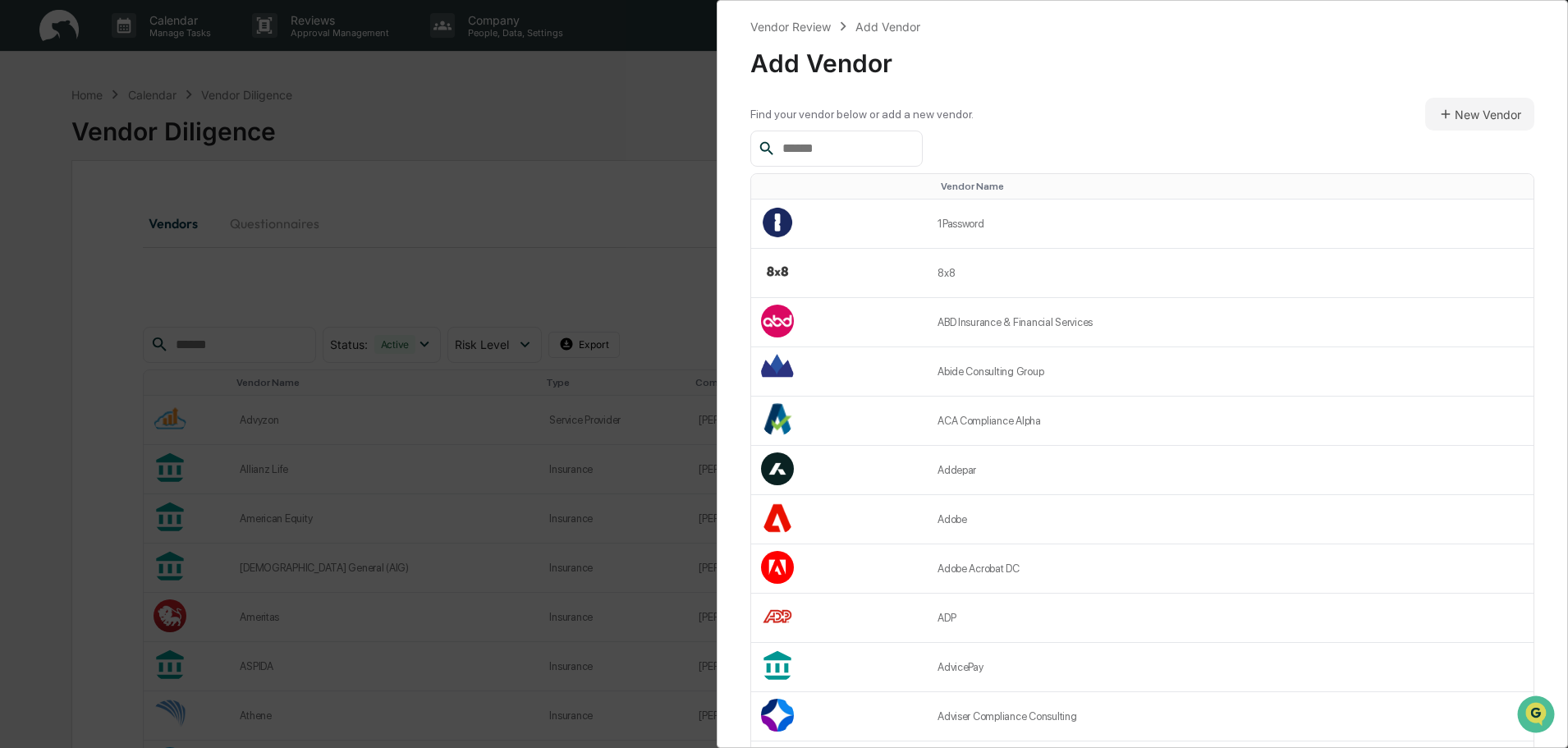
type input "*"
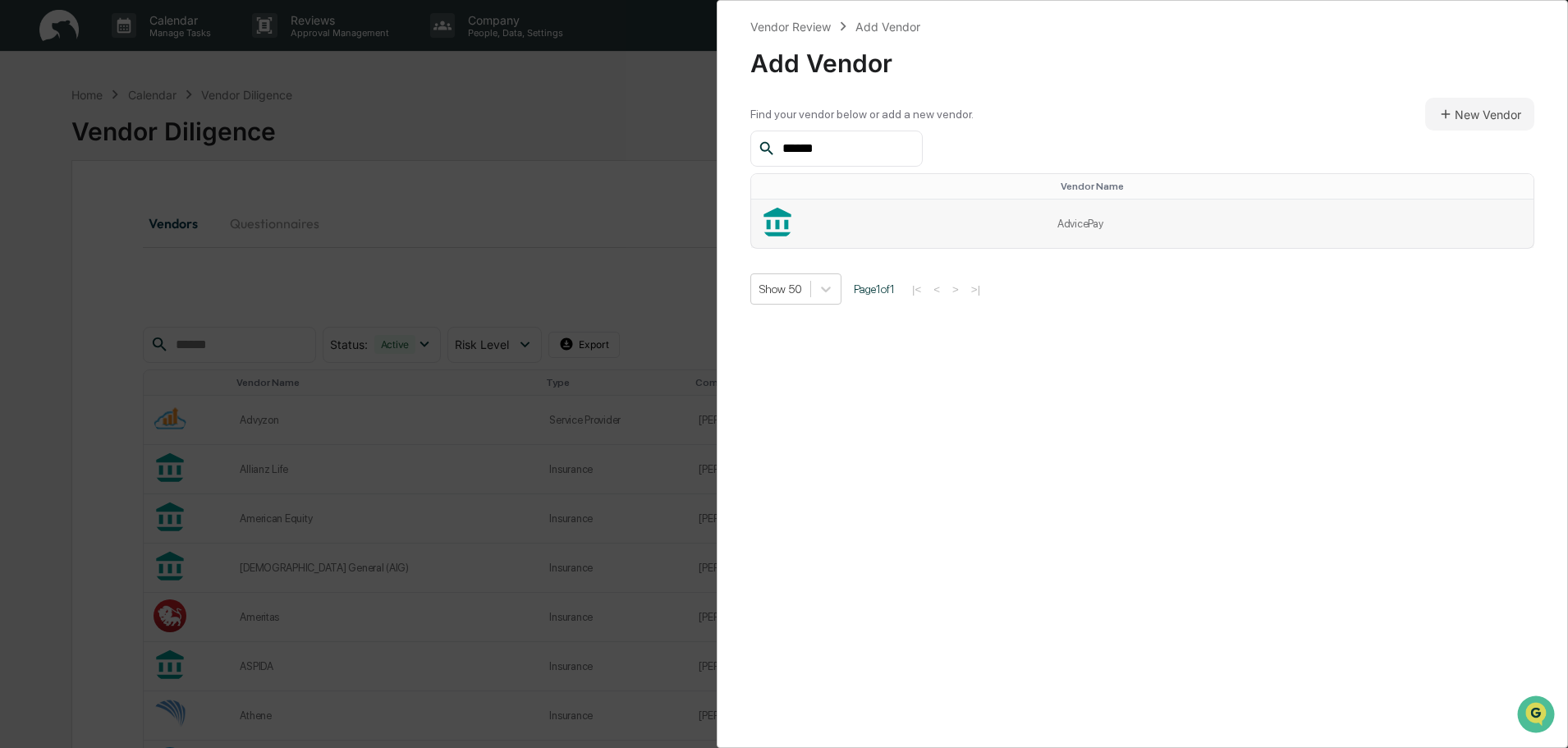
type input "******"
click at [1078, 220] on td "AdvicePay" at bounding box center [1290, 223] width 486 height 48
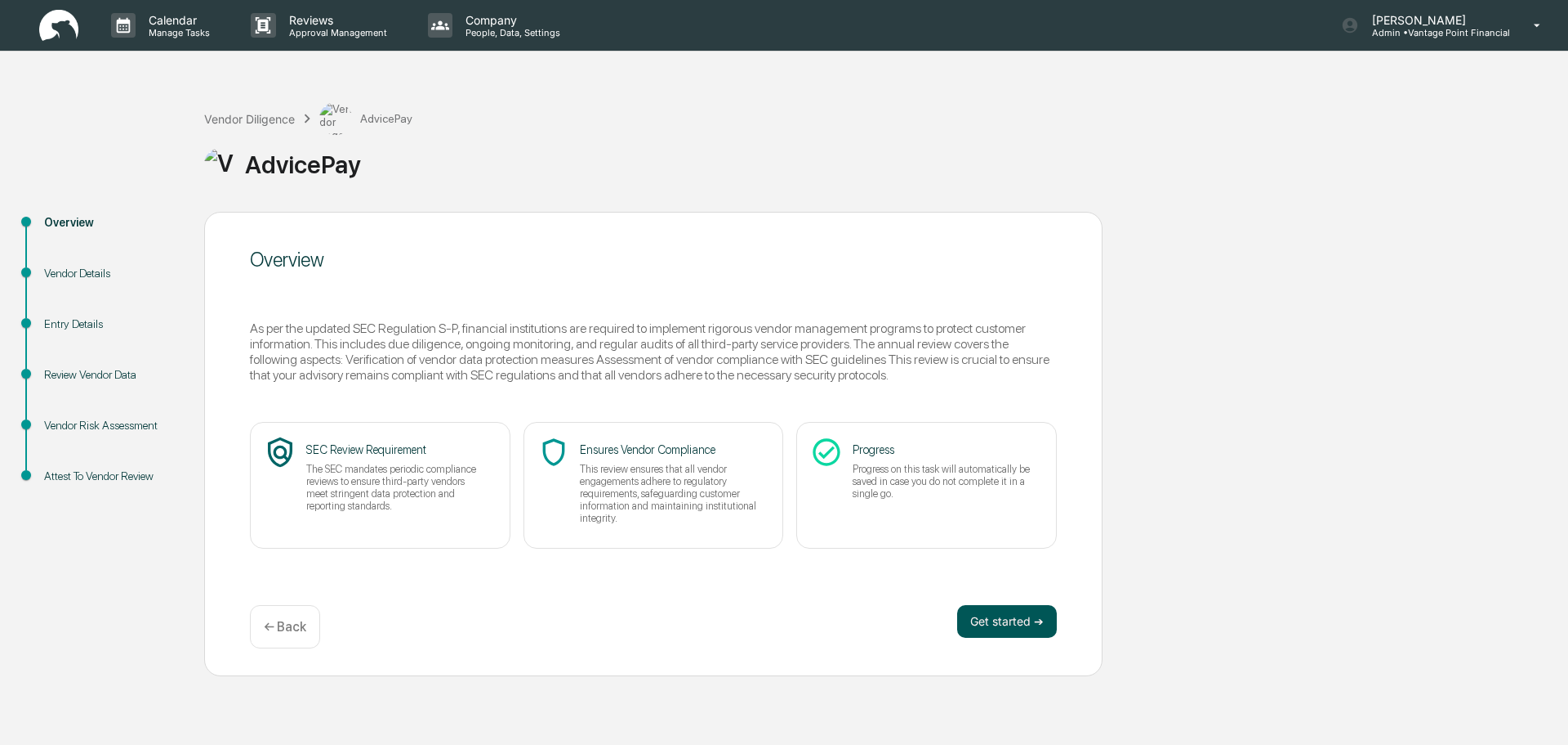
click at [964, 613] on button "Get started ➔" at bounding box center [1008, 622] width 100 height 33
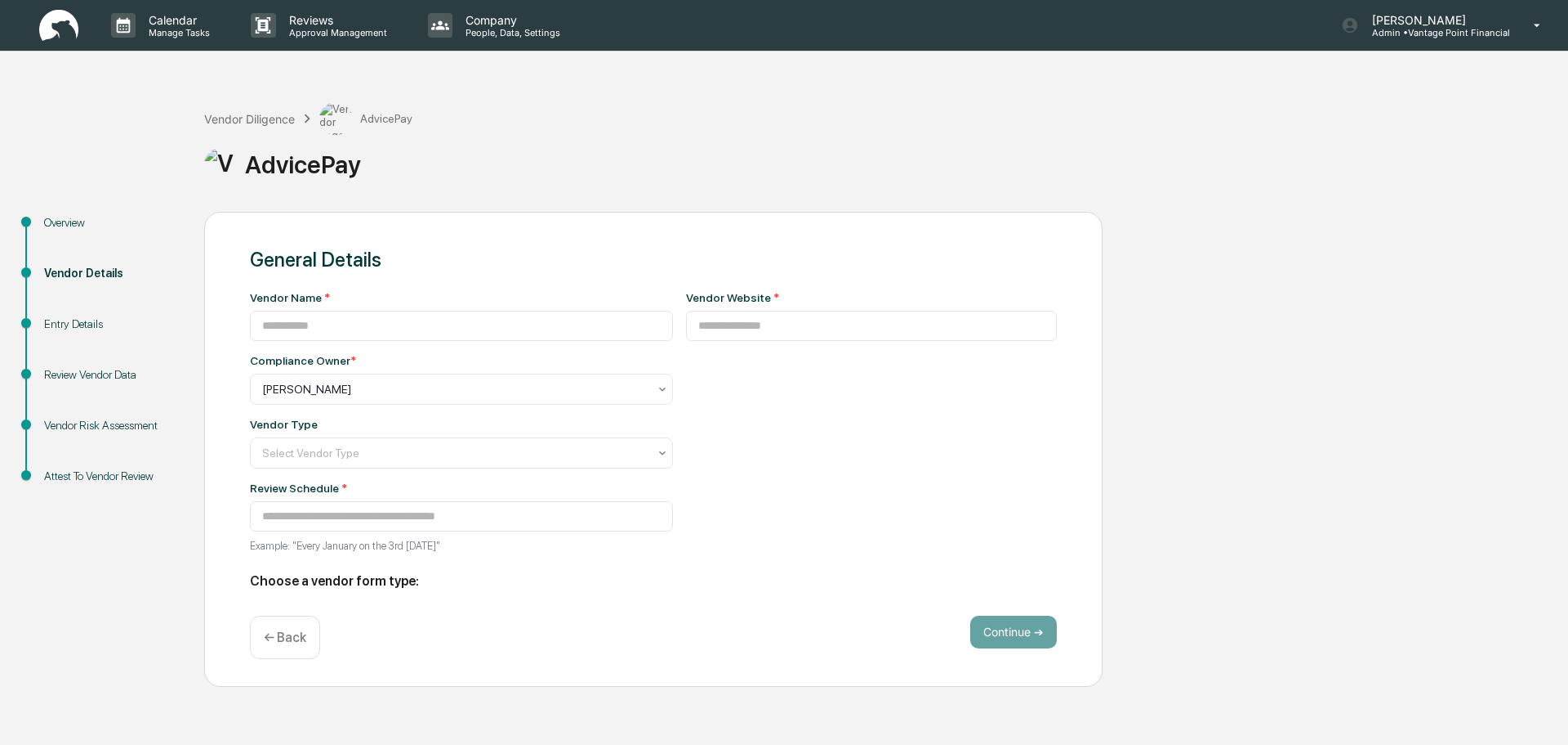
type input "*********"
type input "**********"
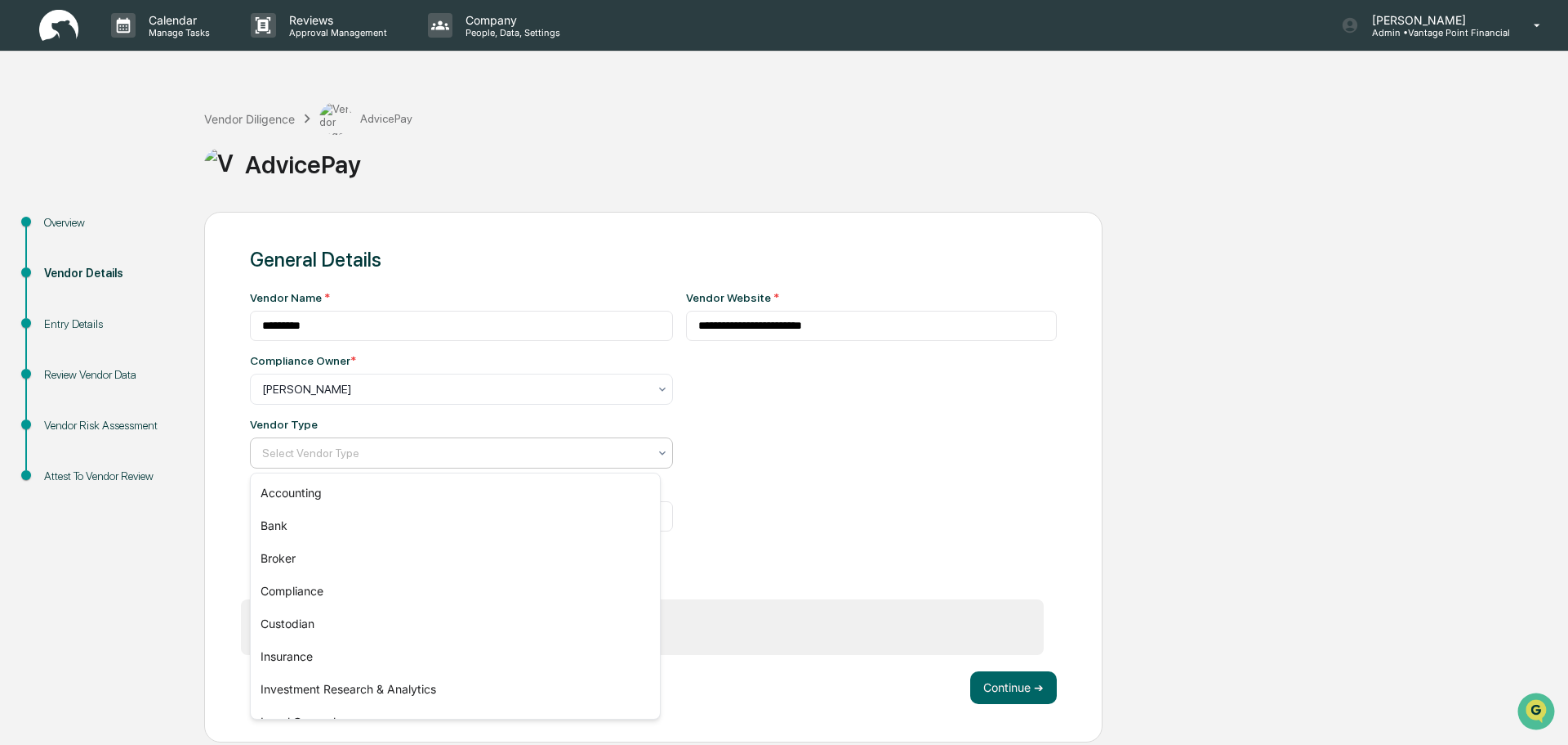
click at [534, 442] on div "Select Vendor Type" at bounding box center [454, 452] width 402 height 23
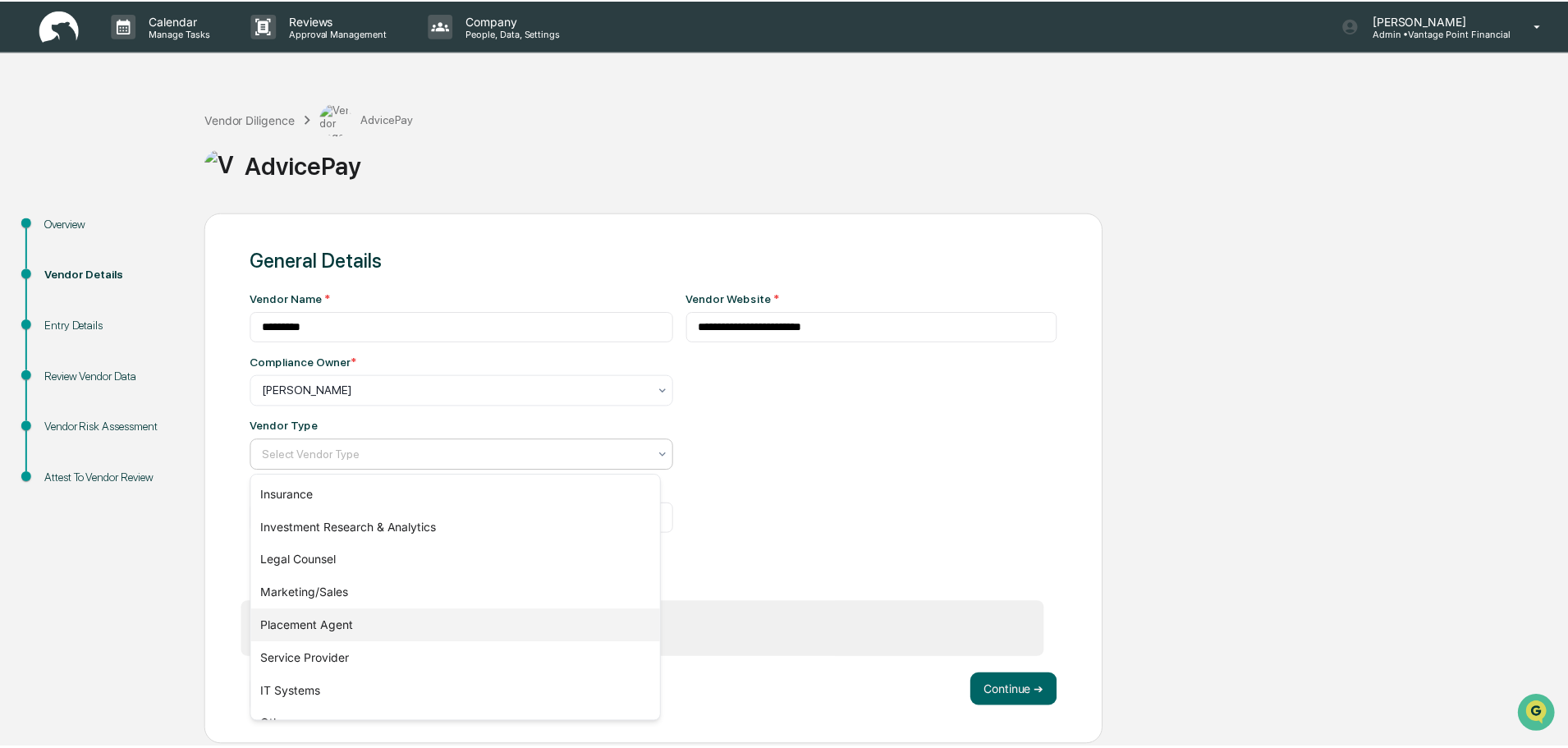
scroll to position [187, 0]
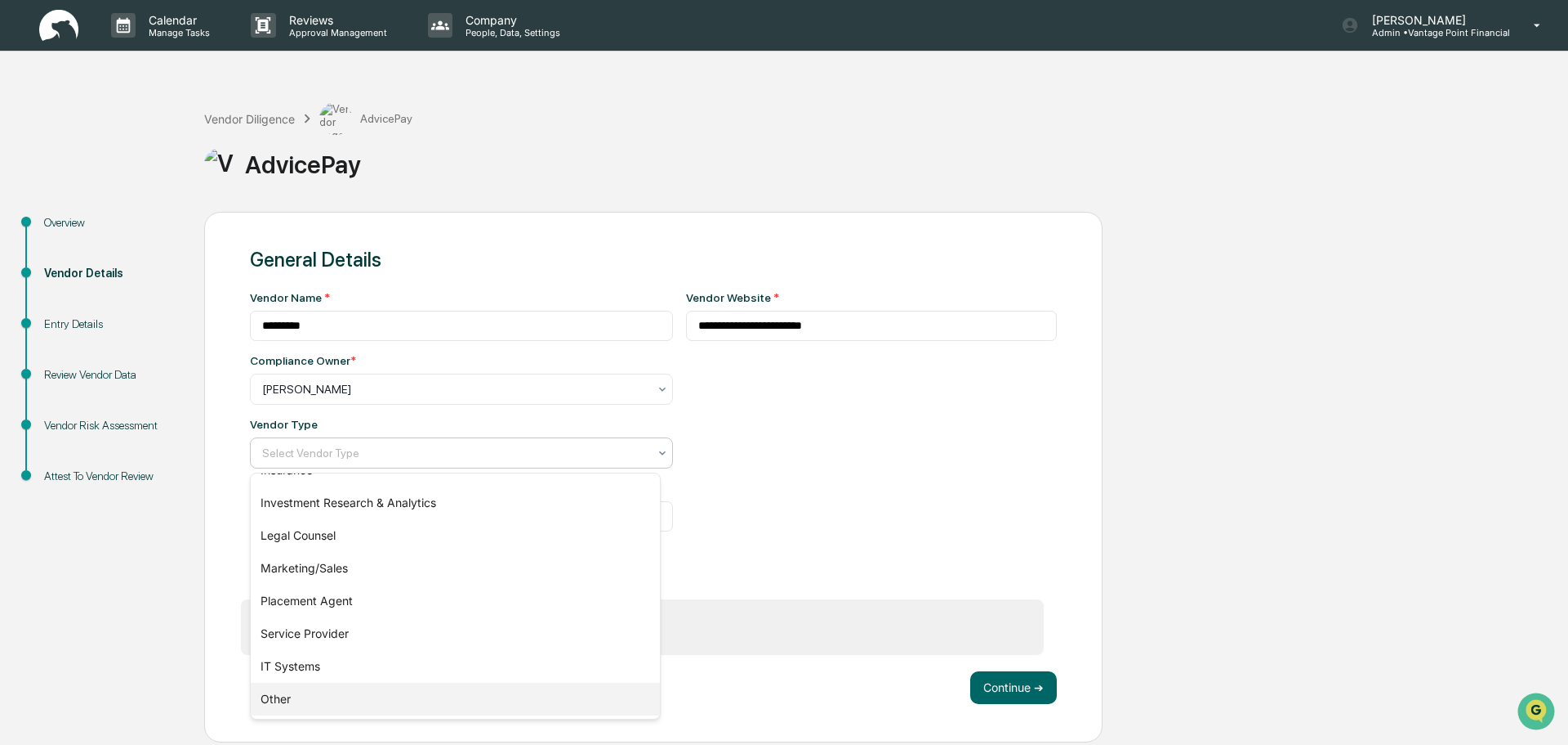
click at [317, 711] on div "Other" at bounding box center [455, 699] width 409 height 33
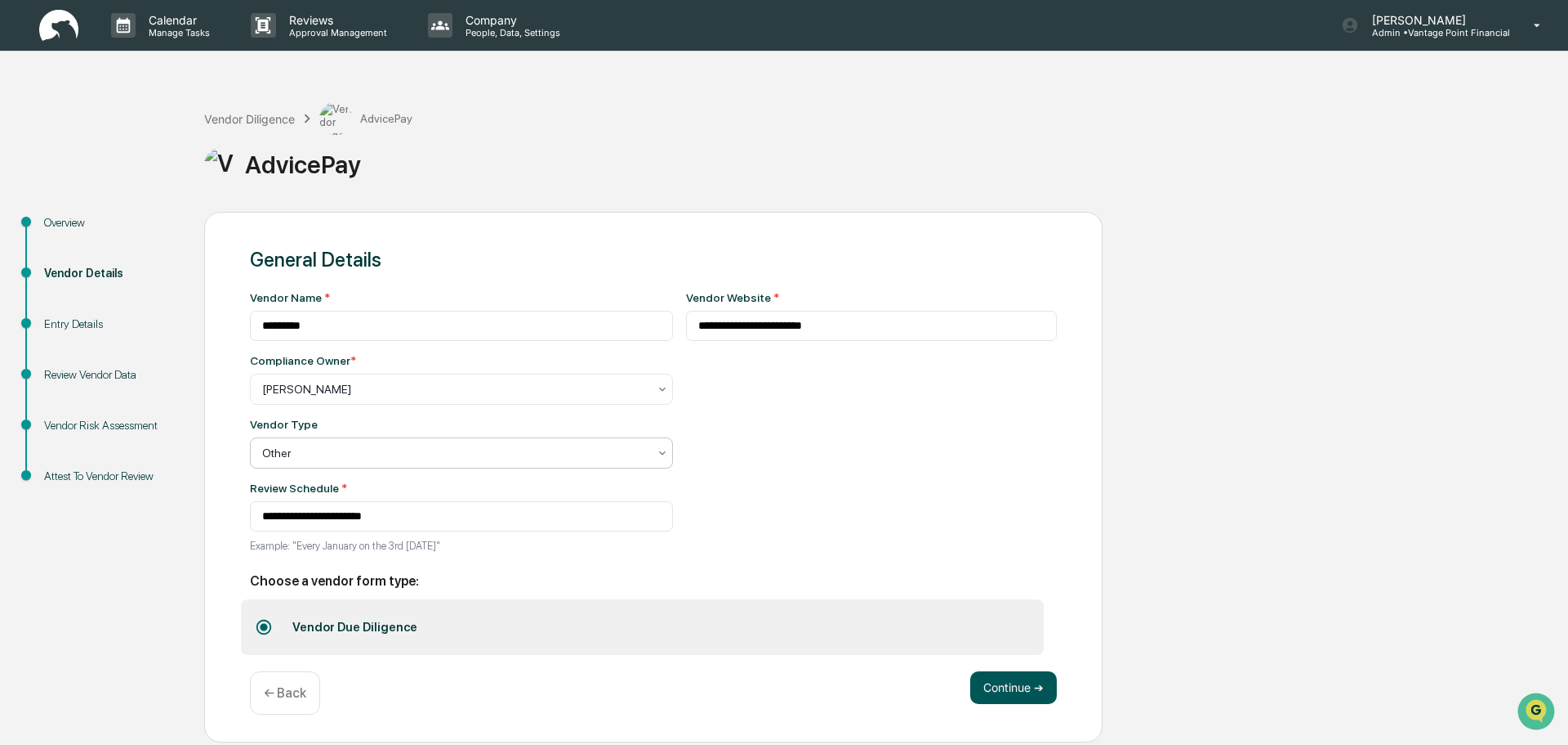
click at [1007, 688] on button "Continue ➔" at bounding box center [1013, 688] width 86 height 33
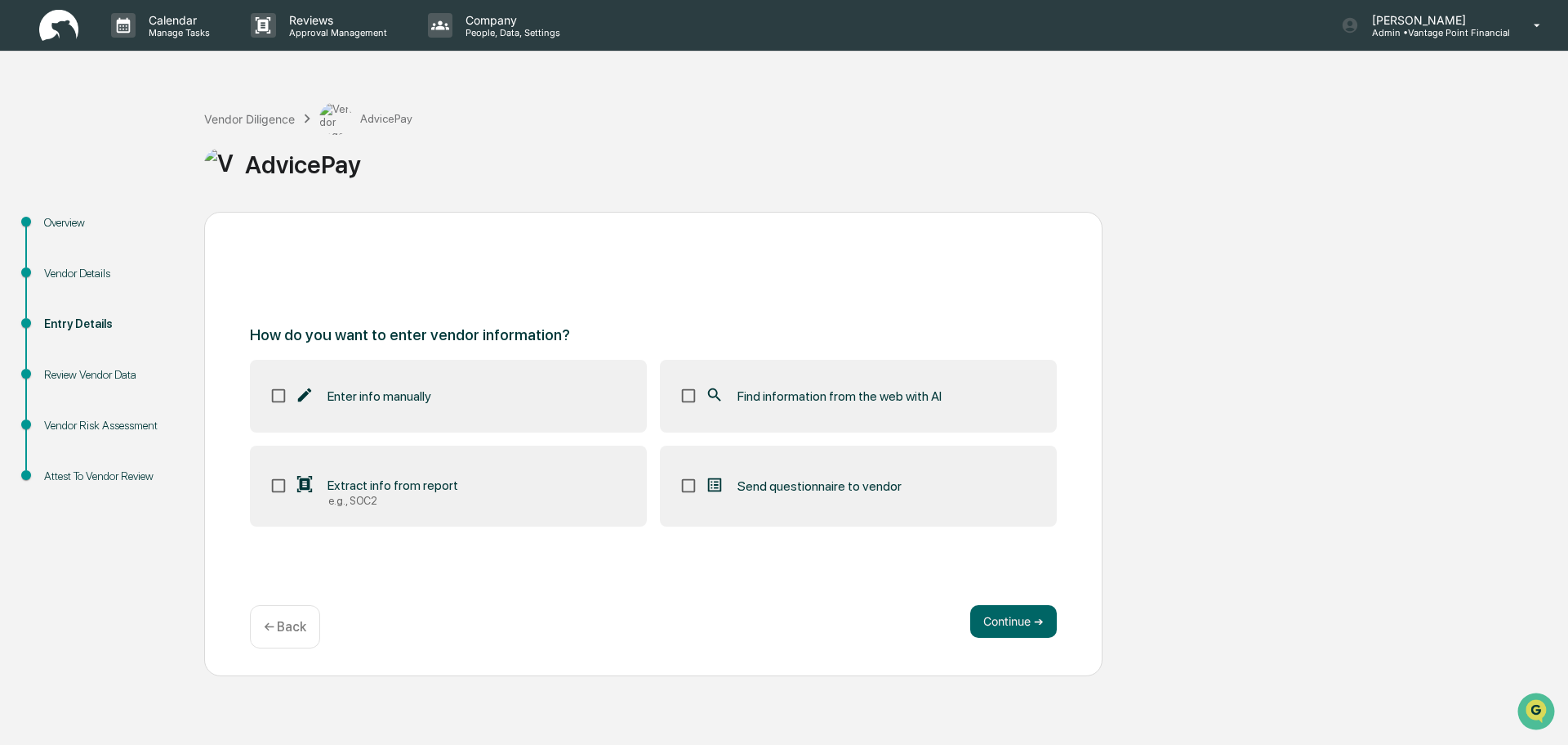
click at [500, 416] on label "Enter info manually" at bounding box center [449, 395] width 397 height 72
click at [860, 391] on span "Find information from the web with AI" at bounding box center [839, 396] width 204 height 15
click at [1016, 632] on button "Continue ➔" at bounding box center [1013, 622] width 86 height 33
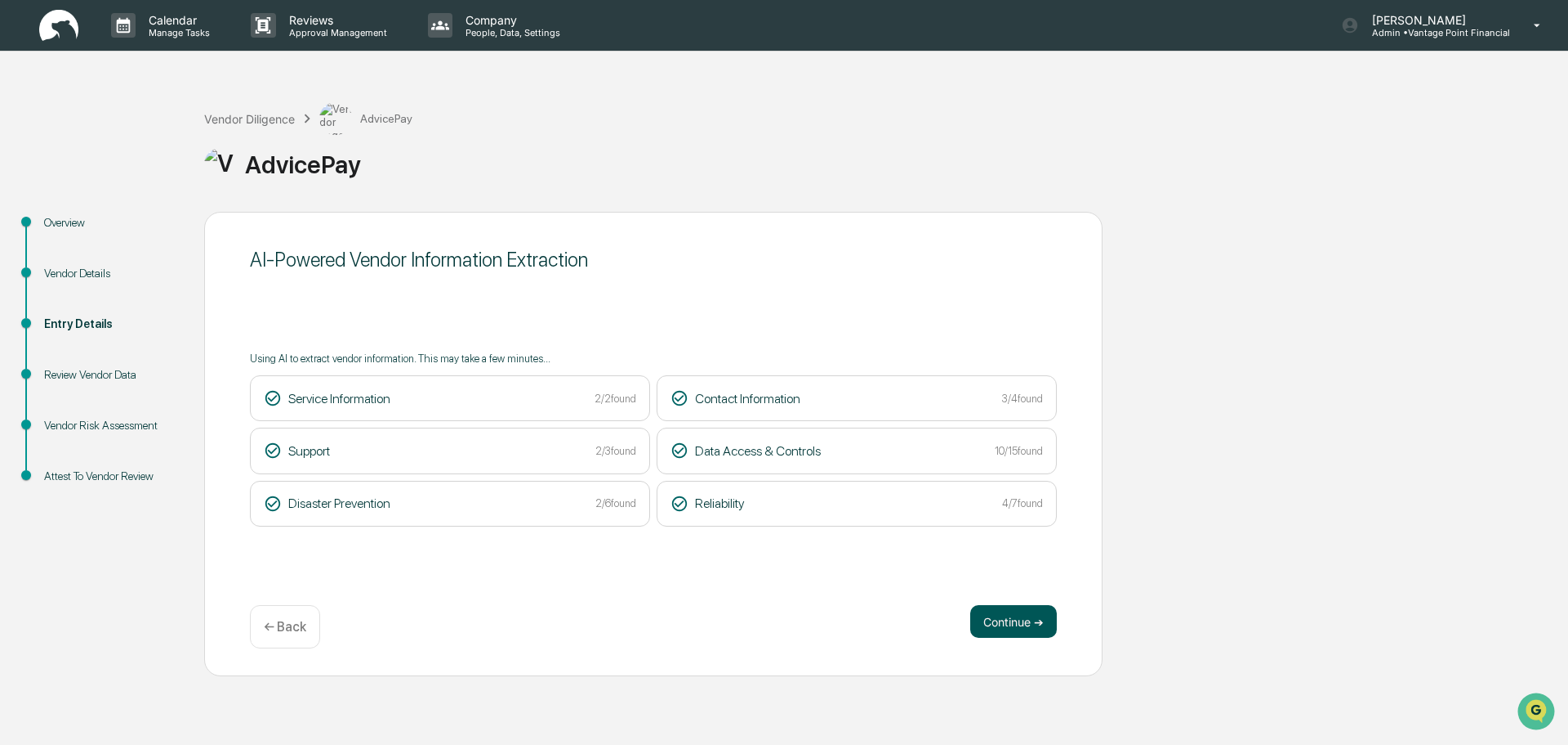
click at [989, 624] on button "Continue ➔" at bounding box center [1013, 622] width 86 height 33
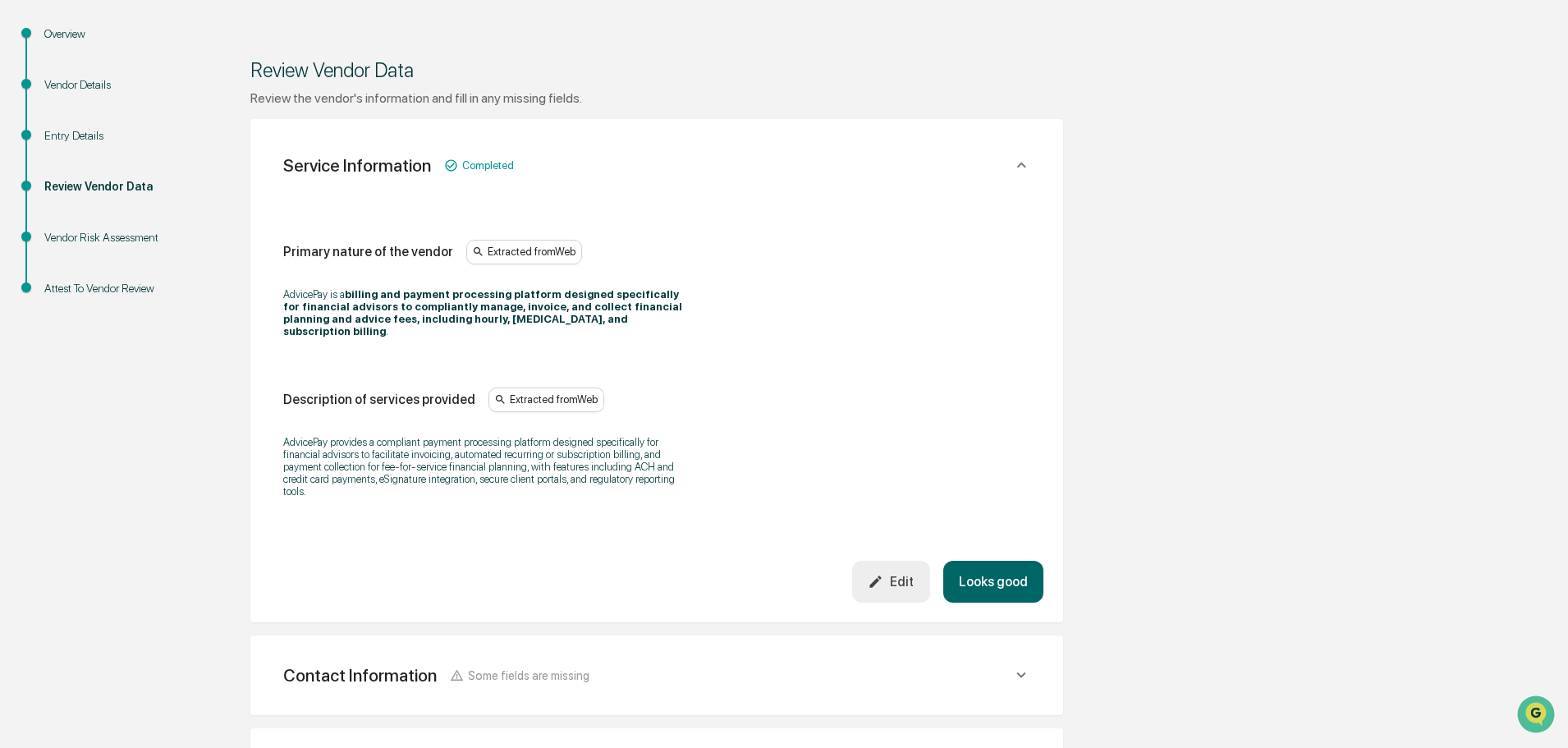
scroll to position [164, 0]
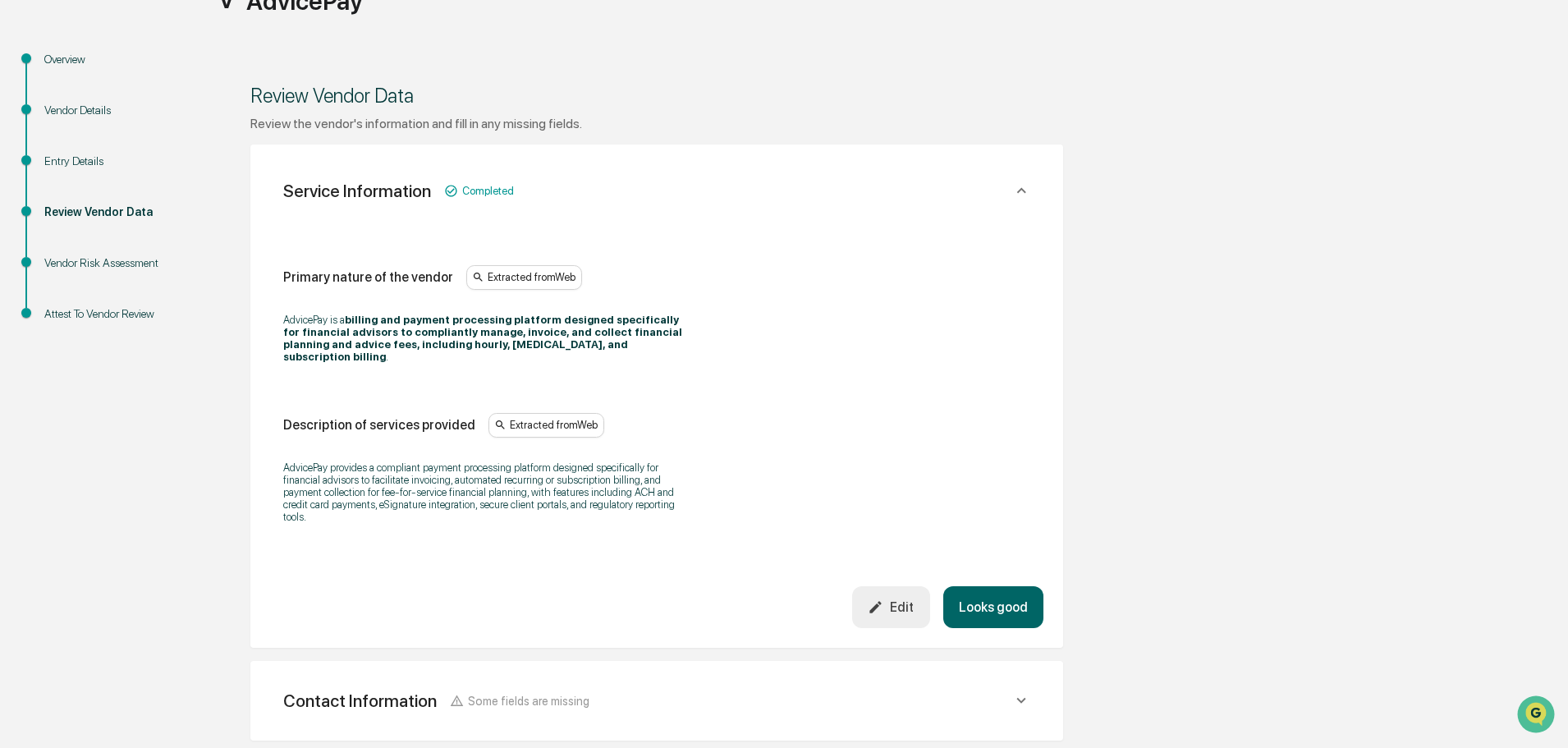
click at [1006, 586] on button "Looks good" at bounding box center [994, 607] width 100 height 42
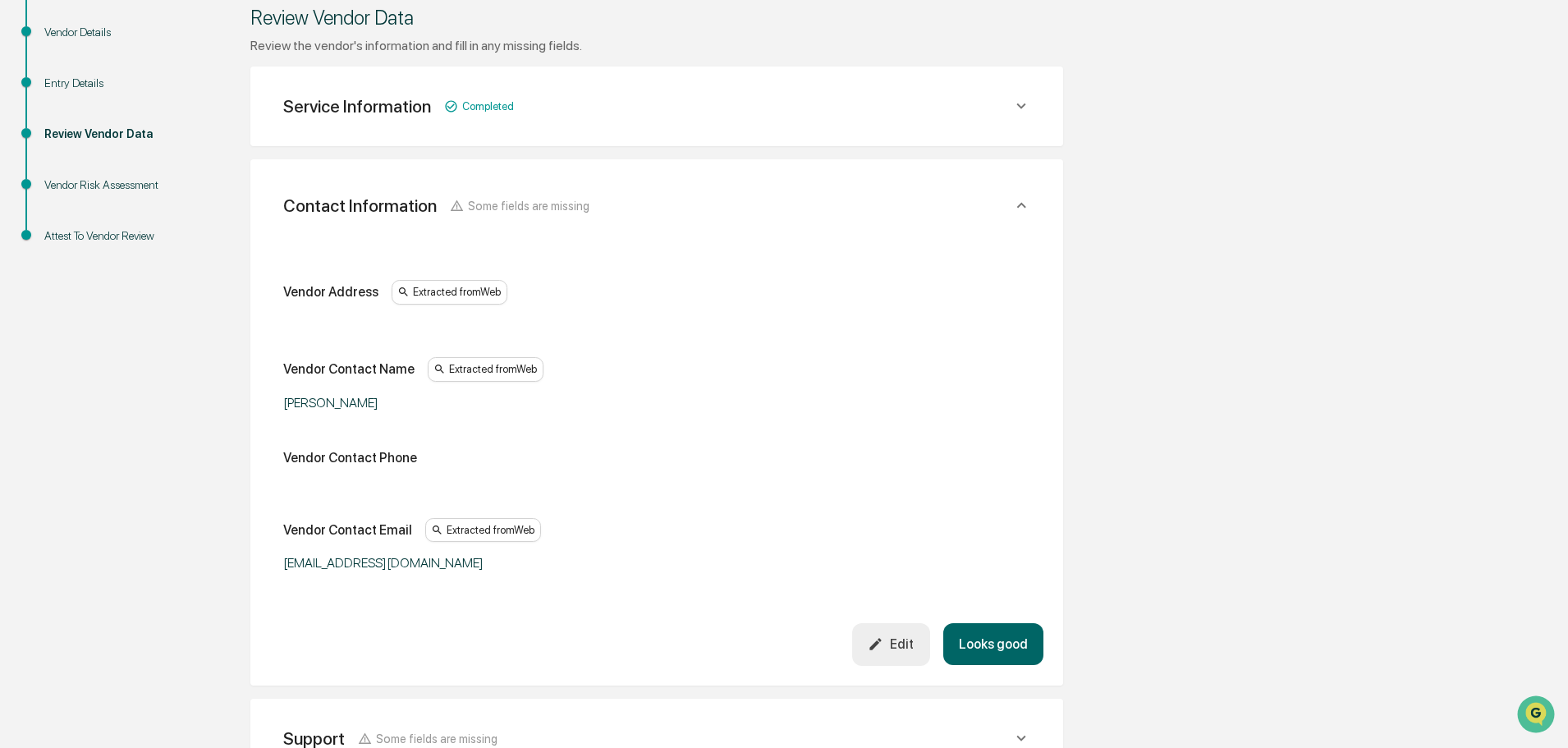
scroll to position [309, 0]
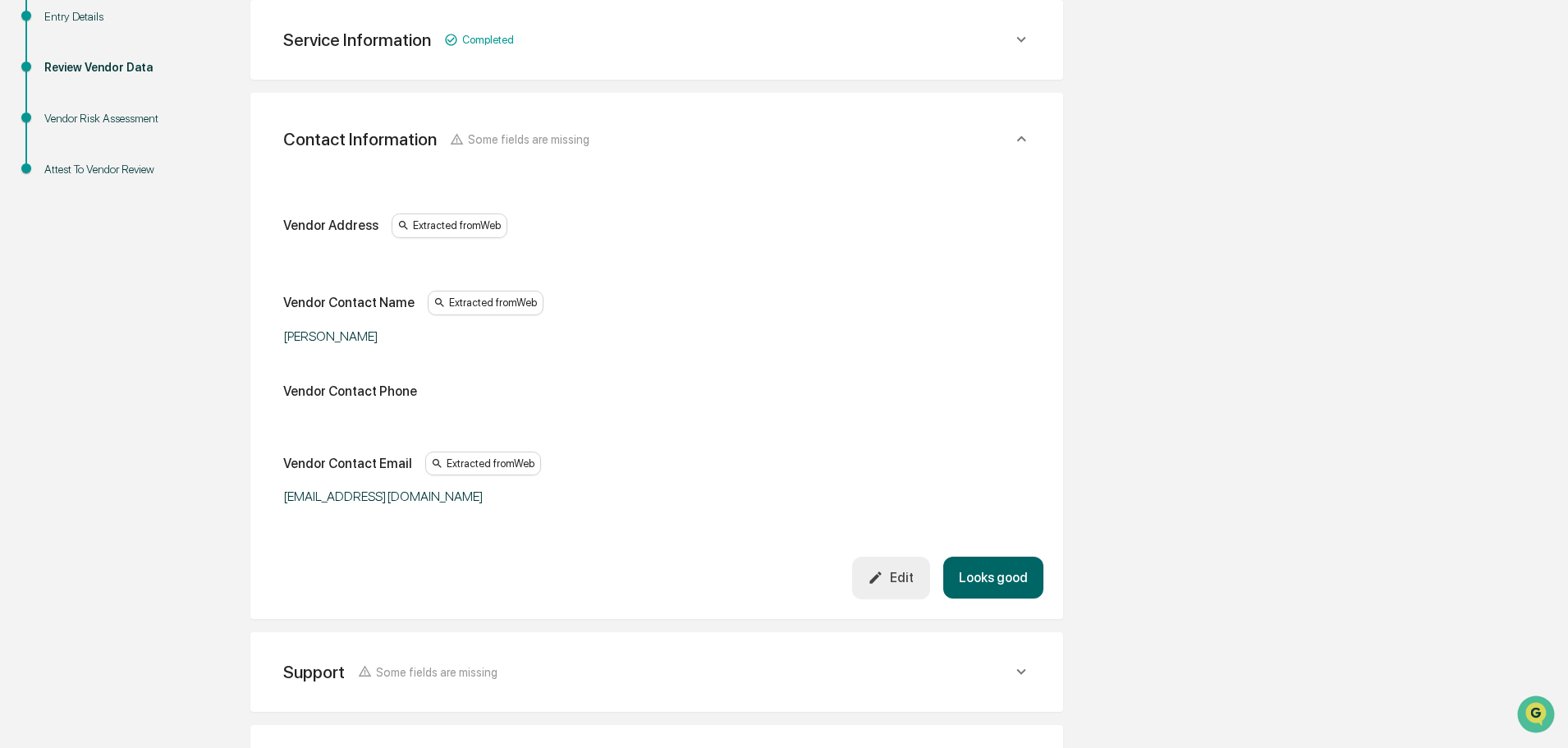
click at [883, 570] on icon "button" at bounding box center [875, 577] width 15 height 15
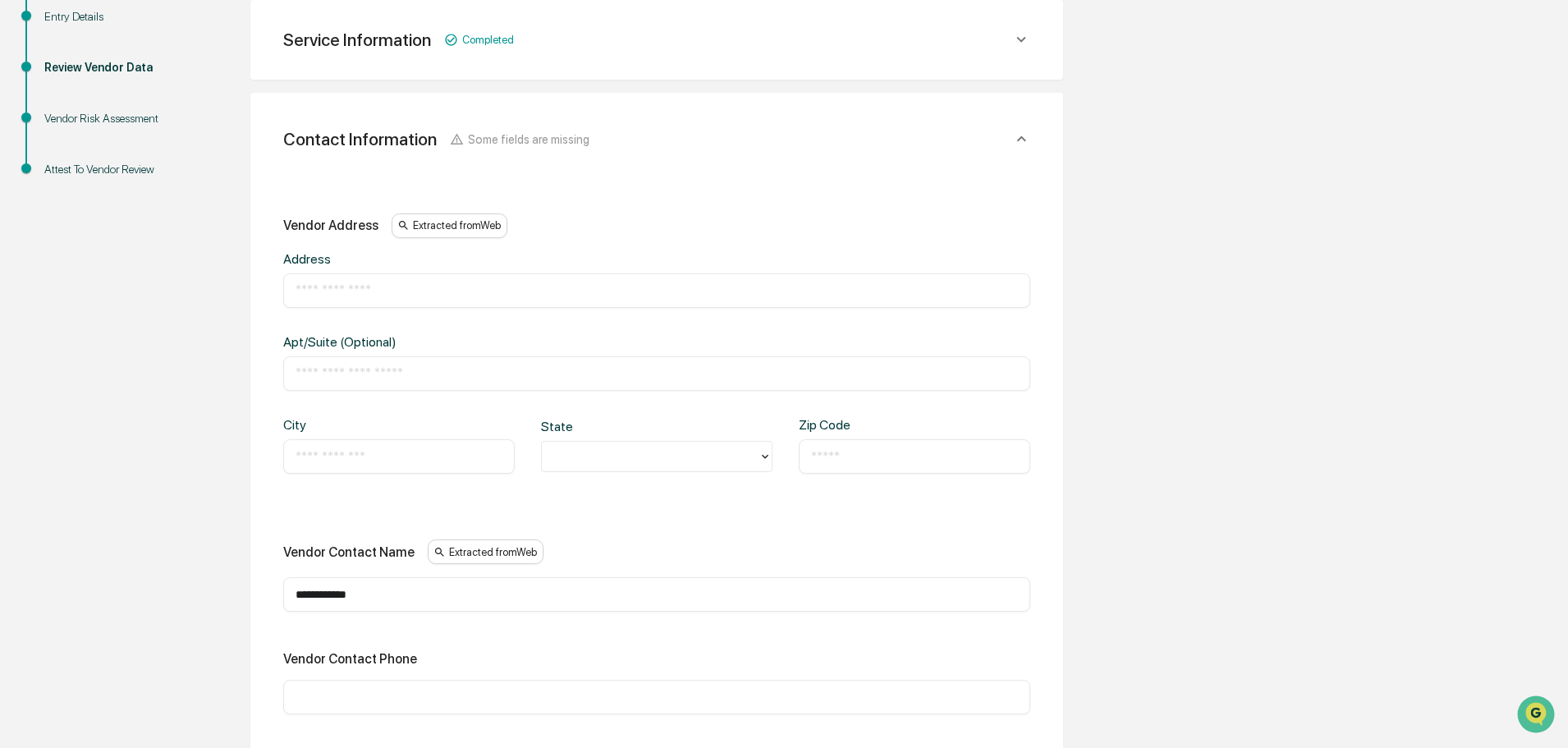
drag, startPoint x: 409, startPoint y: 597, endPoint x: 182, endPoint y: 571, distance: 228.5
click at [185, 574] on div "Overview Vendor Details Entry Details Review Vendor Data Vendor Risk Assessment…" at bounding box center [784, 663] width 1552 height 1518
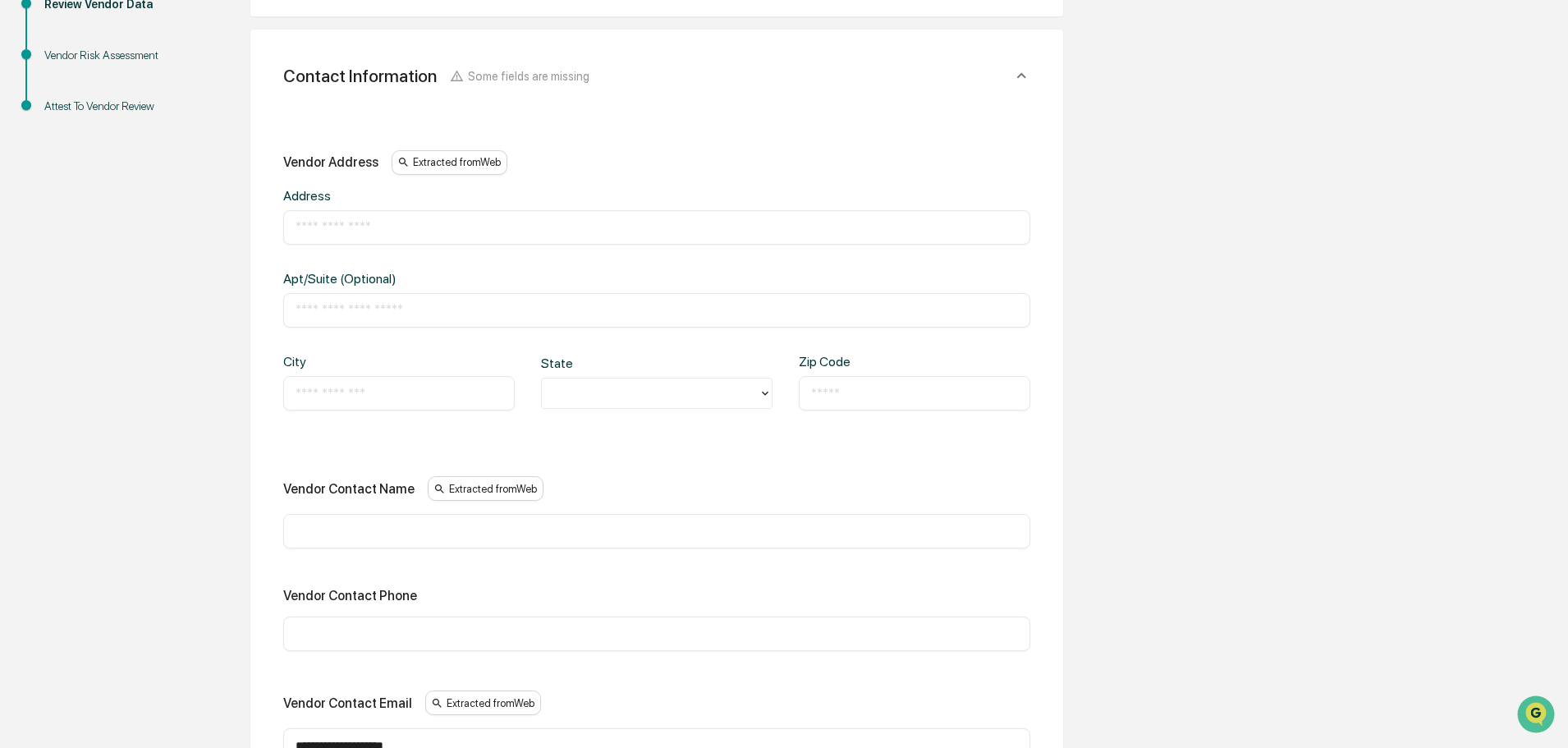
scroll to position [391, 0]
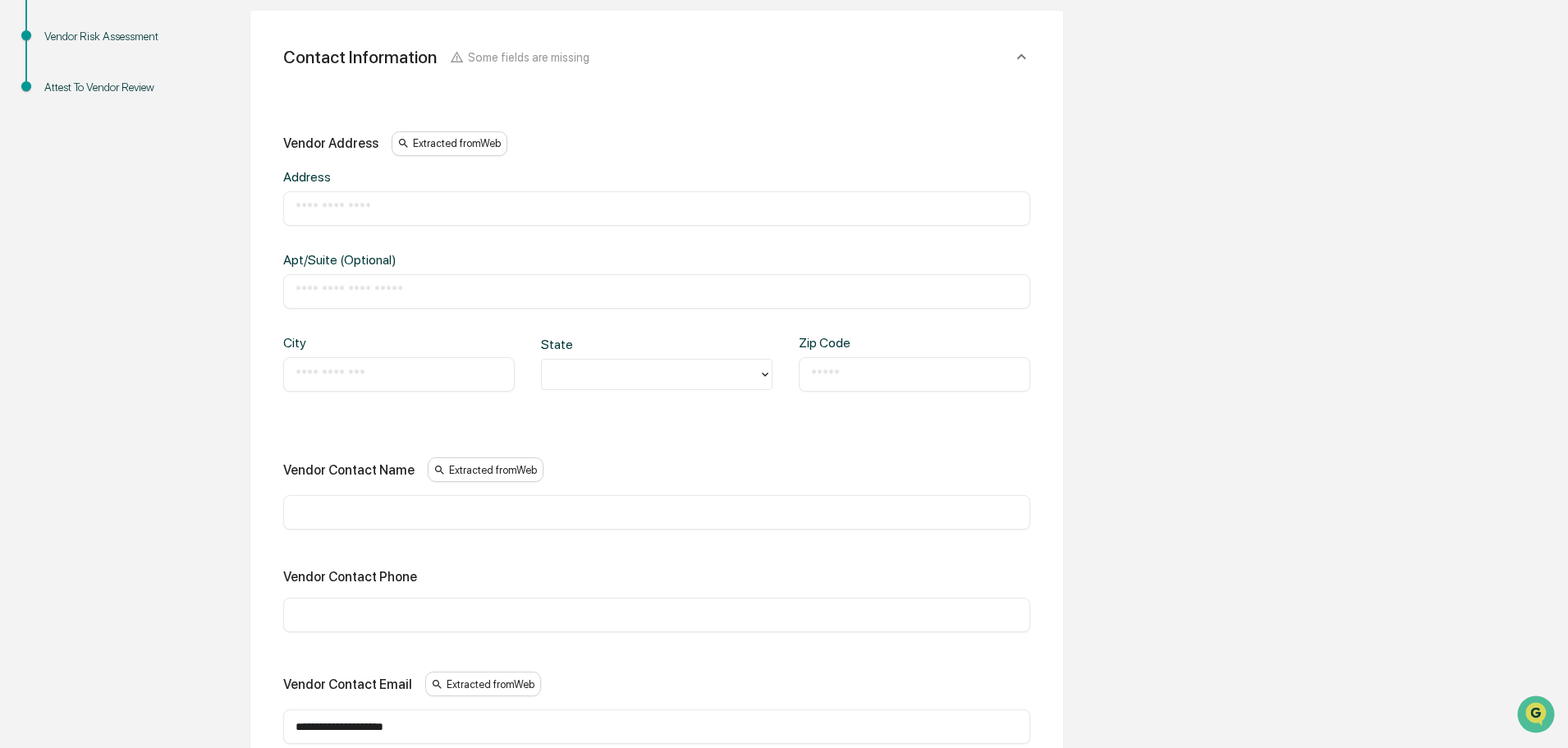
click at [101, 245] on div "Overview Vendor Details Entry Details Review Vendor Data Vendor Risk Assessment…" at bounding box center [784, 581] width 1552 height 1518
click at [317, 224] on div "​" at bounding box center [657, 209] width 748 height 35
click at [325, 216] on input "text" at bounding box center [656, 209] width 723 height 16
type input "*"
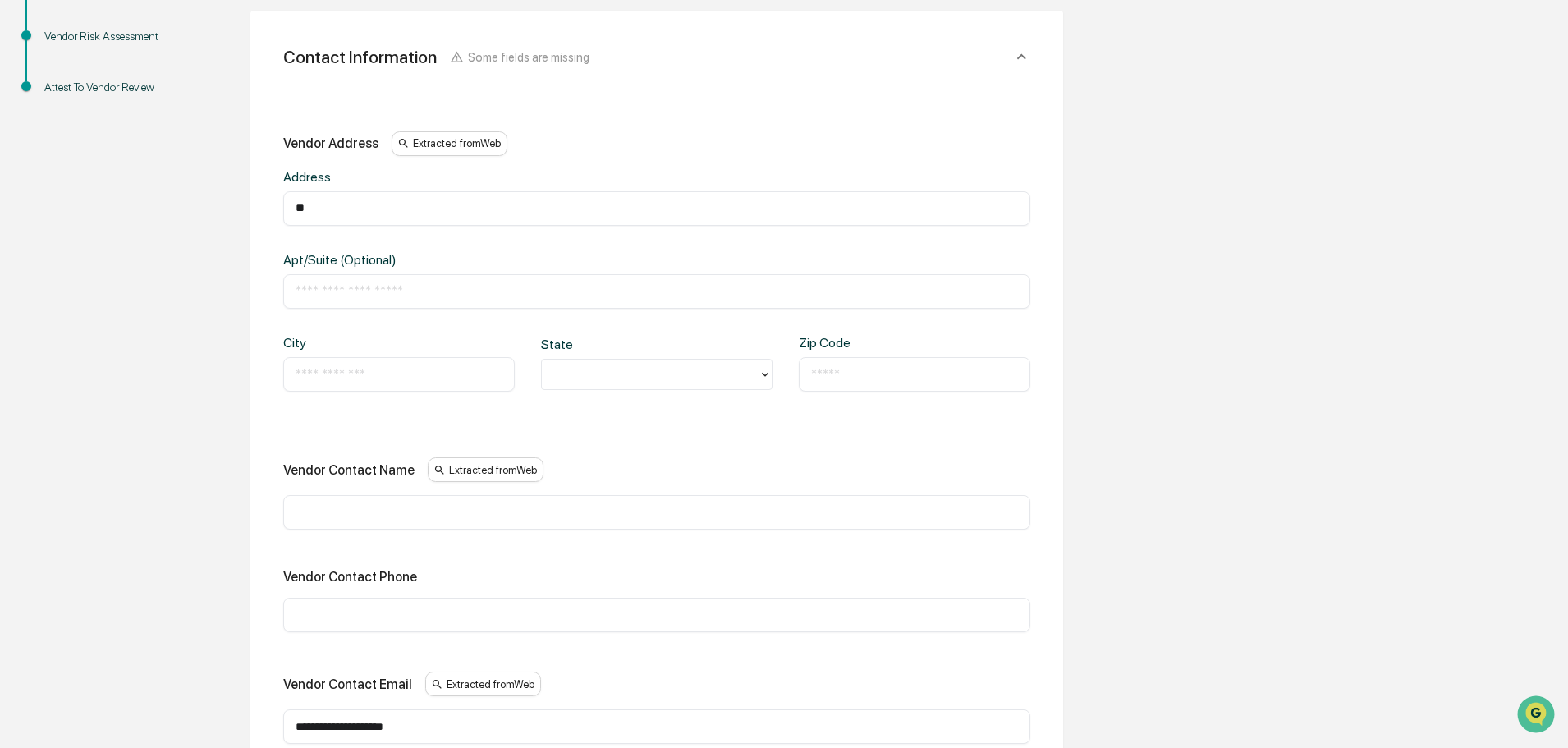
type input "*"
click at [79, 247] on div "Overview Vendor Details Entry Details Review Vendor Data Vendor Risk Assessment…" at bounding box center [784, 581] width 1552 height 1518
drag, startPoint x: 914, startPoint y: 150, endPoint x: 831, endPoint y: 103, distance: 95.4
click at [831, 103] on div "**********" at bounding box center [656, 473] width 774 height 779
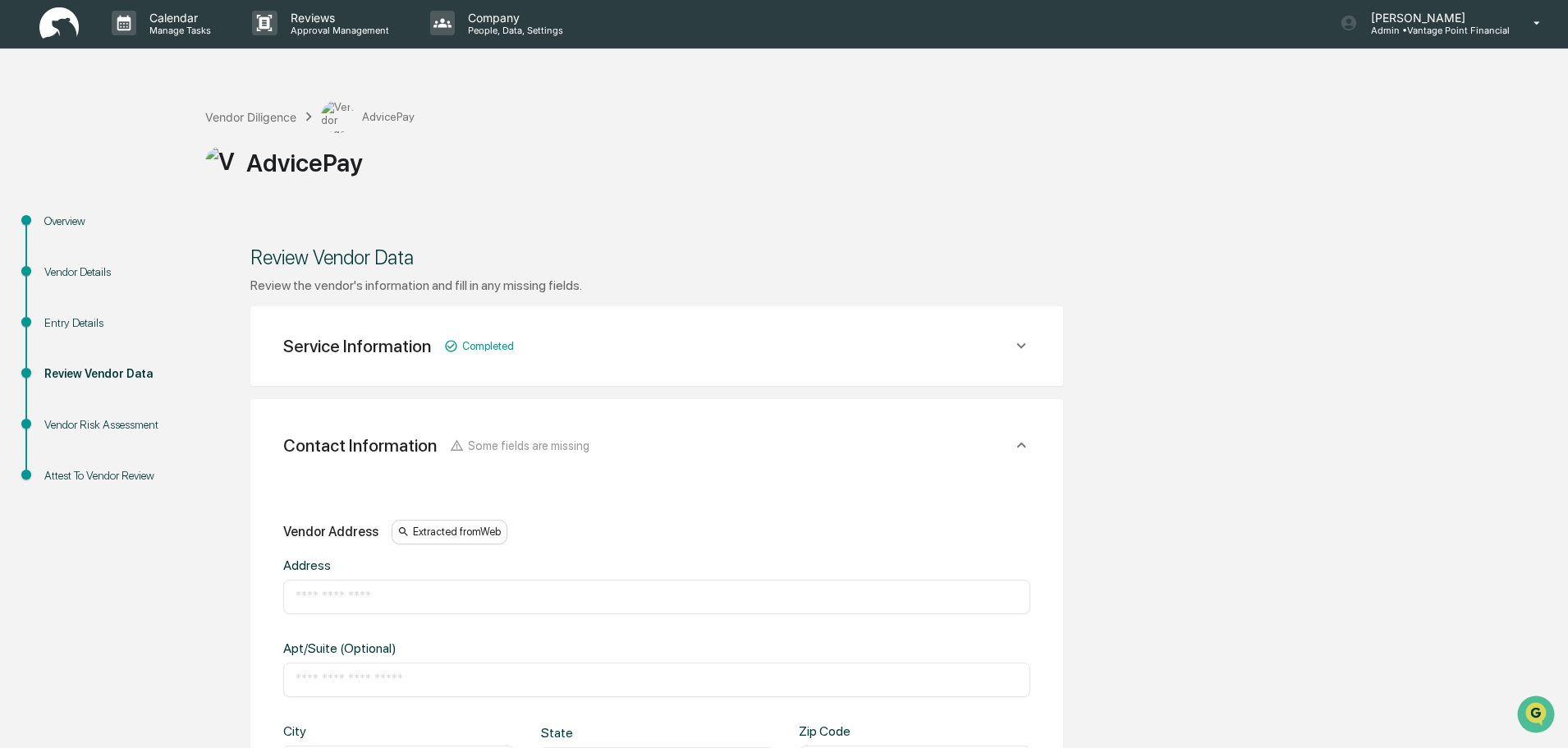
scroll to position [0, 0]
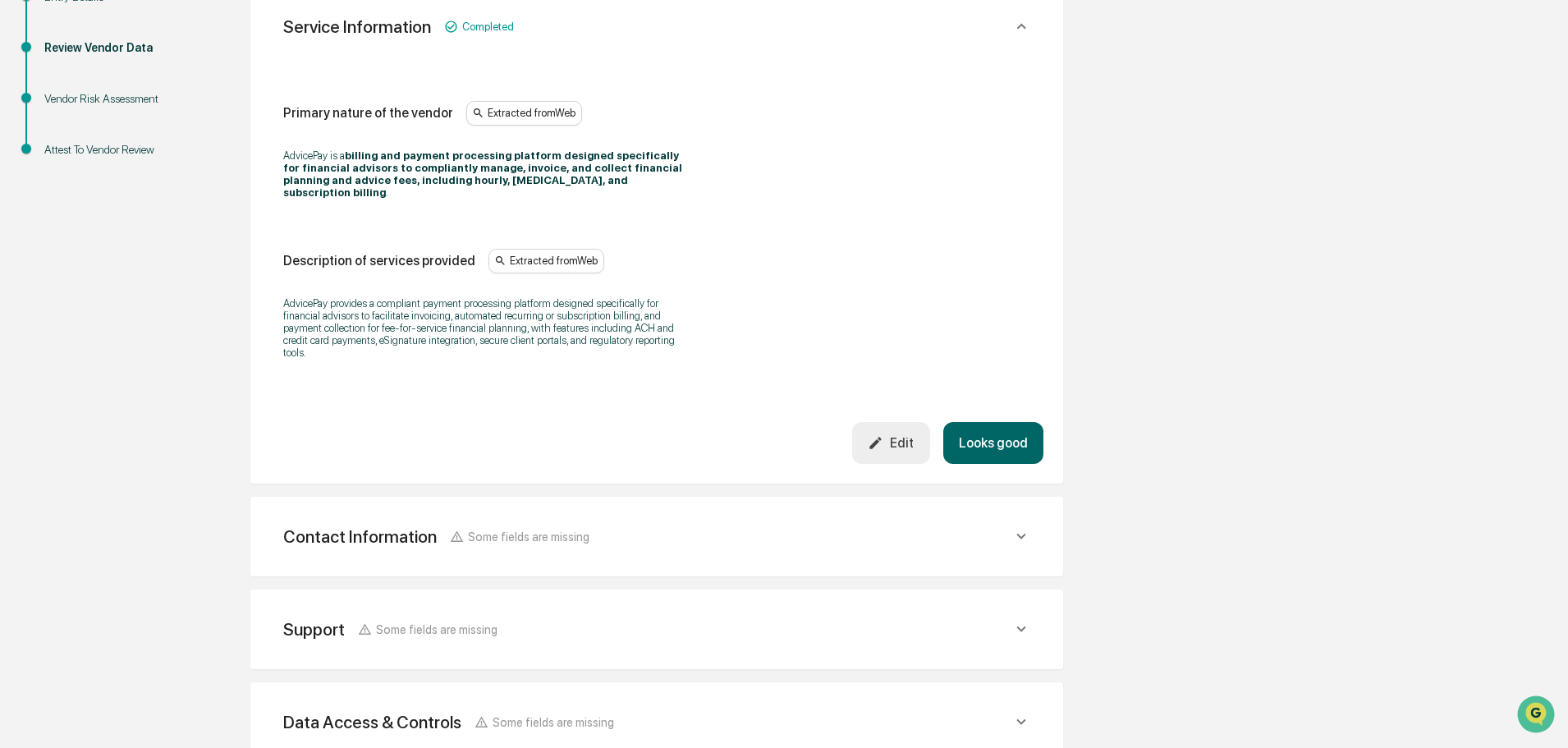
click at [975, 425] on button "Looks good" at bounding box center [994, 443] width 100 height 42
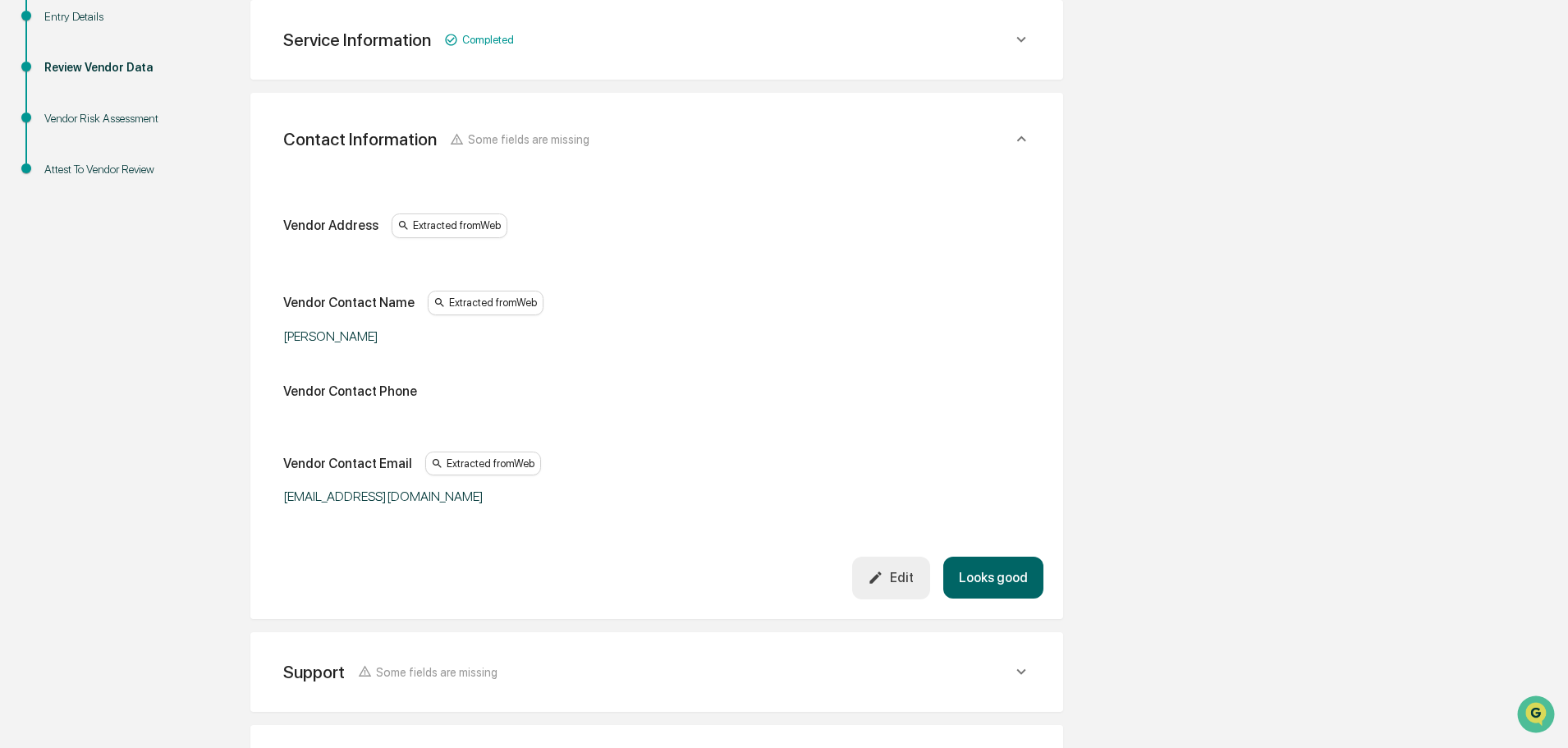
click at [912, 584] on div "Edit" at bounding box center [891, 577] width 46 height 15
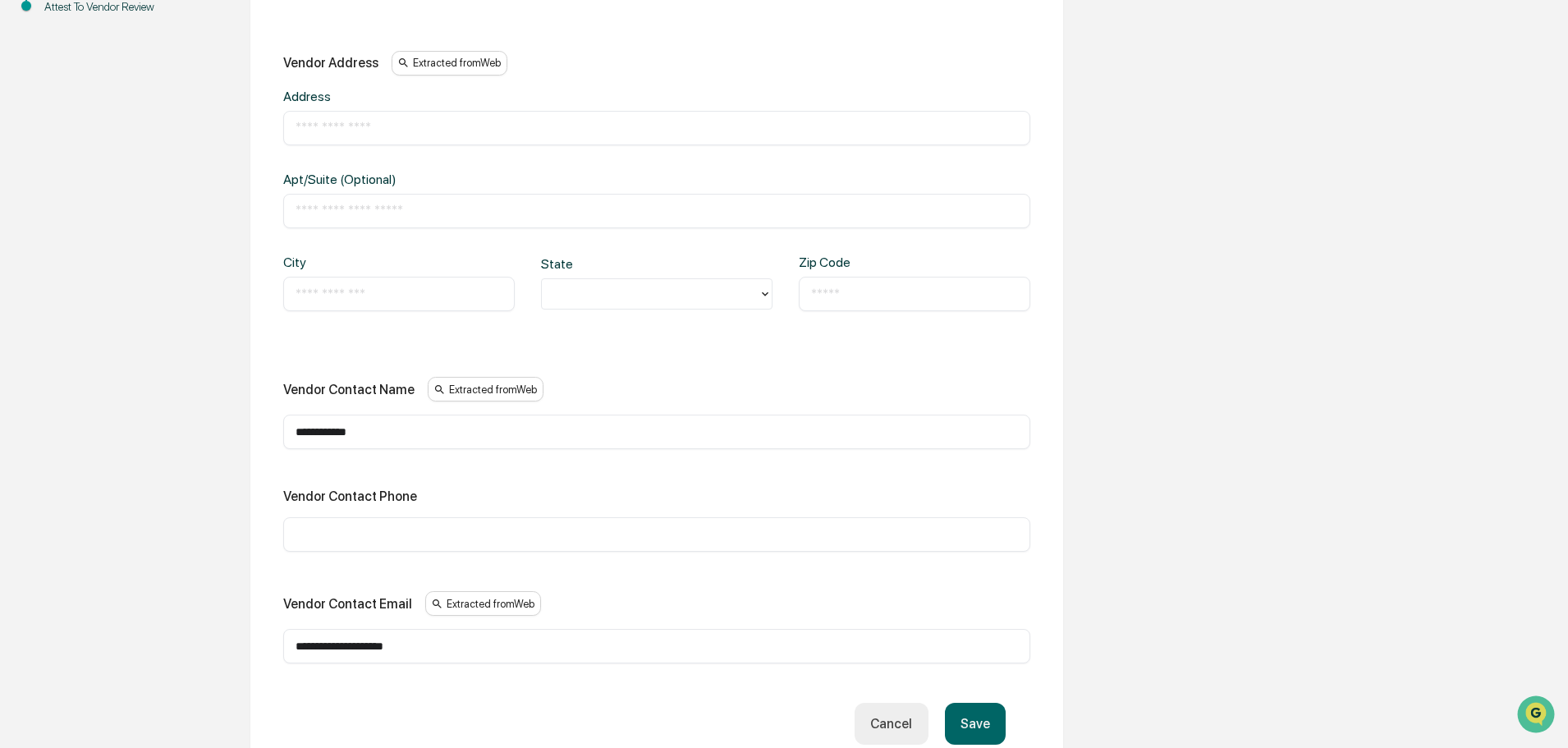
scroll to position [473, 0]
click at [406, 432] on input "**********" at bounding box center [656, 430] width 723 height 16
click at [405, 523] on div "​" at bounding box center [657, 533] width 748 height 35
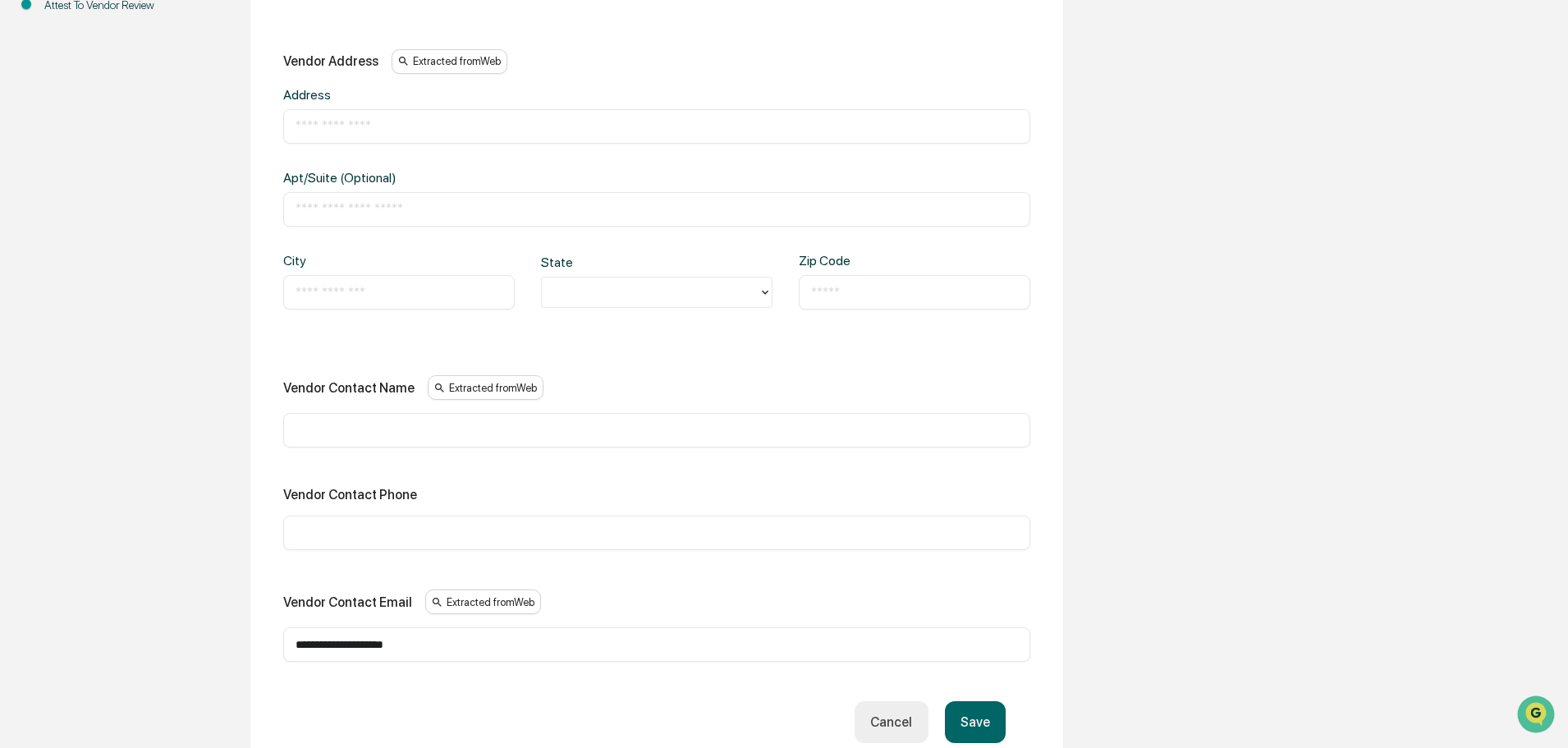
click at [400, 531] on input "text" at bounding box center [656, 533] width 723 height 16
click at [373, 140] on div "​" at bounding box center [657, 127] width 748 height 35
click at [364, 127] on input "text" at bounding box center [656, 127] width 723 height 16
type input "**********"
type input "*******"
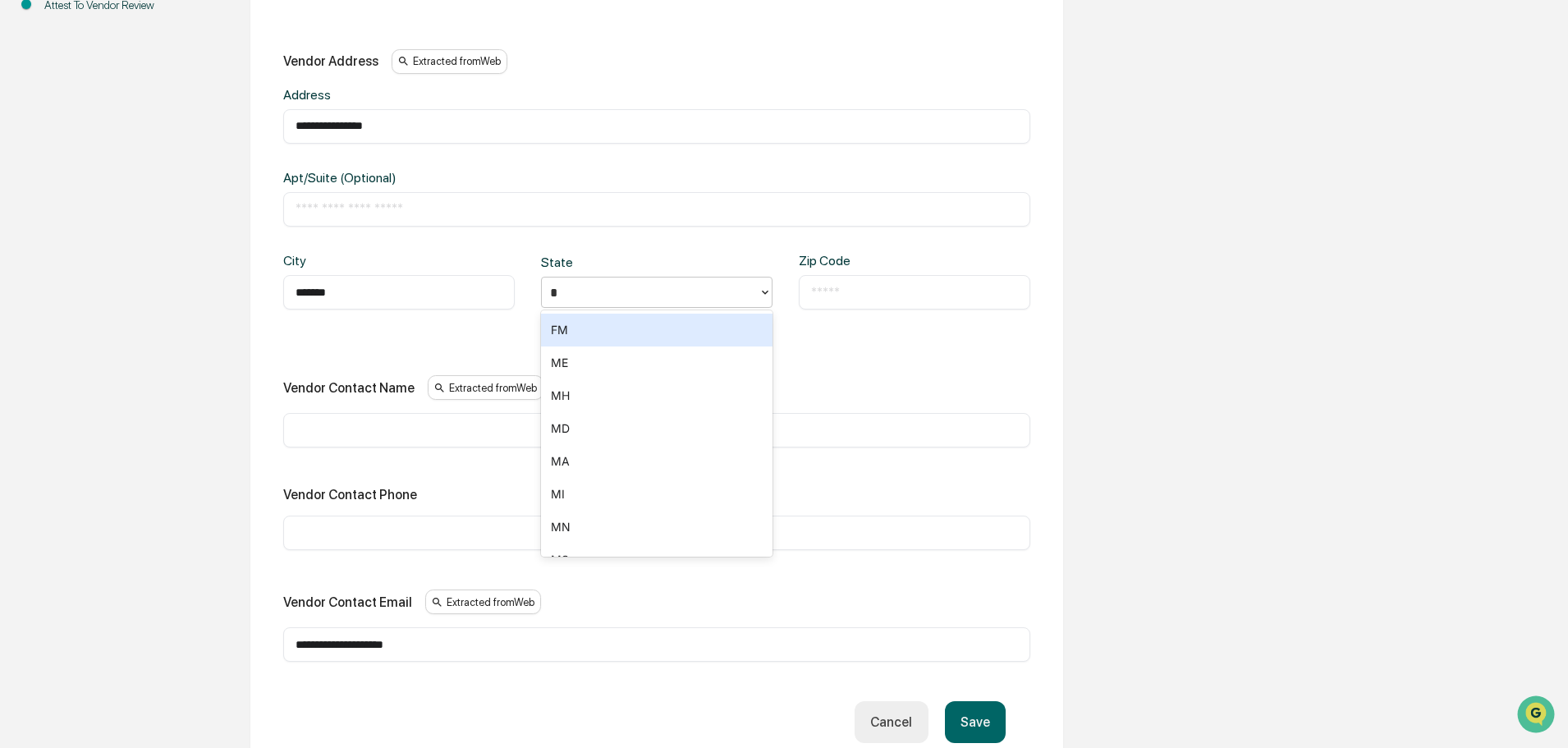
type input "**"
type input "*****"
click at [985, 722] on button "Save" at bounding box center [975, 722] width 61 height 42
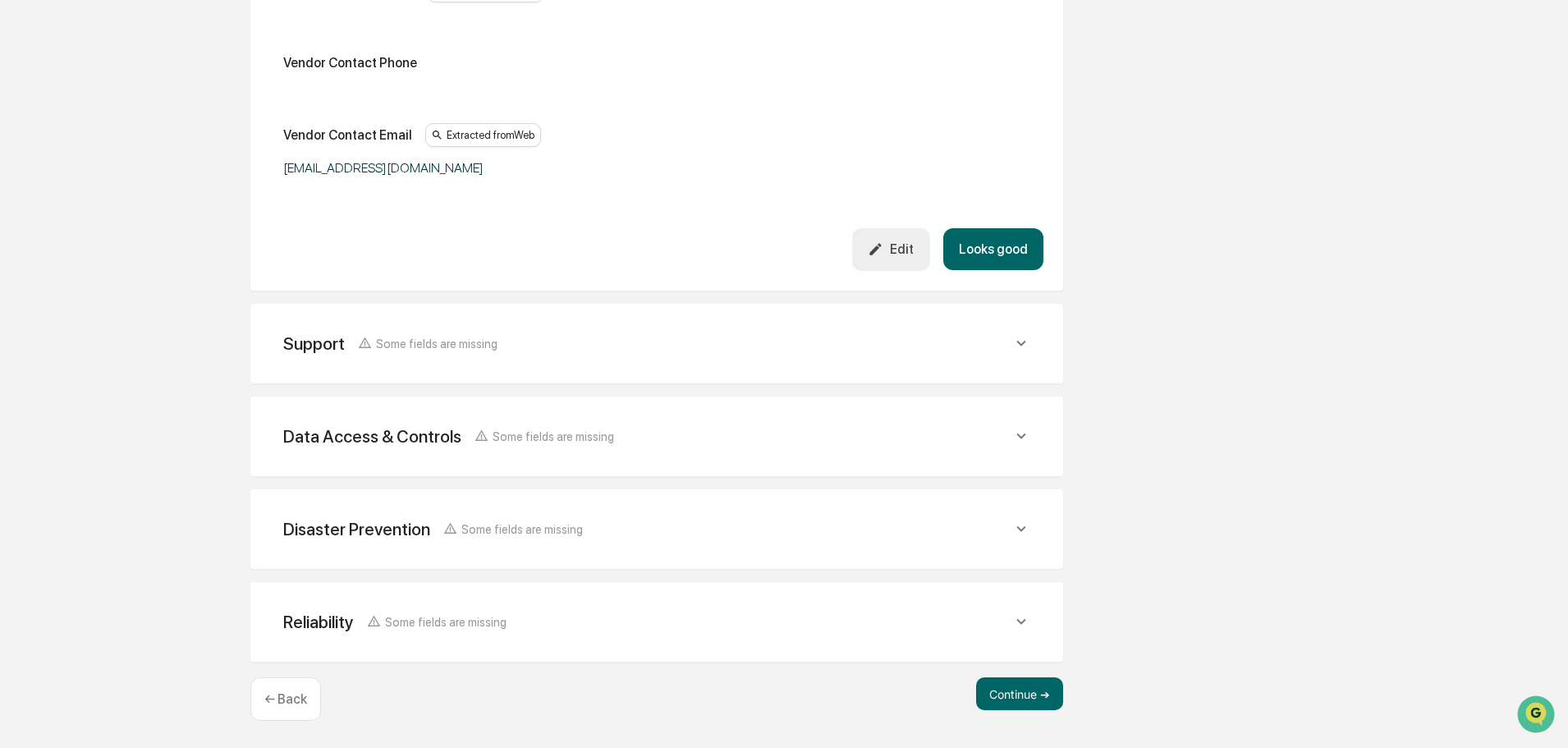
click at [1013, 249] on button "Looks good" at bounding box center [994, 249] width 100 height 42
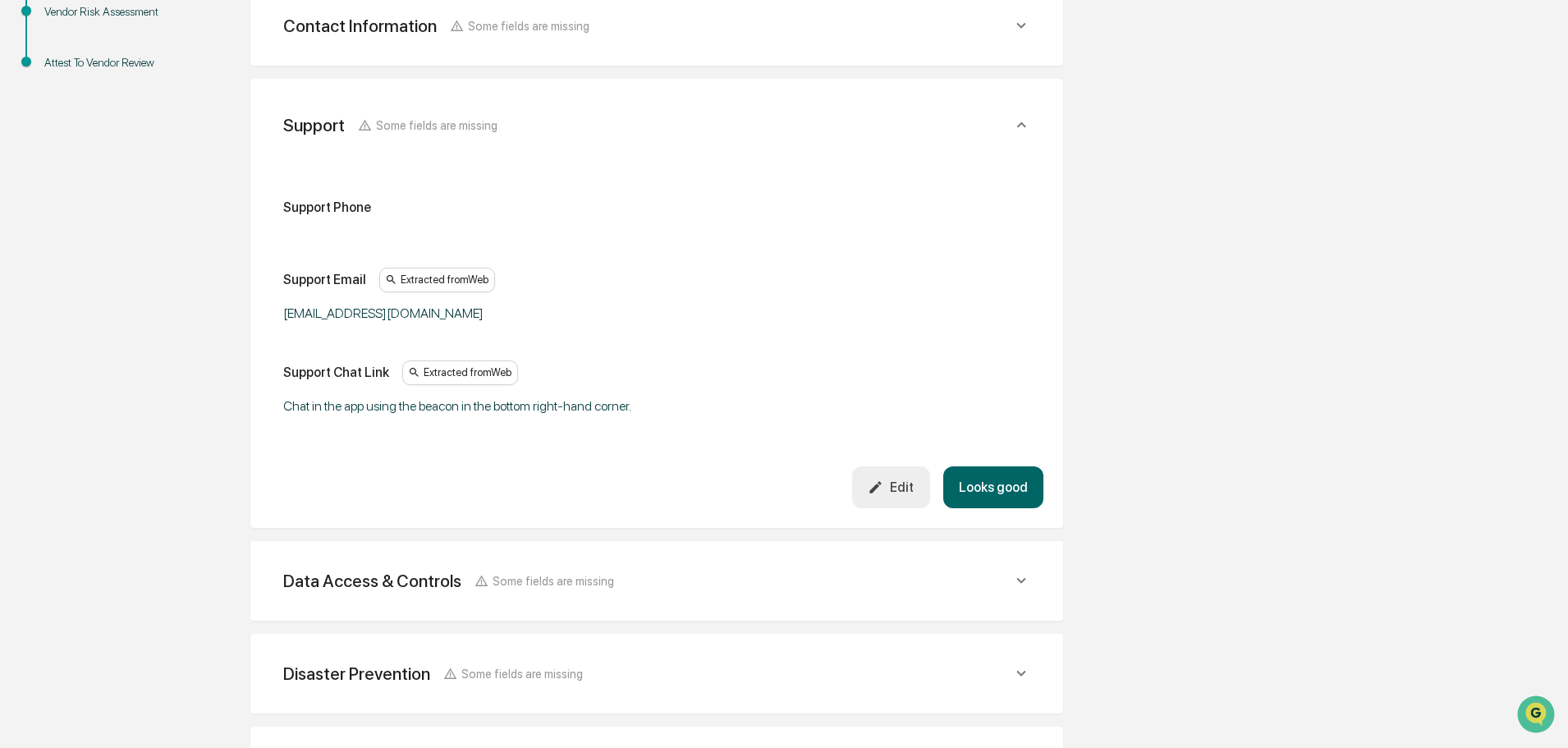
scroll to position [401, 0]
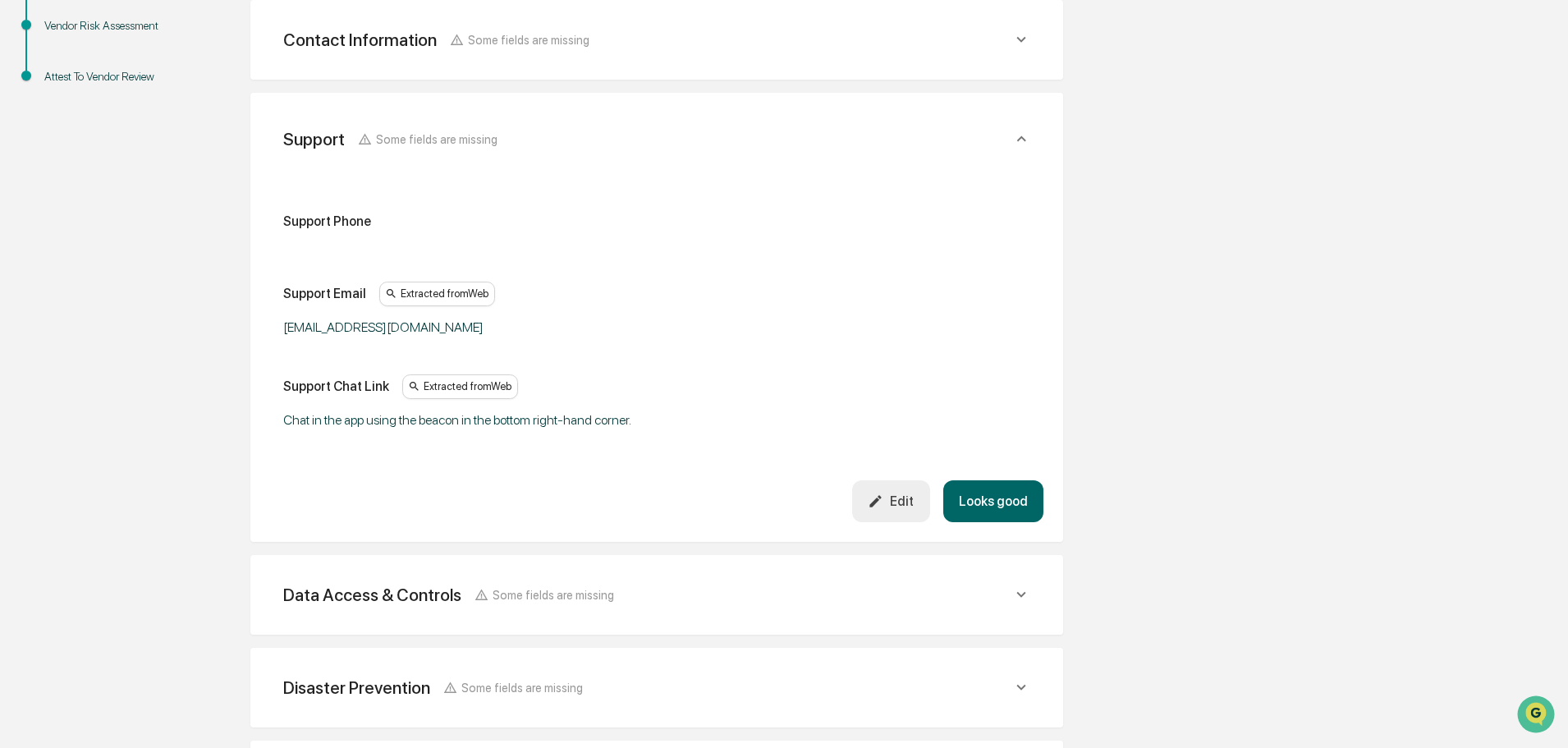
click at [995, 492] on button "Looks good" at bounding box center [994, 501] width 100 height 42
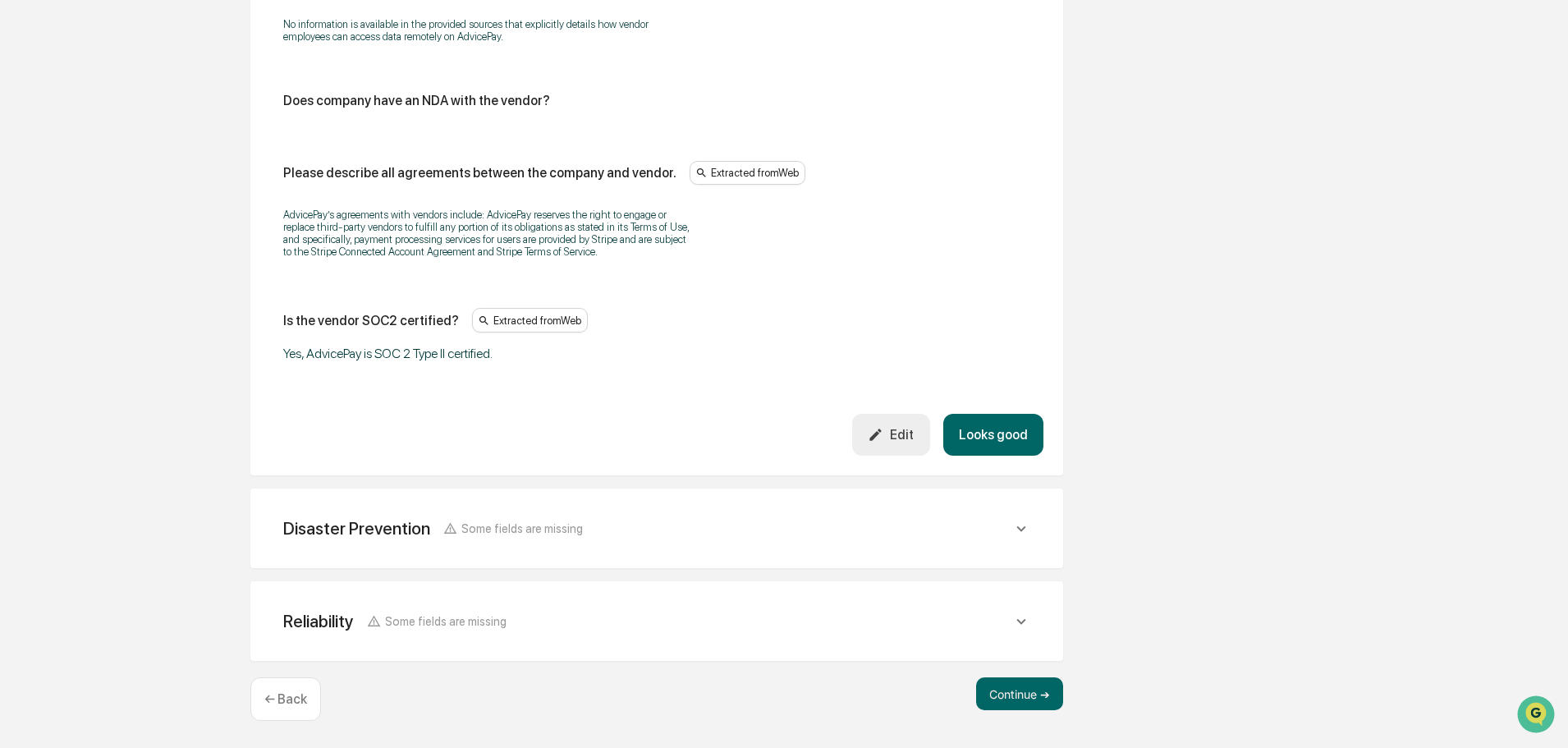
click at [998, 429] on button "Looks good" at bounding box center [994, 435] width 100 height 42
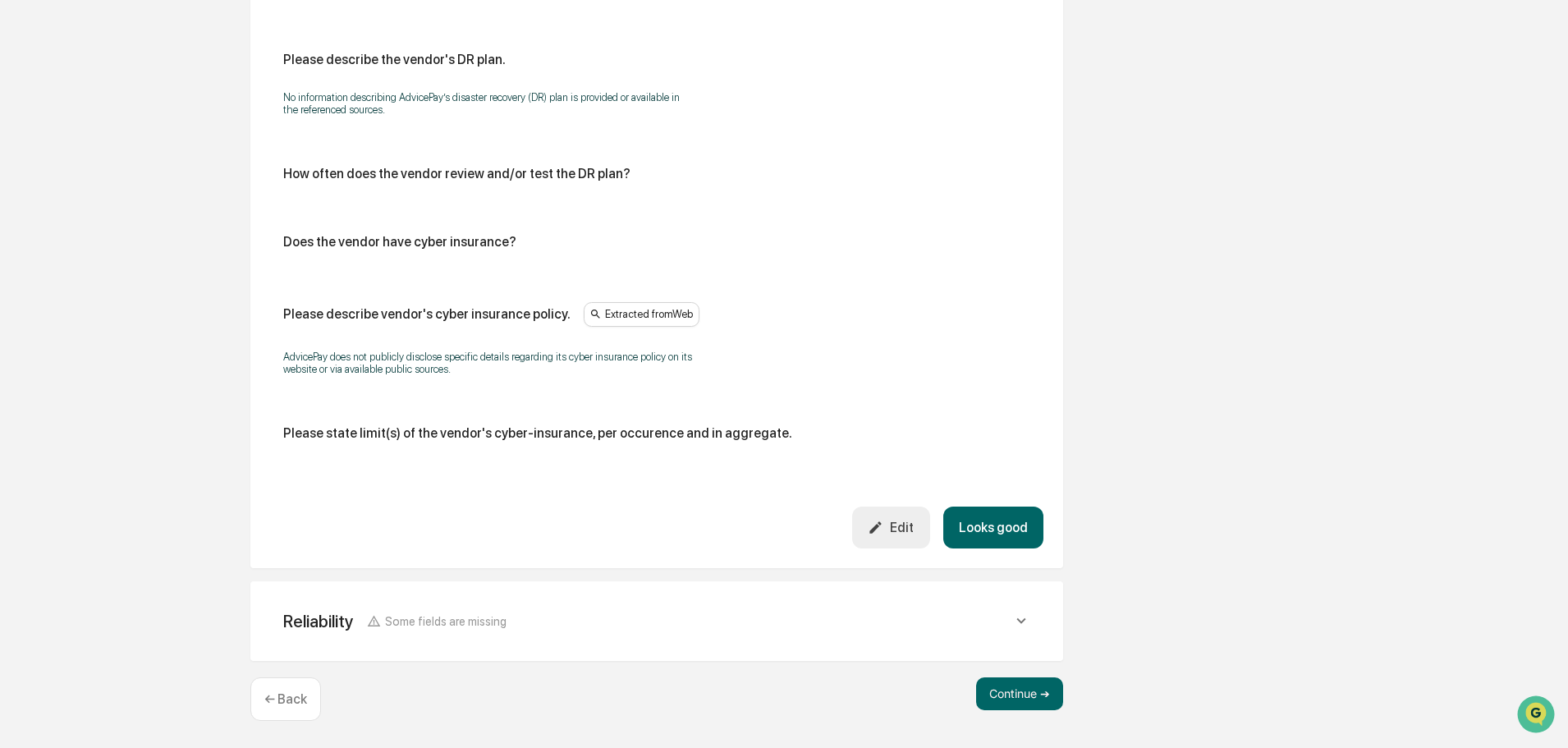
click at [1014, 525] on button "Looks good" at bounding box center [994, 528] width 100 height 42
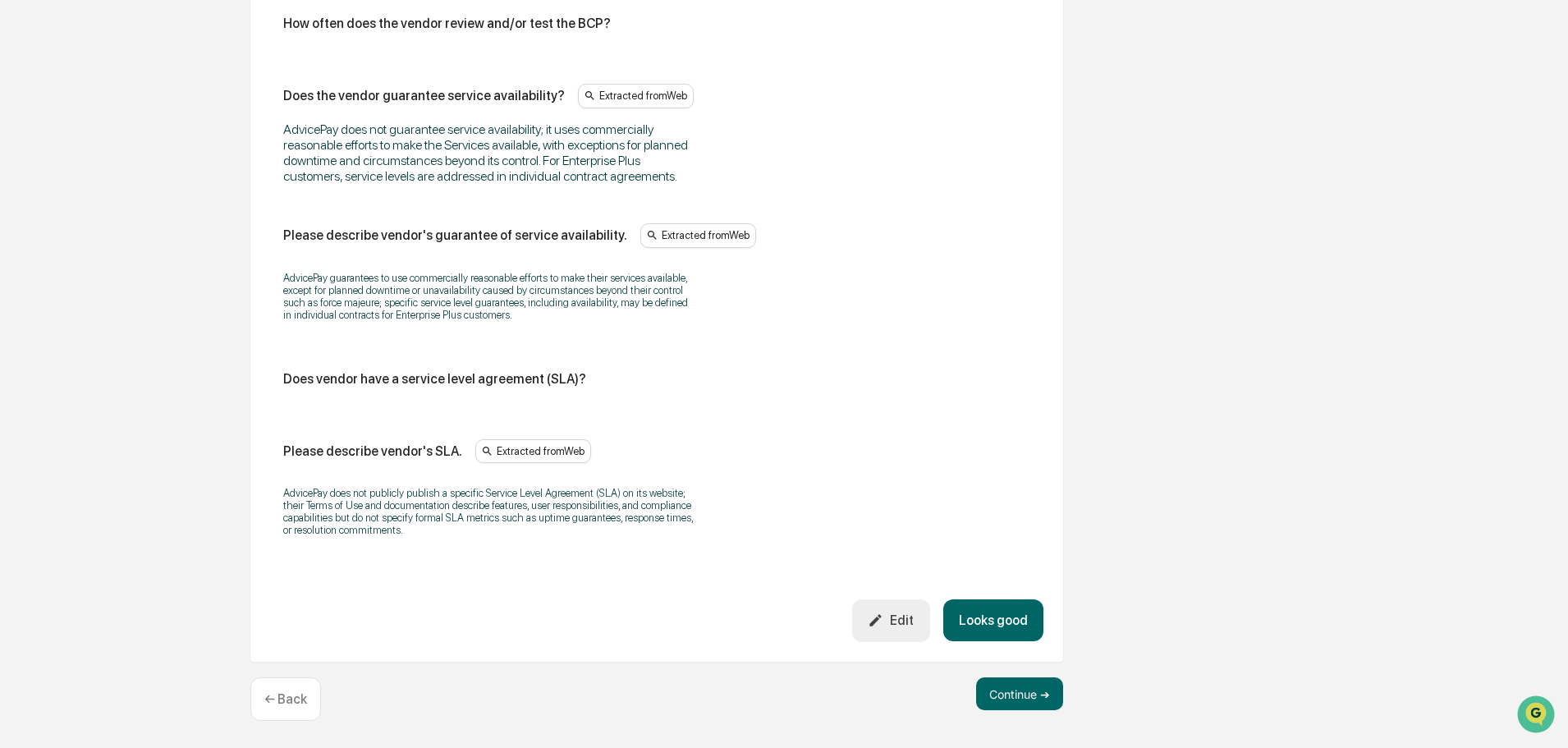
click at [1026, 626] on button "Looks good" at bounding box center [994, 620] width 100 height 42
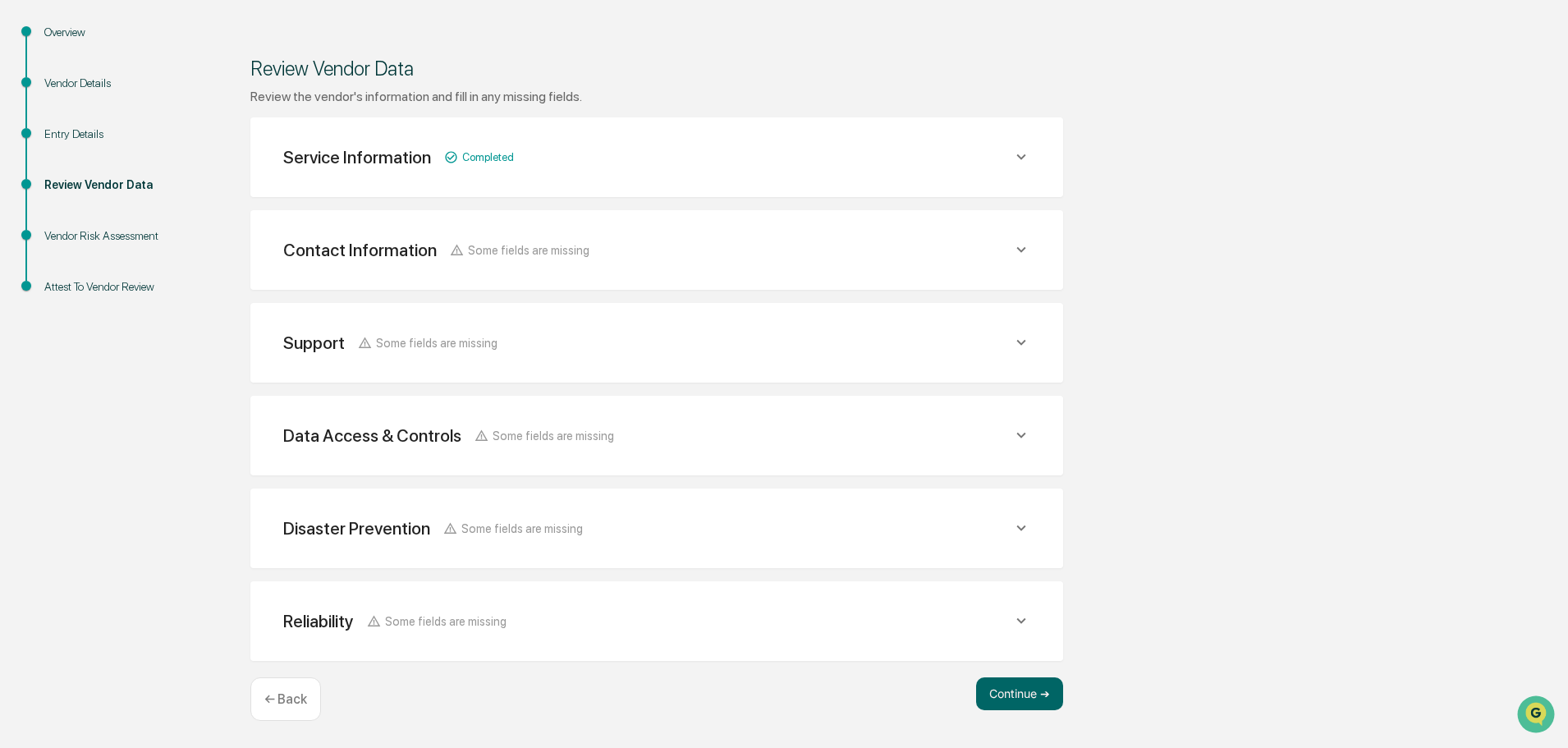
scroll to position [191, 0]
click at [1030, 684] on button "Continue ➔" at bounding box center [1019, 693] width 87 height 33
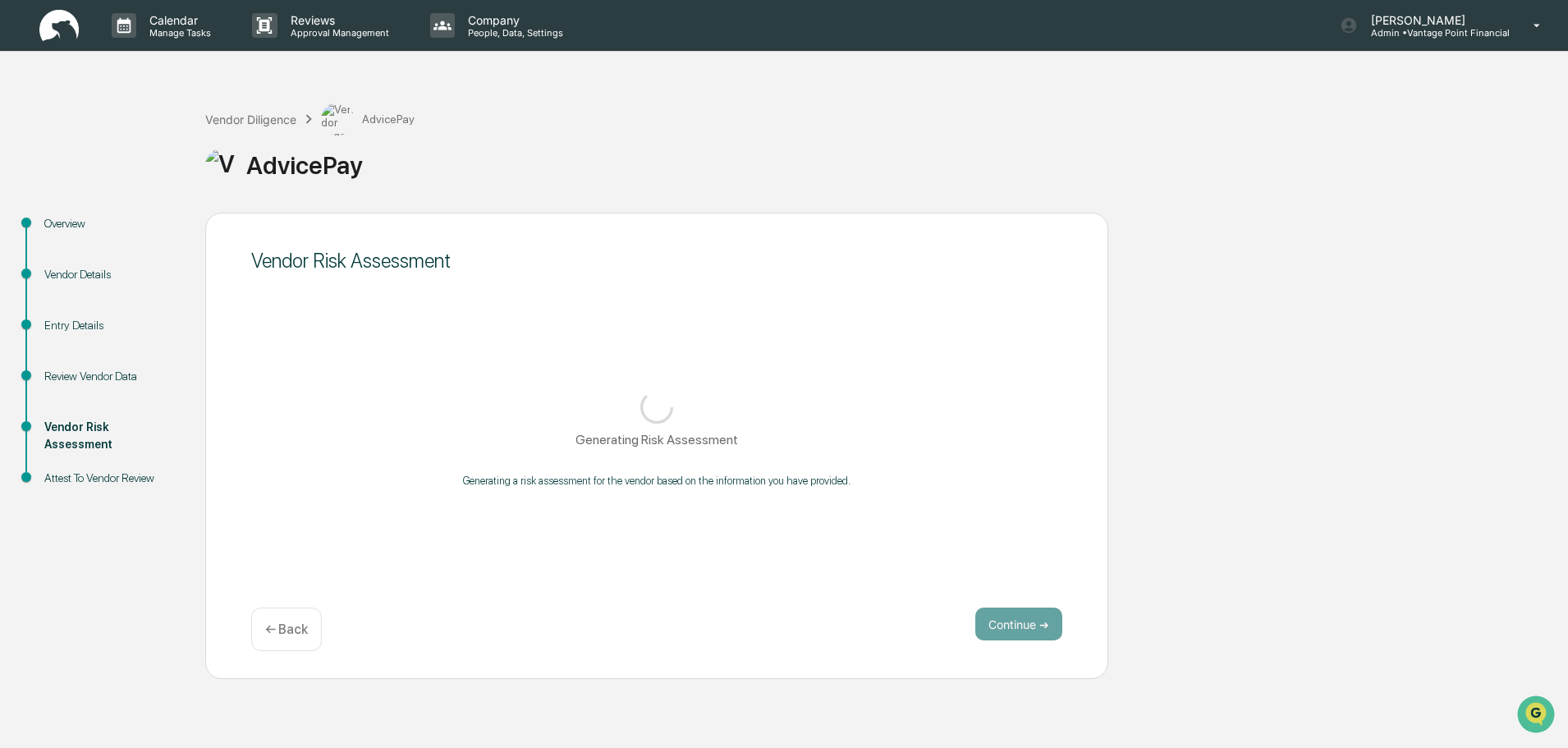
scroll to position [0, 0]
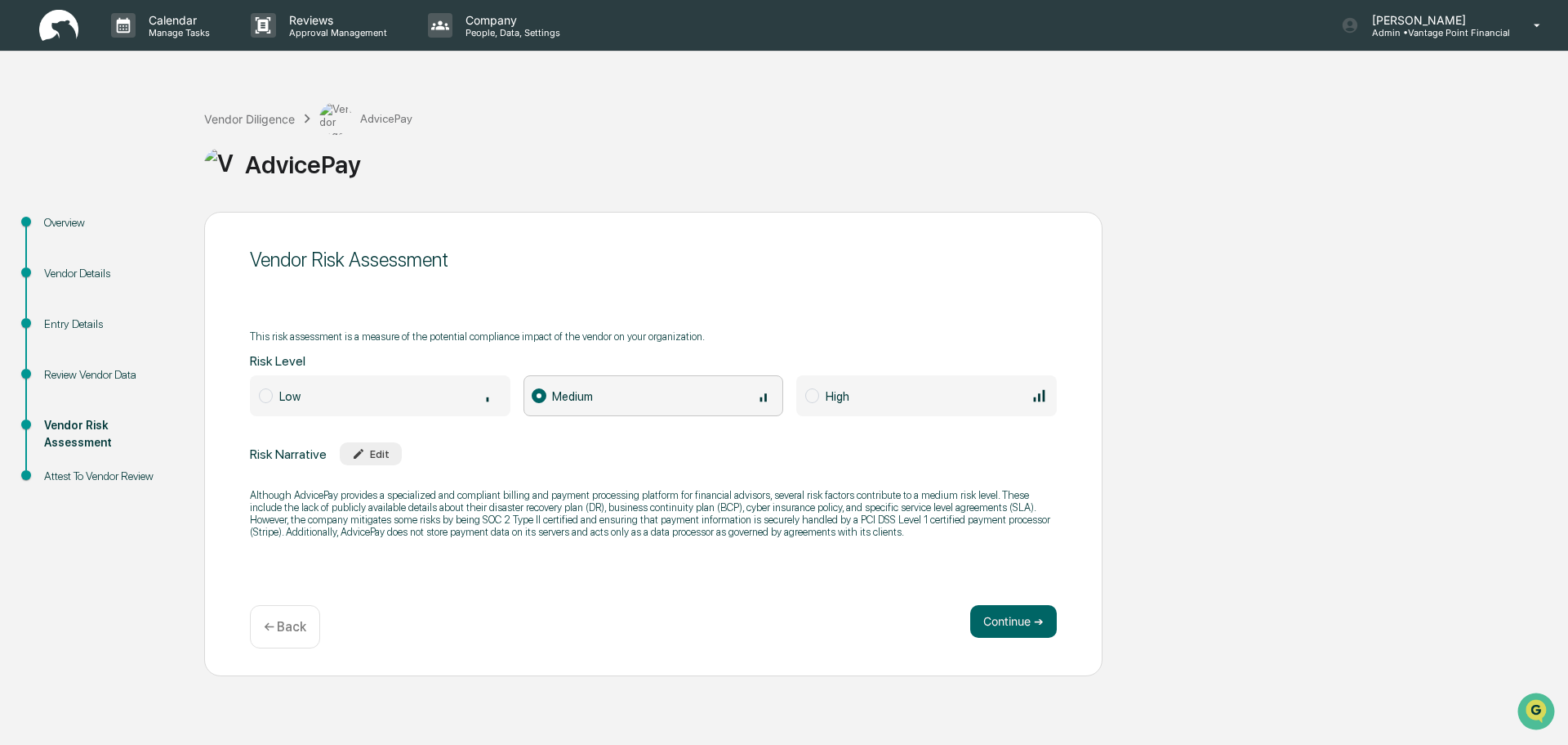
drag, startPoint x: 1027, startPoint y: 622, endPoint x: 1044, endPoint y: 664, distance: 45.3
click at [1027, 623] on button "Continue ➔" at bounding box center [1013, 622] width 86 height 33
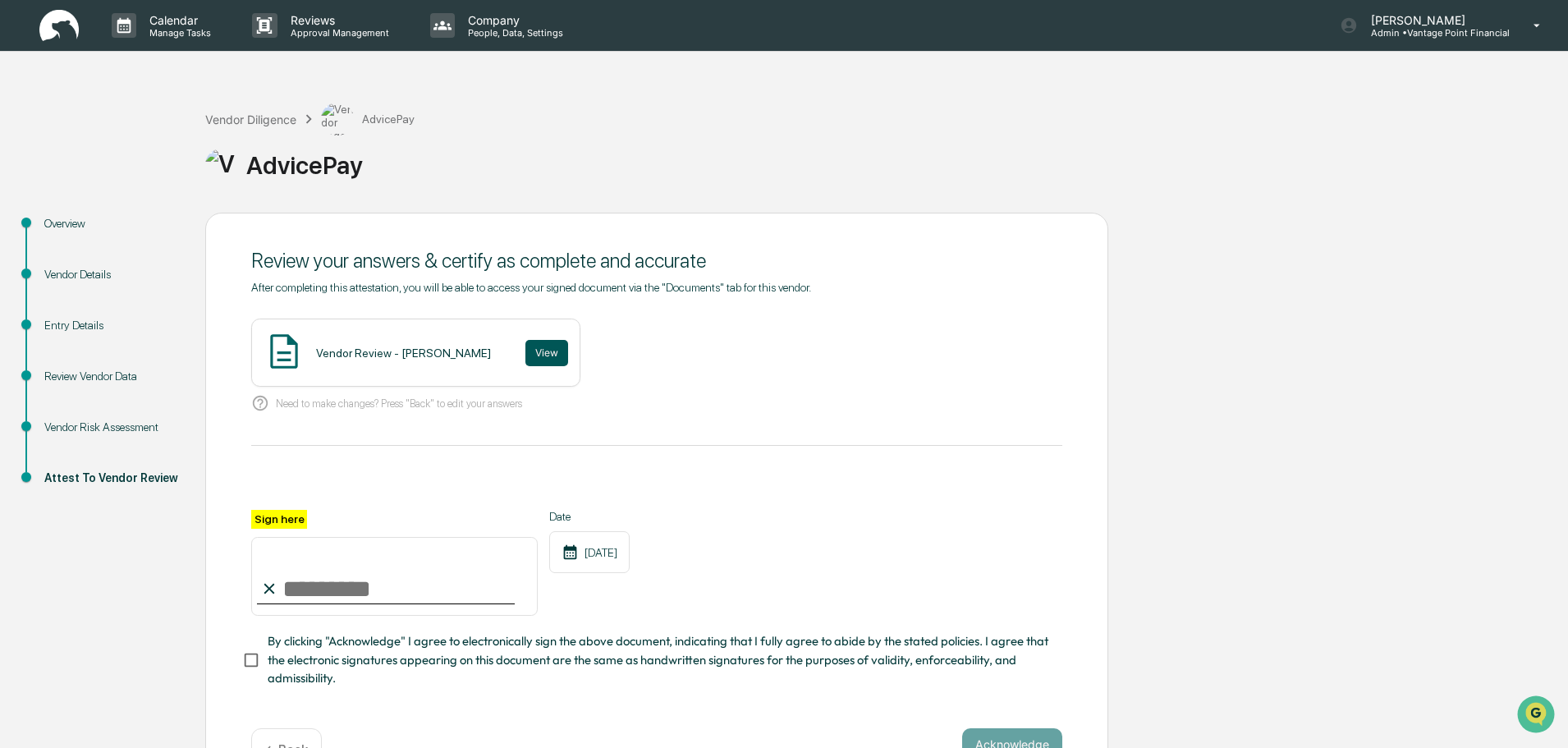
click at [525, 352] on button "View" at bounding box center [546, 353] width 43 height 26
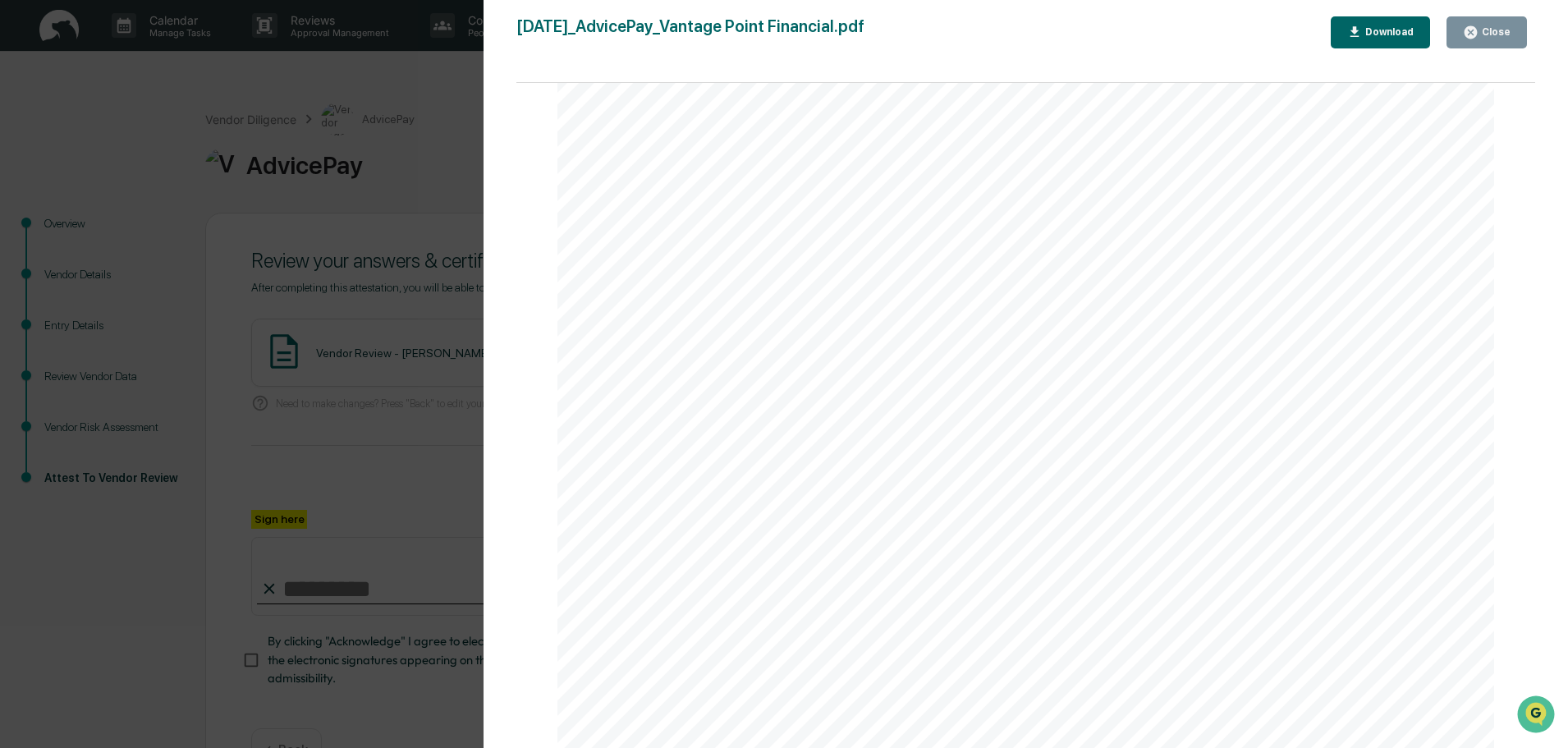
scroll to position [3455, 0]
click at [1475, 31] on icon "button" at bounding box center [1470, 32] width 15 height 15
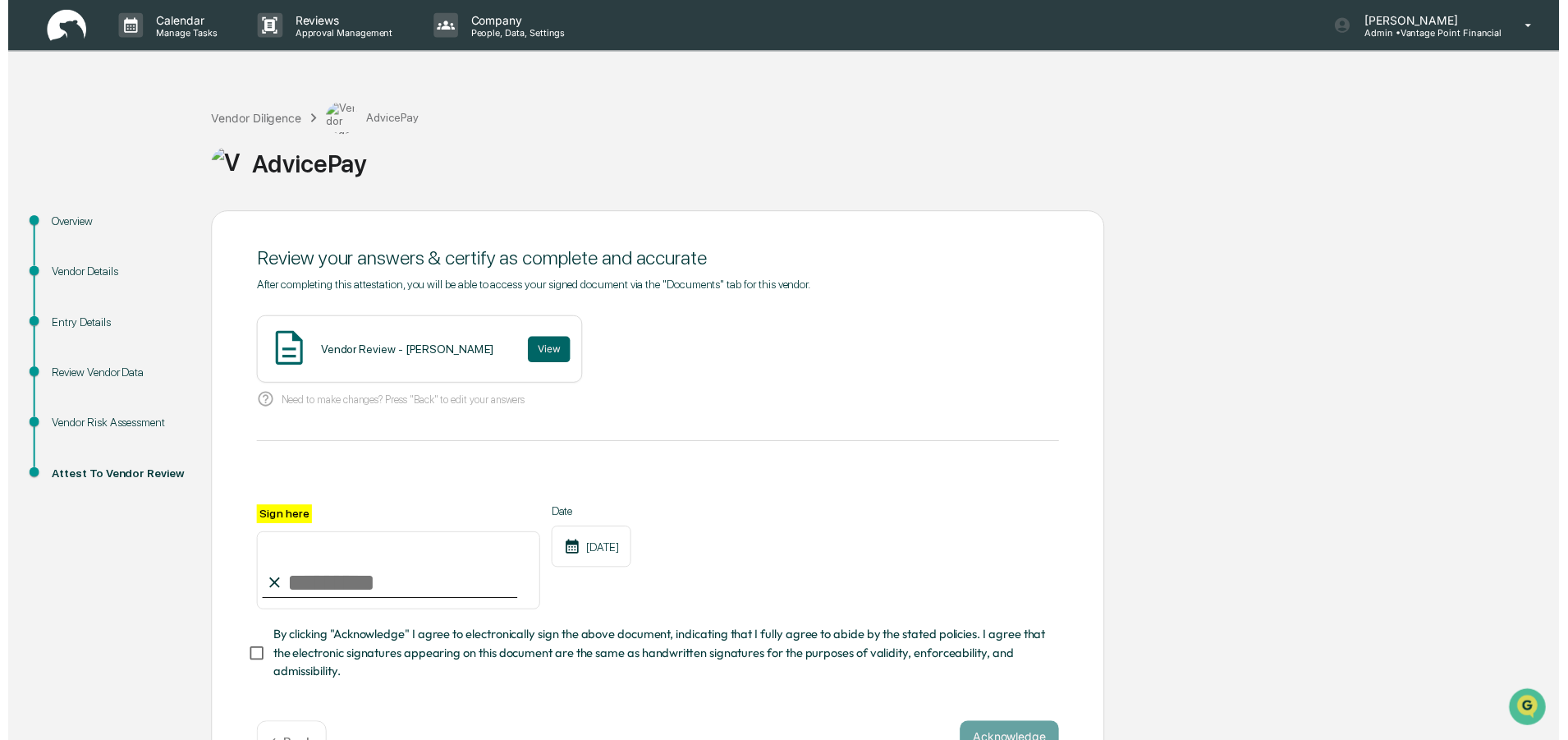
scroll to position [57, 0]
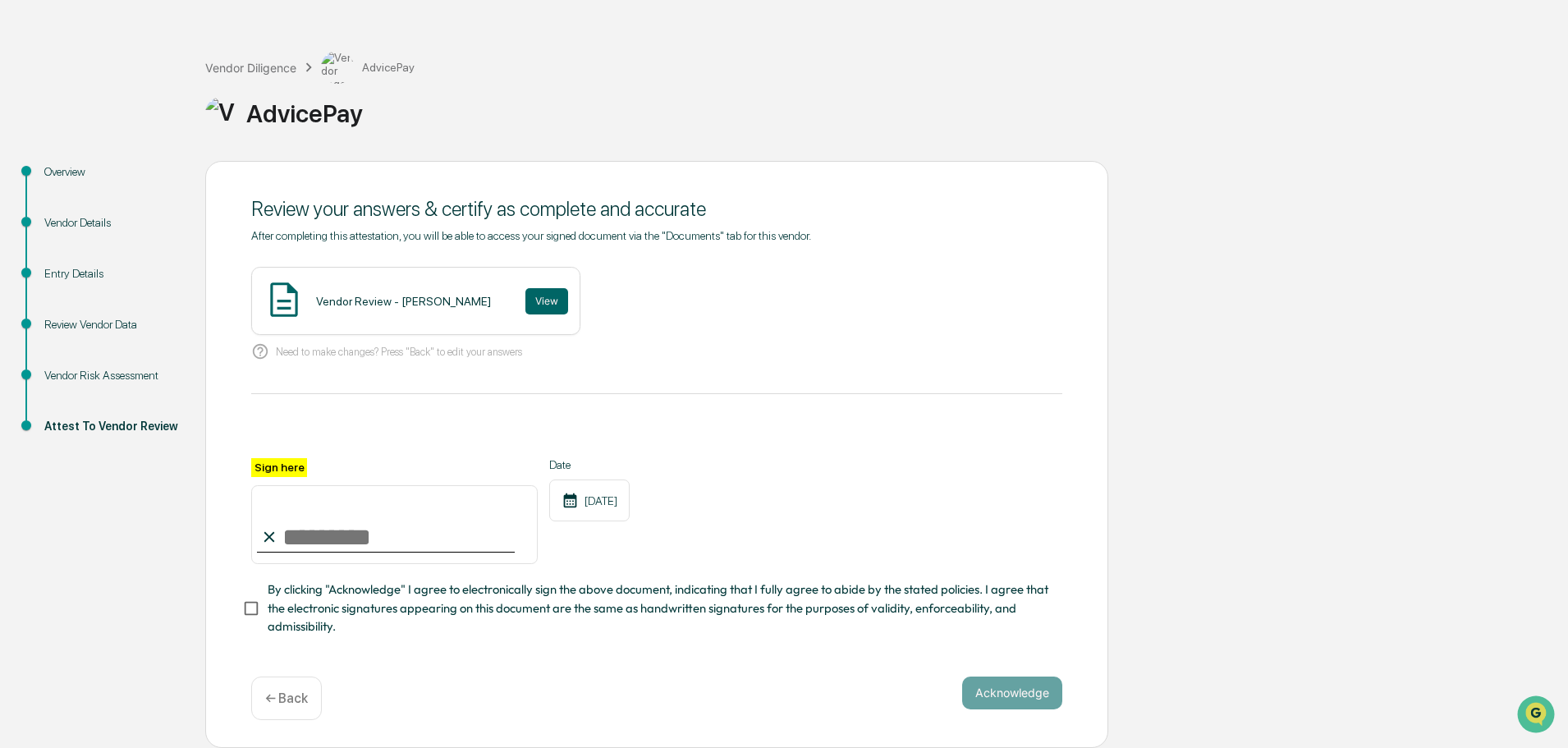
click at [363, 528] on input "Sign here" at bounding box center [395, 524] width 286 height 78
type input "**********"
click at [1036, 697] on button "Acknowledge" at bounding box center [1013, 692] width 100 height 33
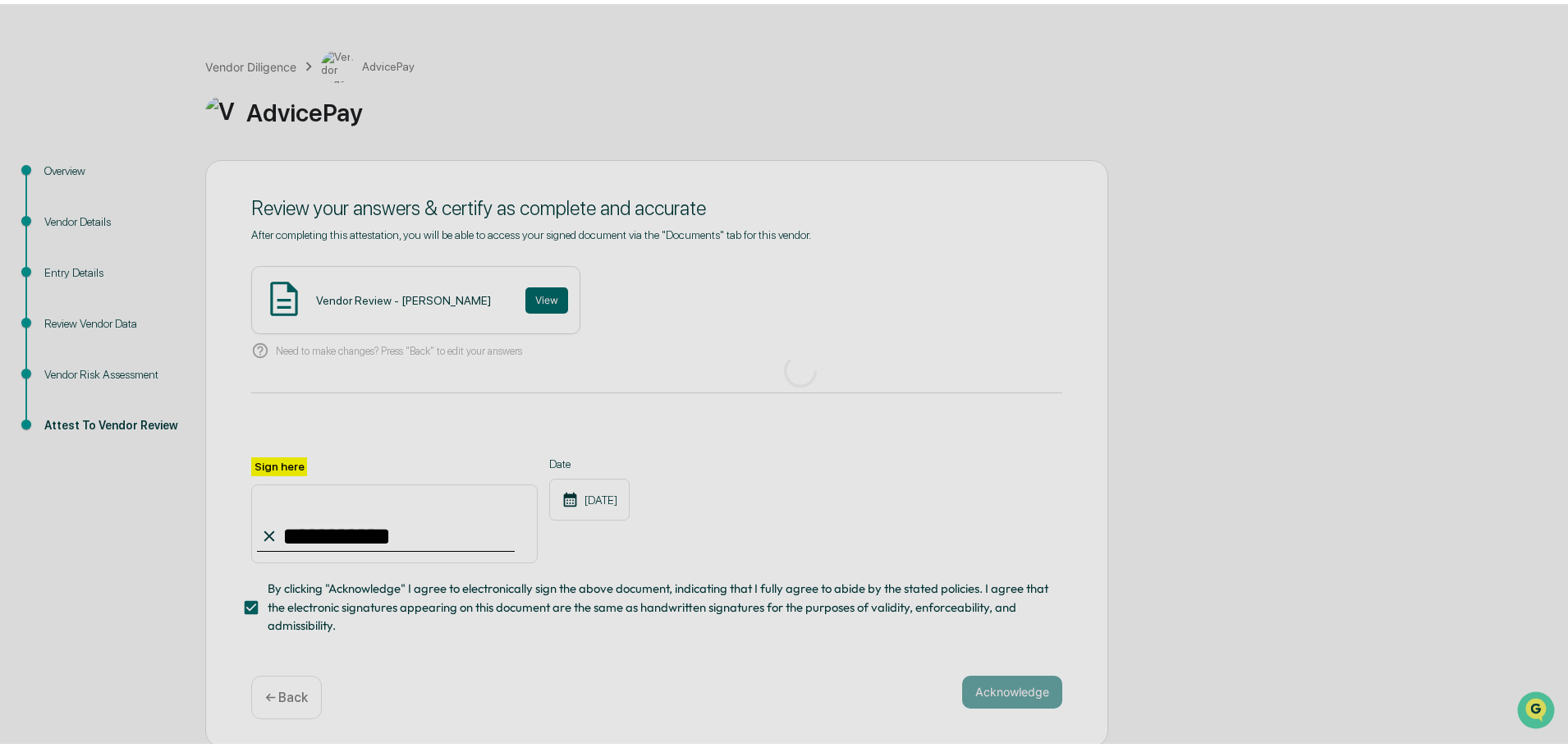
scroll to position [0, 0]
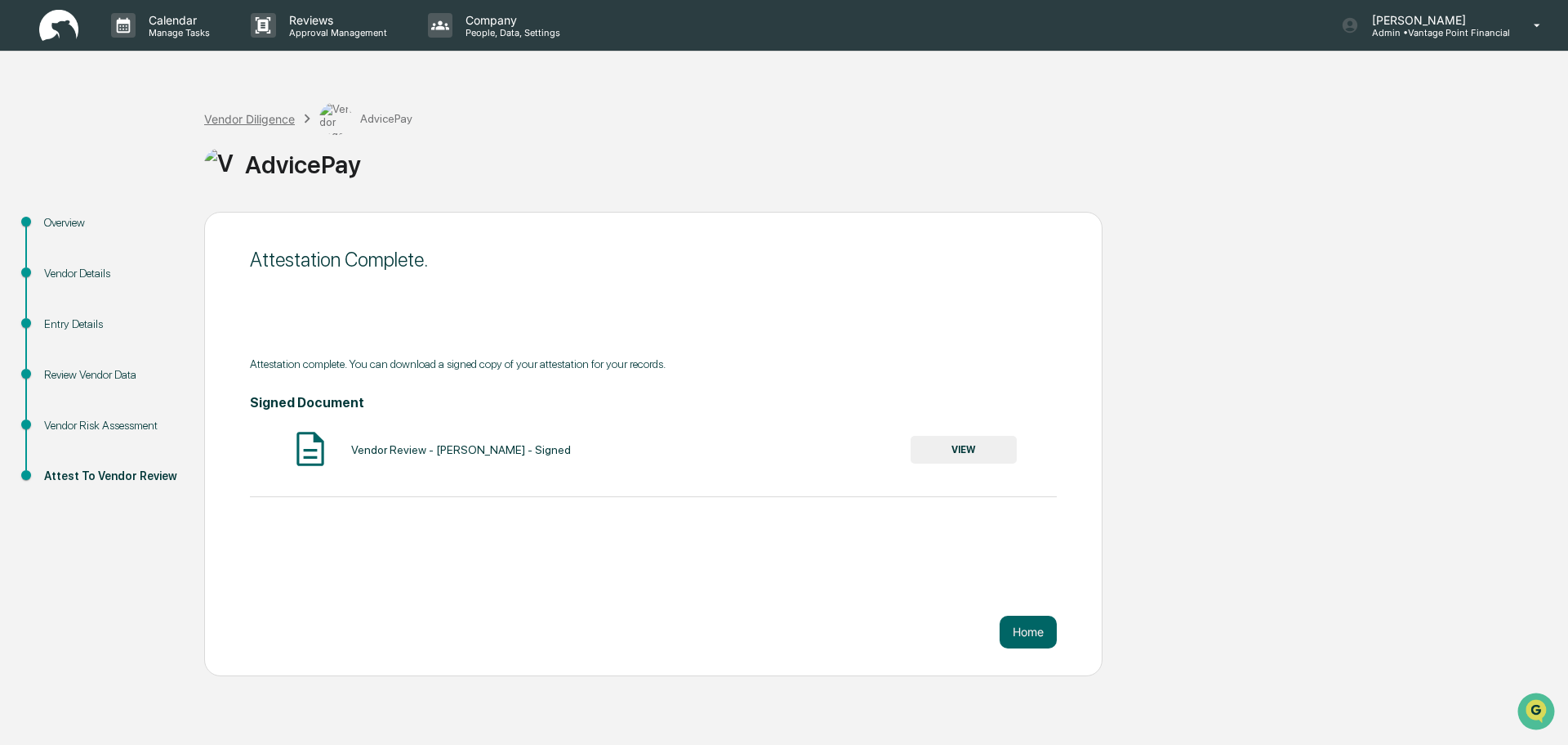
click at [228, 112] on div "Vendor Diligence" at bounding box center [249, 118] width 91 height 14
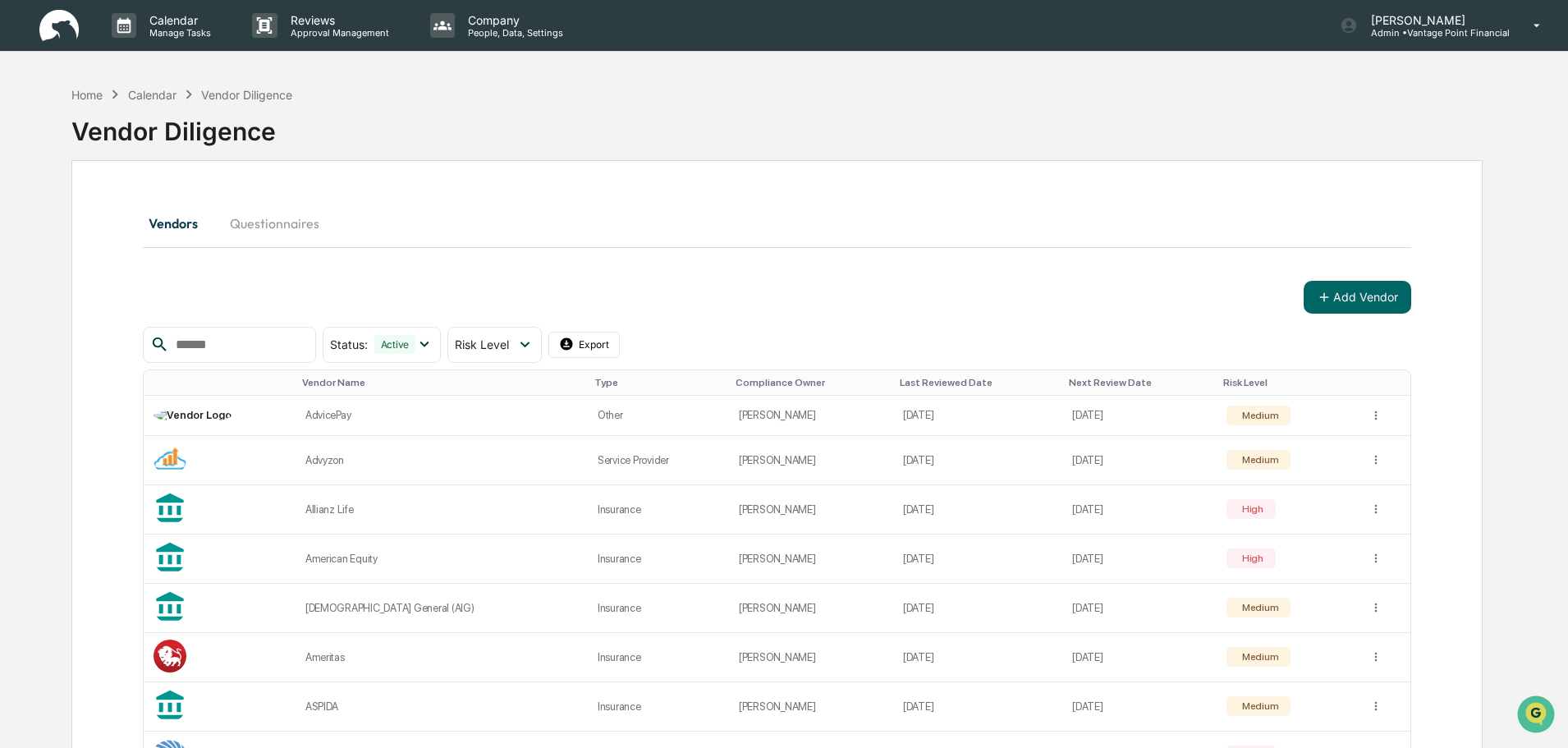
click at [308, 222] on button "Questionnaires" at bounding box center [274, 222] width 116 height 39
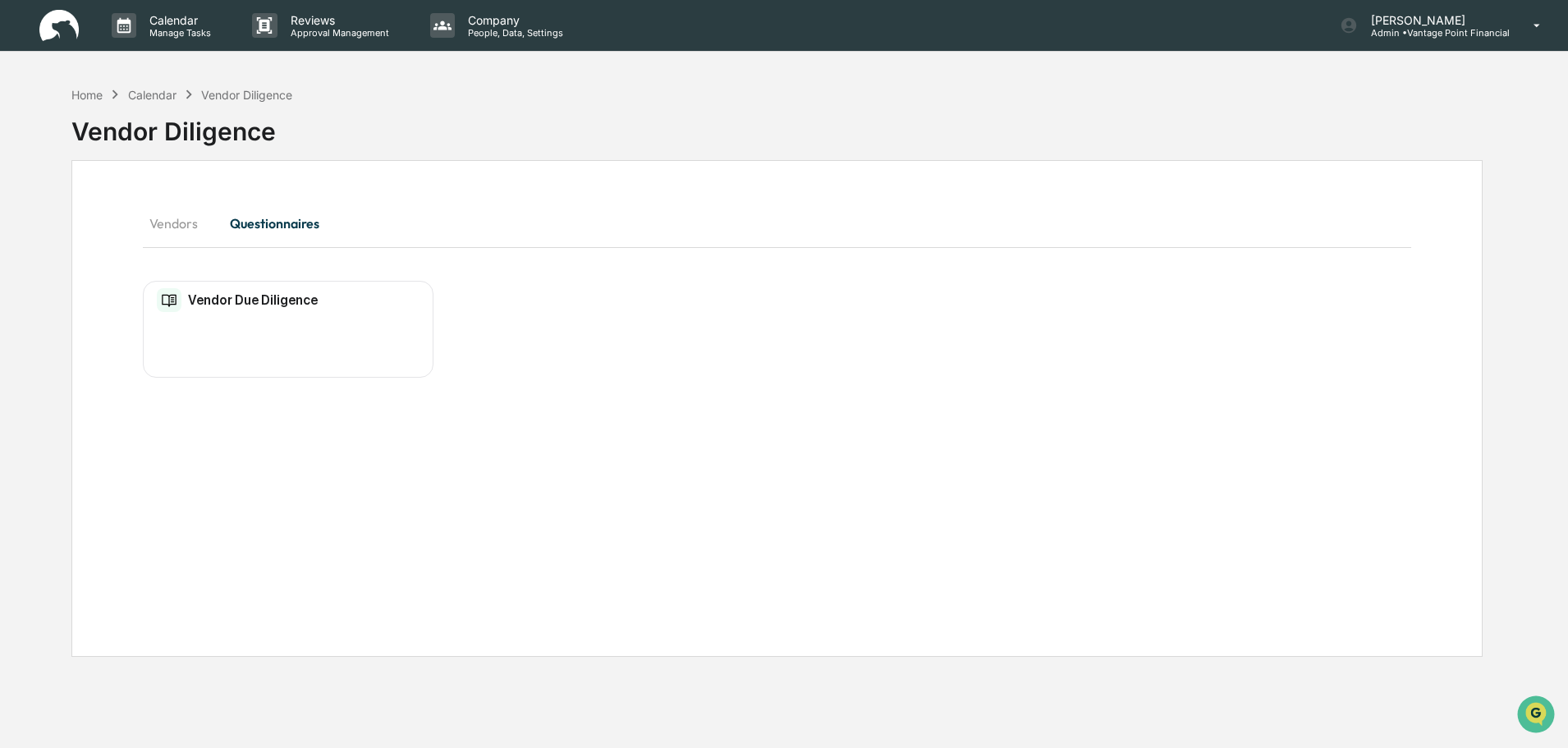
click at [186, 214] on button "Vendors" at bounding box center [180, 222] width 74 height 39
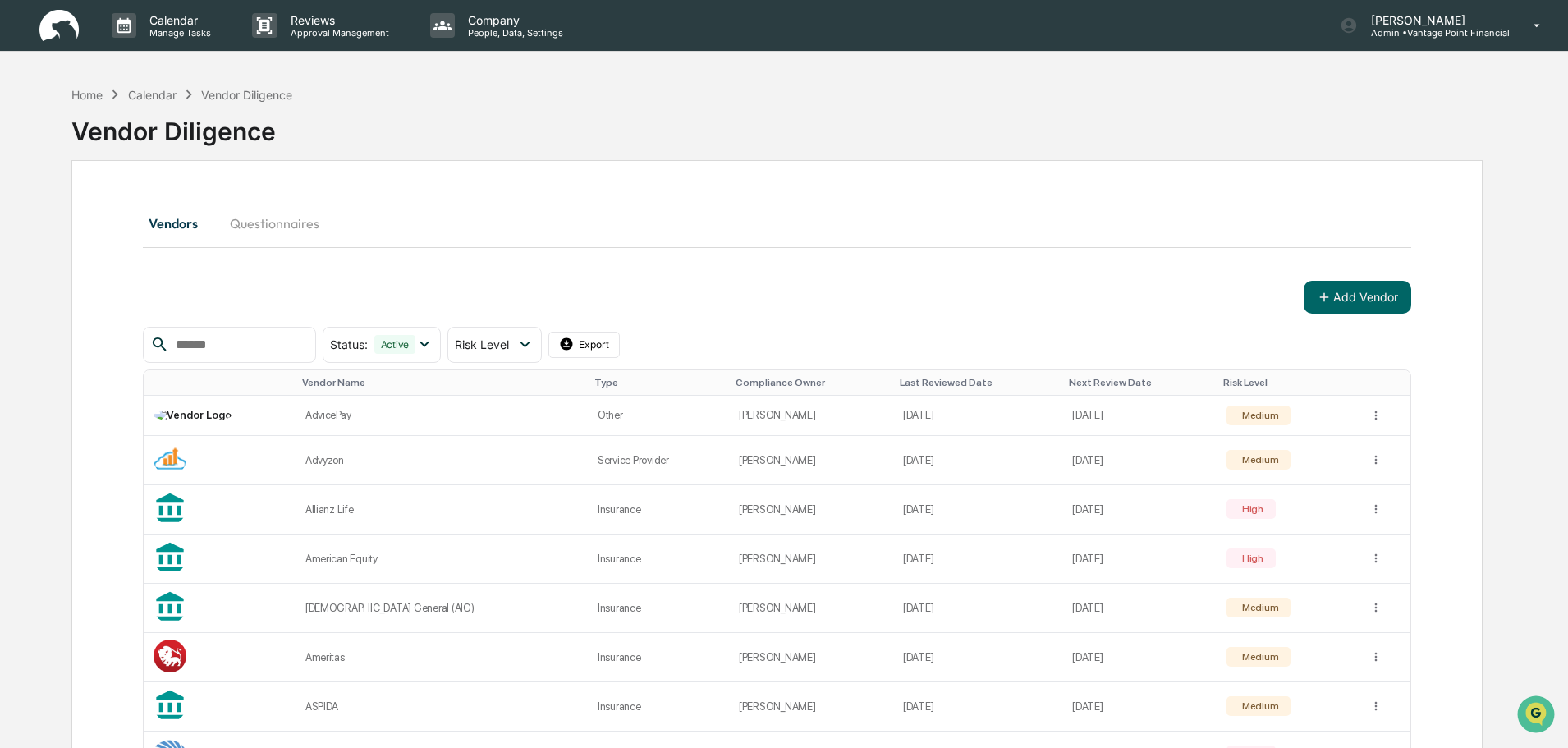
click at [156, 226] on button "Vendors" at bounding box center [180, 222] width 74 height 39
click at [139, 93] on div "Calendar" at bounding box center [152, 94] width 48 height 14
click at [320, 122] on div "Vendor Diligence" at bounding box center [777, 124] width 1411 height 43
click at [1403, 302] on button "Add Vendor" at bounding box center [1357, 297] width 108 height 33
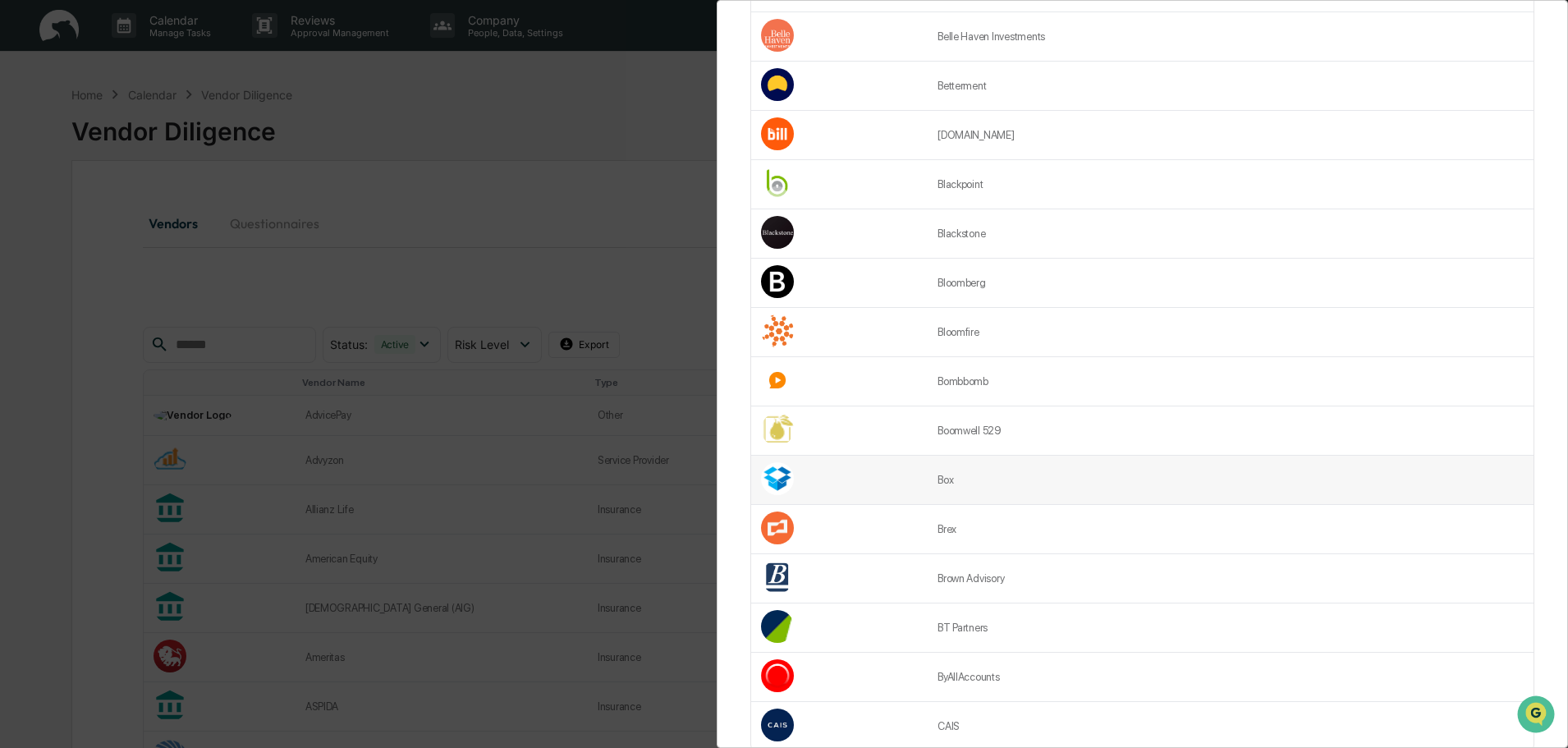
scroll to position [2003, 0]
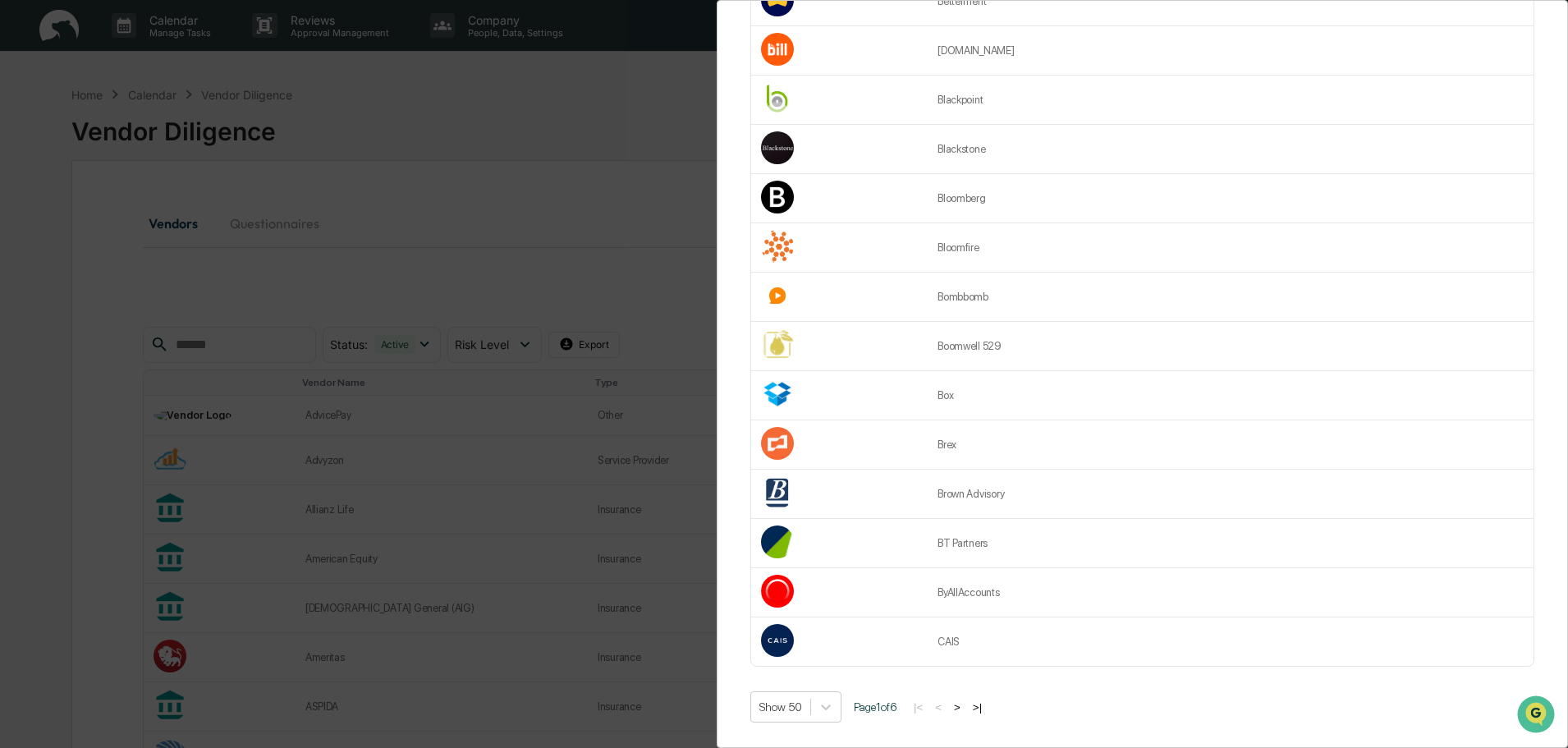
click at [965, 702] on button ">" at bounding box center [957, 706] width 16 height 14
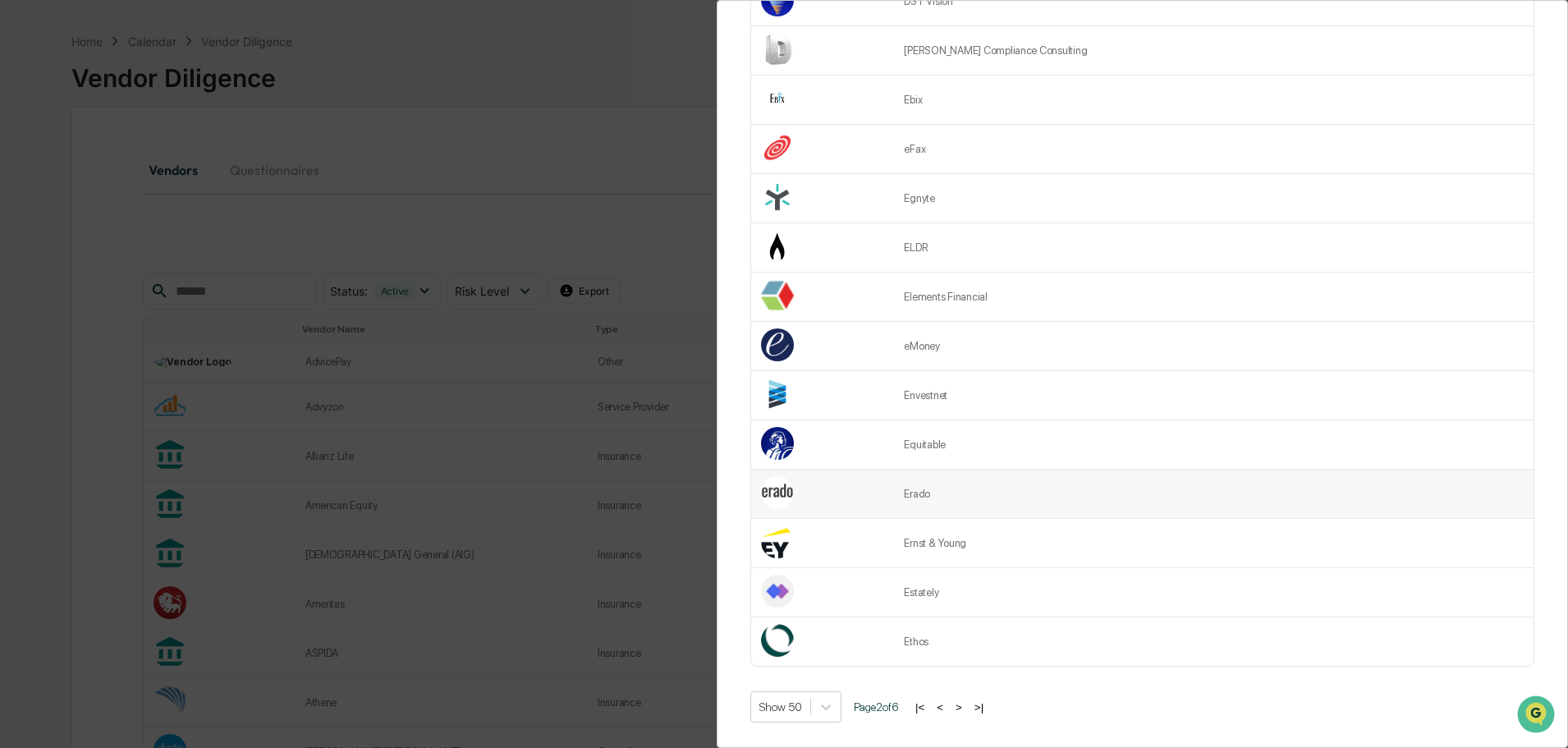
scroll to position [82, 0]
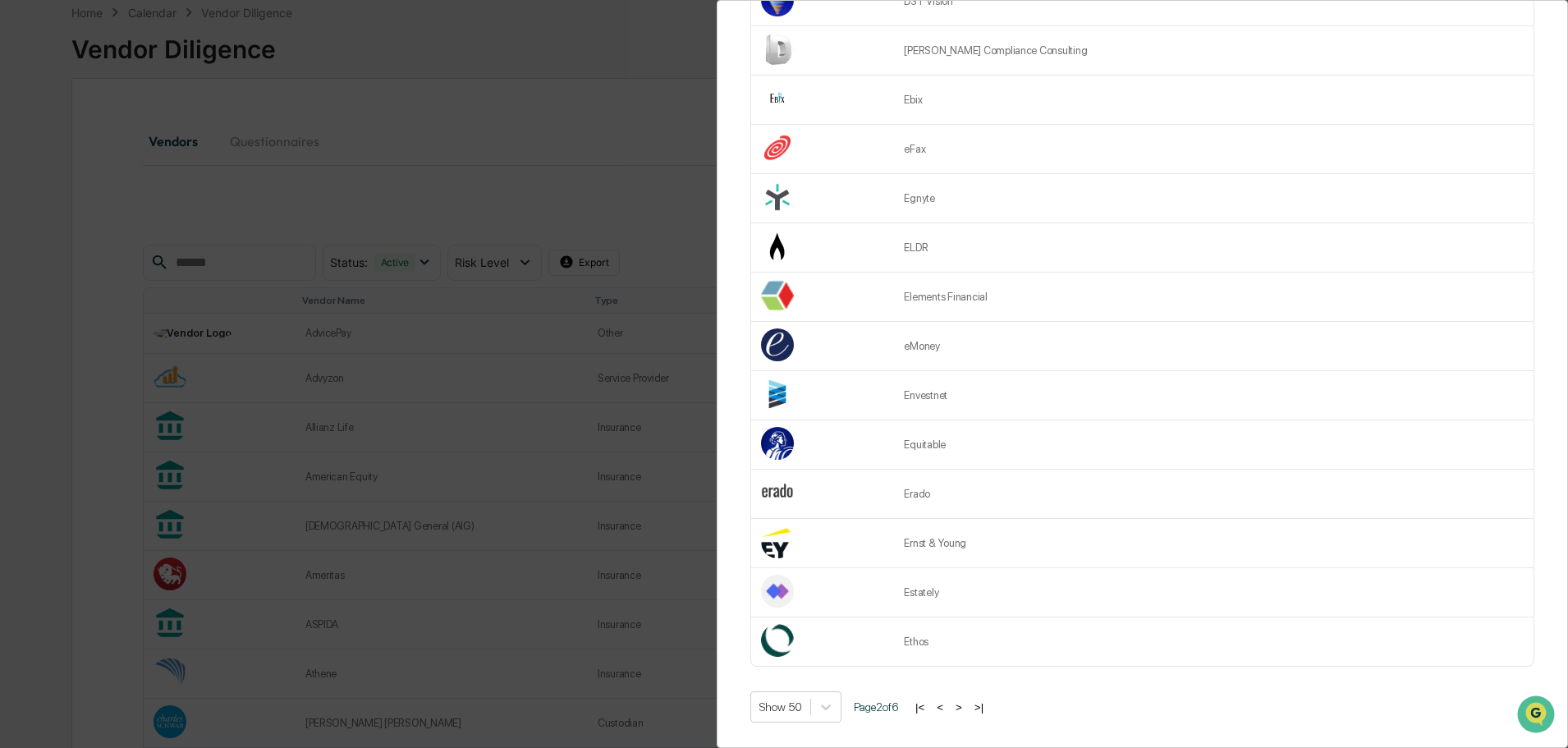
click at [965, 700] on button ">" at bounding box center [959, 706] width 16 height 14
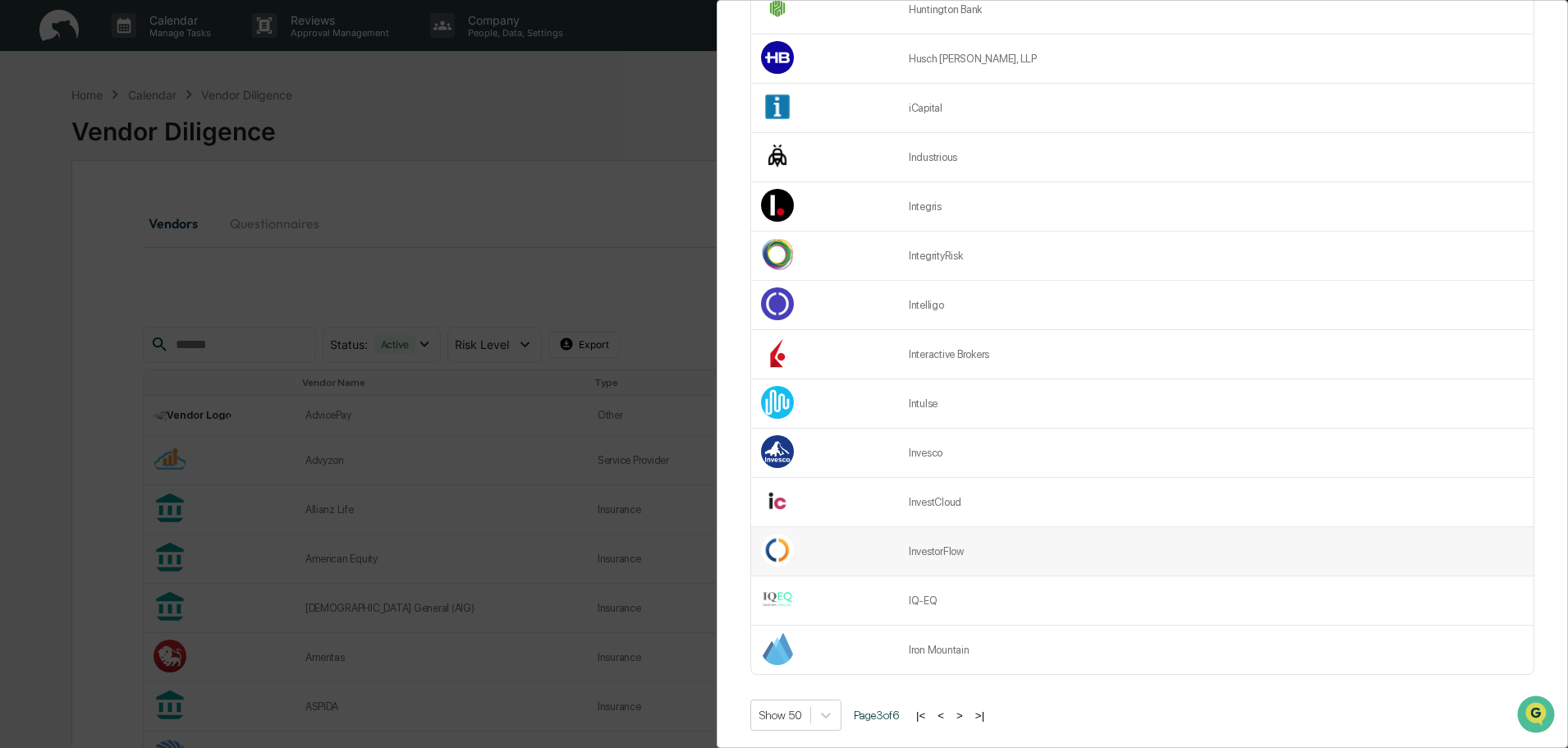
scroll to position [2003, 0]
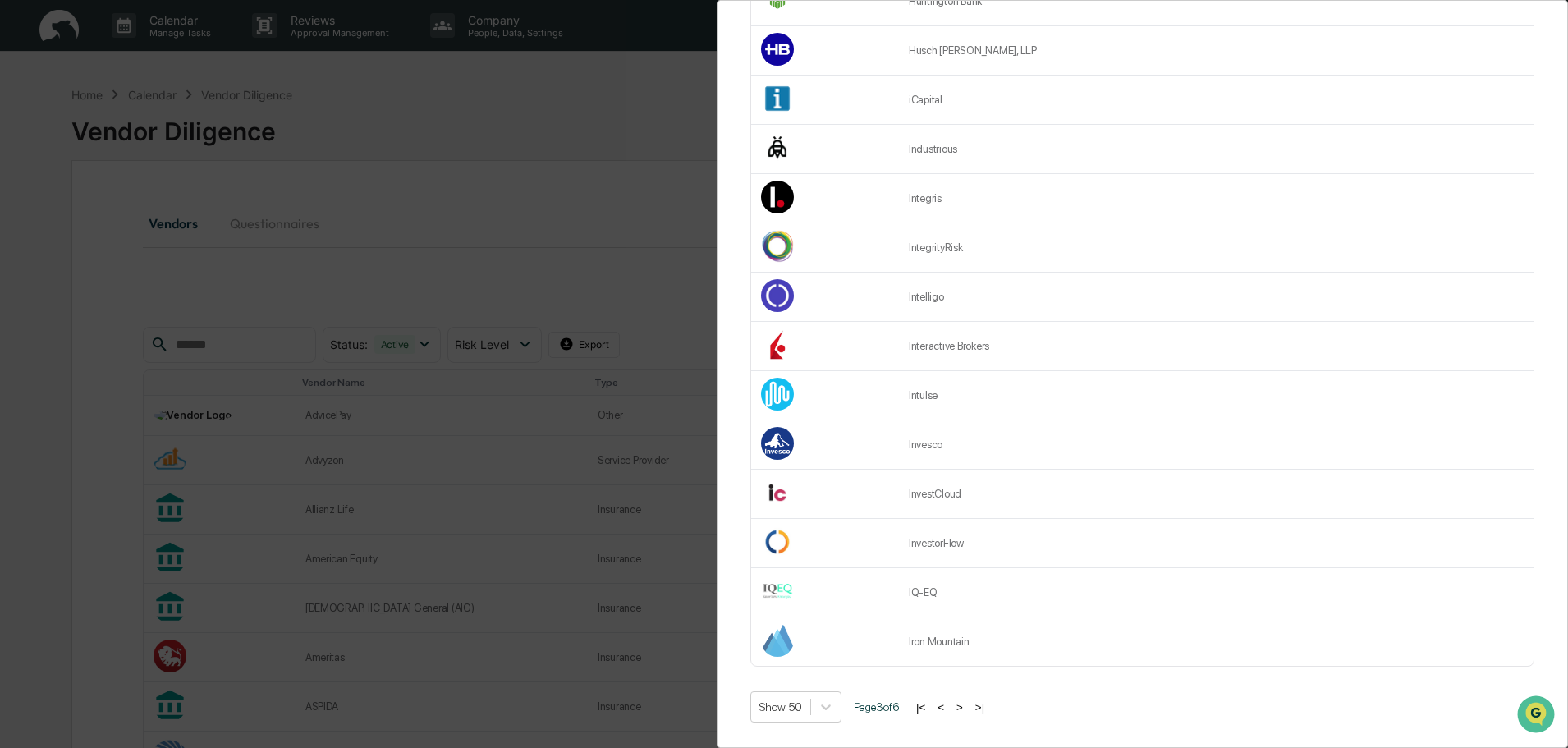
click at [965, 700] on button ">" at bounding box center [960, 706] width 16 height 14
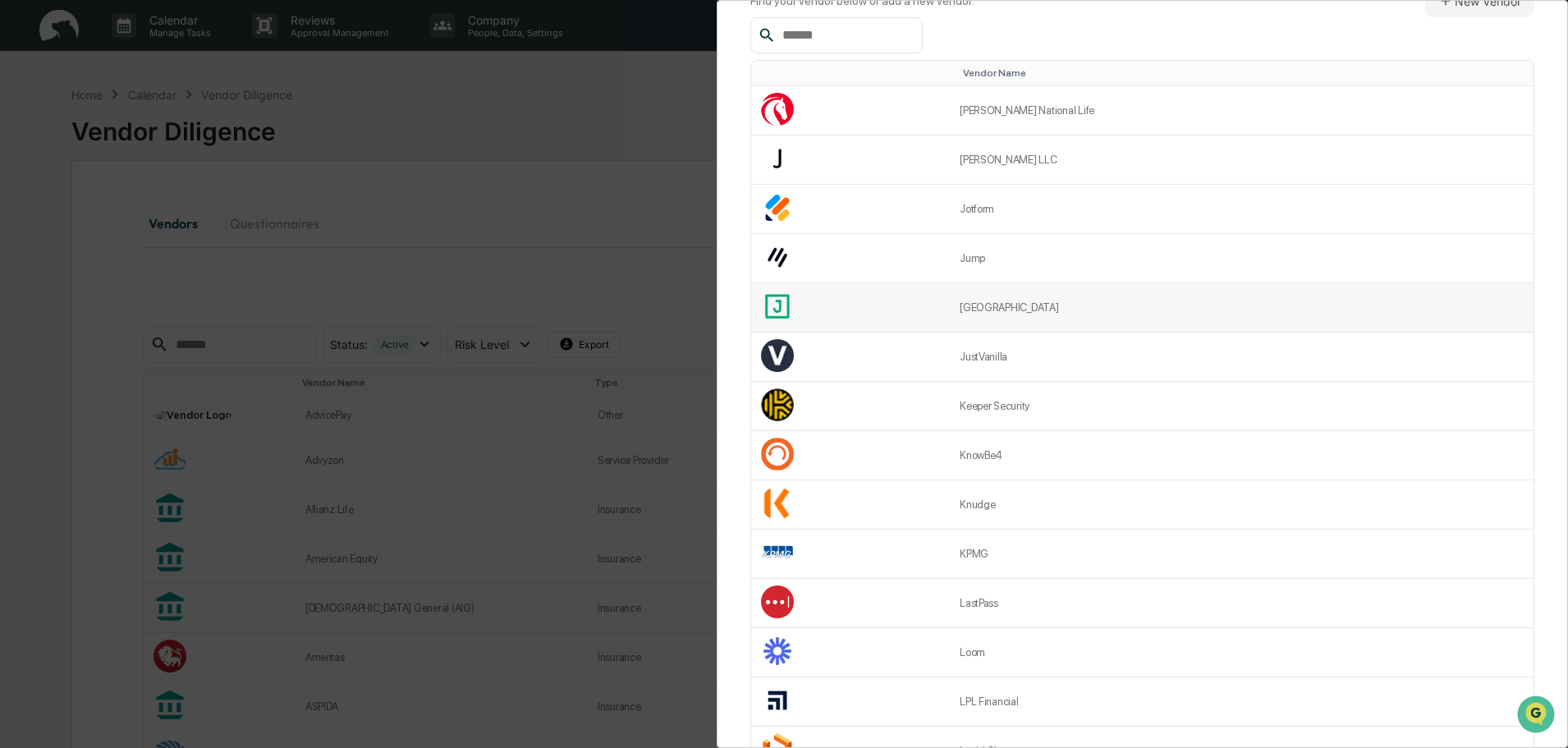
scroll to position [164, 0]
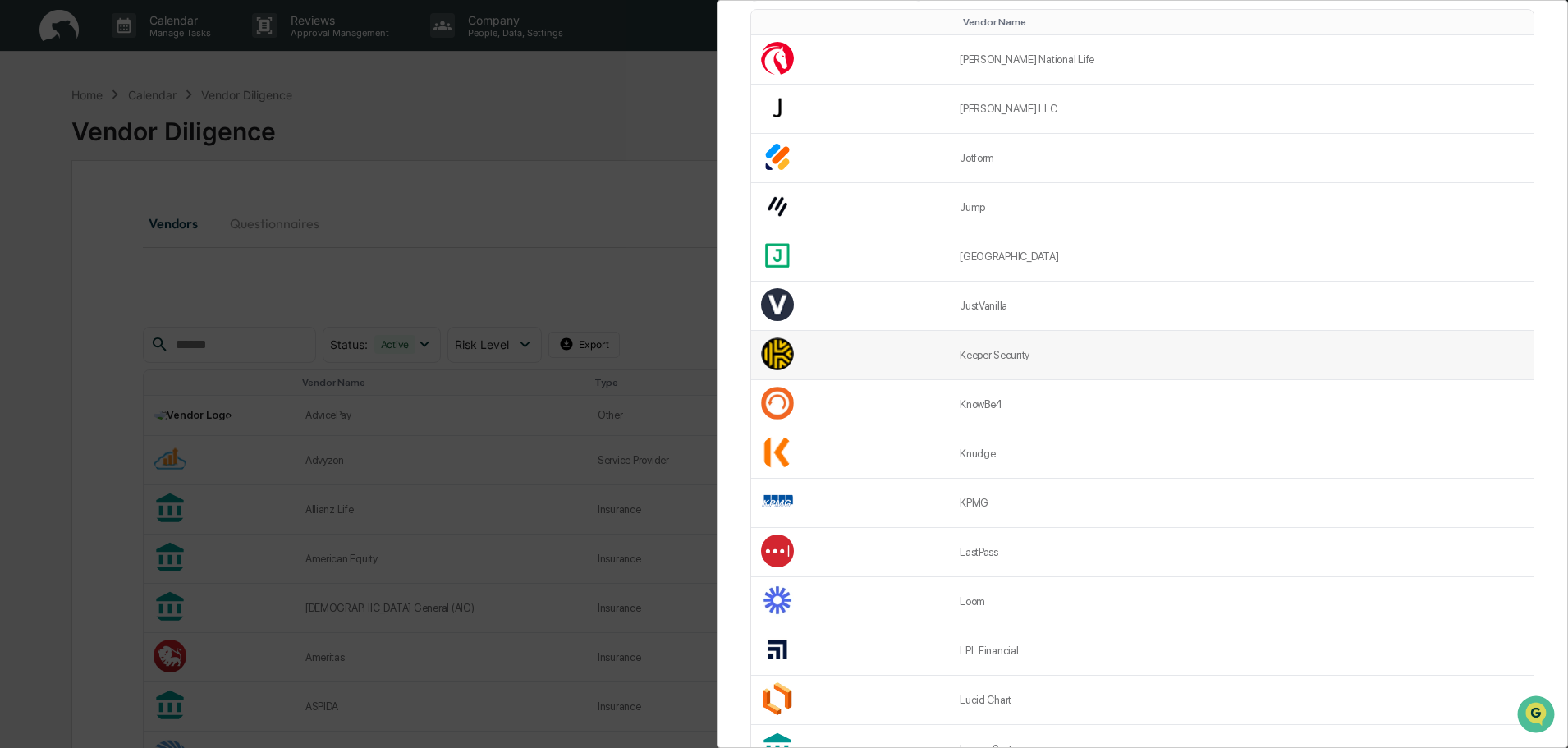
click at [1014, 361] on td "Keeper Security" at bounding box center [1242, 355] width 583 height 49
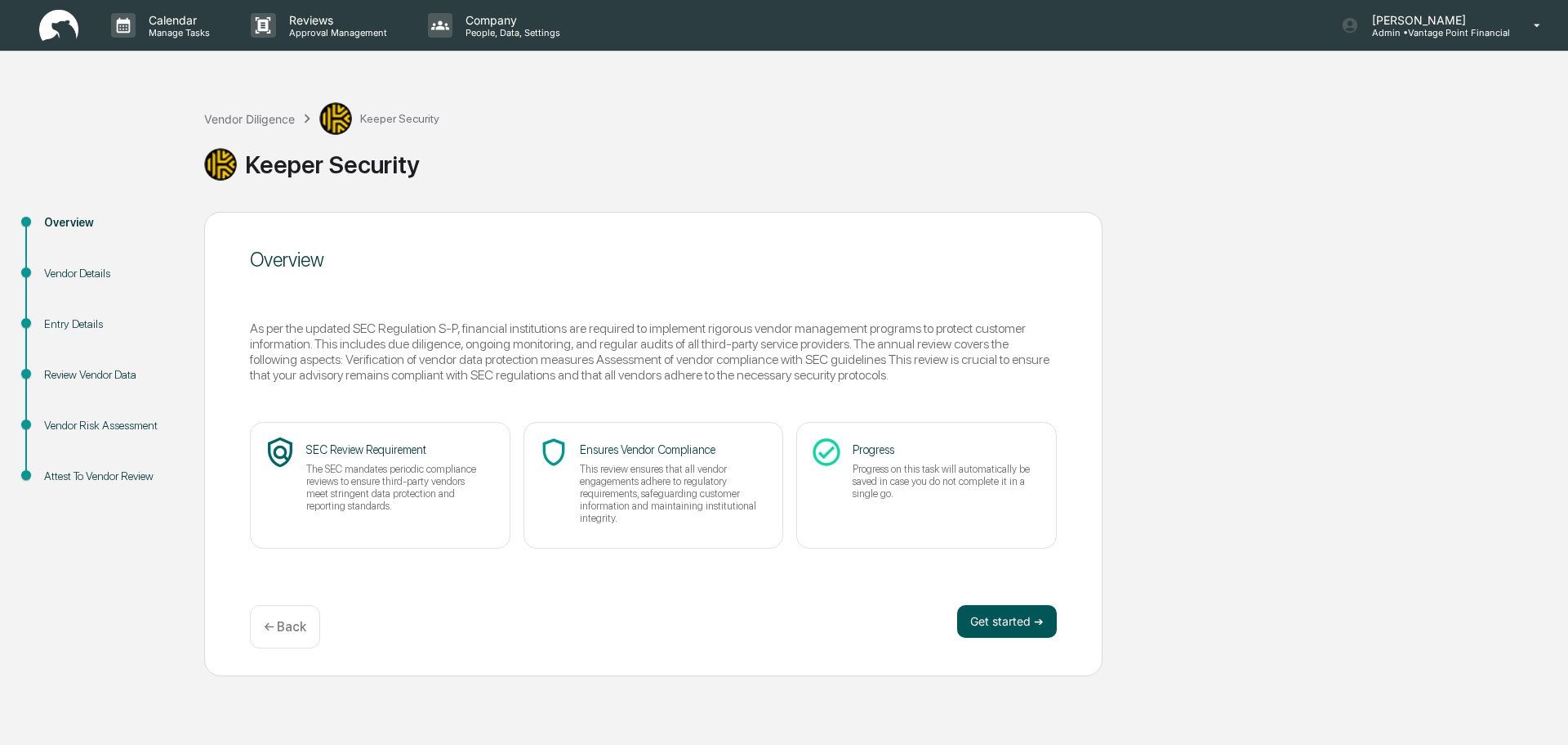
click at [1005, 622] on button "Get started ➔" at bounding box center [1008, 622] width 100 height 33
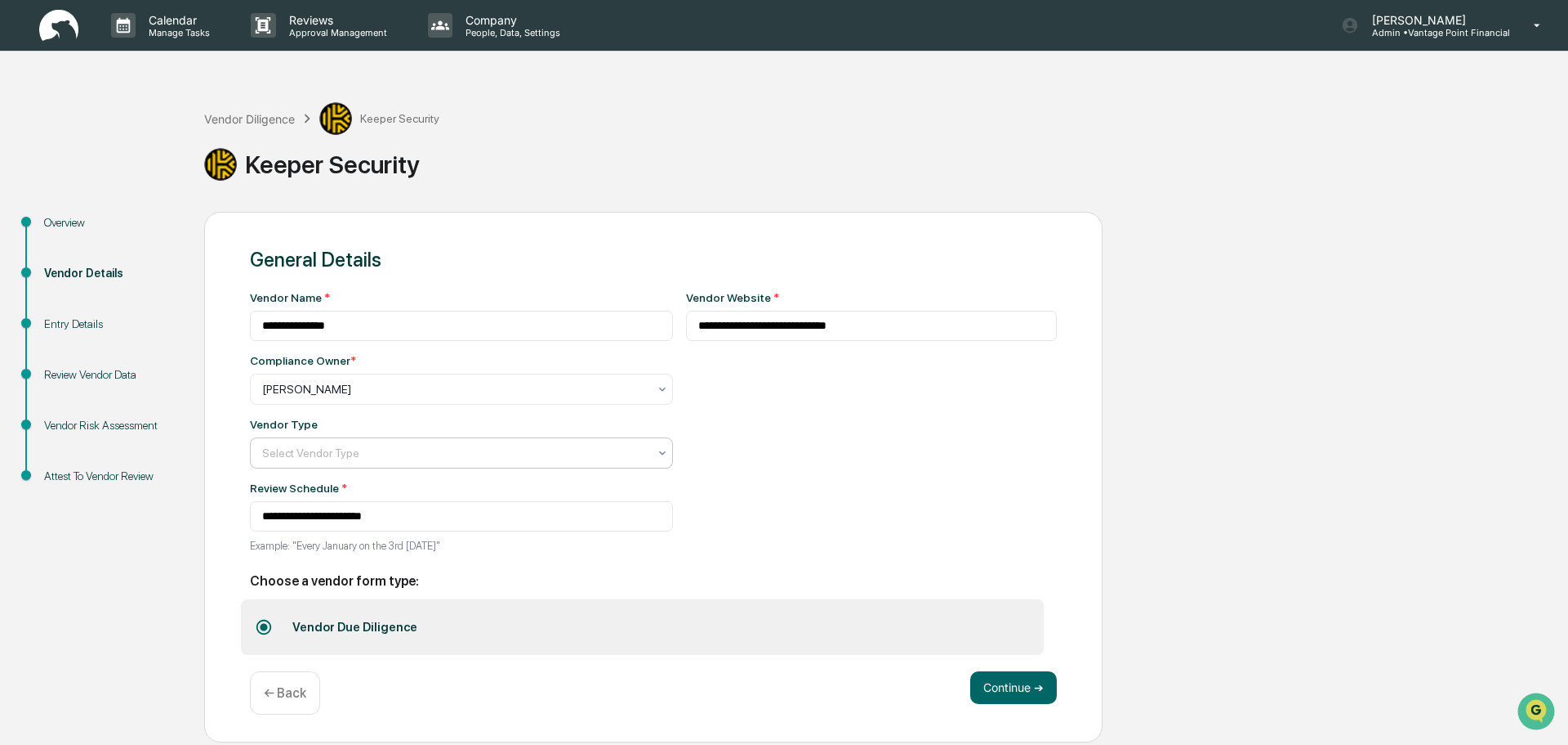
click at [474, 397] on div at bounding box center [454, 389] width 385 height 16
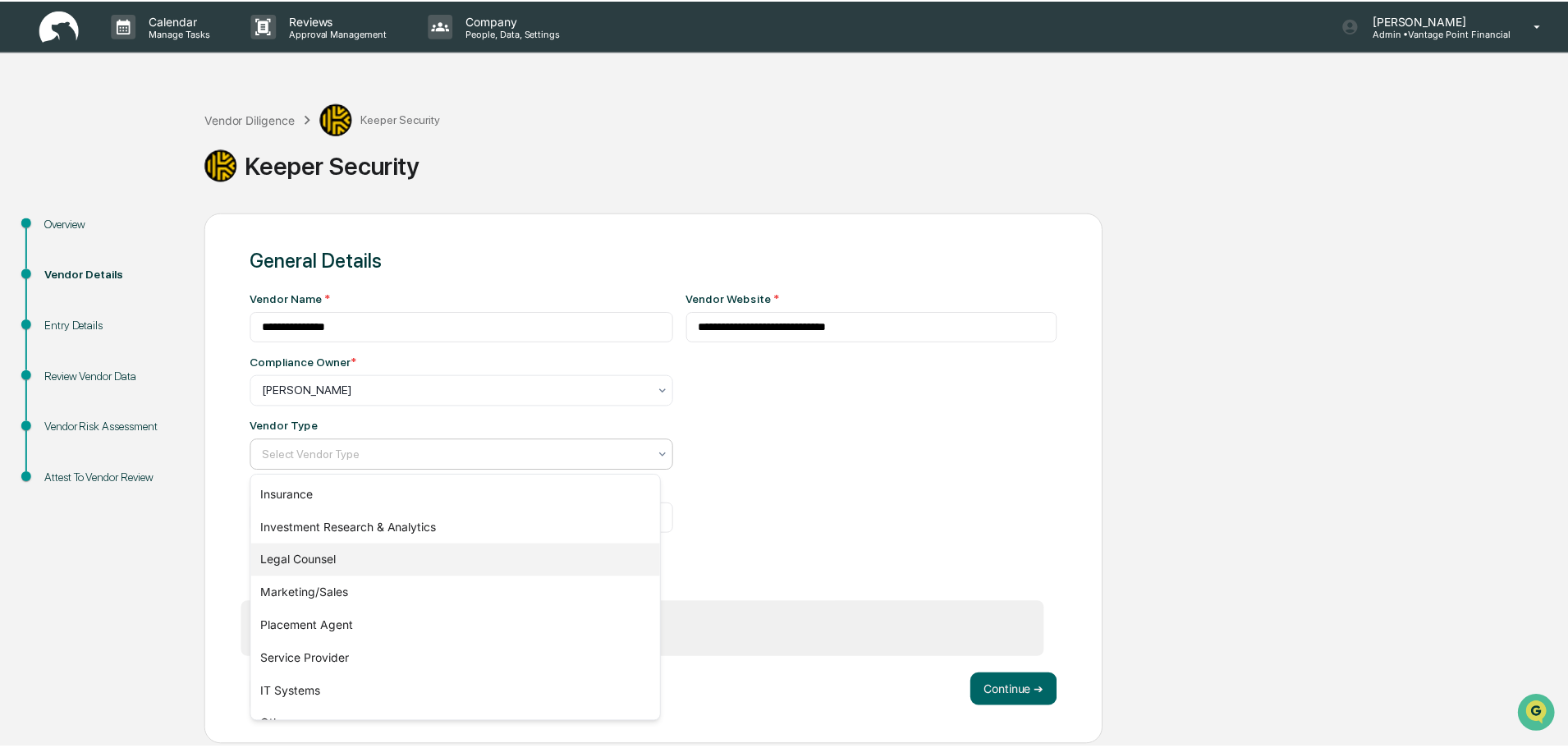
scroll to position [187, 0]
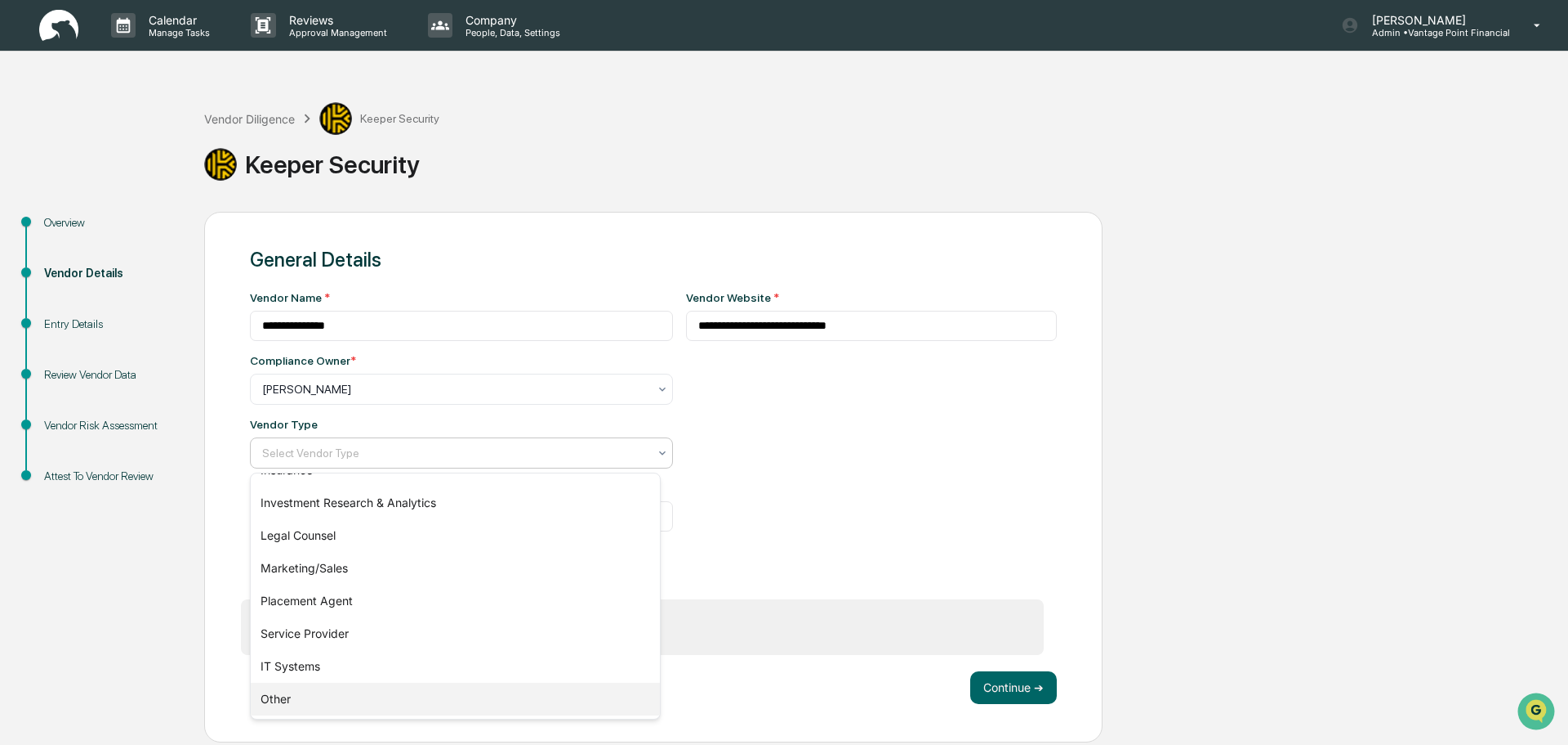
click at [300, 698] on div "Other" at bounding box center [455, 699] width 409 height 33
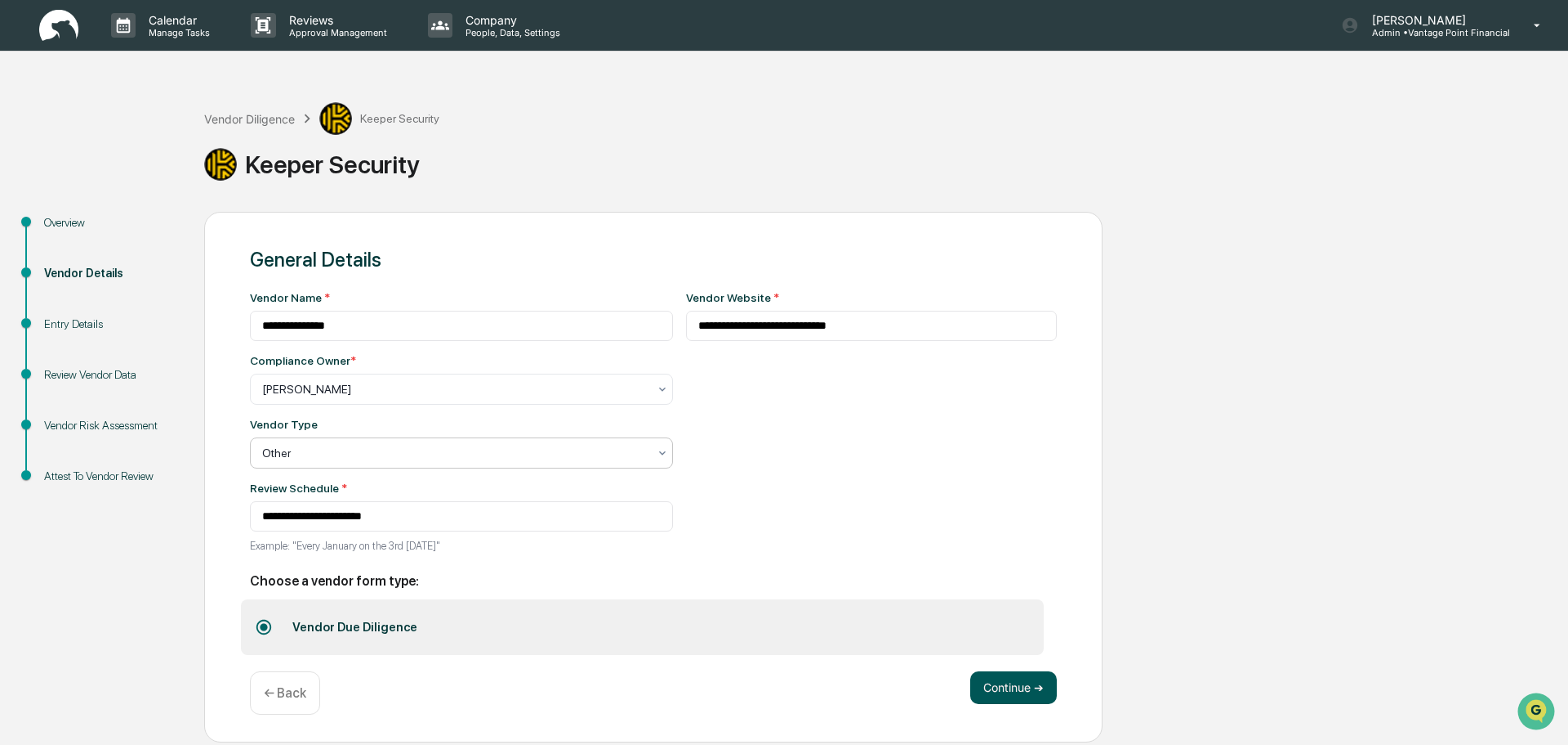
click at [1037, 695] on button "Continue ➔" at bounding box center [1013, 688] width 86 height 33
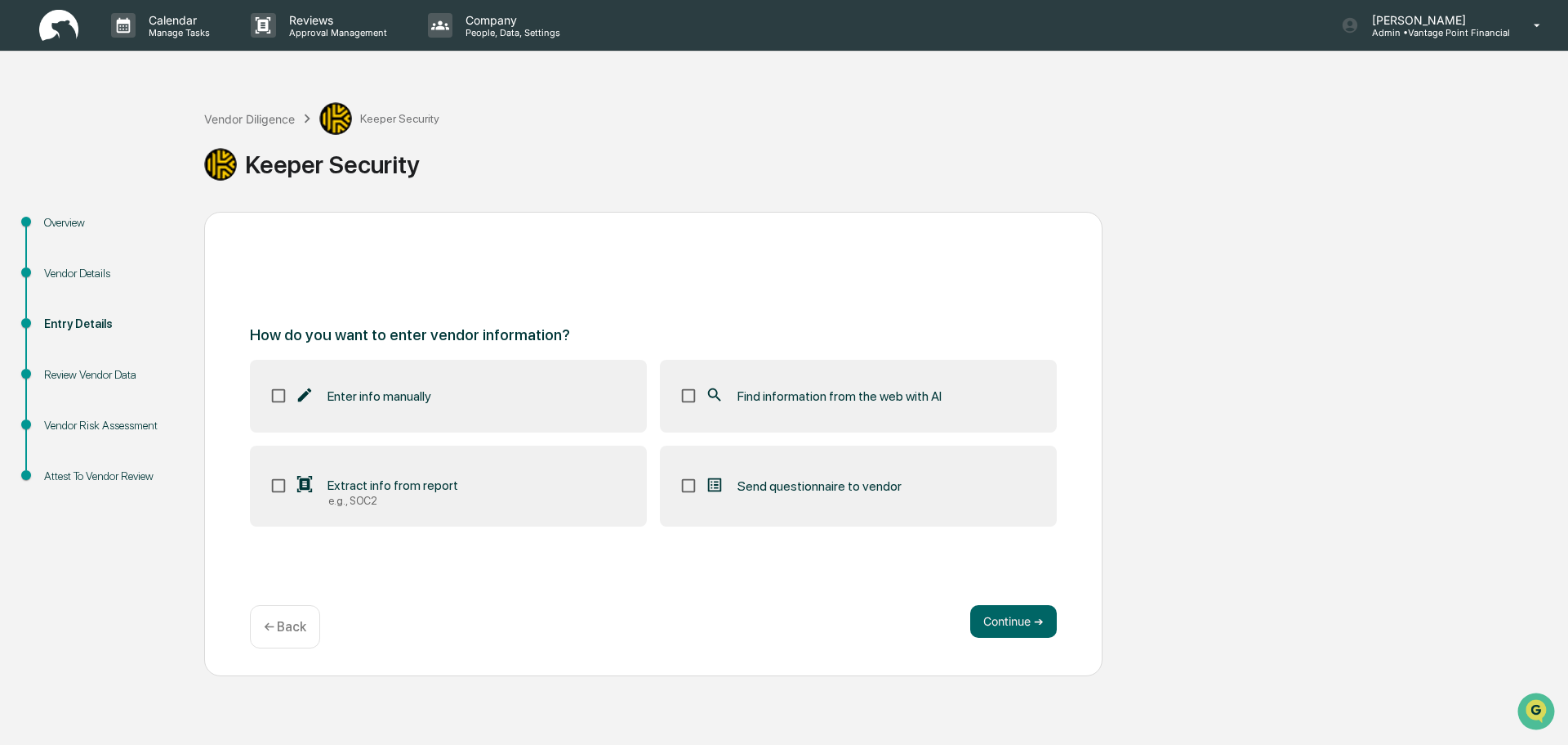
click at [388, 385] on label "Enter info manually" at bounding box center [449, 395] width 397 height 72
click at [751, 388] on span "Find information from the web with AI" at bounding box center [839, 396] width 204 height 15
click at [1013, 619] on button "Continue ➔" at bounding box center [1013, 622] width 86 height 33
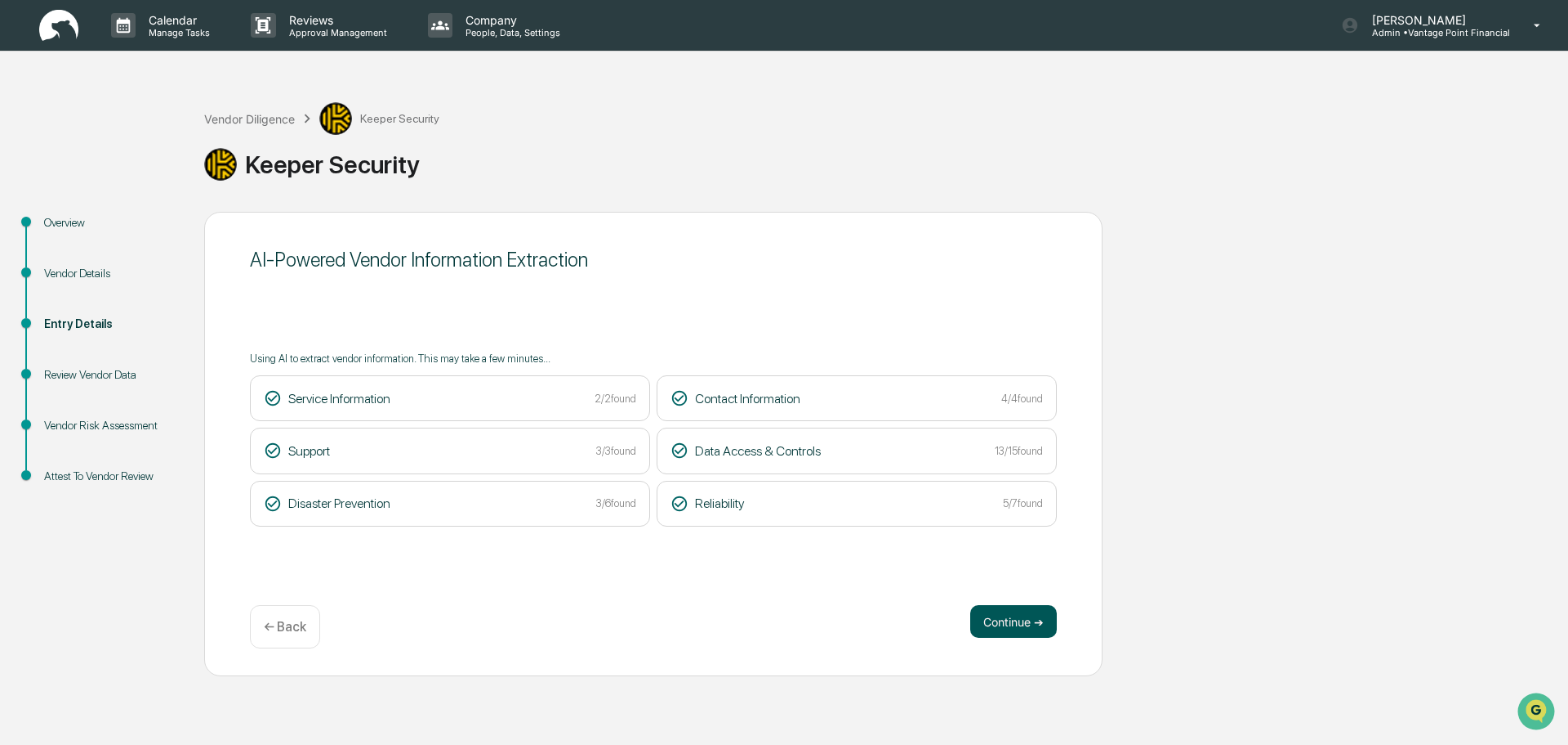
click at [1009, 631] on button "Continue ➔" at bounding box center [1013, 622] width 86 height 33
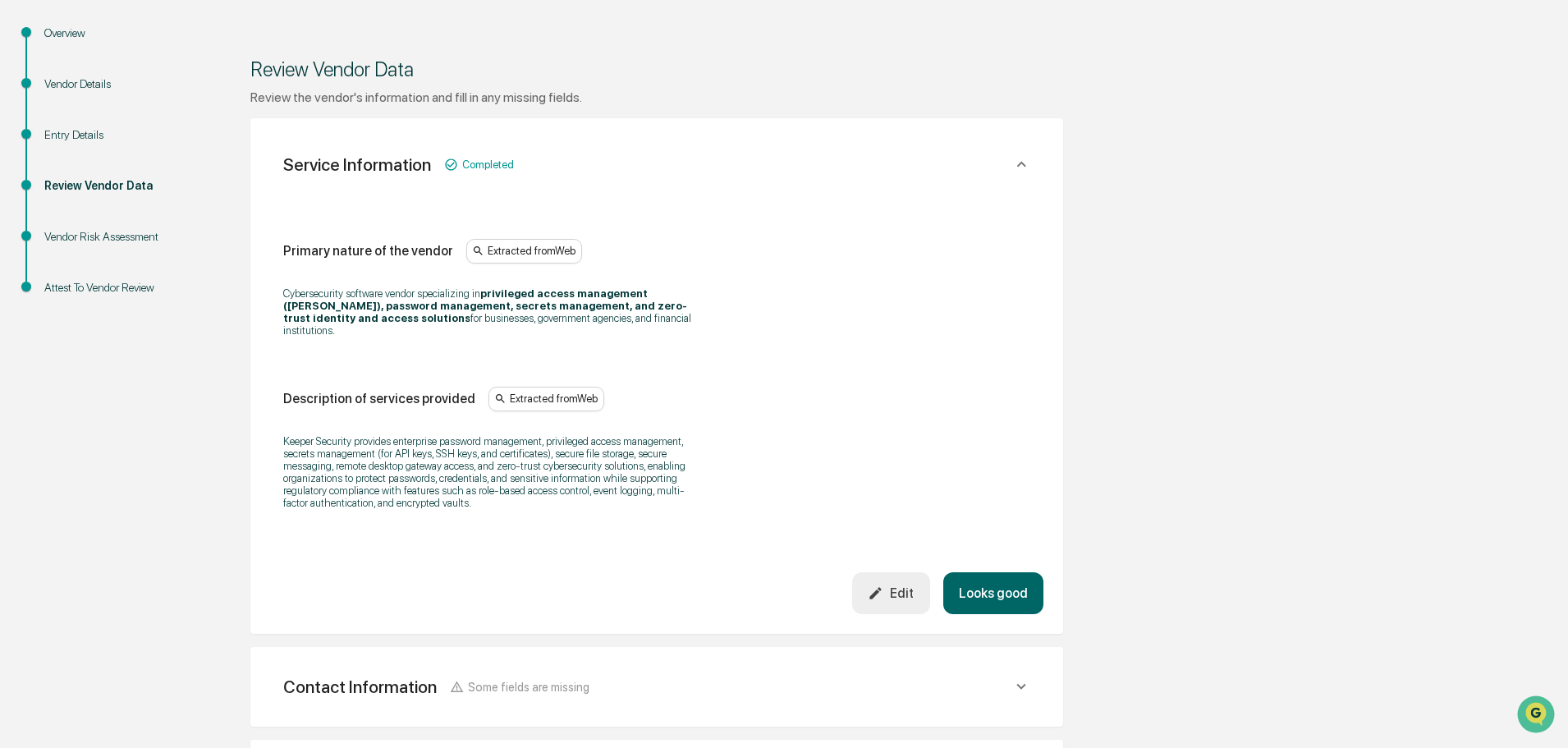
scroll to position [246, 0]
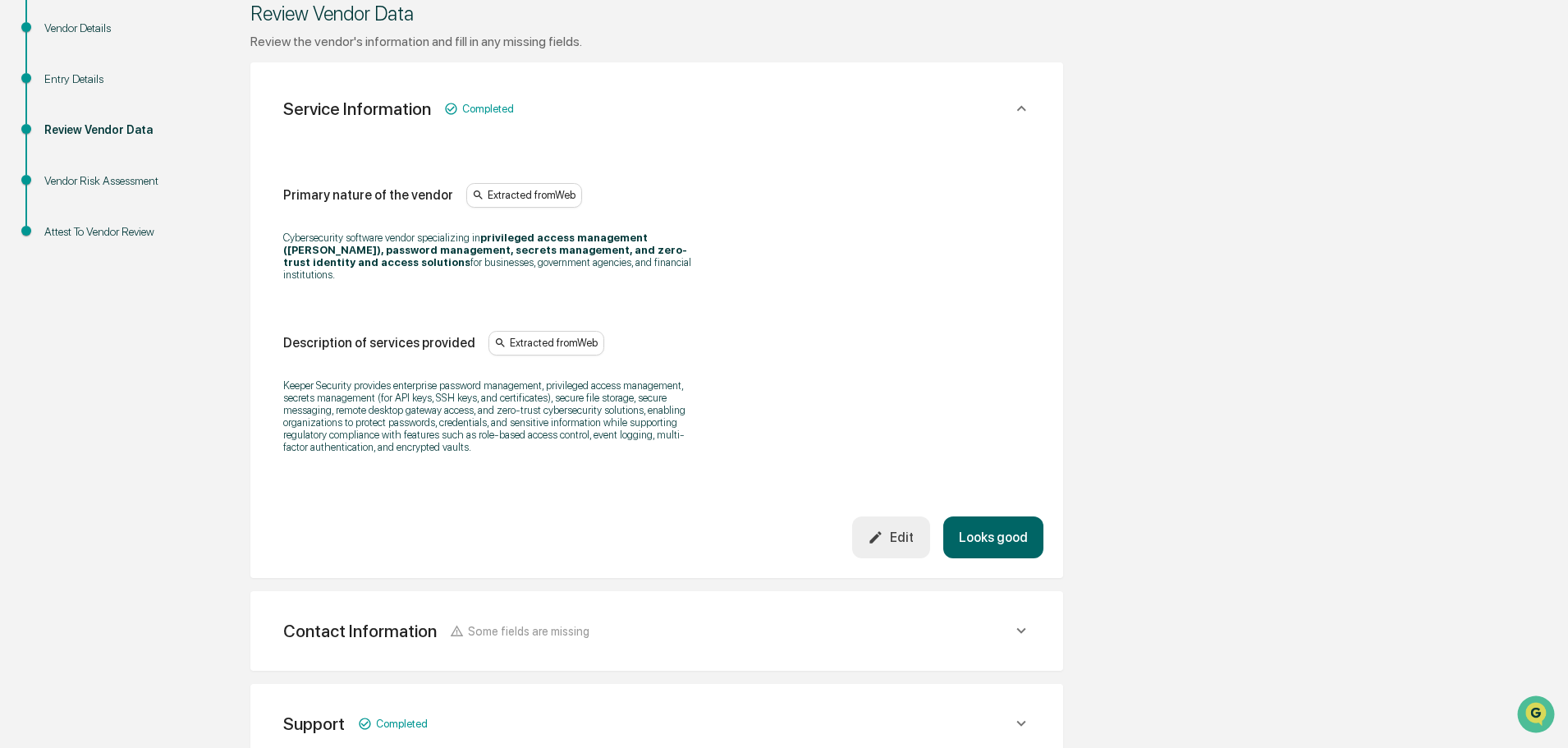
click at [973, 524] on button "Looks good" at bounding box center [994, 538] width 100 height 42
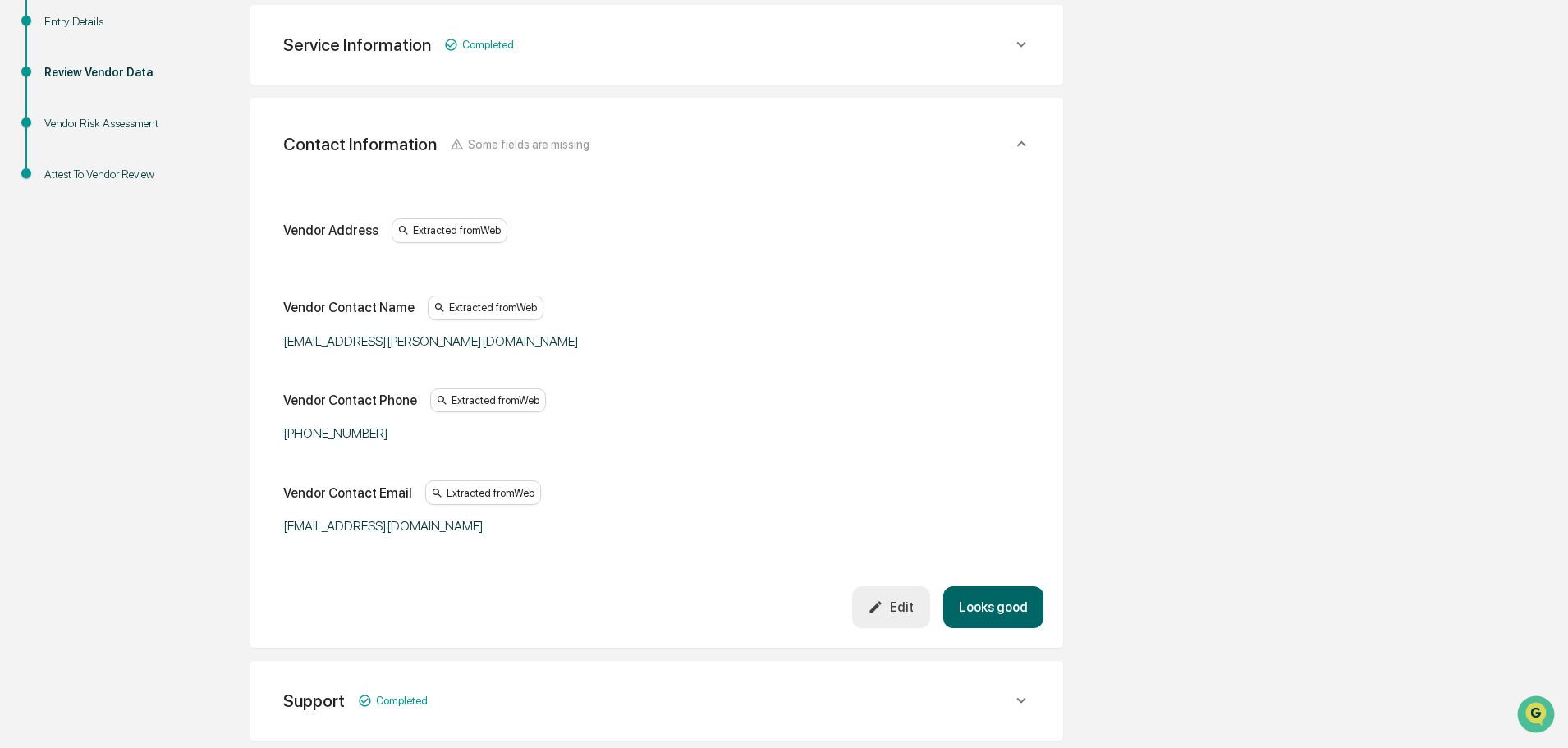
scroll to position [309, 0]
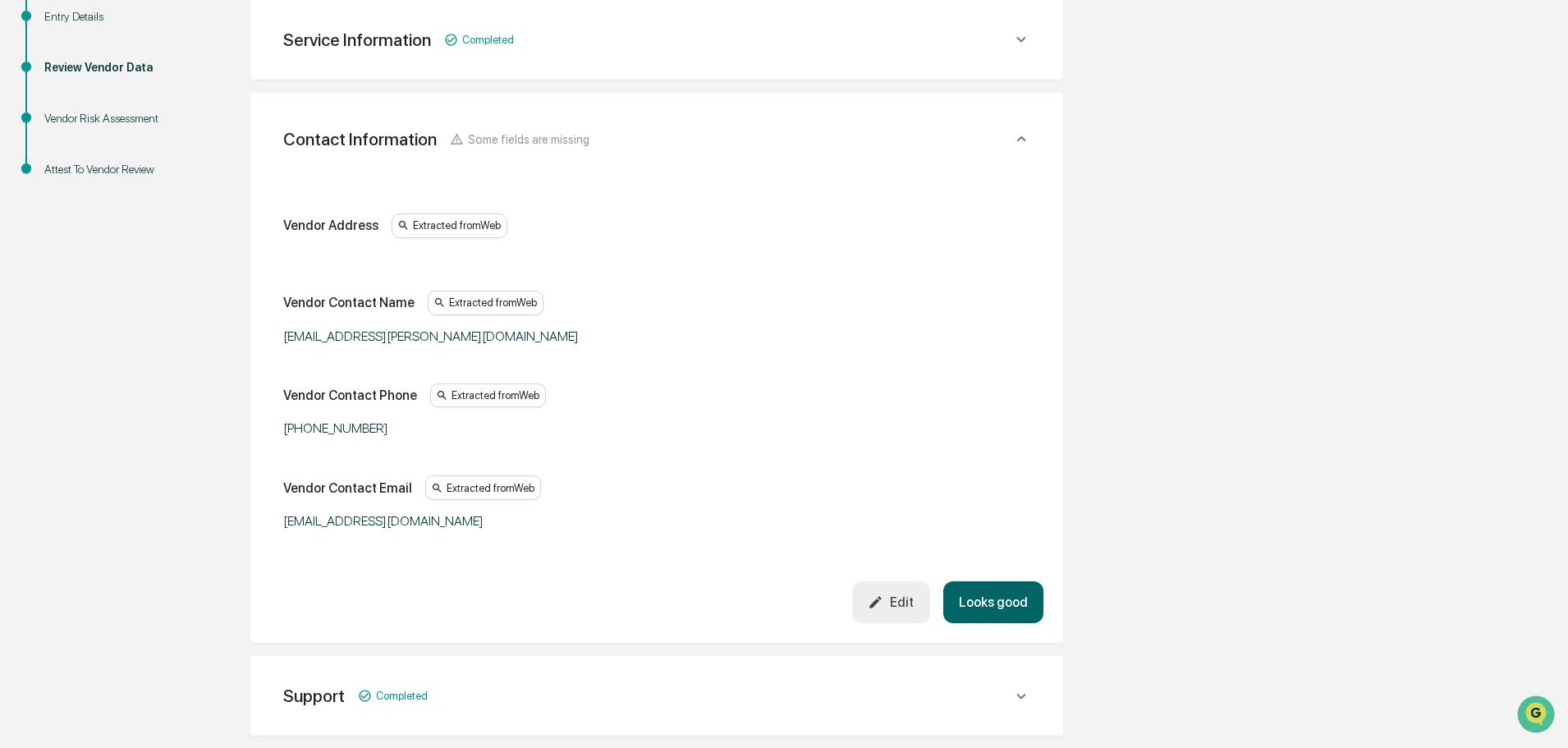
click at [880, 605] on icon "button" at bounding box center [876, 602] width 12 height 12
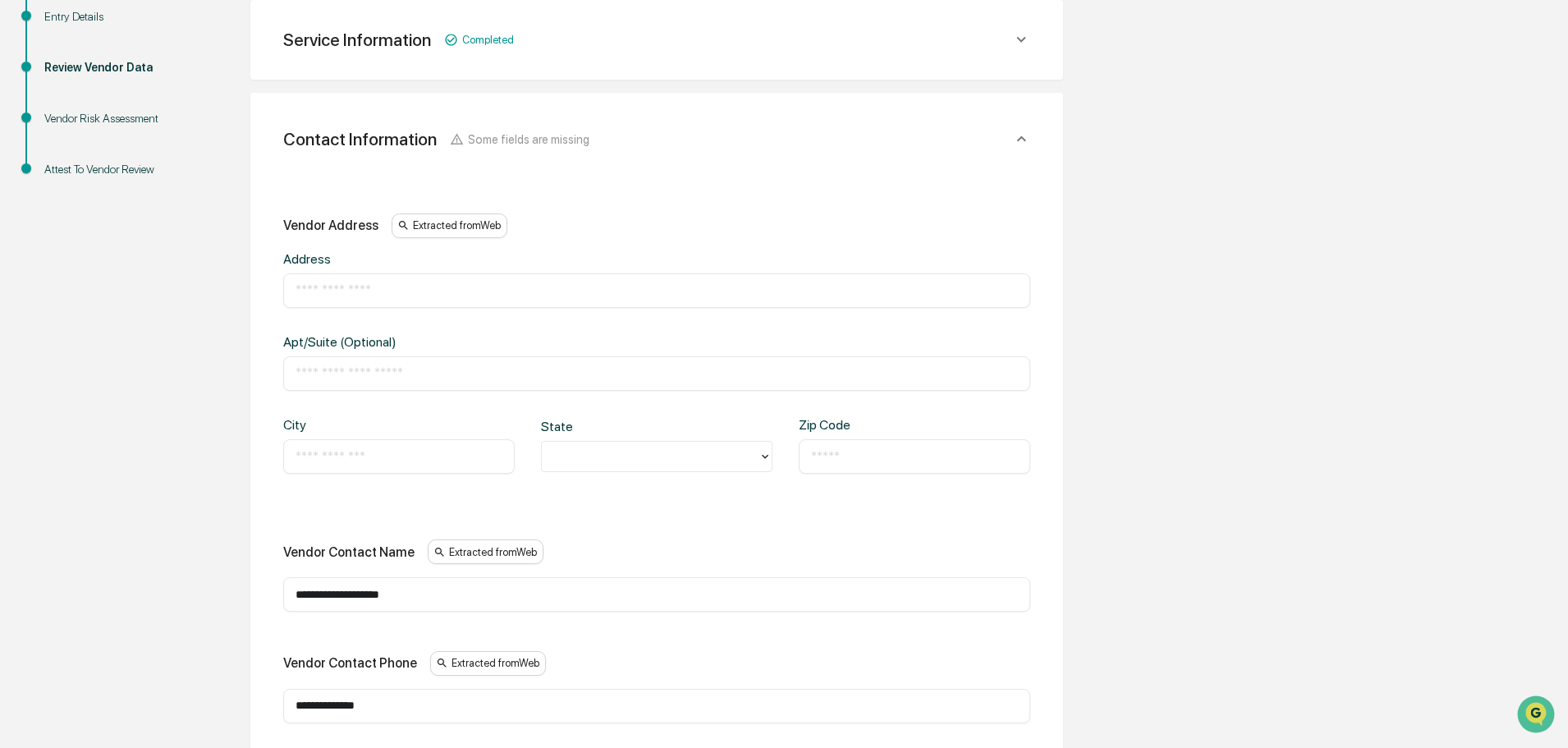
click at [442, 598] on input "**********" at bounding box center [656, 594] width 723 height 16
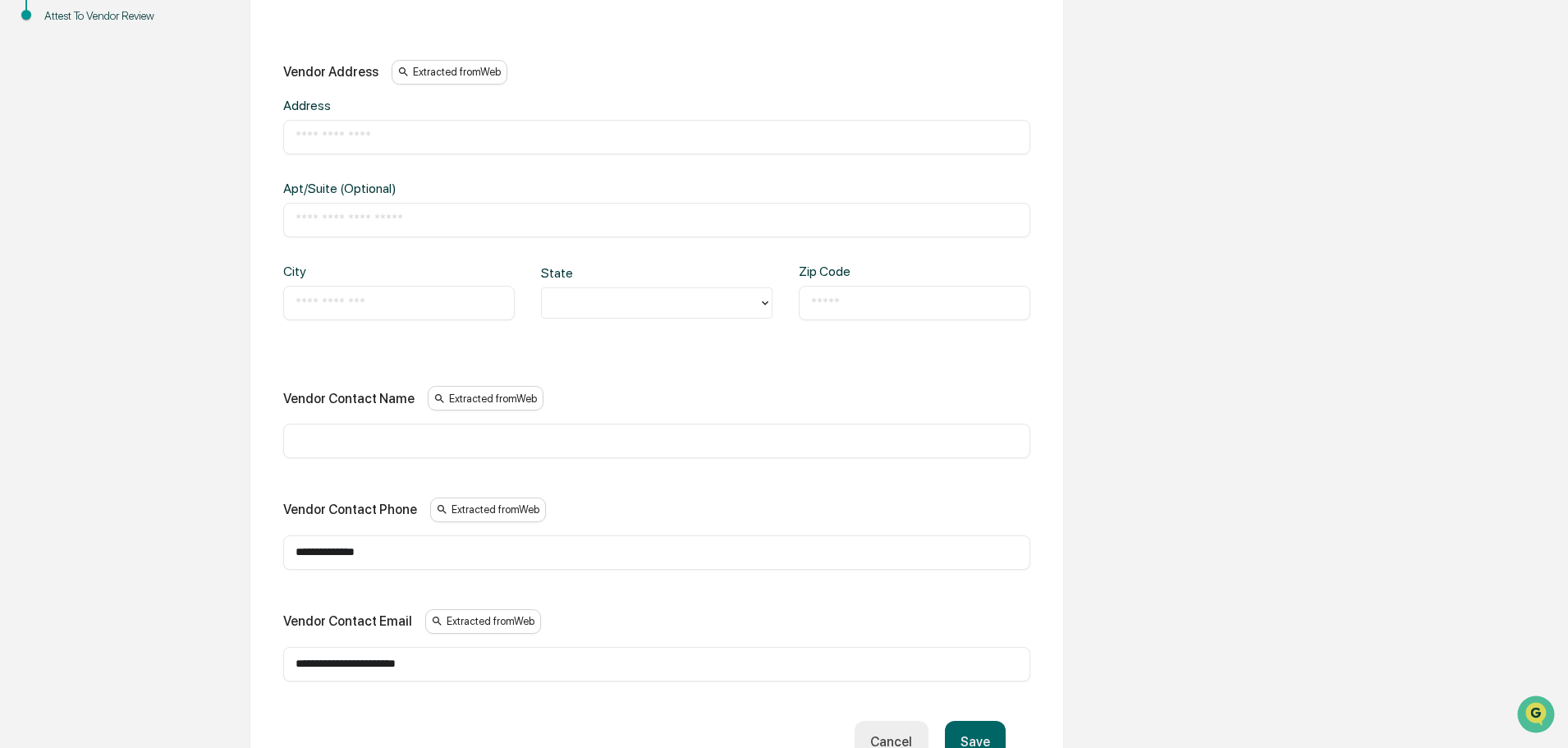
scroll to position [555, 0]
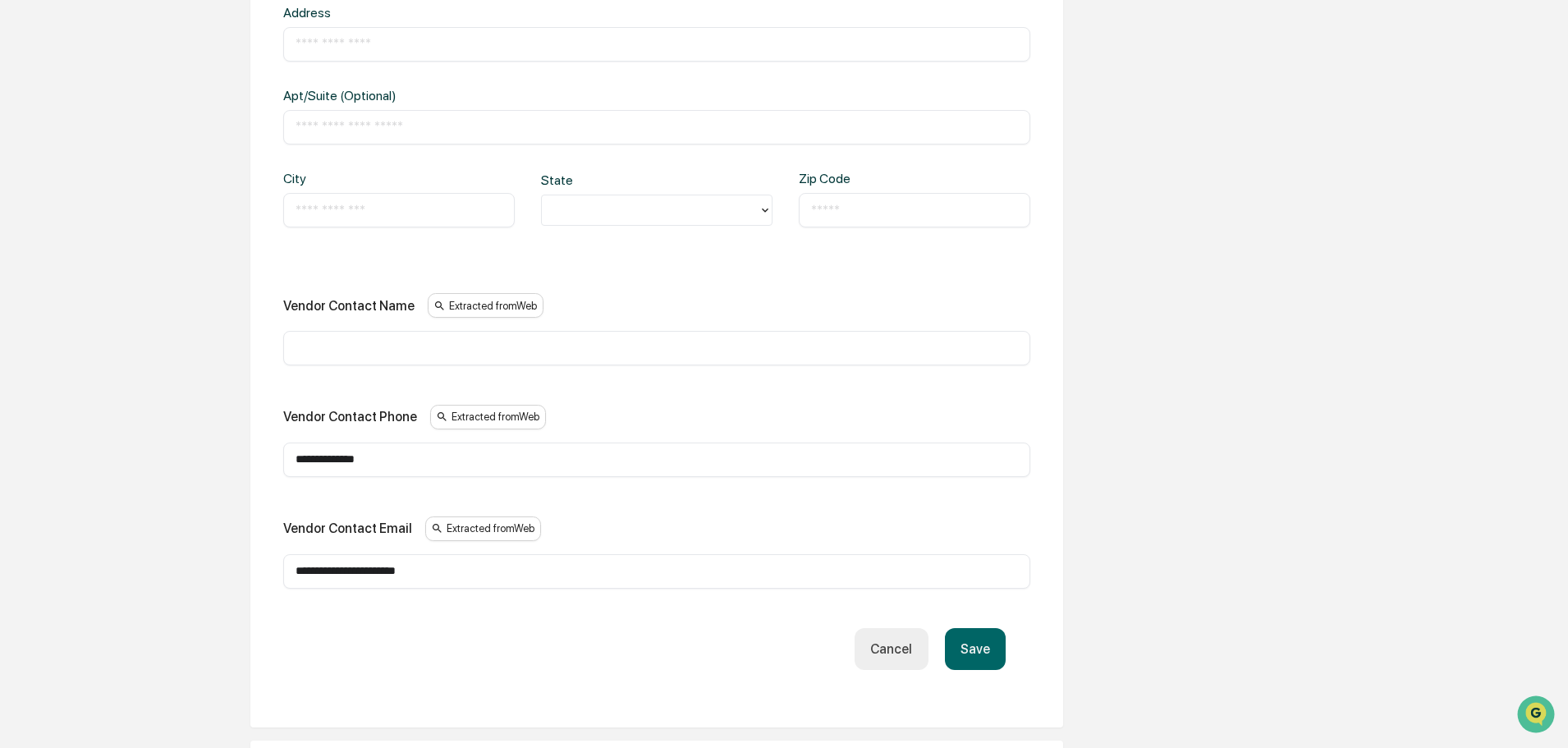
click at [958, 647] on button "Save" at bounding box center [975, 649] width 61 height 42
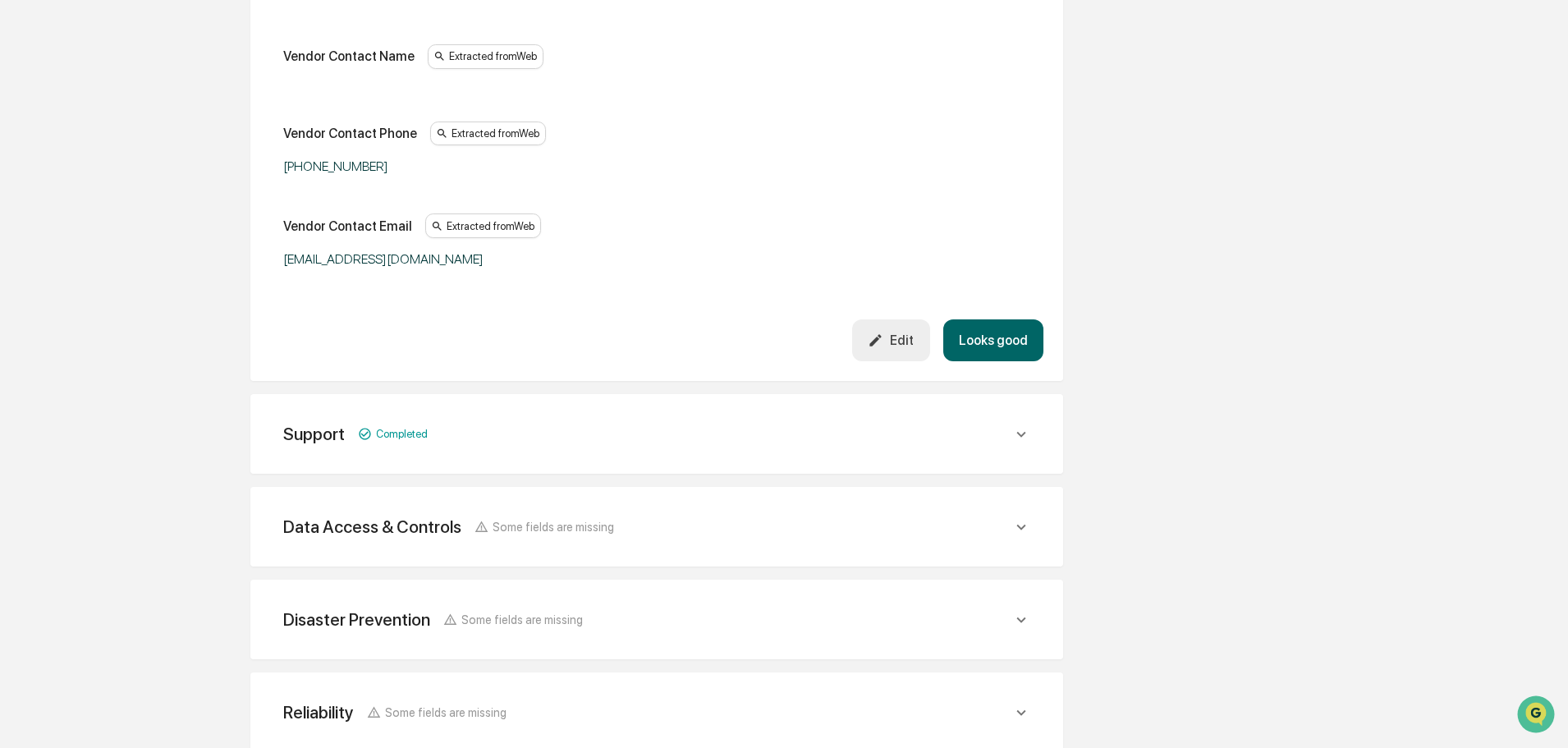
click at [995, 344] on button "Looks good" at bounding box center [994, 340] width 100 height 42
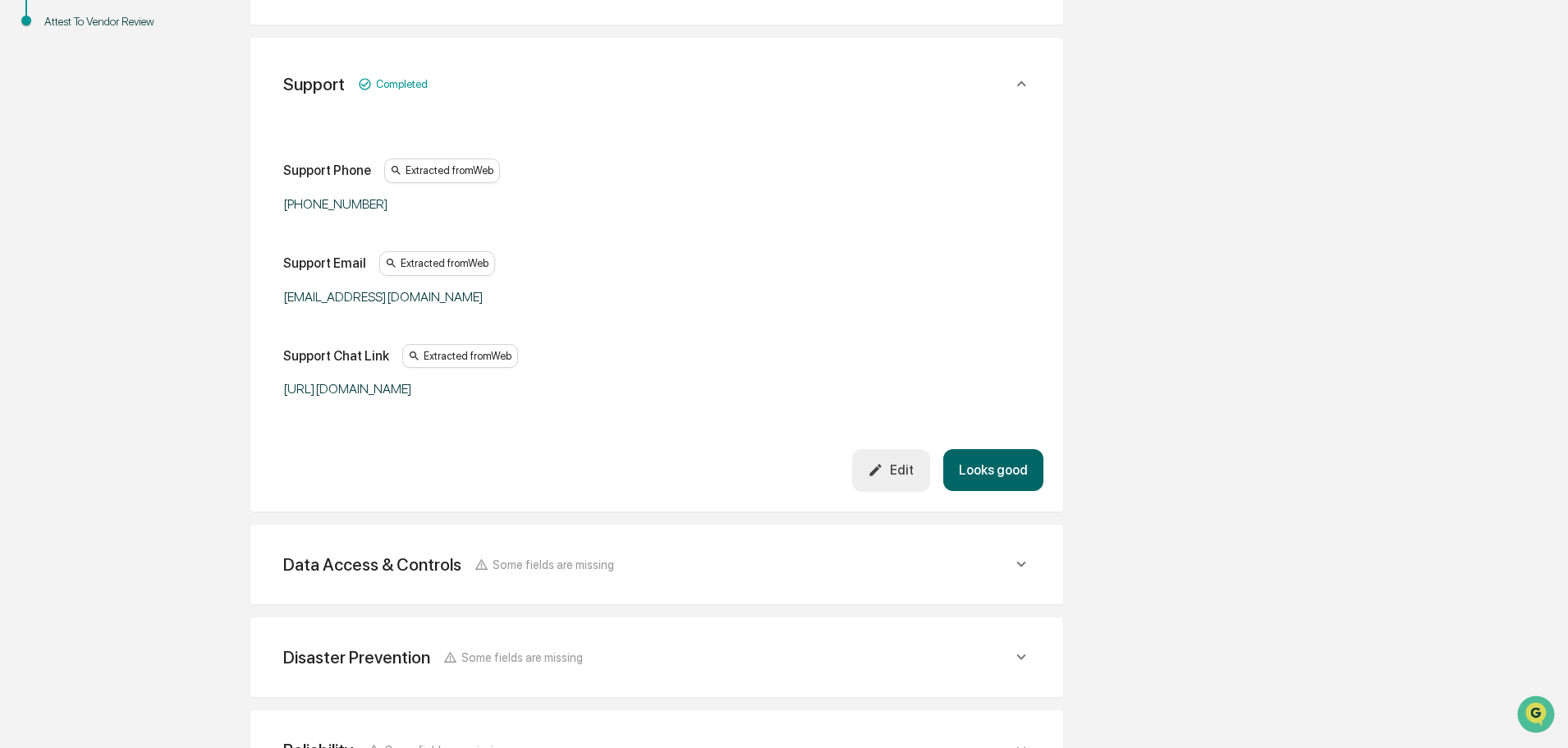
scroll to position [401, 0]
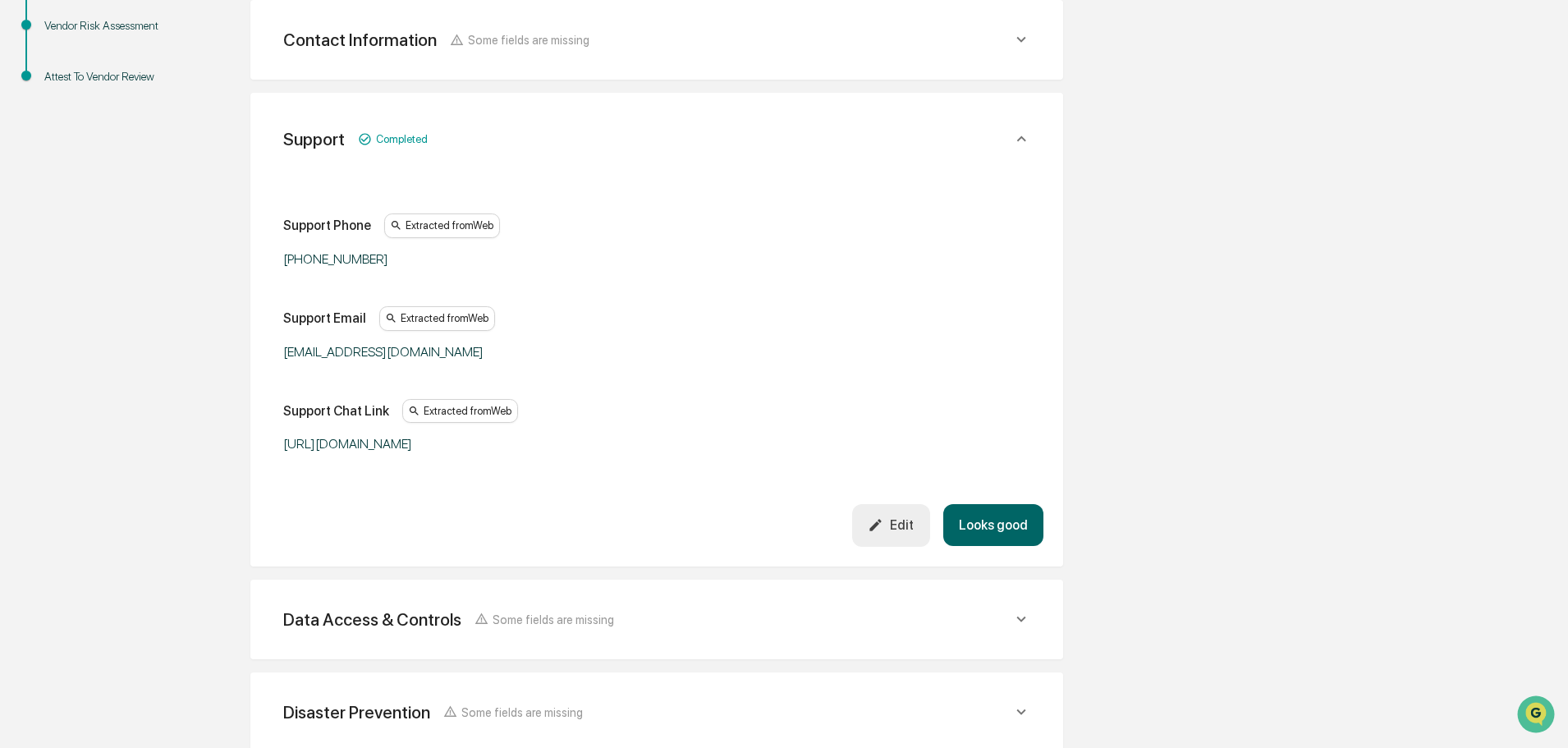
click at [1007, 528] on button "Looks good" at bounding box center [994, 525] width 100 height 42
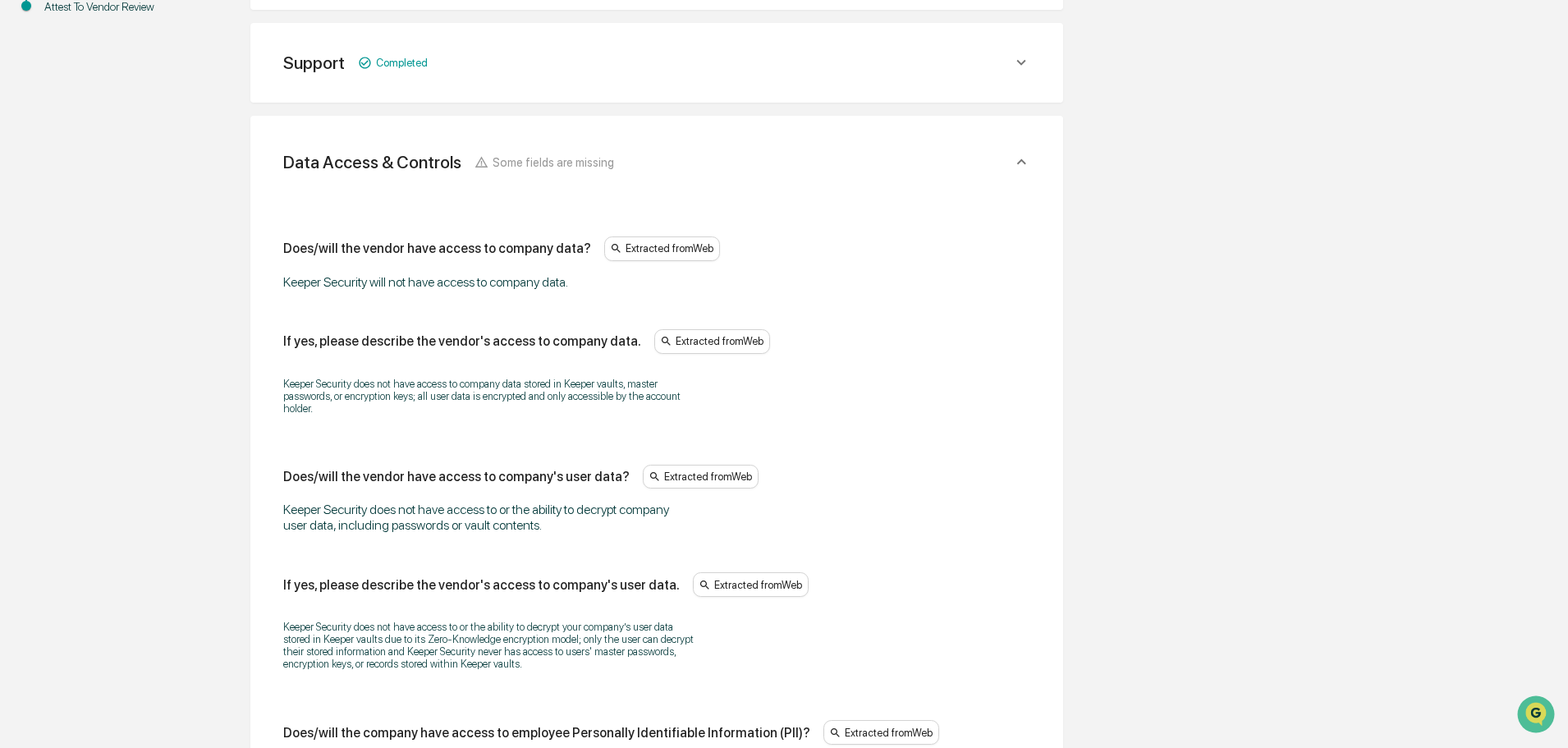
scroll to position [494, 0]
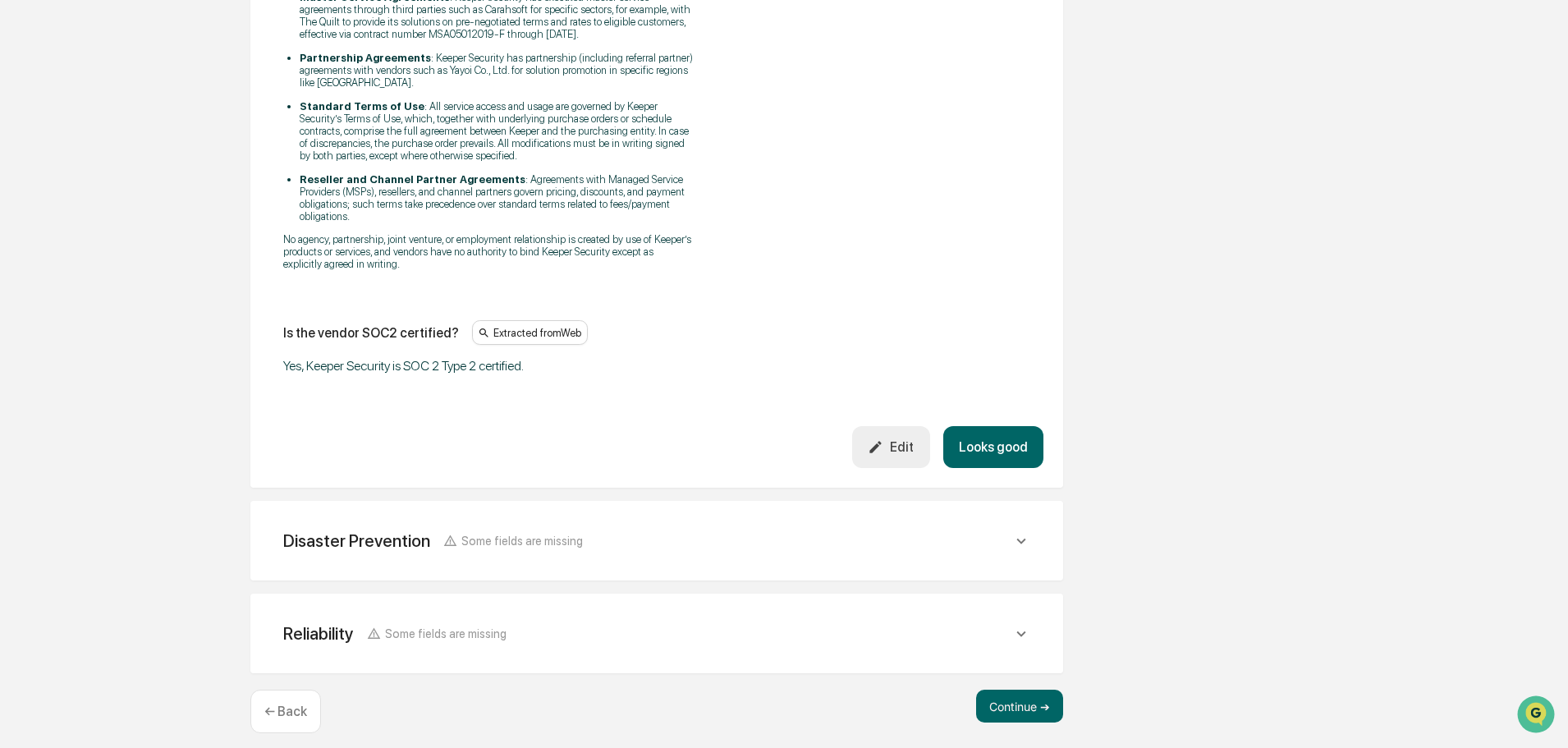
click at [1015, 443] on button "Looks good" at bounding box center [994, 447] width 100 height 42
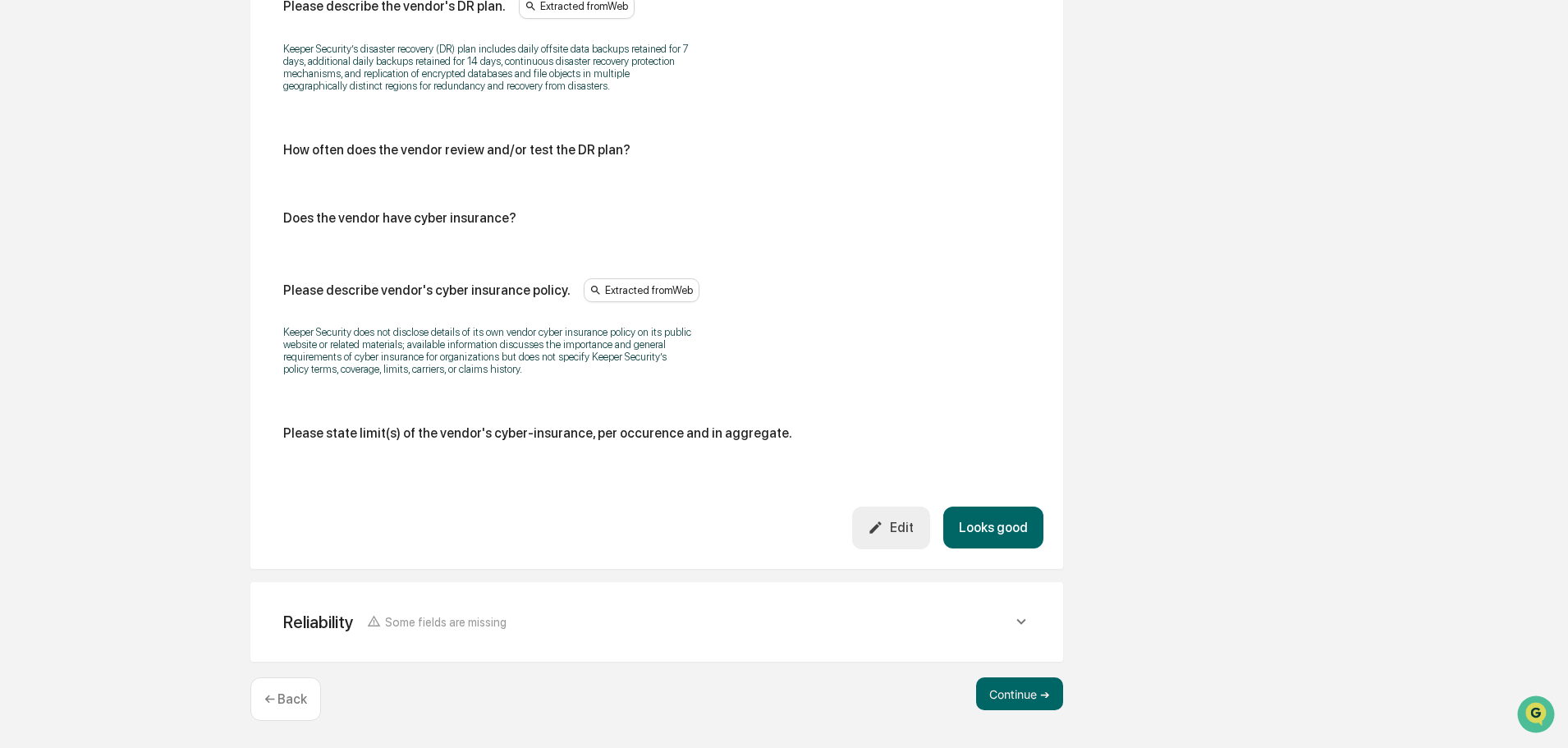
click at [995, 520] on button "Looks good" at bounding box center [994, 528] width 100 height 42
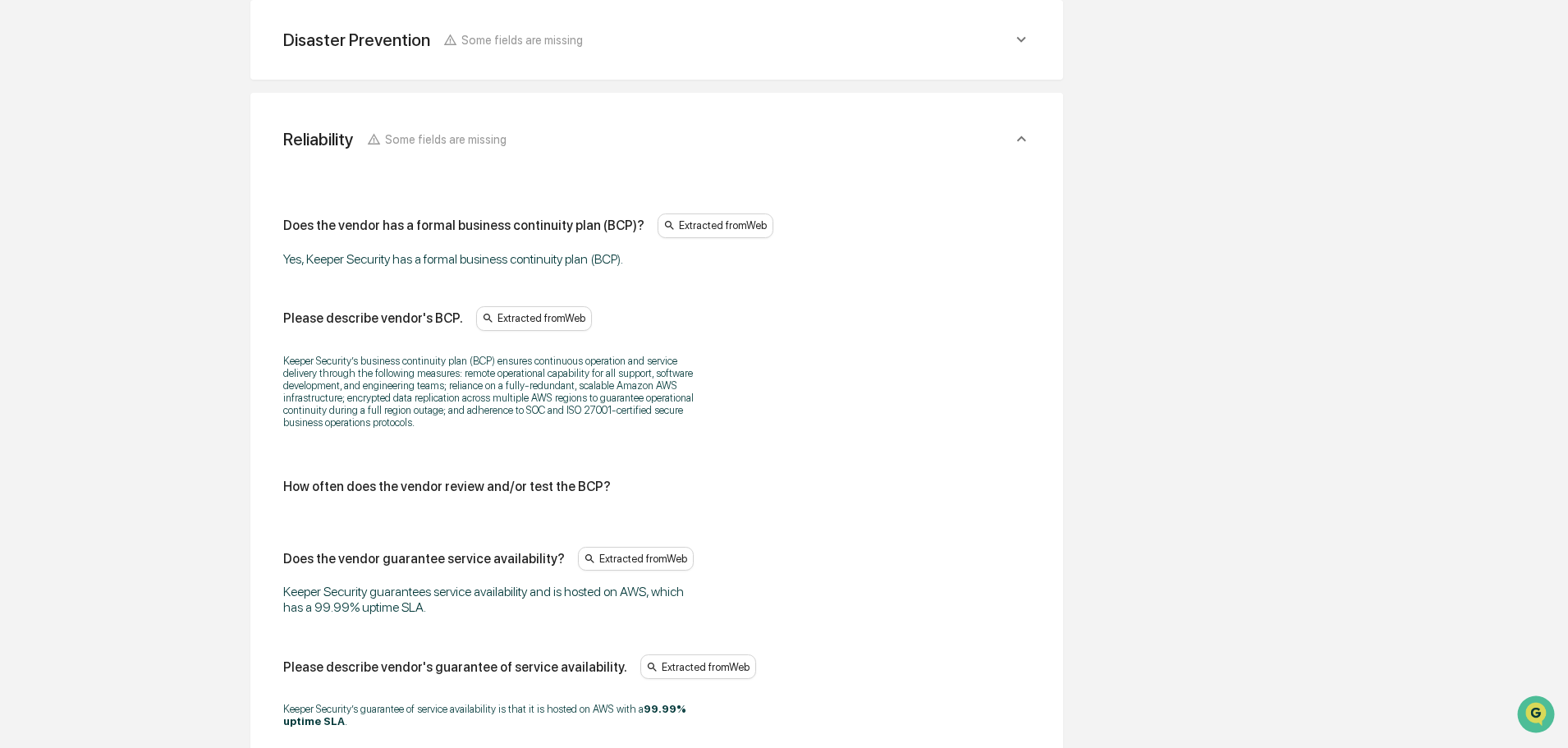
scroll to position [1074, 0]
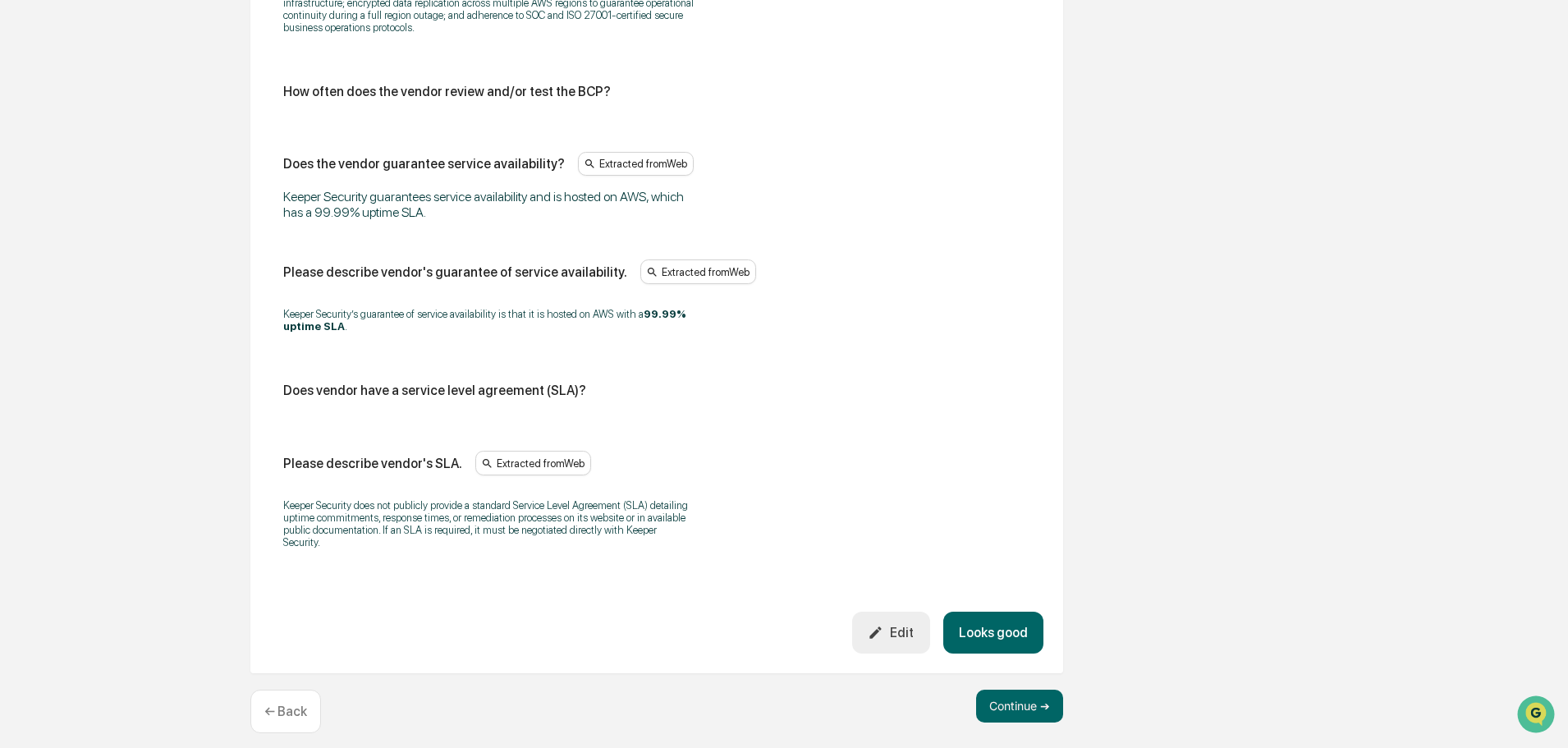
click at [1018, 620] on button "Looks good" at bounding box center [994, 632] width 100 height 42
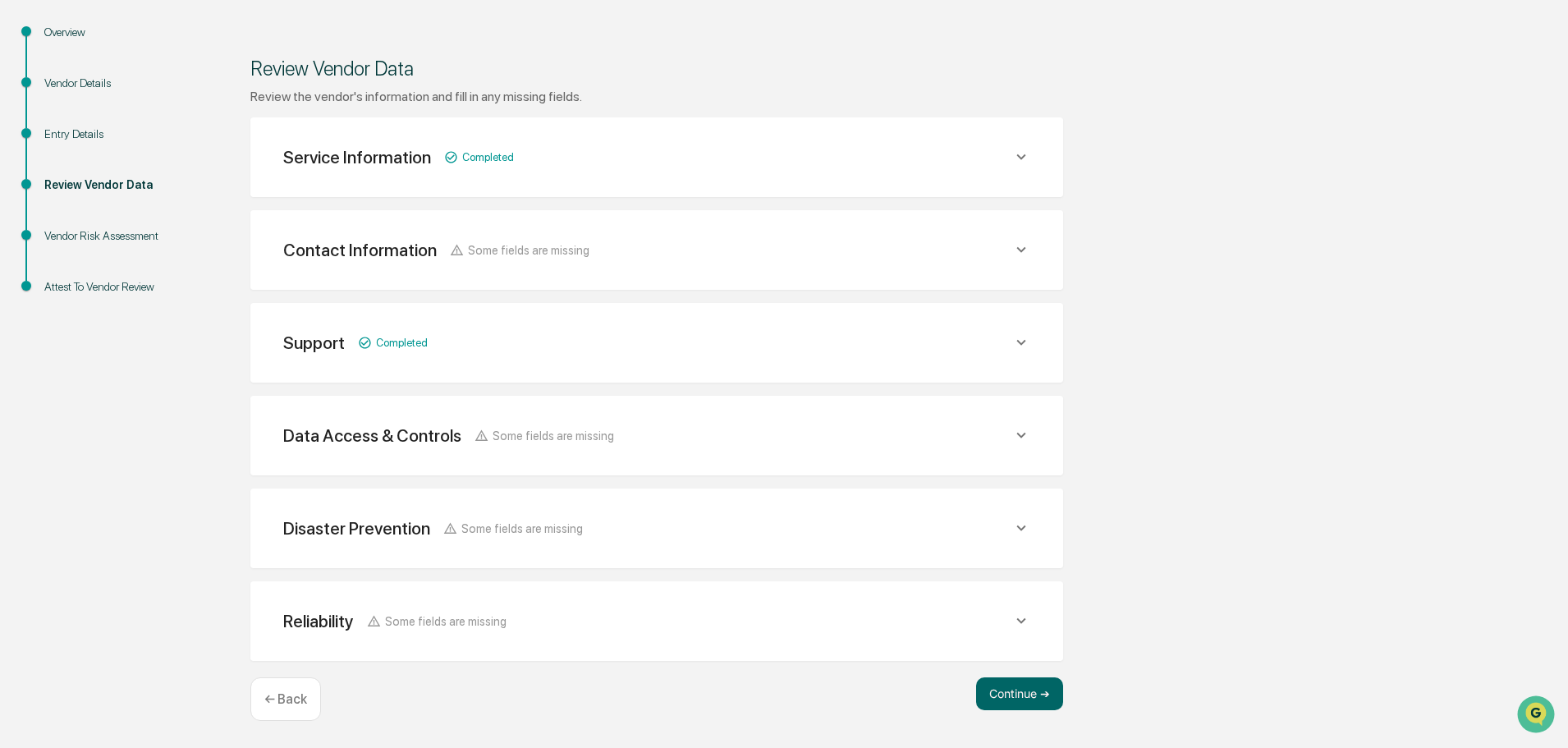
scroll to position [191, 0]
click at [1023, 691] on button "Continue ➔" at bounding box center [1019, 693] width 87 height 33
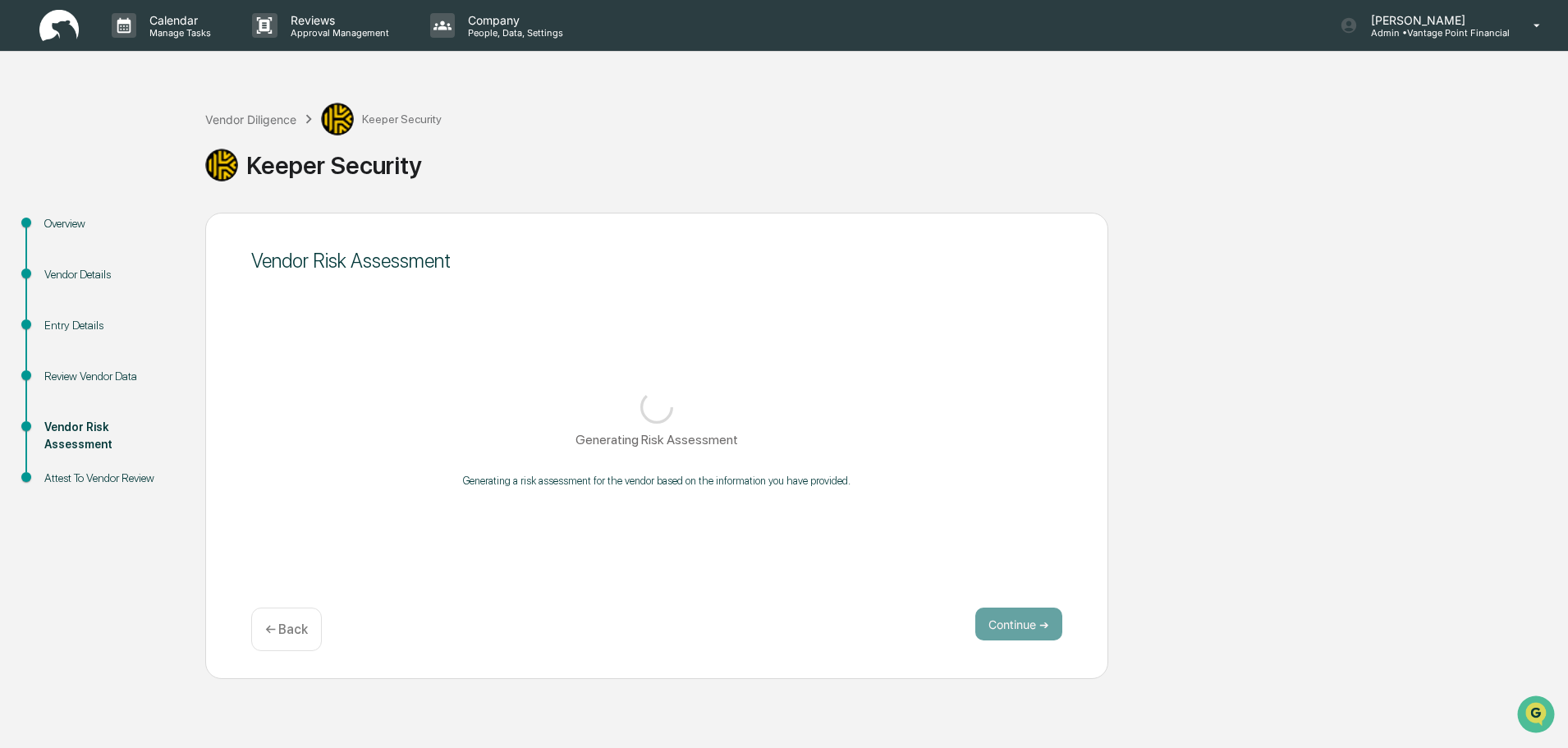
scroll to position [0, 0]
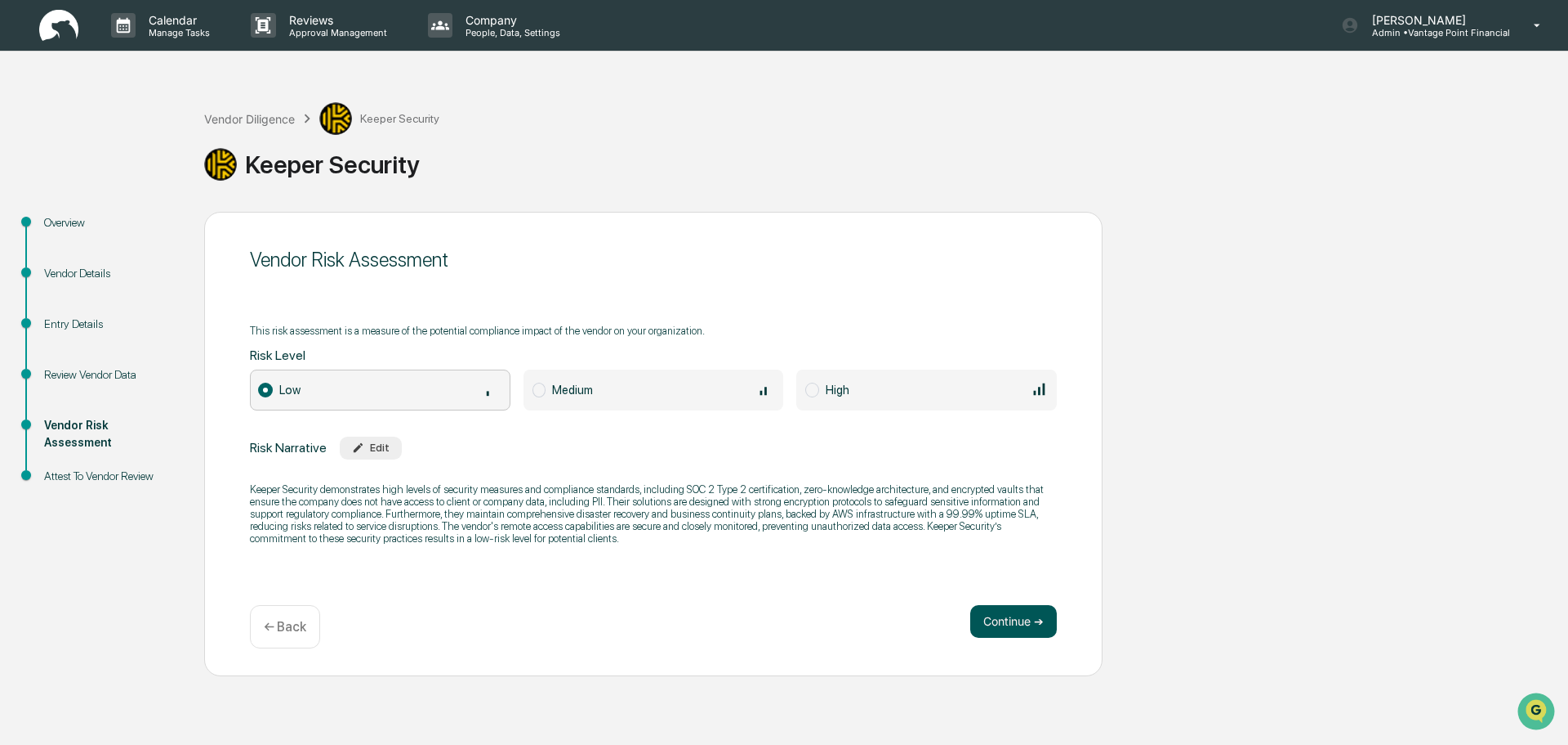
click at [991, 622] on button "Continue ➔" at bounding box center [1013, 622] width 86 height 33
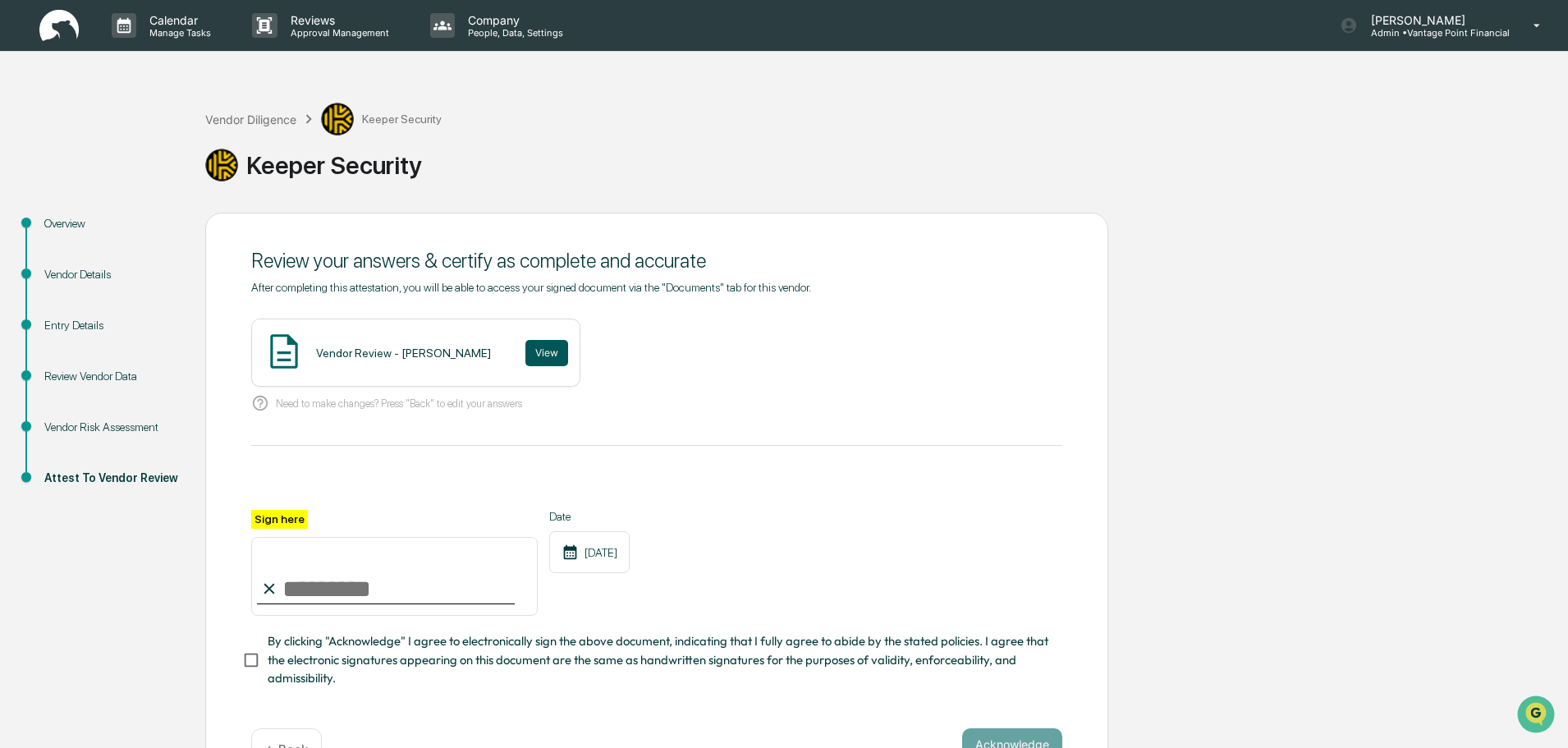
click at [525, 355] on button "View" at bounding box center [546, 353] width 43 height 26
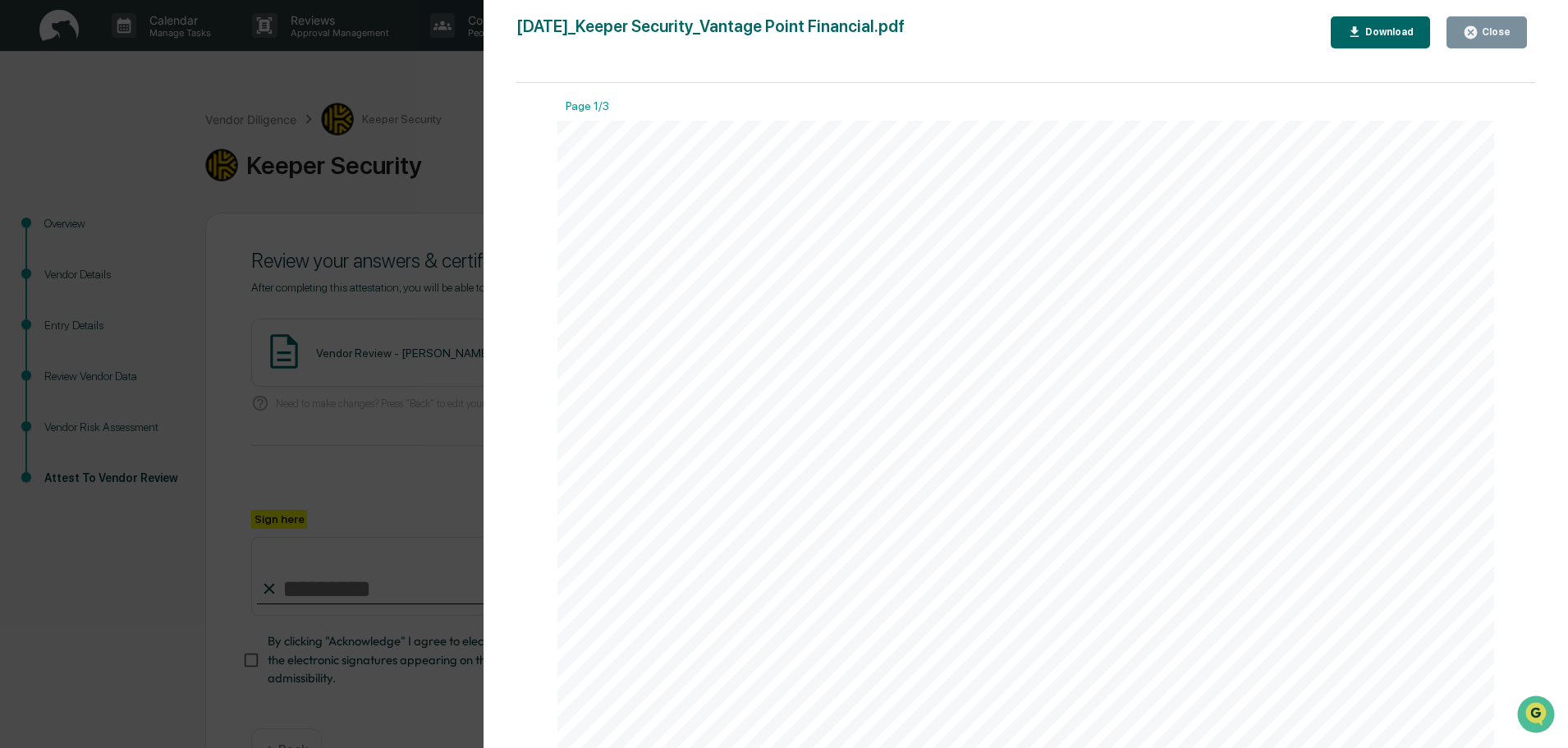
click at [1463, 30] on button "Close" at bounding box center [1487, 32] width 80 height 32
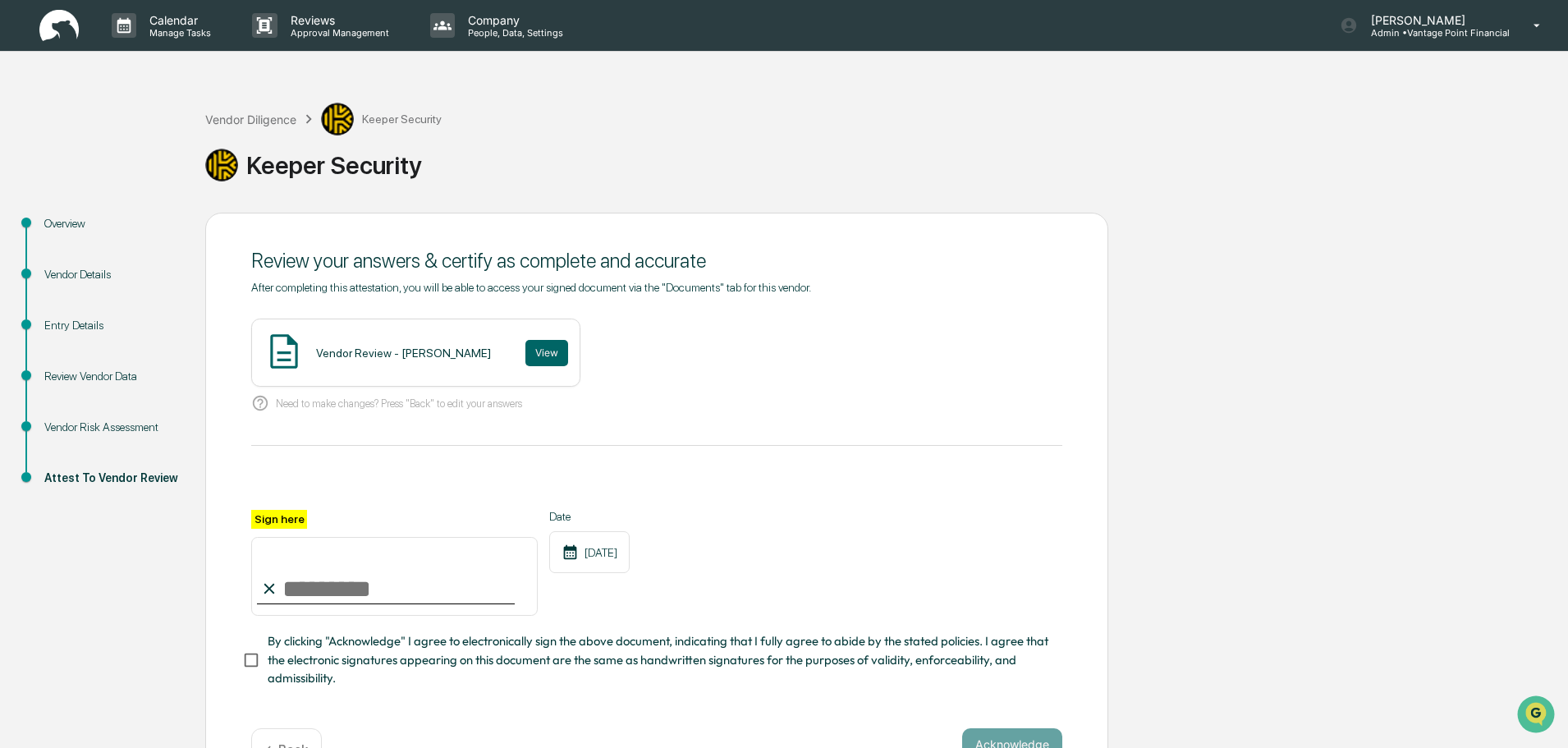
click at [435, 612] on input "Sign here" at bounding box center [395, 576] width 286 height 78
type input "**********"
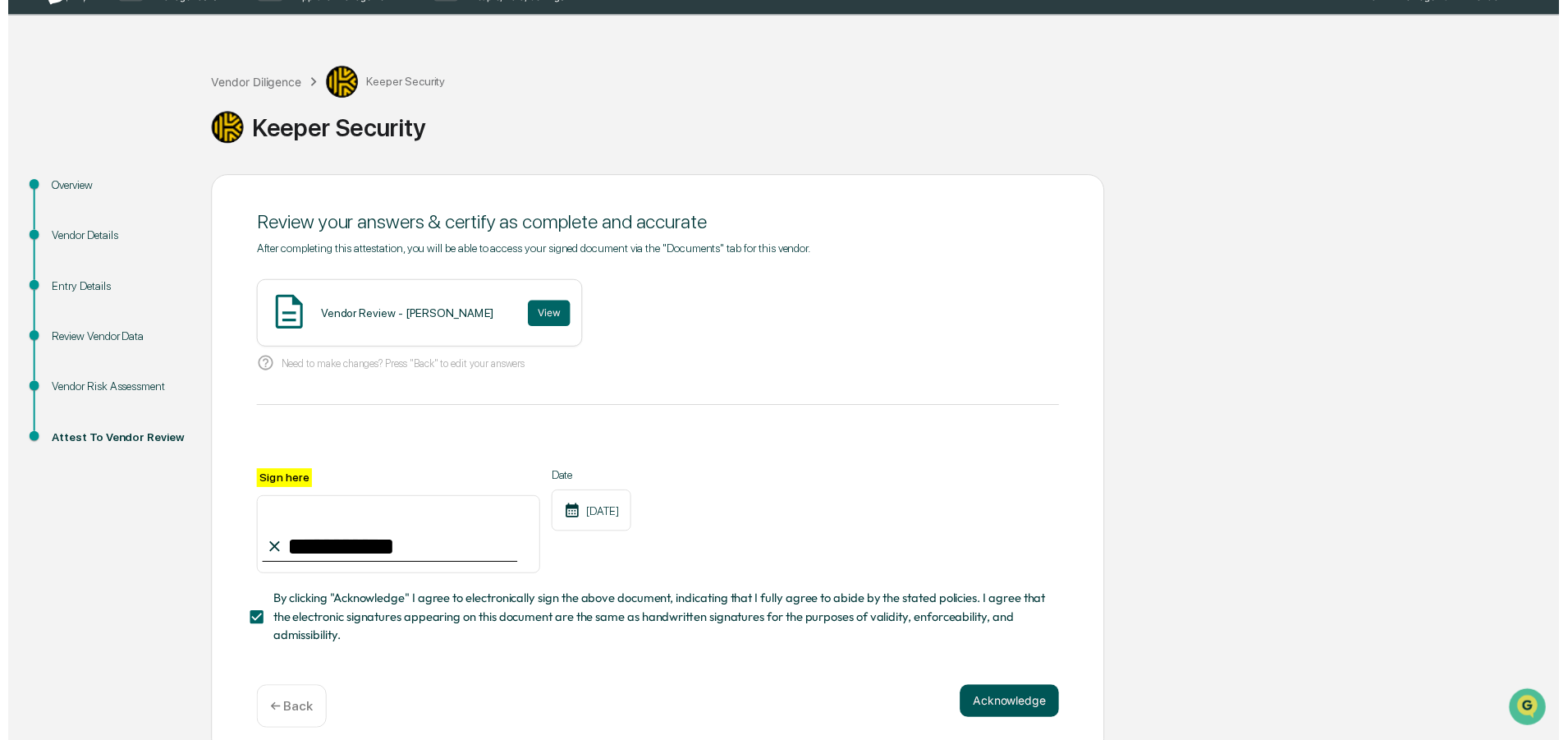
scroll to position [57, 0]
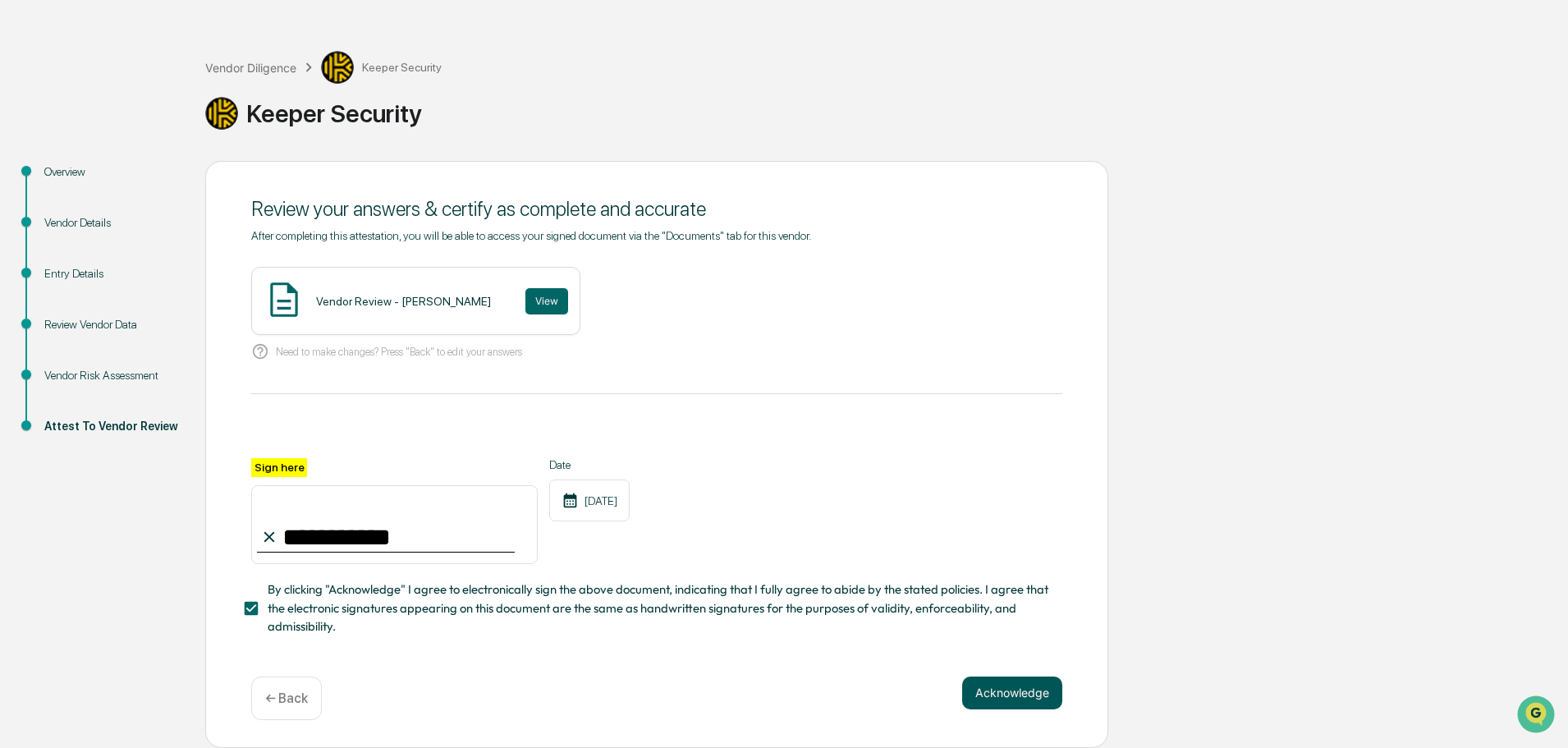
click at [1006, 698] on button "Acknowledge" at bounding box center [1013, 692] width 100 height 33
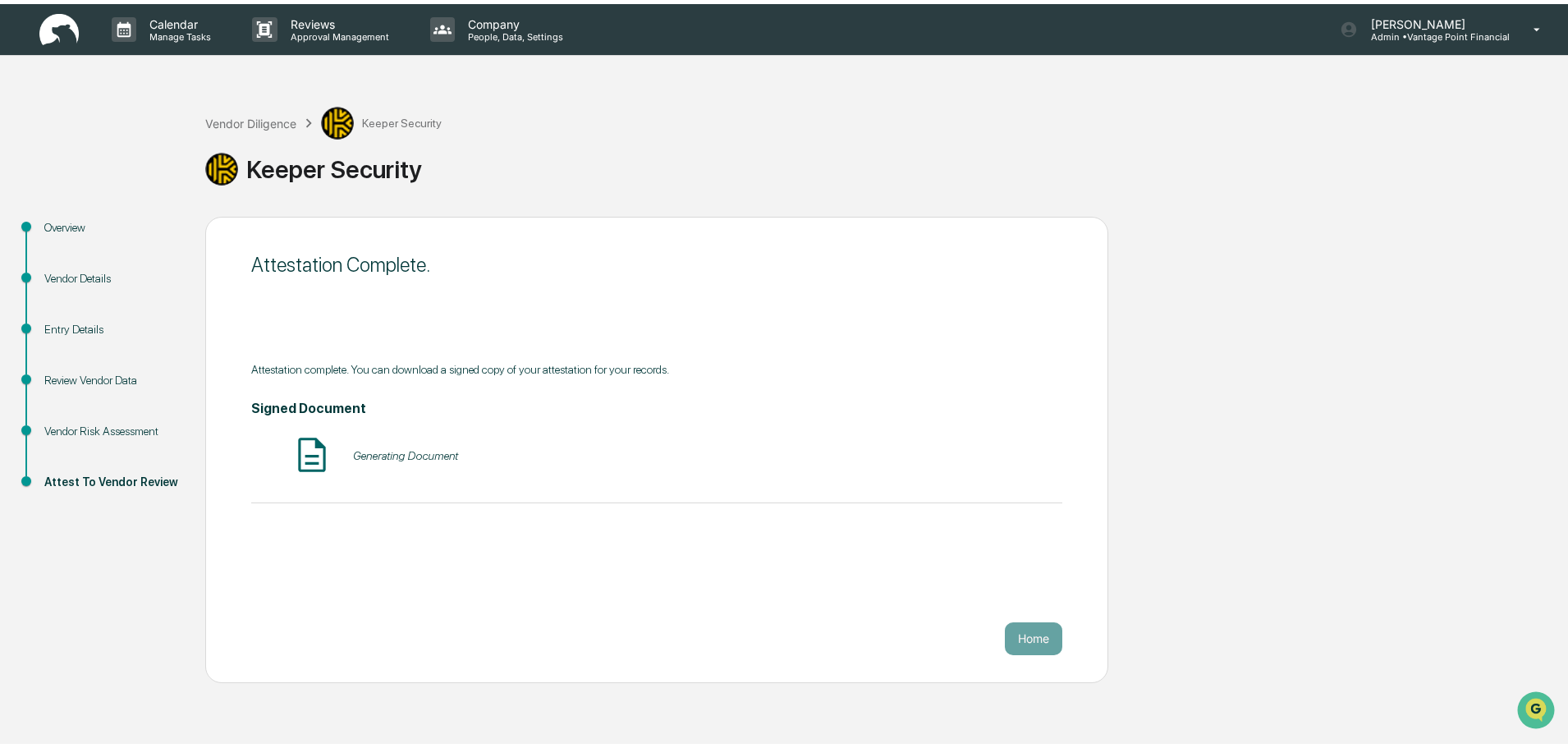
scroll to position [0, 0]
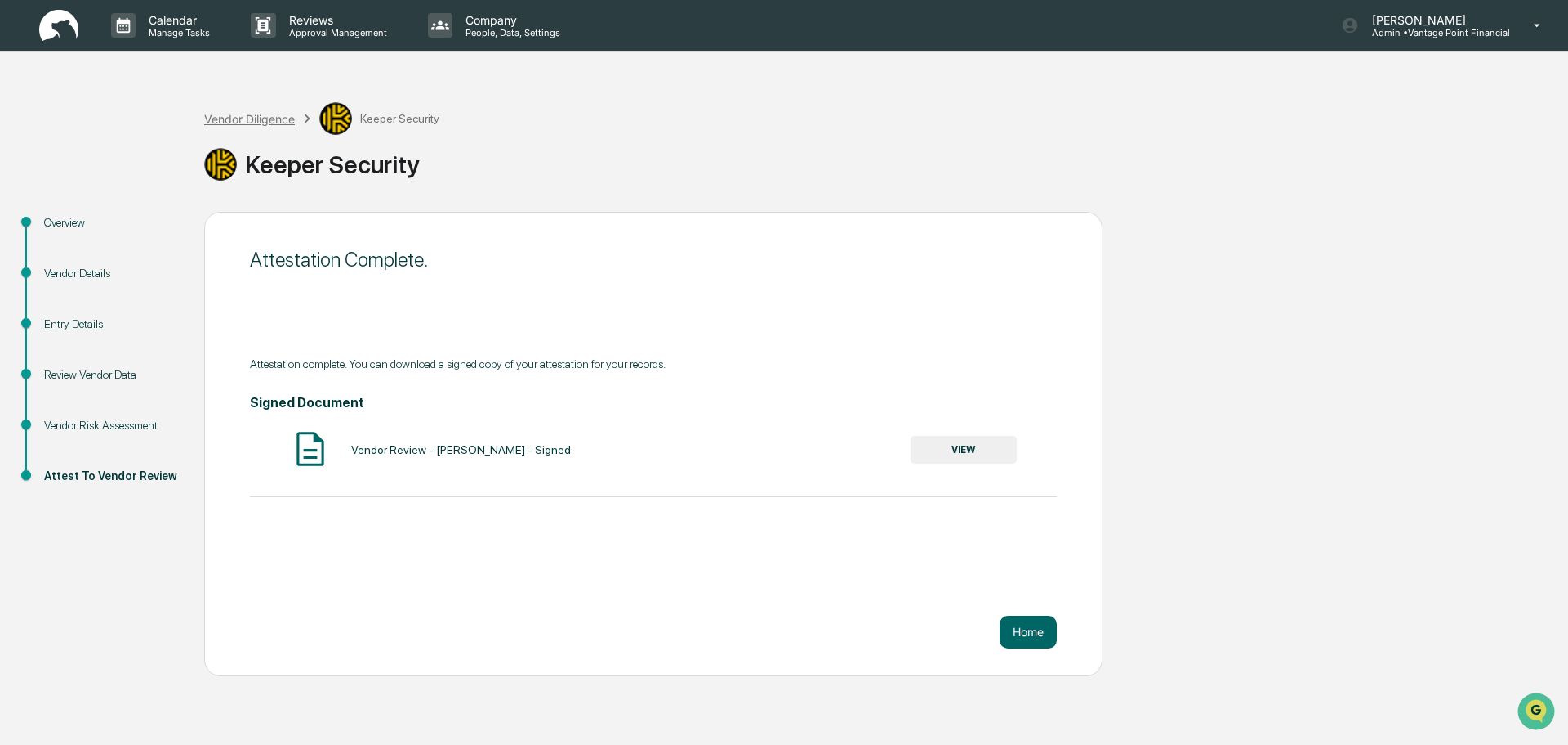
click at [243, 120] on div "Vendor Diligence" at bounding box center [249, 118] width 91 height 14
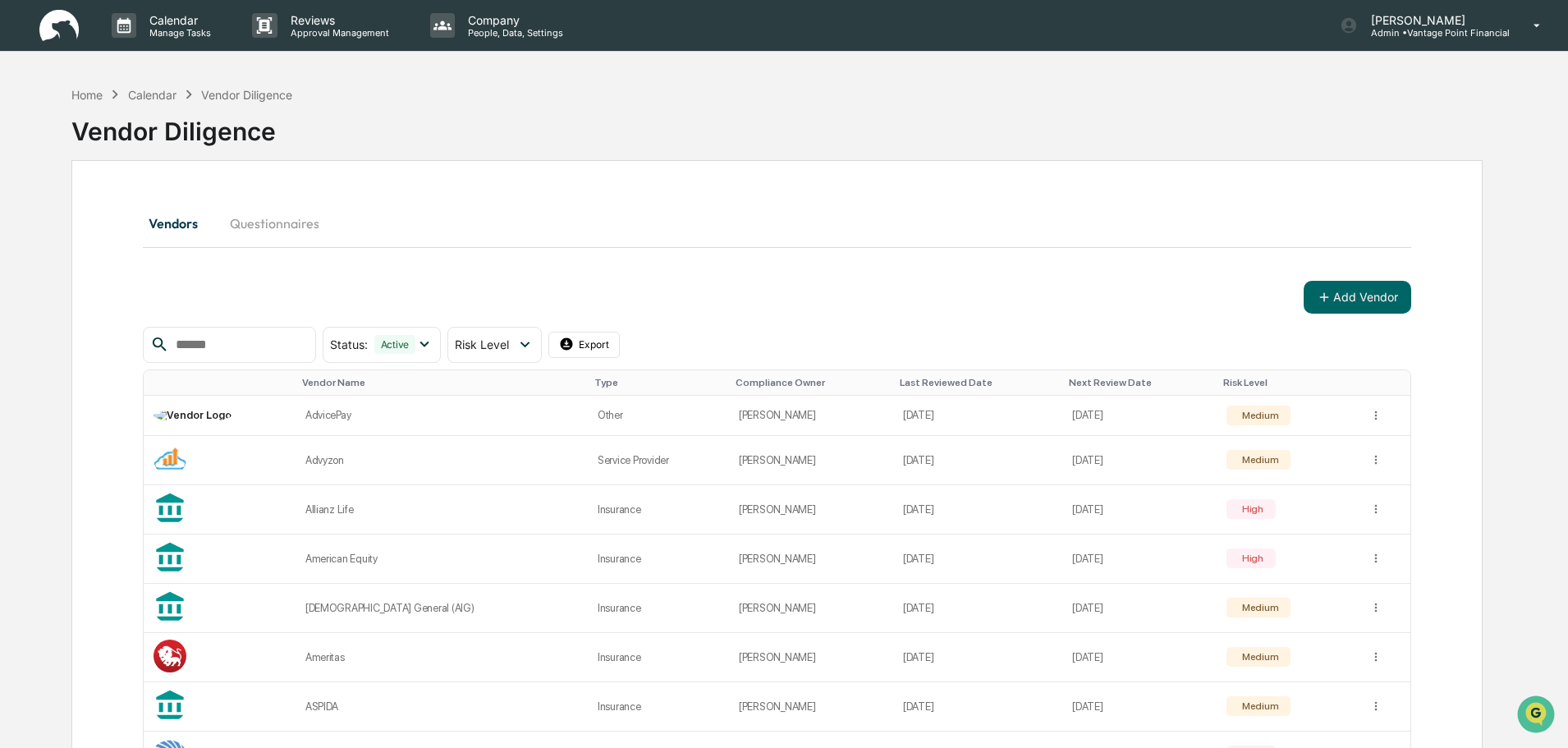
drag, startPoint x: 610, startPoint y: 191, endPoint x: 601, endPoint y: 199, distance: 12.0
click at [1349, 302] on button "Add Vendor" at bounding box center [1357, 297] width 108 height 33
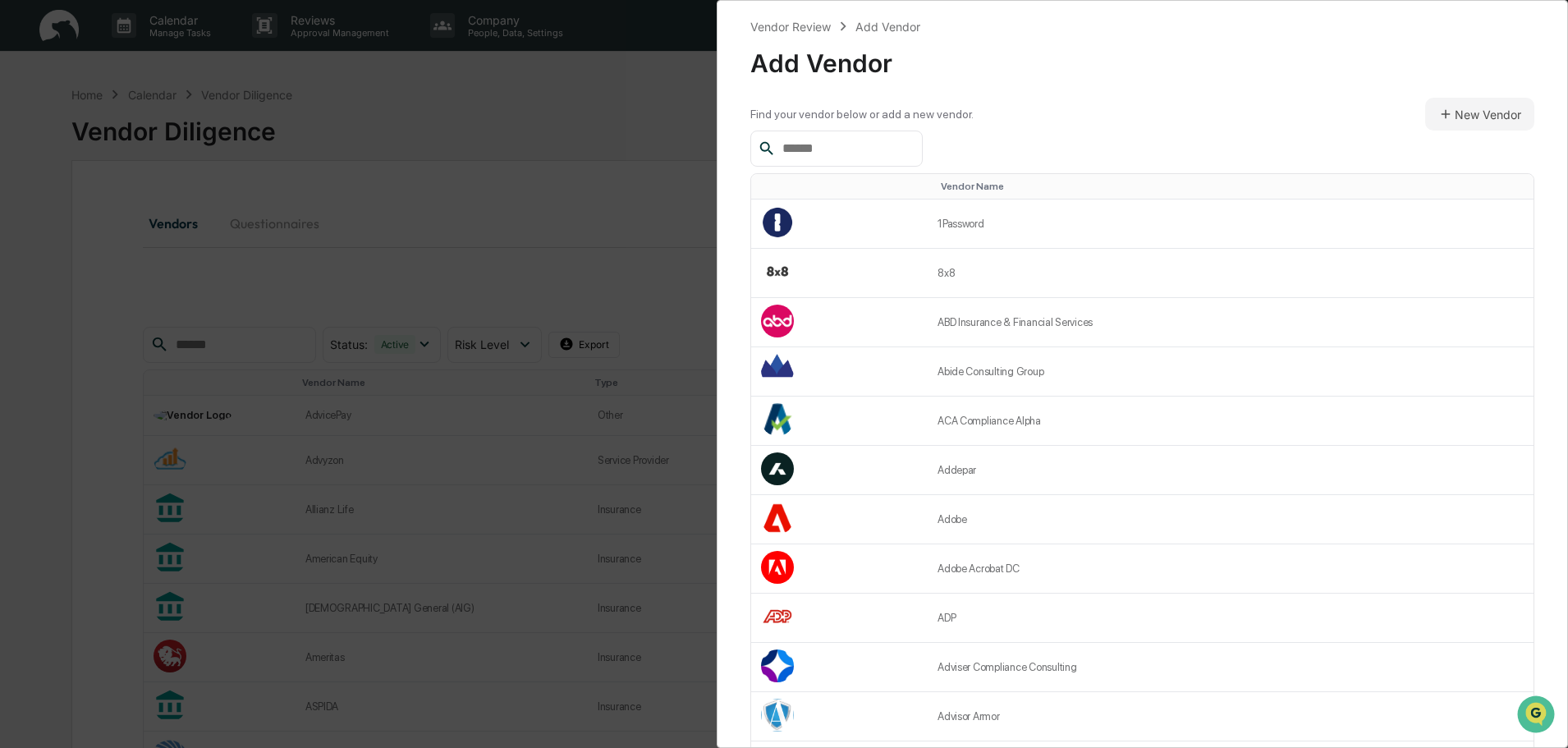
click at [879, 146] on input "text" at bounding box center [845, 148] width 139 height 21
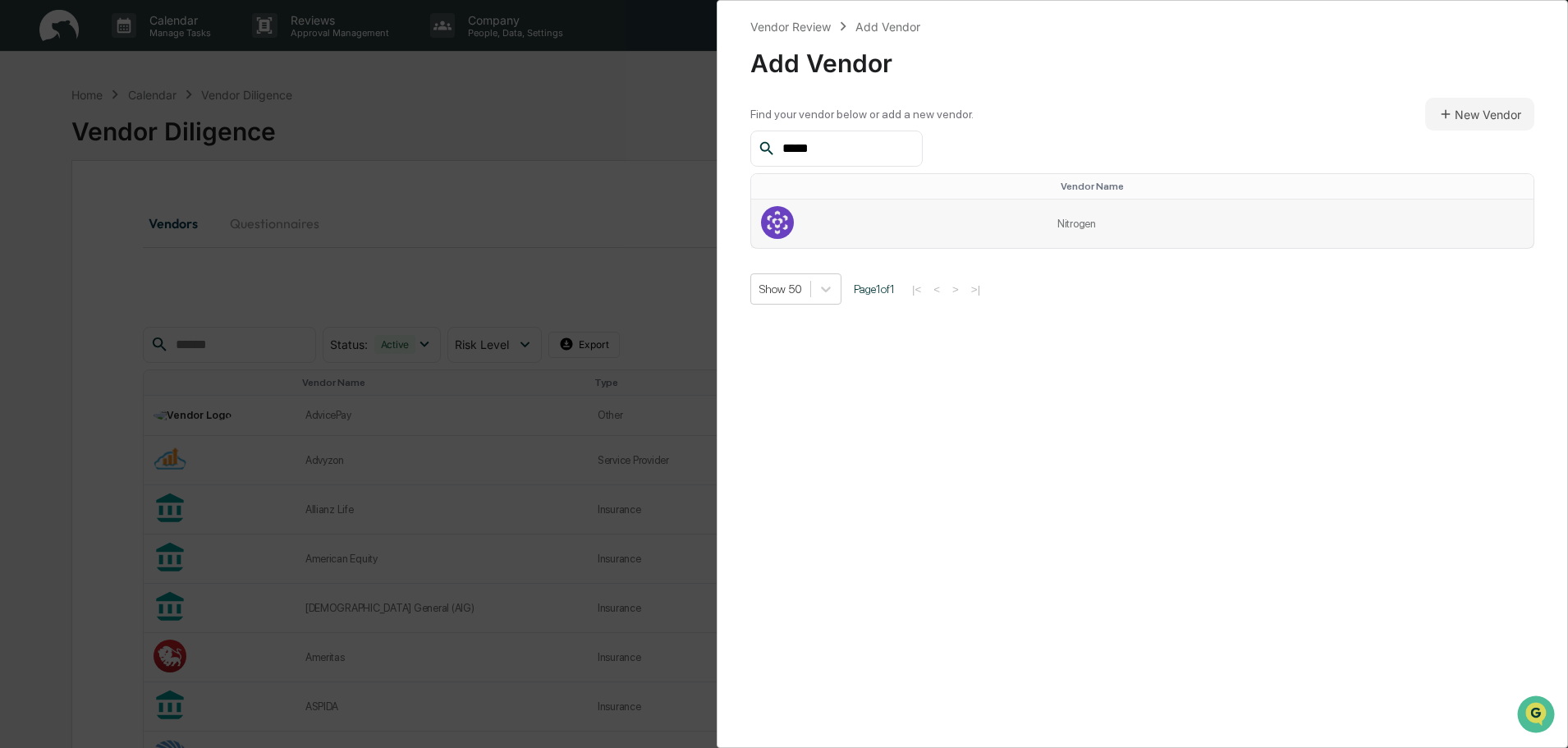
type input "*****"
click at [1078, 220] on td "Nitrogen" at bounding box center [1290, 223] width 486 height 48
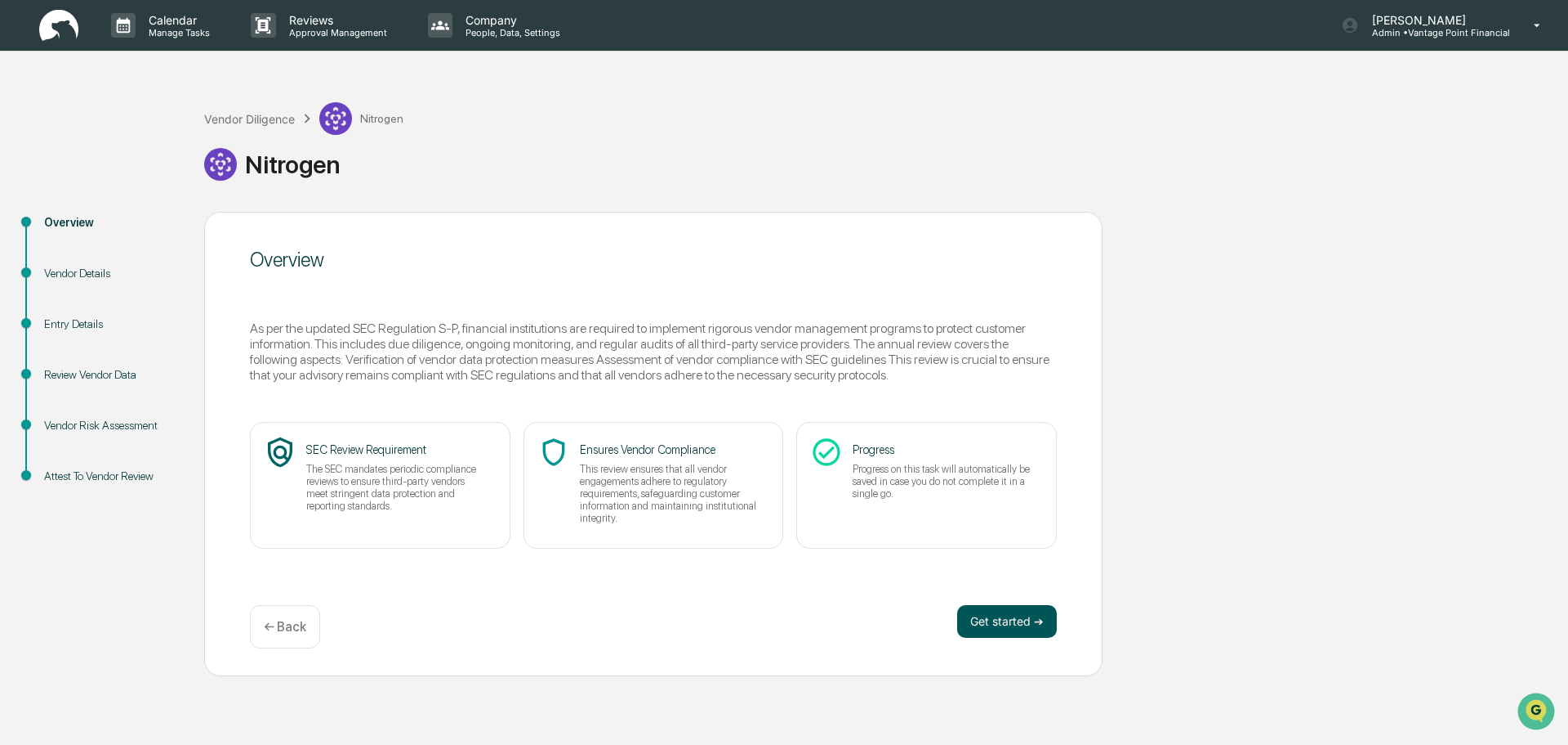
click at [983, 622] on button "Get started ➔" at bounding box center [1008, 622] width 100 height 33
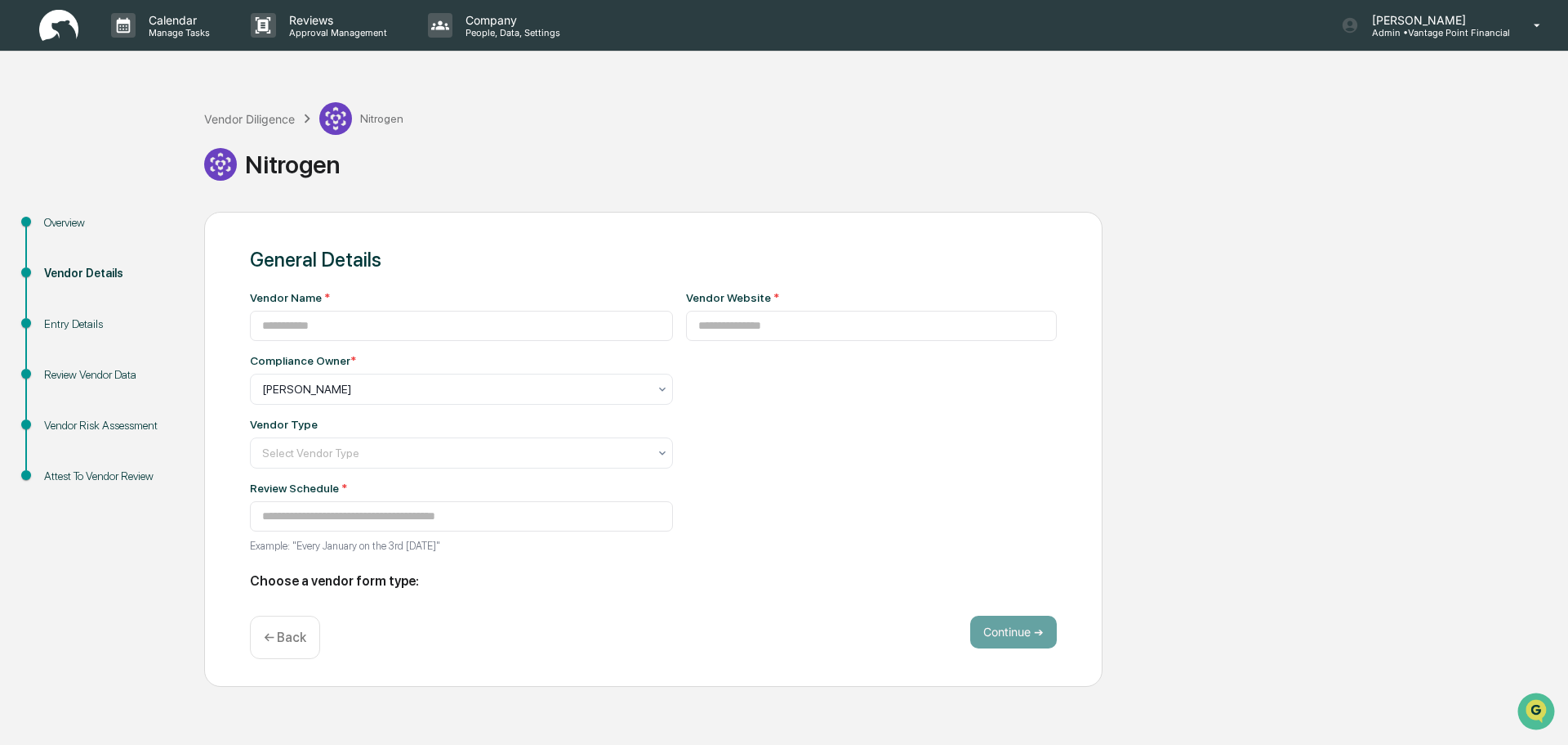
type input "********"
type input "**********"
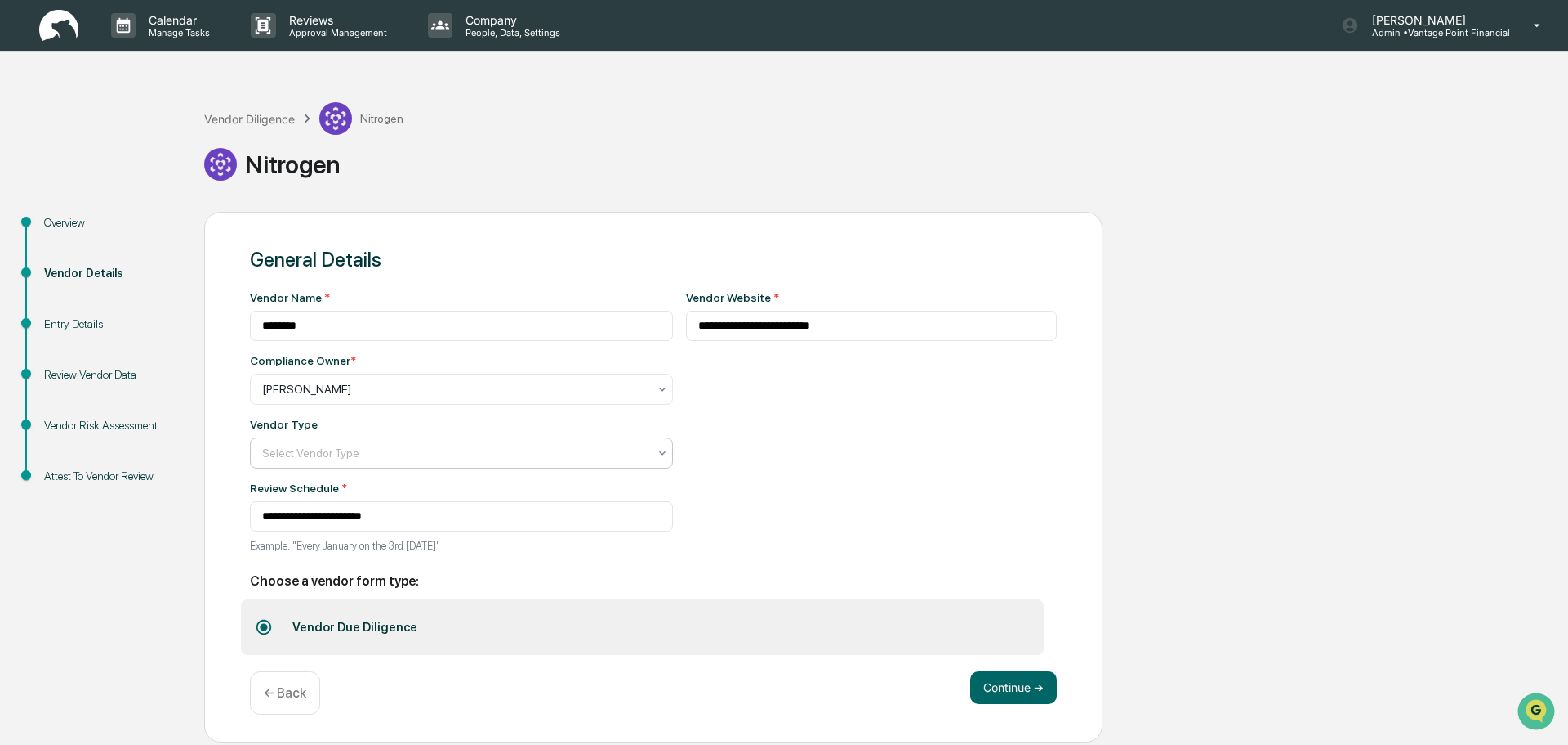
click at [362, 397] on div at bounding box center [454, 389] width 385 height 16
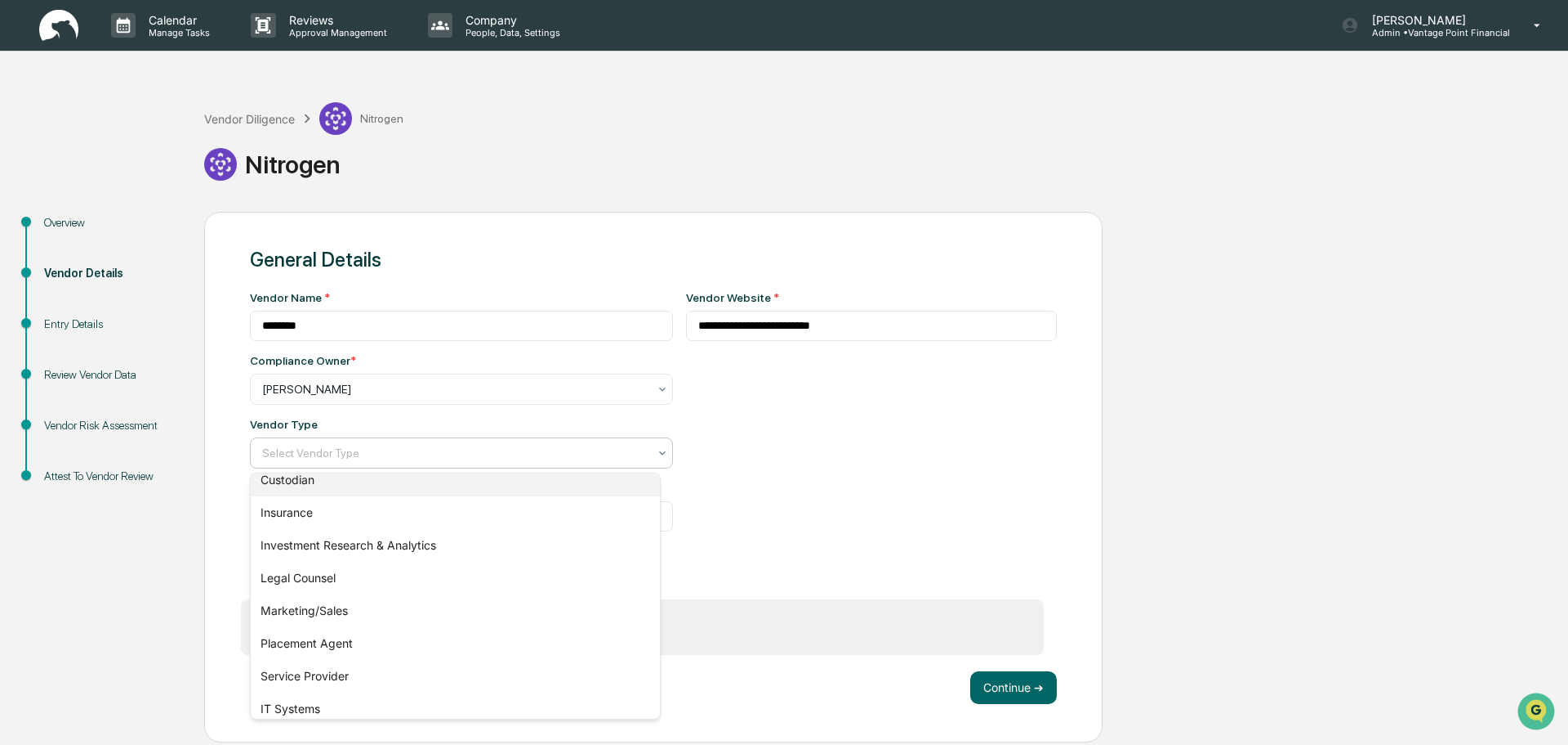
scroll to position [163, 0]
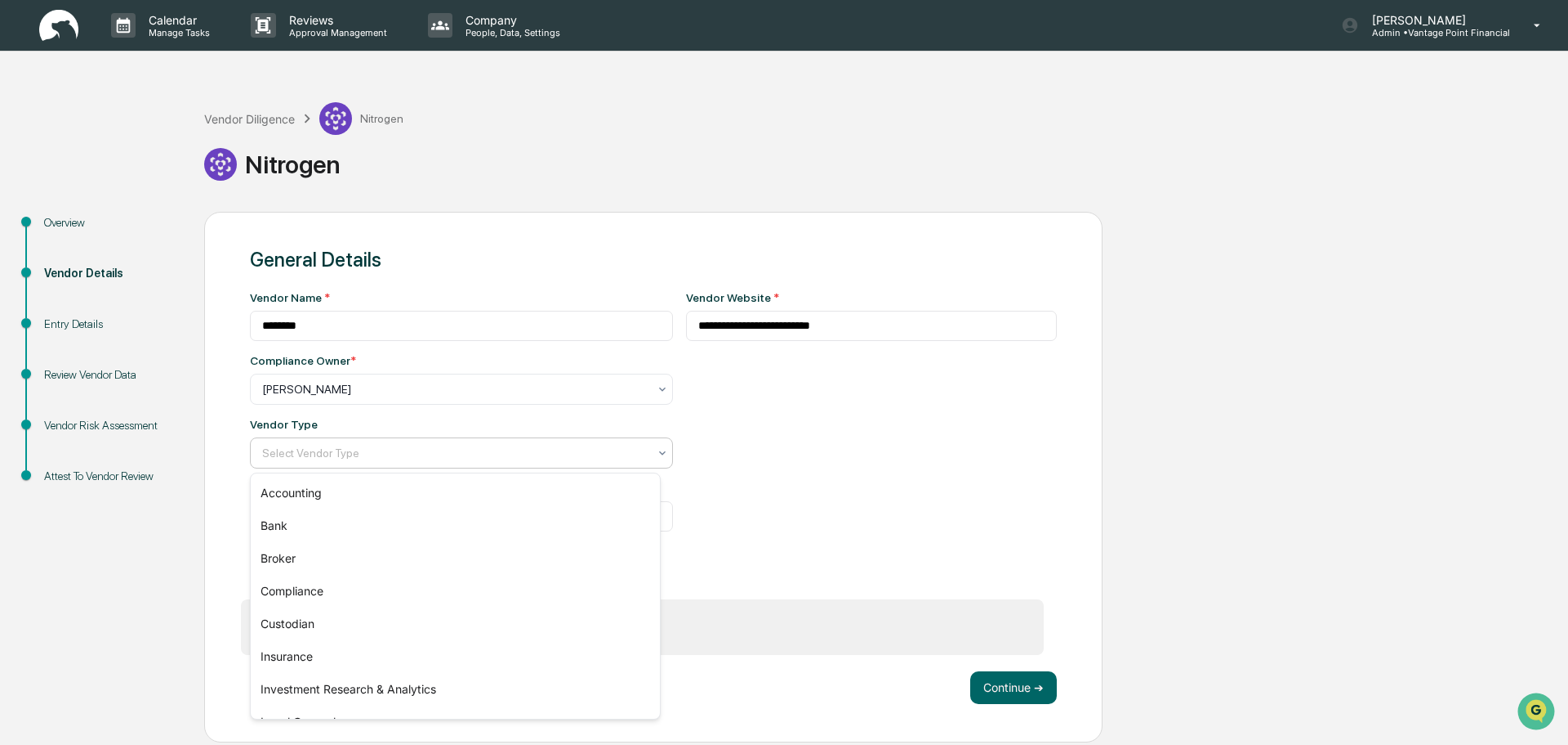
click at [484, 450] on div at bounding box center [454, 453] width 385 height 16
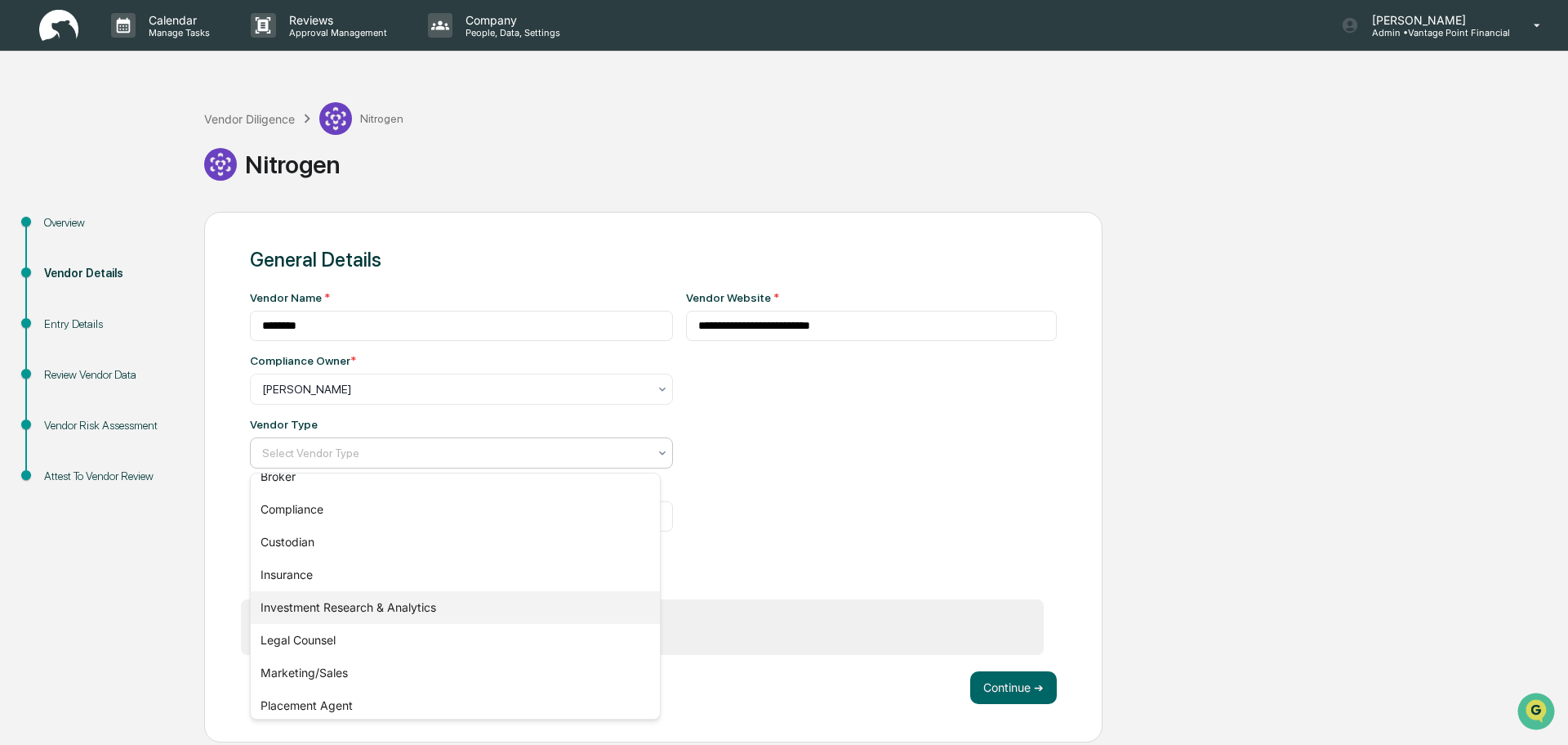
click at [433, 606] on div "Investment Research & Analytics" at bounding box center [455, 607] width 409 height 33
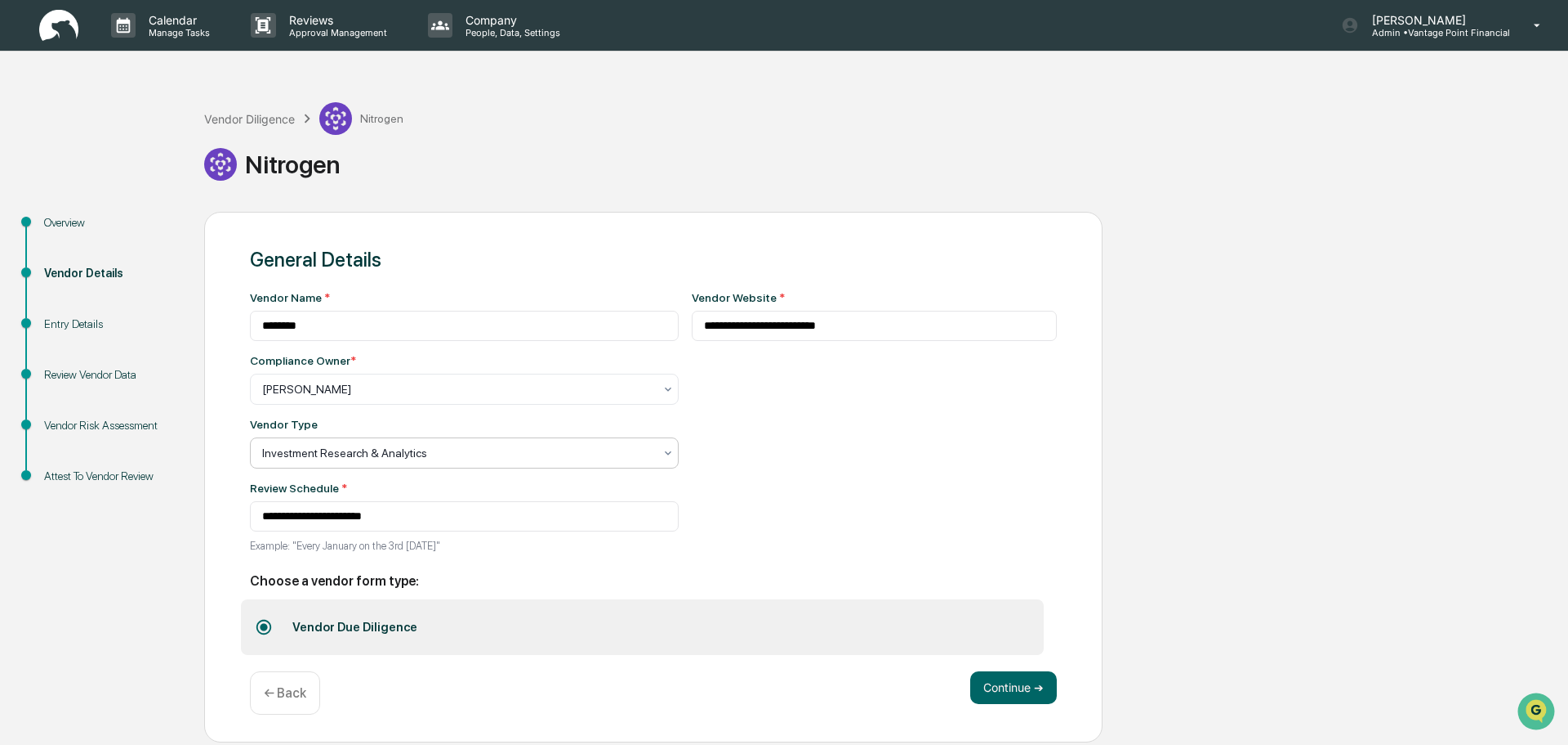
click at [415, 446] on div at bounding box center [457, 453] width 391 height 16
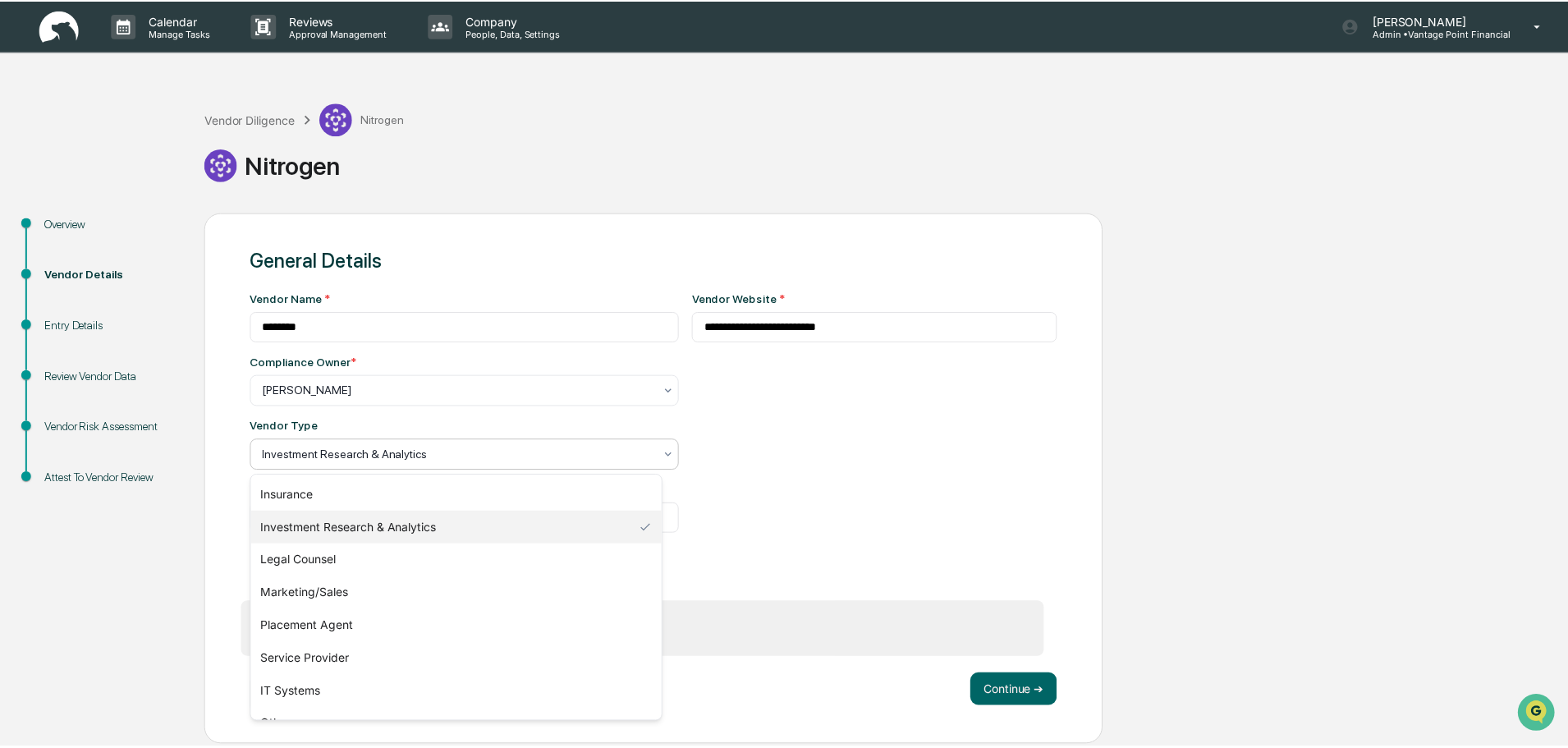
scroll to position [187, 0]
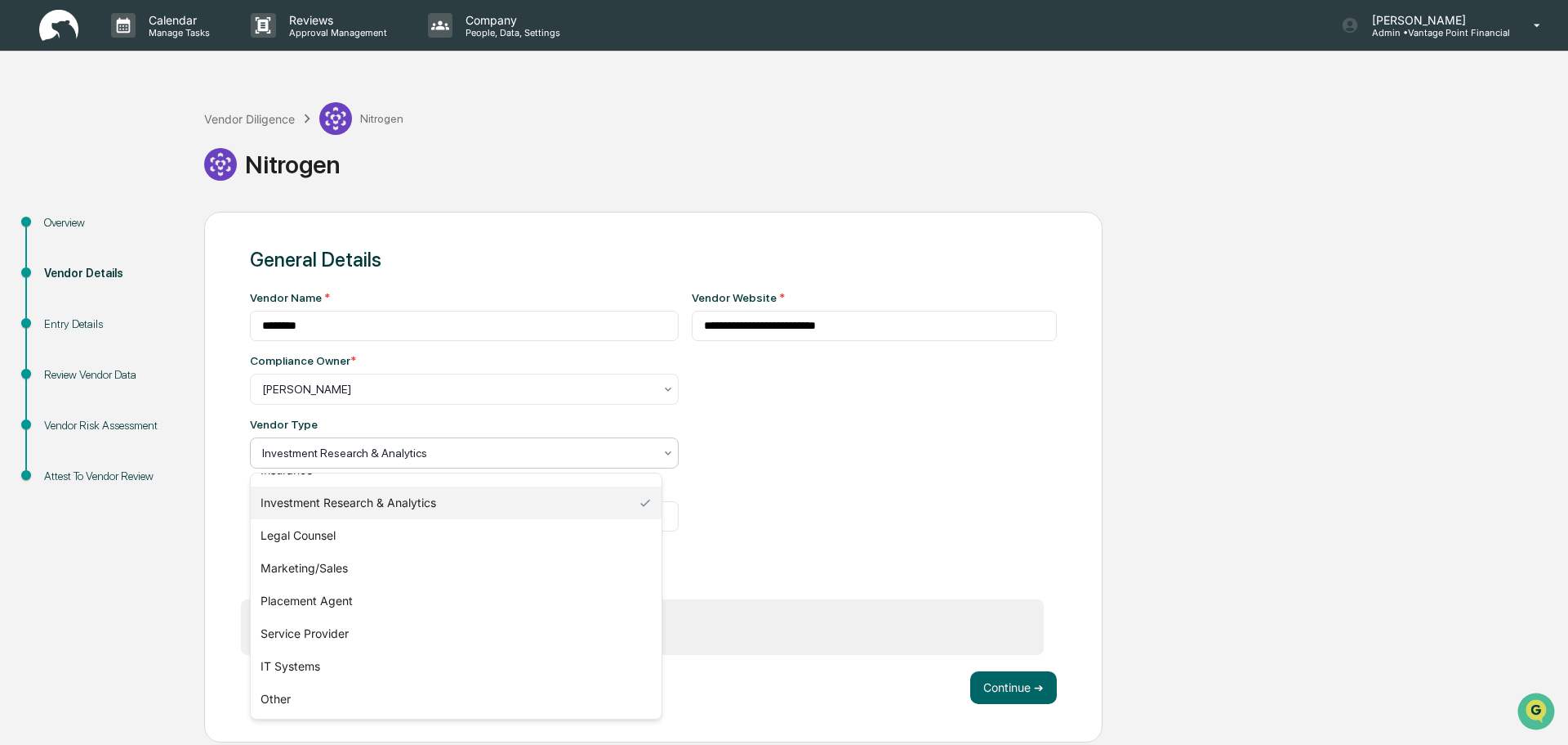
click at [472, 501] on div "Investment Research & Analytics" at bounding box center [456, 503] width 411 height 33
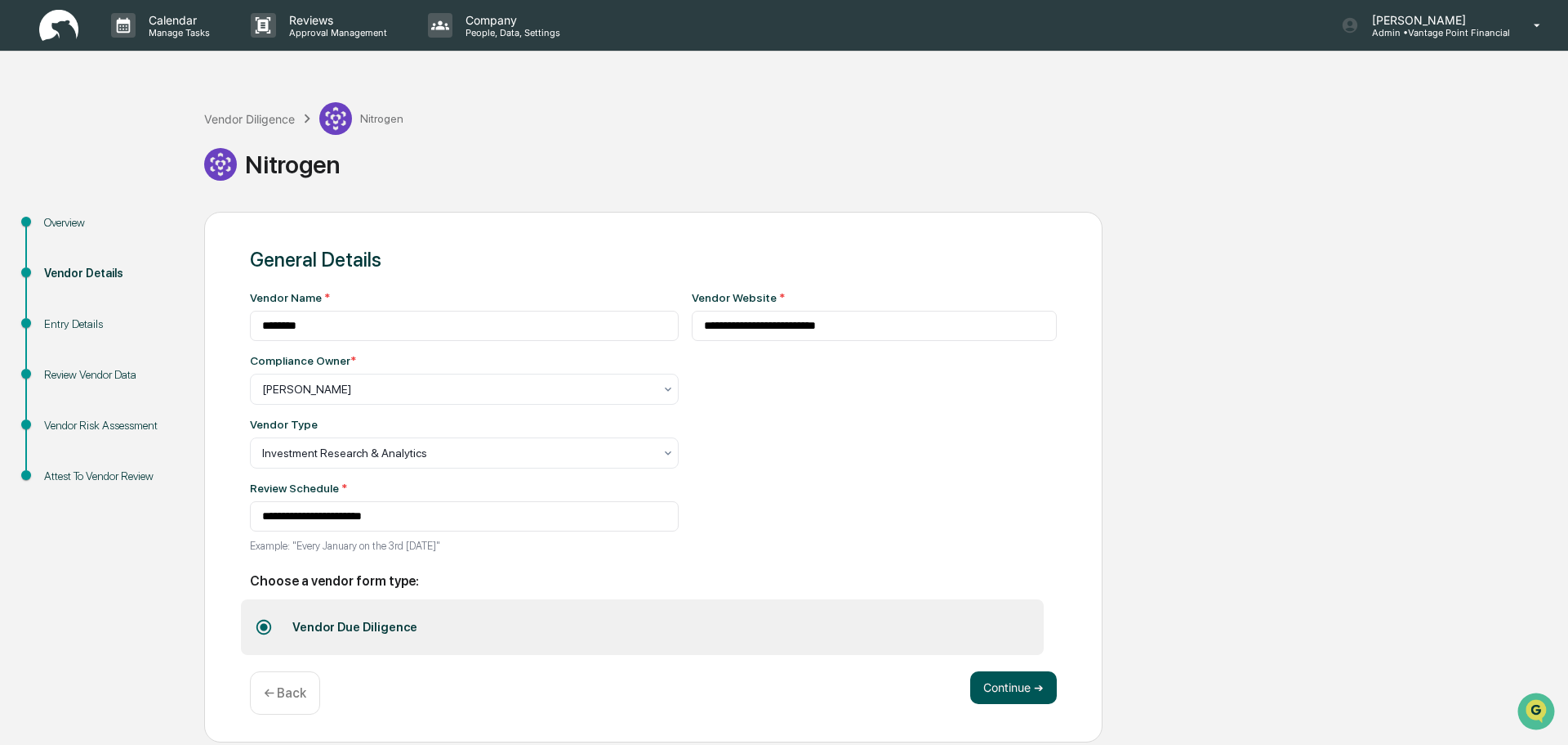
click at [984, 682] on button "Continue ➔" at bounding box center [1013, 688] width 86 height 33
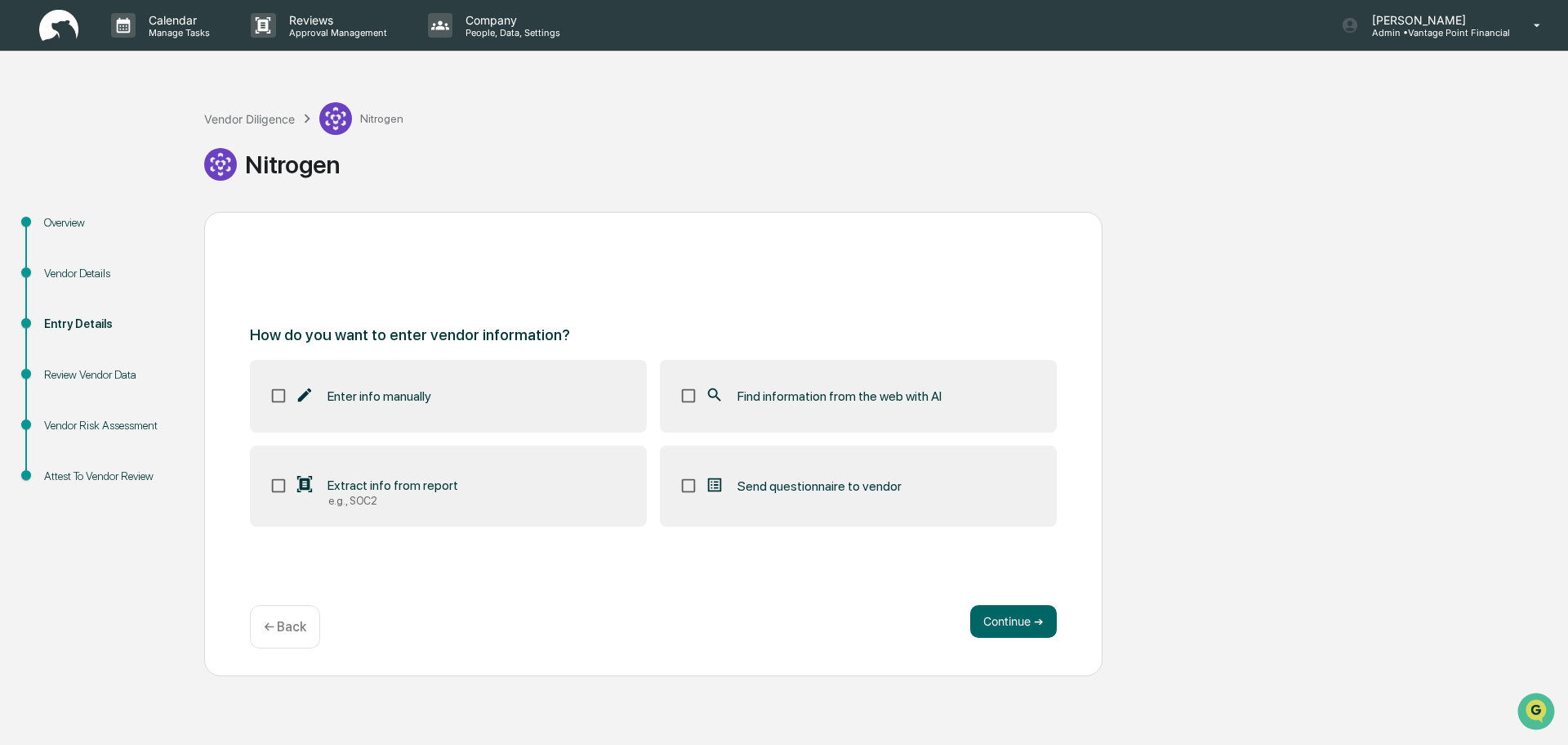
click at [472, 383] on label "Enter info manually" at bounding box center [449, 395] width 397 height 72
click at [844, 403] on span "Find information from the web with AI" at bounding box center [839, 396] width 204 height 15
click at [1025, 624] on button "Continue ➔" at bounding box center [1013, 622] width 86 height 33
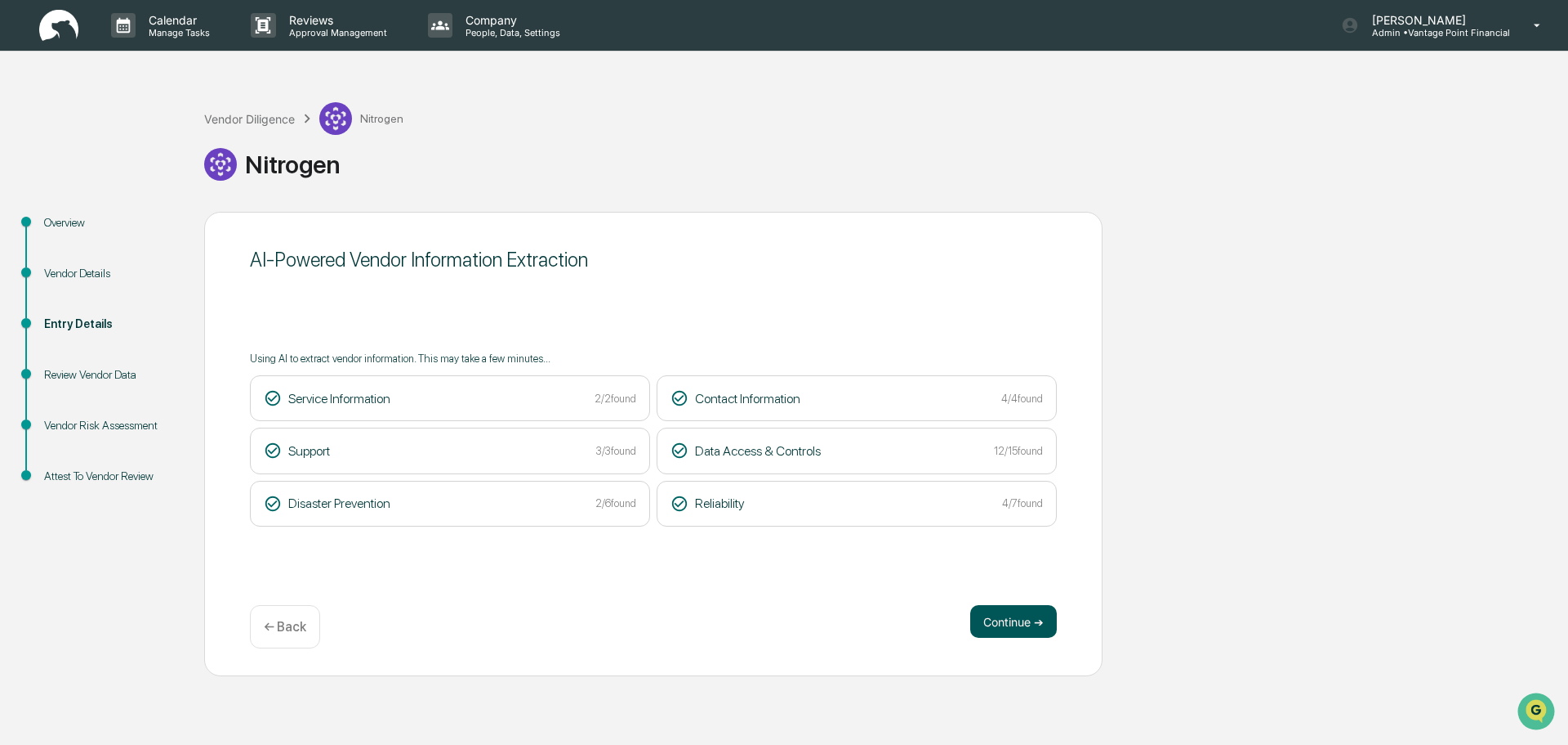
click at [989, 618] on button "Continue ➔" at bounding box center [1013, 622] width 86 height 33
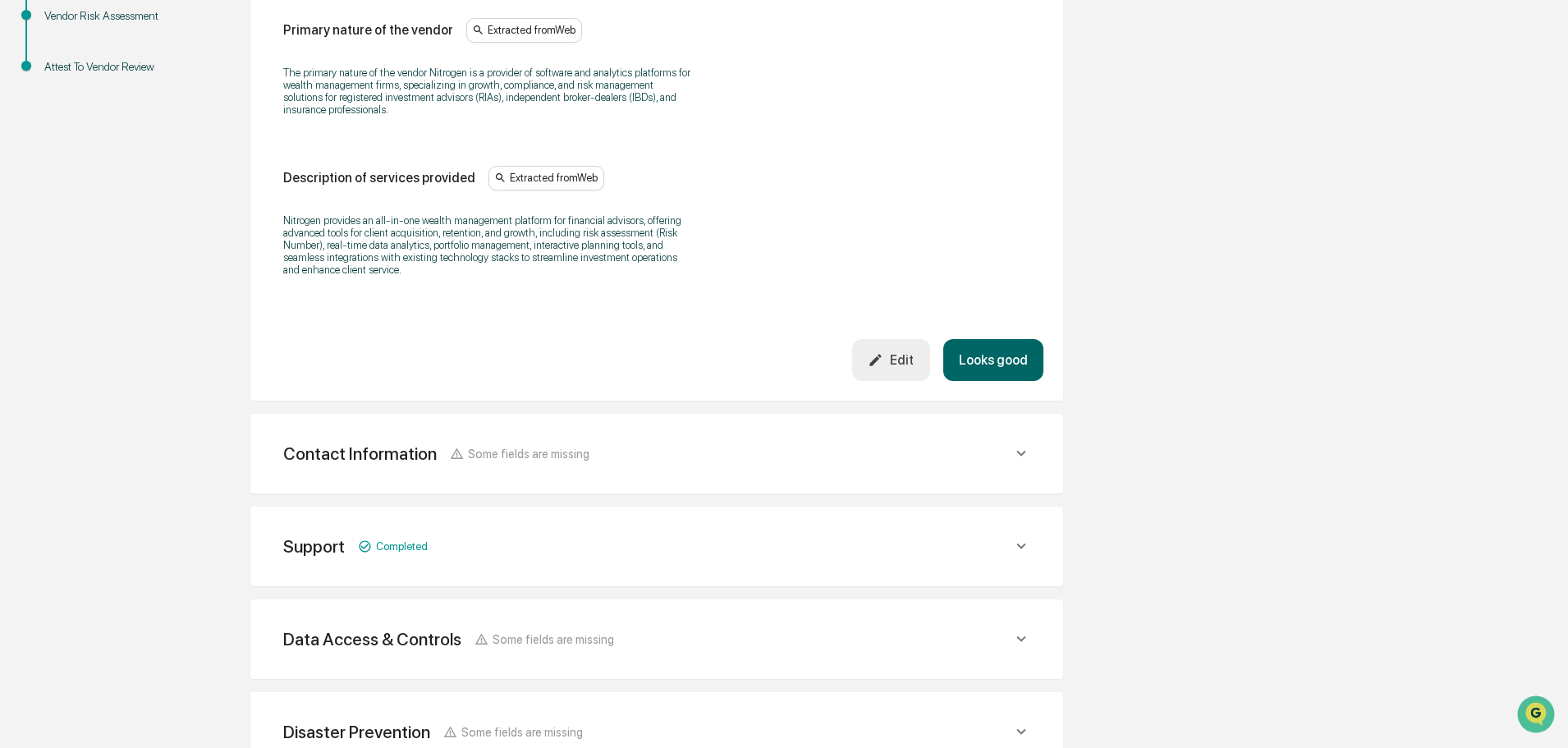
scroll to position [410, 0]
click at [1004, 361] on button "Looks good" at bounding box center [994, 361] width 100 height 42
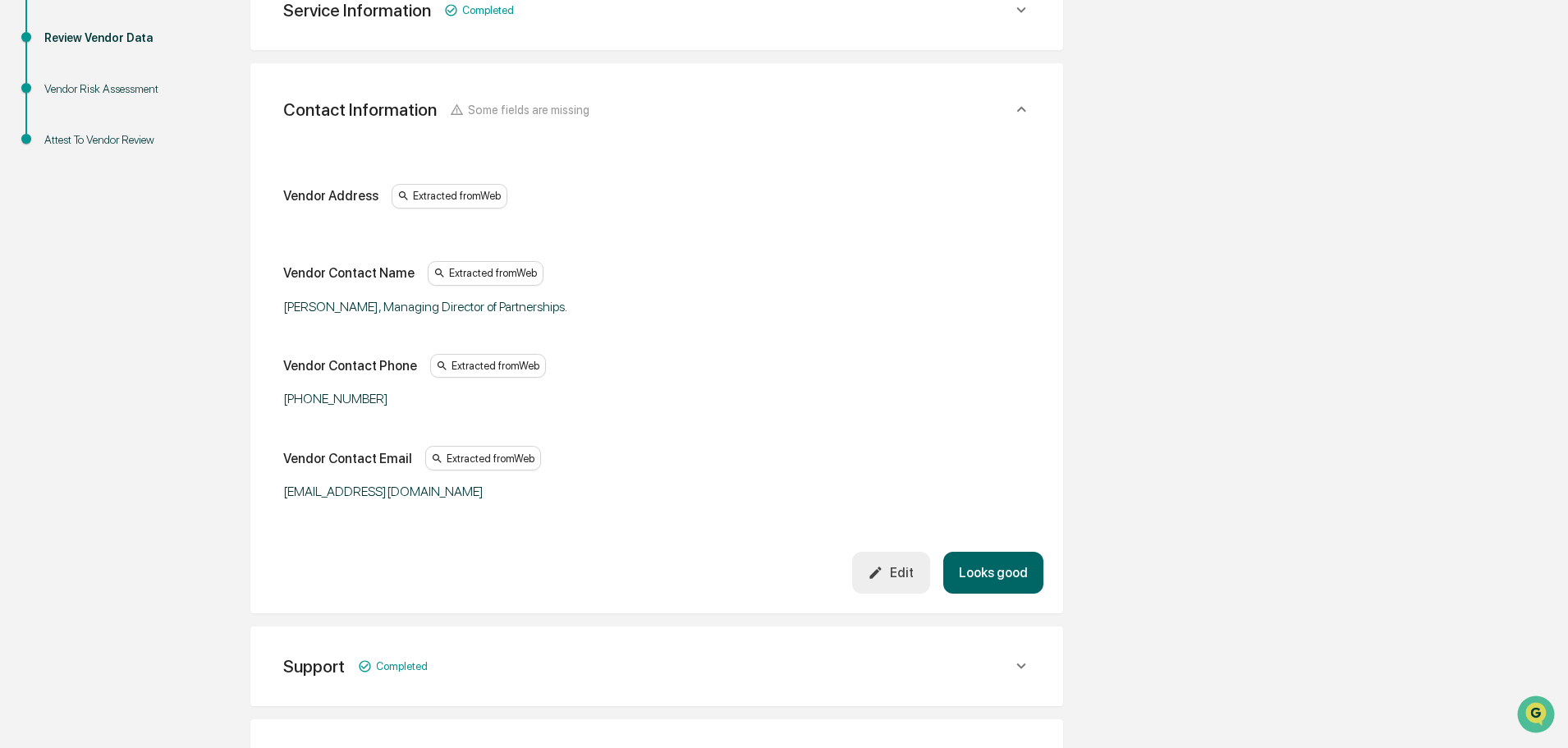
scroll to position [309, 0]
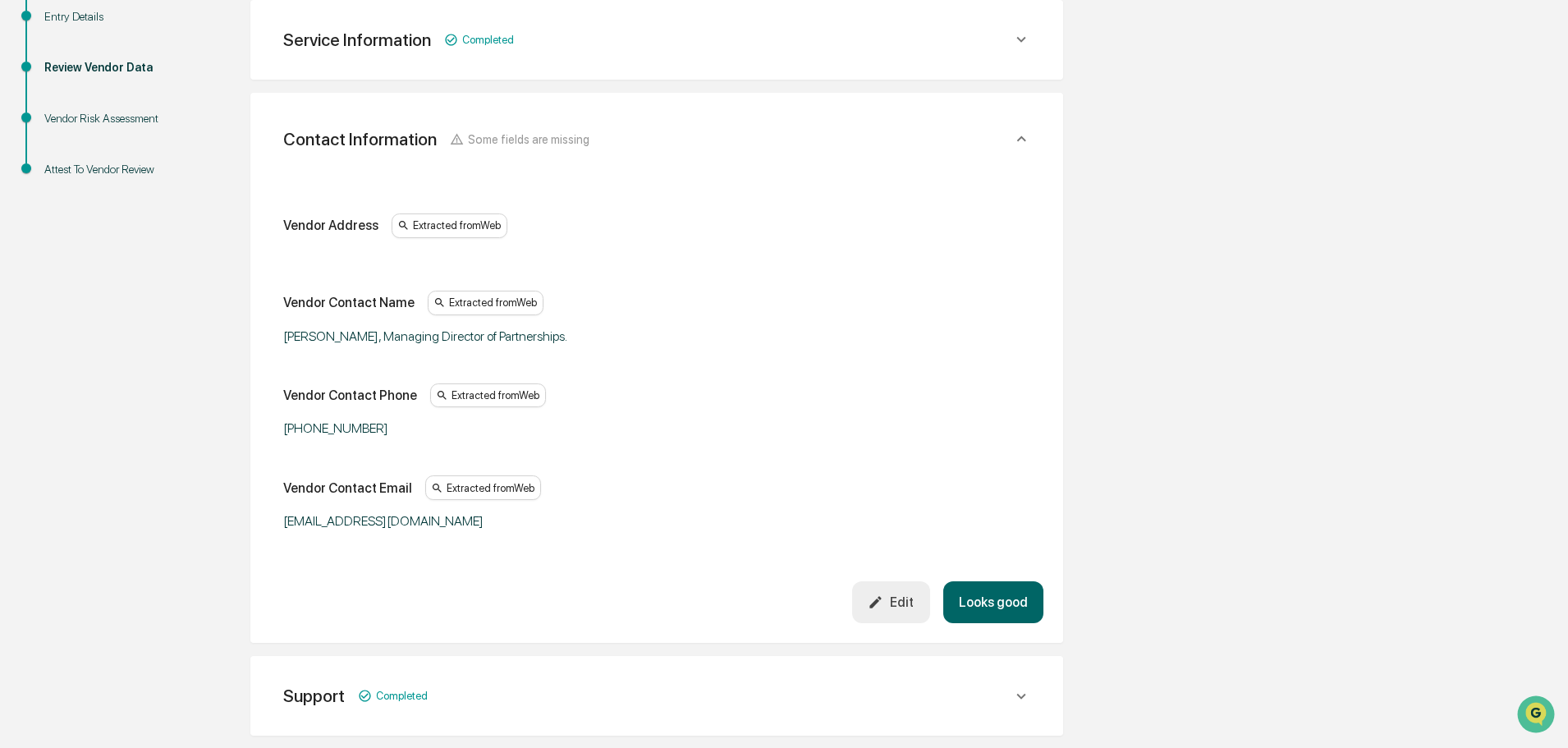
click at [969, 609] on button "Looks good" at bounding box center [994, 602] width 100 height 42
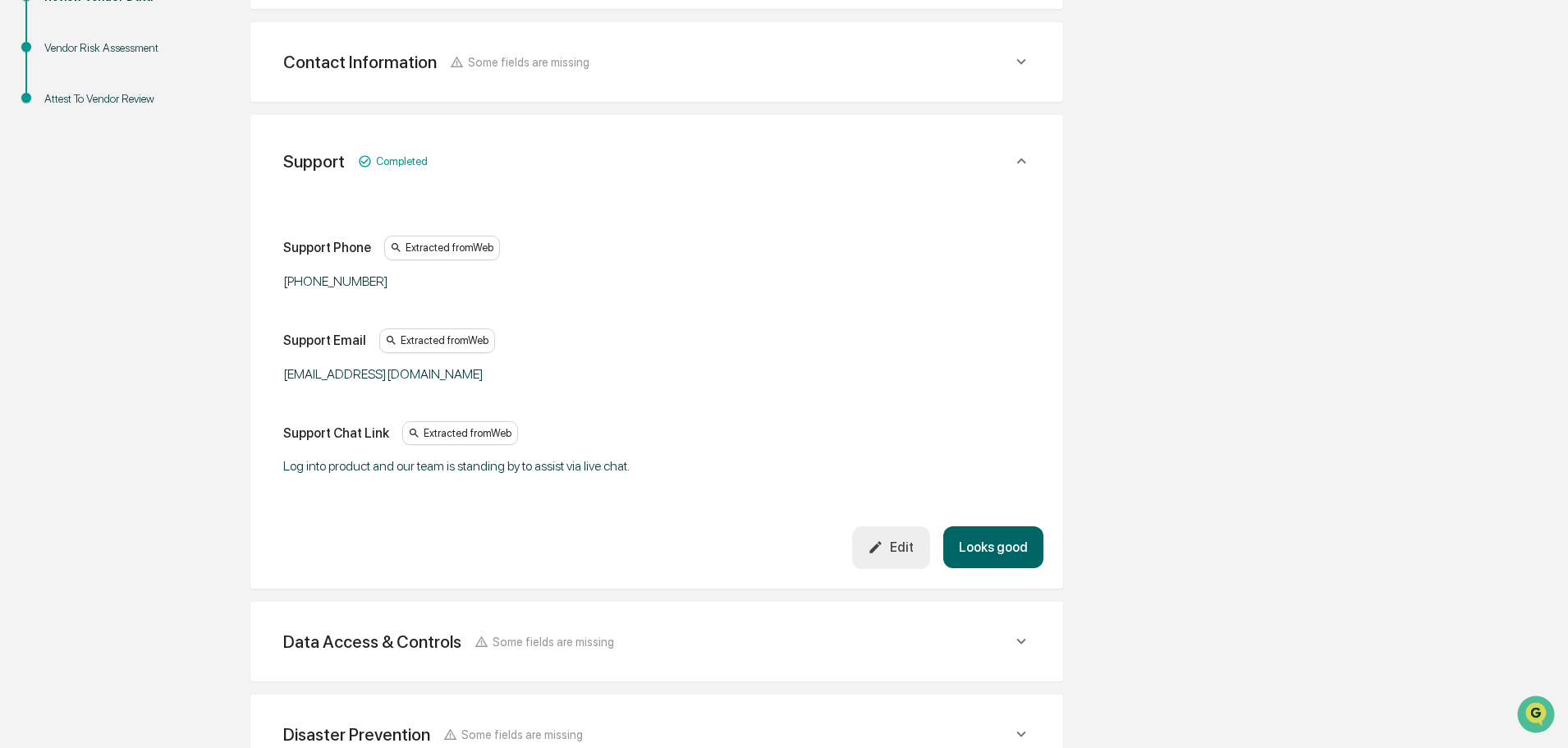
scroll to position [401, 0]
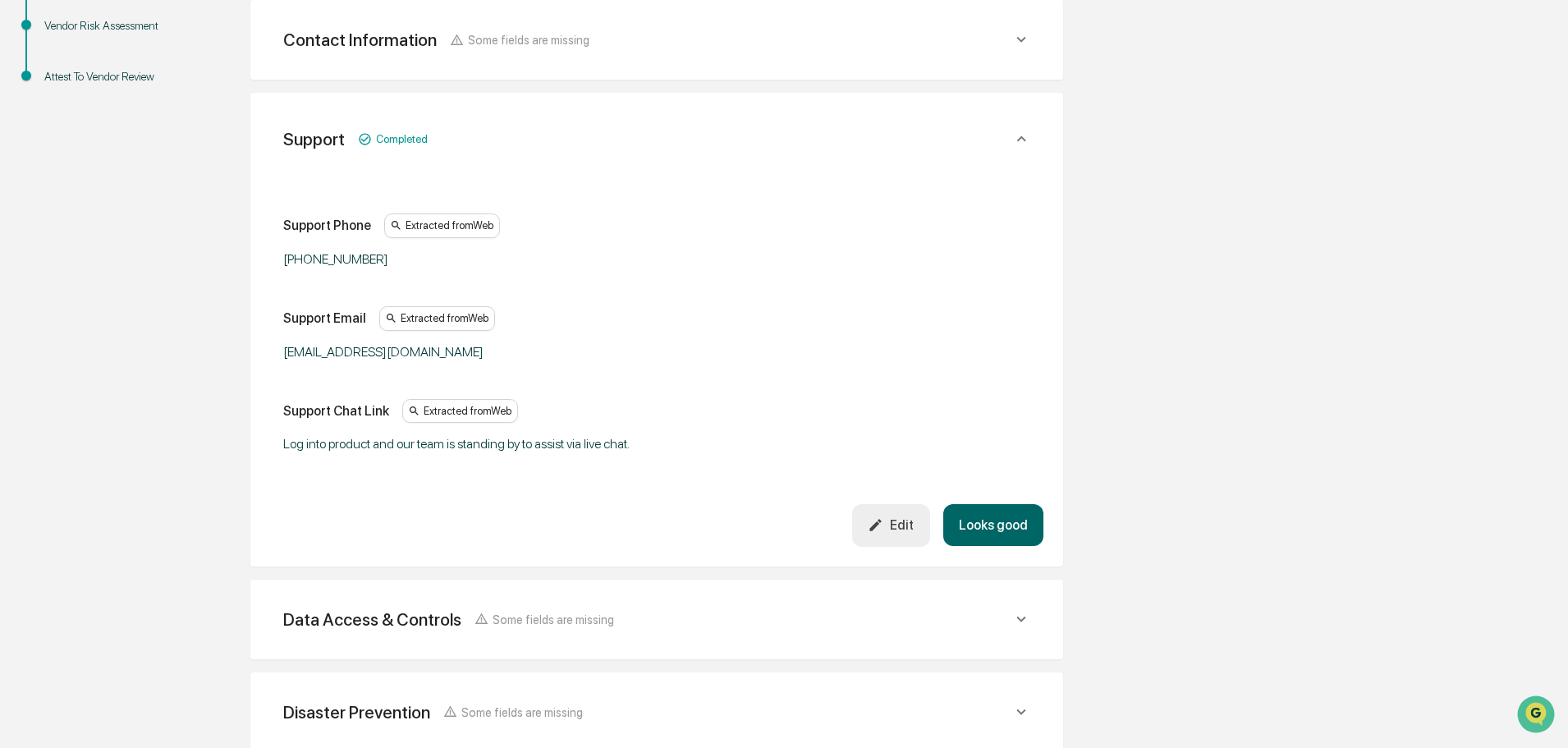
click at [1014, 520] on button "Looks good" at bounding box center [994, 525] width 100 height 42
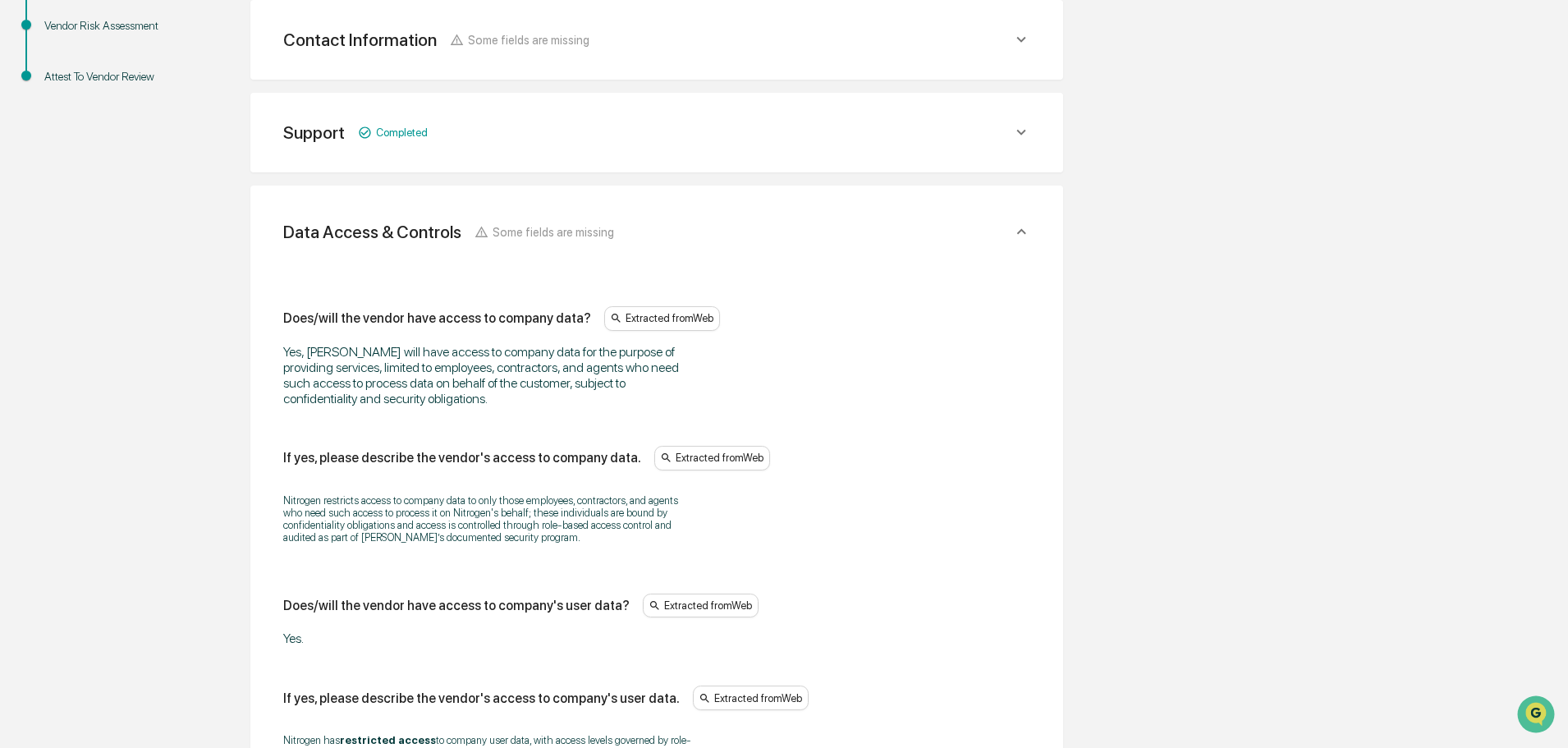
scroll to position [494, 0]
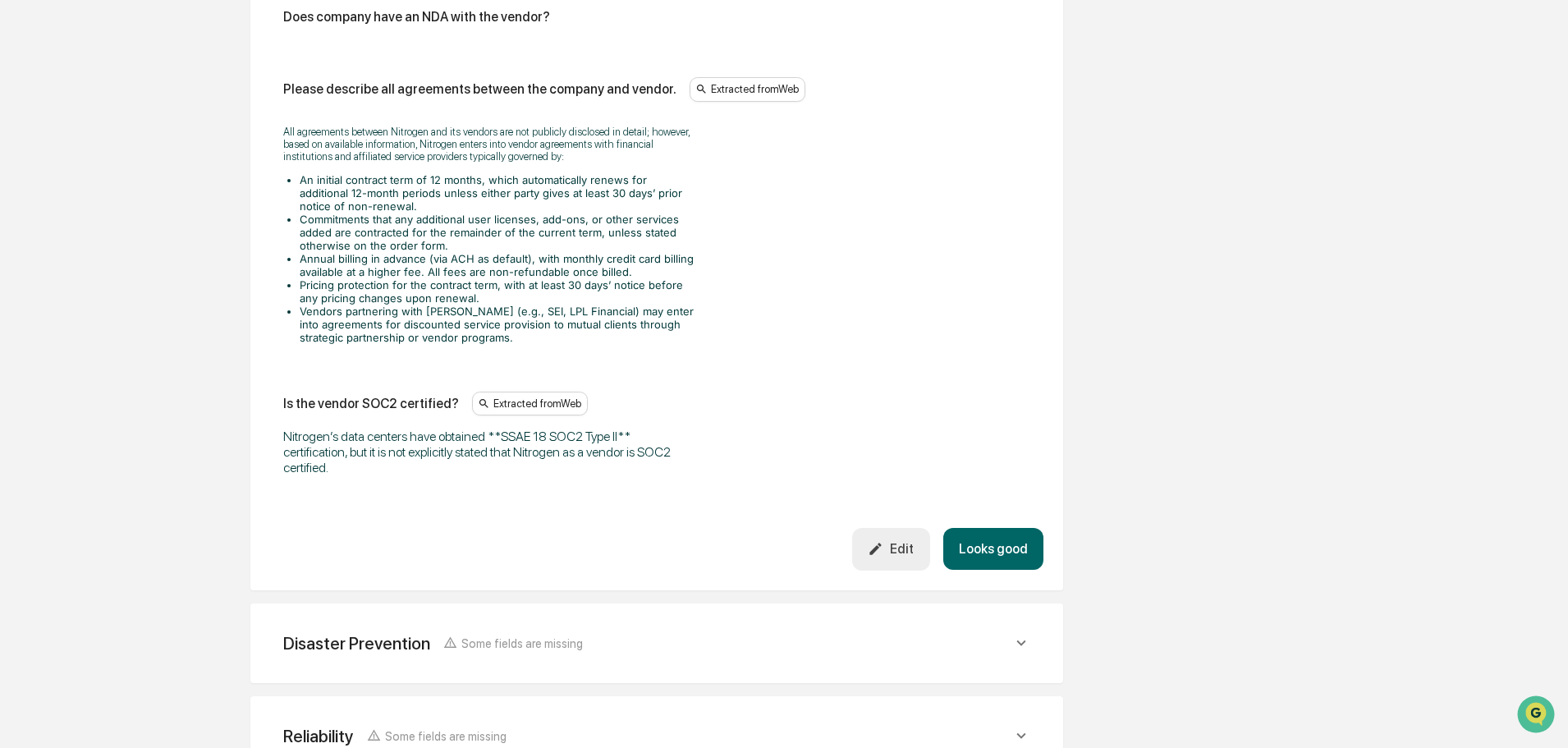
click at [1001, 528] on button "Looks good" at bounding box center [994, 548] width 100 height 42
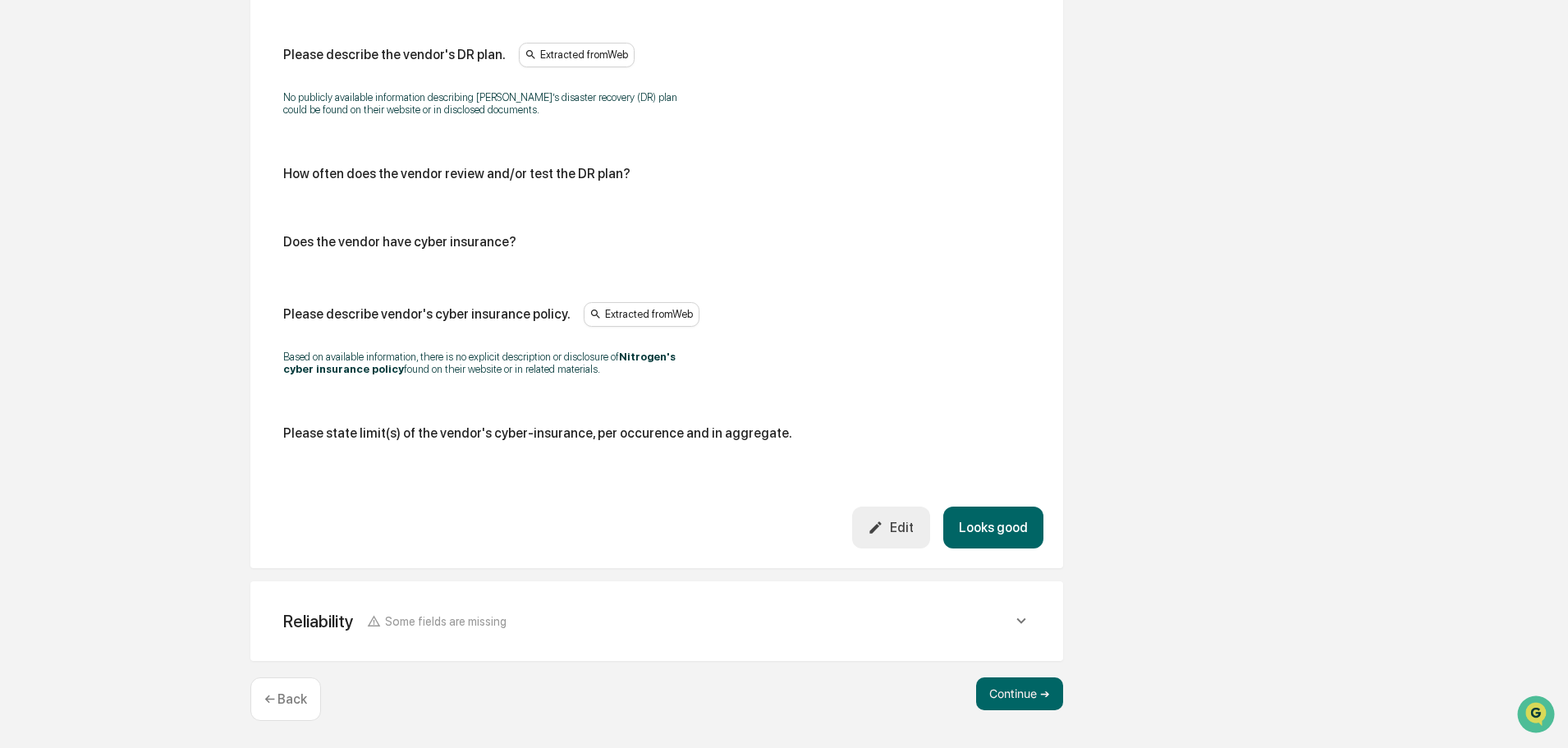
scroll to position [587, 0]
click at [979, 520] on button "Looks good" at bounding box center [994, 528] width 100 height 42
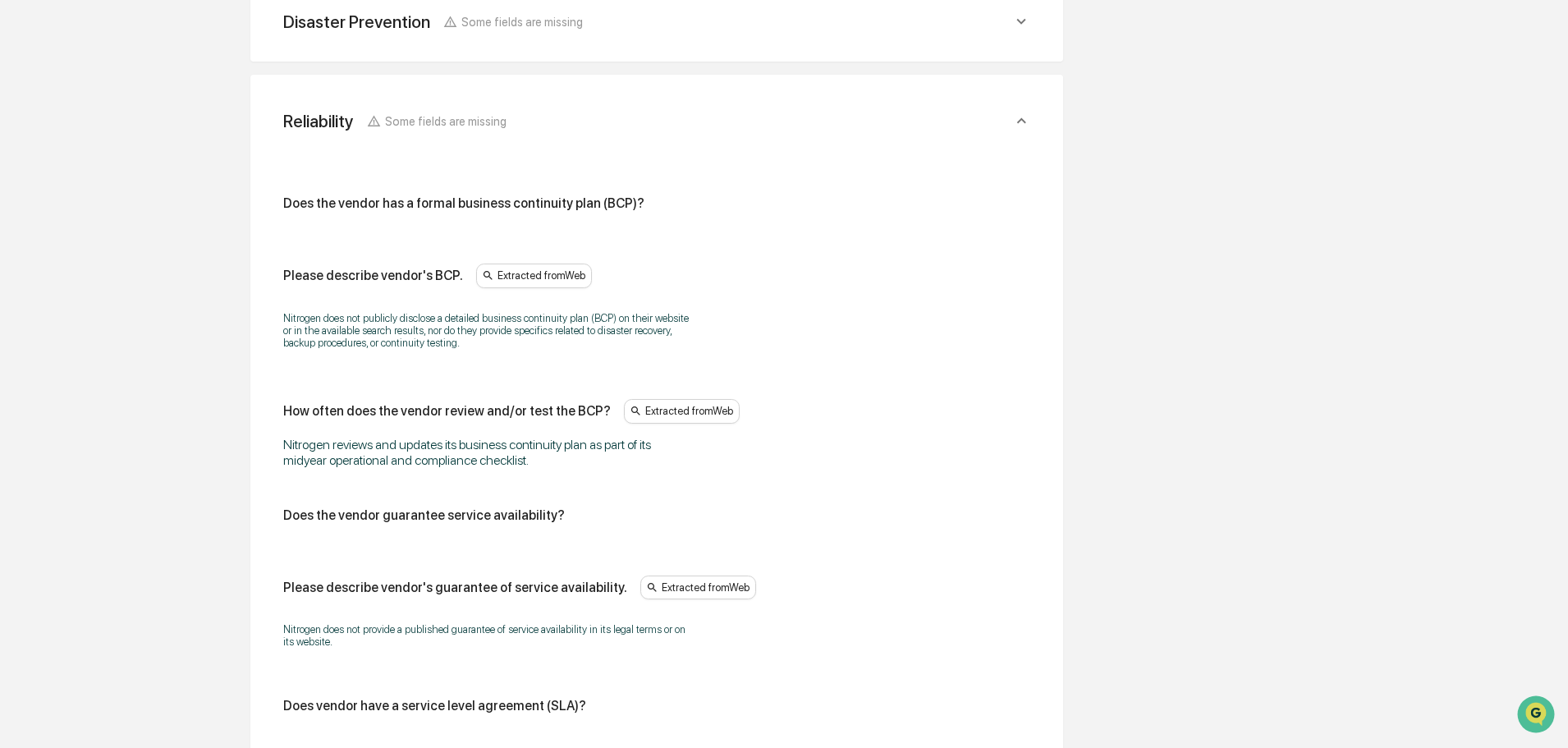
scroll to position [680, 0]
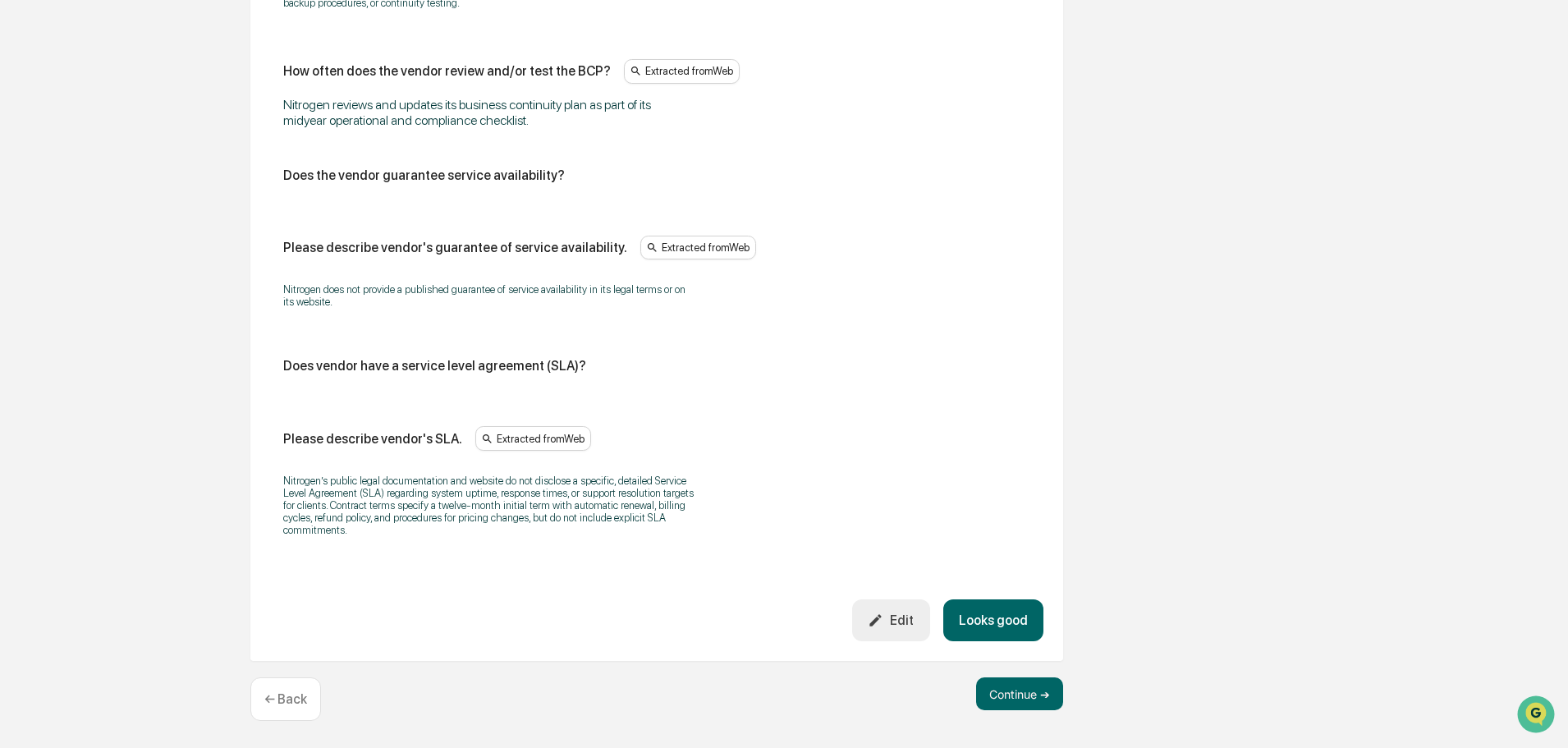
click at [980, 613] on button "Looks good" at bounding box center [994, 620] width 100 height 42
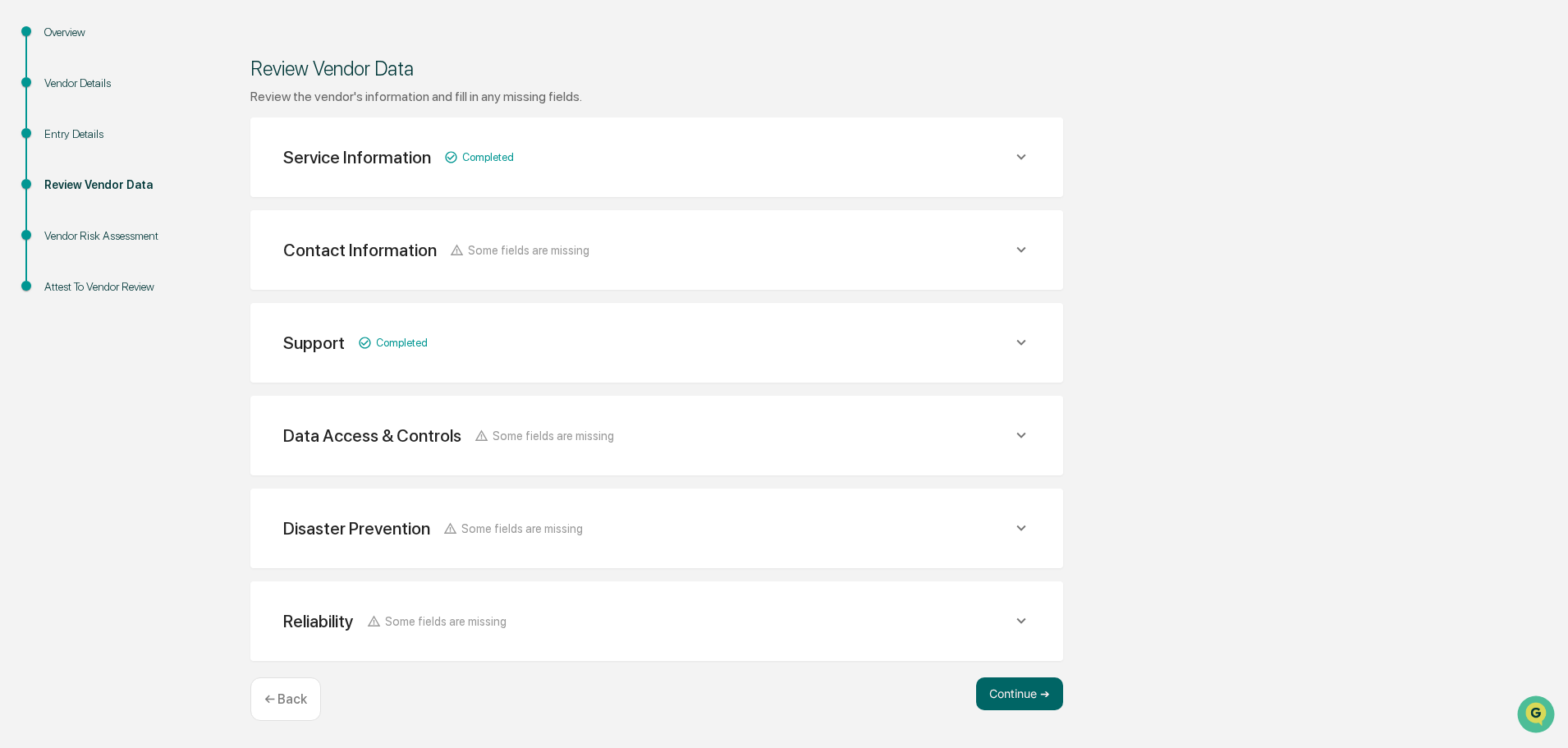
scroll to position [191, 0]
click at [991, 690] on button "Continue ➔" at bounding box center [1019, 693] width 87 height 33
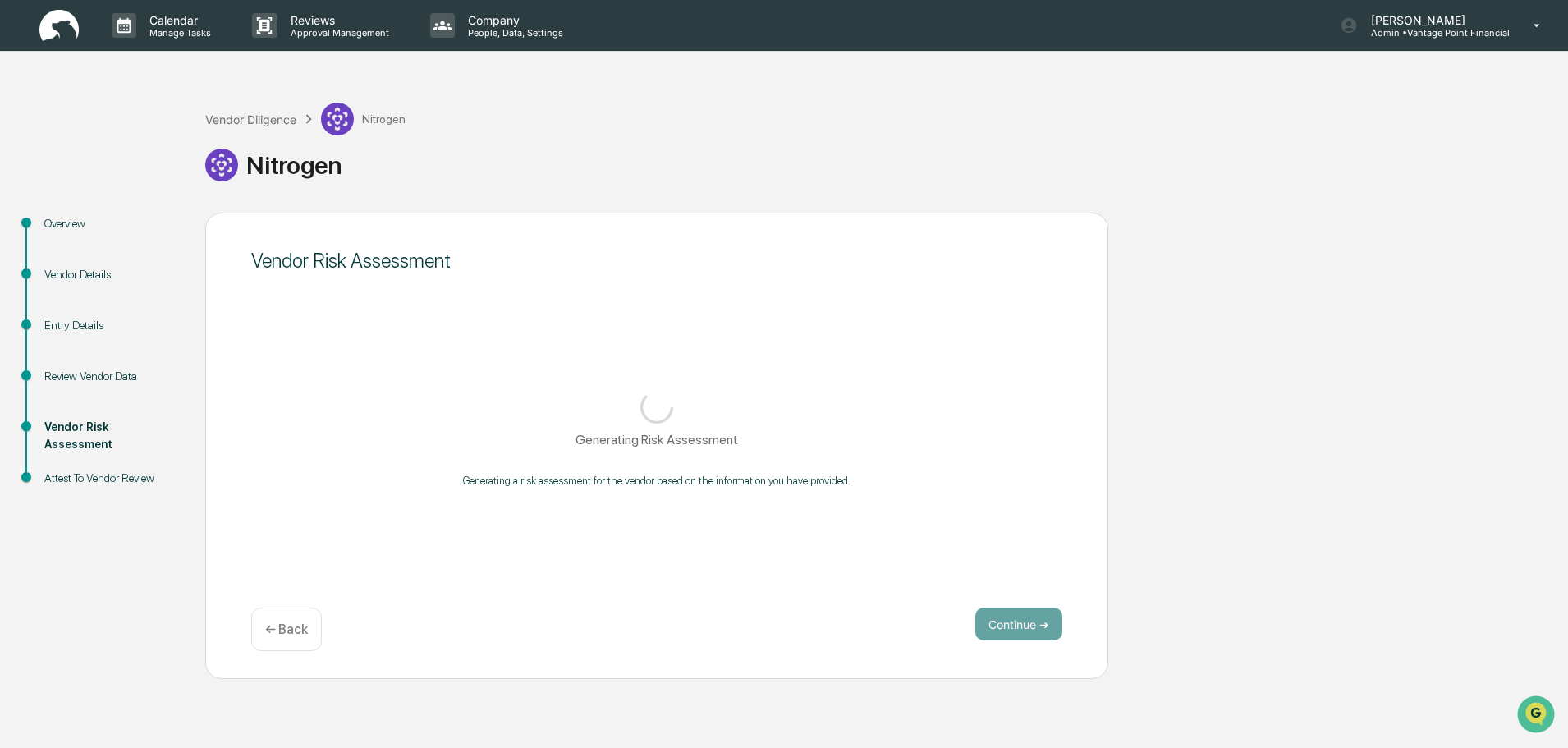
scroll to position [0, 0]
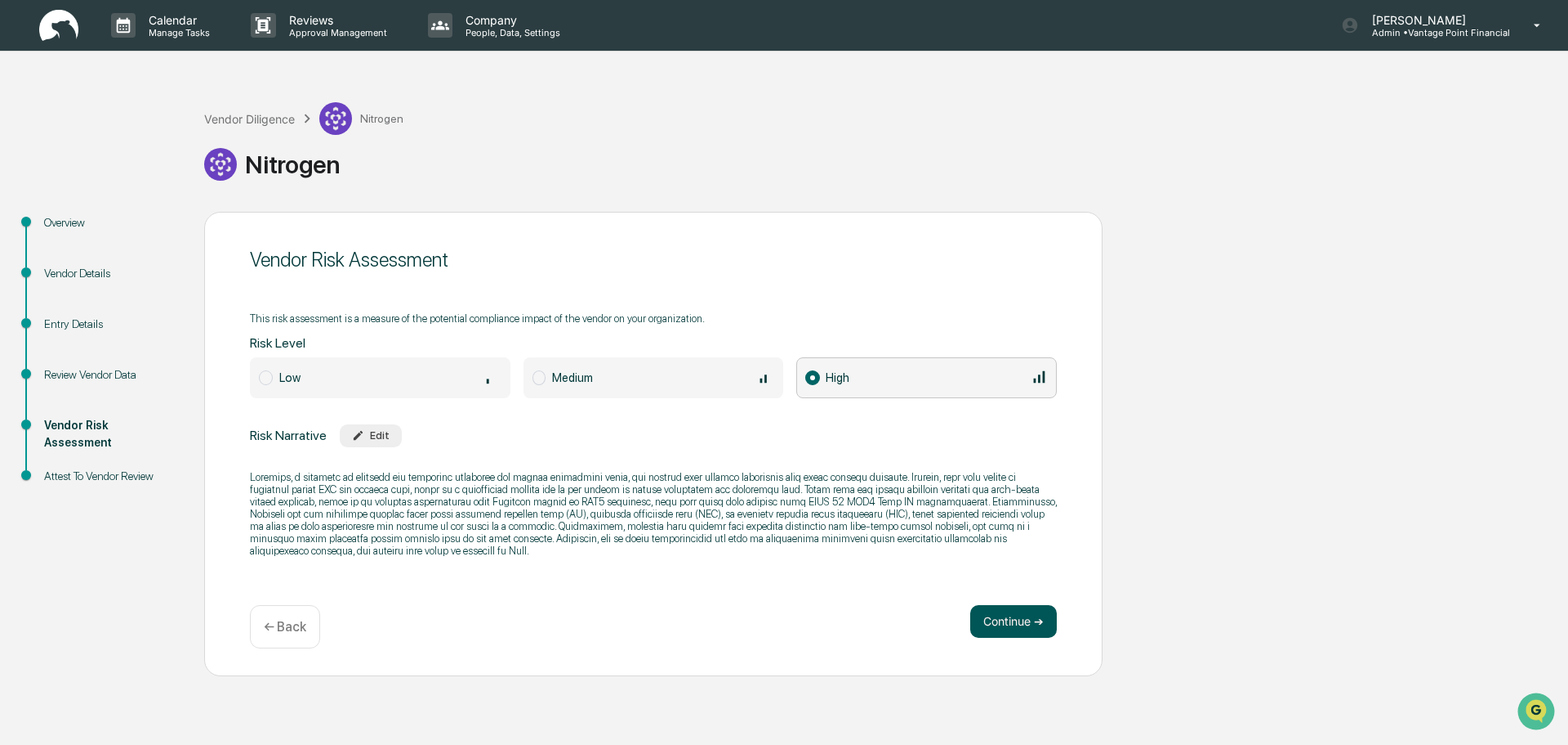
click at [1027, 627] on button "Continue ➔" at bounding box center [1013, 622] width 86 height 33
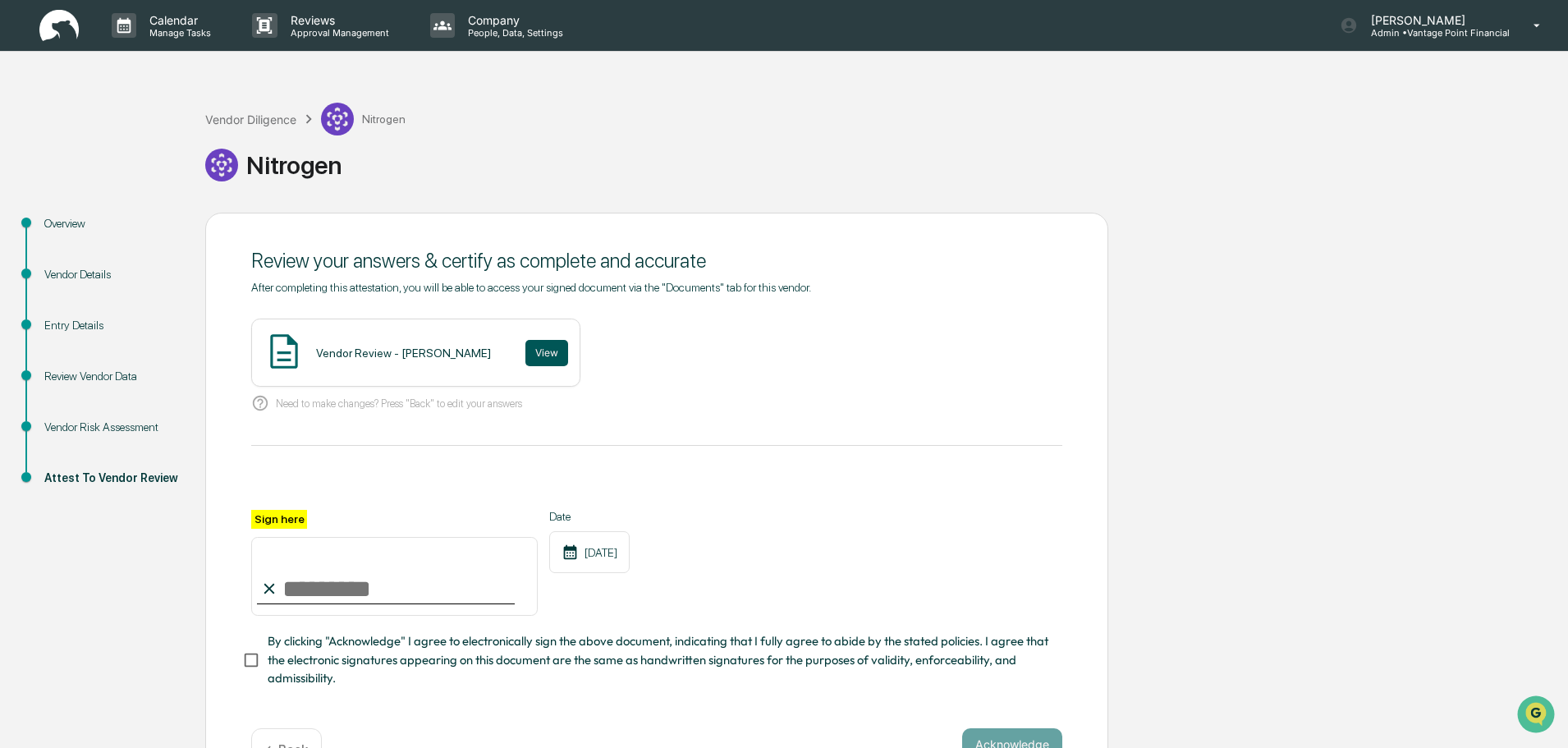
click at [525, 358] on button "View" at bounding box center [546, 353] width 43 height 26
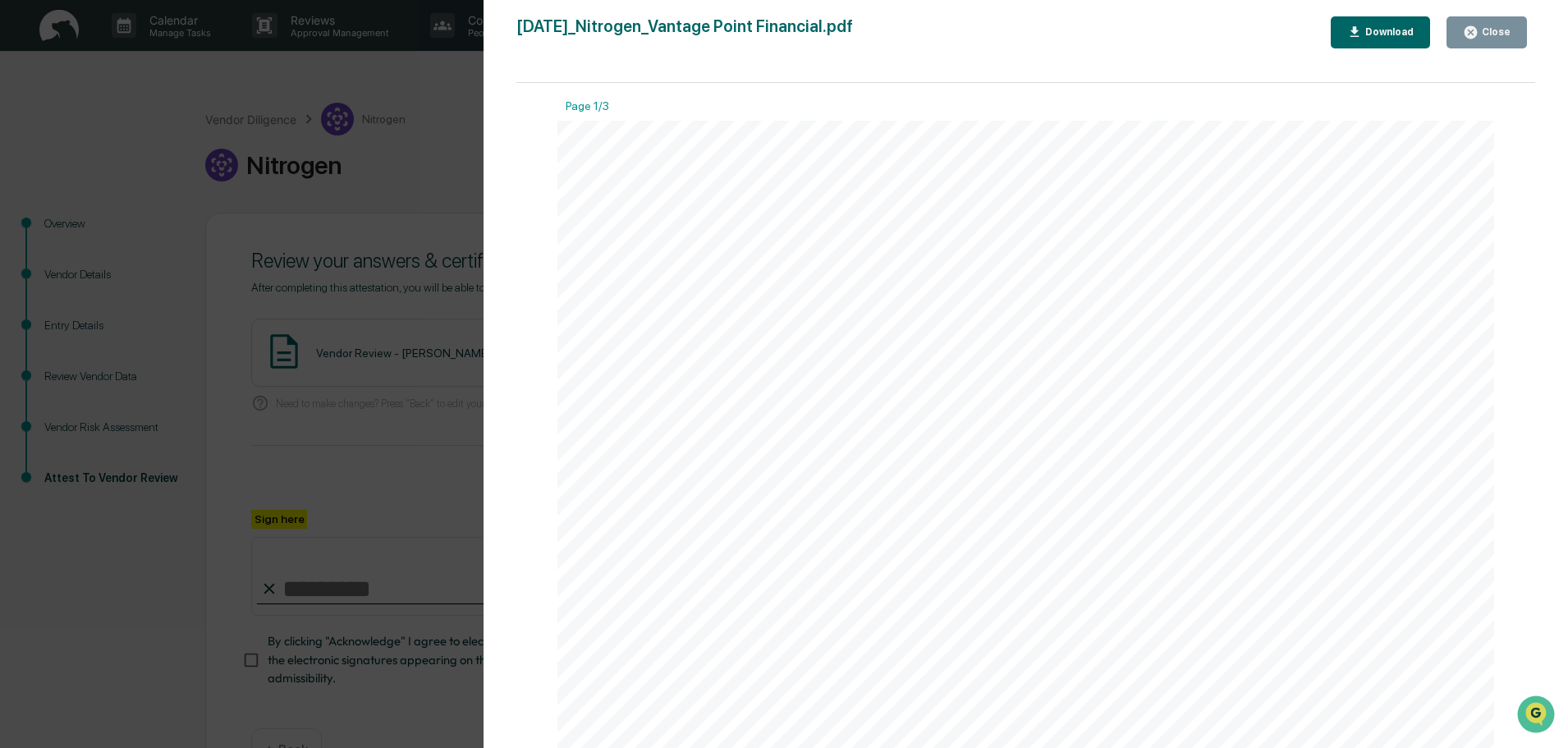
click at [1486, 38] on div "Close" at bounding box center [1487, 32] width 47 height 15
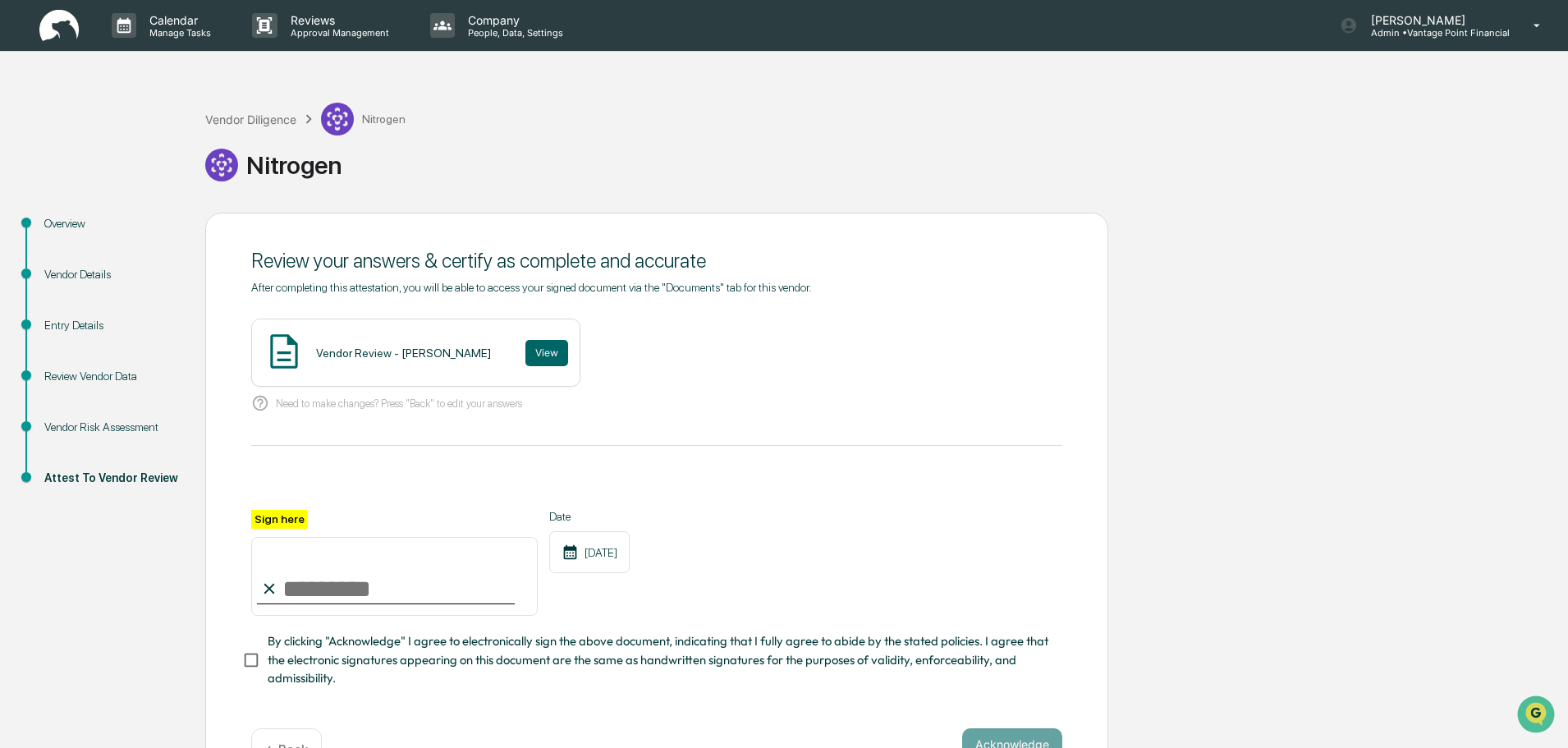
click at [421, 587] on input "Sign here" at bounding box center [395, 576] width 286 height 78
type input "**********"
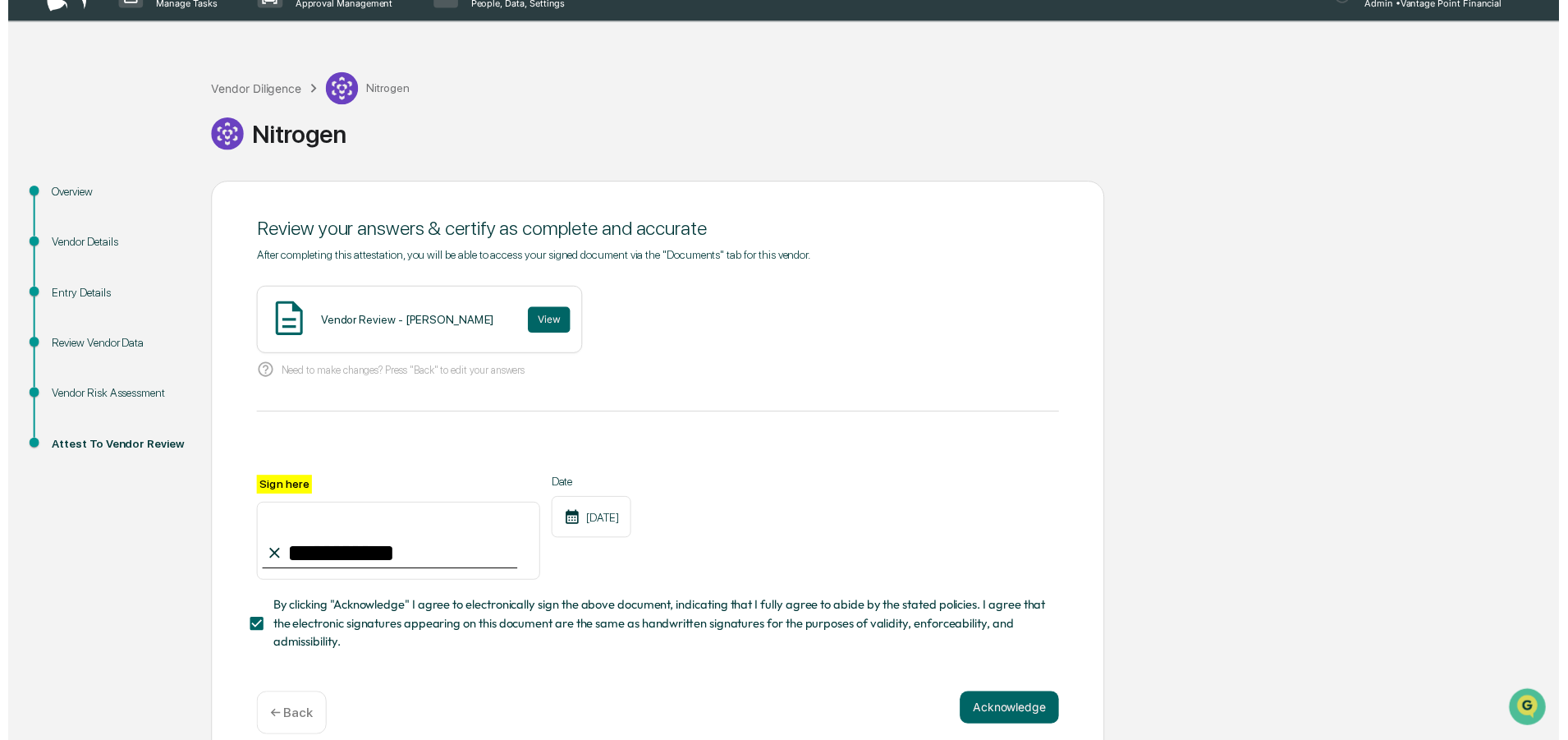
scroll to position [57, 0]
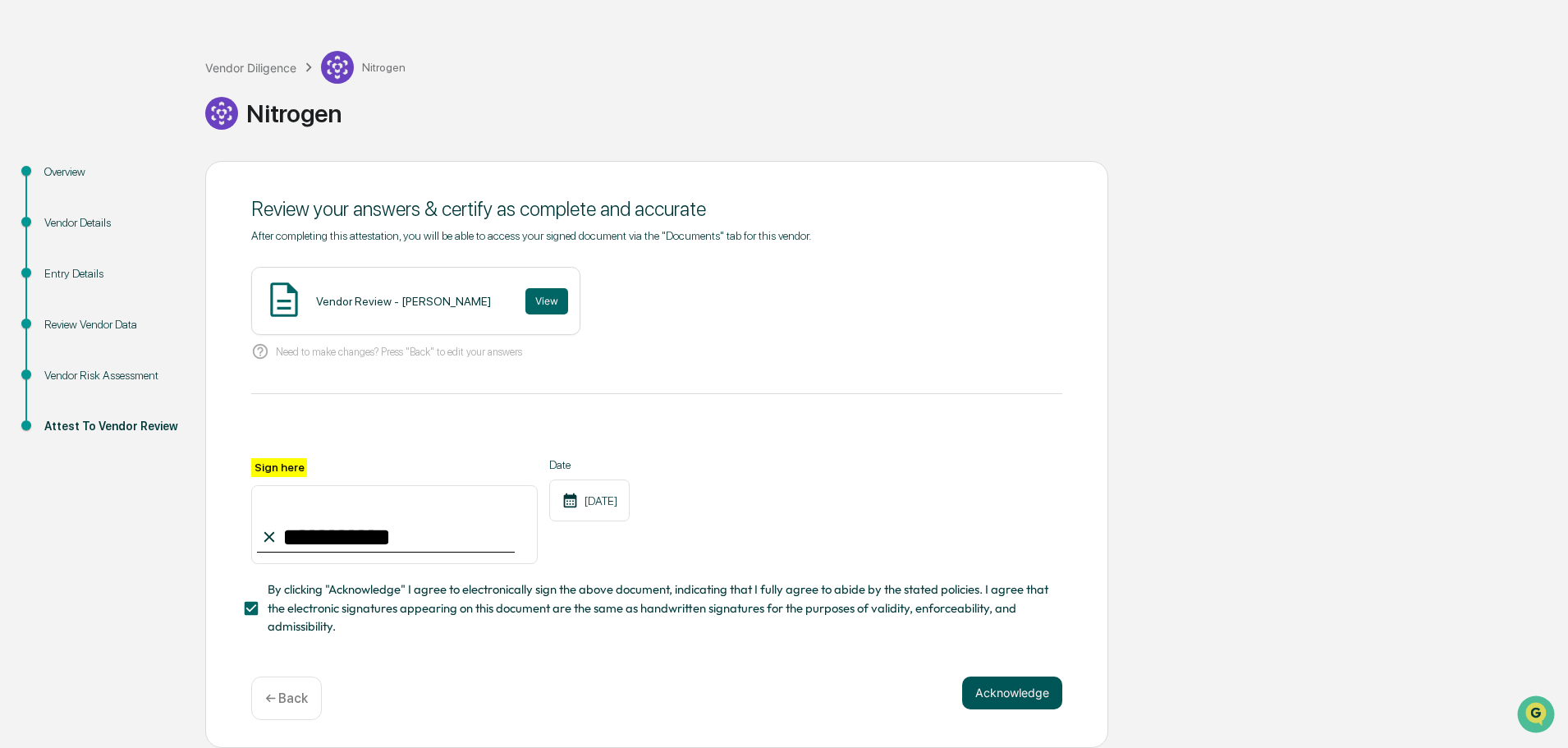
click at [993, 682] on button "Acknowledge" at bounding box center [1013, 692] width 100 height 33
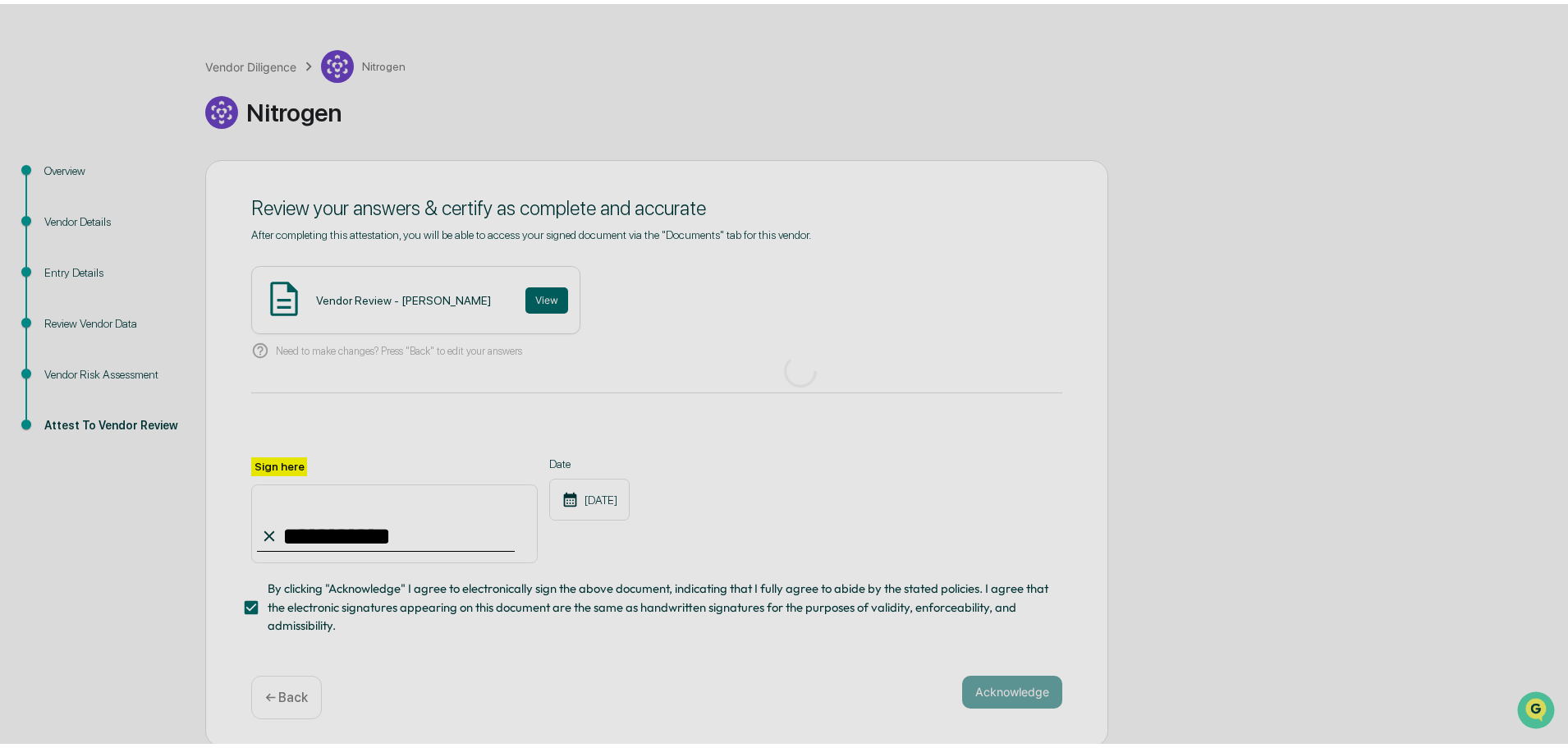
scroll to position [0, 0]
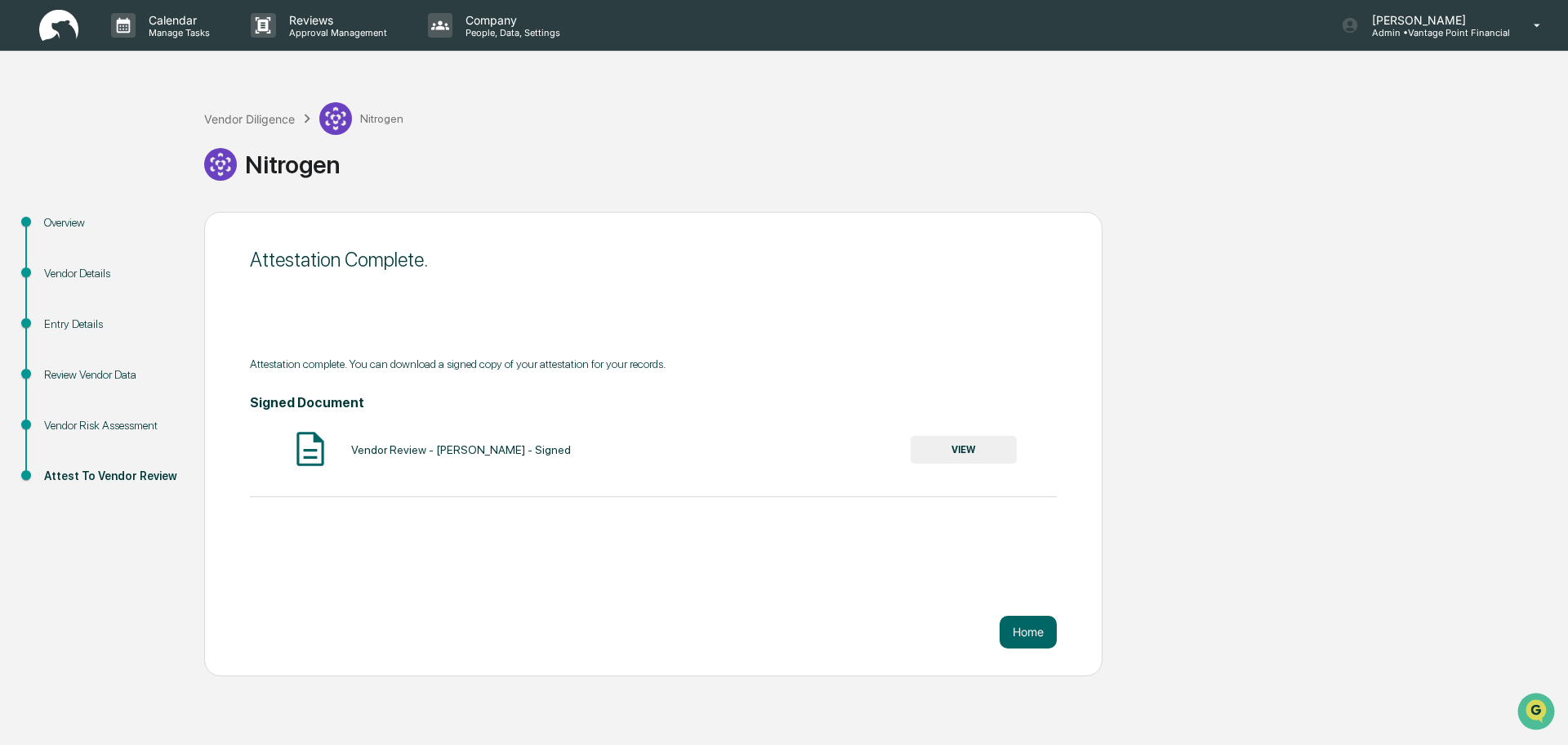
click at [268, 130] on div "Vendor Diligence Nitrogen" at bounding box center [304, 119] width 200 height 33
click at [268, 118] on div "Vendor Diligence" at bounding box center [249, 118] width 91 height 14
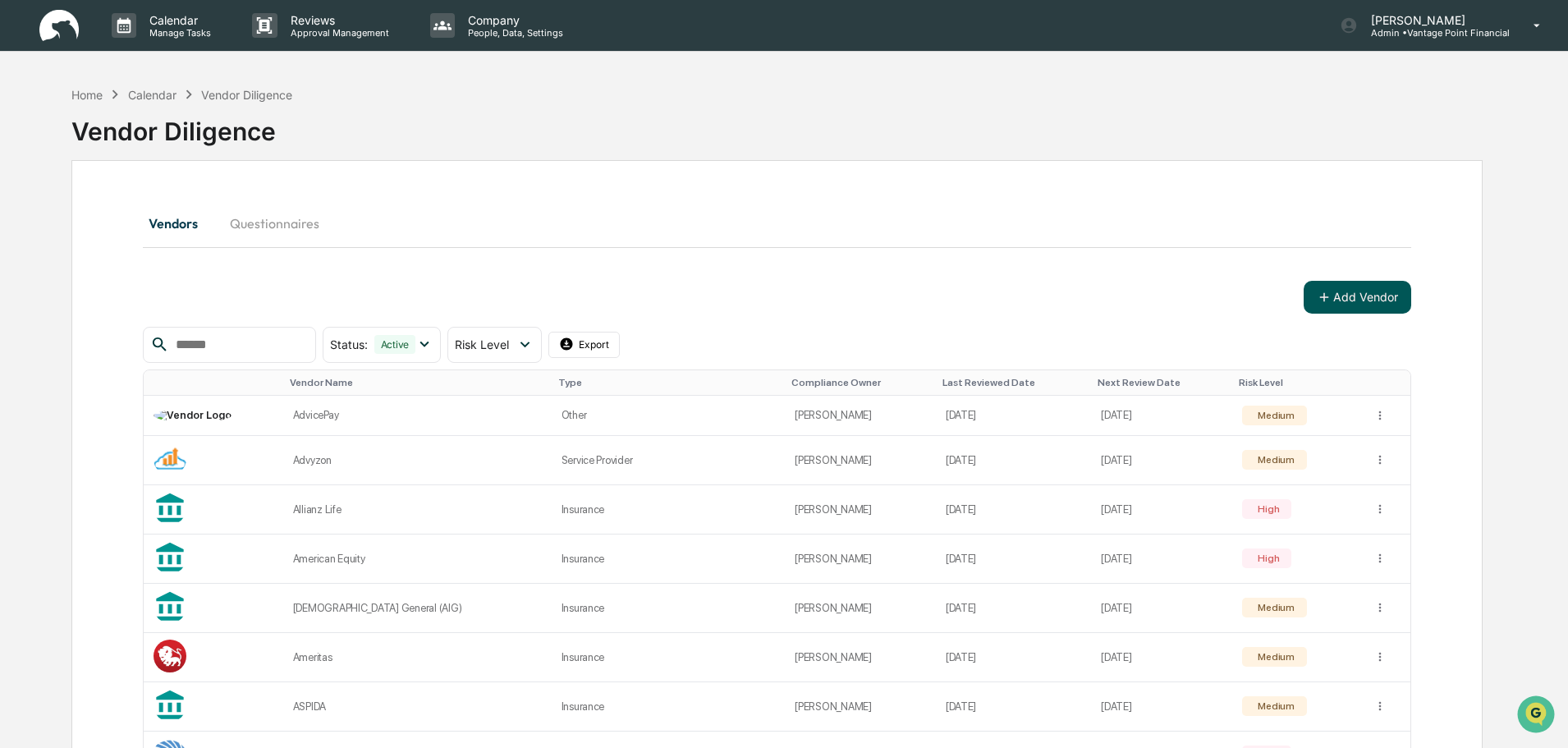
click at [1346, 289] on button "Add Vendor" at bounding box center [1357, 297] width 108 height 33
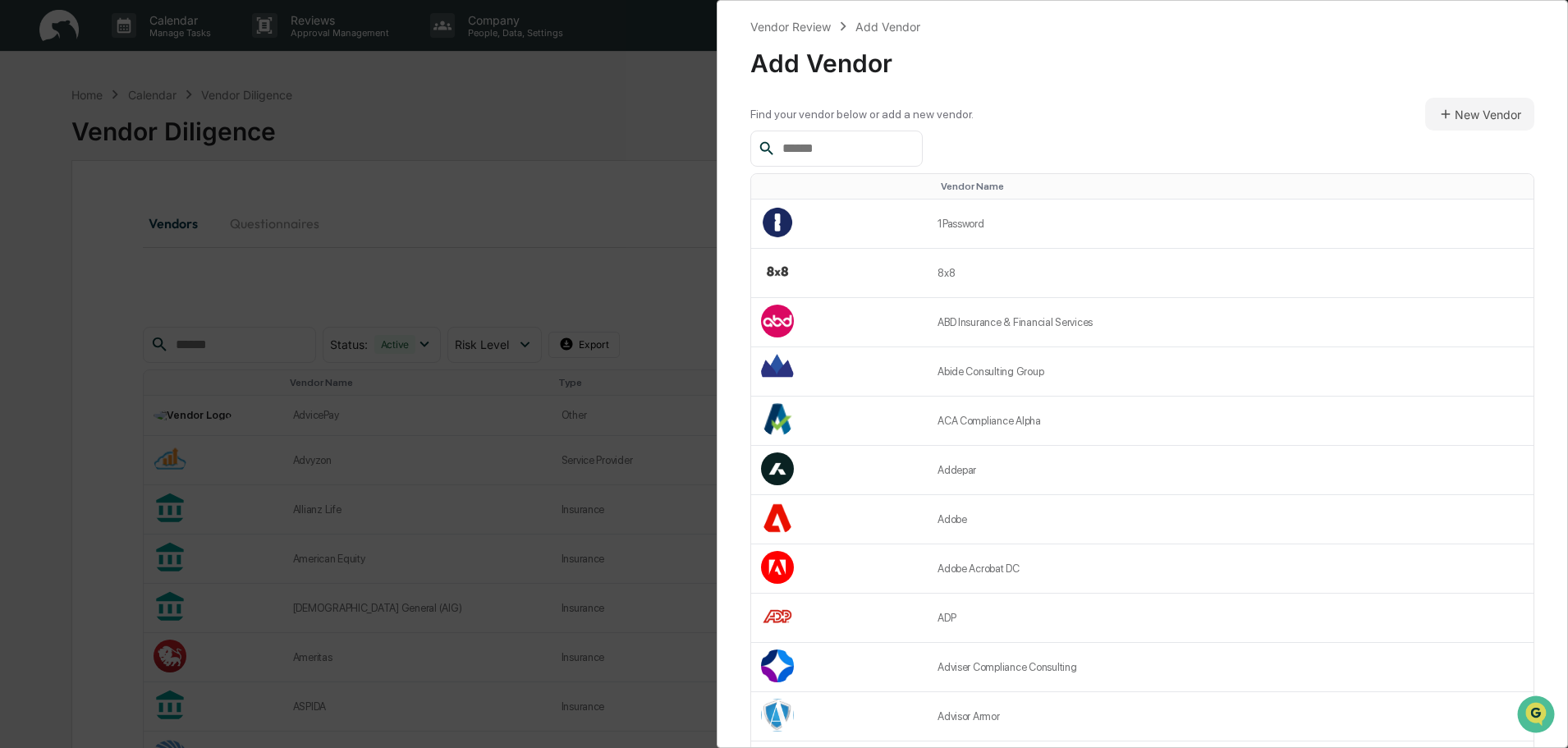
click at [517, 163] on div "Vendor Review Add Vendor Add Vendor Find your vendor below or add a new vendor.…" at bounding box center [784, 374] width 1568 height 748
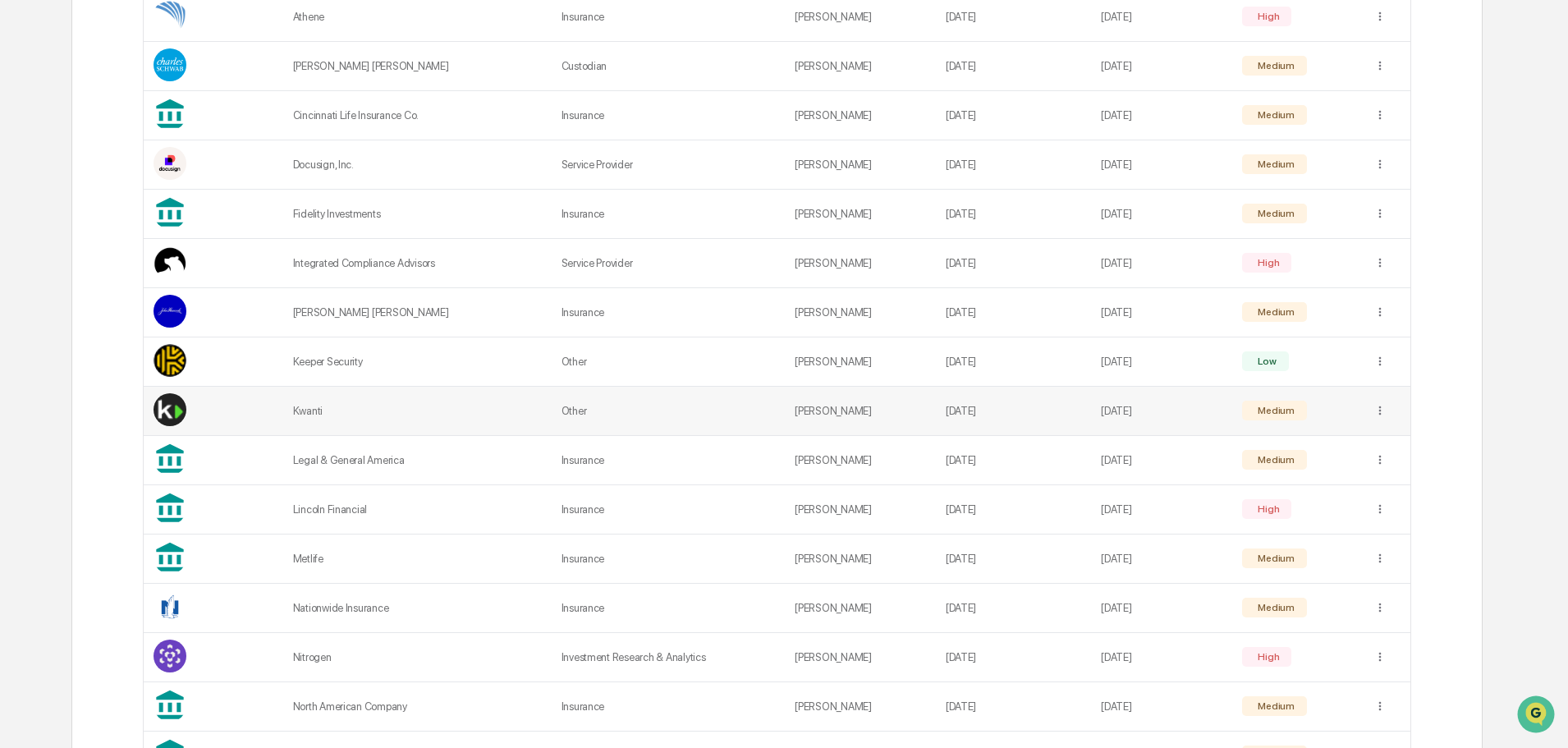
click at [302, 408] on div "Kwanti" at bounding box center [418, 411] width 249 height 13
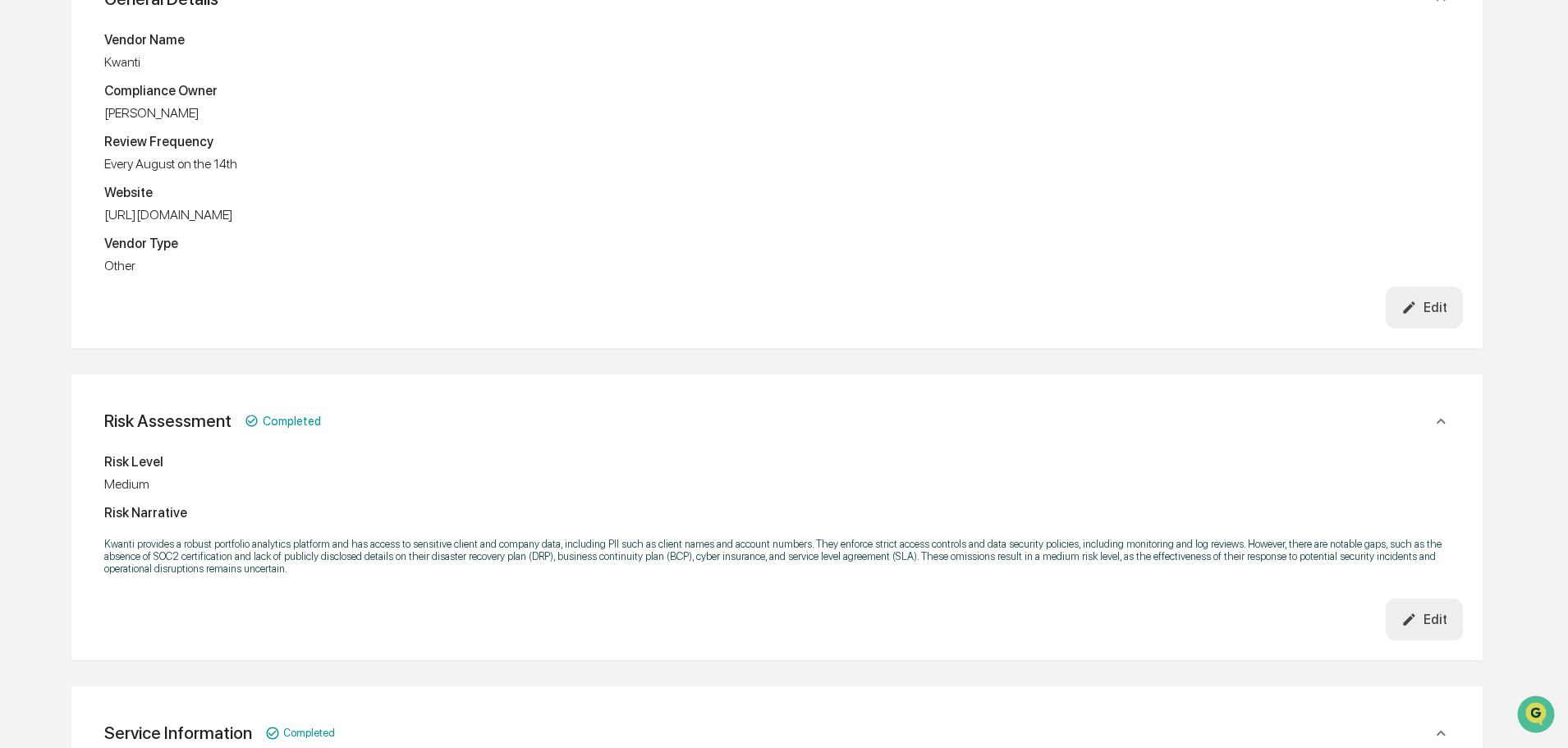
scroll to position [164, 0]
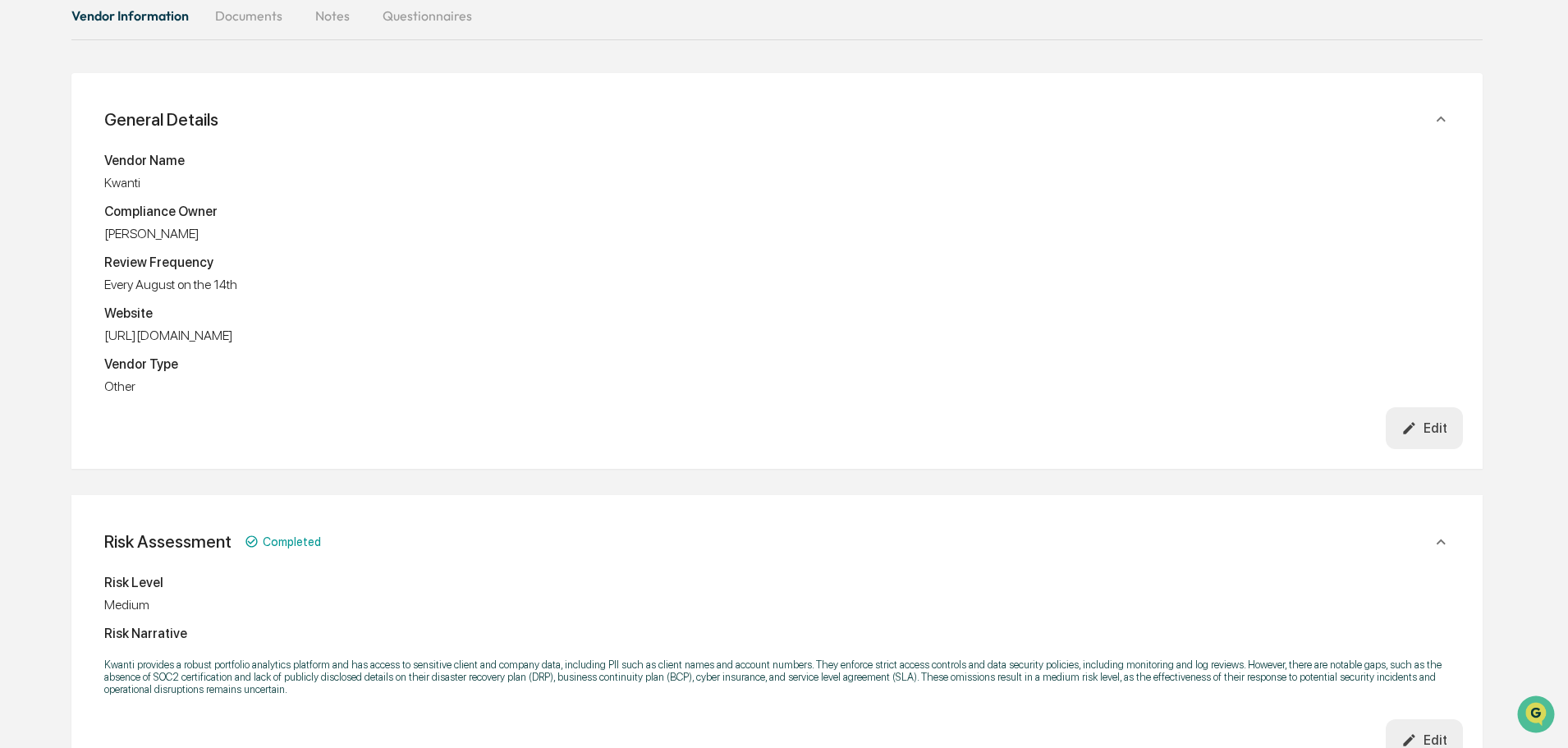
click at [1421, 422] on div "Edit" at bounding box center [1425, 427] width 46 height 15
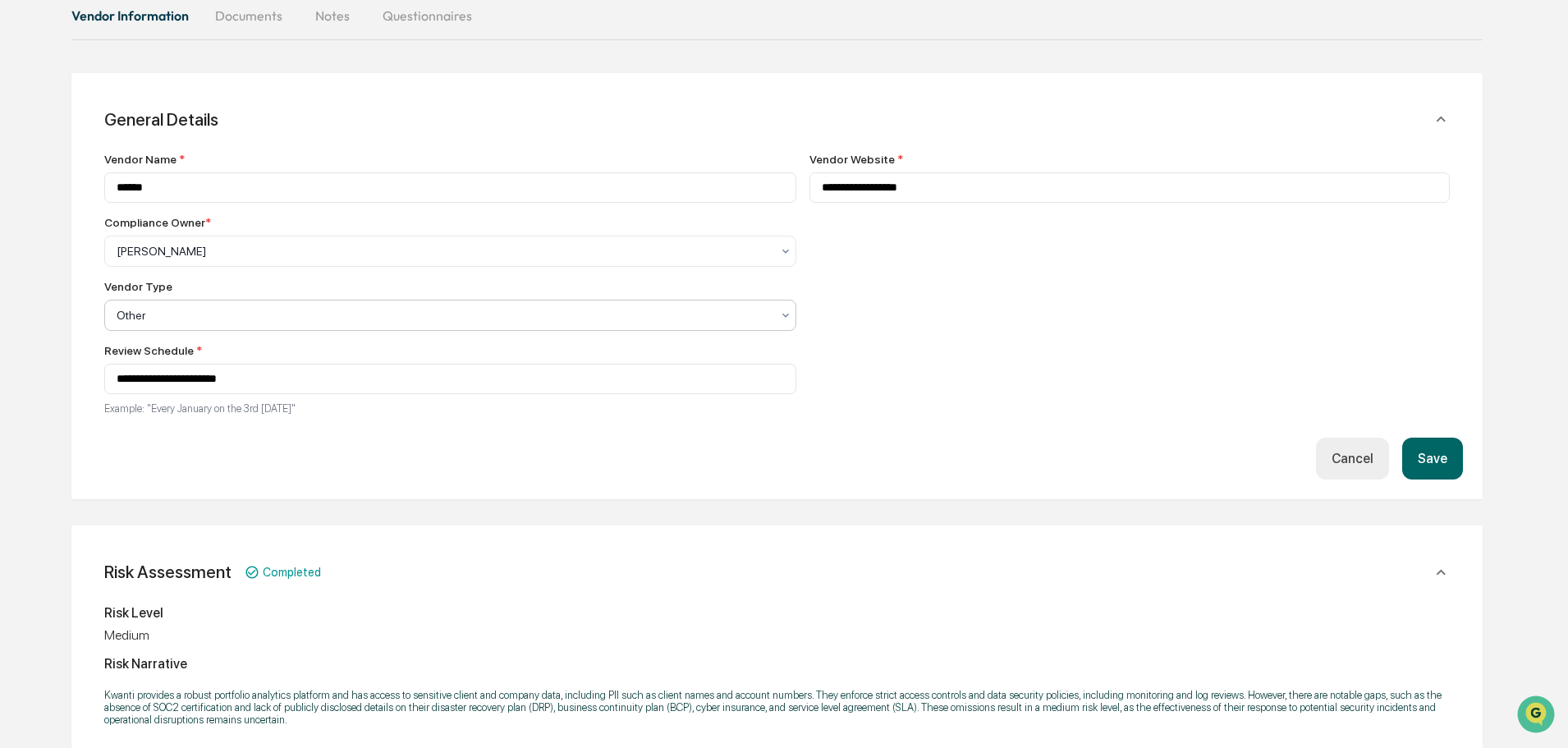
click at [291, 260] on div at bounding box center [444, 251] width 655 height 16
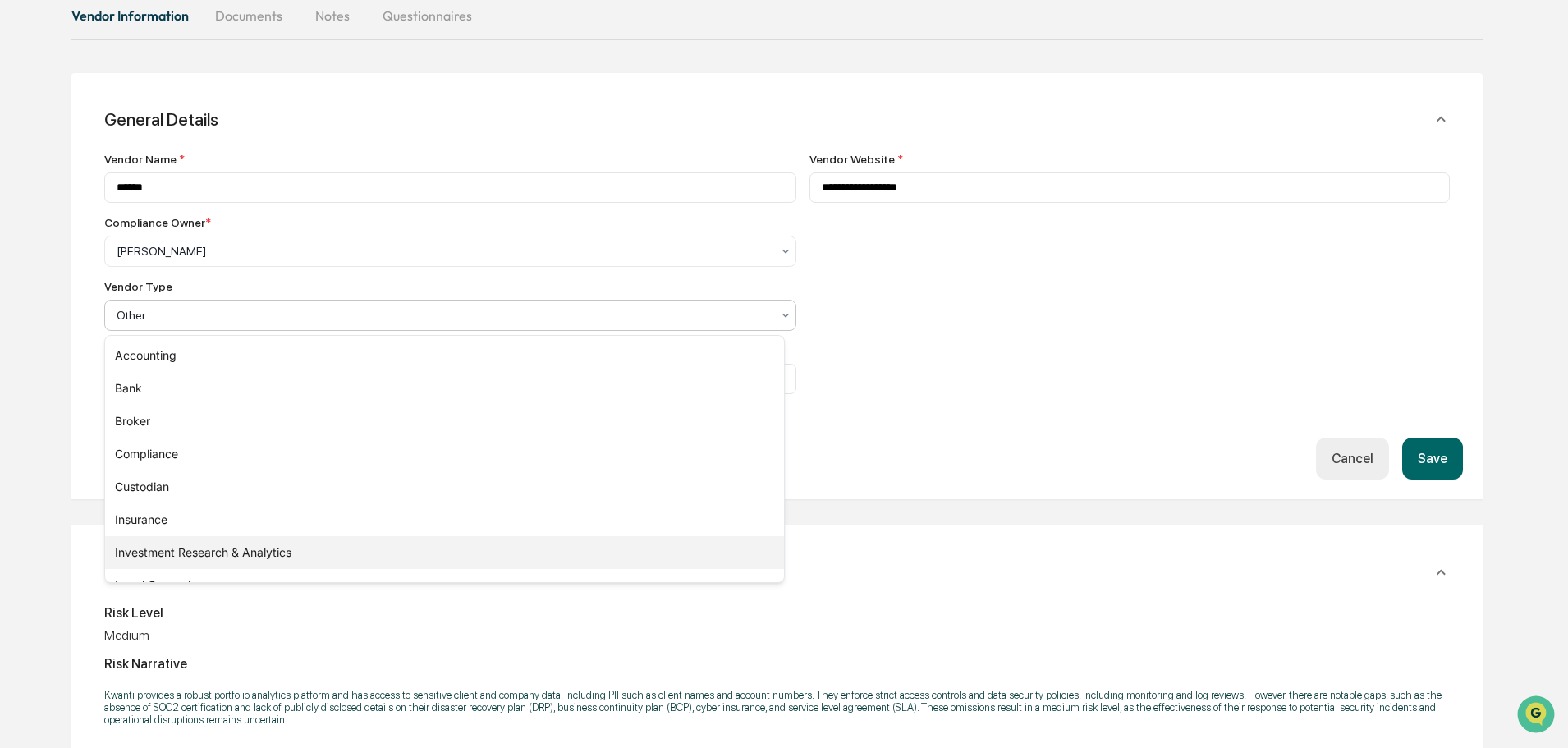
click at [194, 559] on div "Investment Research & Analytics" at bounding box center [444, 552] width 679 height 33
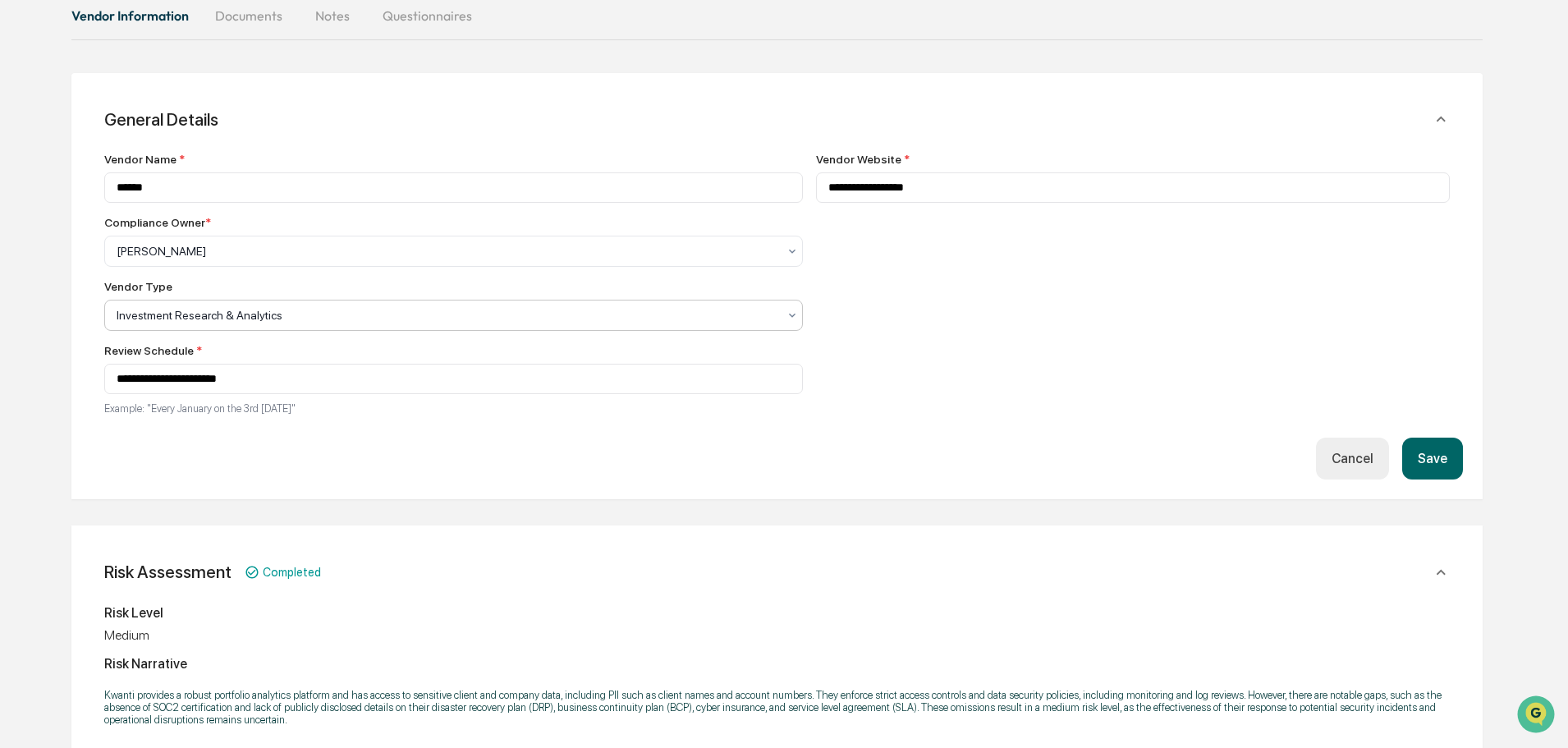
click at [1444, 459] on button "Save" at bounding box center [1433, 458] width 61 height 42
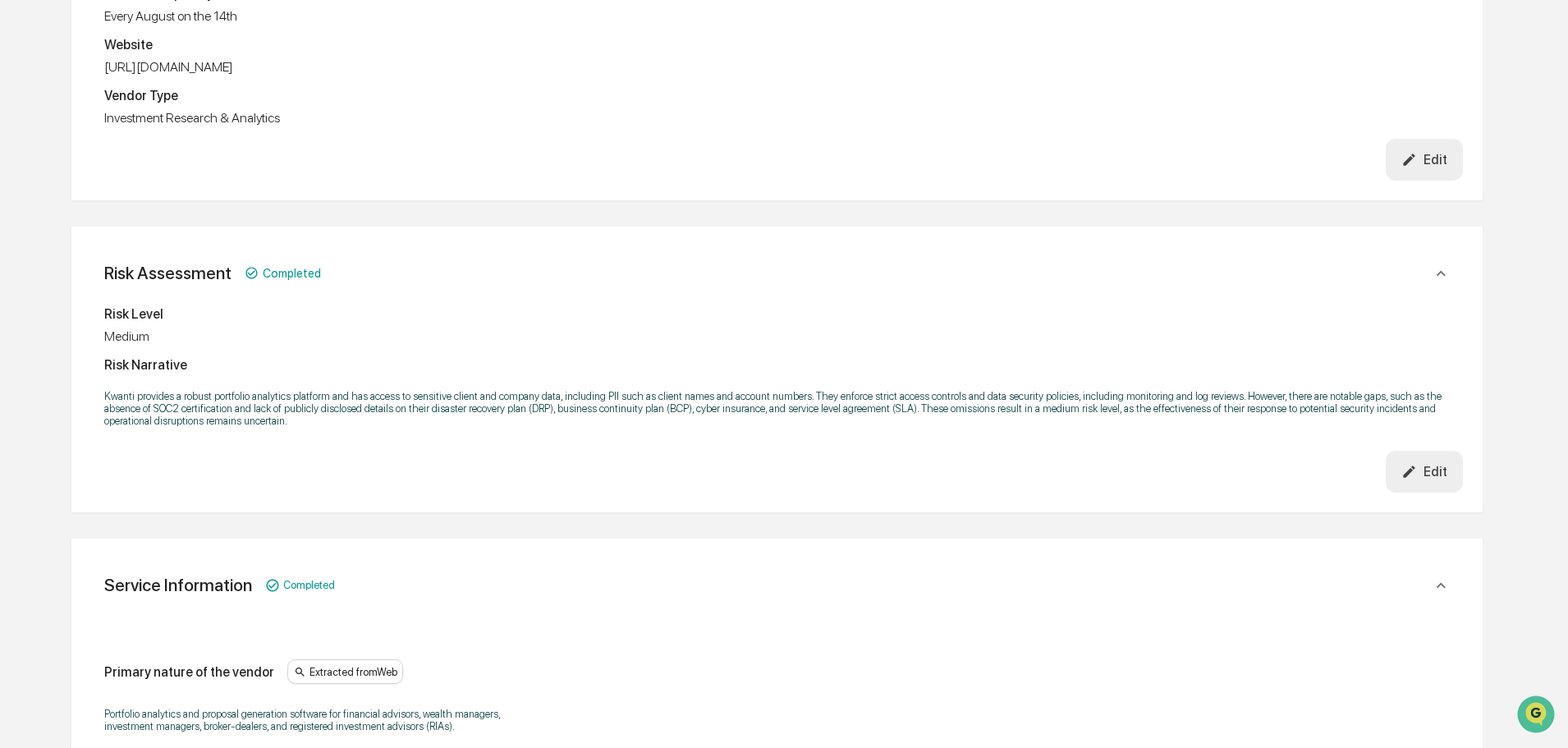
scroll to position [0, 0]
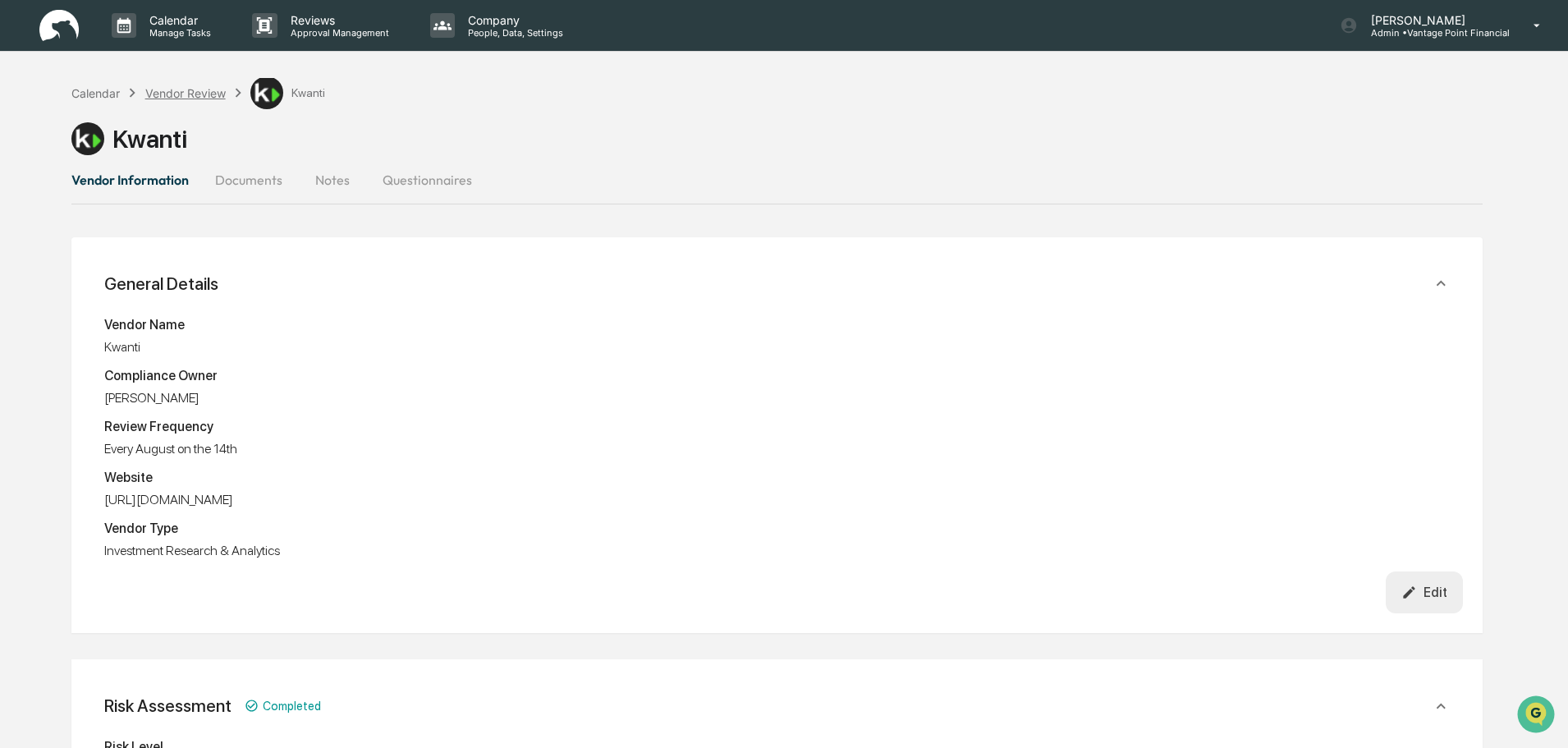
click at [171, 95] on div "Vendor Review" at bounding box center [185, 93] width 80 height 14
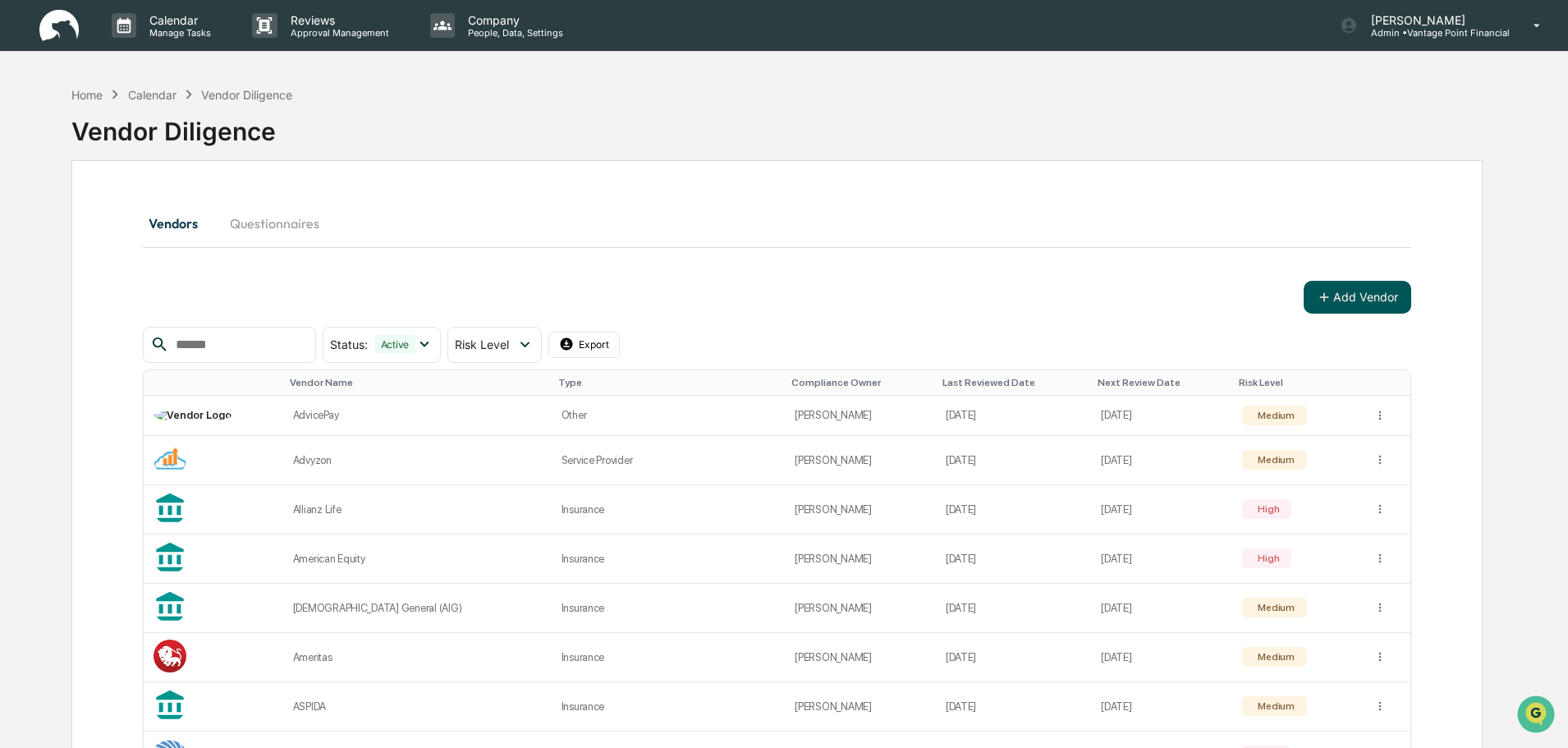
click at [1328, 302] on icon at bounding box center [1325, 297] width 15 height 15
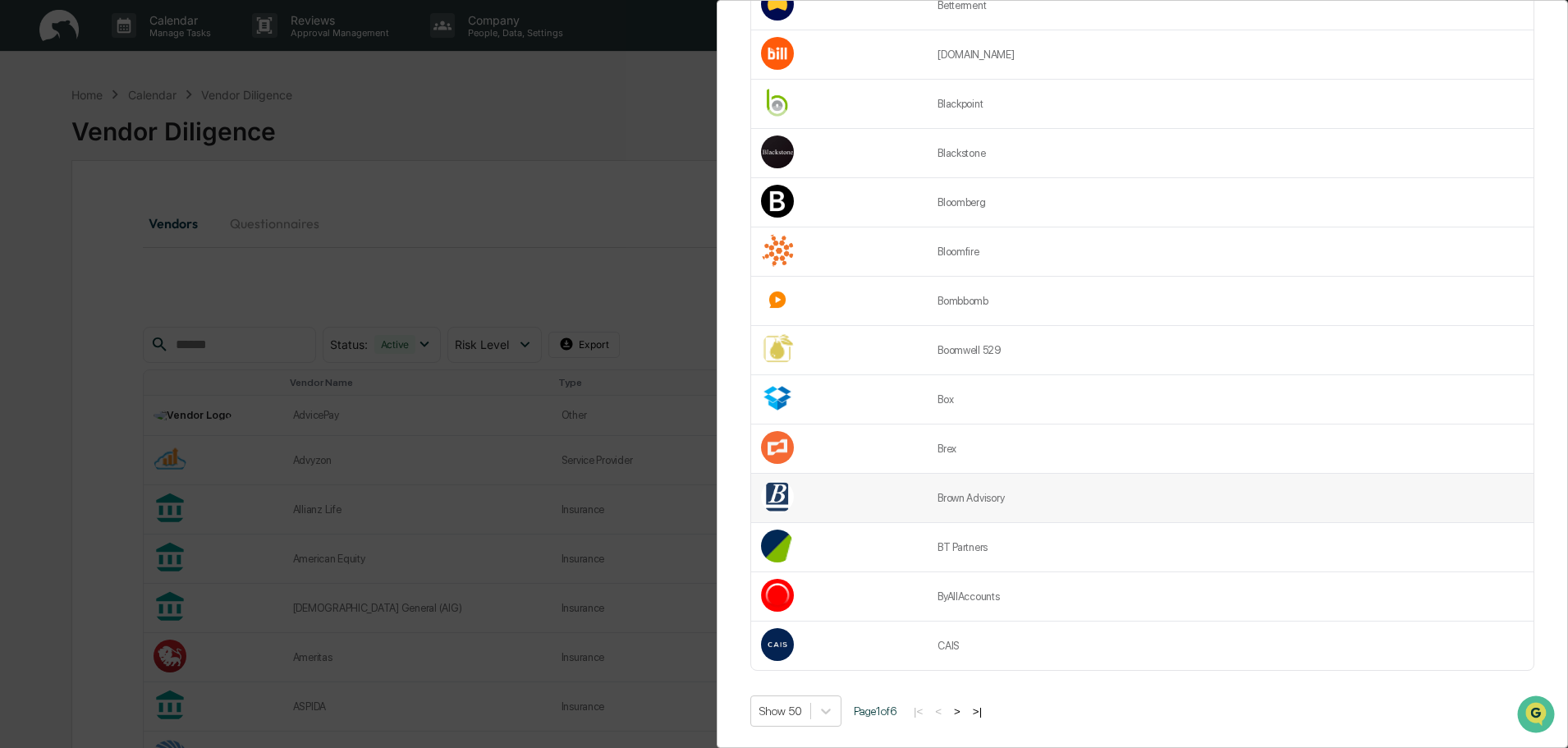
scroll to position [2003, 0]
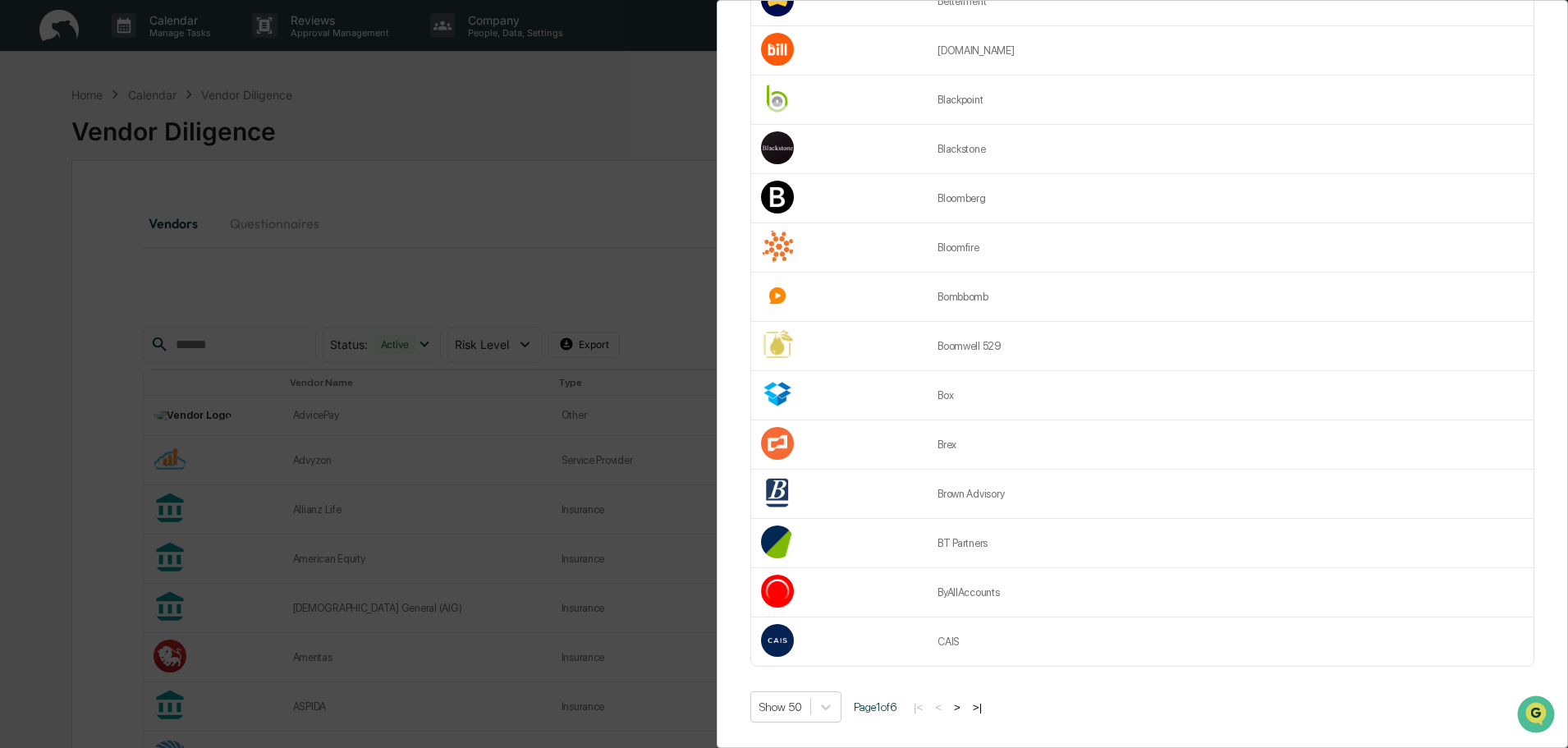
click at [965, 700] on button ">" at bounding box center [957, 706] width 16 height 14
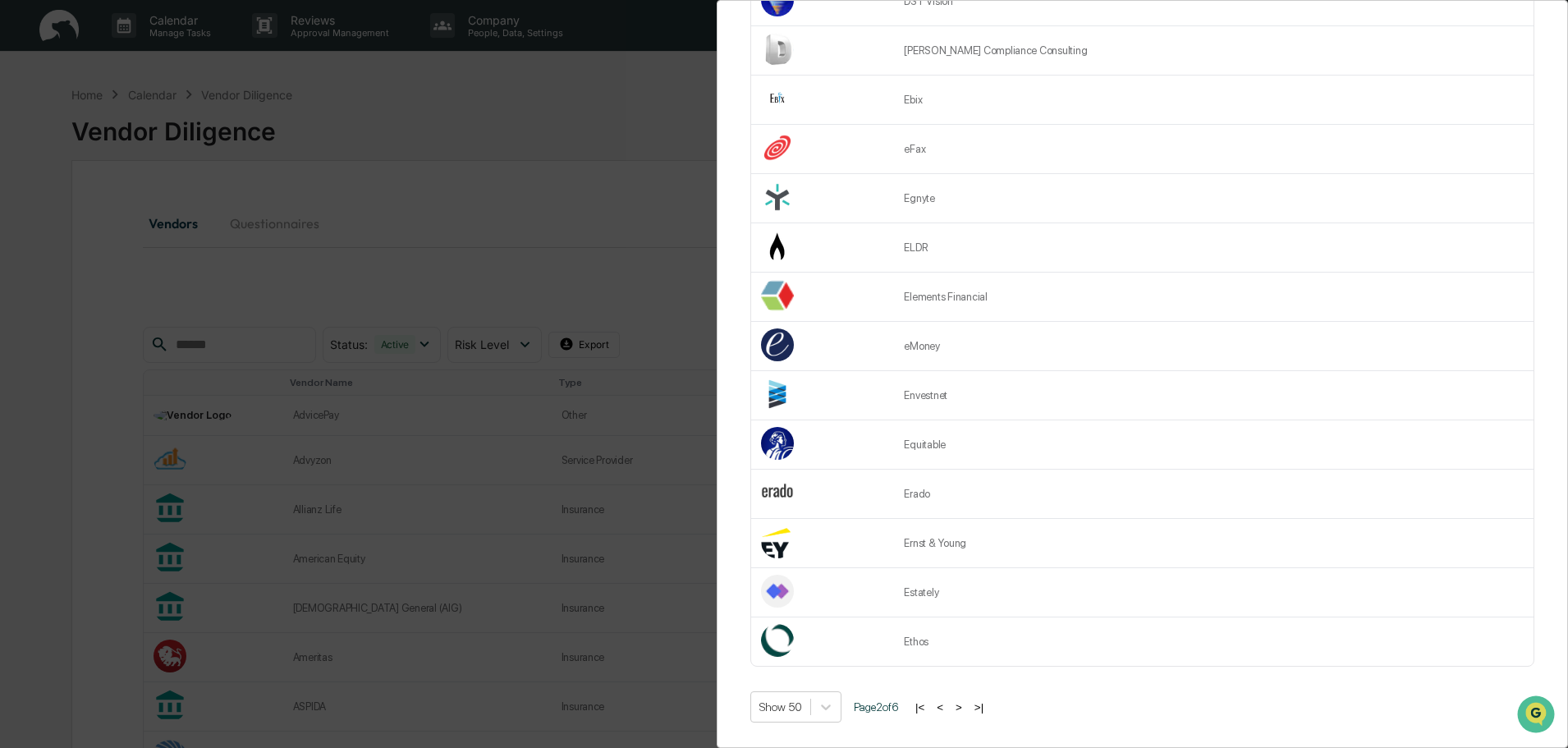
click at [965, 700] on button ">" at bounding box center [959, 706] width 16 height 14
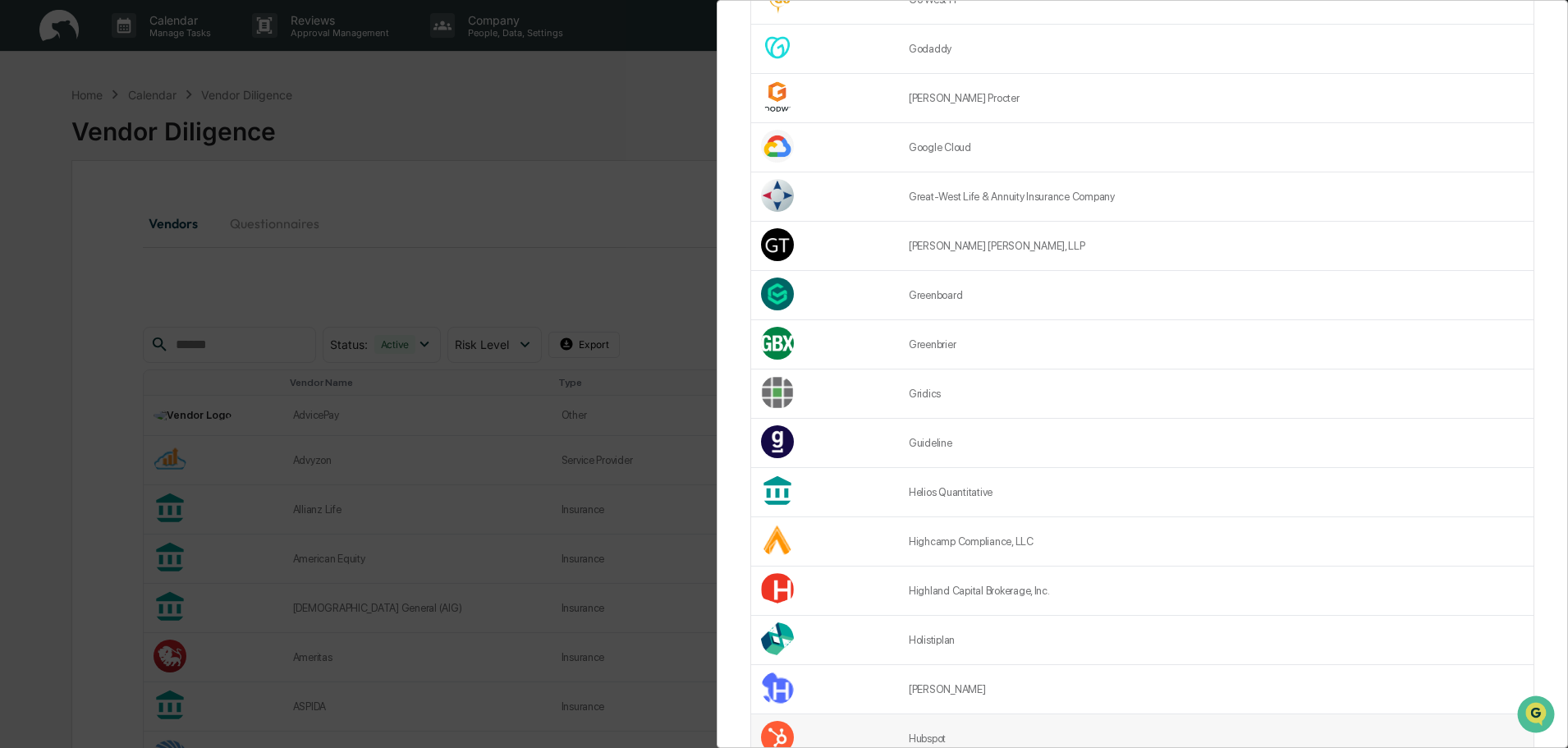
scroll to position [1101, 0]
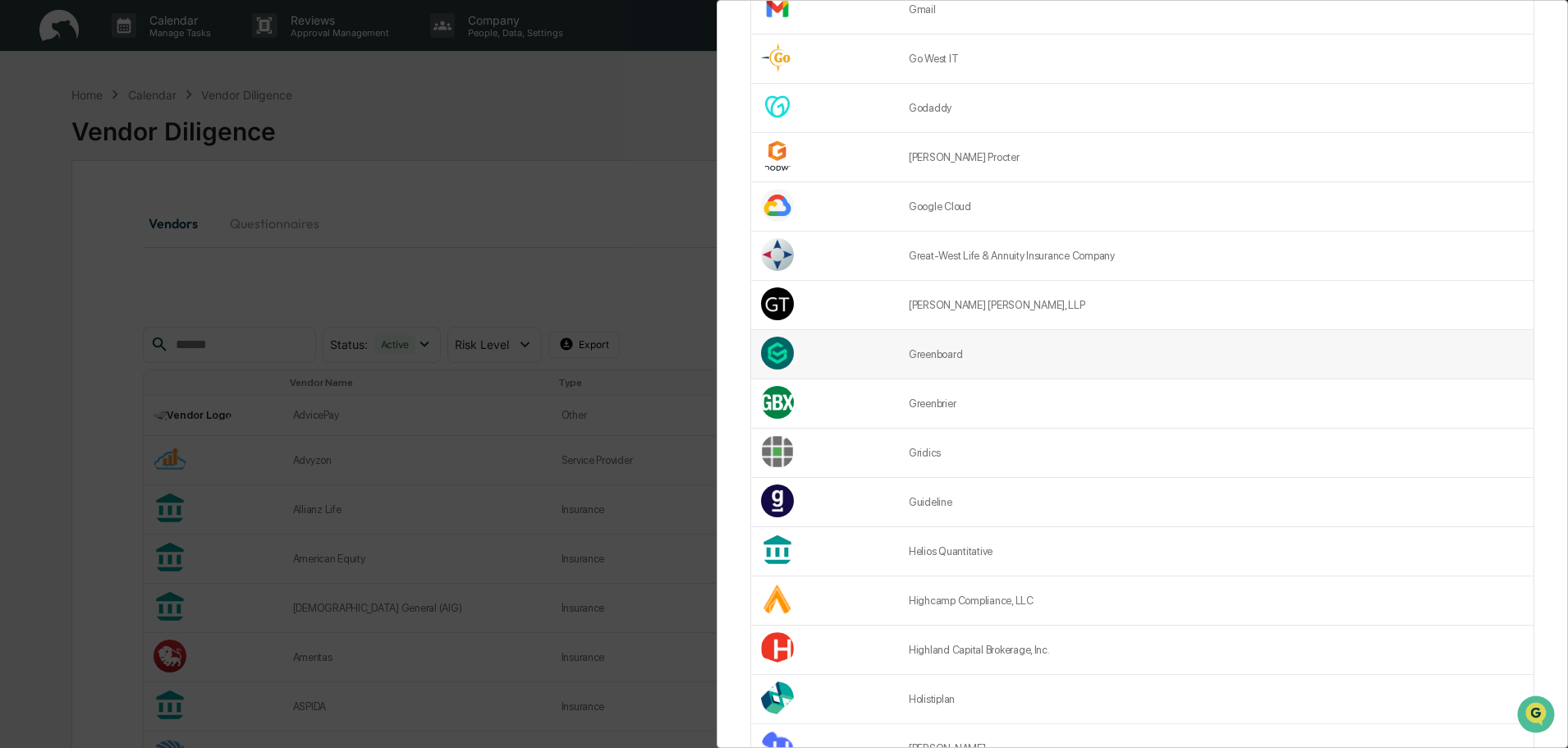
click at [1047, 360] on td "Greenboard" at bounding box center [1216, 354] width 634 height 49
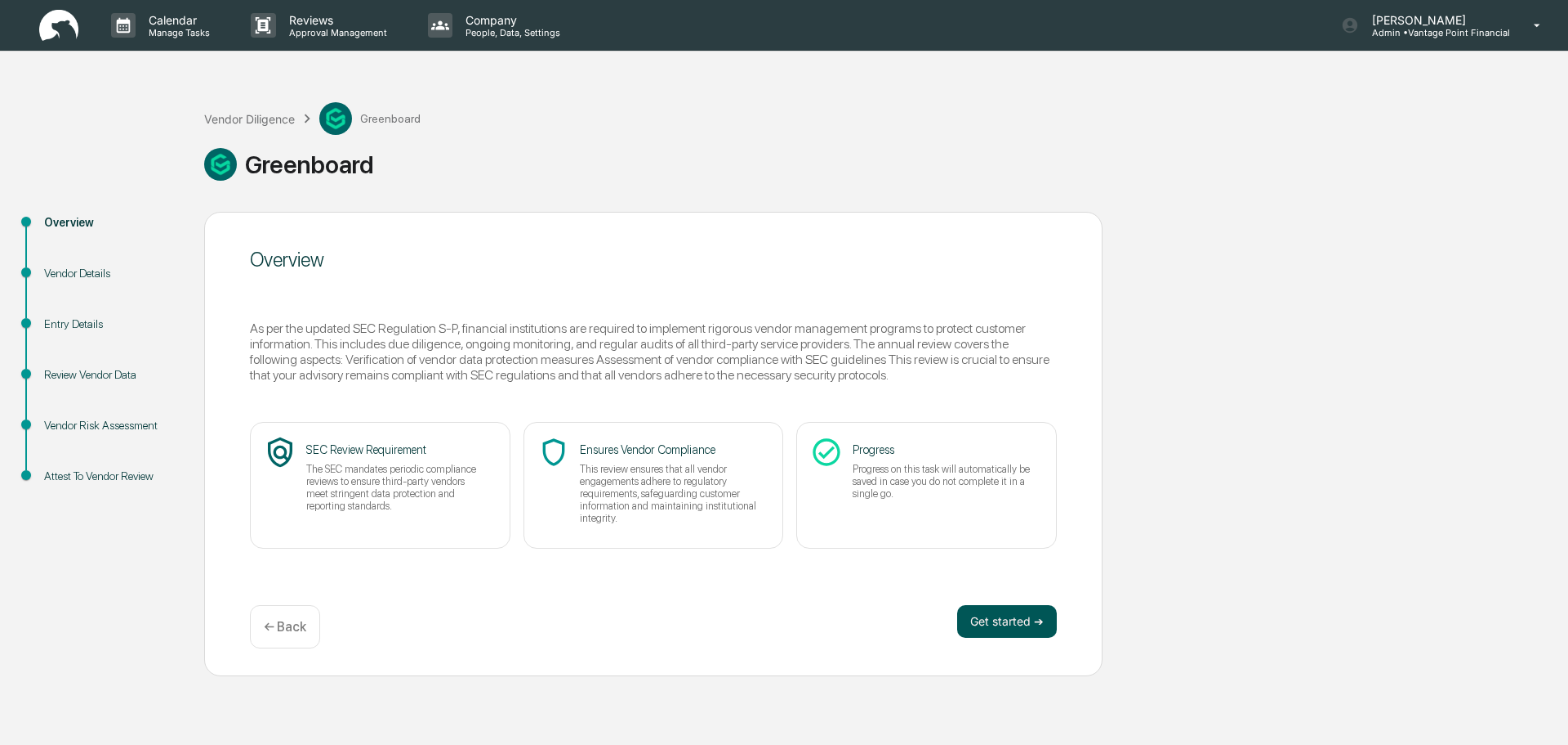
click at [1054, 613] on button "Get started ➔" at bounding box center [1008, 622] width 100 height 33
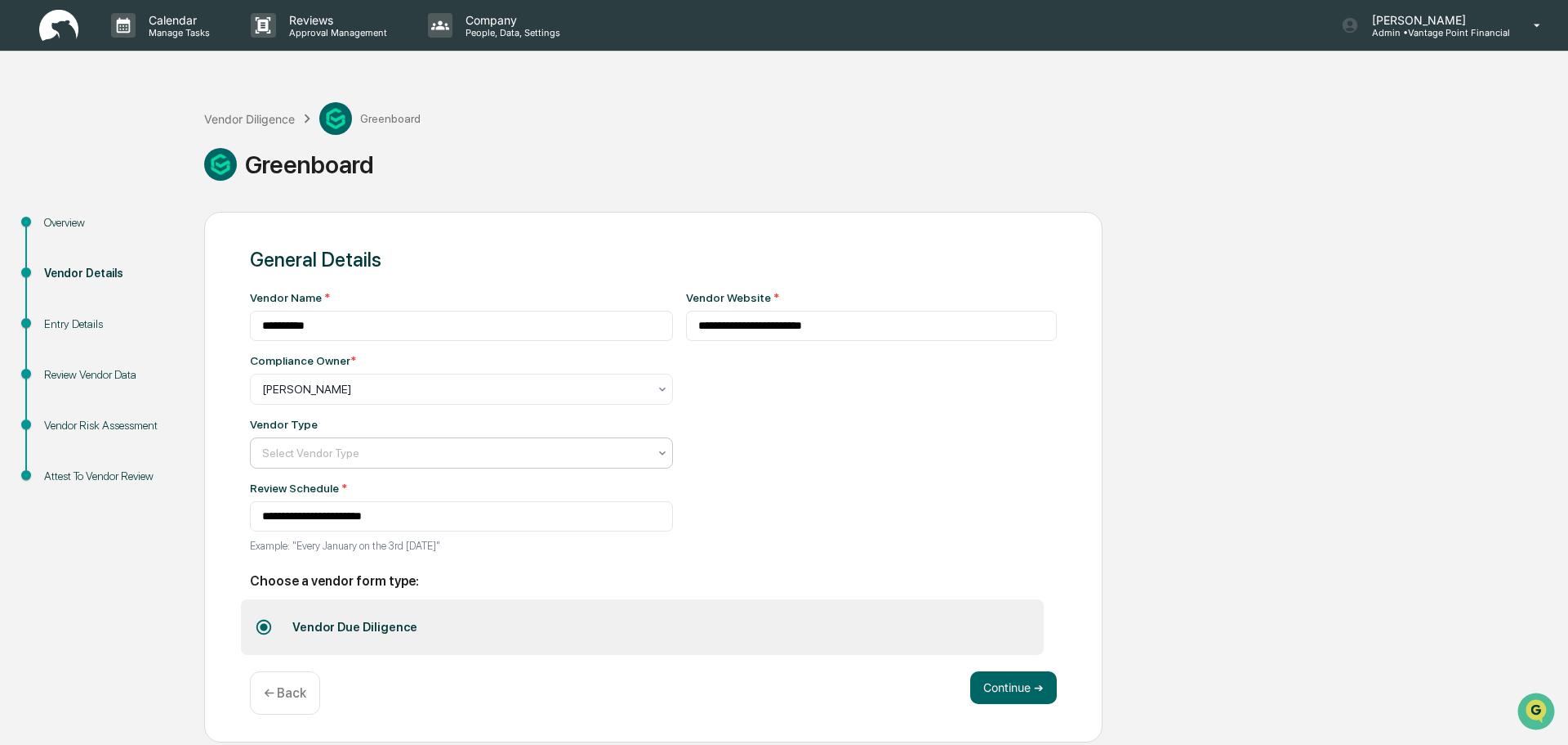
click at [421, 397] on div at bounding box center [454, 389] width 385 height 16
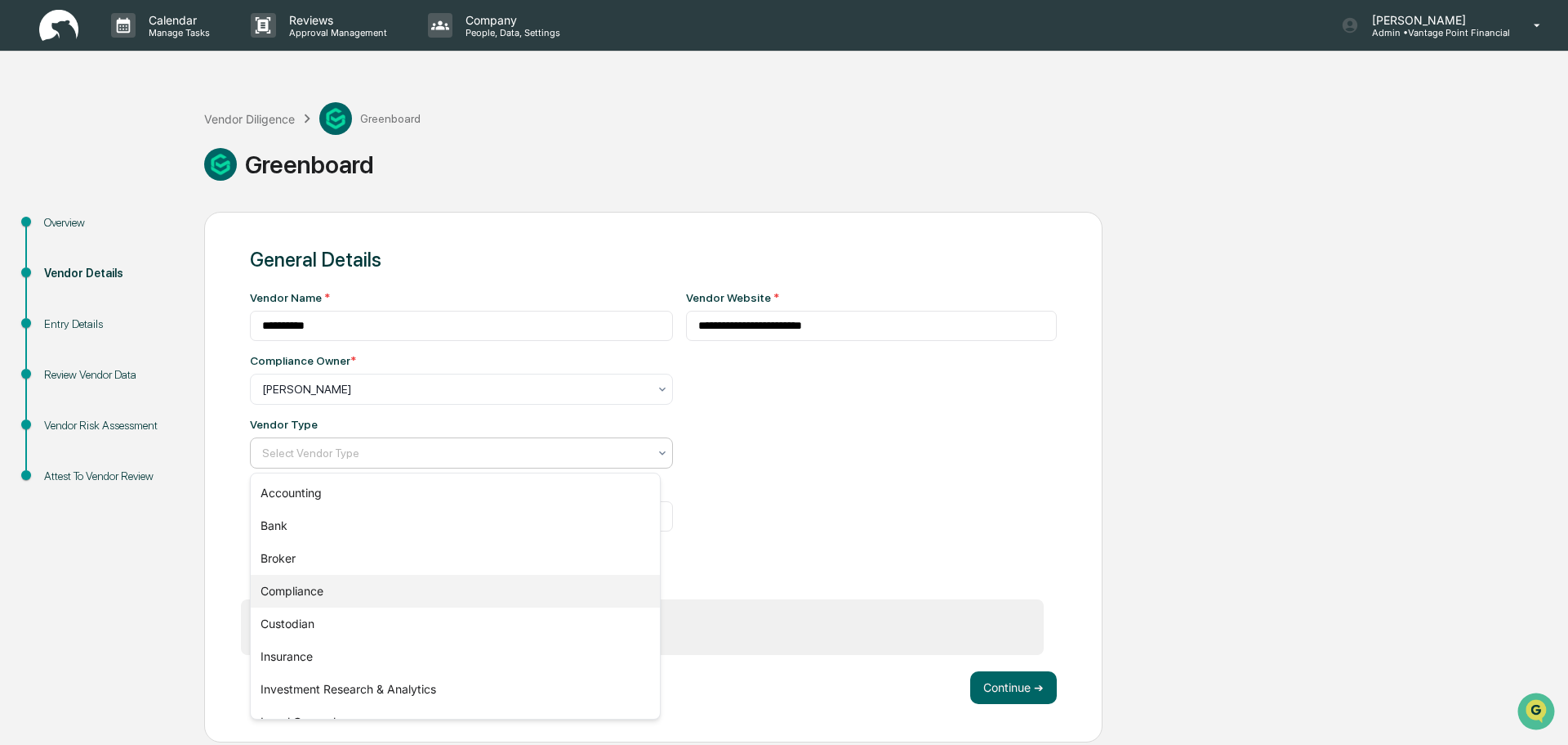
click at [342, 598] on div "Compliance" at bounding box center [455, 591] width 409 height 33
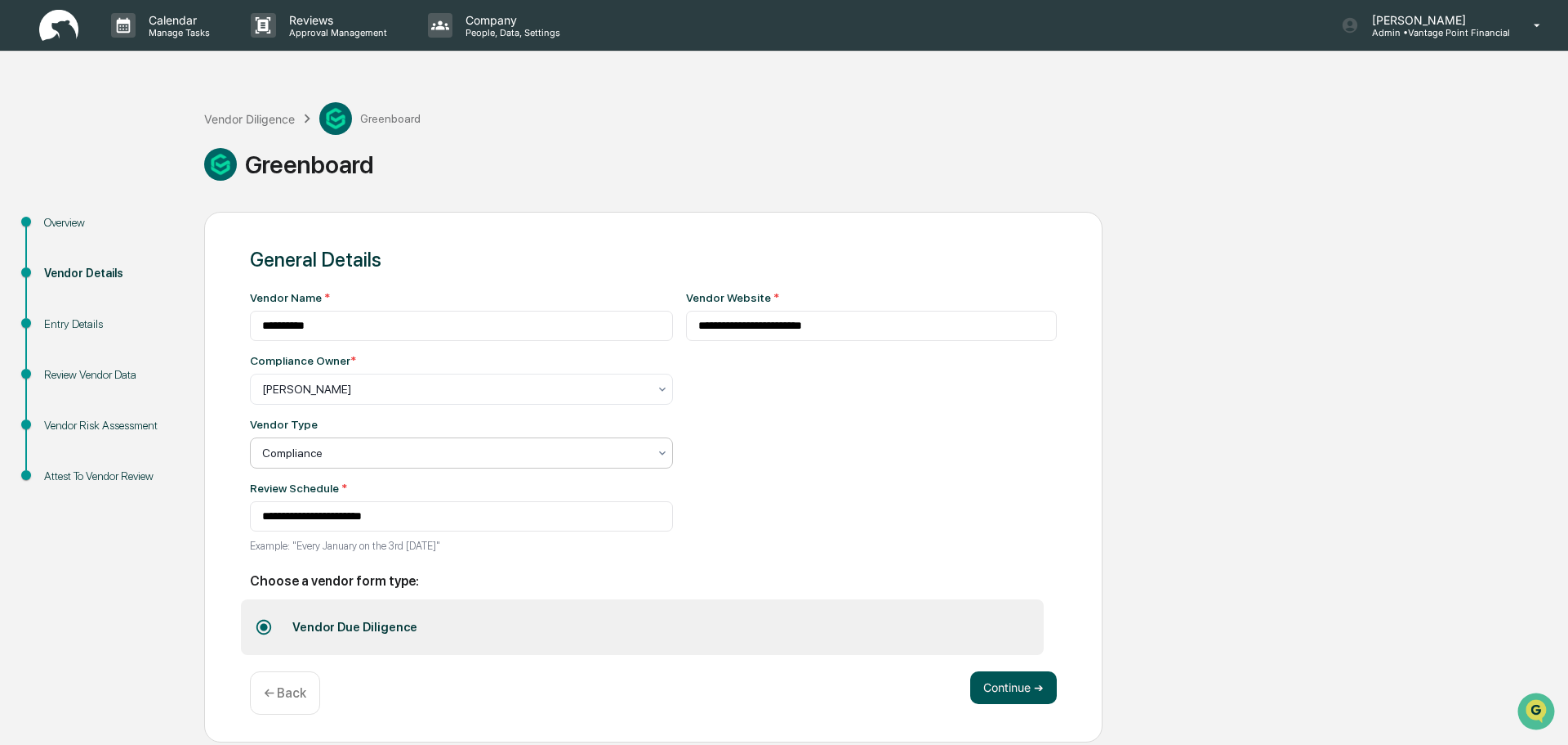
click at [1008, 689] on button "Continue ➔" at bounding box center [1013, 688] width 86 height 33
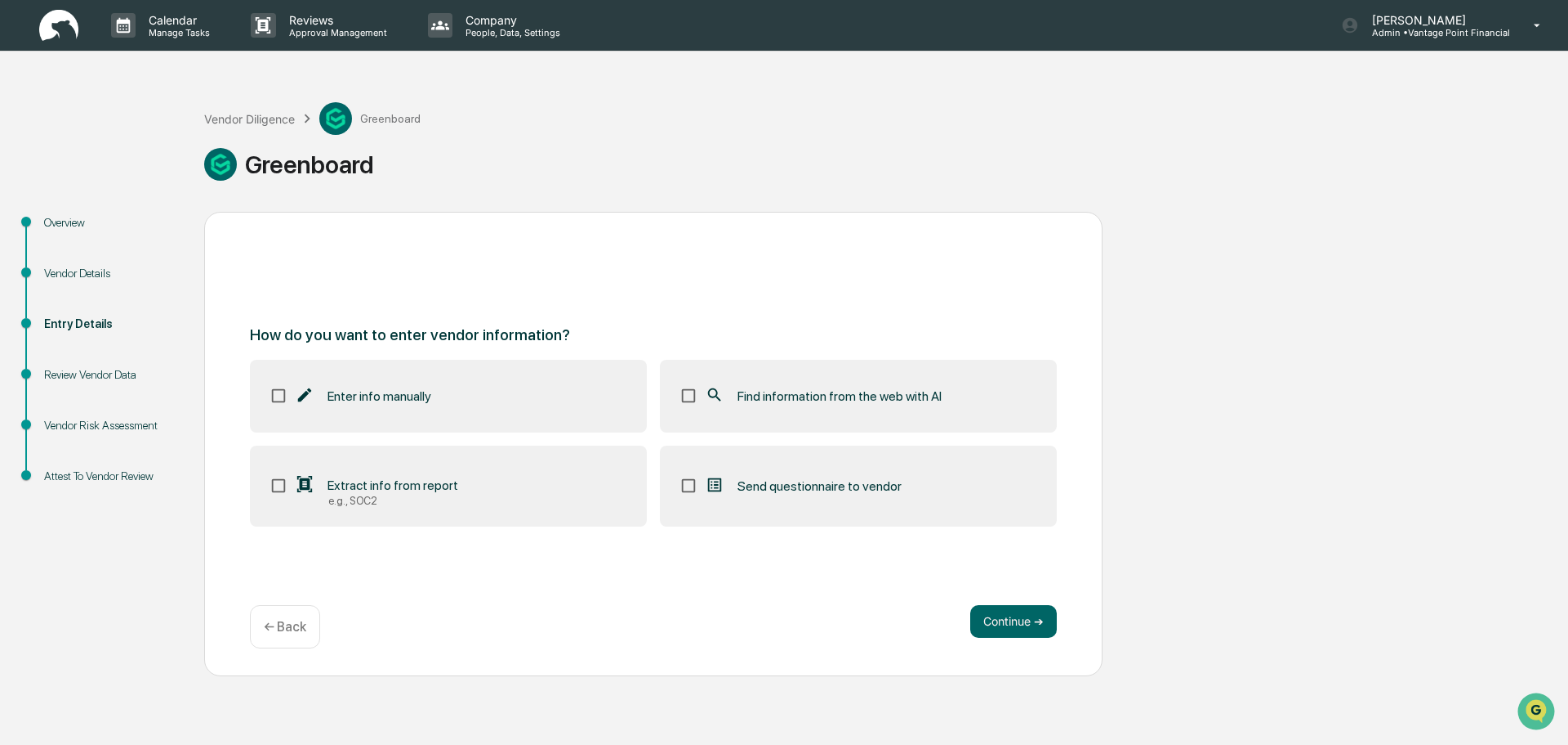
click at [474, 384] on label "Enter info manually" at bounding box center [449, 395] width 397 height 72
click at [820, 417] on label "Find information from the web with AI" at bounding box center [859, 395] width 397 height 72
click at [1015, 627] on button "Continue ➔" at bounding box center [1013, 622] width 86 height 33
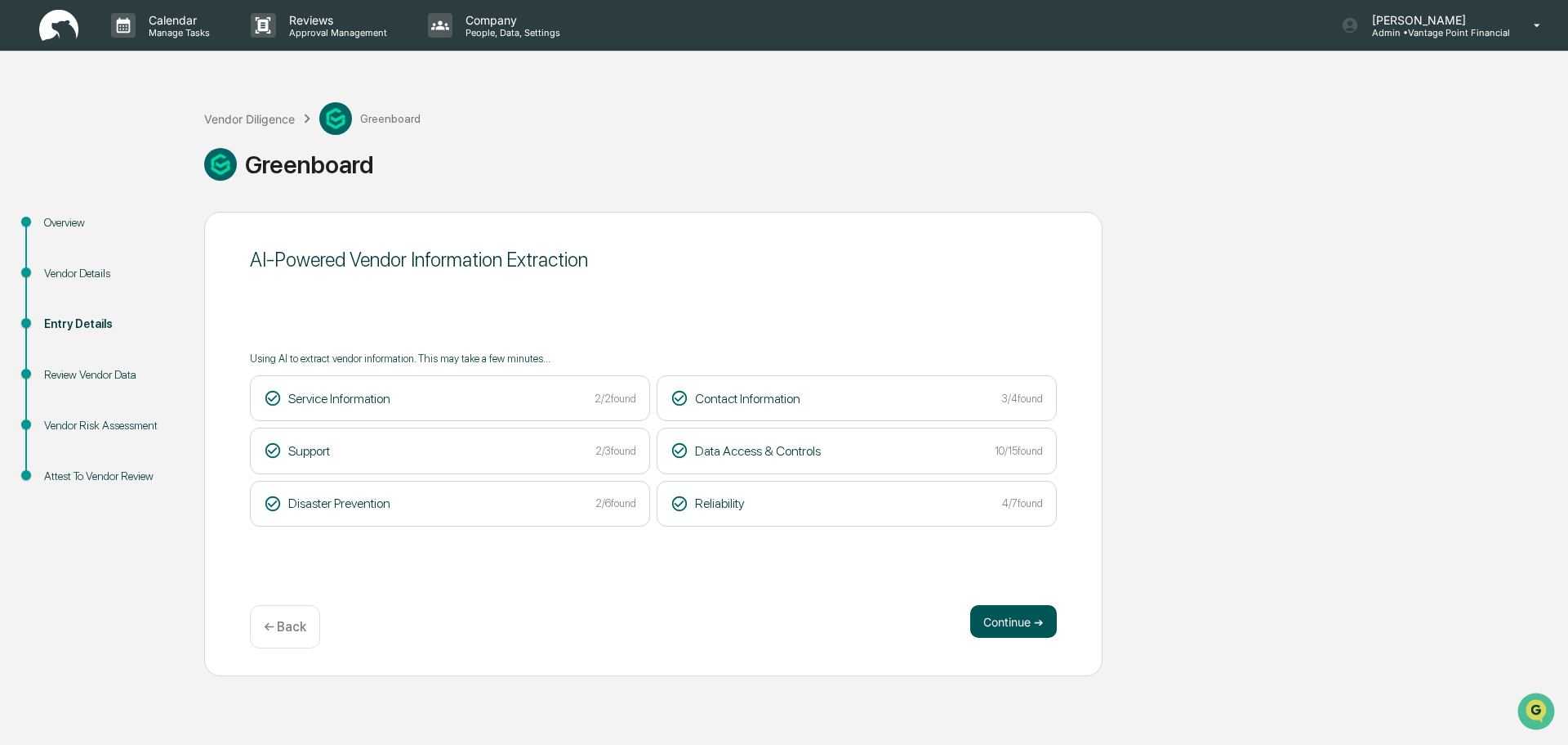
click at [976, 617] on button "Continue ➔" at bounding box center [1013, 622] width 86 height 33
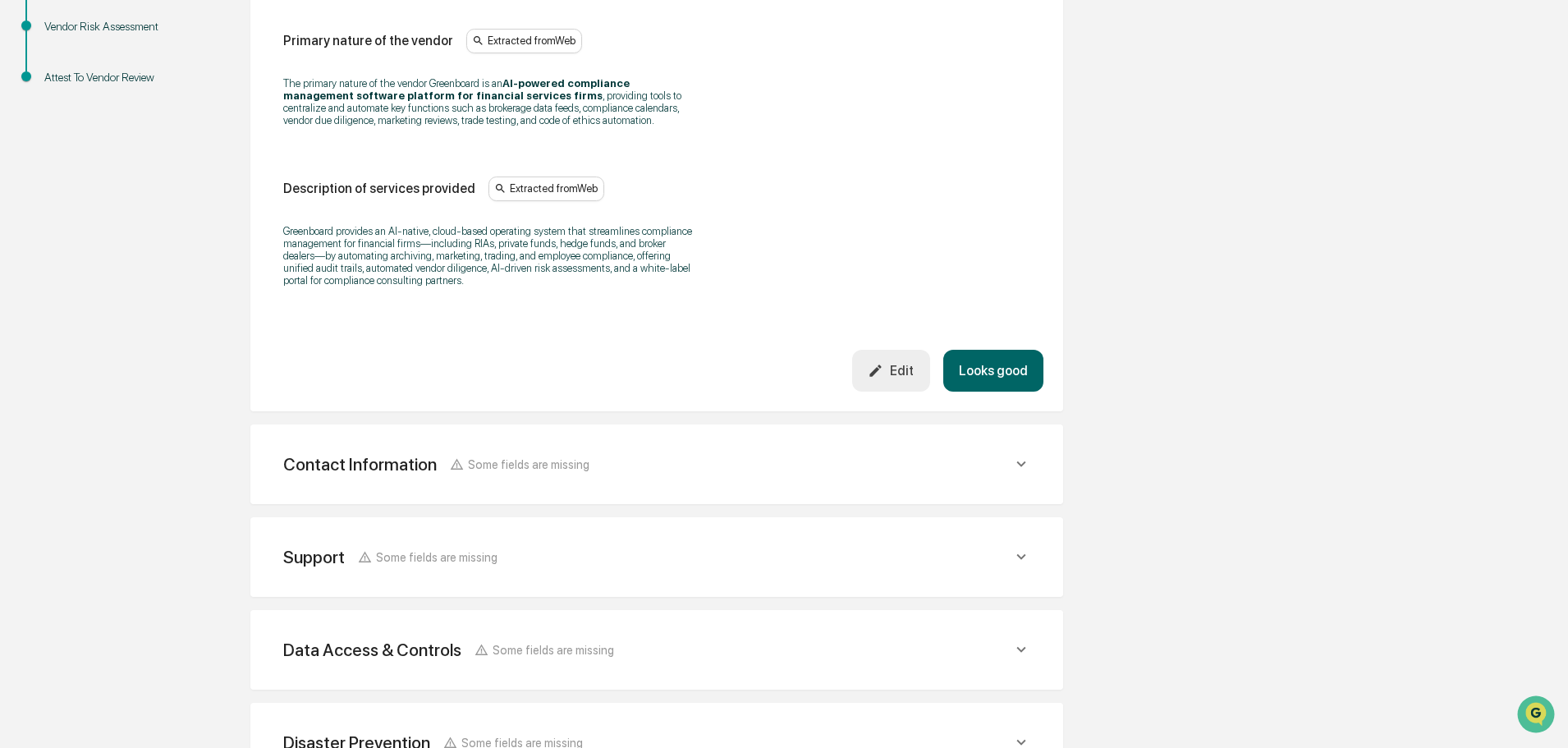
scroll to position [410, 0]
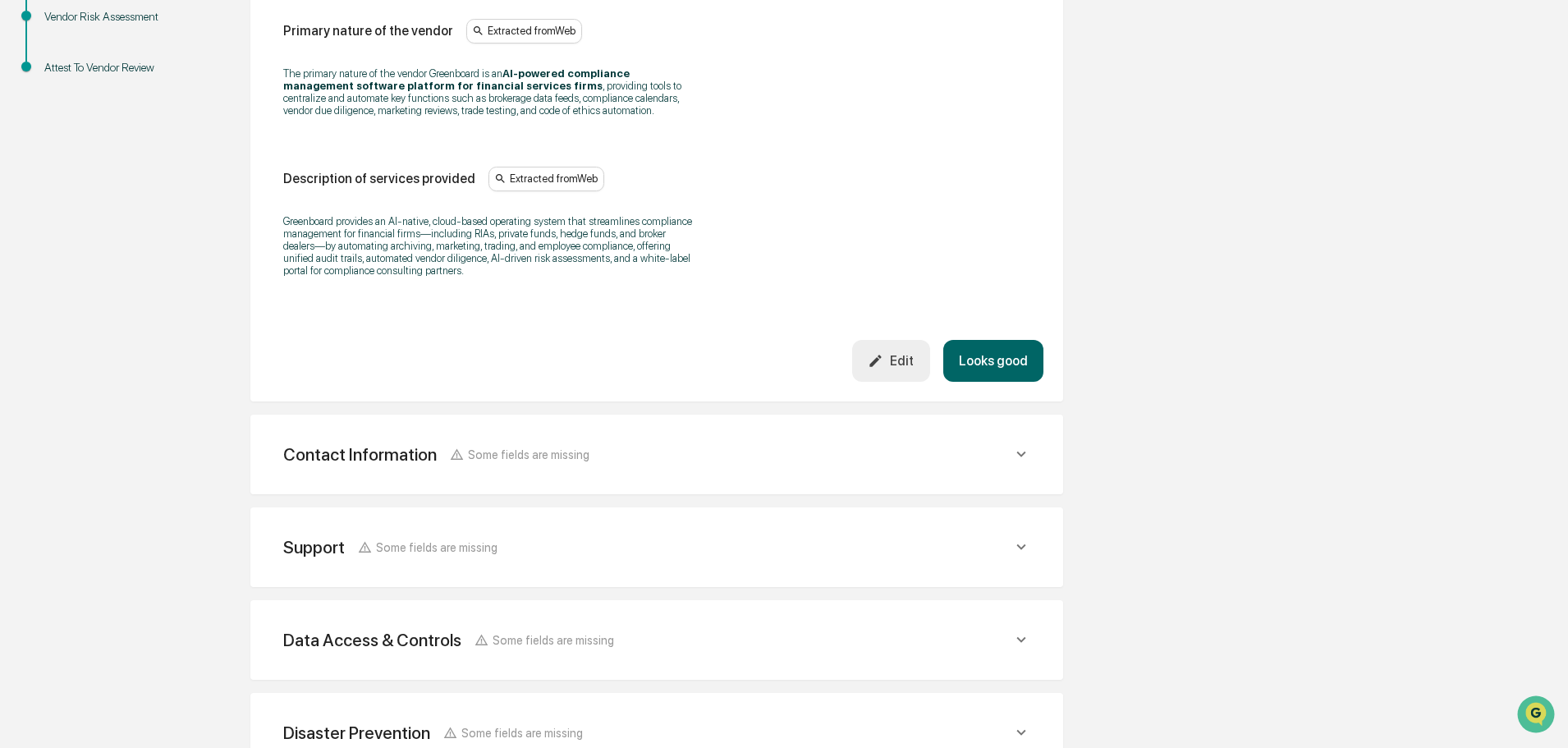
click at [973, 368] on button "Looks good" at bounding box center [994, 361] width 100 height 42
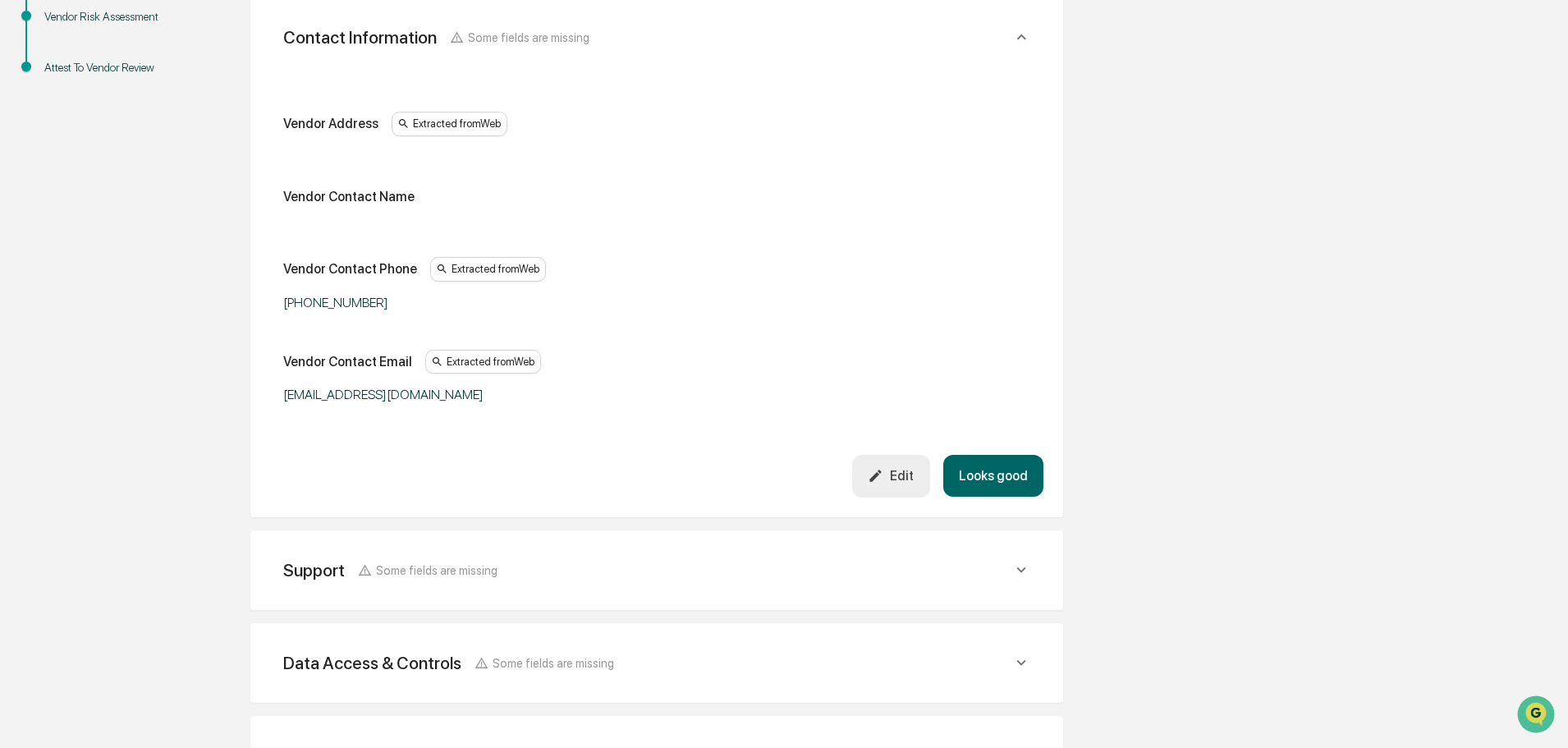
scroll to position [309, 0]
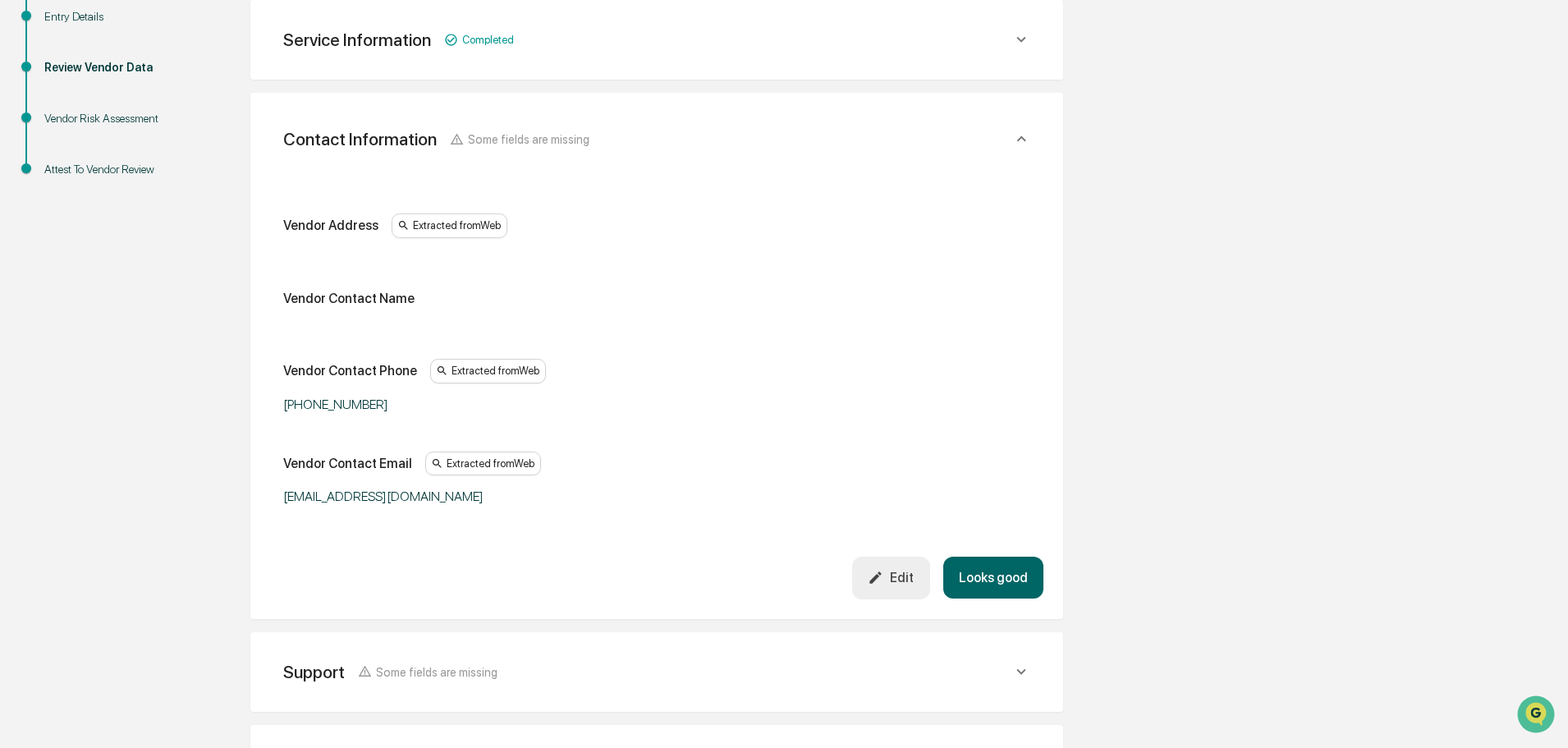
click at [981, 559] on button "Looks good" at bounding box center [994, 578] width 100 height 42
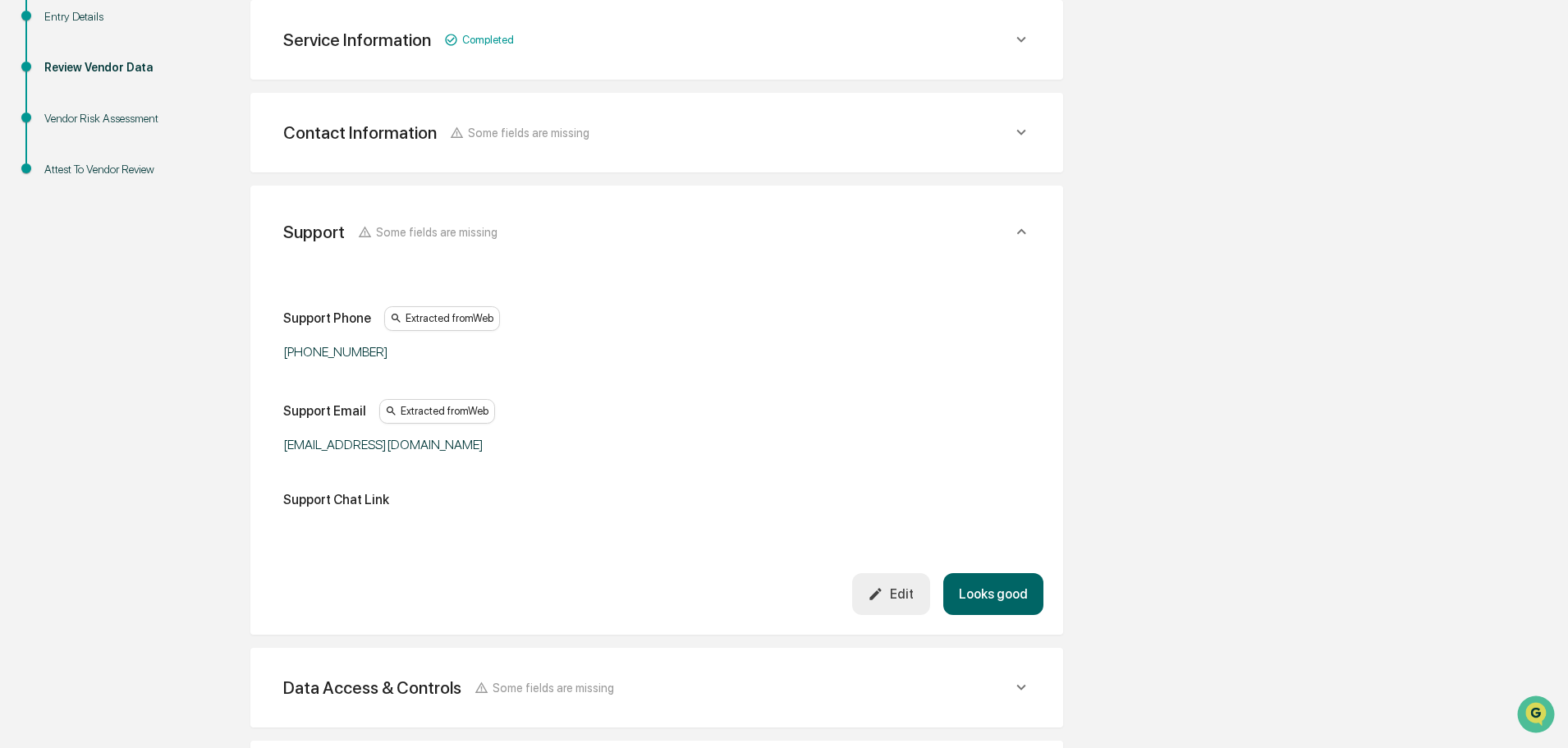
scroll to position [401, 0]
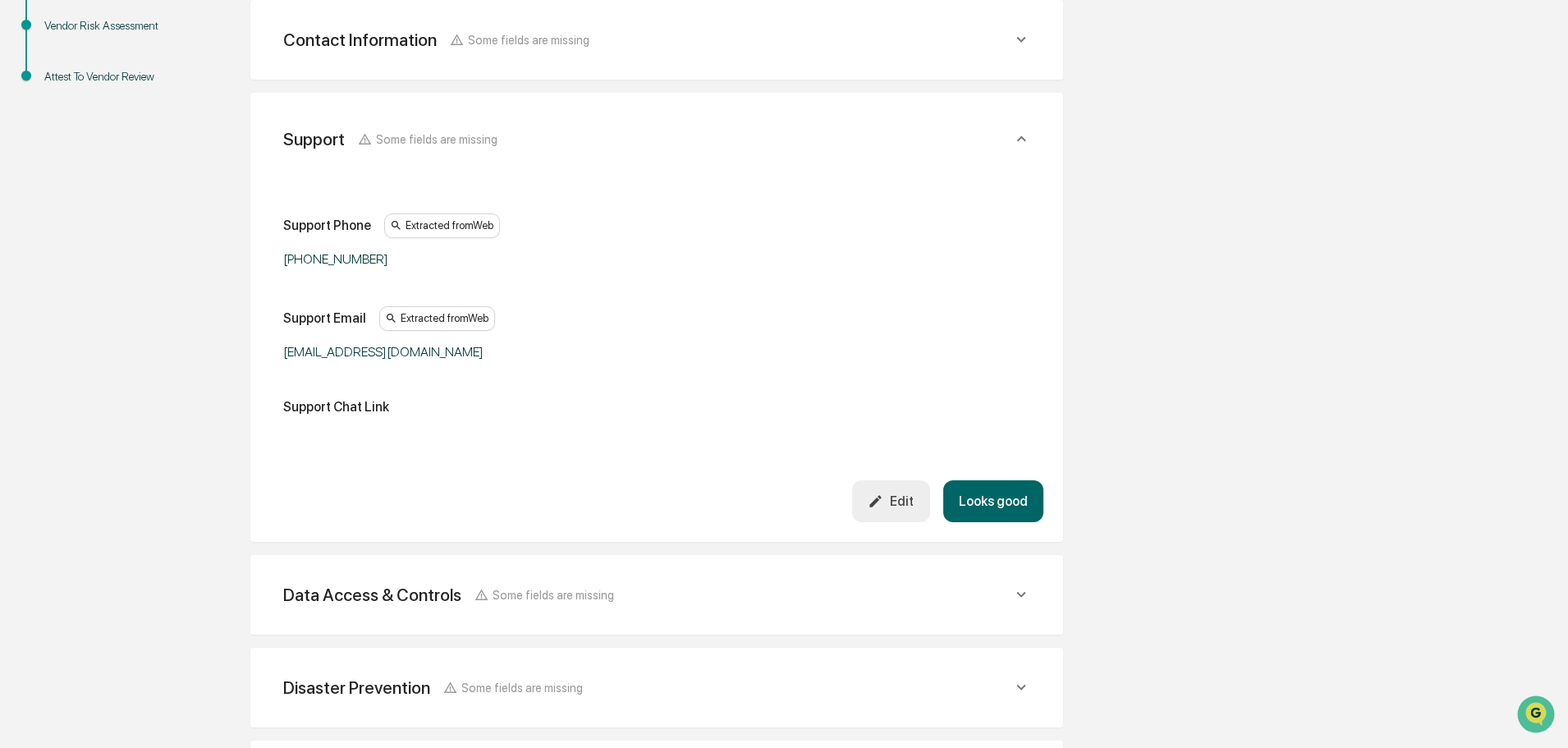
click at [980, 495] on button "Looks good" at bounding box center [994, 501] width 100 height 42
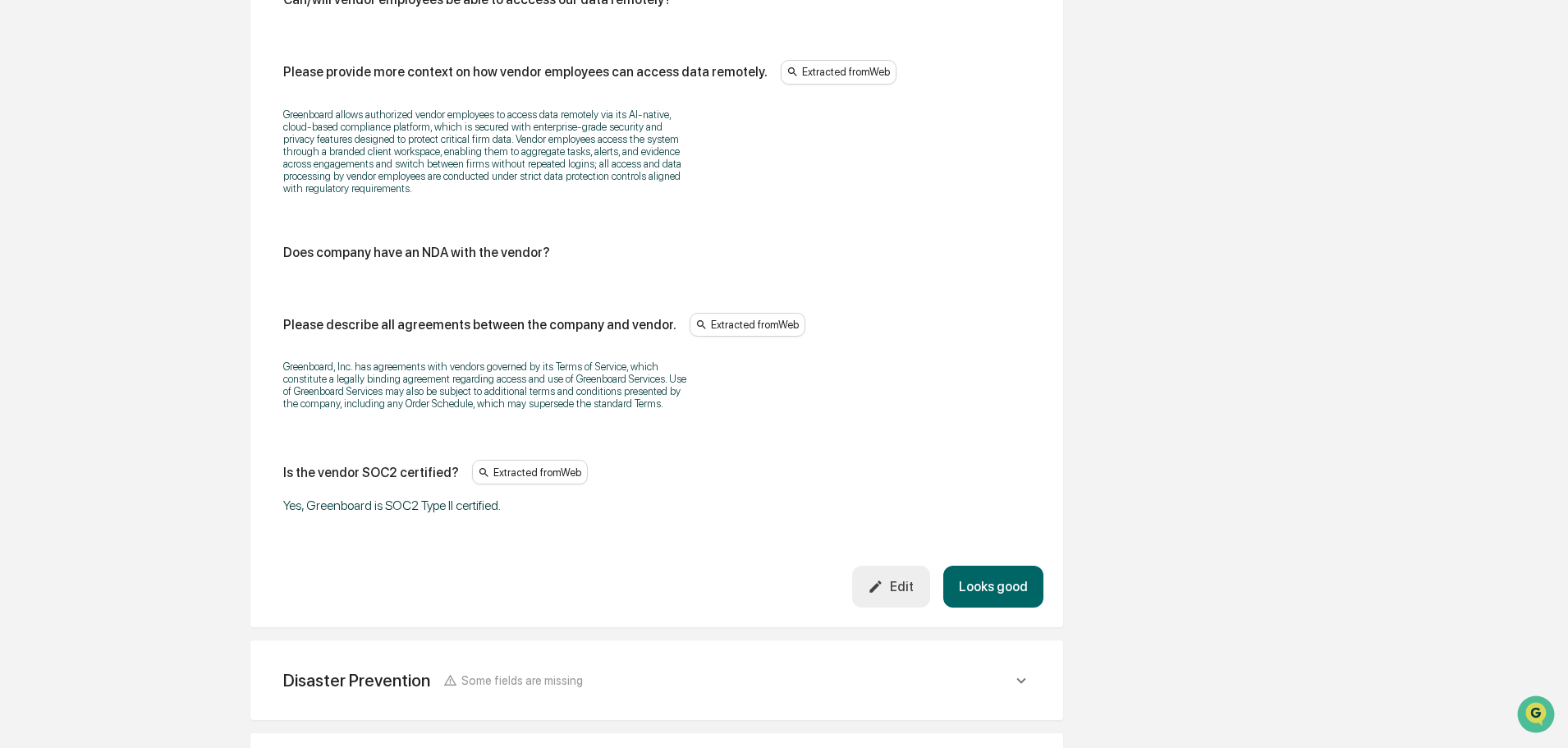
click at [997, 591] on button "Looks good" at bounding box center [994, 587] width 100 height 42
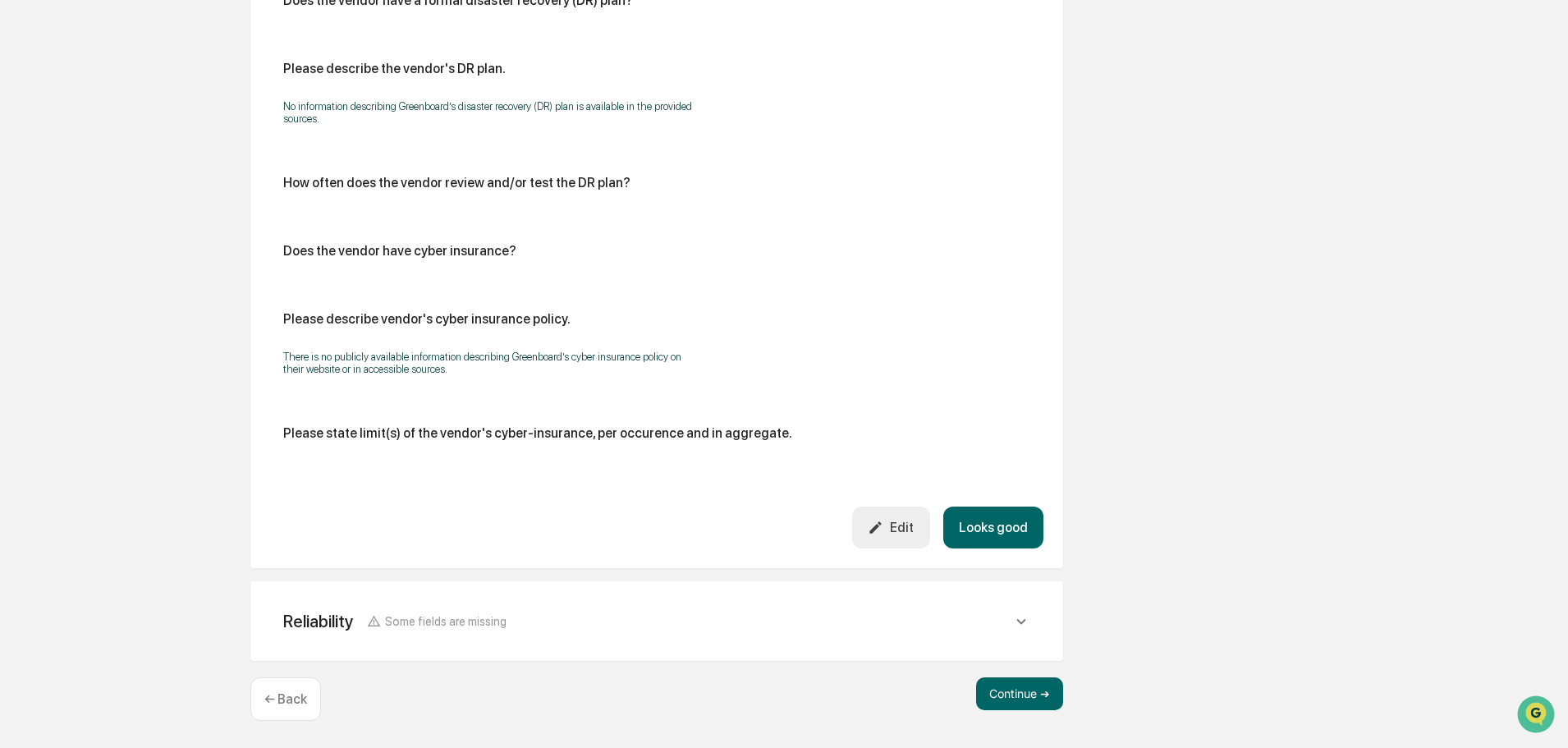
click at [988, 540] on button "Looks good" at bounding box center [994, 528] width 100 height 42
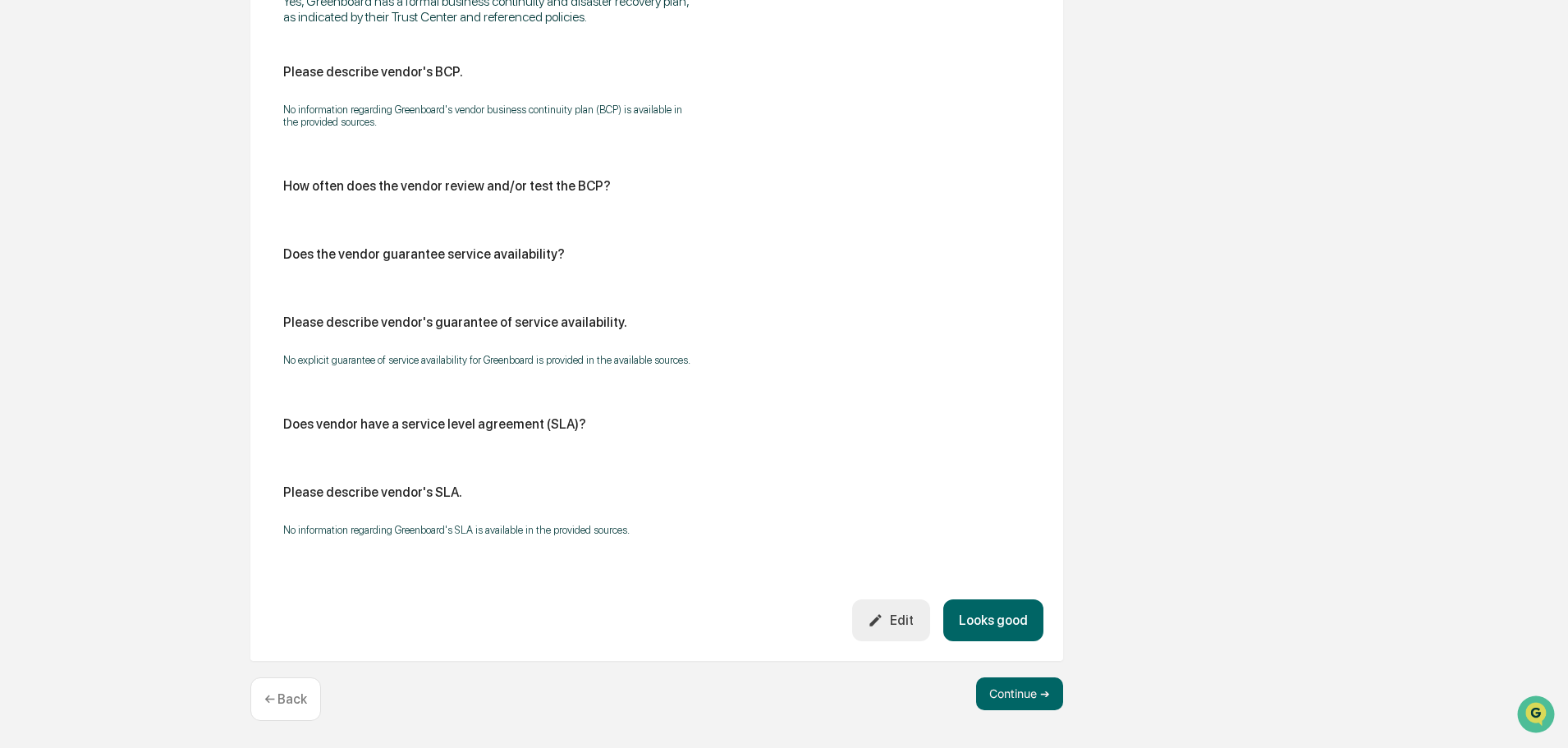
click at [991, 615] on button "Looks good" at bounding box center [994, 620] width 100 height 42
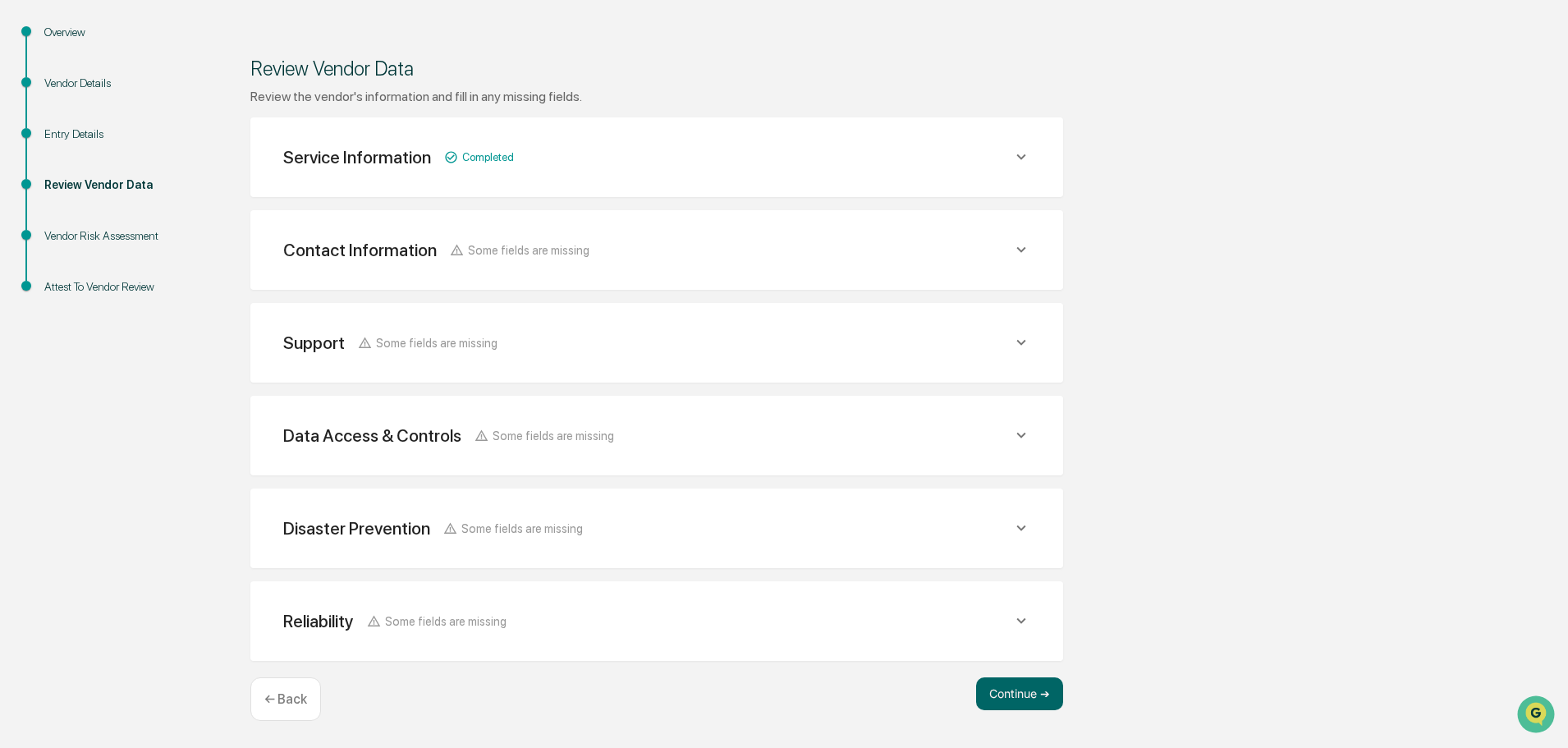
scroll to position [191, 0]
click at [1025, 698] on button "Continue ➔" at bounding box center [1019, 693] width 87 height 33
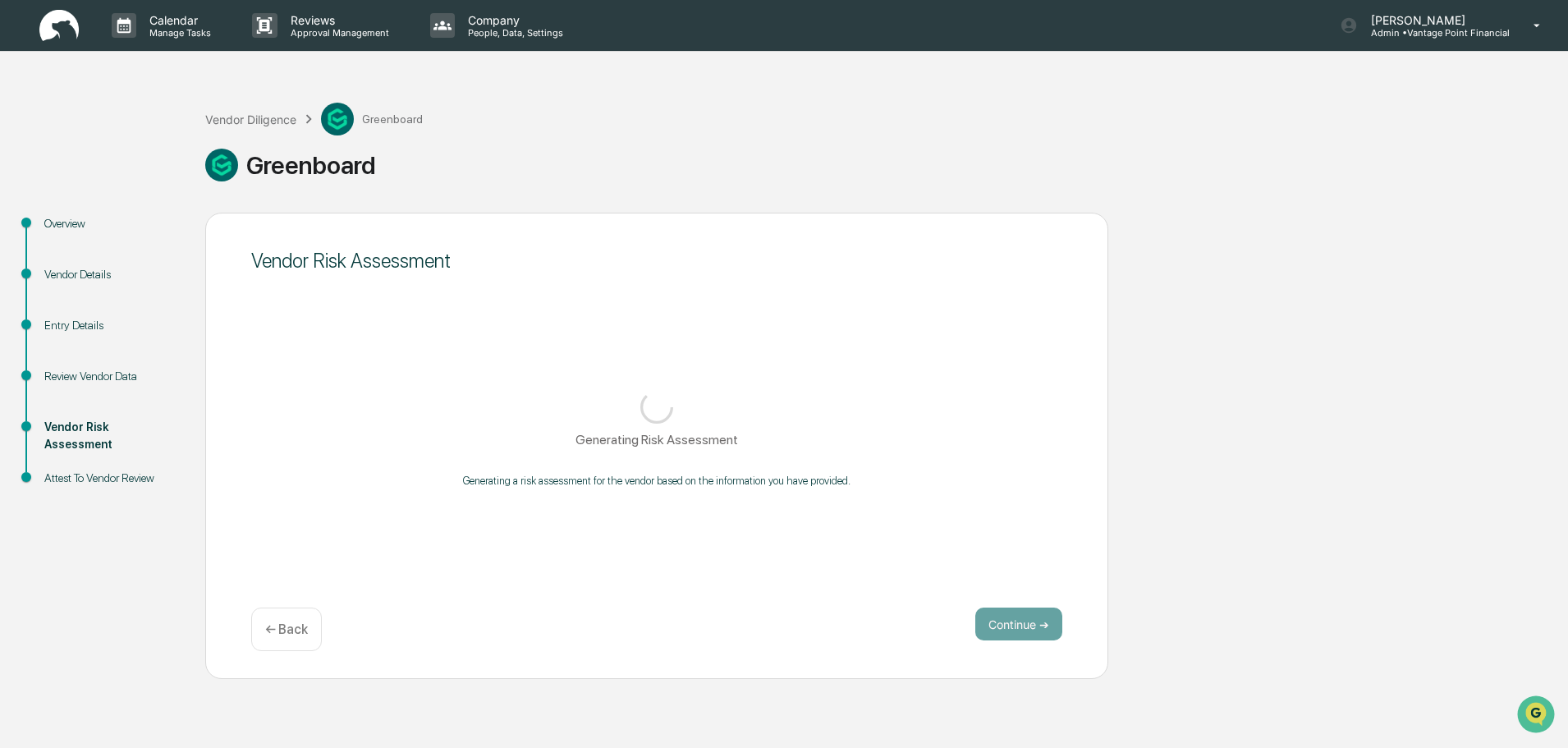
scroll to position [0, 0]
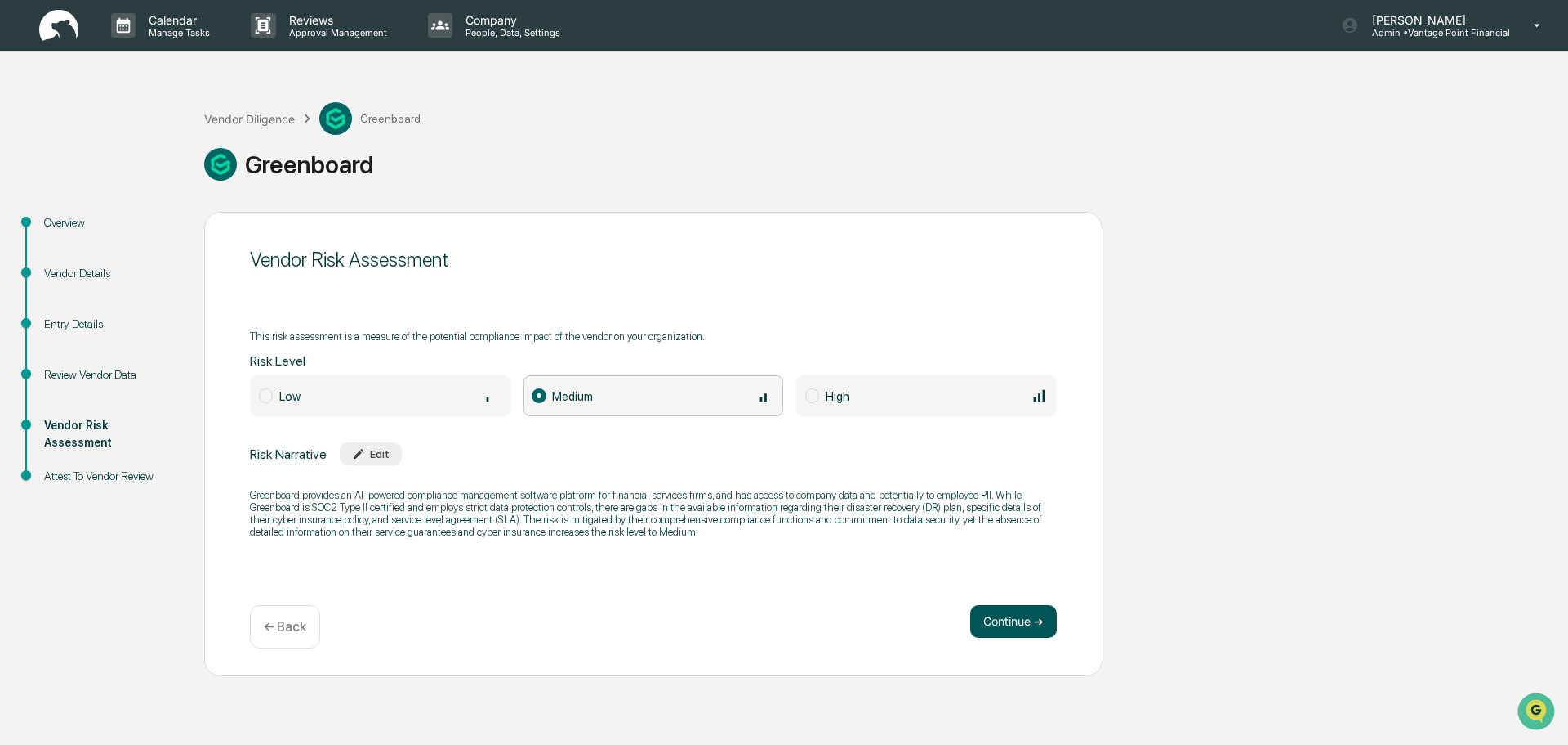
click at [986, 620] on button "Continue ➔" at bounding box center [1013, 622] width 86 height 33
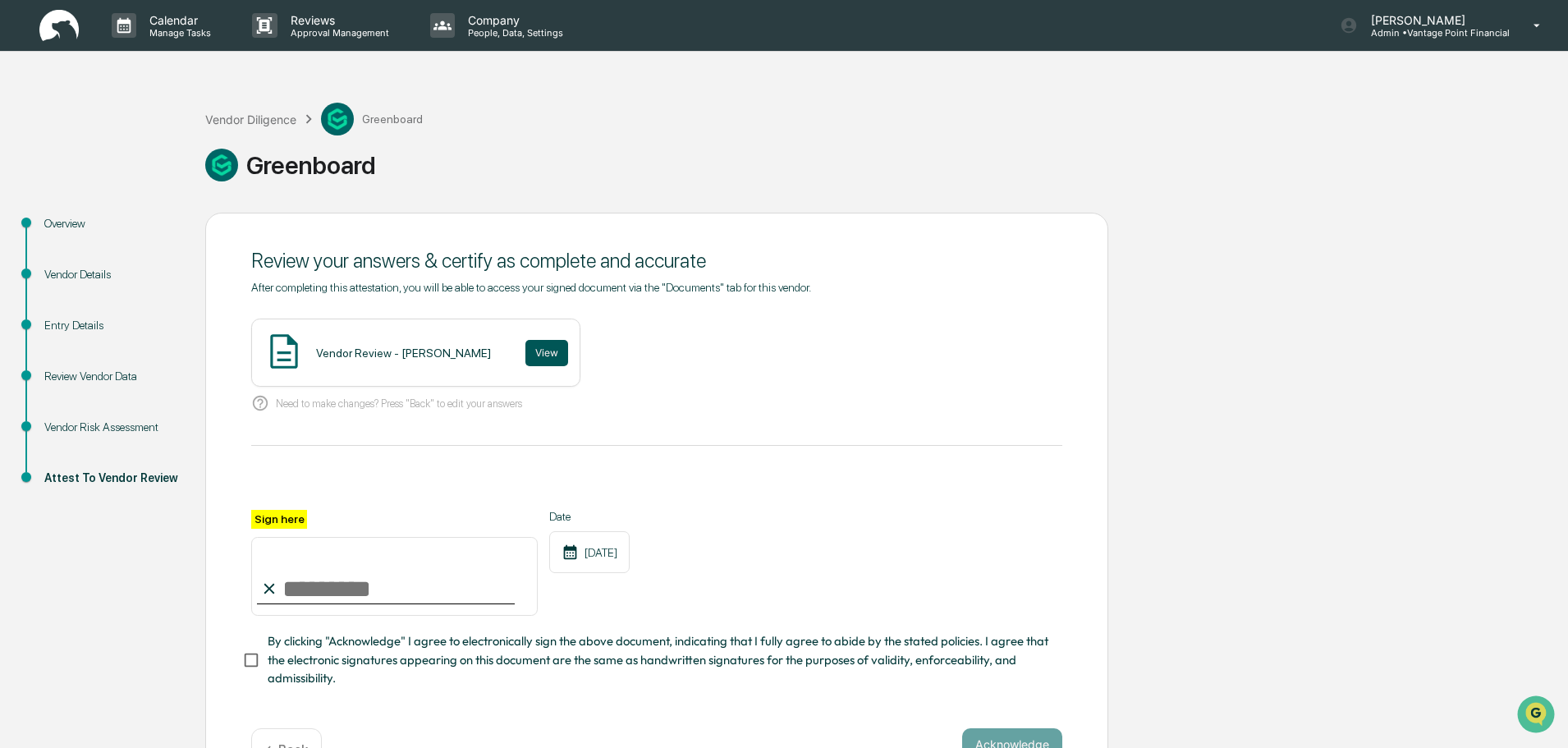
click at [525, 352] on button "View" at bounding box center [546, 353] width 43 height 26
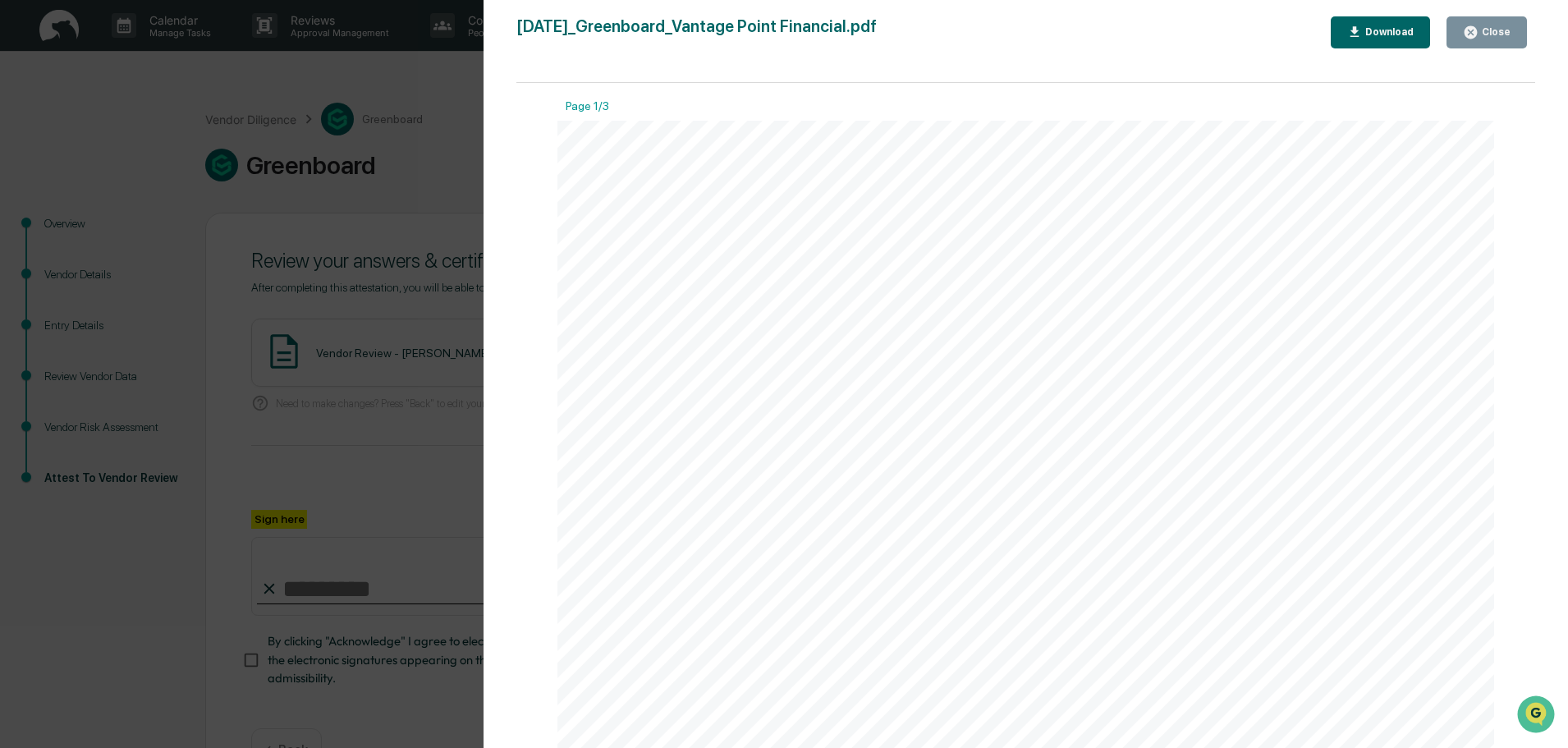
click at [1478, 19] on button "Close" at bounding box center [1487, 32] width 80 height 32
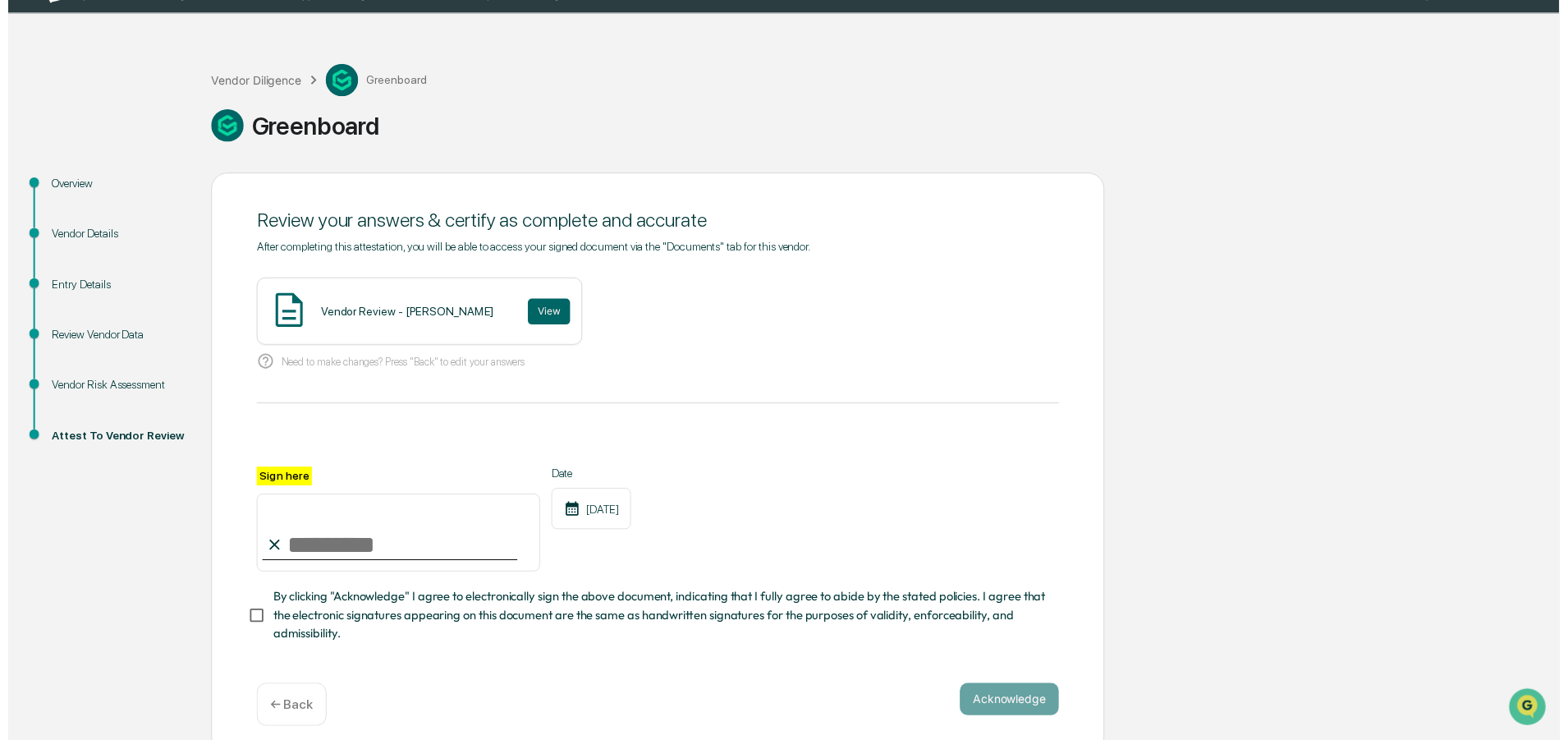
scroll to position [57, 0]
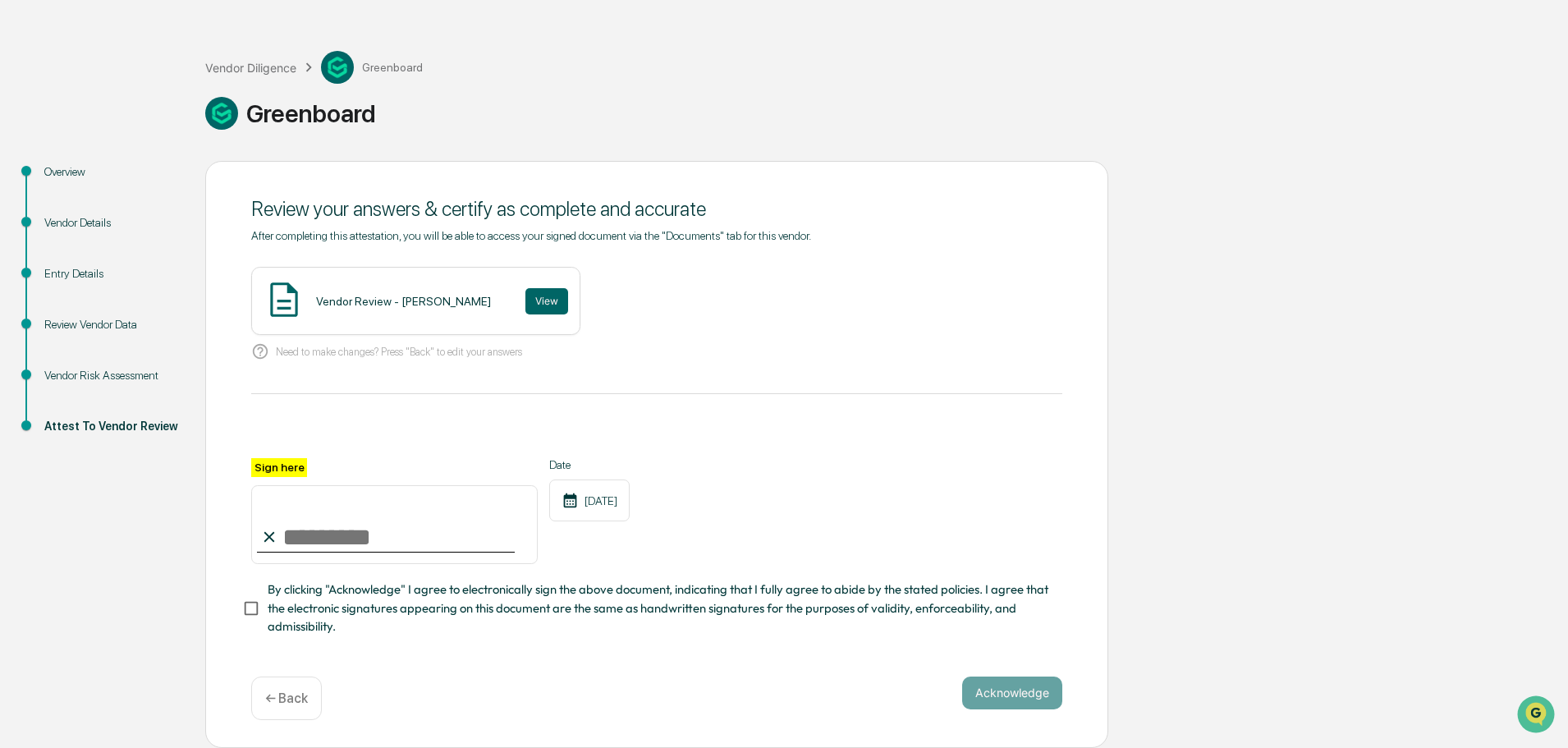
click at [412, 547] on input "Sign here" at bounding box center [395, 524] width 286 height 78
type input "**********"
click at [994, 681] on button "Acknowledge" at bounding box center [1013, 692] width 100 height 33
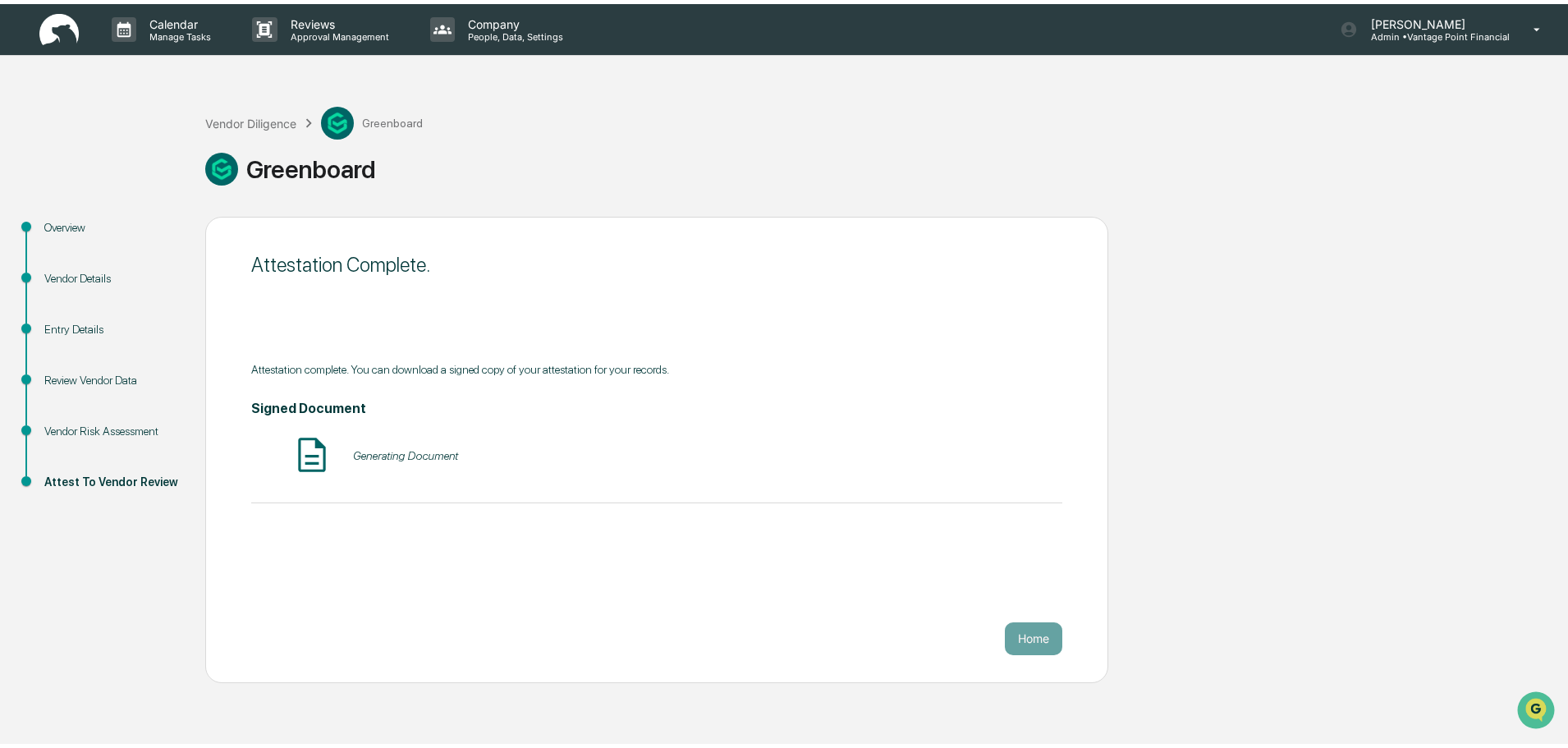
scroll to position [0, 0]
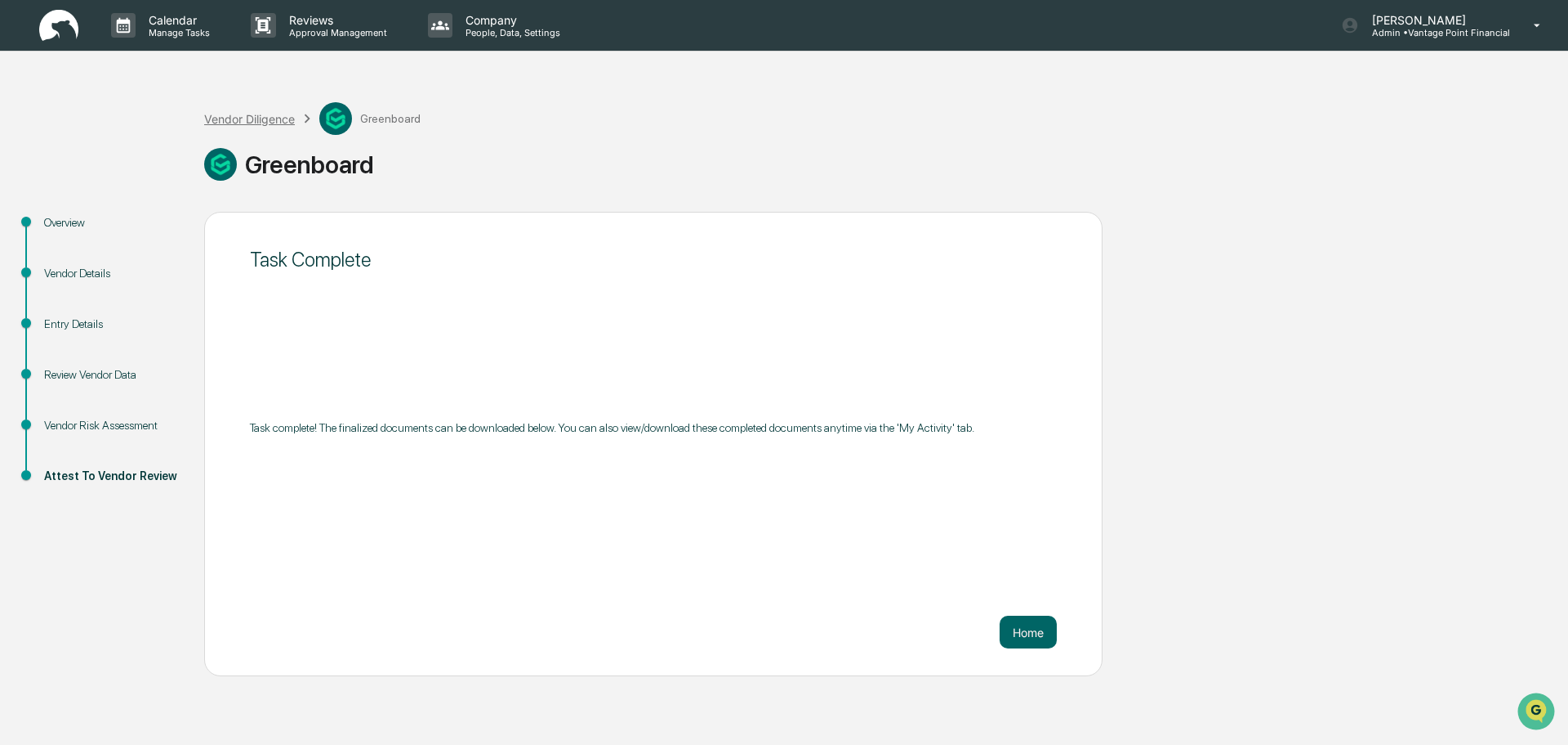
click at [287, 117] on div "Vendor Diligence" at bounding box center [249, 118] width 91 height 14
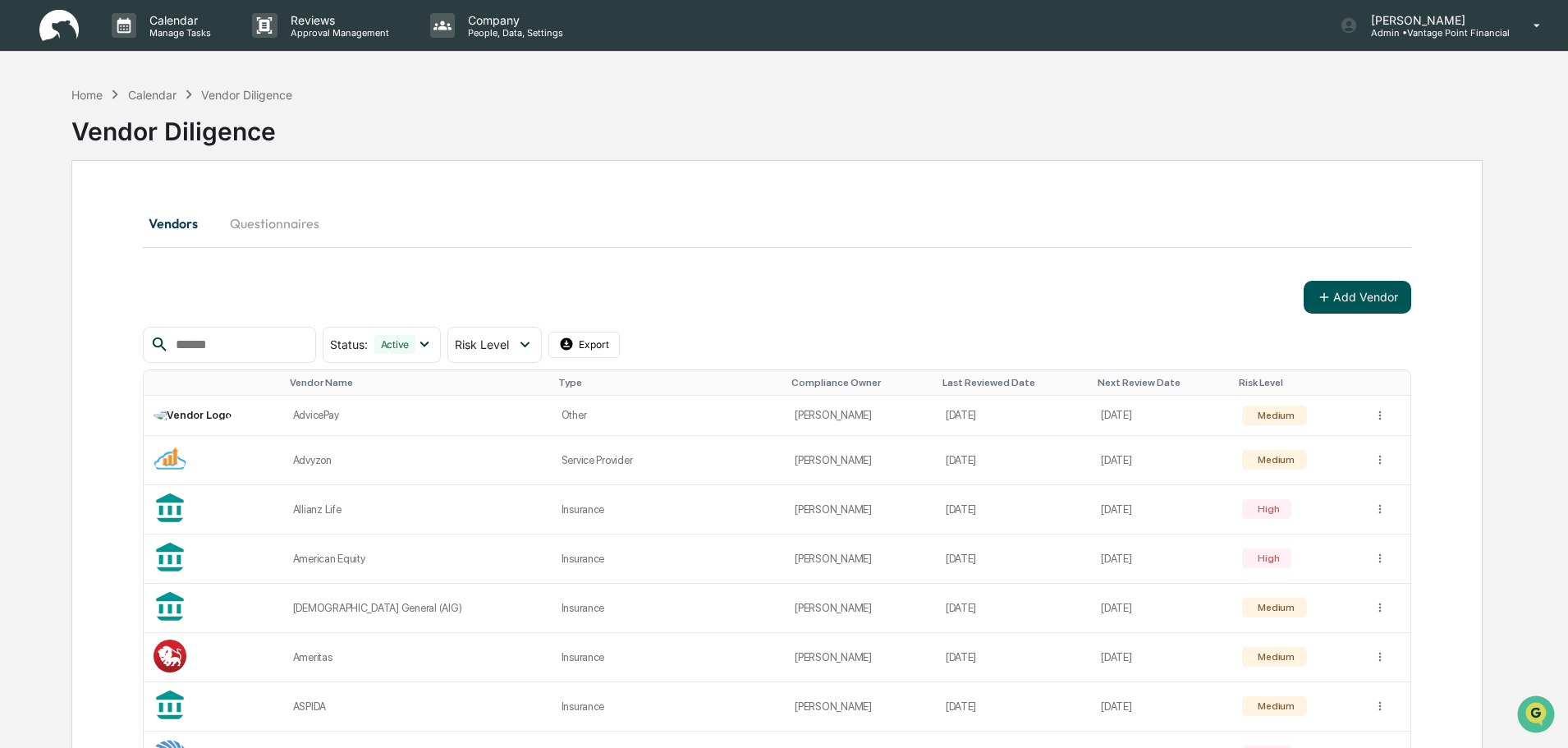
click at [1385, 284] on button "Add Vendor" at bounding box center [1357, 297] width 108 height 33
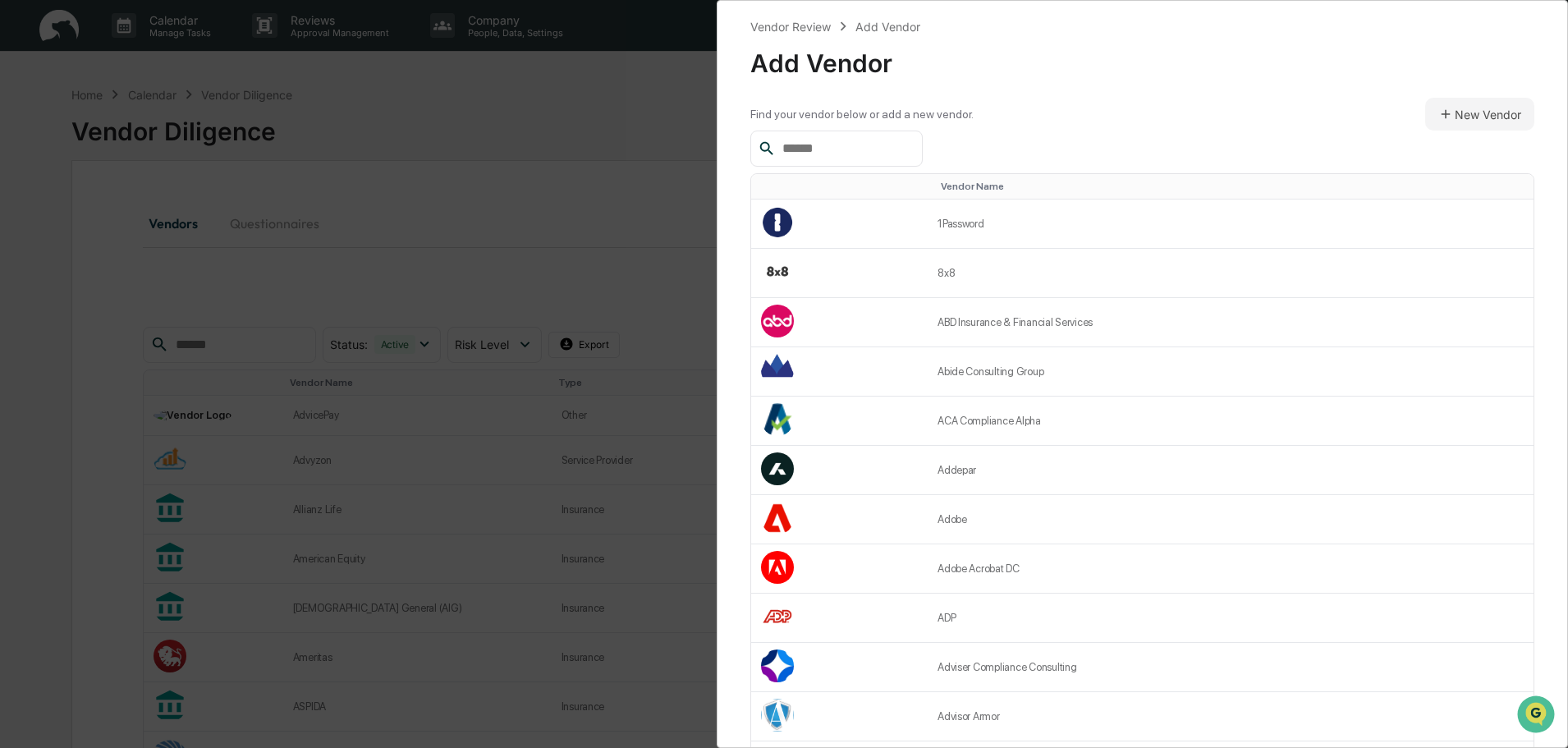
click at [857, 147] on input "text" at bounding box center [845, 148] width 139 height 21
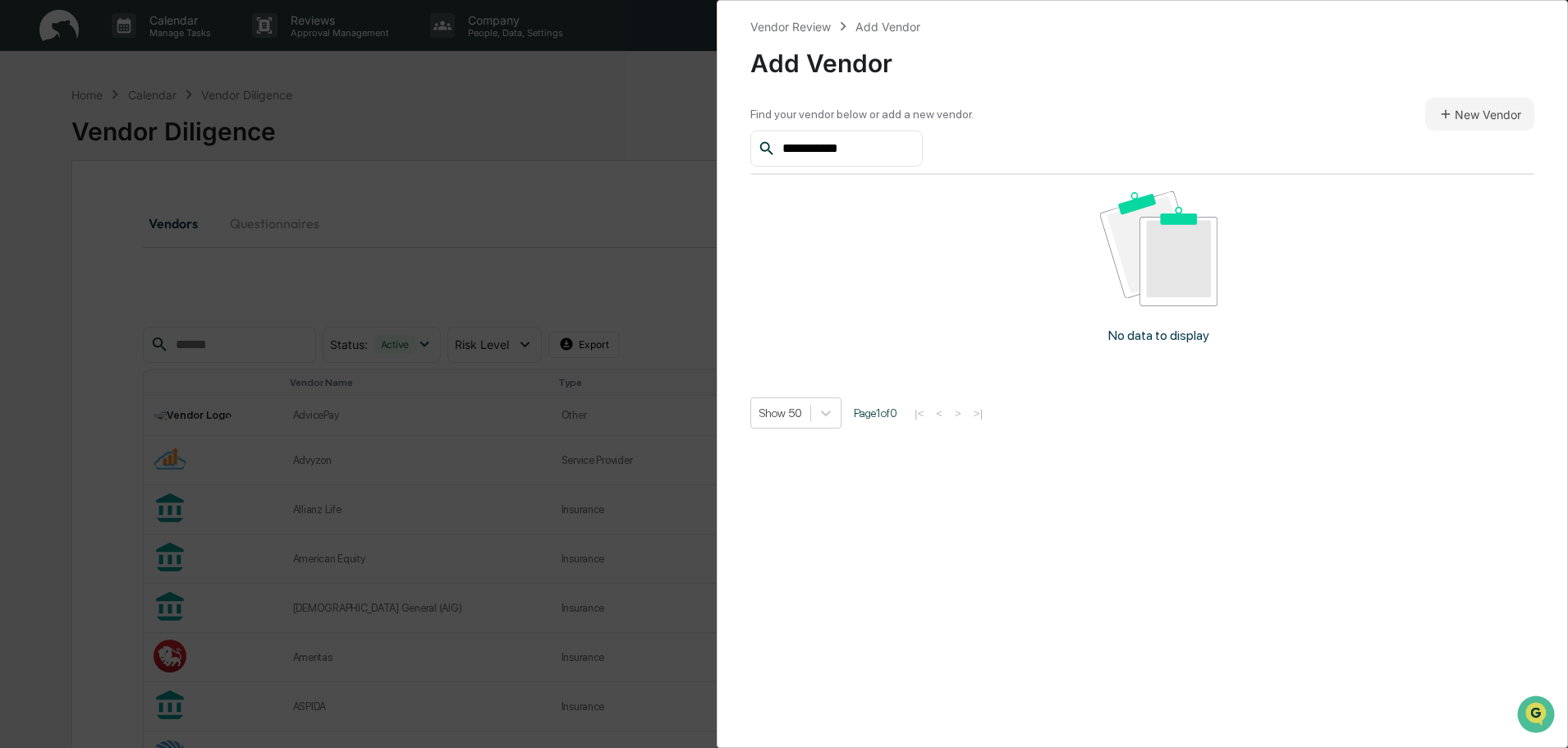
click at [905, 159] on input "**********" at bounding box center [845, 148] width 139 height 21
type input "**********"
click at [1465, 108] on button "New Vendor" at bounding box center [1480, 114] width 109 height 33
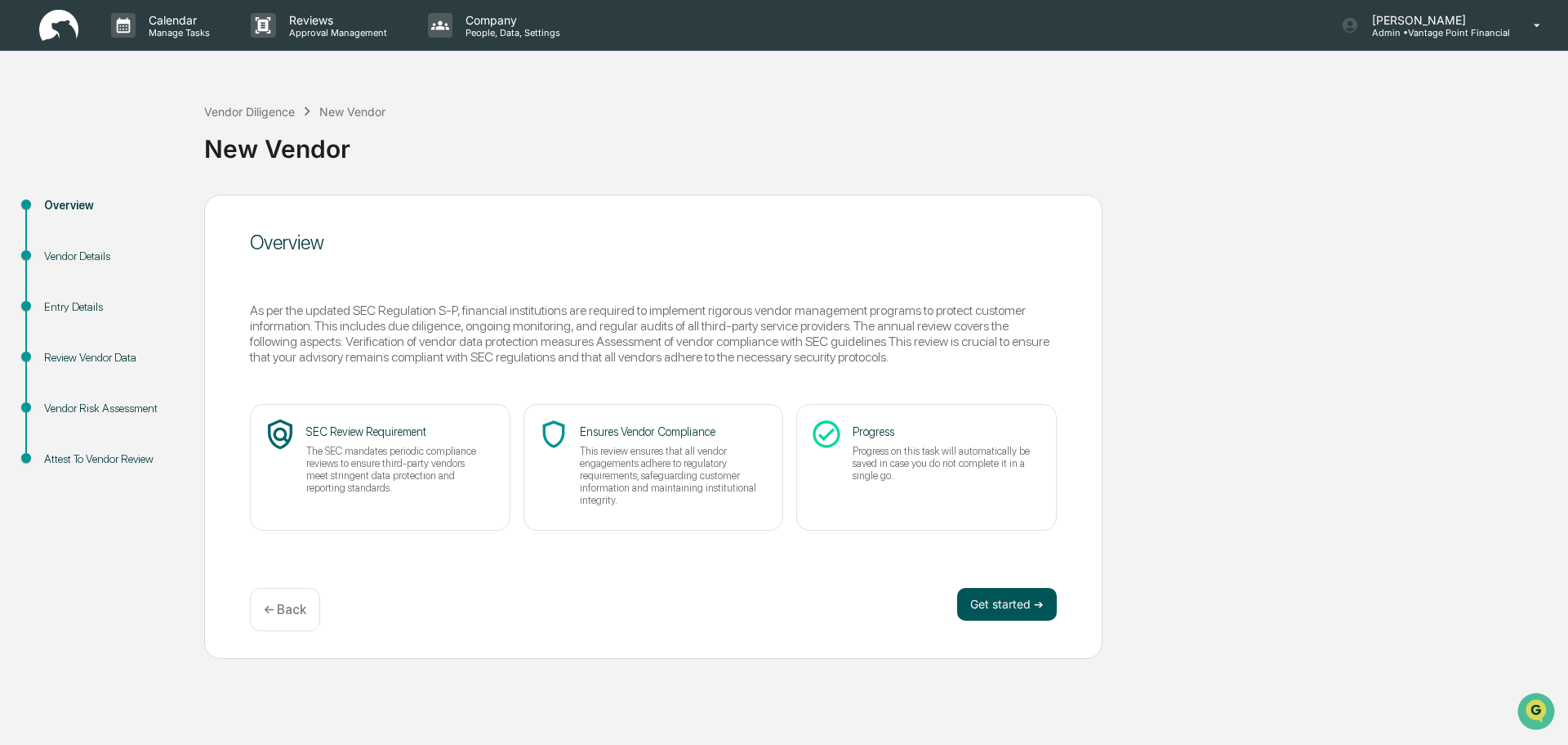
click at [1002, 603] on button "Get started ➔" at bounding box center [1008, 604] width 100 height 33
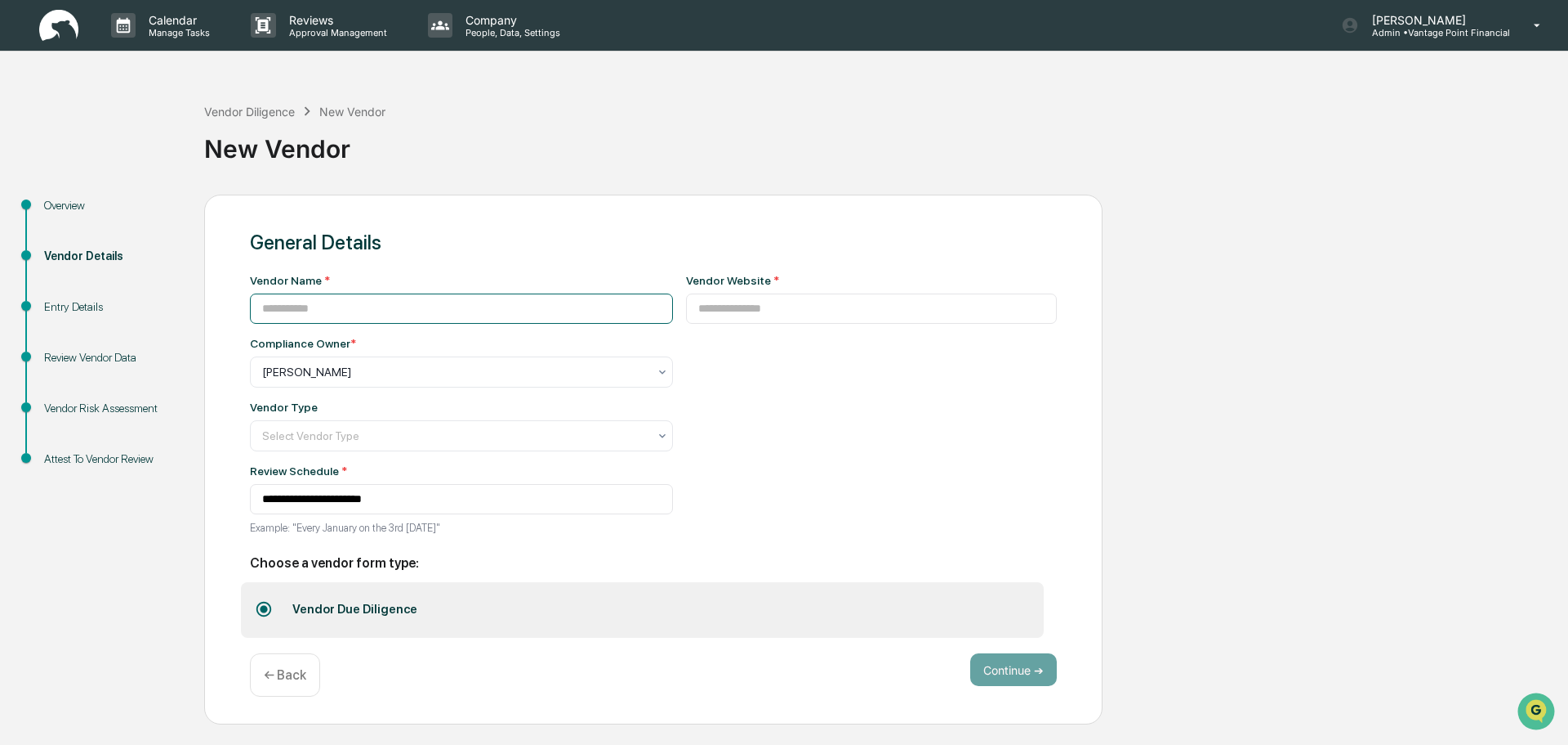
click at [438, 302] on input at bounding box center [462, 308] width 424 height 30
type input "**********"
click at [375, 424] on div "Select Vendor Type" at bounding box center [462, 436] width 424 height 31
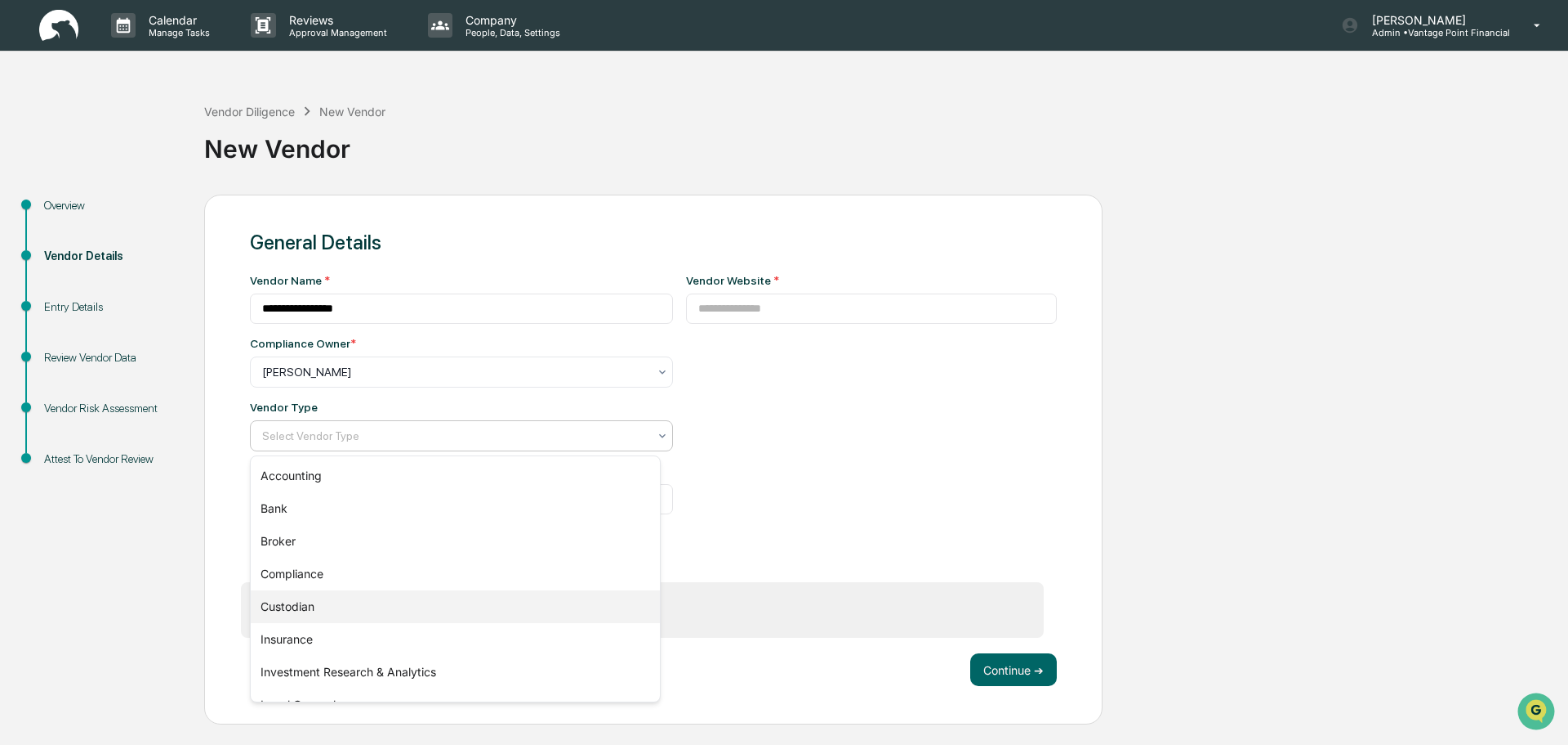
click at [326, 597] on div "Custodian" at bounding box center [455, 606] width 409 height 33
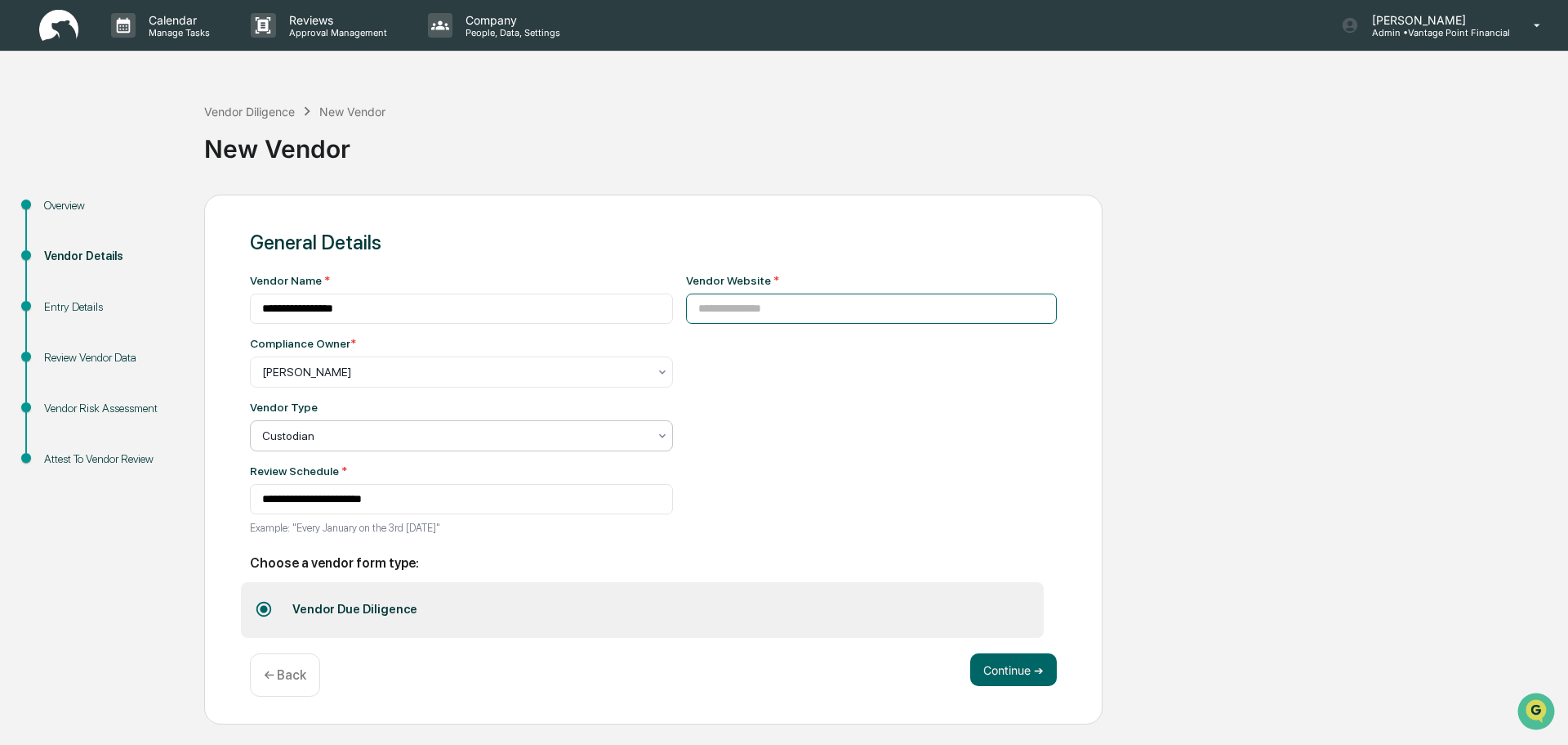
click at [788, 317] on input at bounding box center [872, 308] width 372 height 30
paste input "**********"
type input "**********"
click at [424, 380] on div at bounding box center [454, 372] width 385 height 16
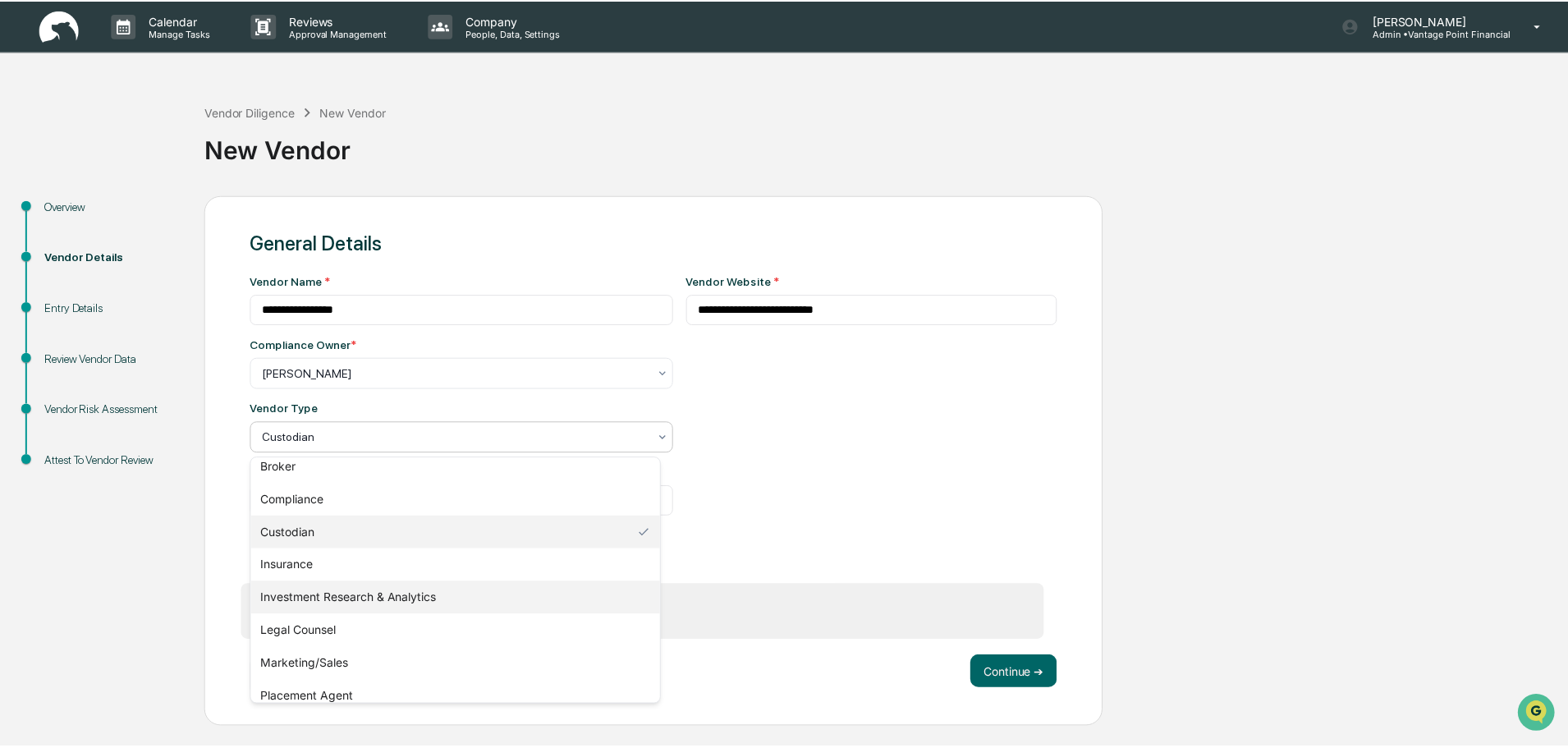
scroll to position [187, 0]
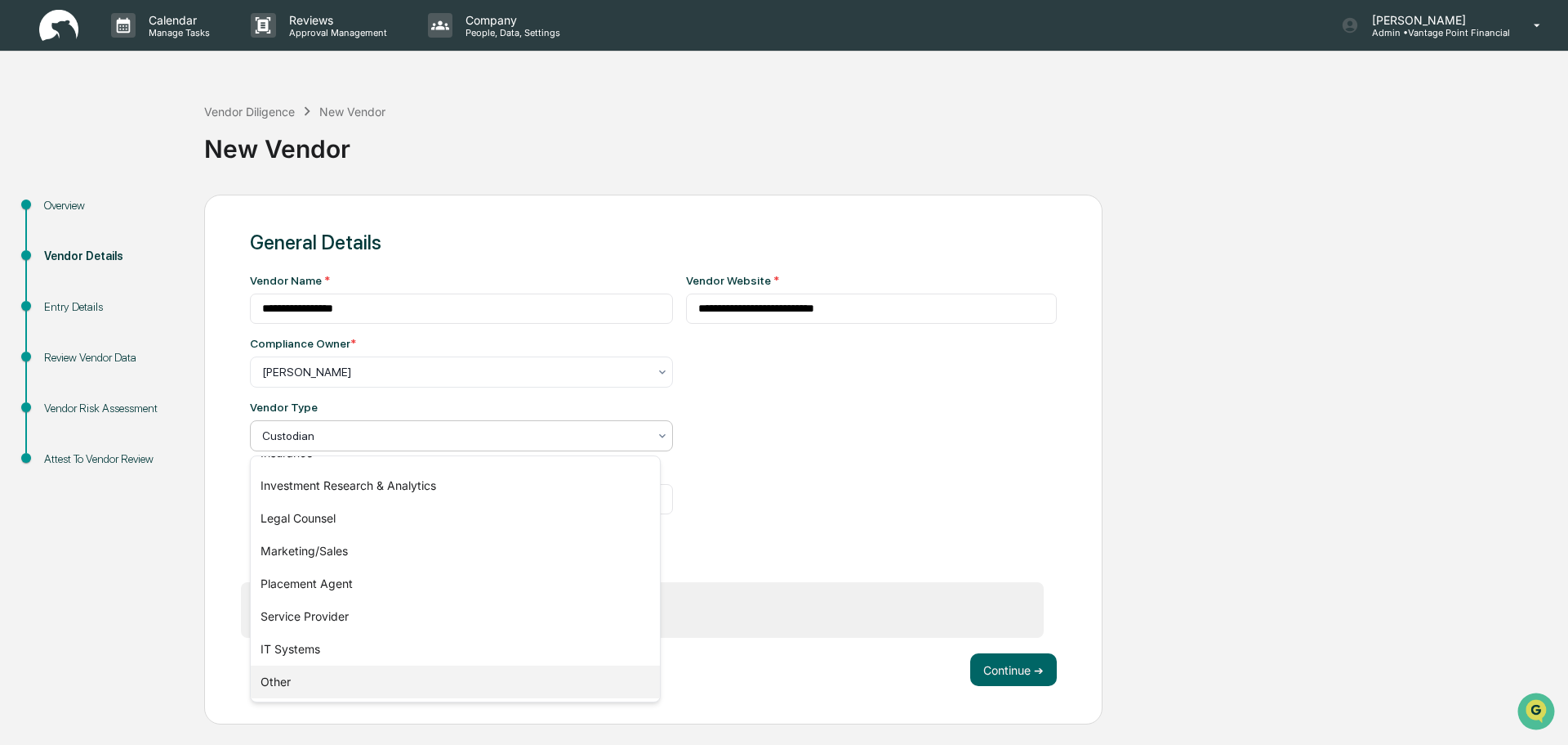
click at [314, 681] on div "Other" at bounding box center [455, 681] width 409 height 33
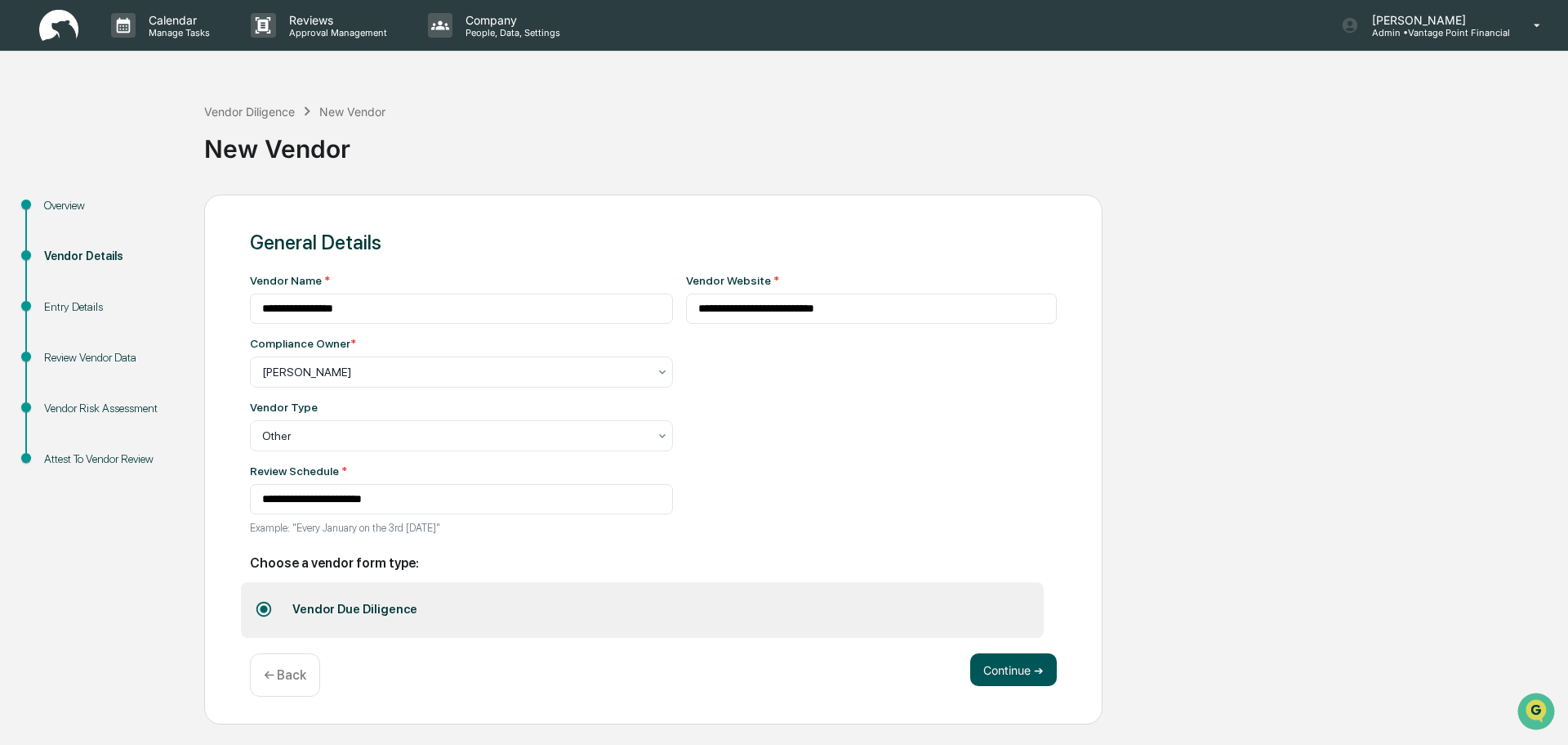
click at [1041, 671] on button "Continue ➔" at bounding box center [1013, 670] width 86 height 33
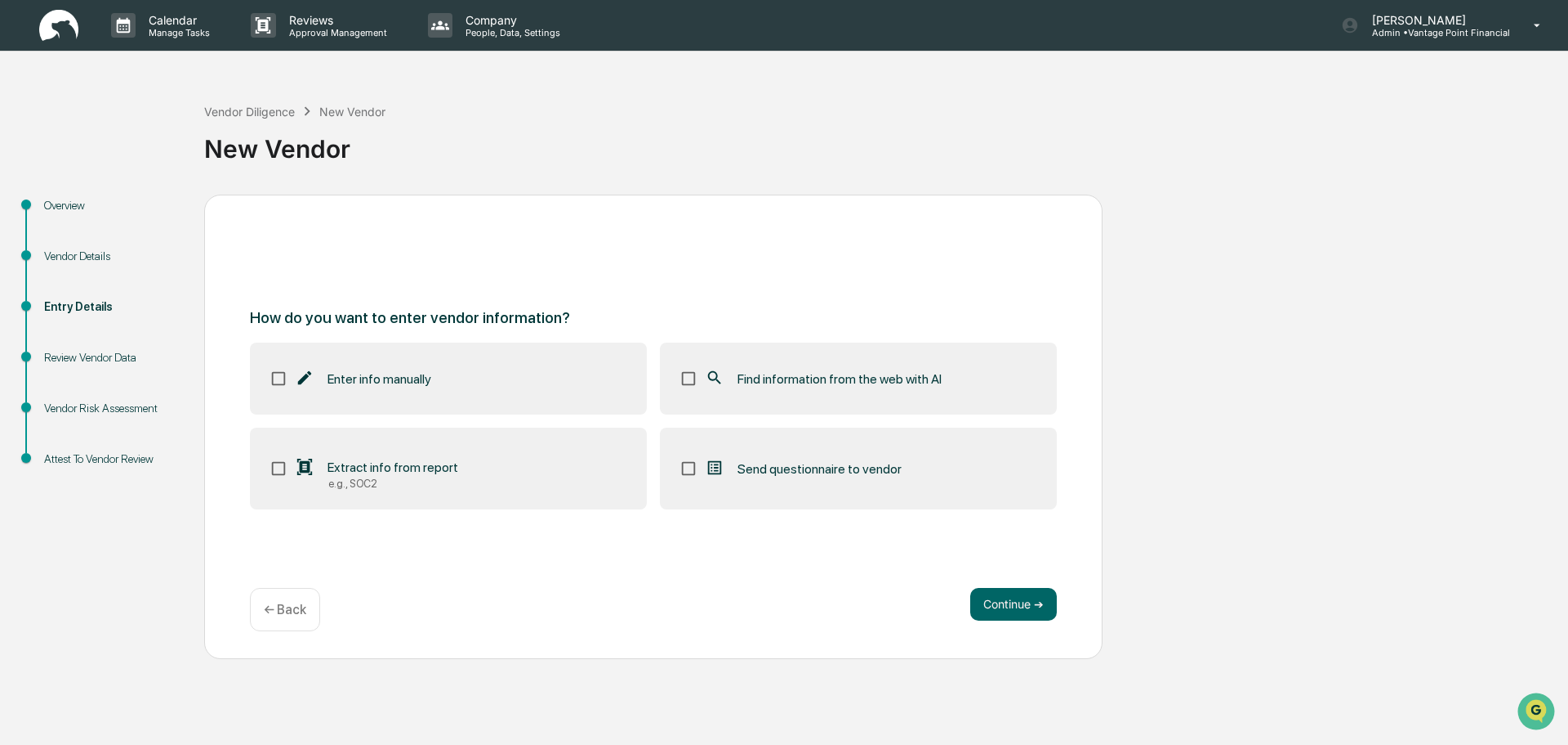
click at [416, 387] on div "Enter info manually" at bounding box center [363, 378] width 136 height 20
click at [771, 405] on label "Find information from the web with AI" at bounding box center [859, 377] width 397 height 72
click at [991, 597] on button "Continue ➔" at bounding box center [1013, 604] width 86 height 33
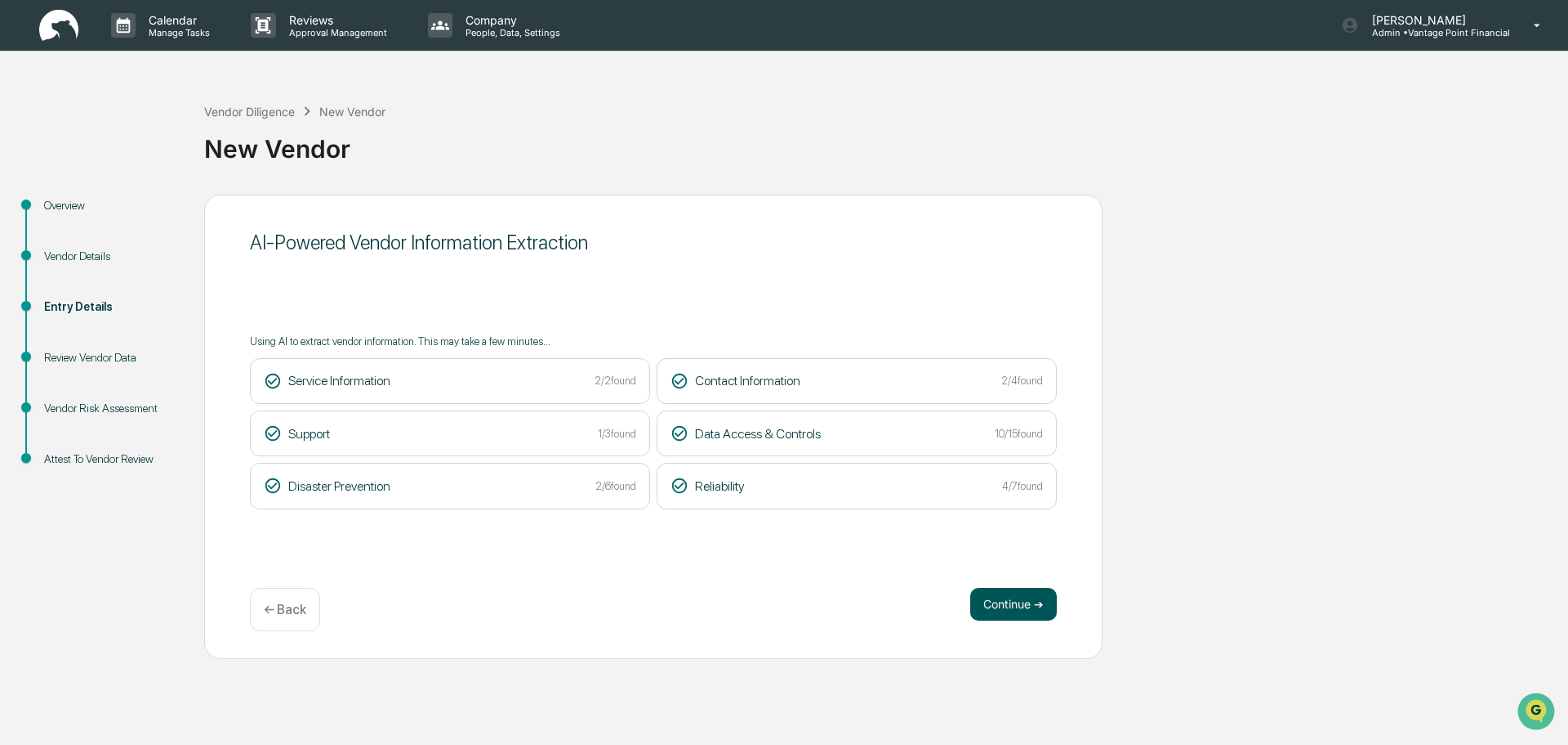
click at [1019, 594] on button "Continue ➔" at bounding box center [1013, 604] width 86 height 33
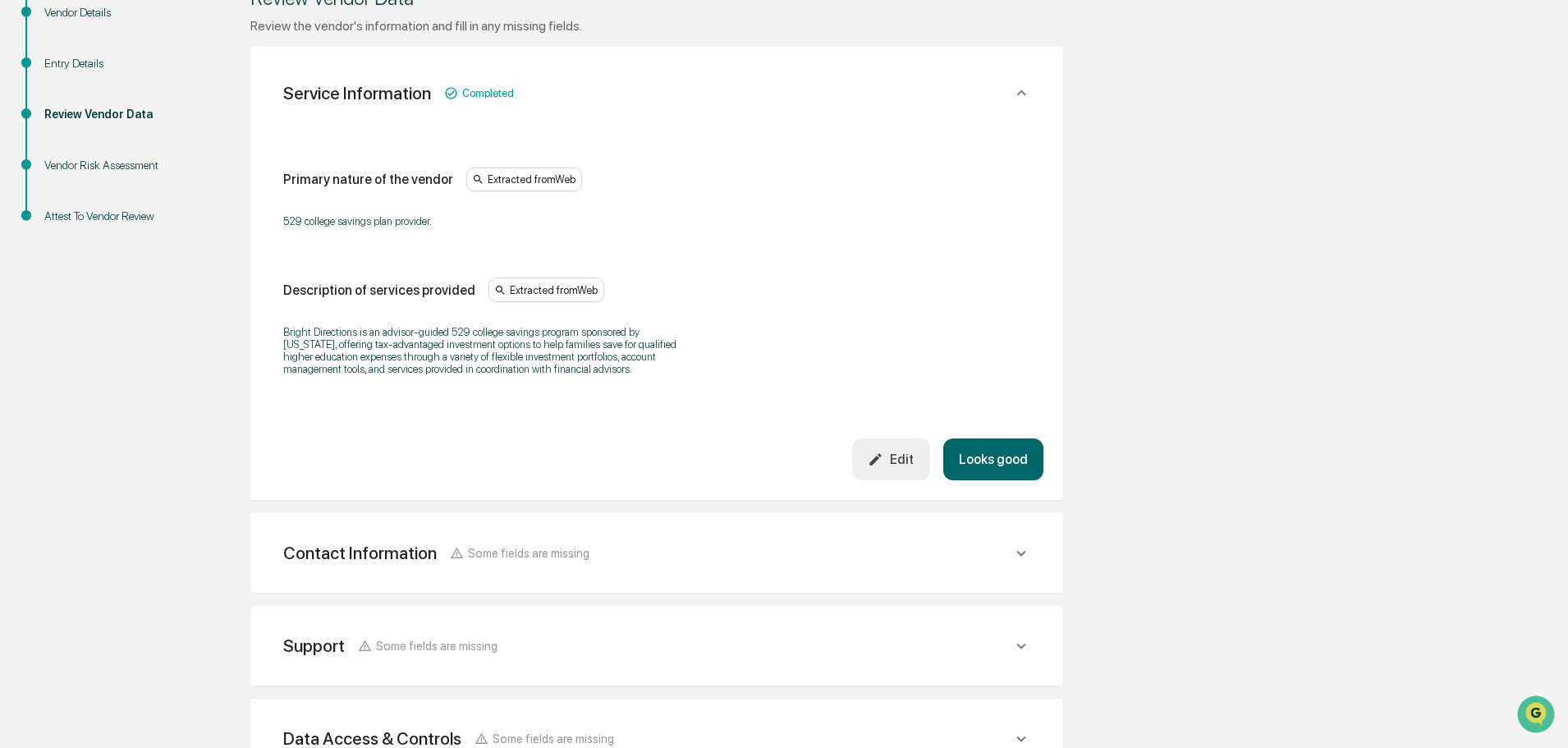
scroll to position [246, 0]
drag, startPoint x: 992, startPoint y: 461, endPoint x: 1016, endPoint y: 467, distance: 24.7
click at [993, 459] on button "Looks good" at bounding box center [994, 457] width 100 height 42
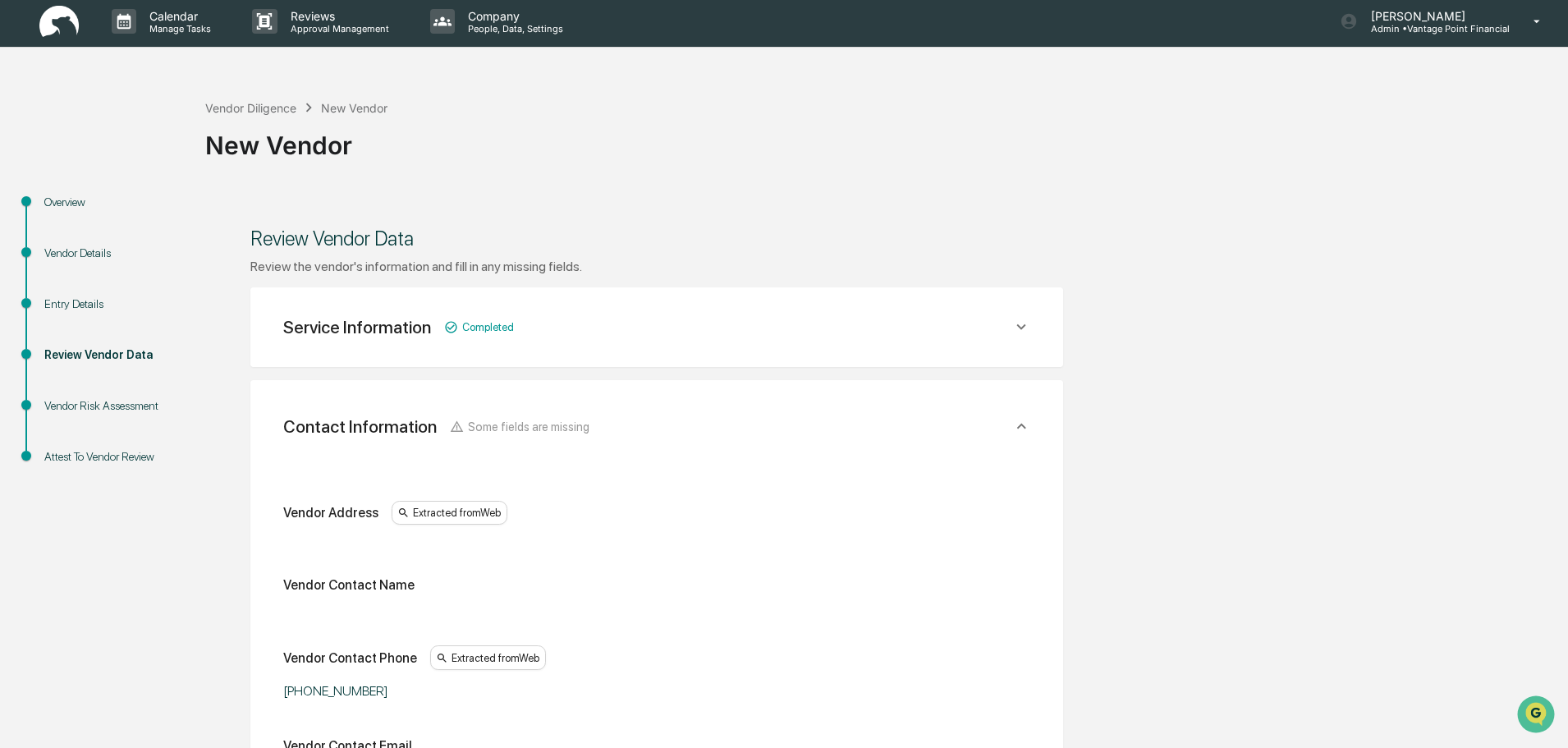
scroll to position [0, 0]
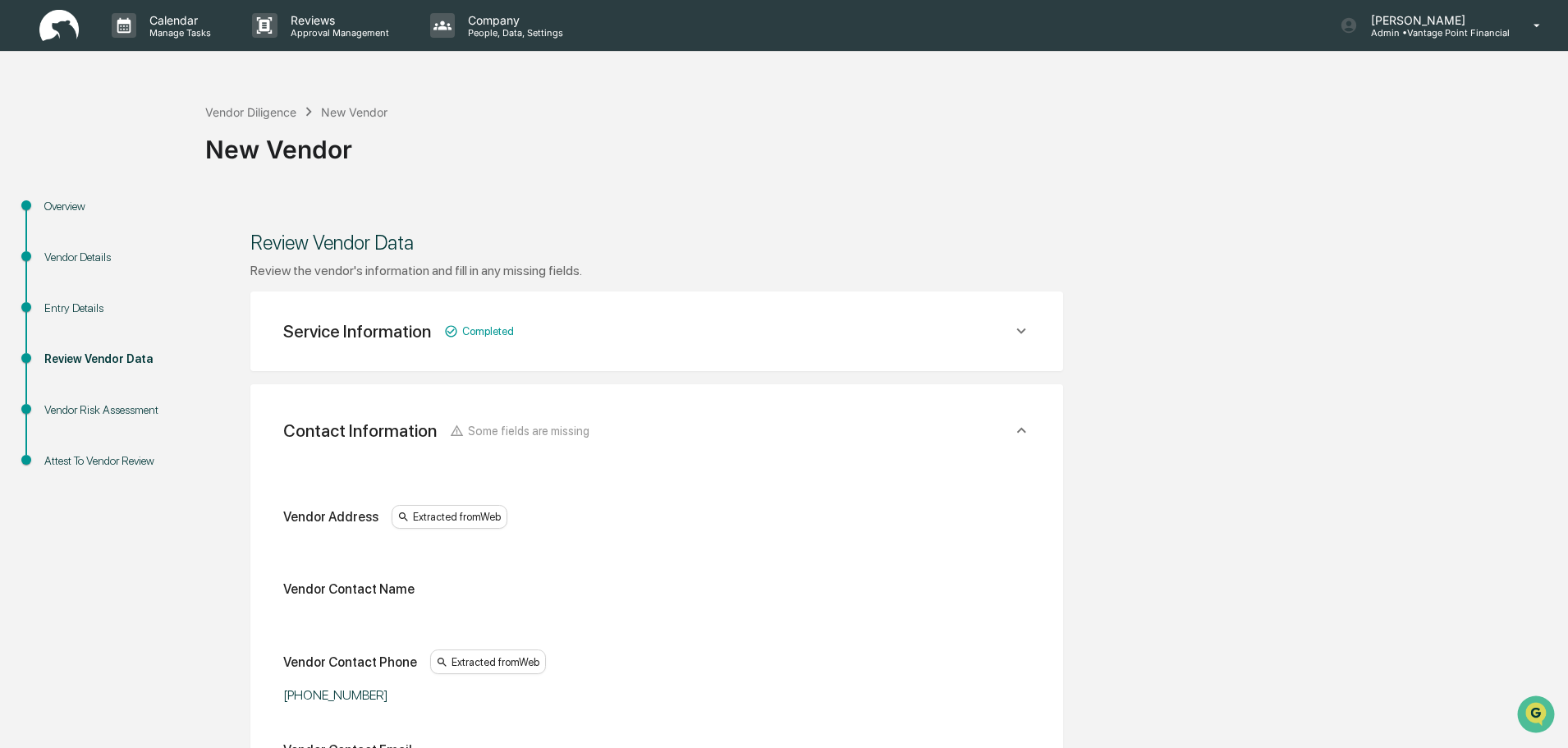
click at [1020, 328] on icon at bounding box center [1022, 331] width 18 height 18
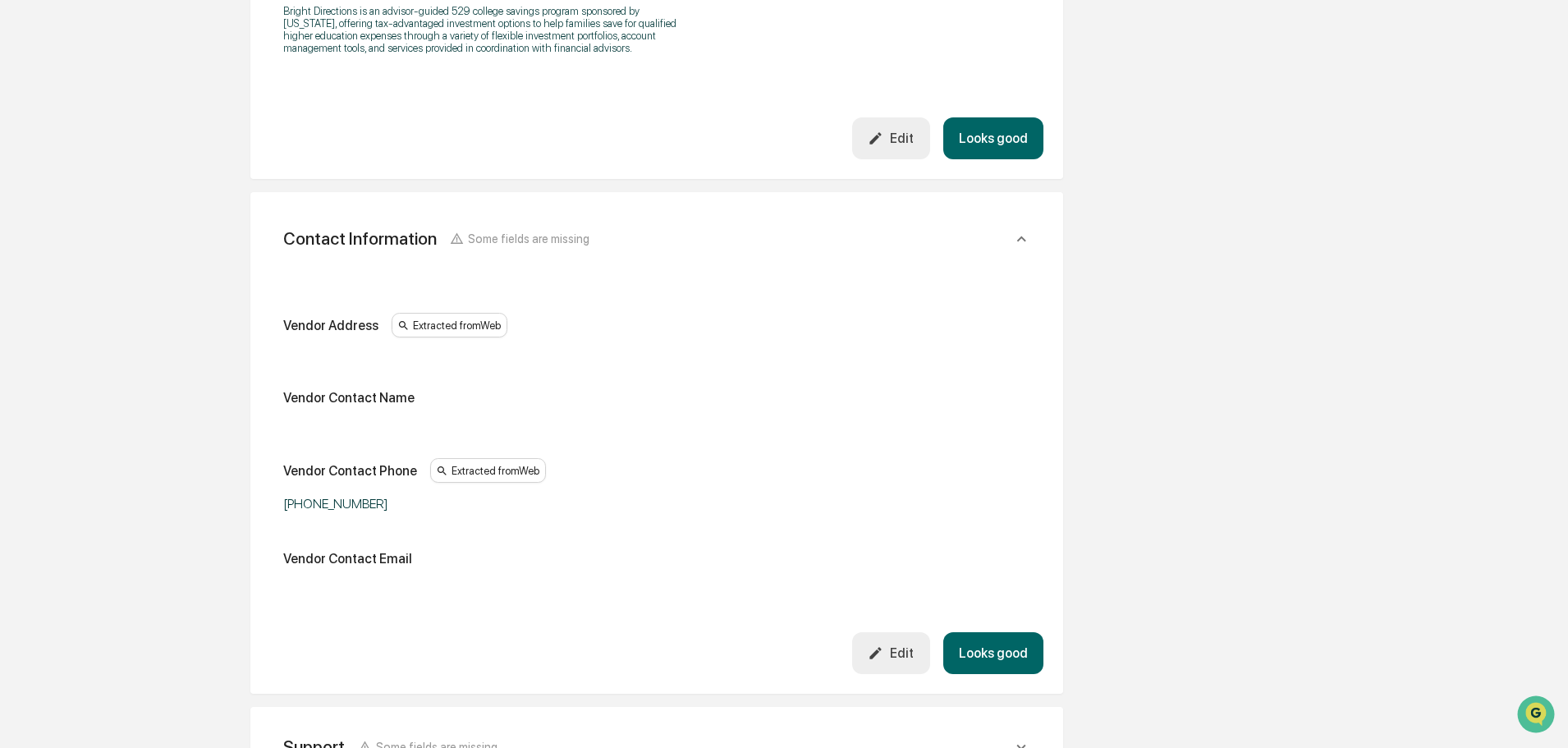
scroll to position [575, 0]
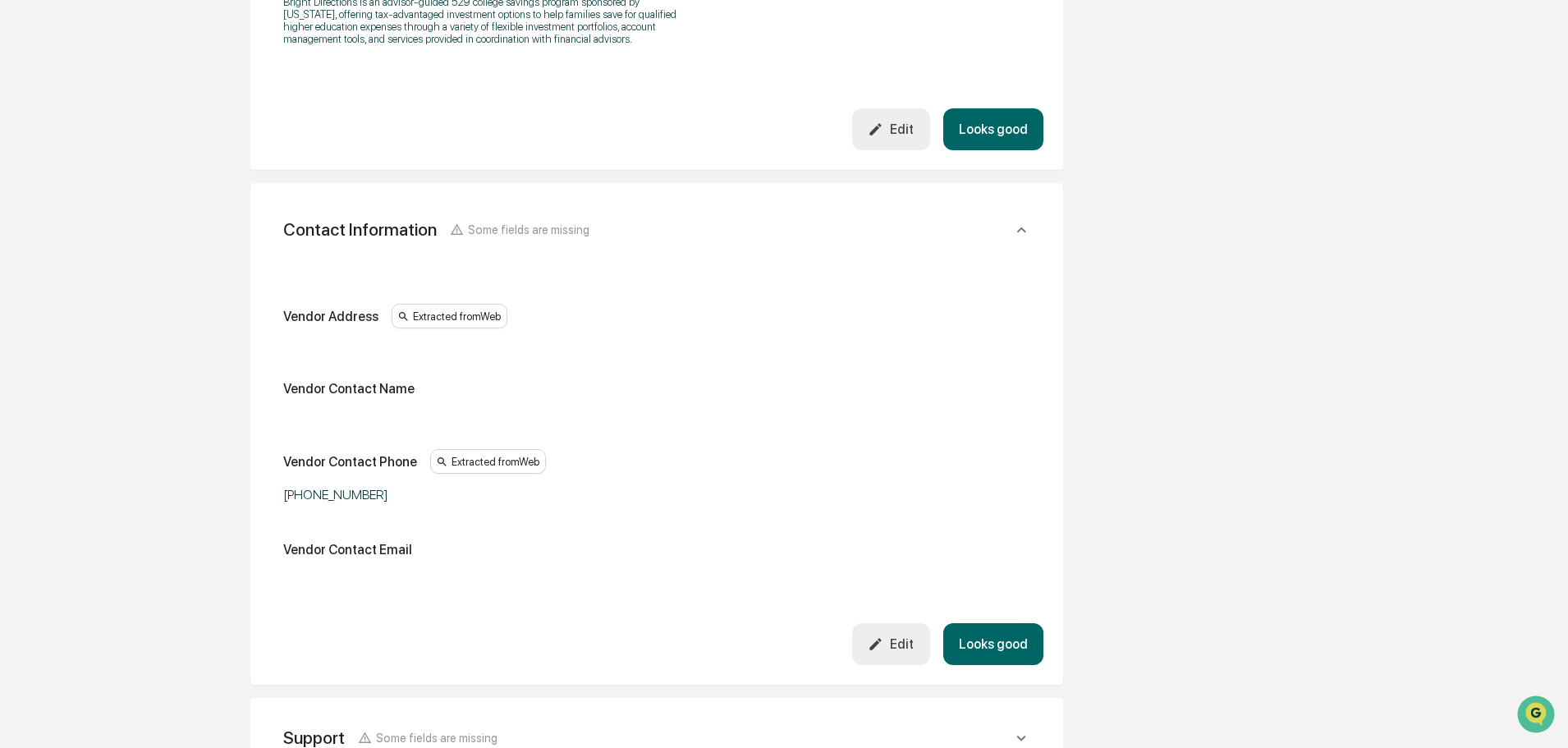
click at [903, 137] on div "Edit" at bounding box center [891, 128] width 46 height 15
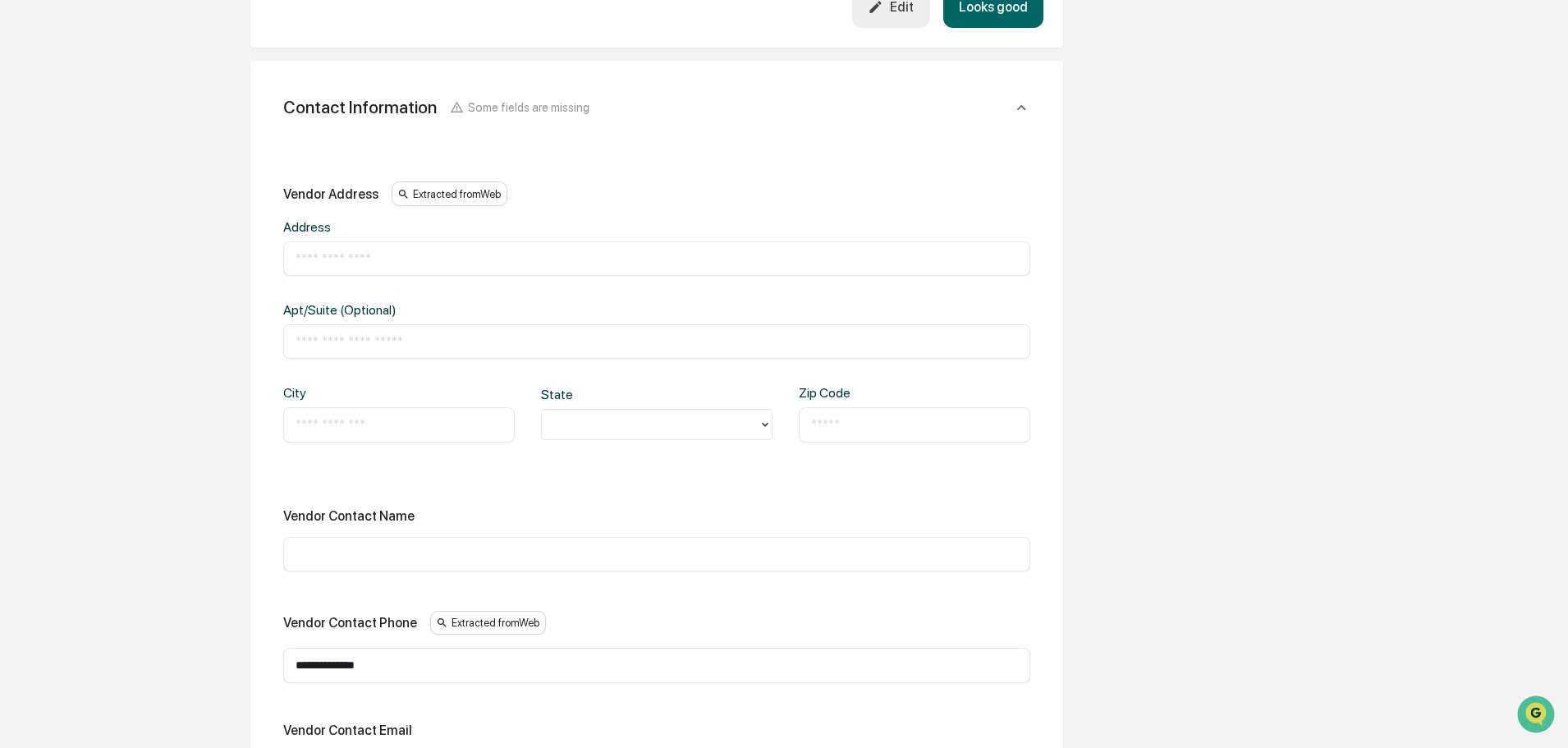
scroll to position [739, 0]
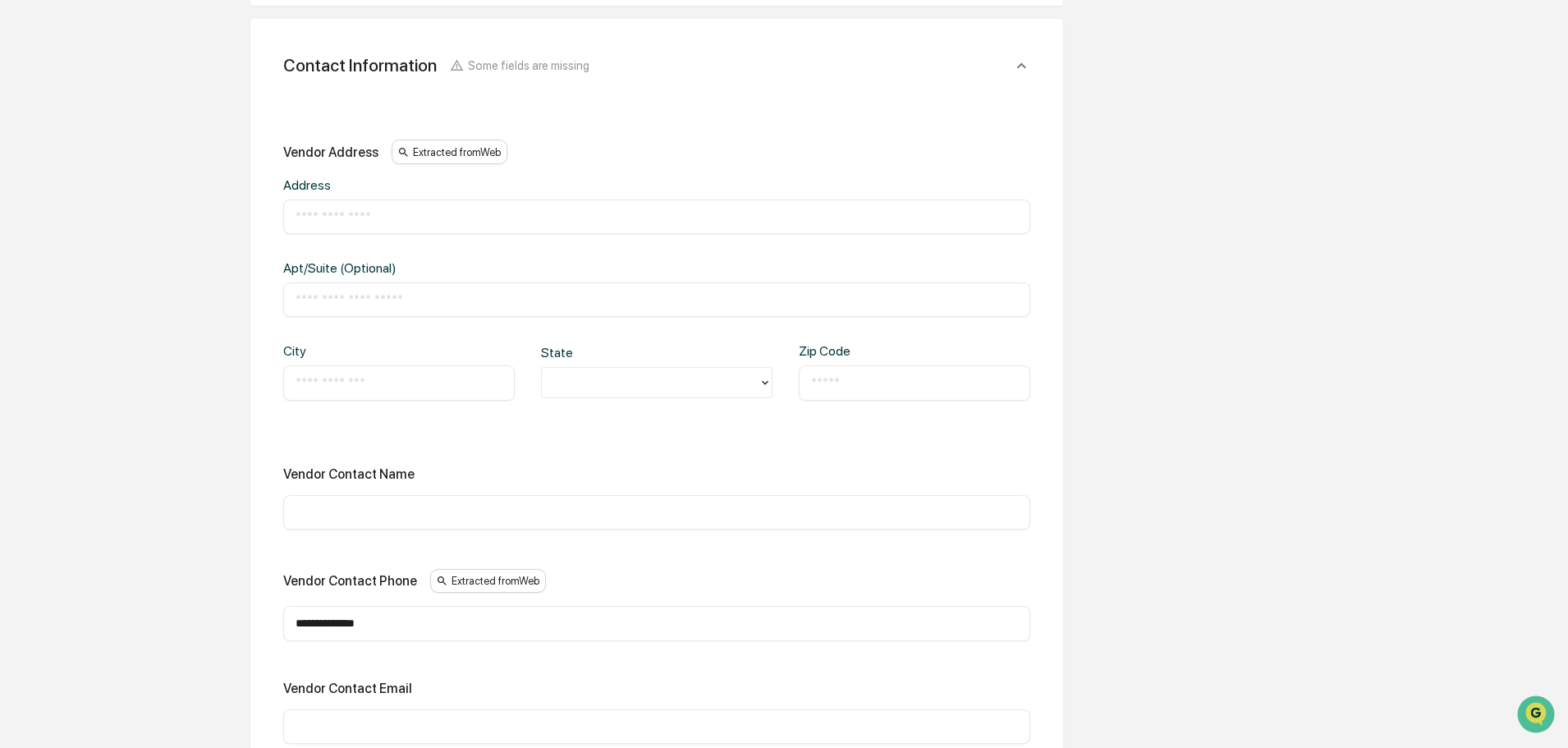
click at [346, 239] on div "Address ​ Apt/Suite (Optional) ​ City ​ State Zip Code ​" at bounding box center [657, 302] width 748 height 249
click at [348, 214] on input "text" at bounding box center [656, 217] width 723 height 16
paste input "**********"
drag, startPoint x: 435, startPoint y: 221, endPoint x: 375, endPoint y: 220, distance: 60.0
click at [375, 220] on input "**********" at bounding box center [656, 217] width 723 height 16
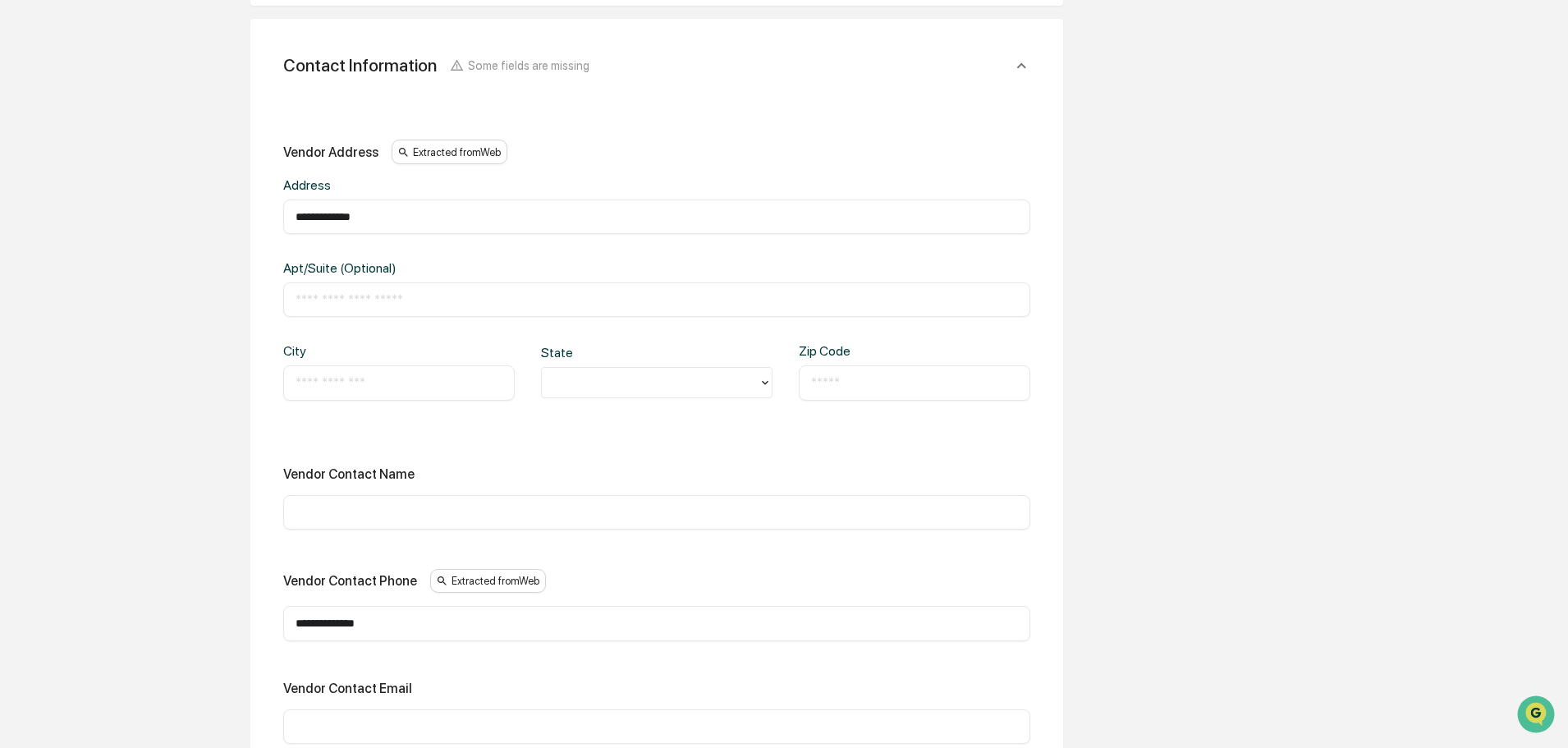
type input "**********"
click at [420, 299] on input "text" at bounding box center [656, 300] width 723 height 16
paste input "*********"
type input "*********"
click at [341, 382] on input "text" at bounding box center [398, 383] width 207 height 16
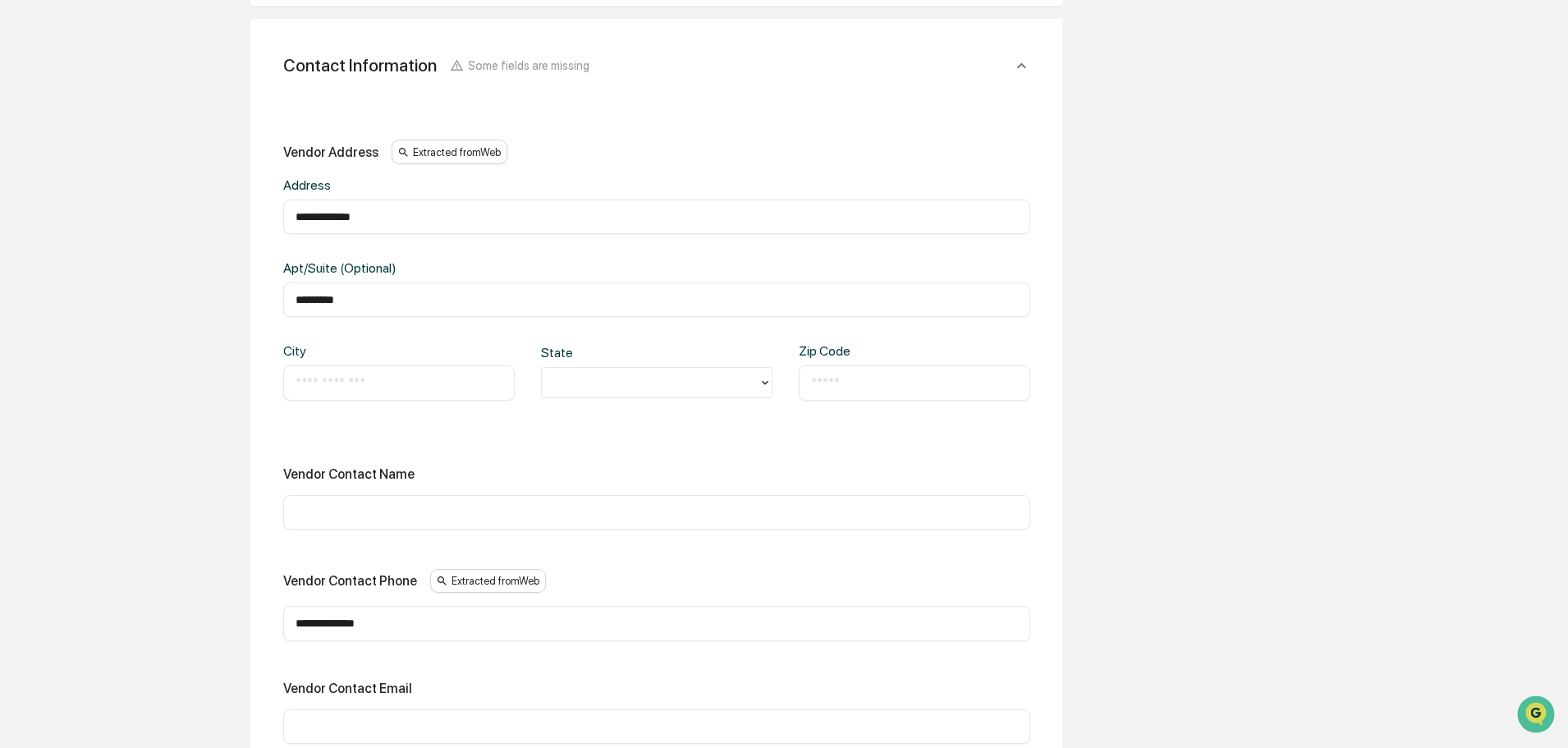
click at [404, 398] on div "​" at bounding box center [399, 383] width 232 height 35
click at [404, 384] on input "text" at bounding box center [398, 383] width 207 height 16
type input "*******"
type input "**"
click at [835, 383] on input "text" at bounding box center [914, 383] width 207 height 16
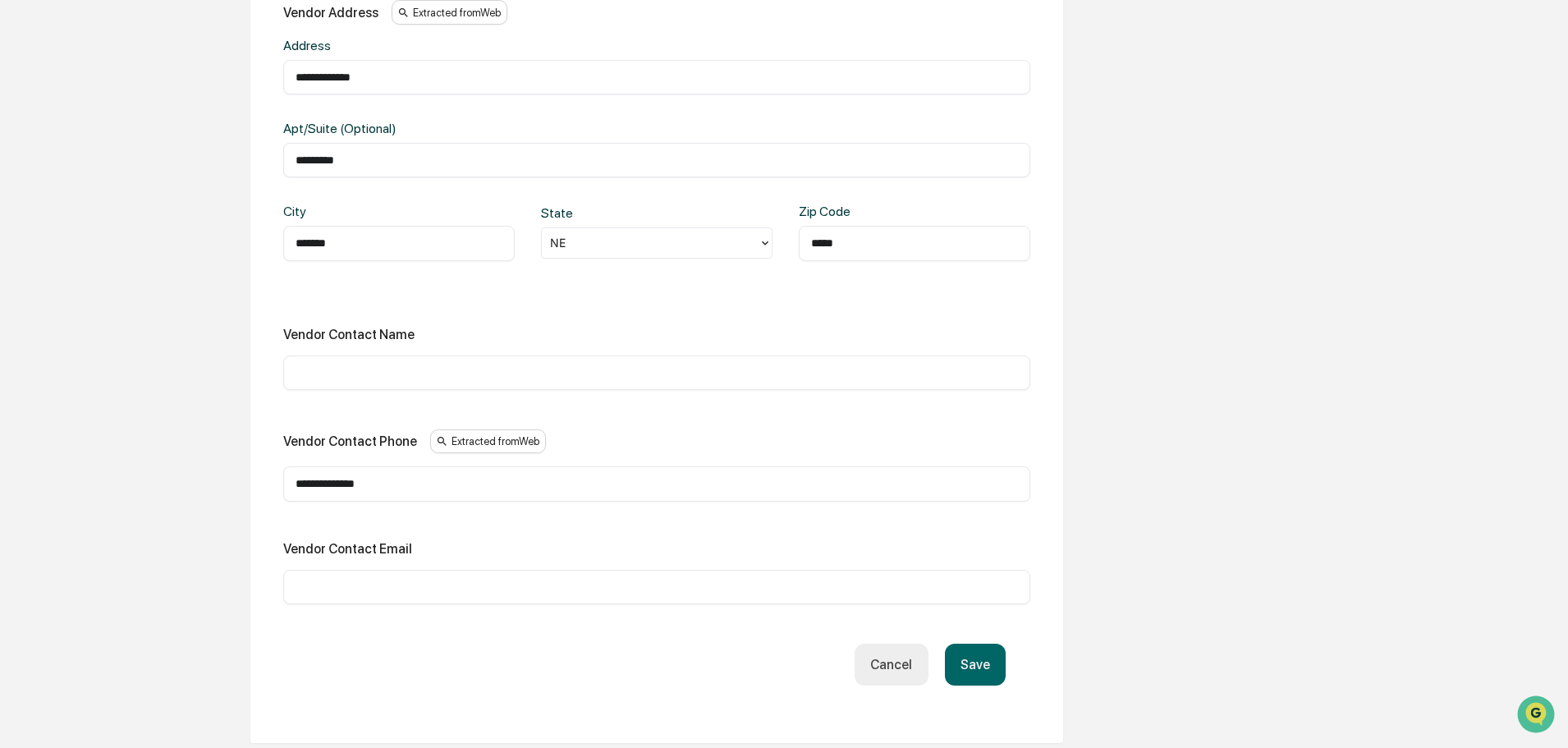
scroll to position [903, 0]
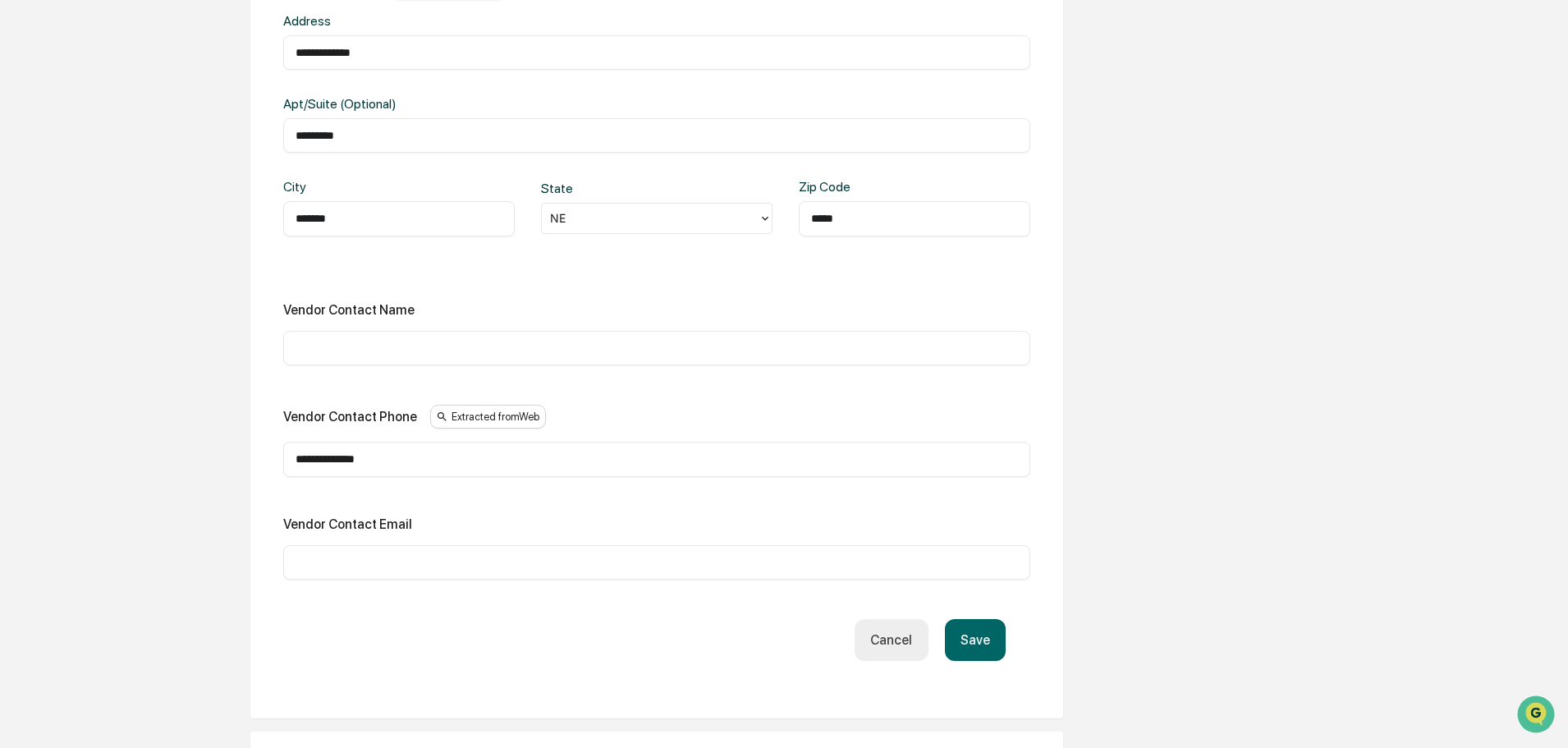
type input "*****"
click at [993, 650] on button "Save" at bounding box center [975, 640] width 61 height 42
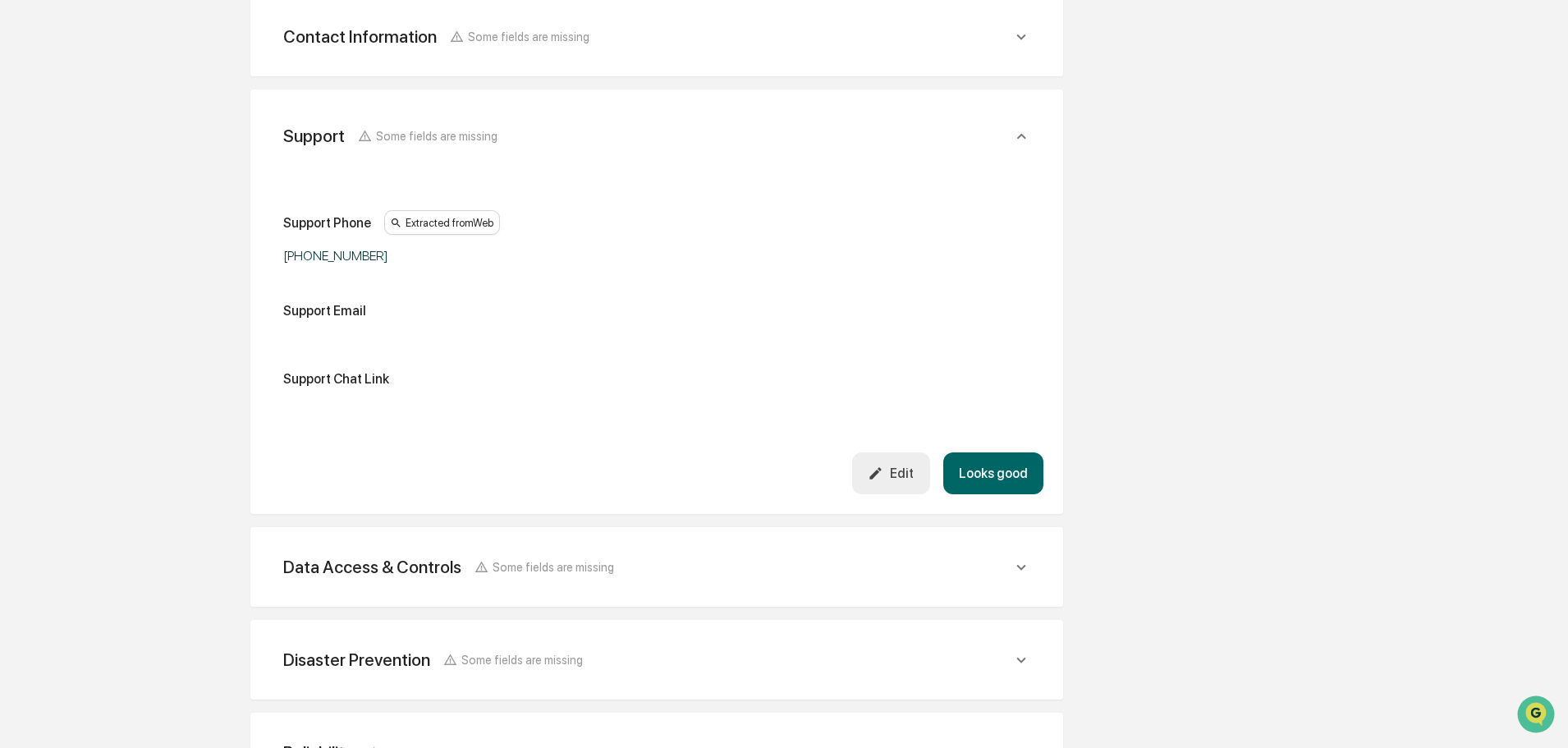
scroll to position [757, 0]
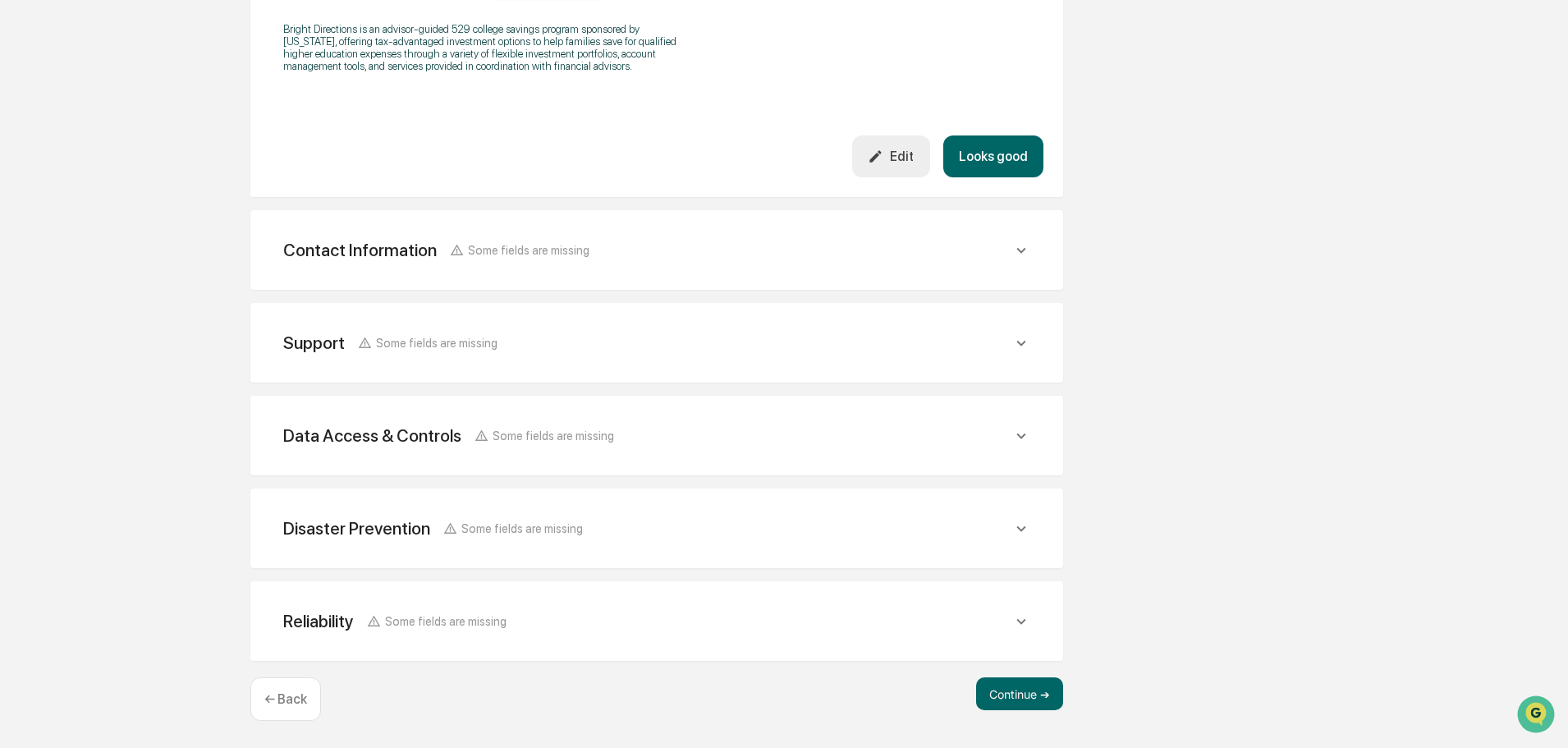
scroll to position [548, 0]
click at [1026, 692] on button "Continue ➔" at bounding box center [1019, 693] width 87 height 33
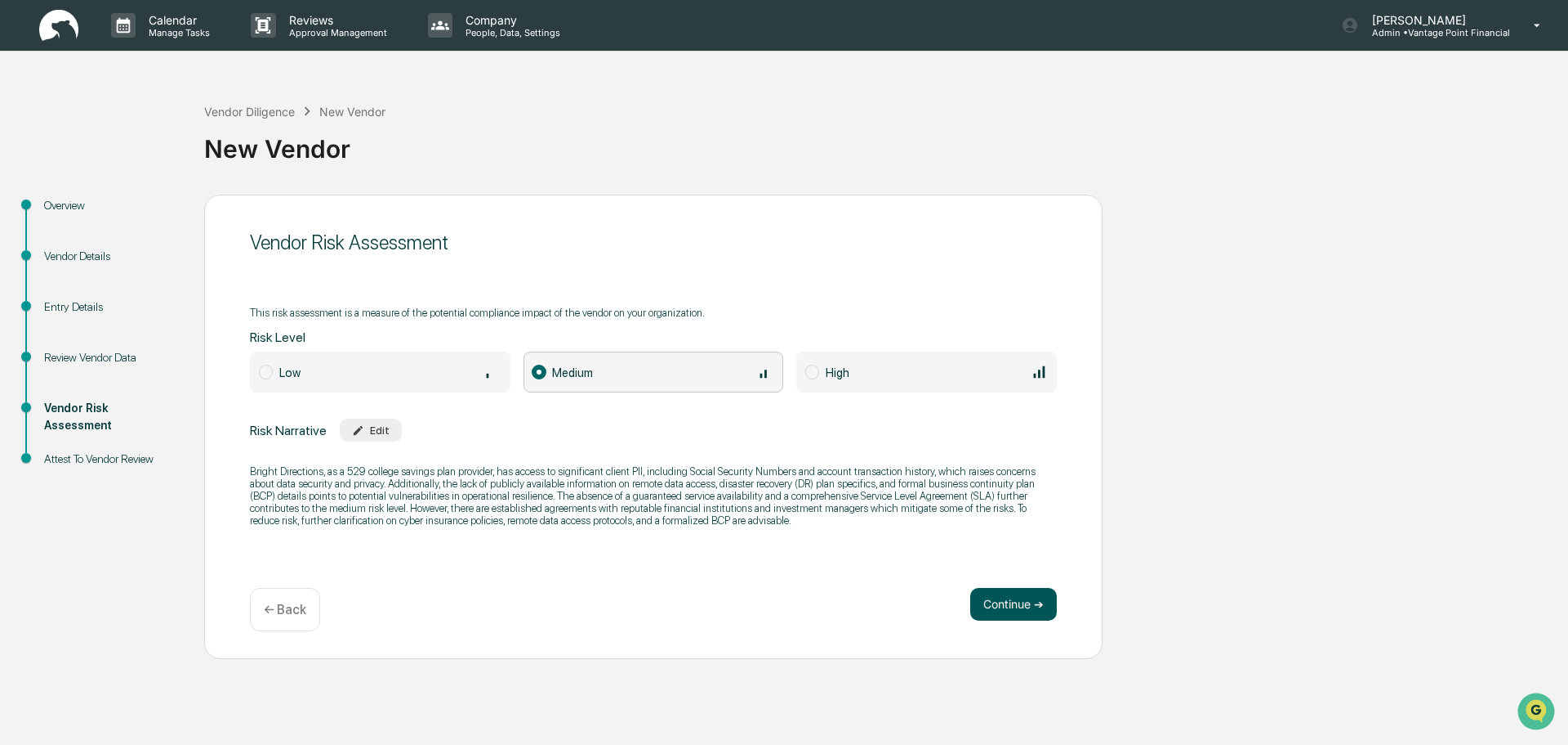
click at [1031, 613] on button "Continue ➔" at bounding box center [1013, 604] width 86 height 33
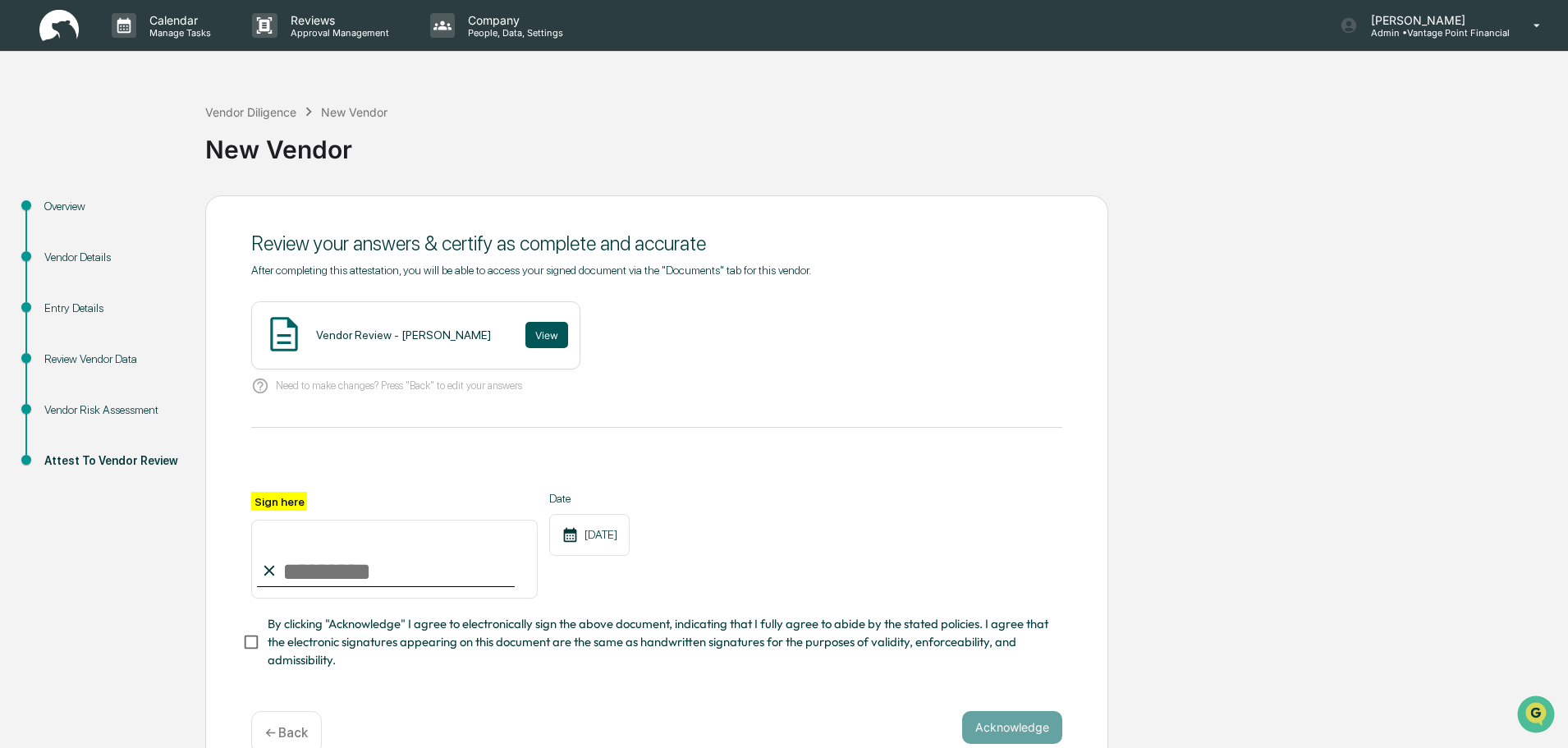
click at [525, 333] on button "View" at bounding box center [546, 334] width 43 height 26
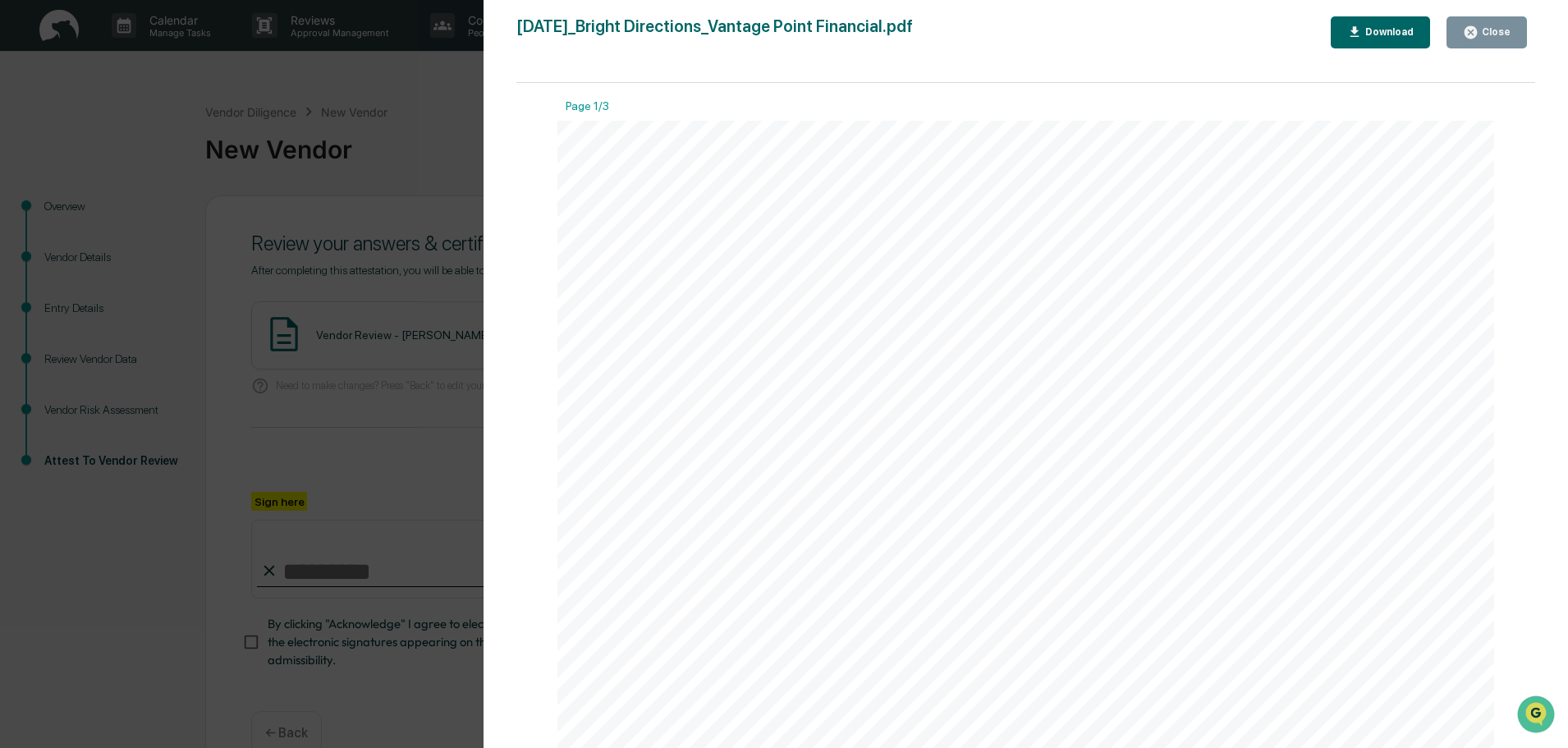
click at [1492, 30] on div "Close" at bounding box center [1494, 32] width 32 height 12
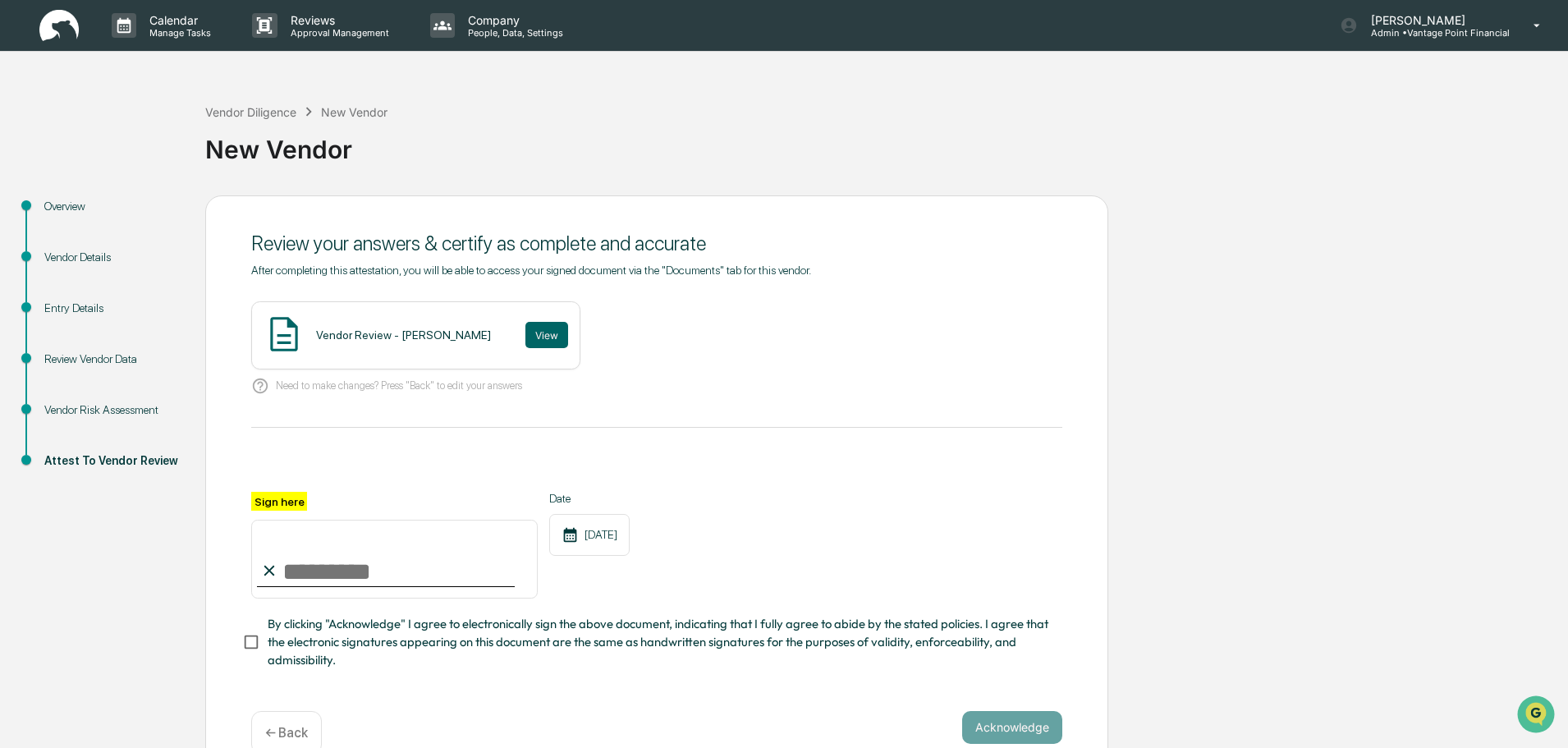
click at [360, 561] on input "Sign here" at bounding box center [395, 558] width 286 height 78
type input "**********"
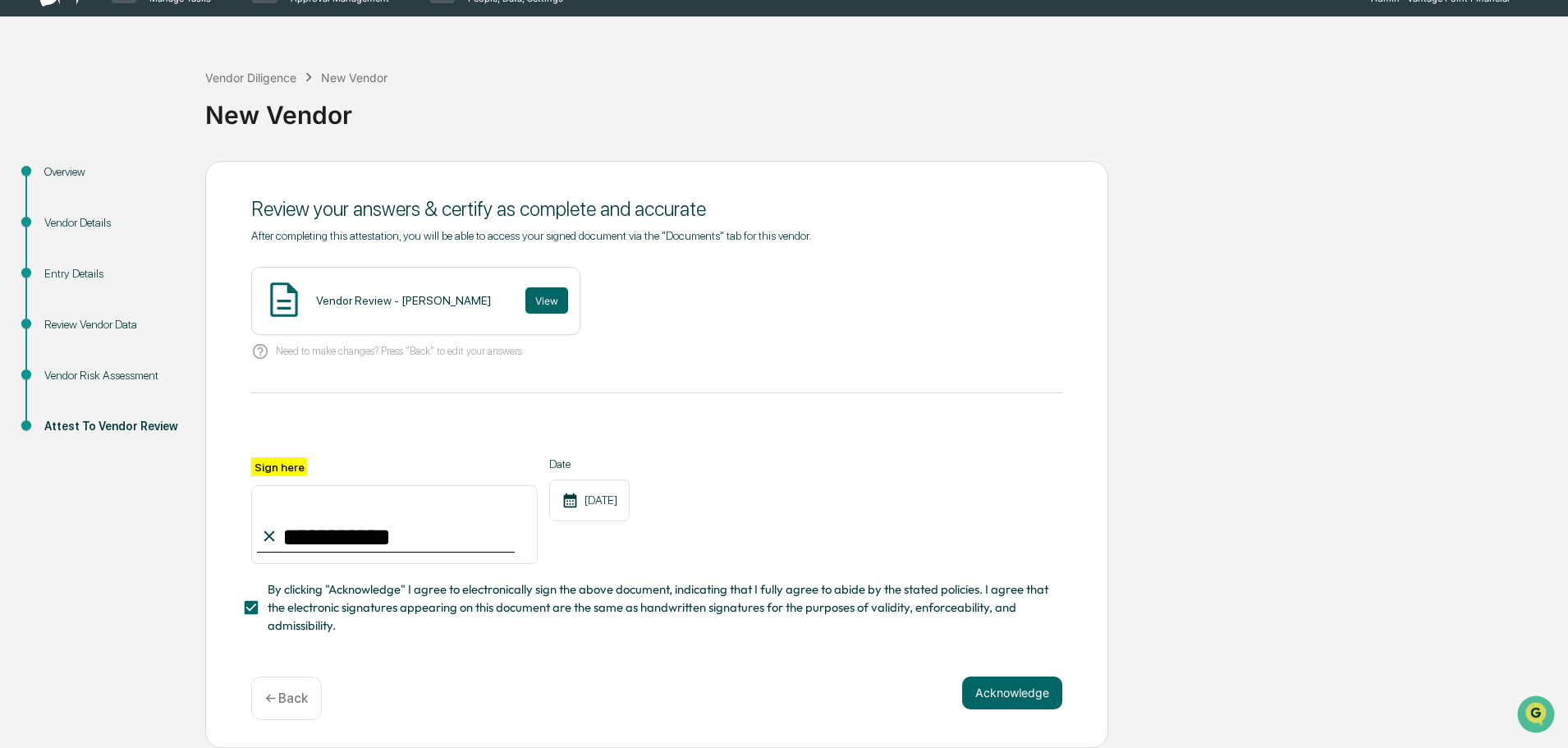
scroll to position [39, 0]
click at [1010, 696] on button "Acknowledge" at bounding box center [1013, 692] width 100 height 33
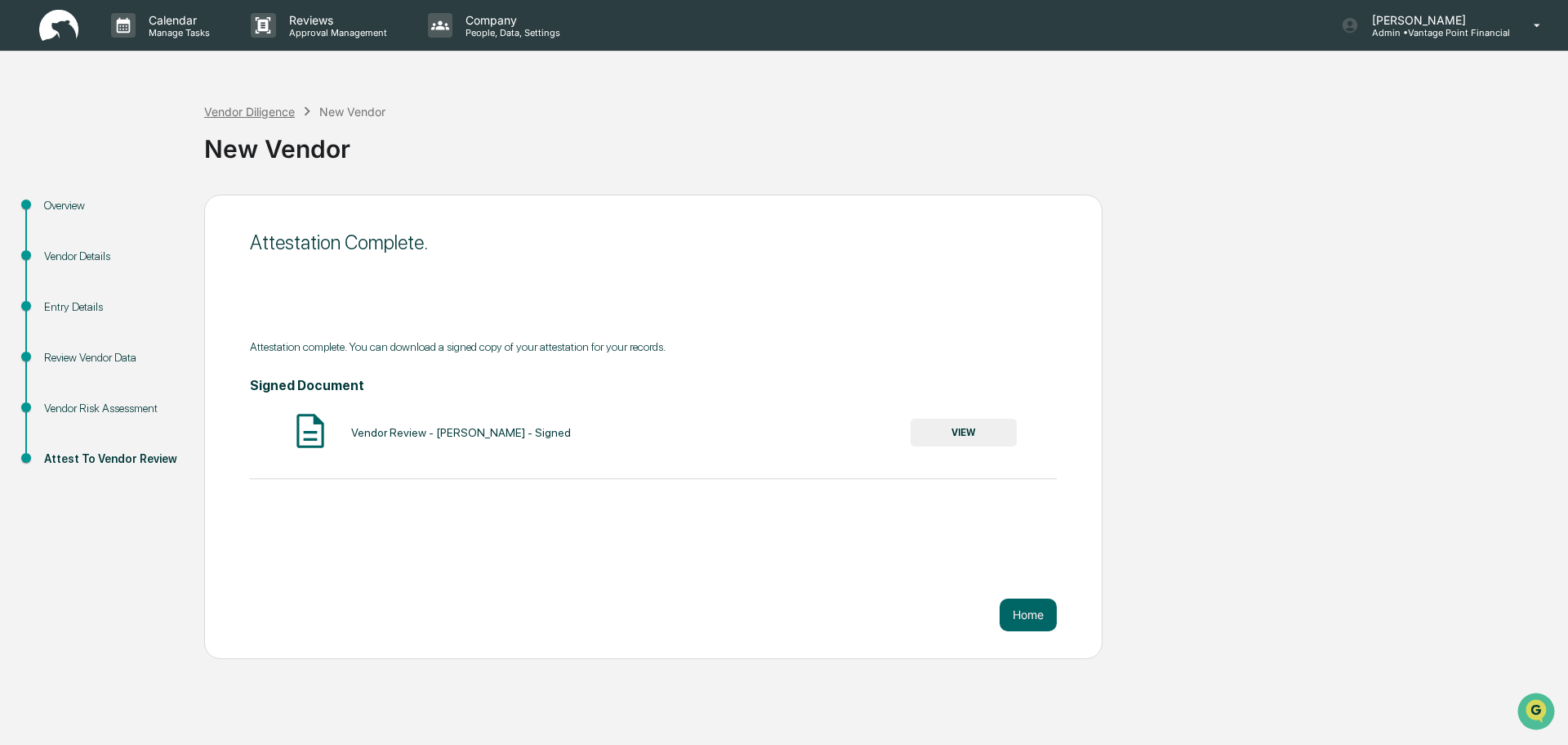
click at [267, 117] on div "Vendor Diligence" at bounding box center [249, 111] width 91 height 14
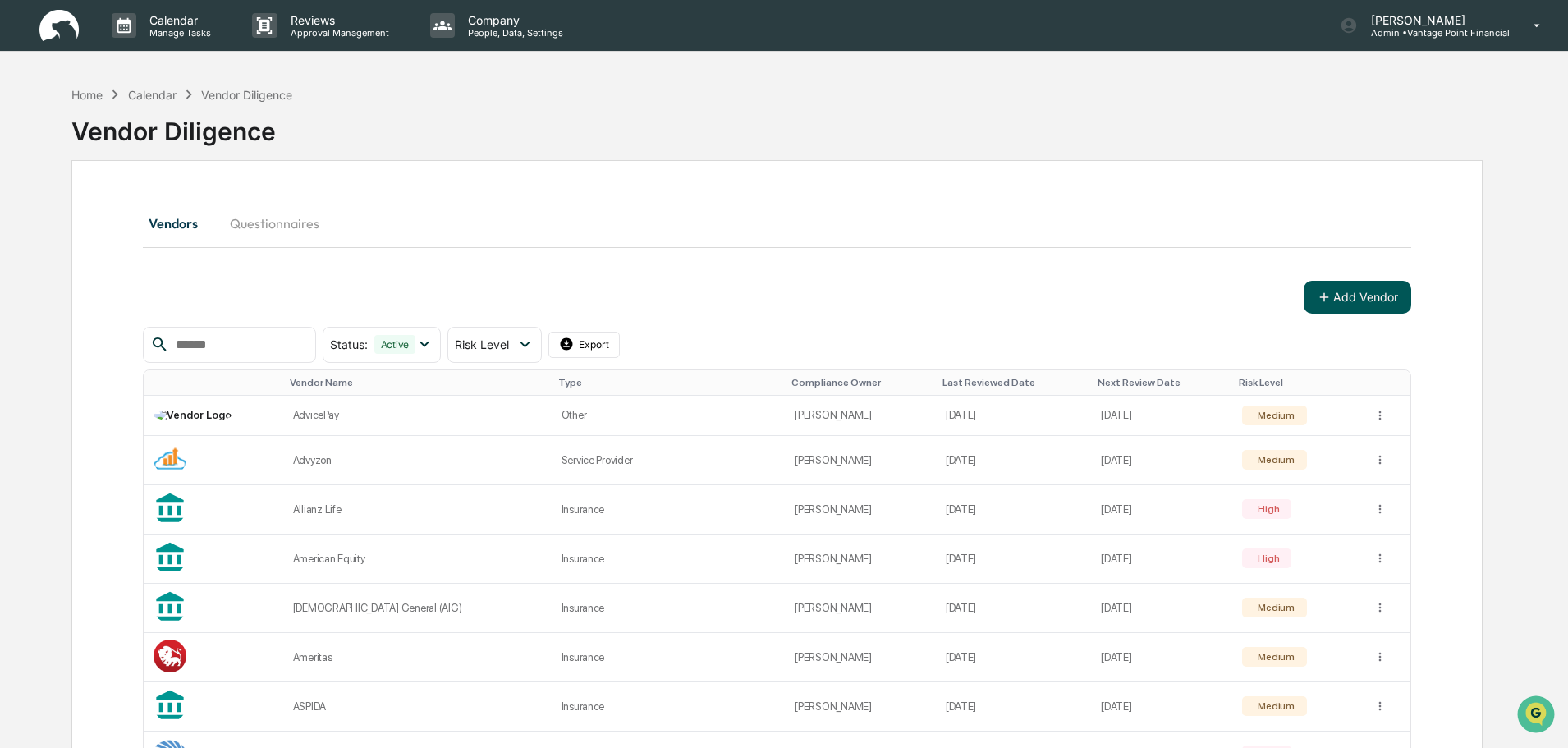
click at [1325, 297] on icon at bounding box center [1325, 297] width 9 height 9
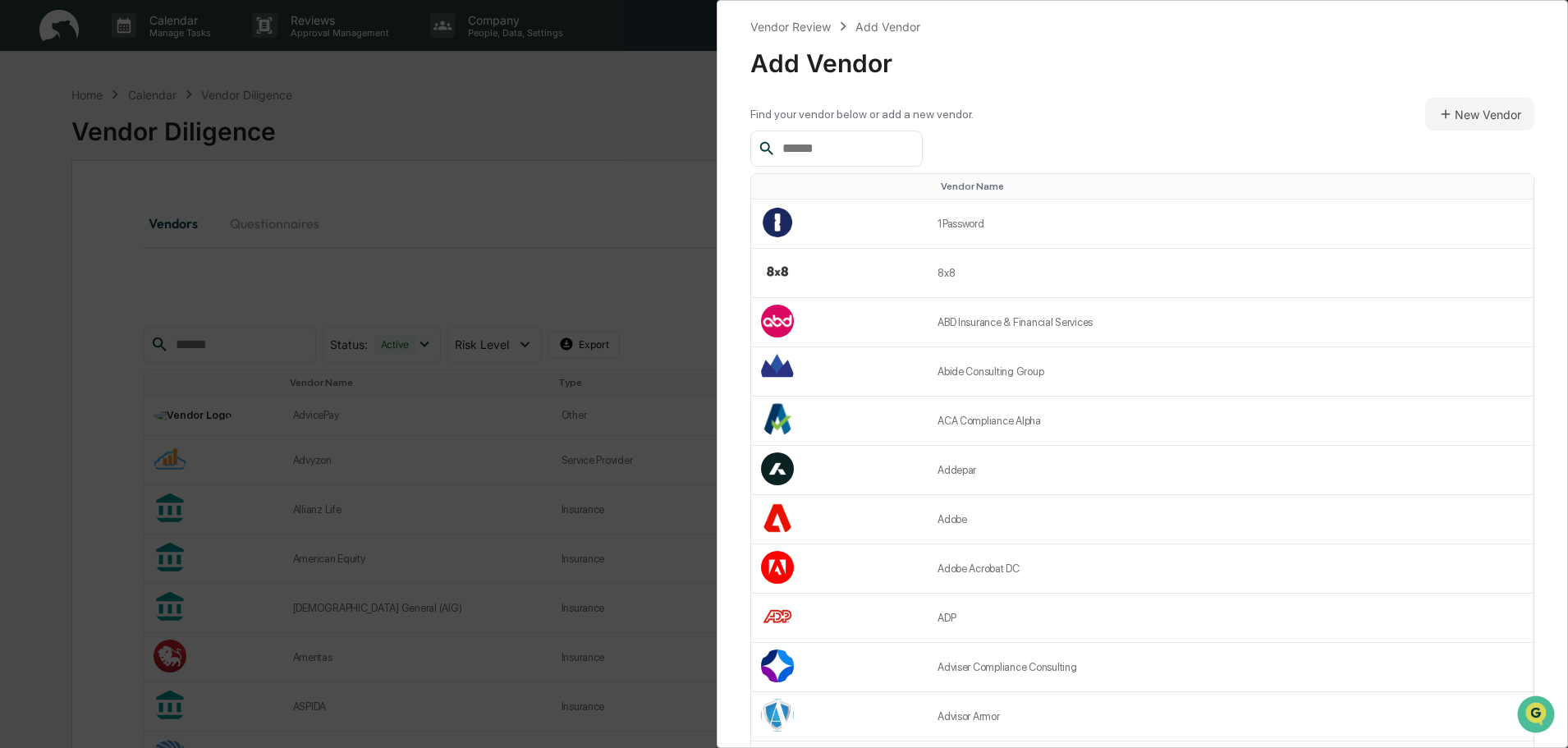
click at [892, 152] on input "text" at bounding box center [845, 148] width 139 height 21
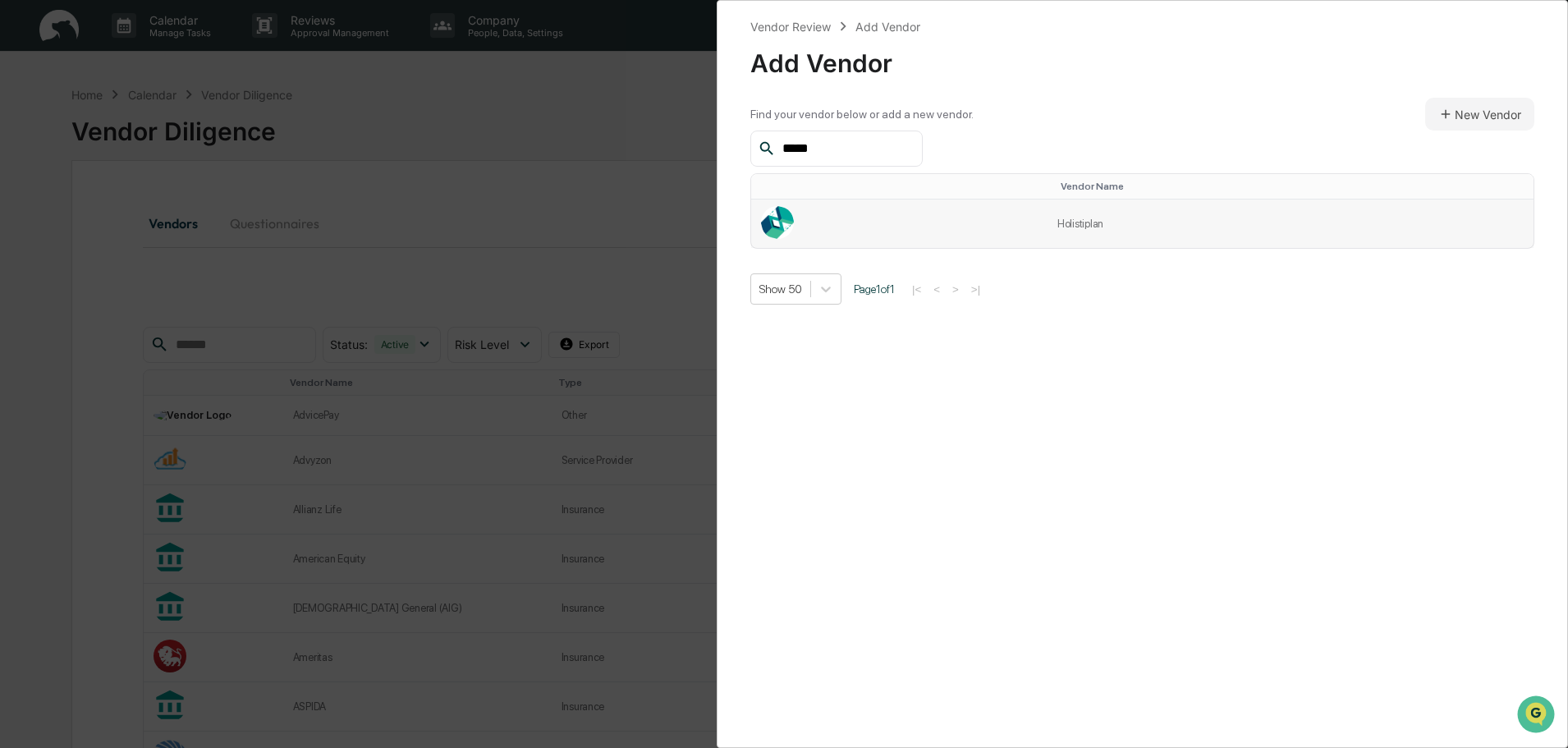
type input "*****"
click at [1047, 214] on td at bounding box center [899, 223] width 296 height 48
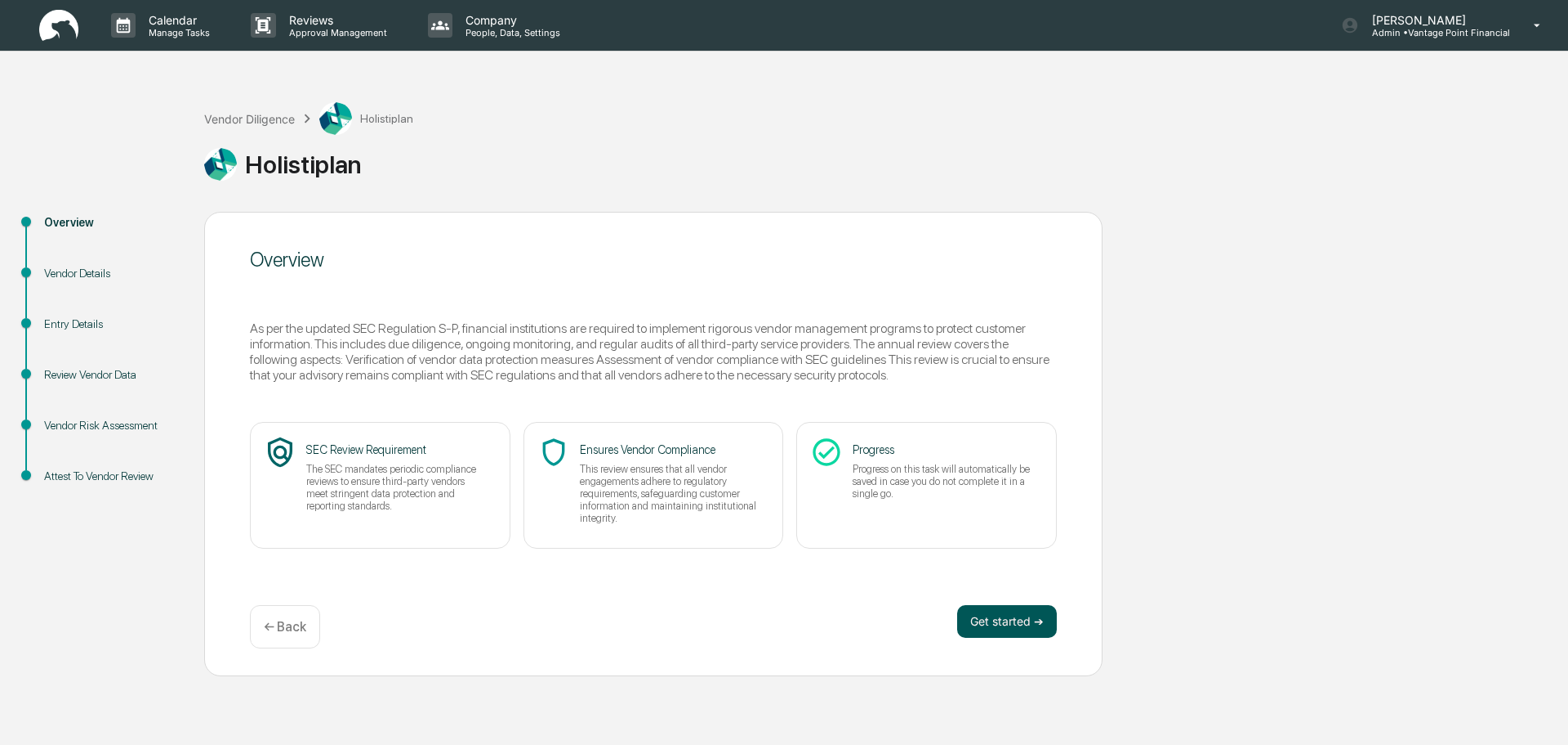
click at [1023, 628] on button "Get started ➔" at bounding box center [1008, 622] width 100 height 33
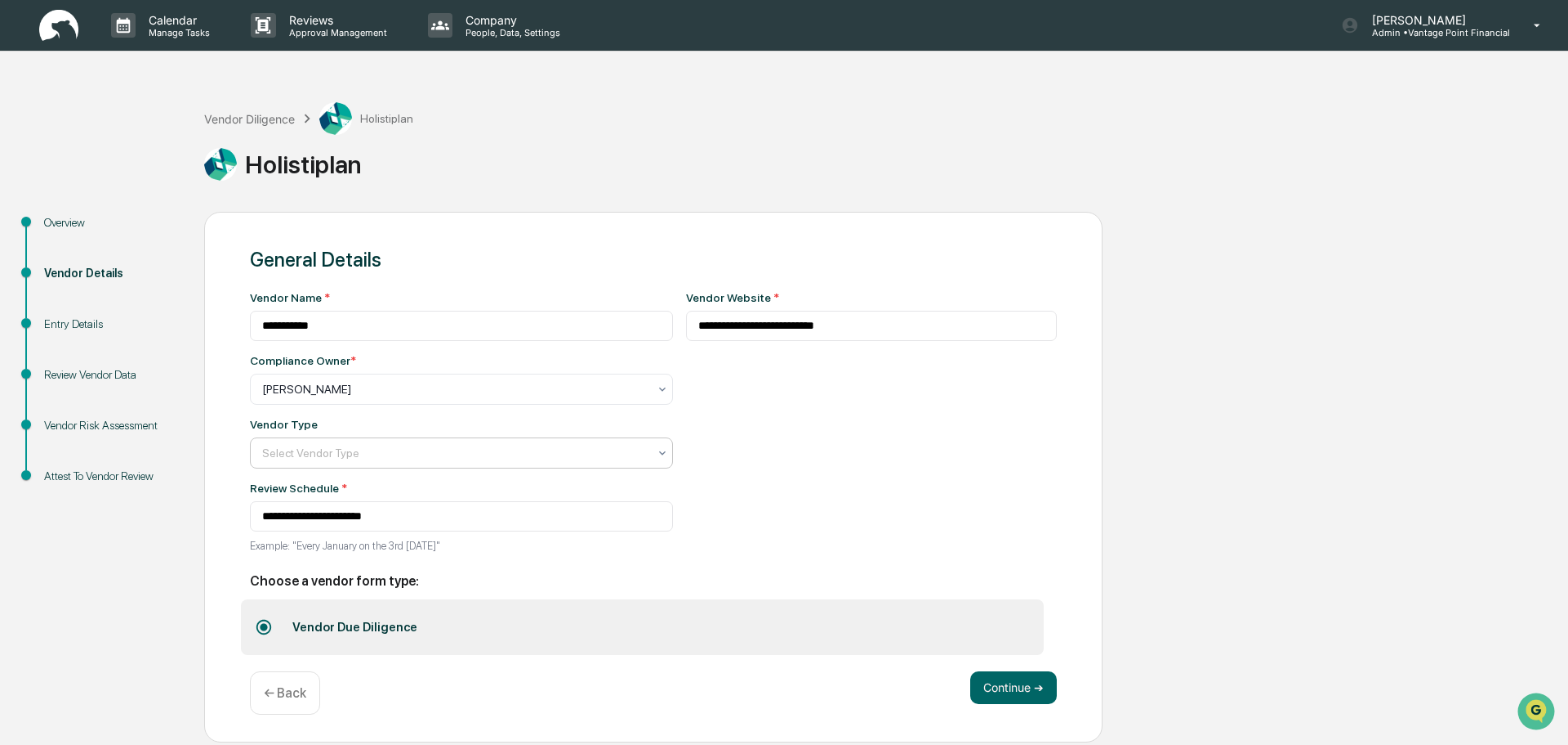
click at [468, 397] on div at bounding box center [454, 389] width 385 height 16
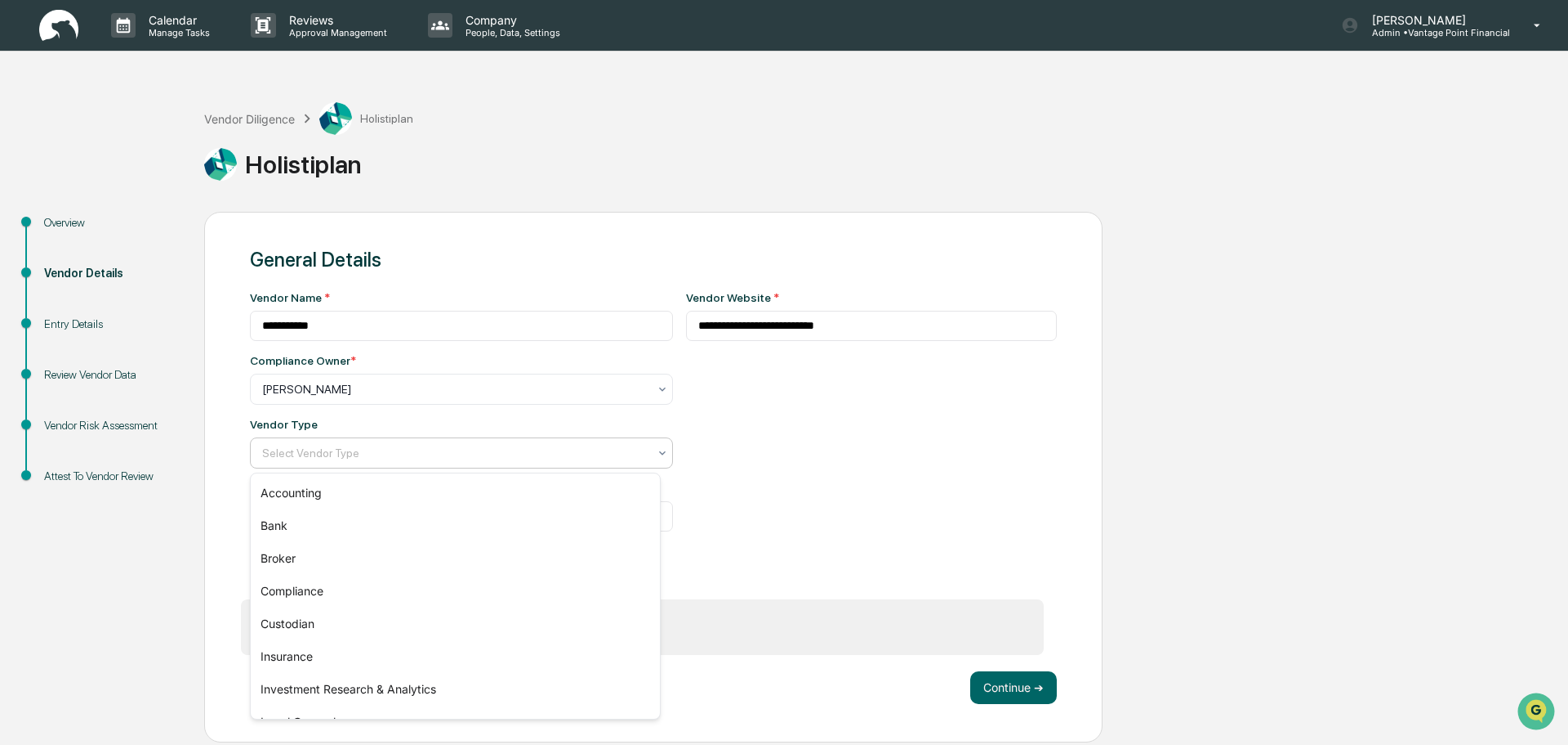
click at [421, 441] on div "Select Vendor Type" at bounding box center [462, 453] width 424 height 31
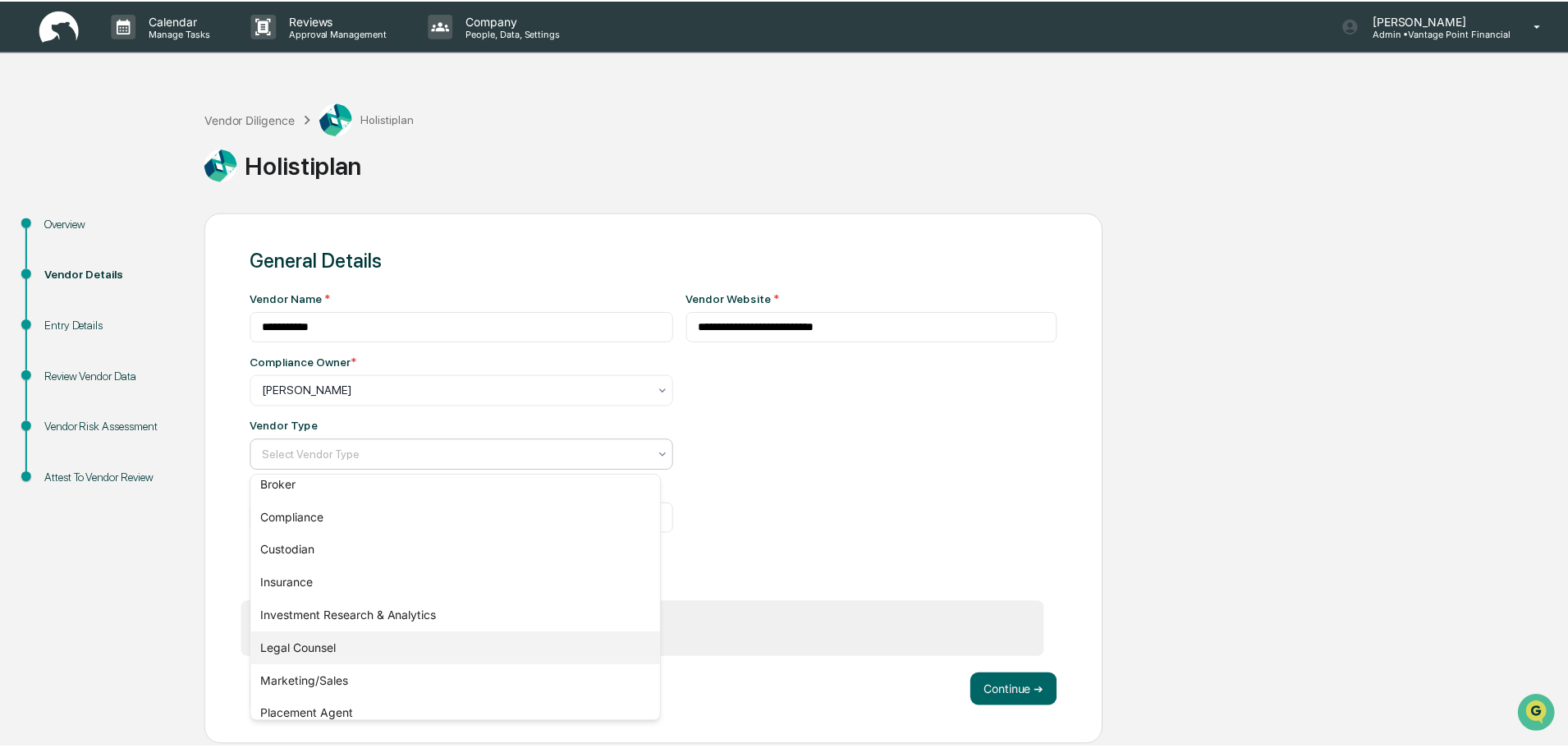
scroll to position [187, 0]
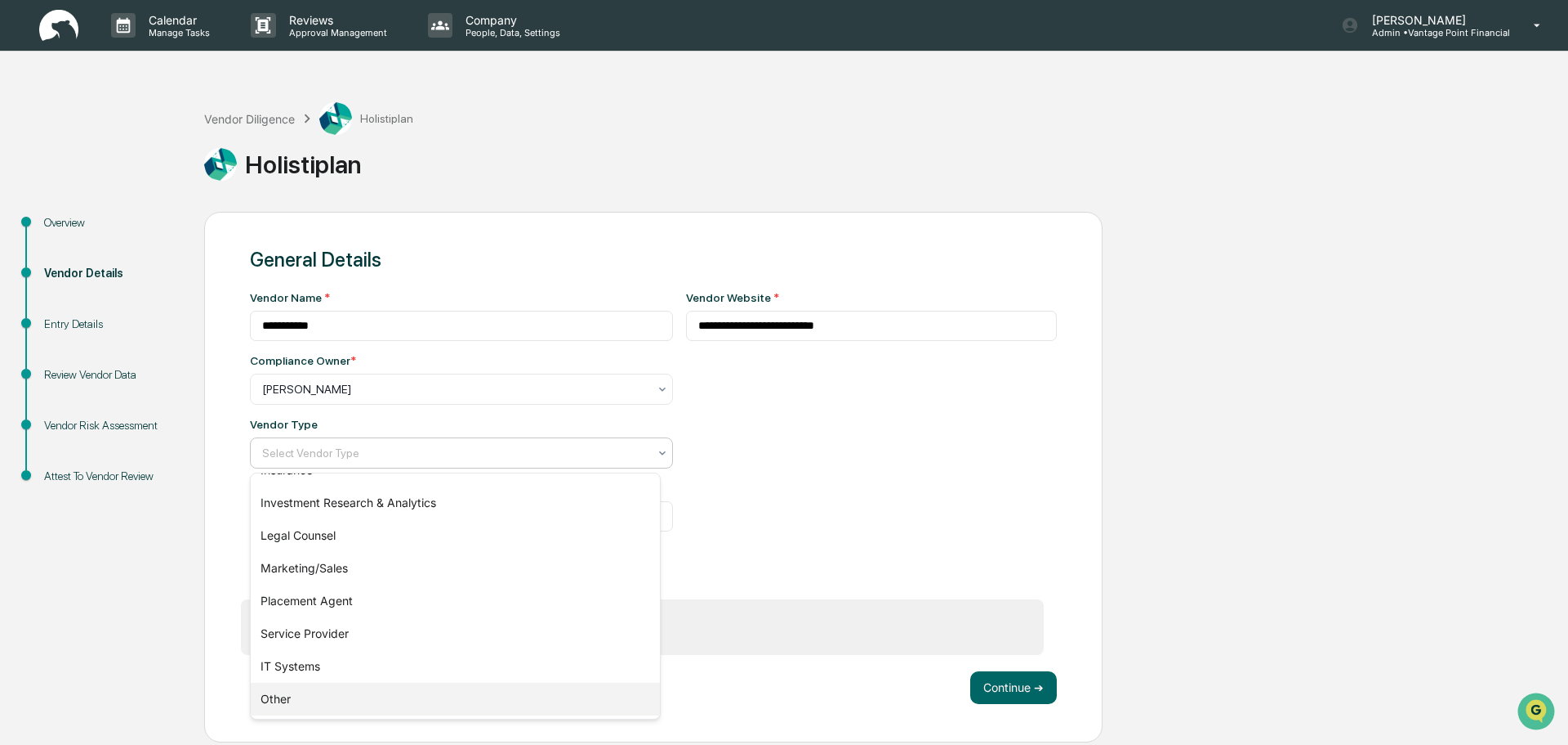
click at [279, 705] on div "Other" at bounding box center [455, 699] width 409 height 33
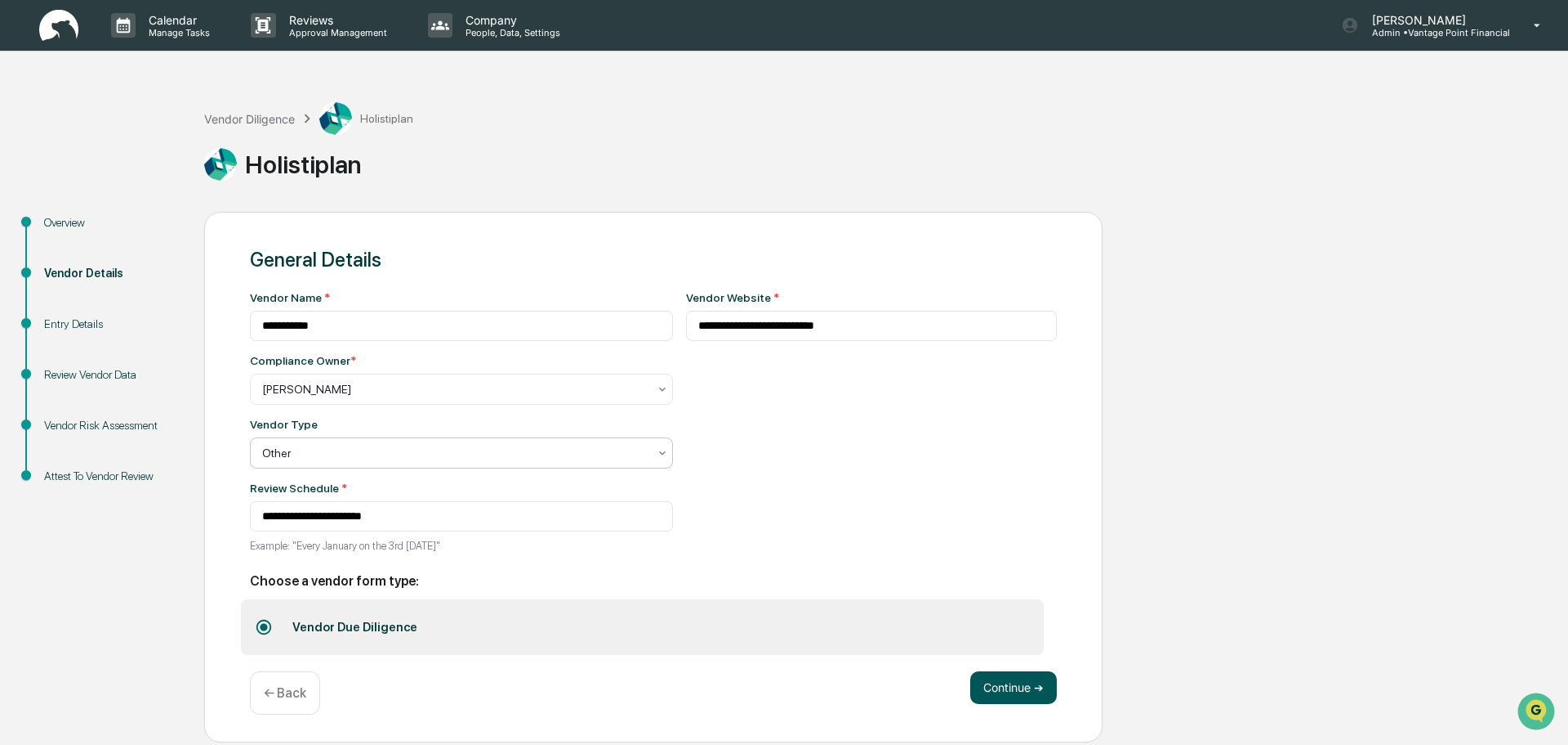
click at [1027, 681] on button "Continue ➔" at bounding box center [1013, 688] width 86 height 33
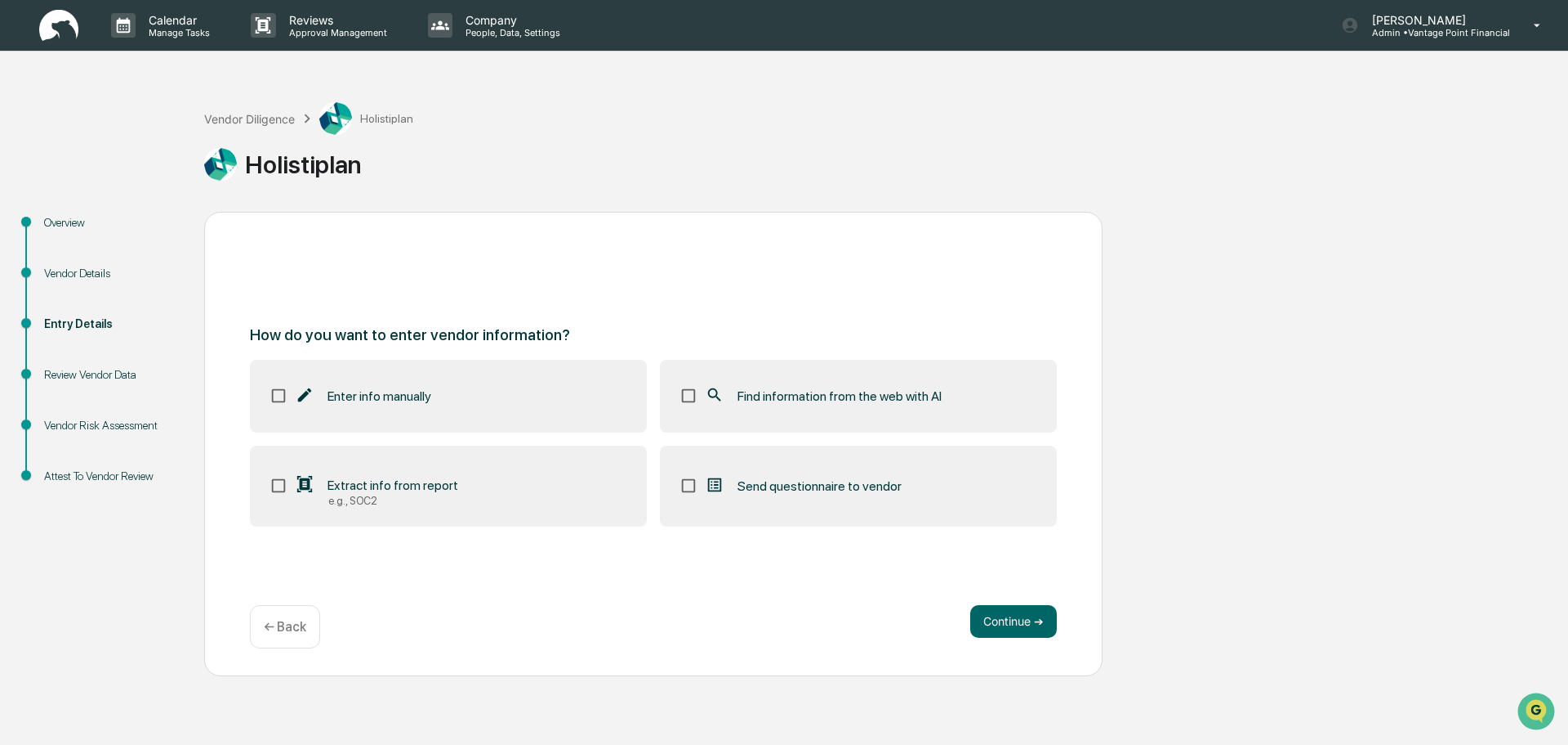
click at [303, 383] on label "Enter info manually" at bounding box center [449, 395] width 397 height 72
click at [735, 363] on label "Find information from the web with AI" at bounding box center [859, 395] width 397 height 72
drag, startPoint x: 1014, startPoint y: 620, endPoint x: 895, endPoint y: 630, distance: 119.4
click at [1015, 620] on button "Continue ➔" at bounding box center [1013, 622] width 86 height 33
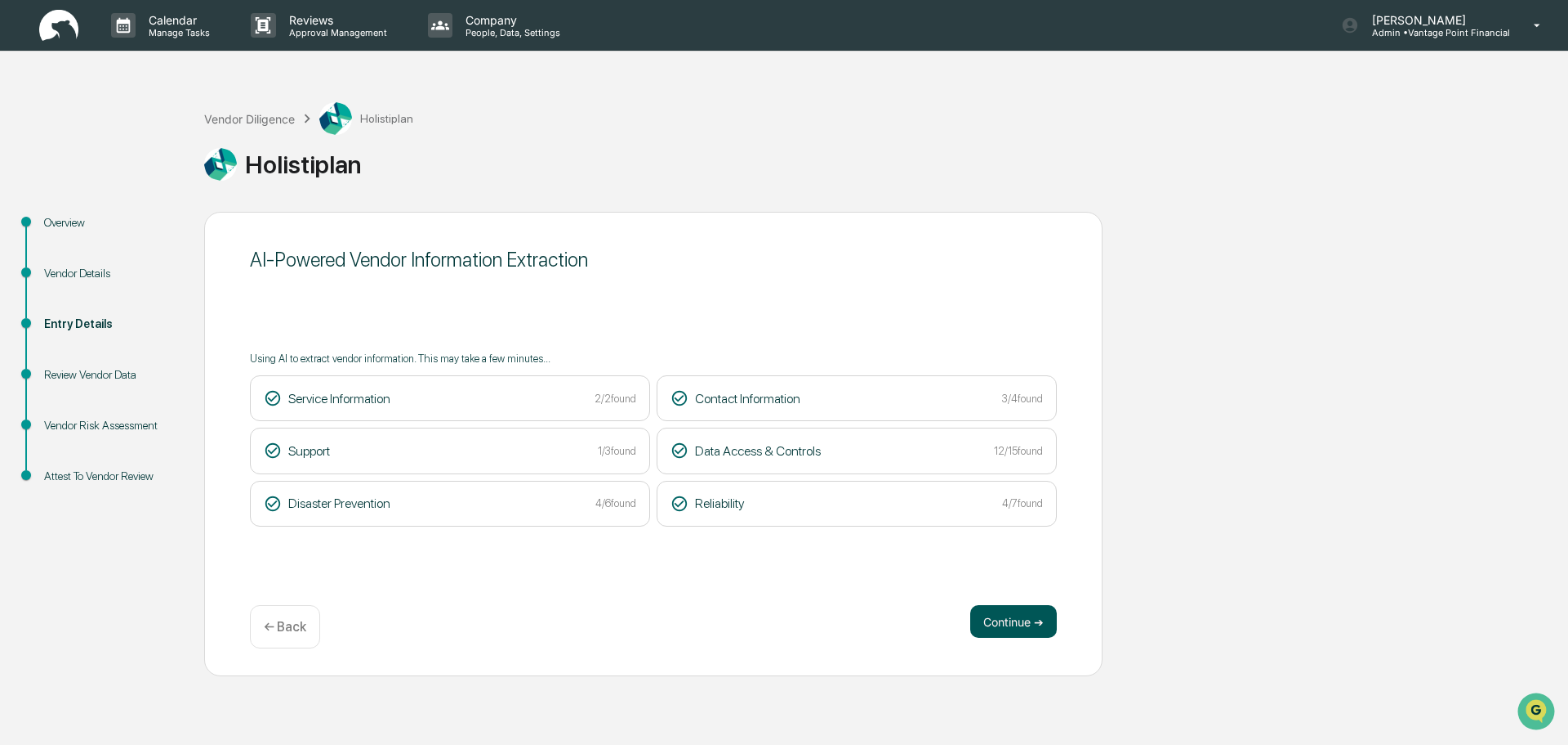
click at [1022, 629] on button "Continue ➔" at bounding box center [1013, 622] width 86 height 33
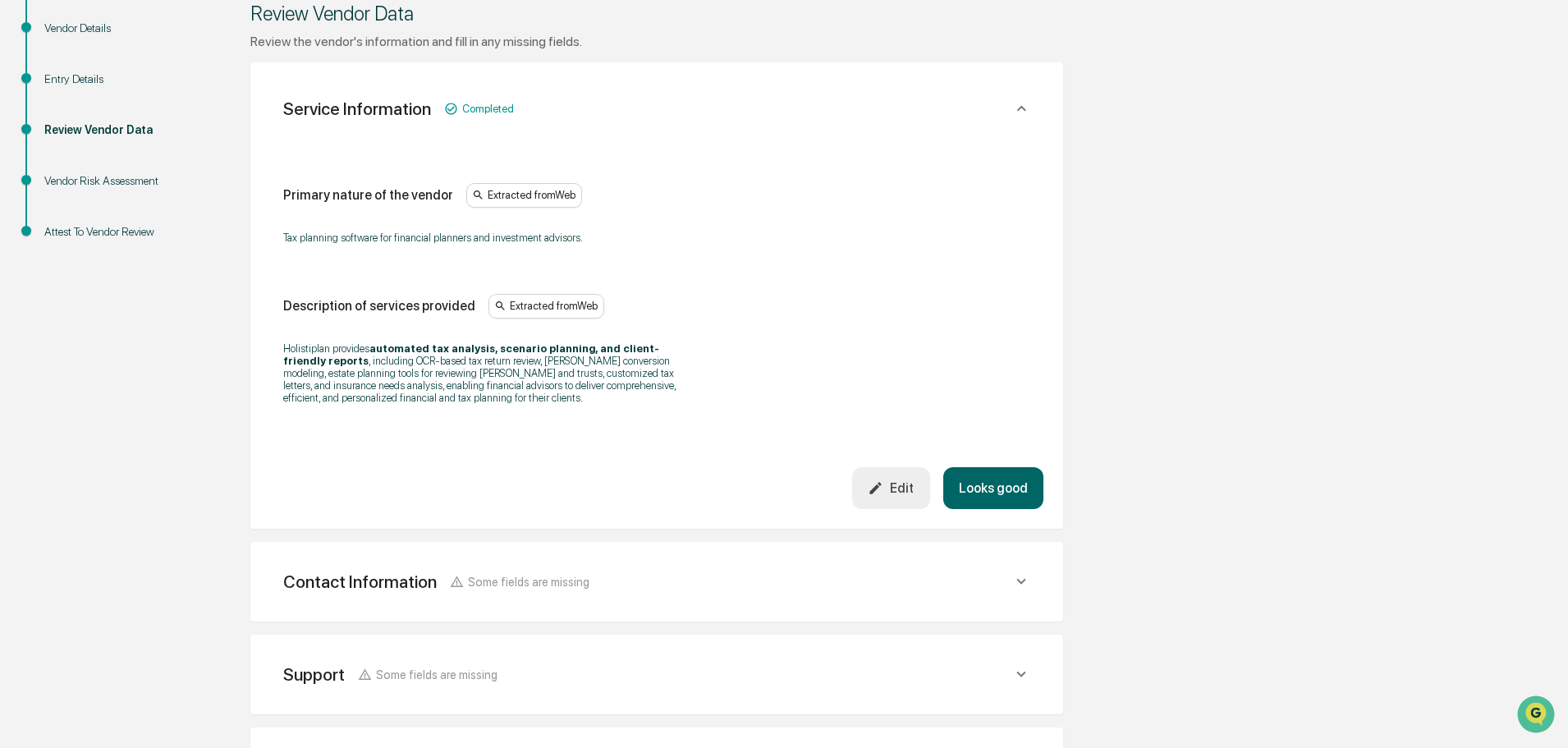
click at [978, 486] on button "Looks good" at bounding box center [994, 488] width 100 height 42
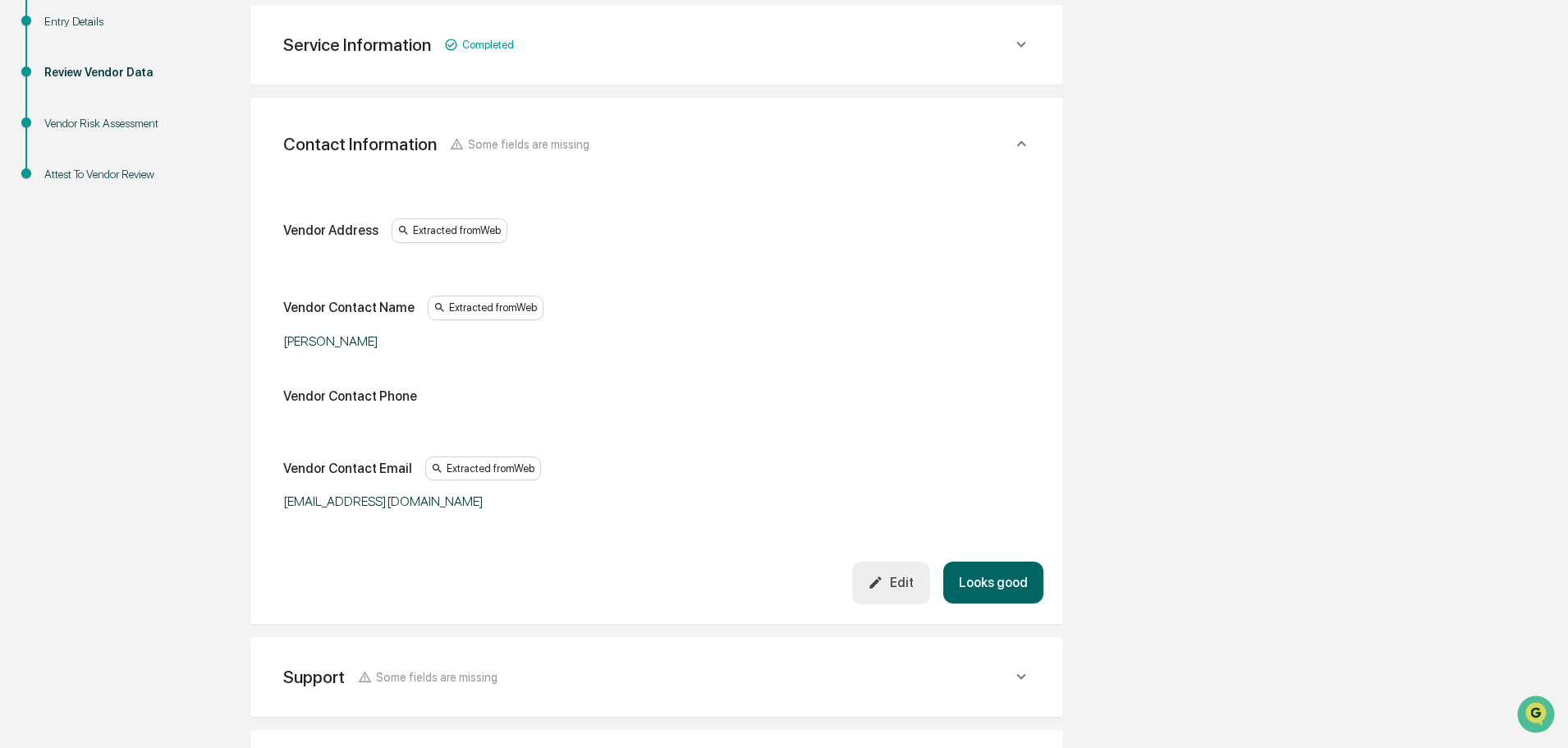
scroll to position [309, 0]
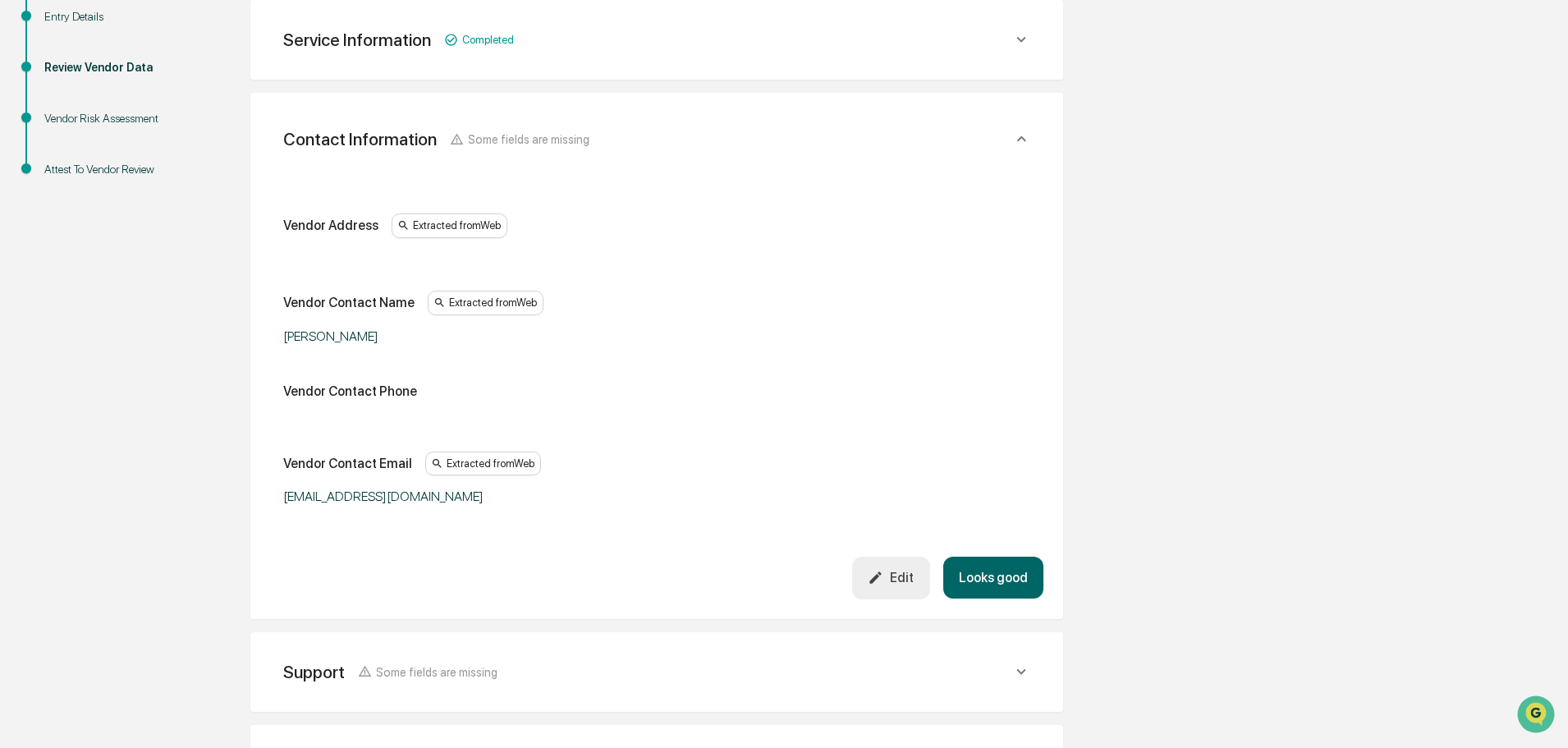
click at [883, 580] on icon "button" at bounding box center [875, 577] width 15 height 15
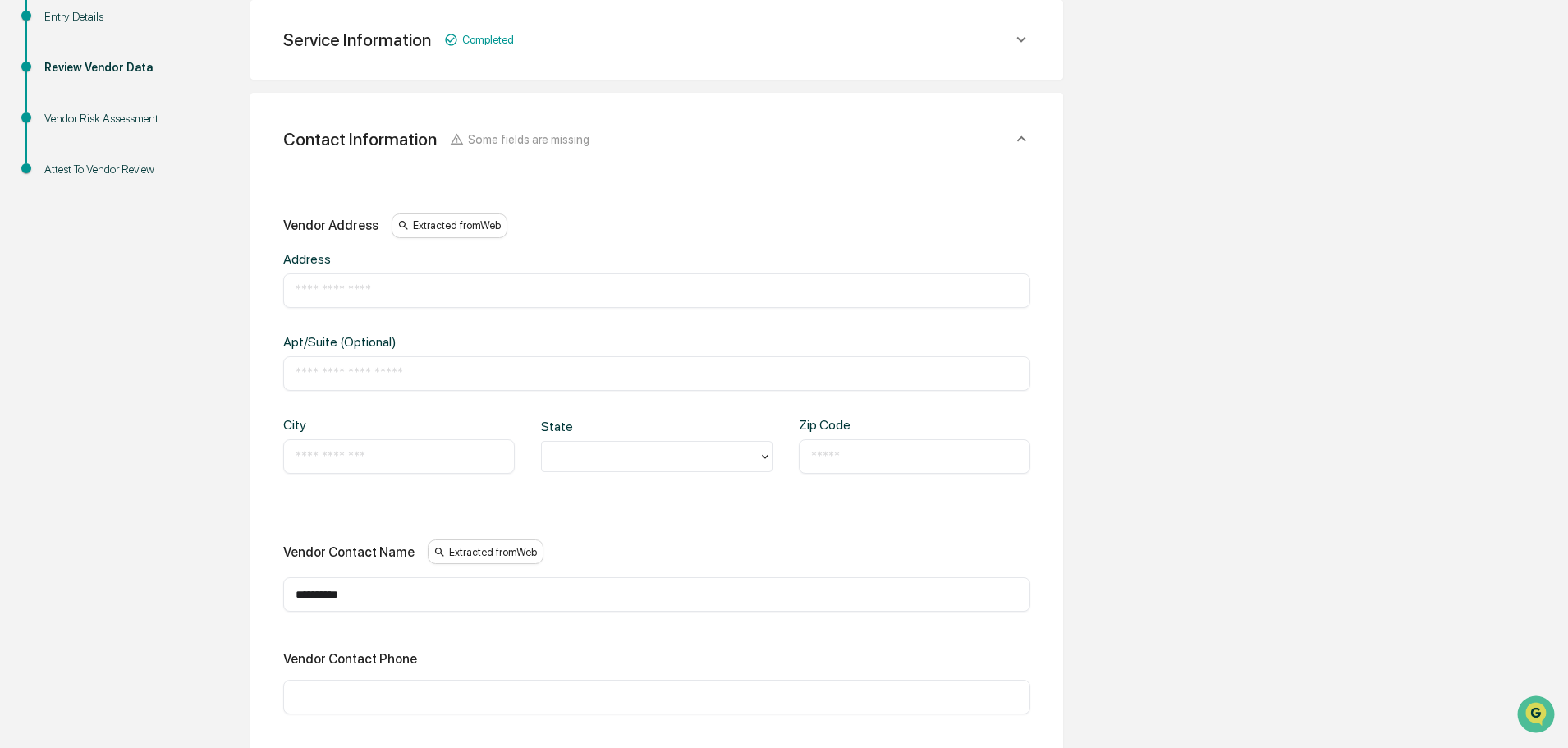
click at [427, 582] on div "**********" at bounding box center [657, 594] width 748 height 35
click at [420, 591] on input "**********" at bounding box center [656, 594] width 723 height 16
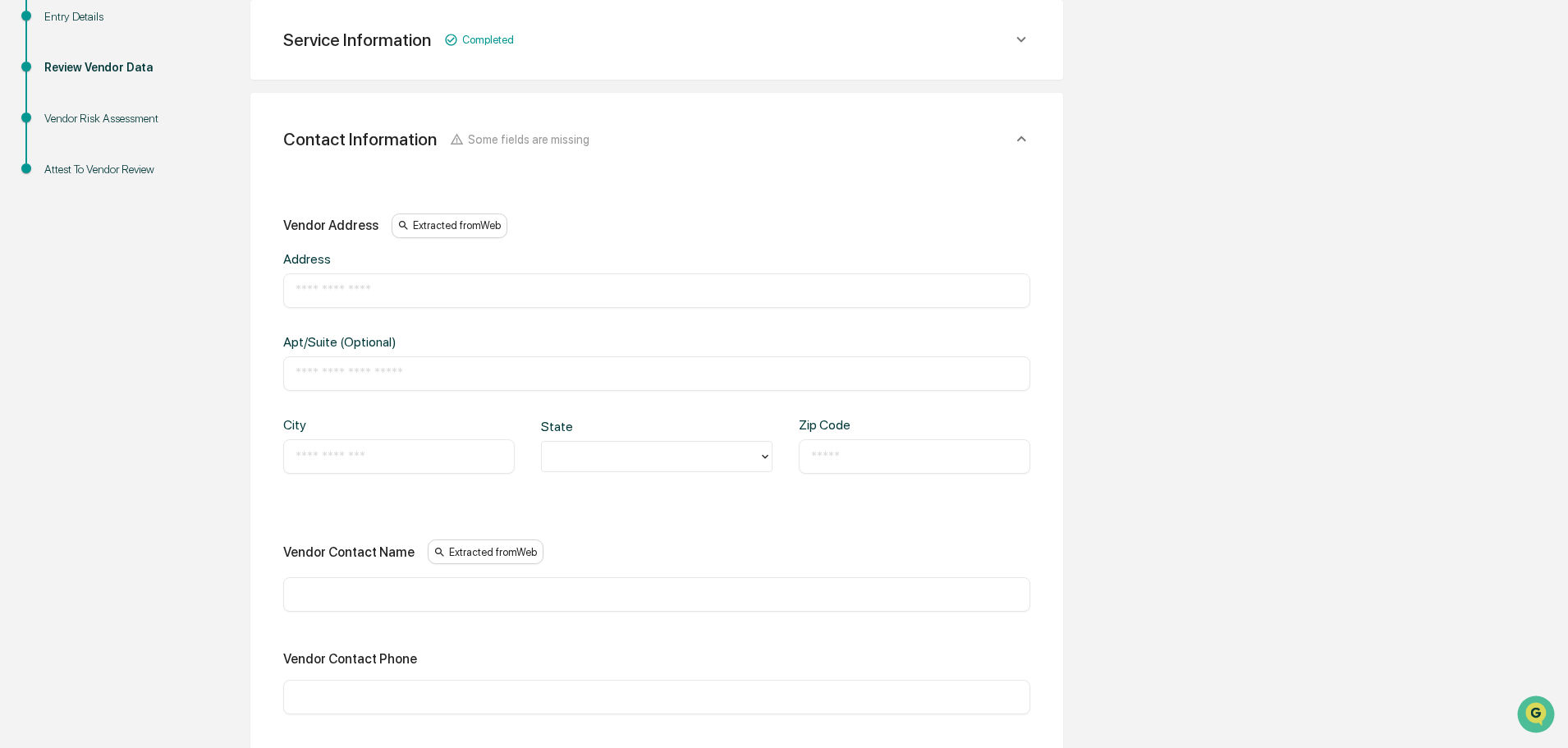
drag, startPoint x: 1224, startPoint y: 517, endPoint x: 1188, endPoint y: 462, distance: 65.7
click at [1226, 515] on div "Overview Vendor Details Entry Details Review Vendor Data Vendor Risk Assessment…" at bounding box center [784, 663] width 1552 height 1518
click at [432, 294] on input "text" at bounding box center [656, 291] width 723 height 16
paste input "**********"
type input "**********"
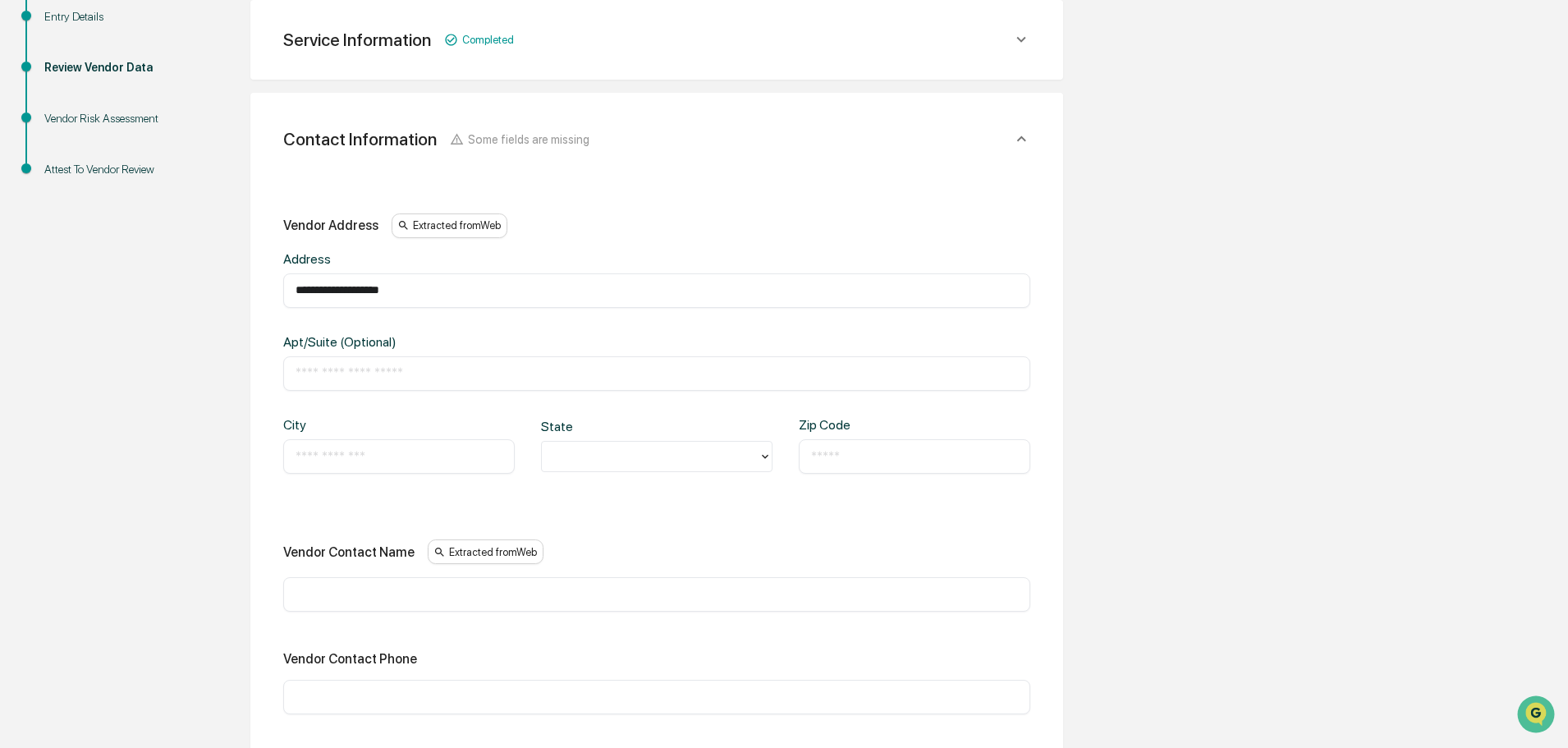
click at [359, 448] on input "text" at bounding box center [398, 456] width 207 height 16
type input "**********"
type input "**"
paste input "*****"
type input "*****"
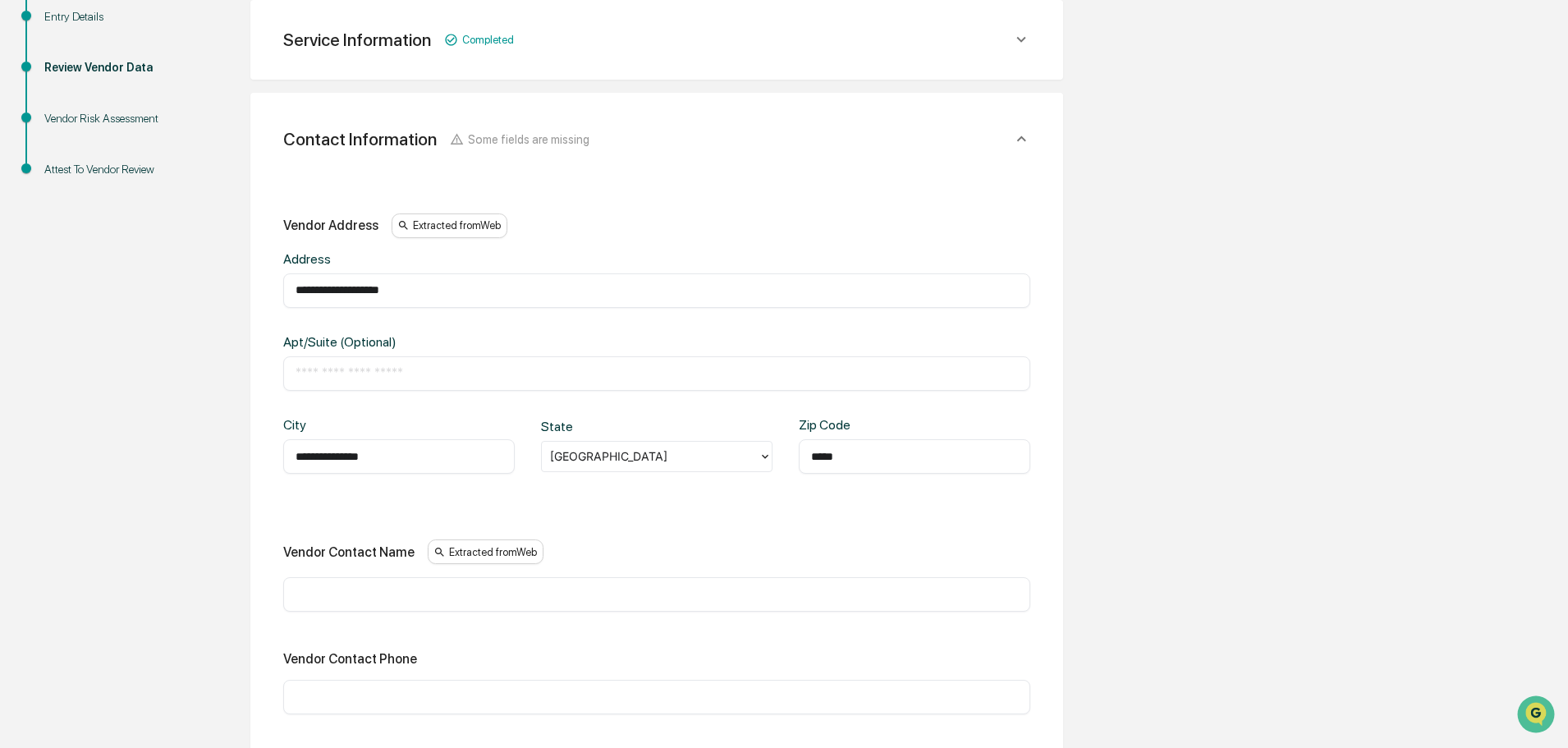
click at [458, 599] on input "text" at bounding box center [656, 594] width 723 height 16
click at [202, 567] on div "**********" at bounding box center [784, 663] width 1552 height 1518
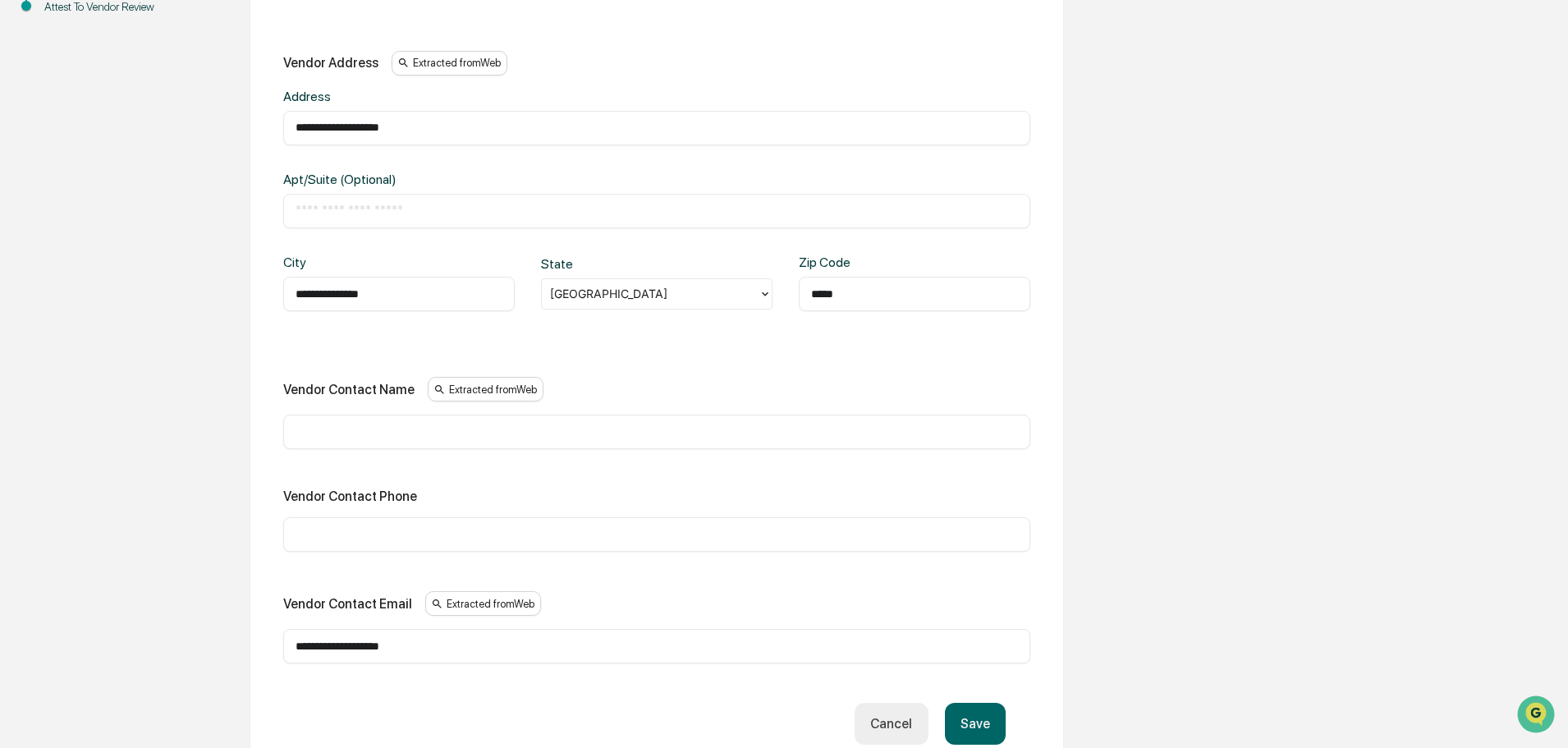
scroll to position [473, 0]
click at [418, 530] on input "text" at bounding box center [656, 533] width 723 height 16
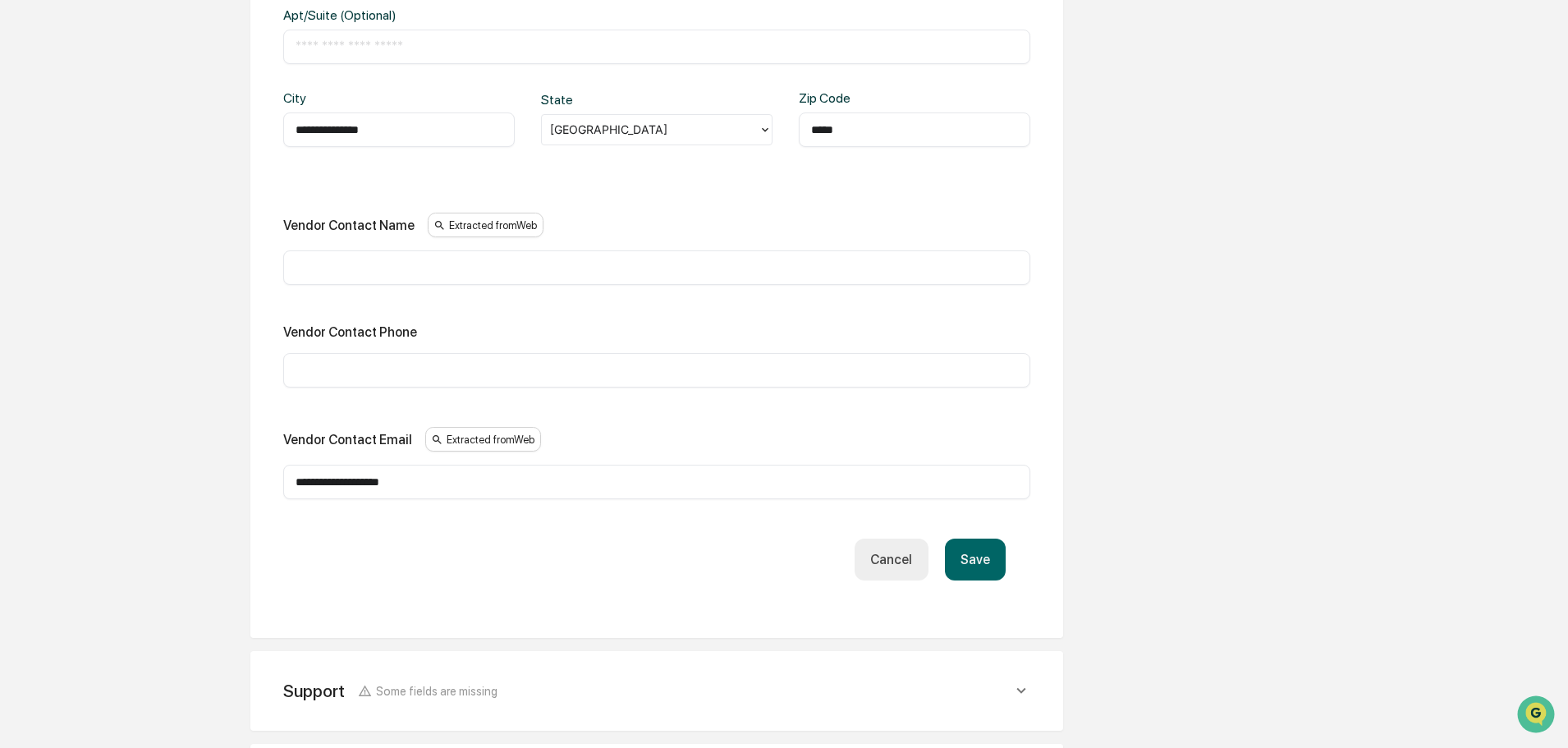
scroll to position [637, 0]
click at [981, 558] on button "Save" at bounding box center [975, 558] width 61 height 42
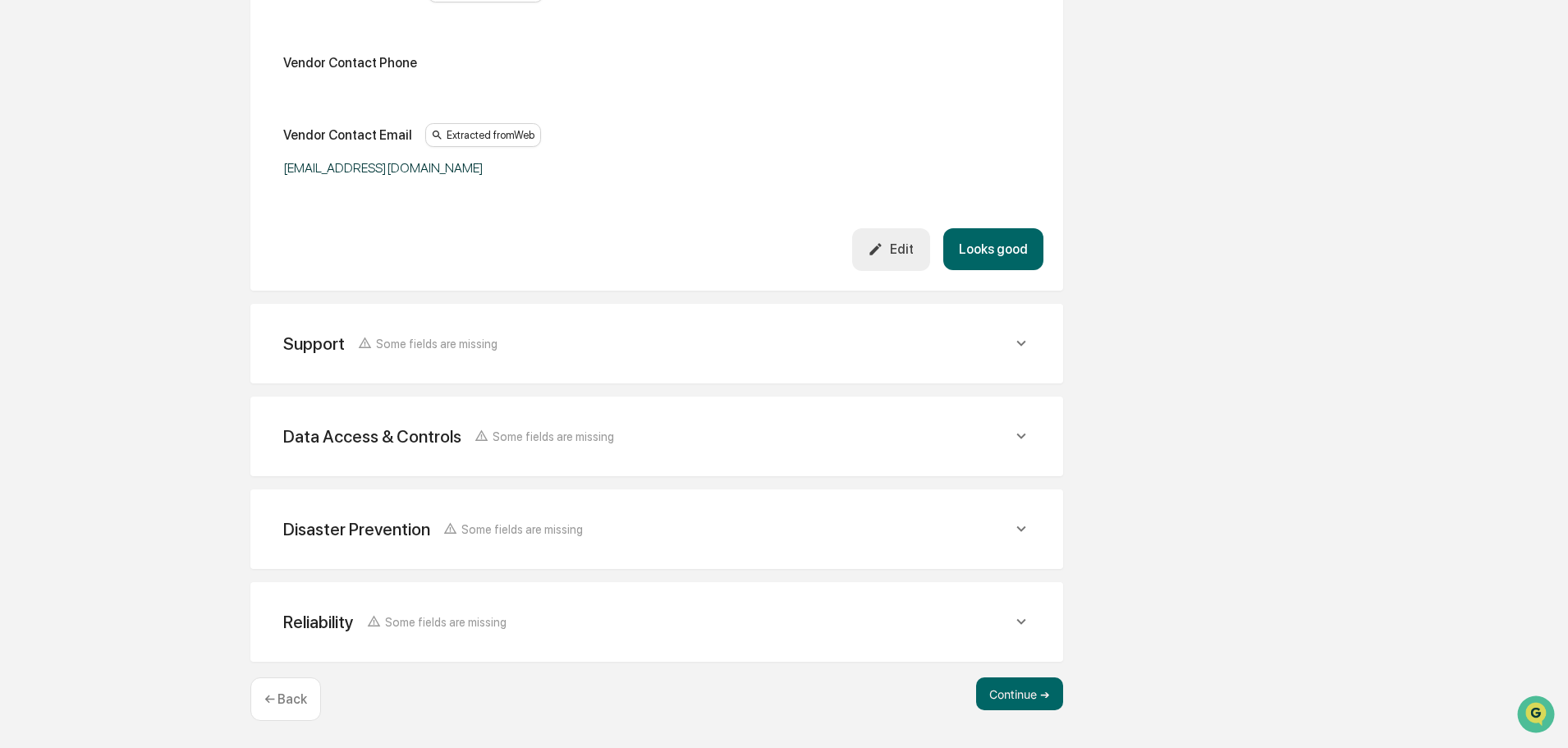
click at [987, 251] on button "Looks good" at bounding box center [994, 249] width 100 height 42
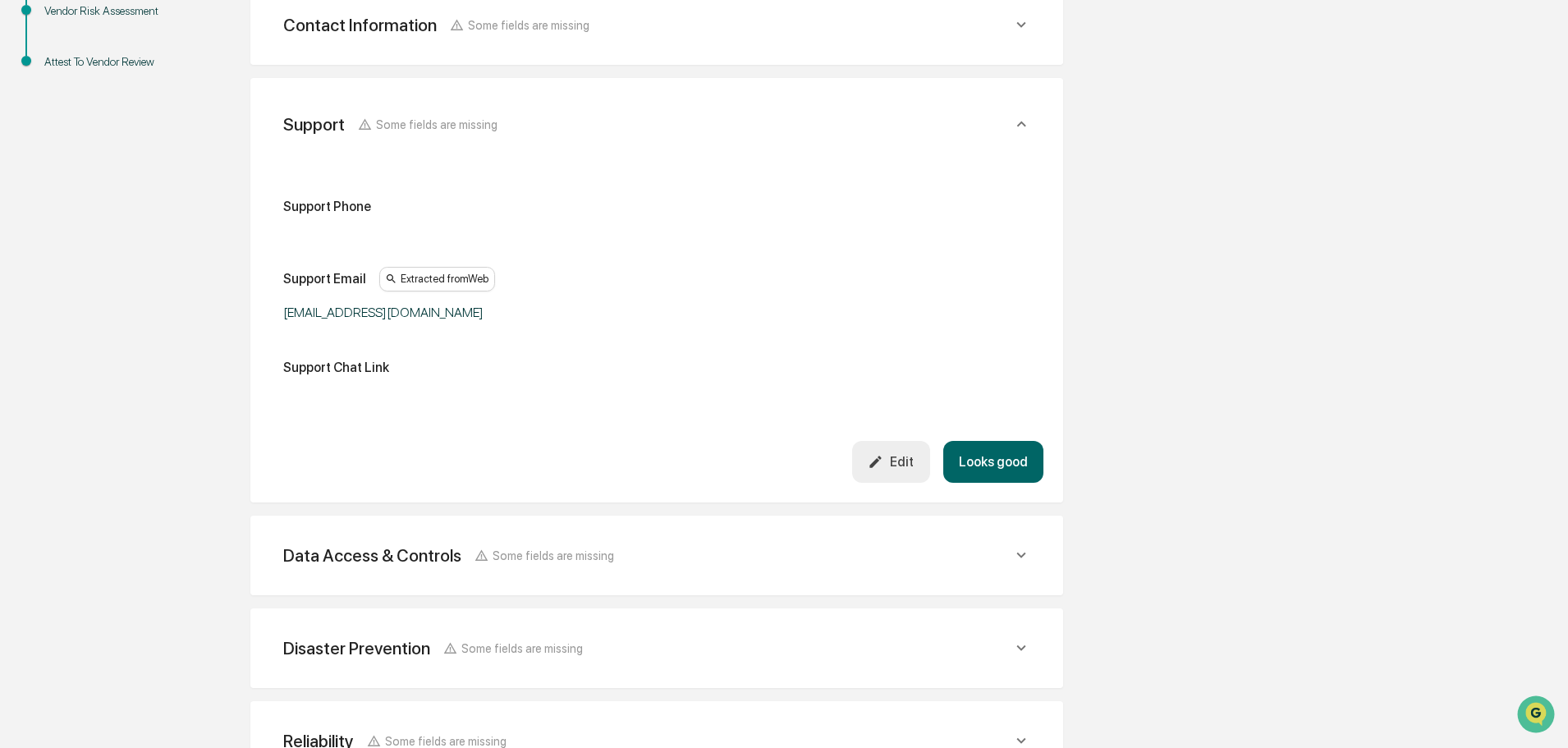
scroll to position [401, 0]
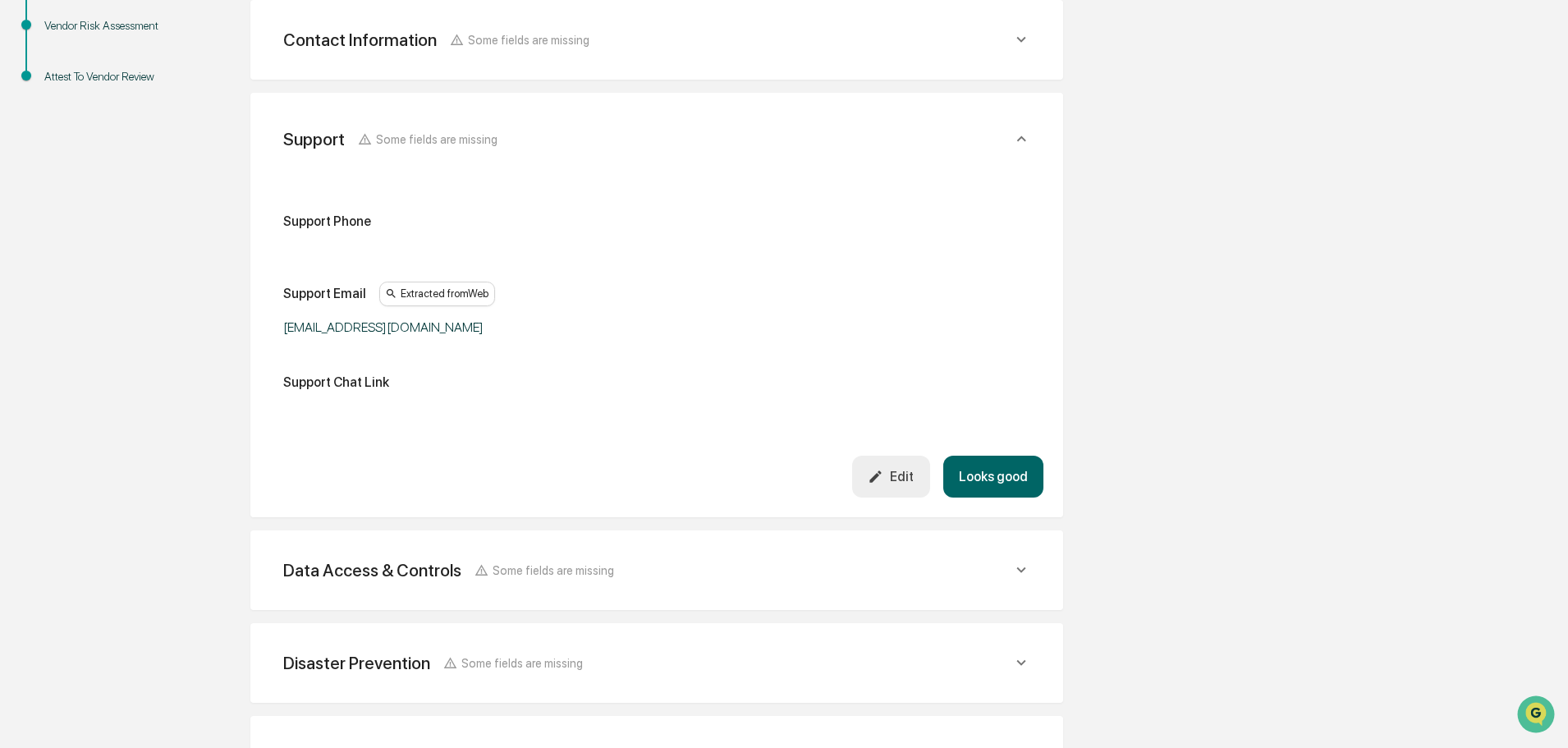
click at [985, 463] on button "Looks good" at bounding box center [994, 476] width 100 height 42
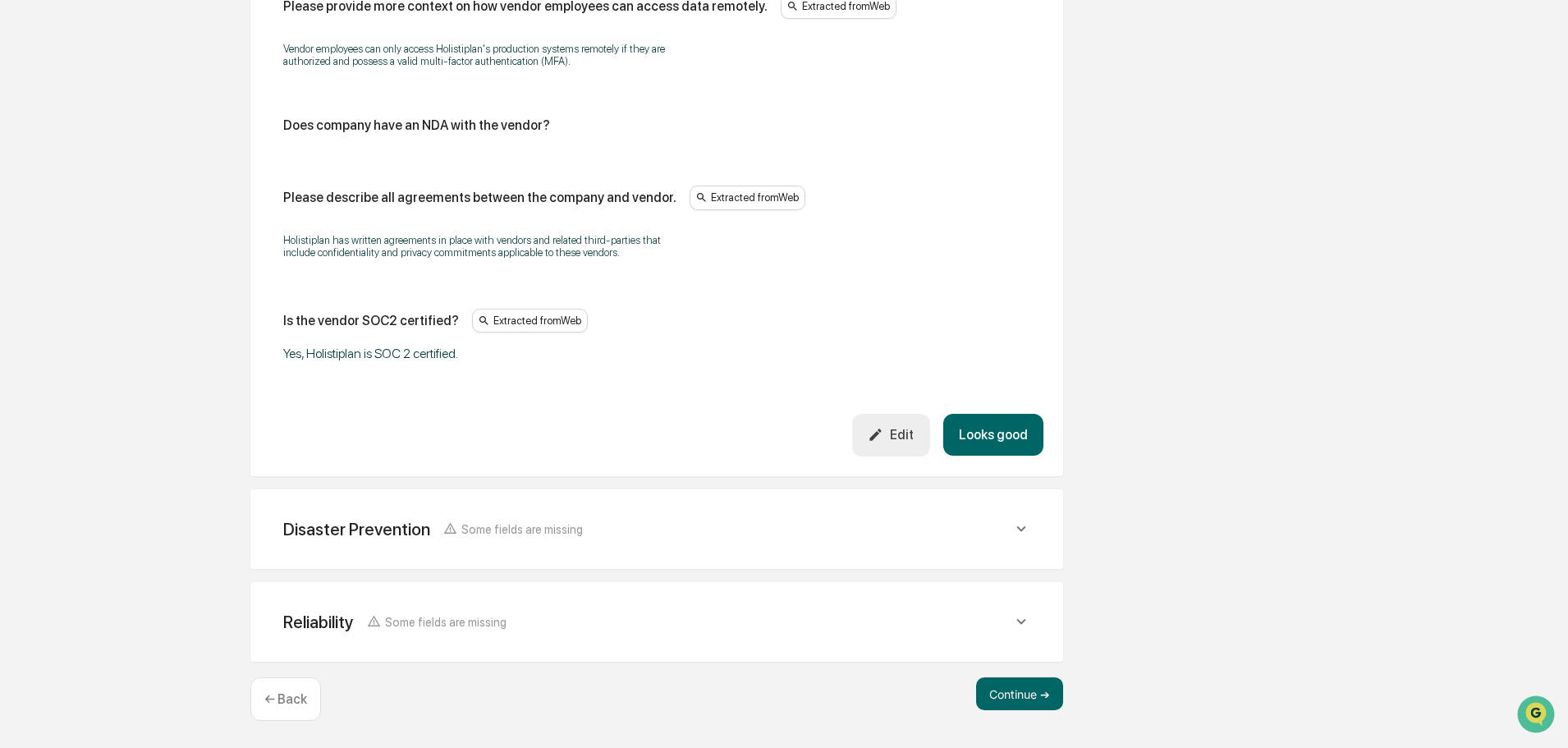
click at [1002, 417] on button "Looks good" at bounding box center [994, 435] width 100 height 42
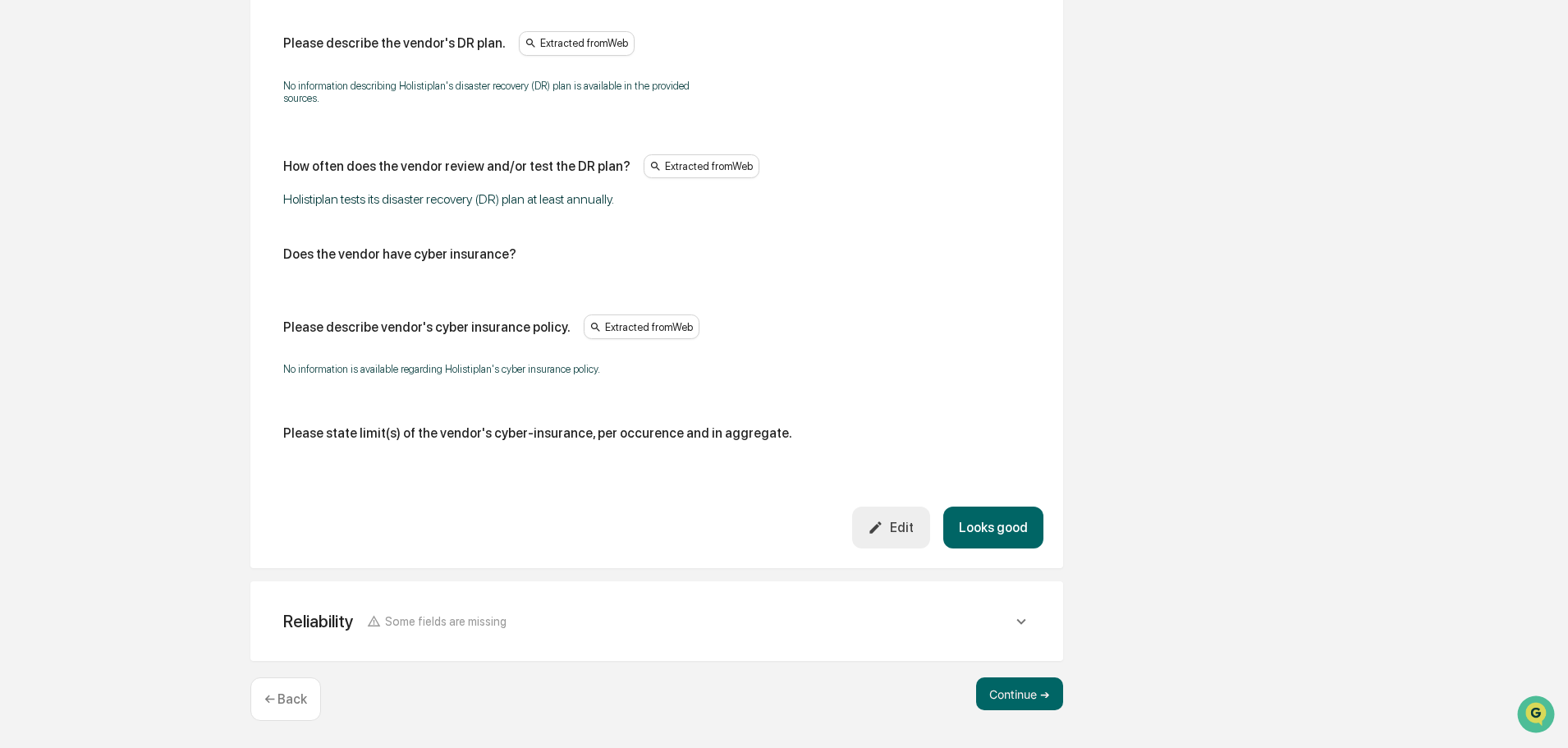
click at [1000, 540] on button "Looks good" at bounding box center [994, 528] width 100 height 42
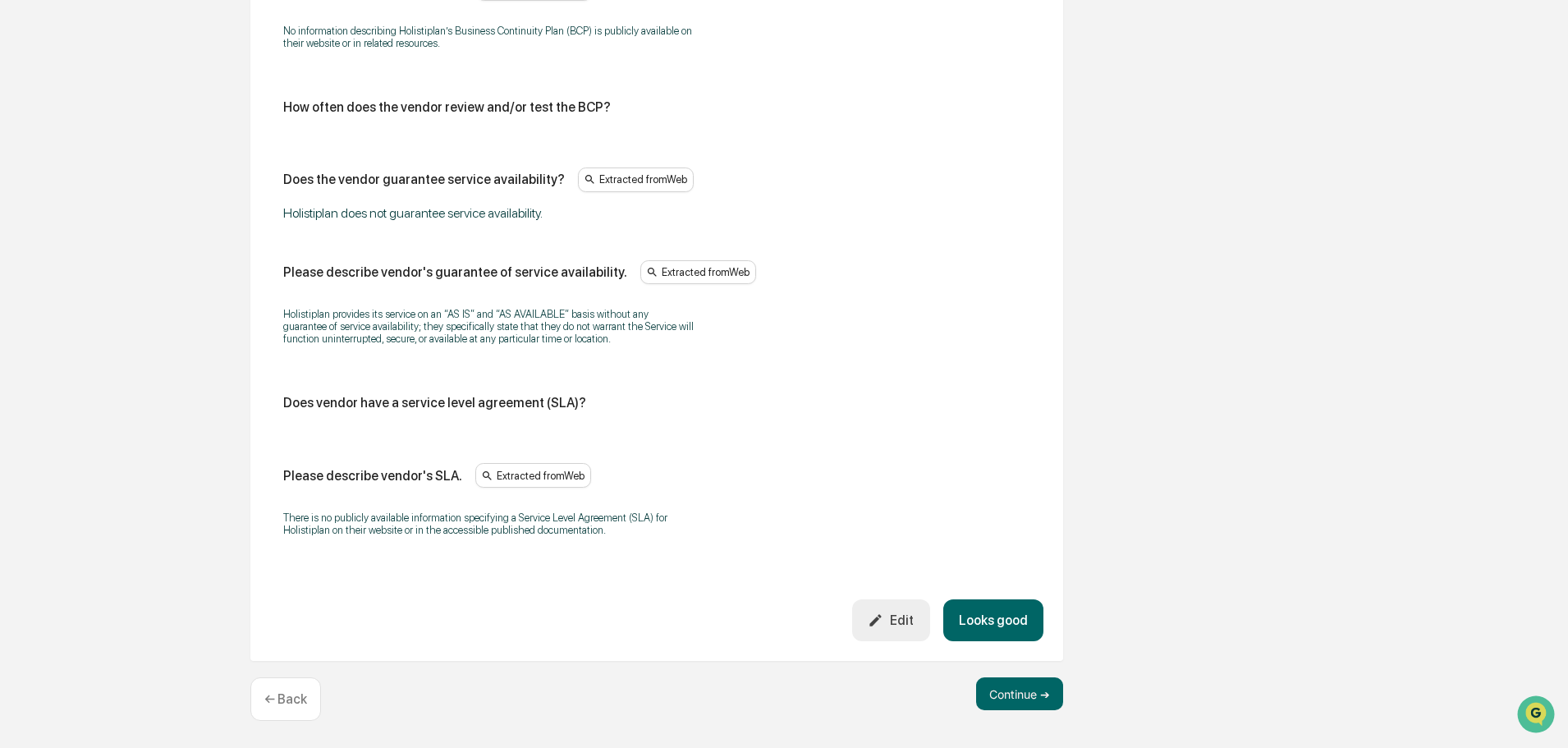
click at [994, 603] on button "Looks good" at bounding box center [994, 620] width 100 height 42
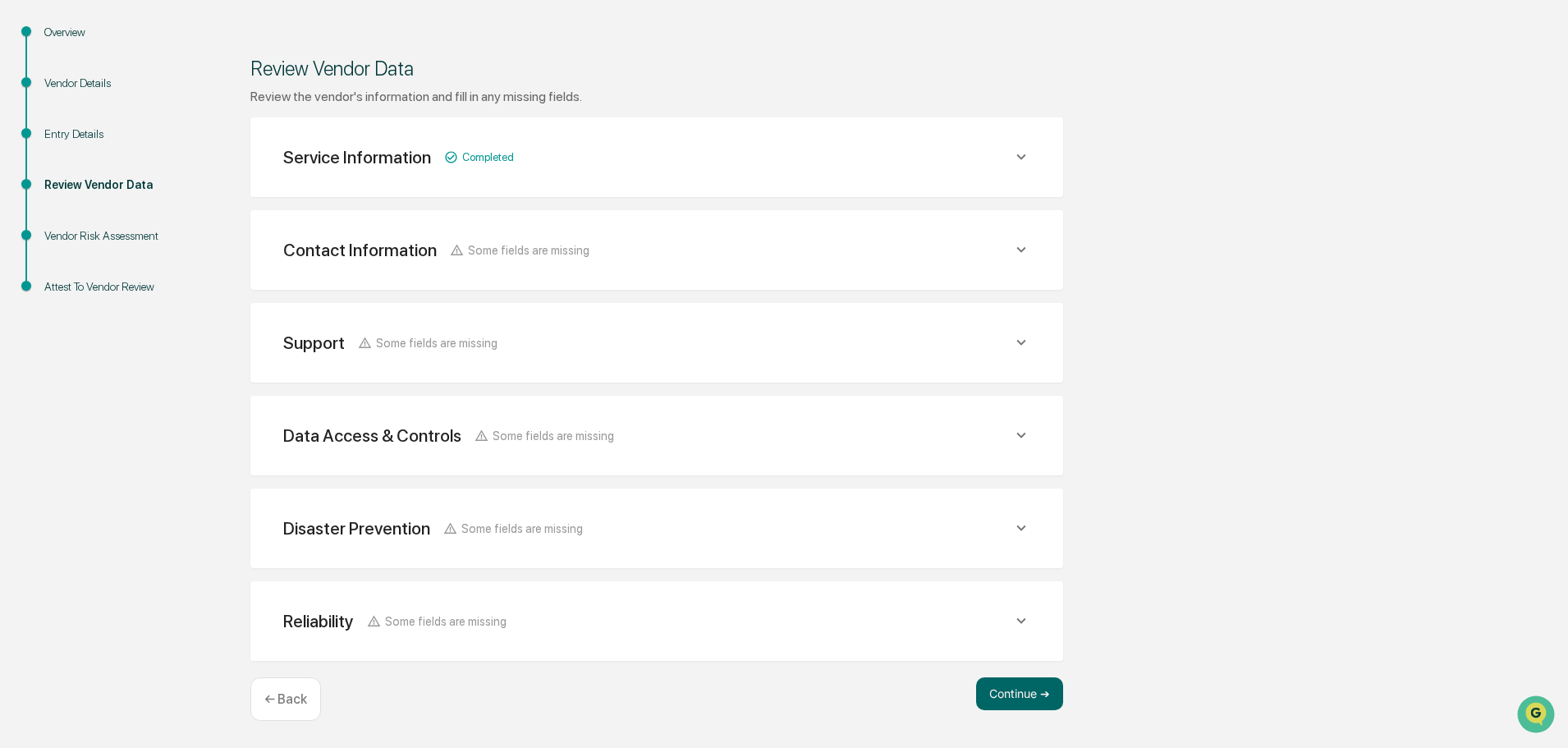
scroll to position [191, 0]
click at [1023, 693] on button "Continue ➔" at bounding box center [1019, 693] width 87 height 33
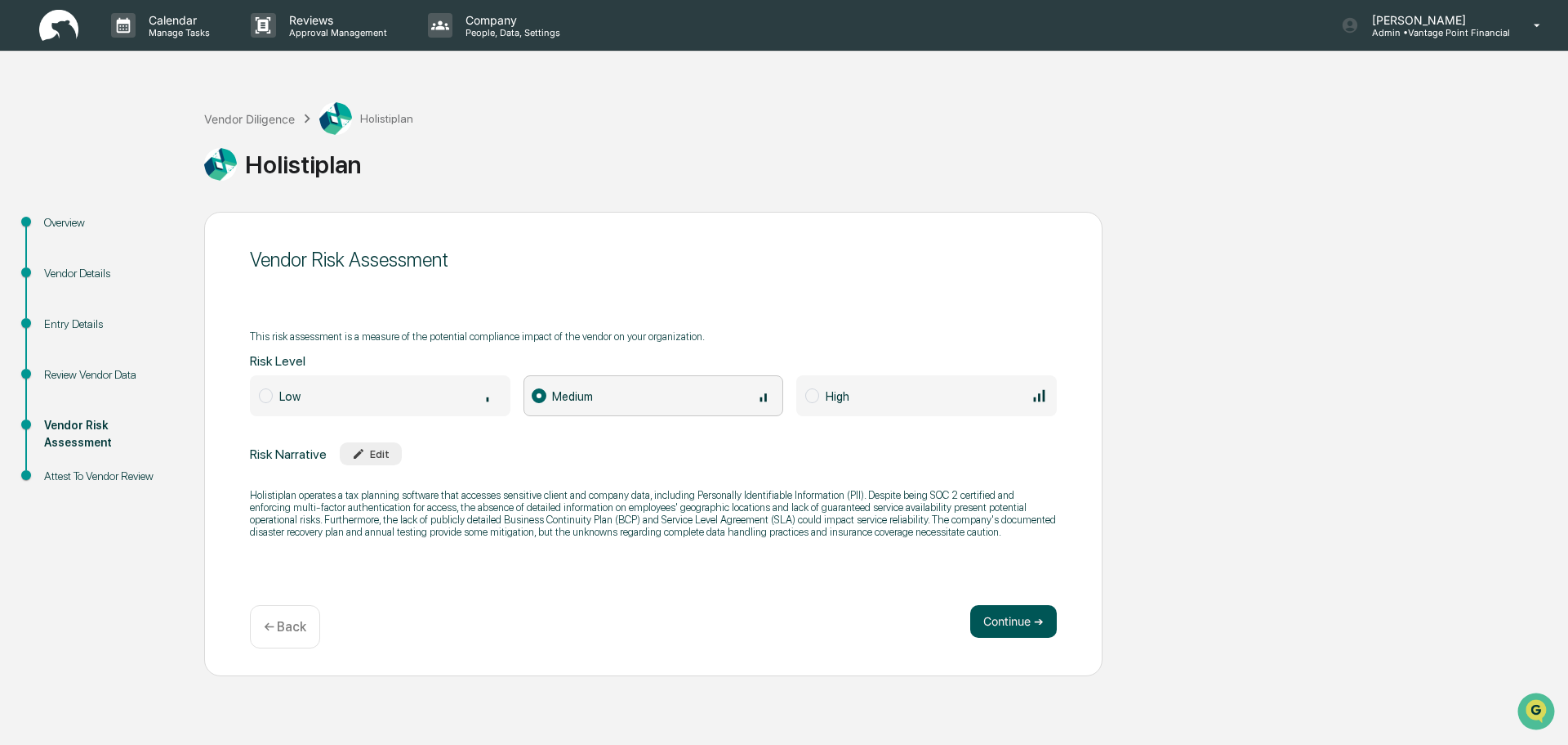
click at [1010, 622] on button "Continue ➔" at bounding box center [1013, 622] width 86 height 33
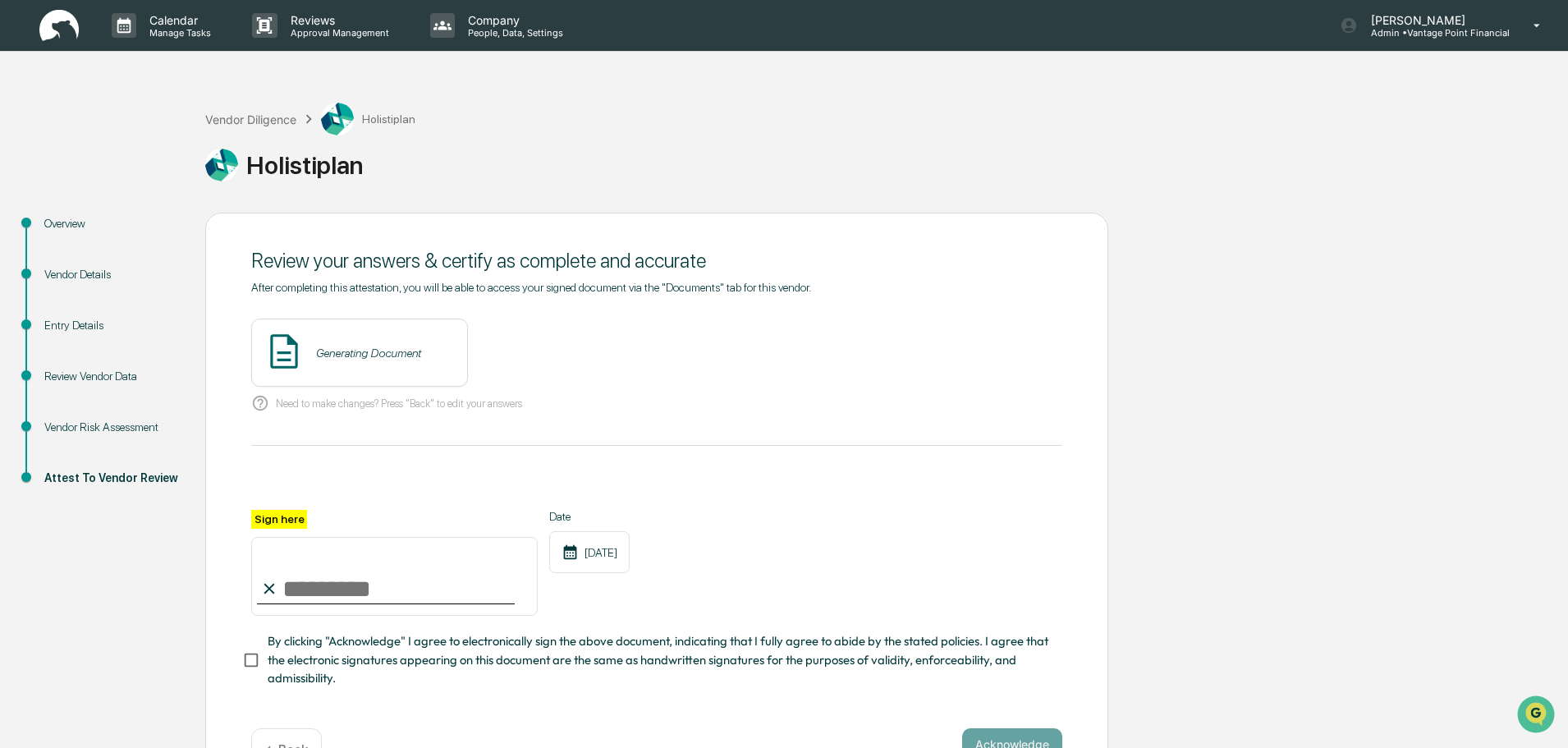
click at [292, 298] on div "After completing this attestation, you will be able to access your signed docum…" at bounding box center [657, 484] width 811 height 406
click at [525, 351] on button "View" at bounding box center [546, 353] width 43 height 26
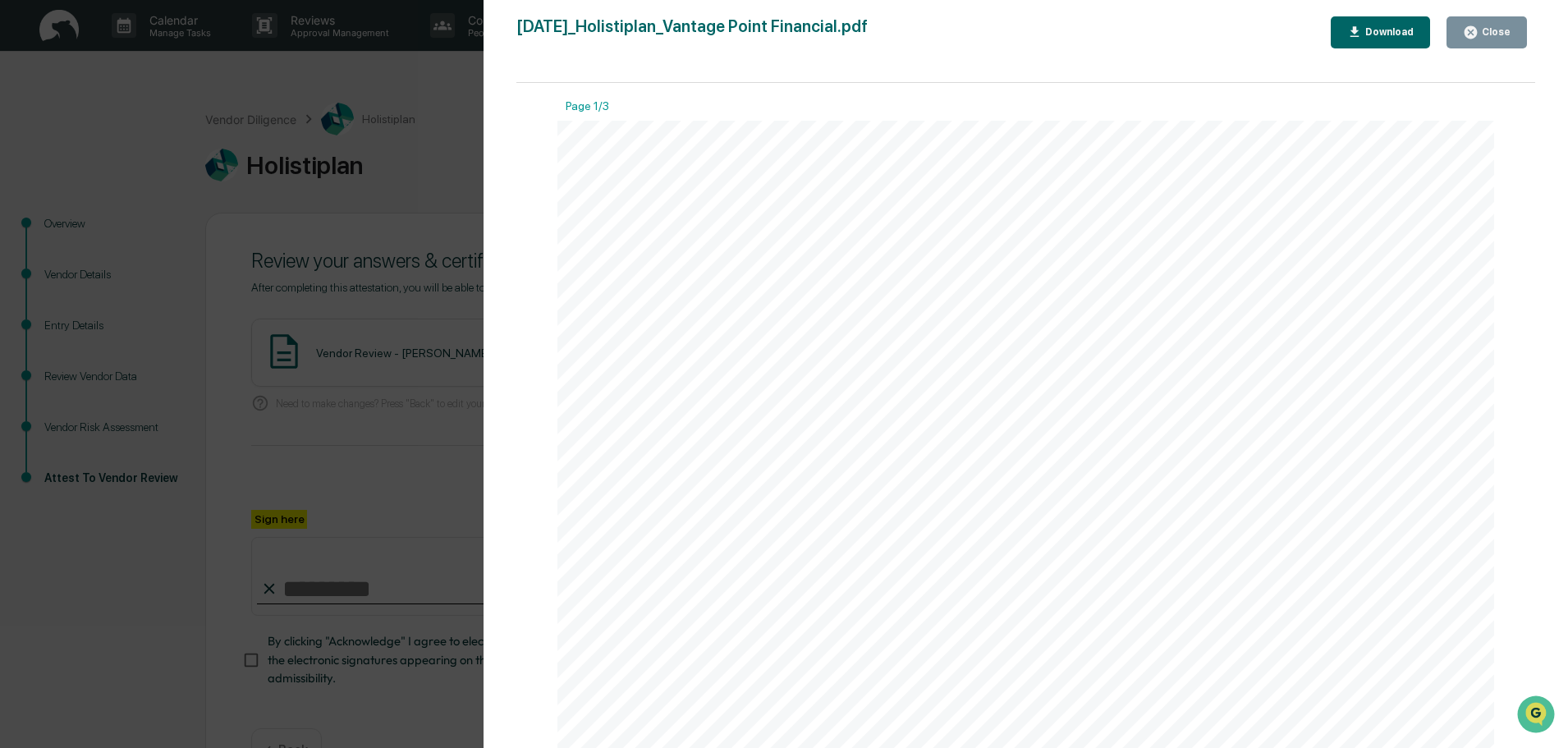
click at [1476, 32] on icon "button" at bounding box center [1471, 33] width 13 height 13
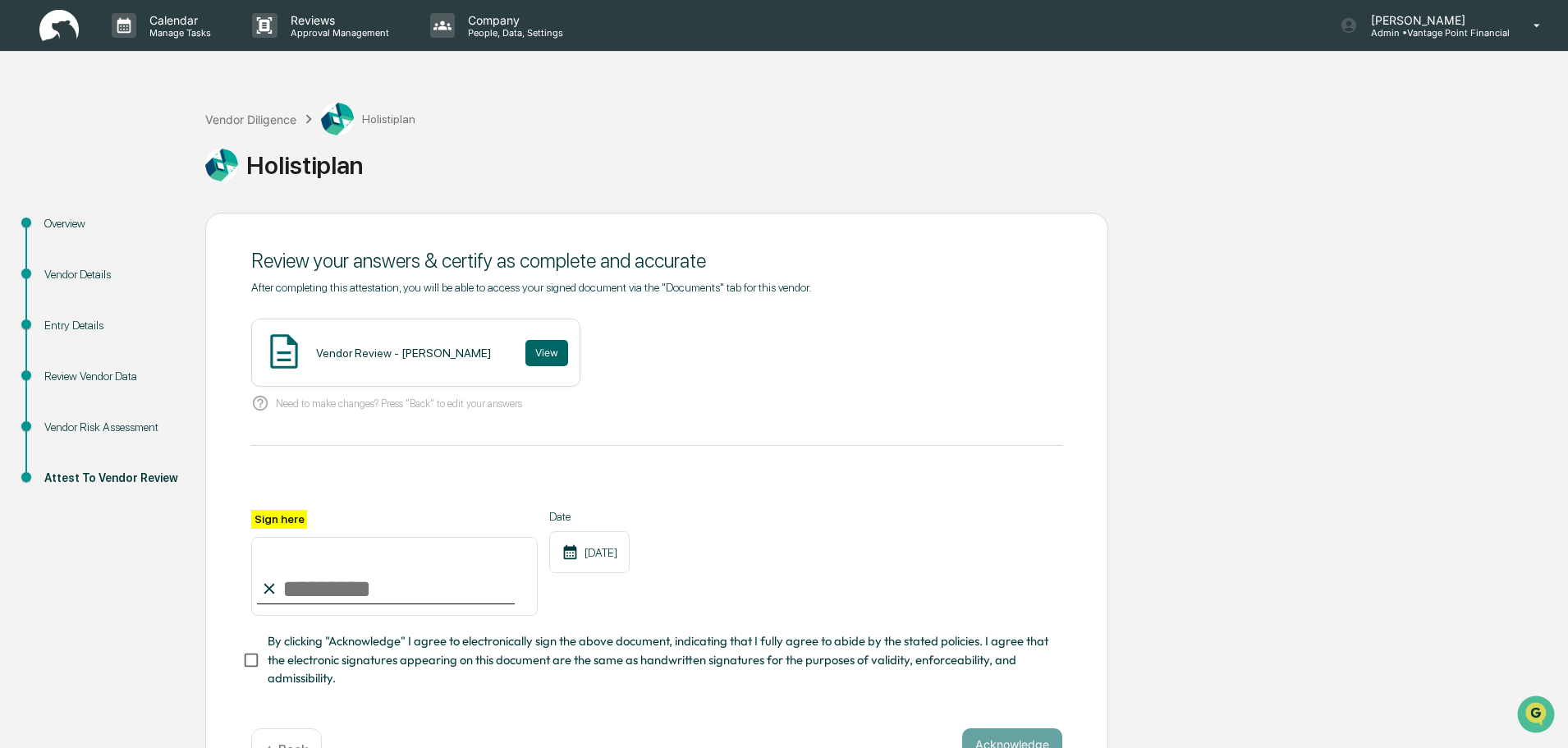
click at [371, 569] on input "Sign here" at bounding box center [395, 576] width 286 height 78
type input "**********"
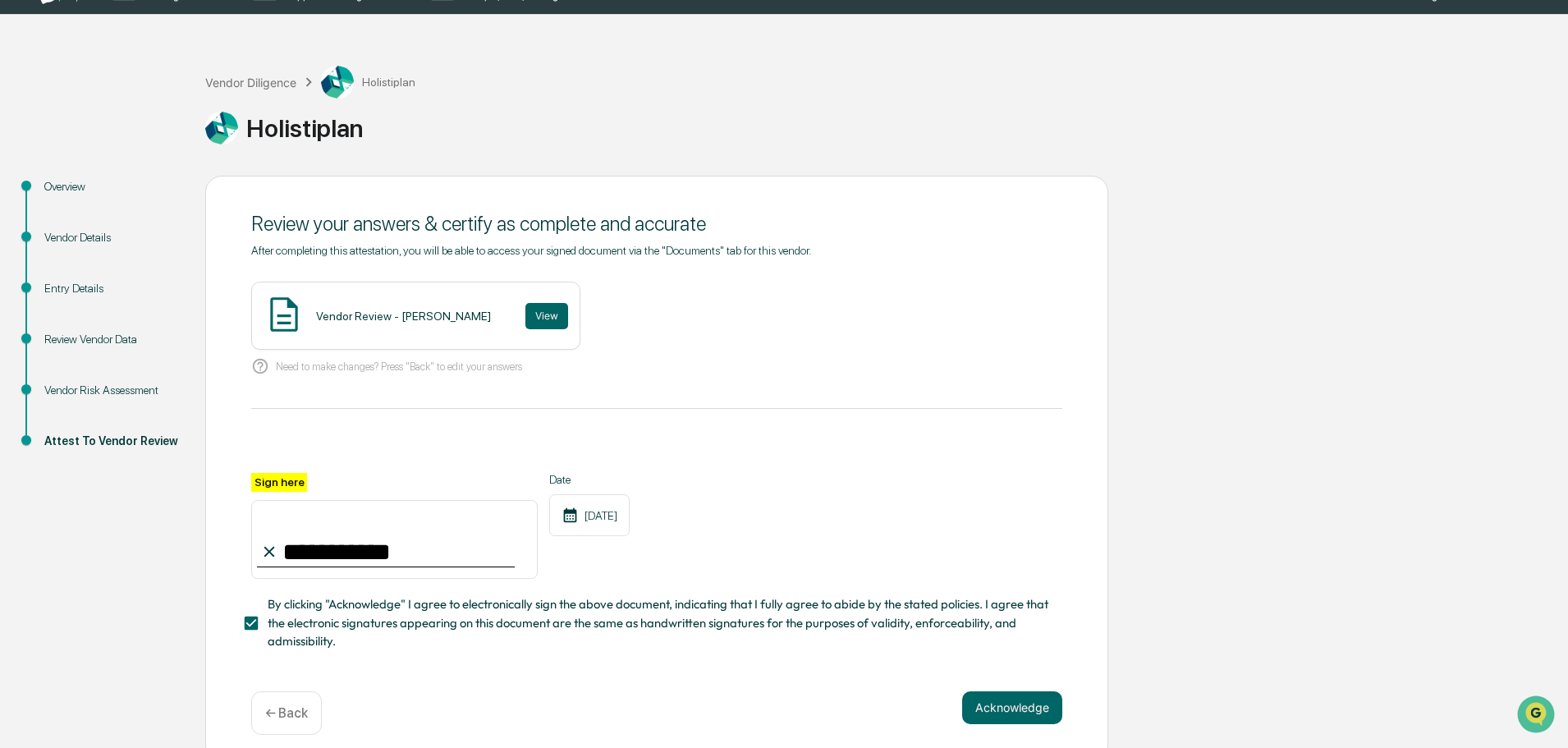
scroll to position [56, 0]
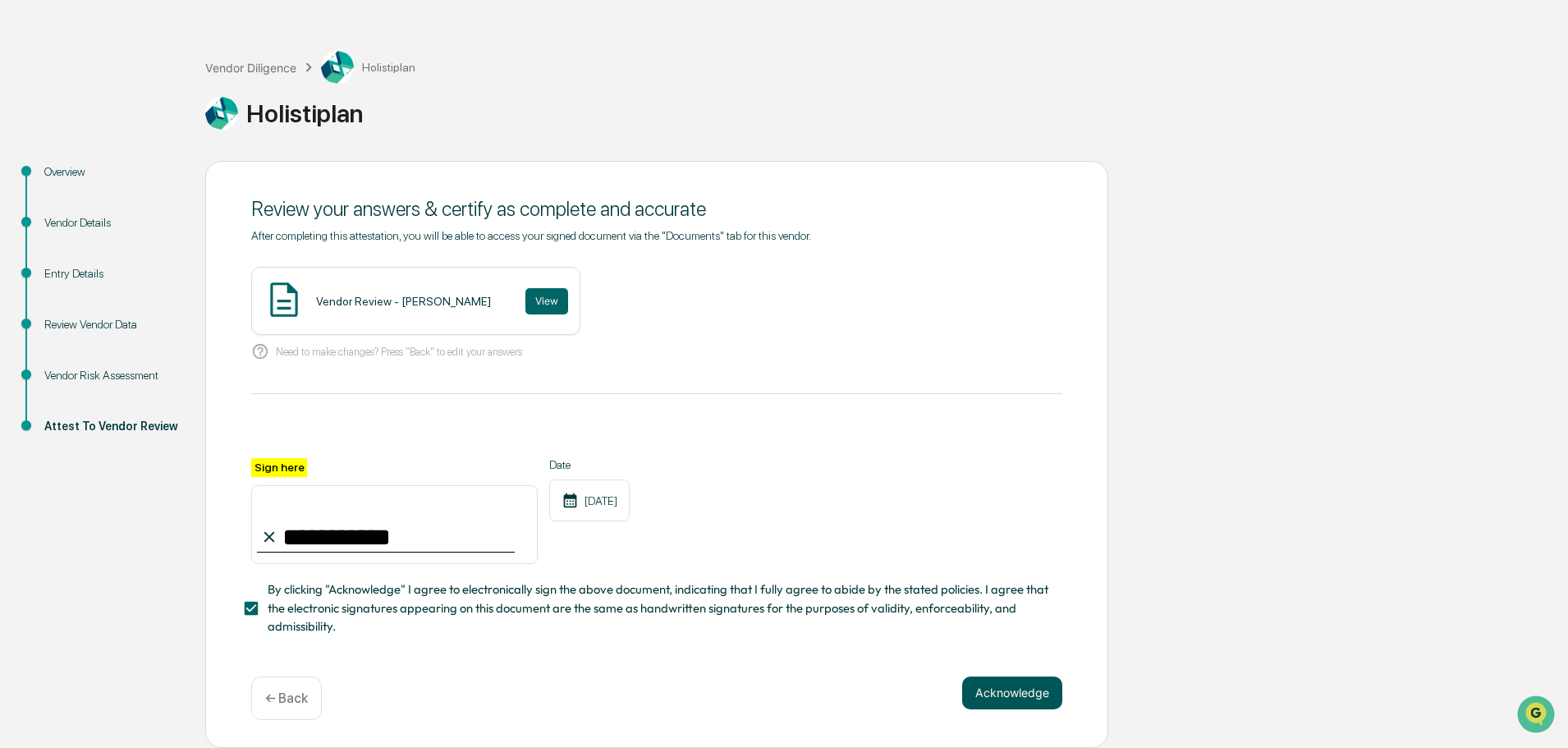
click at [1014, 682] on button "Acknowledge" at bounding box center [1013, 692] width 100 height 33
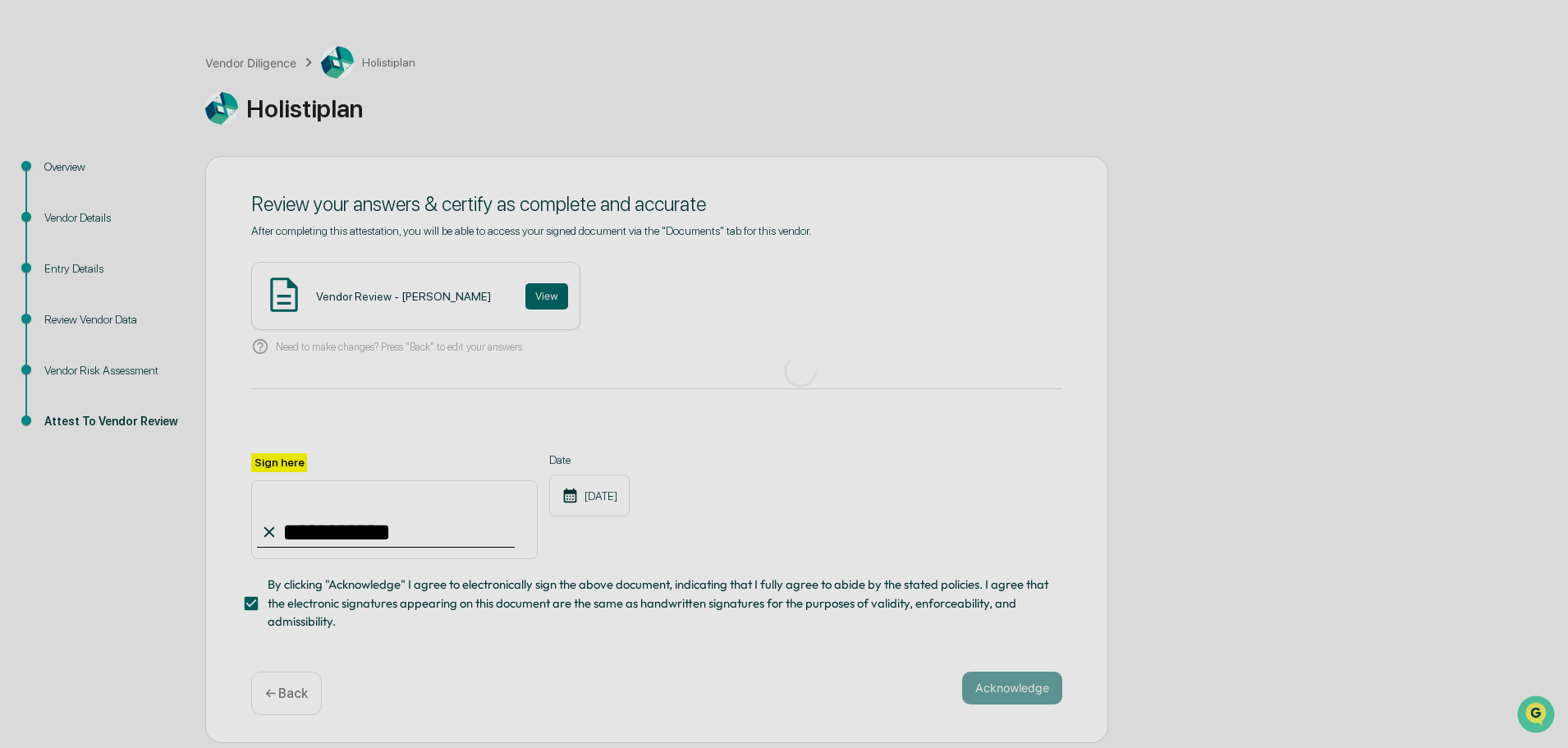
scroll to position [0, 0]
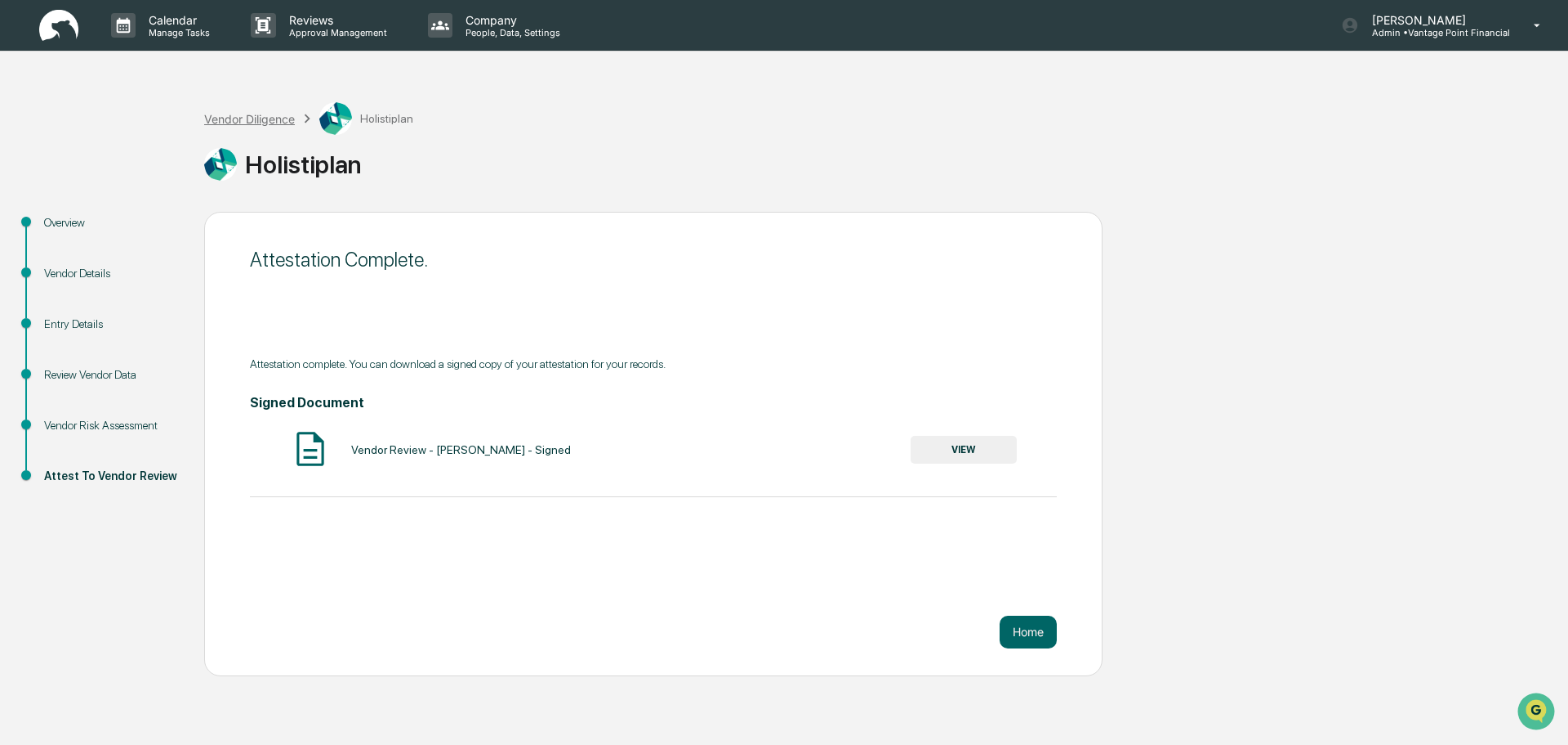
click at [264, 118] on div "Vendor Diligence" at bounding box center [249, 118] width 91 height 14
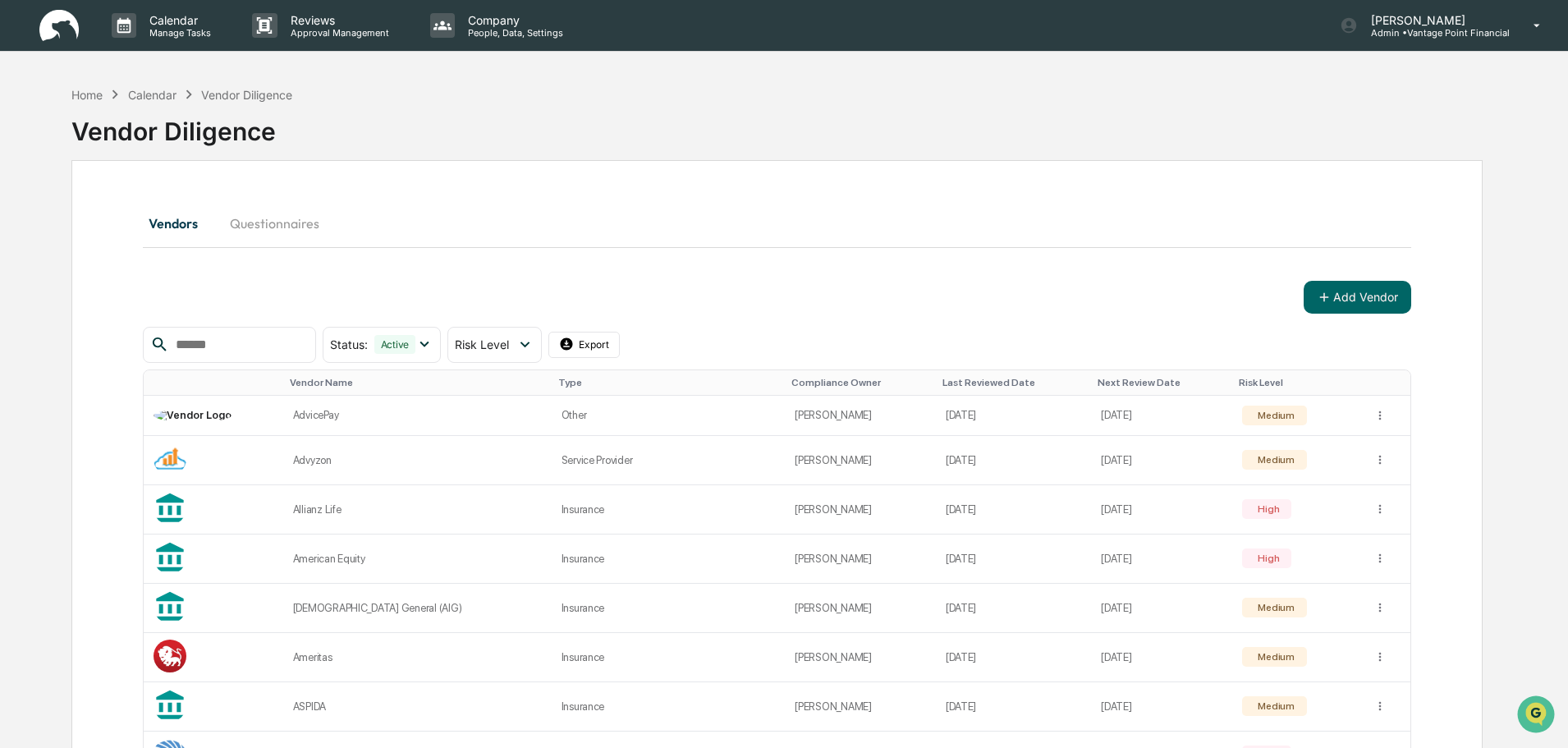
drag, startPoint x: 1229, startPoint y: 3, endPoint x: 1179, endPoint y: 226, distance: 228.5
click at [1171, 230] on div "Vendors Questionnaires" at bounding box center [778, 222] width 1269 height 39
drag, startPoint x: 1491, startPoint y: 4, endPoint x: 1225, endPoint y: 162, distance: 309.4
drag, startPoint x: 1463, startPoint y: 2, endPoint x: 953, endPoint y: 220, distance: 554.6
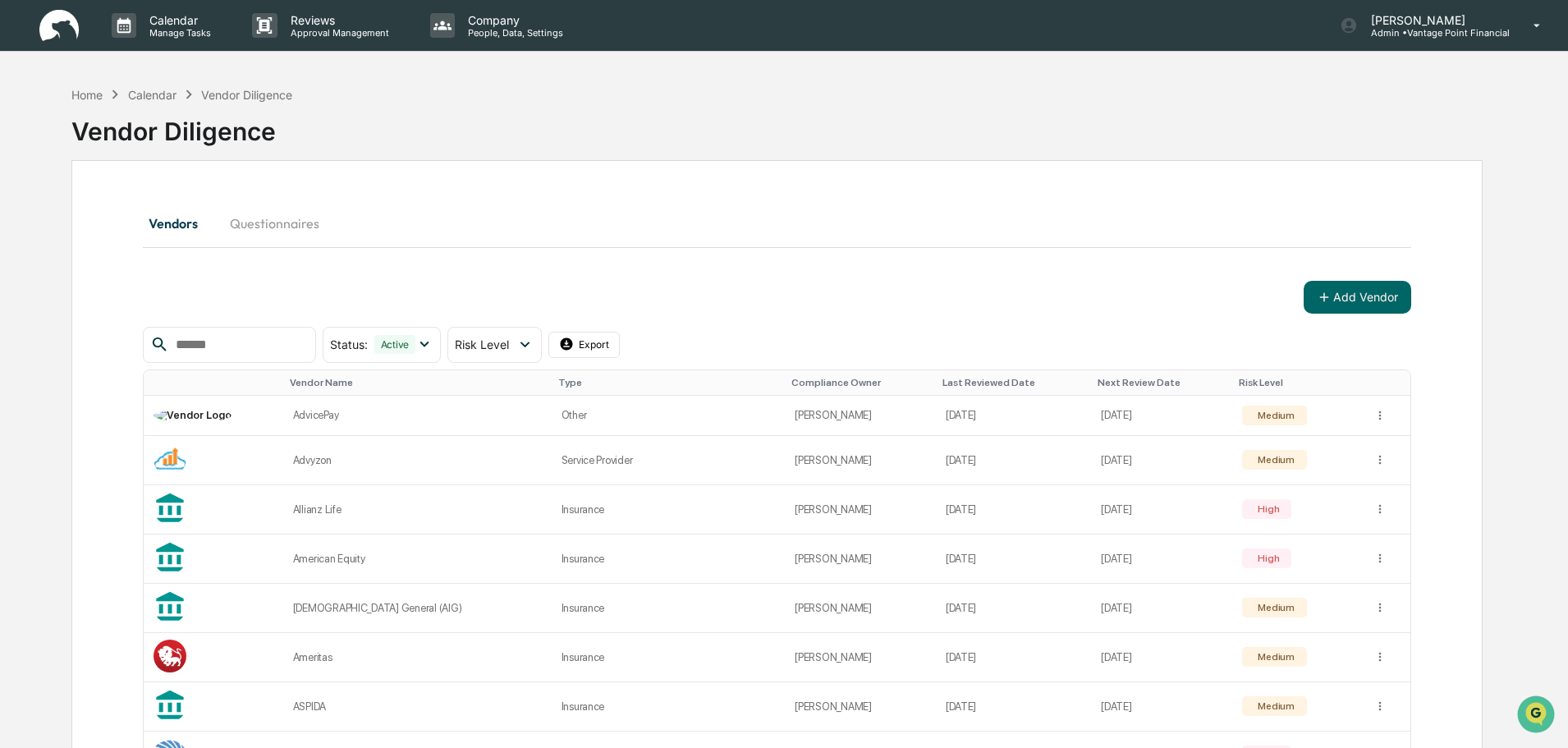
click at [953, 220] on div "Vendors Questionnaires" at bounding box center [778, 222] width 1269 height 39
